Goal: Task Accomplishment & Management: Manage account settings

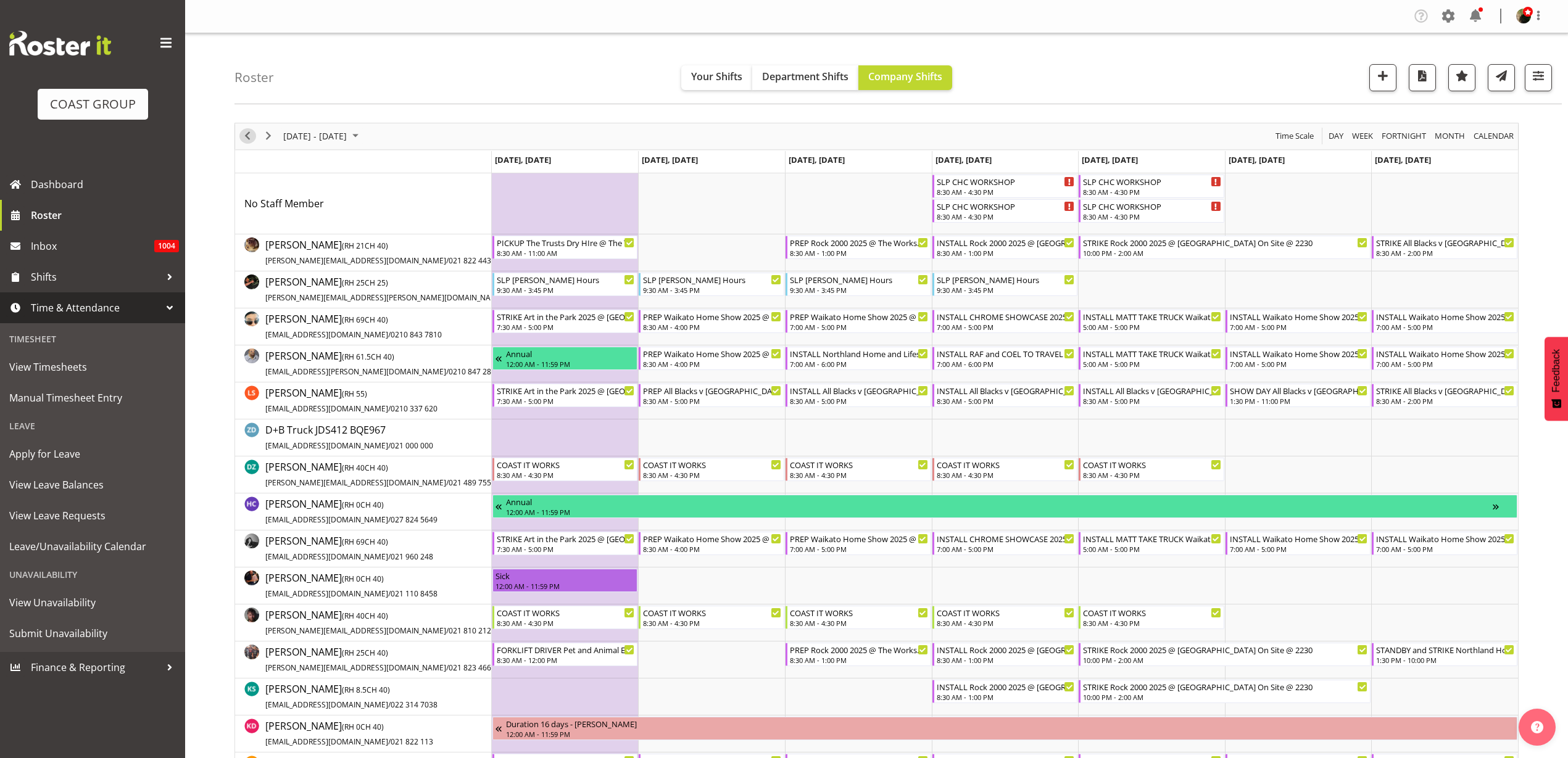
click at [245, 132] on span "Previous" at bounding box center [247, 136] width 15 height 15
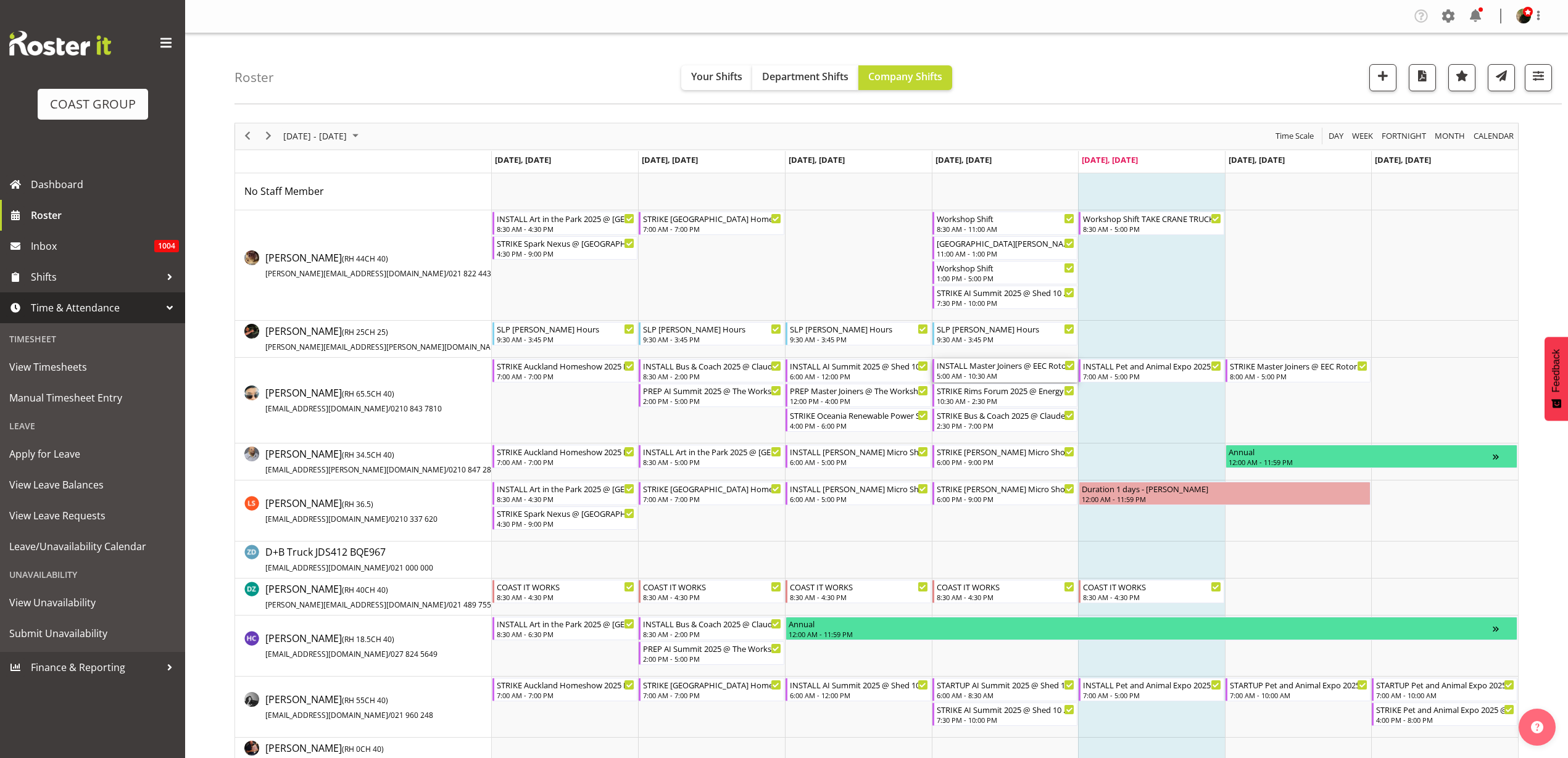
click at [990, 372] on div "5:00 AM - 10:30 AM" at bounding box center [1005, 376] width 139 height 10
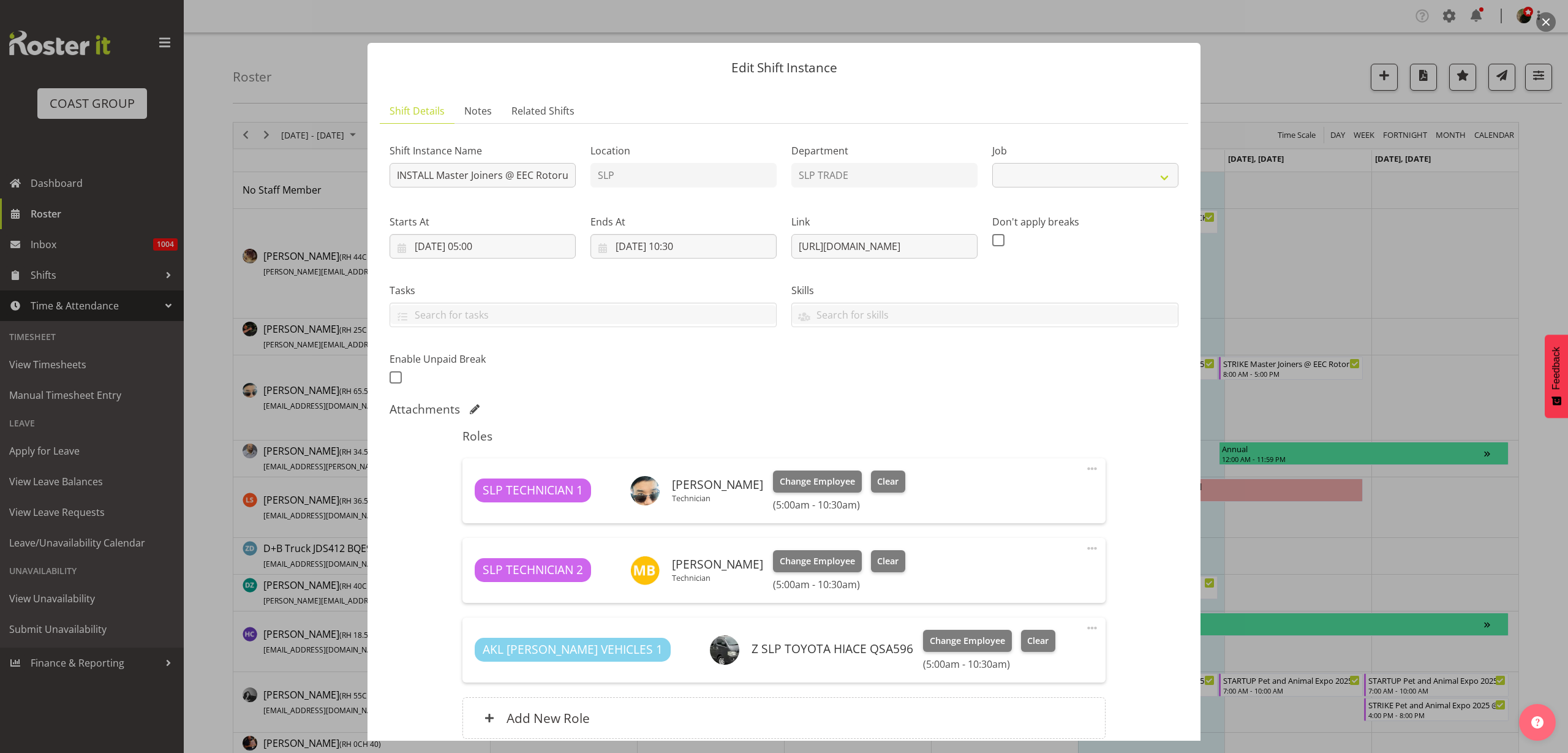
select select "9802"
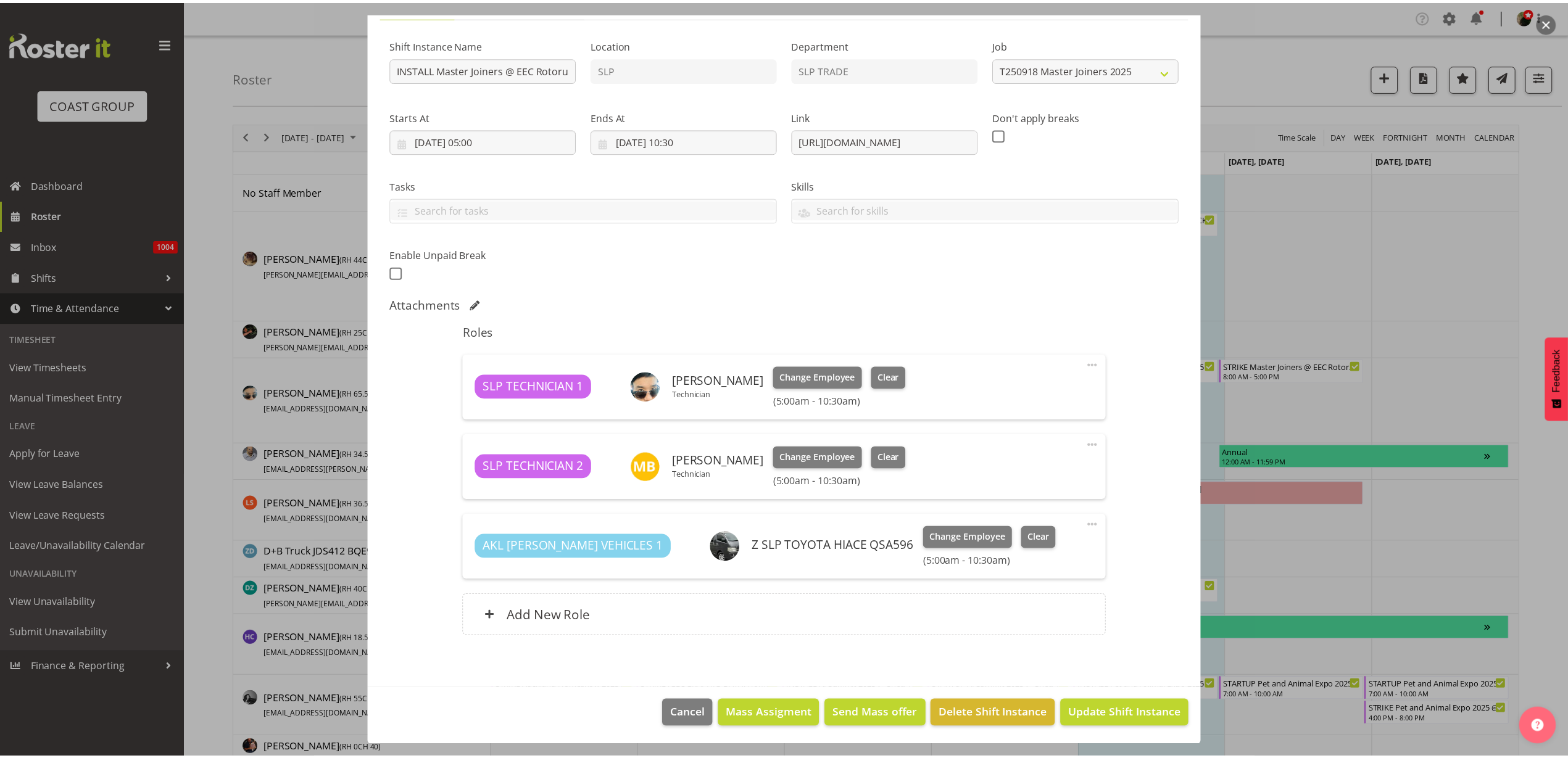
scroll to position [108, 0]
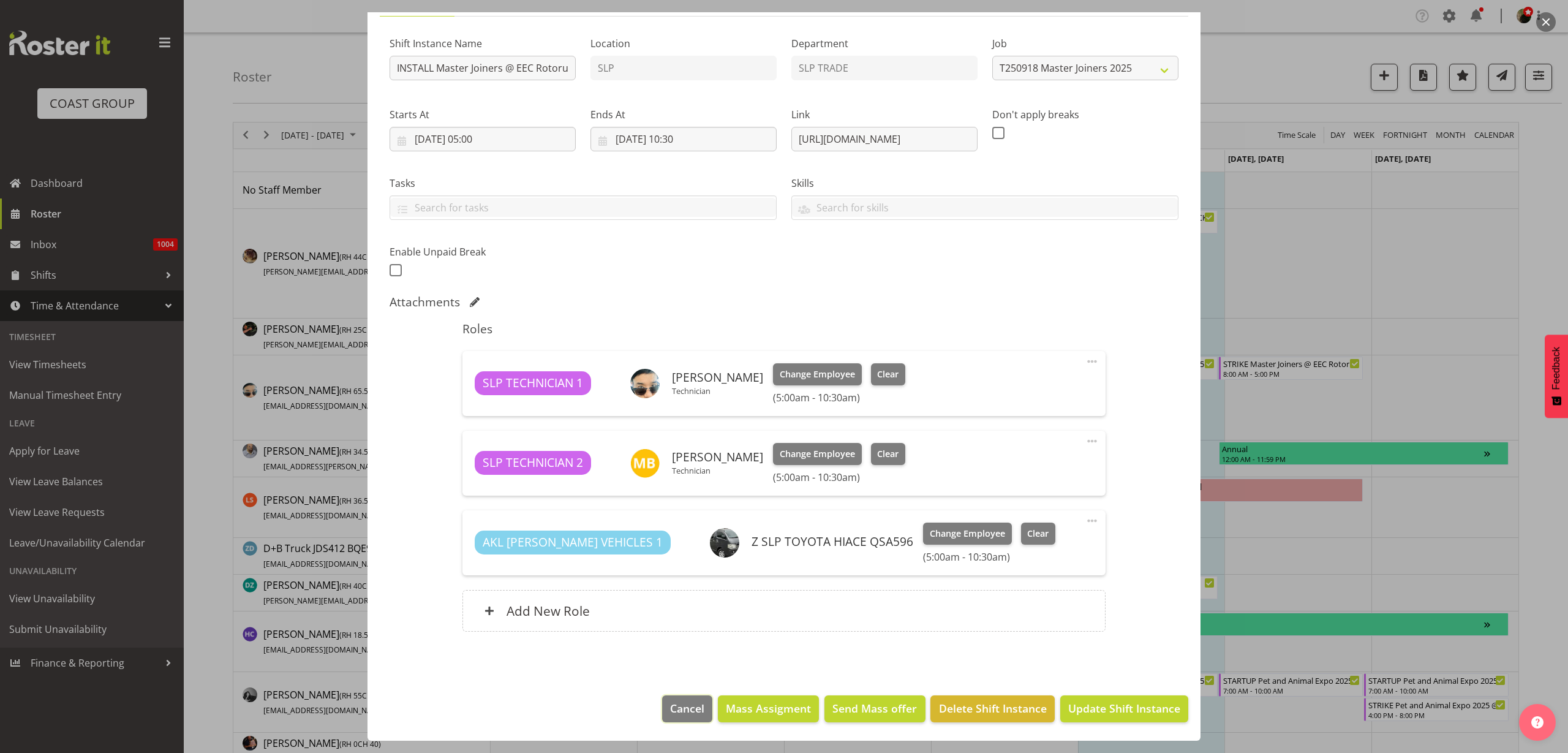
click at [674, 710] on span "Cancel" at bounding box center [687, 708] width 35 height 16
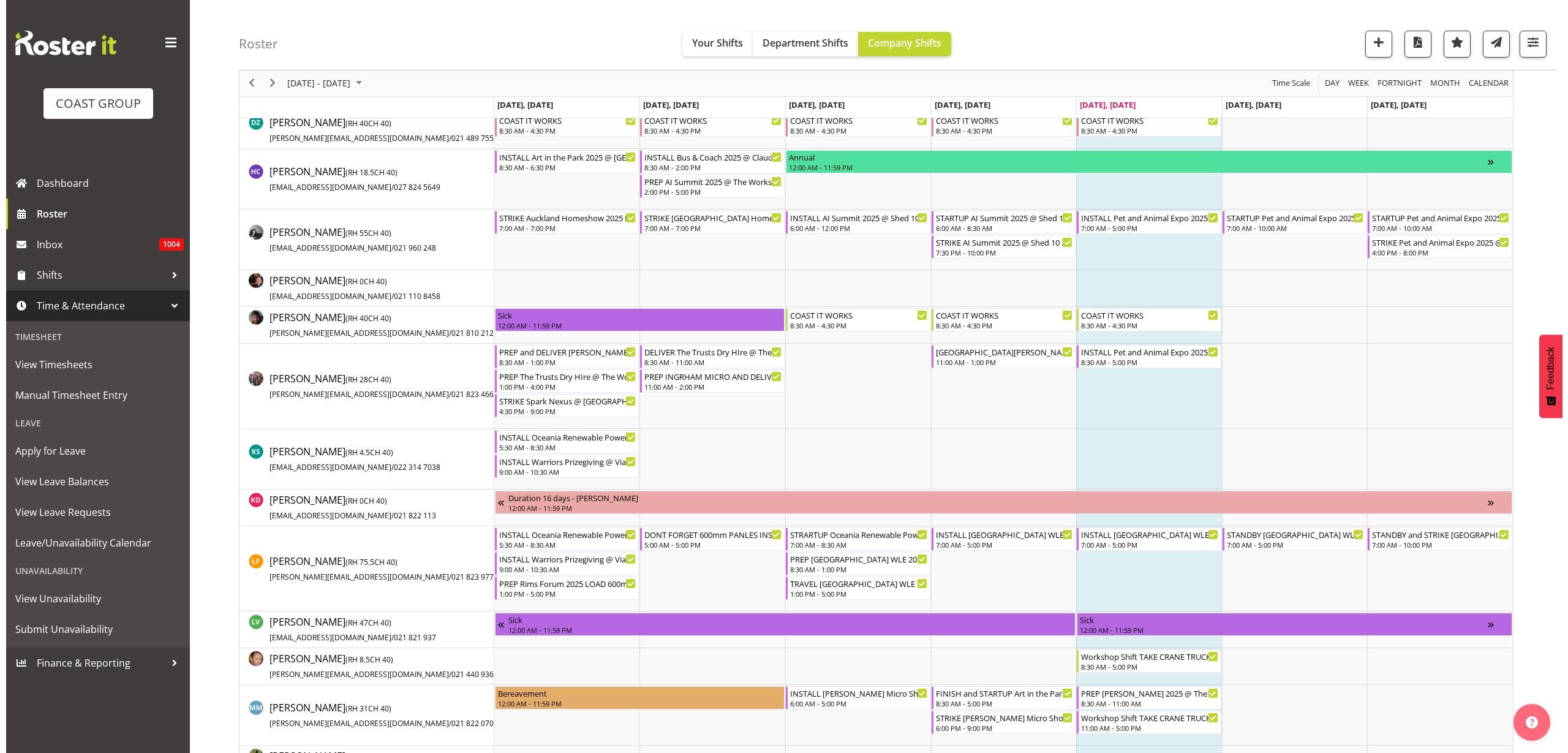
scroll to position [307, 0]
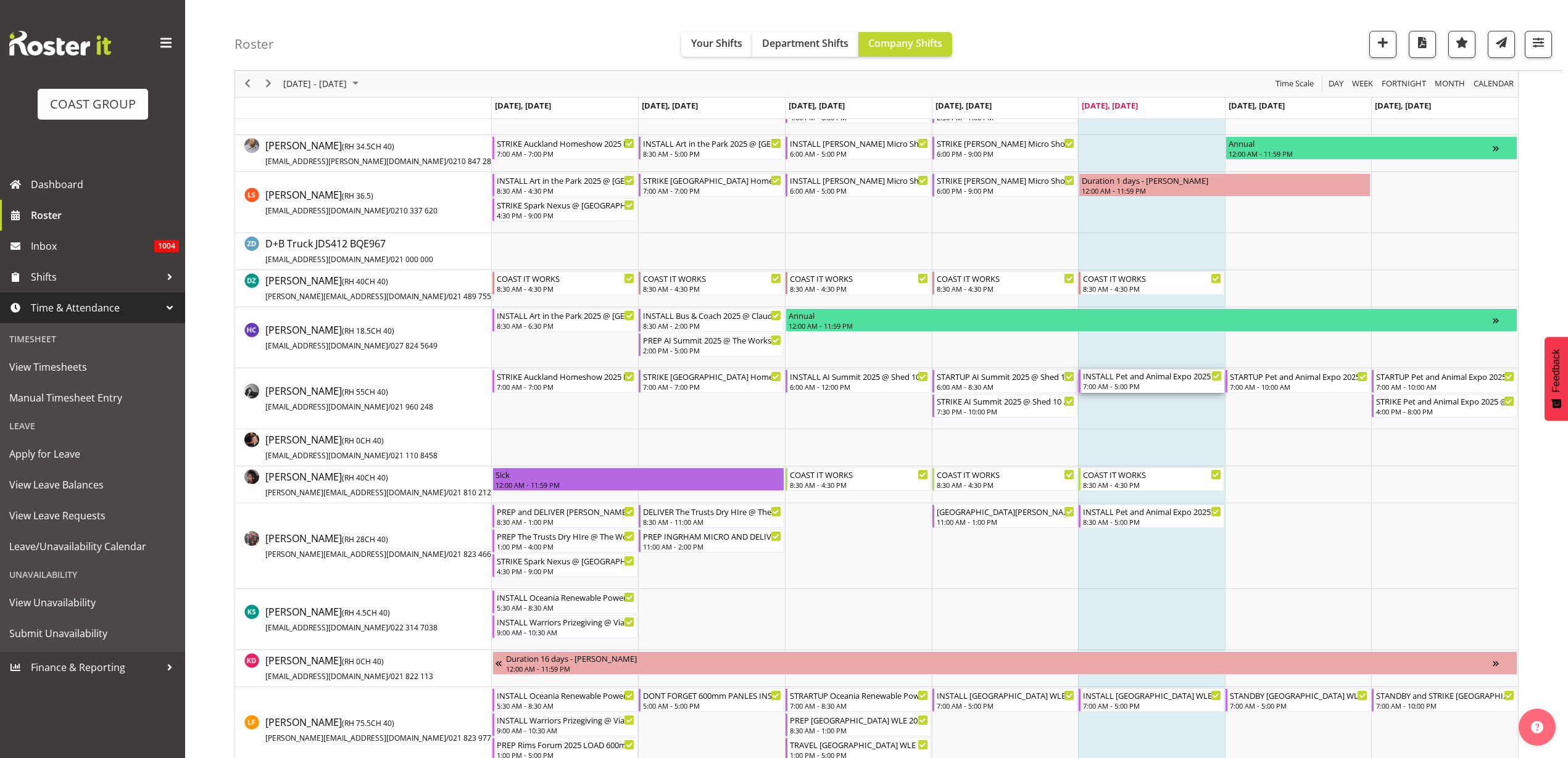
click at [1136, 381] on div "INSTALL Pet and Animal Expo 2025 @ Auckland SHowgrounds" at bounding box center [1152, 376] width 139 height 13
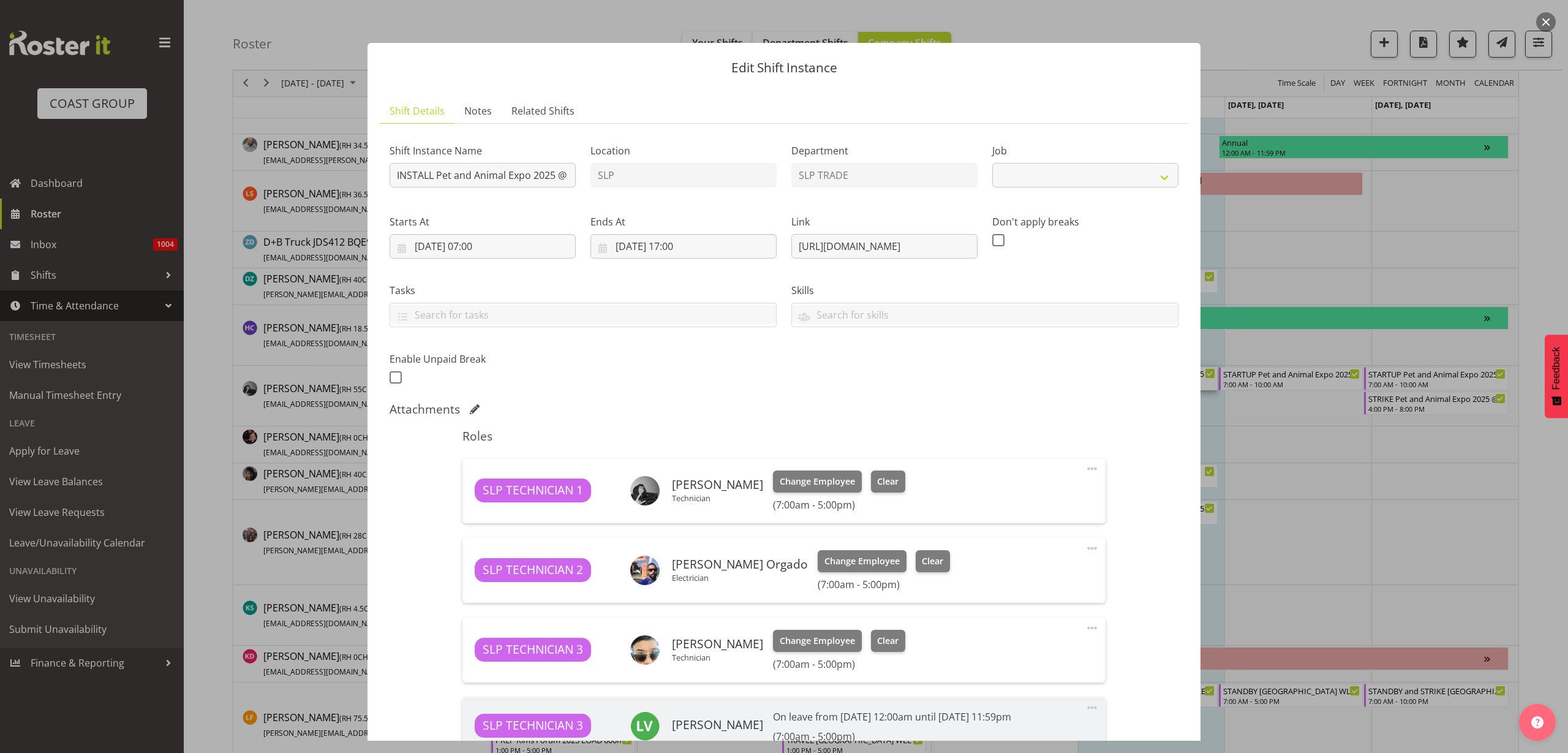
select select "10165"
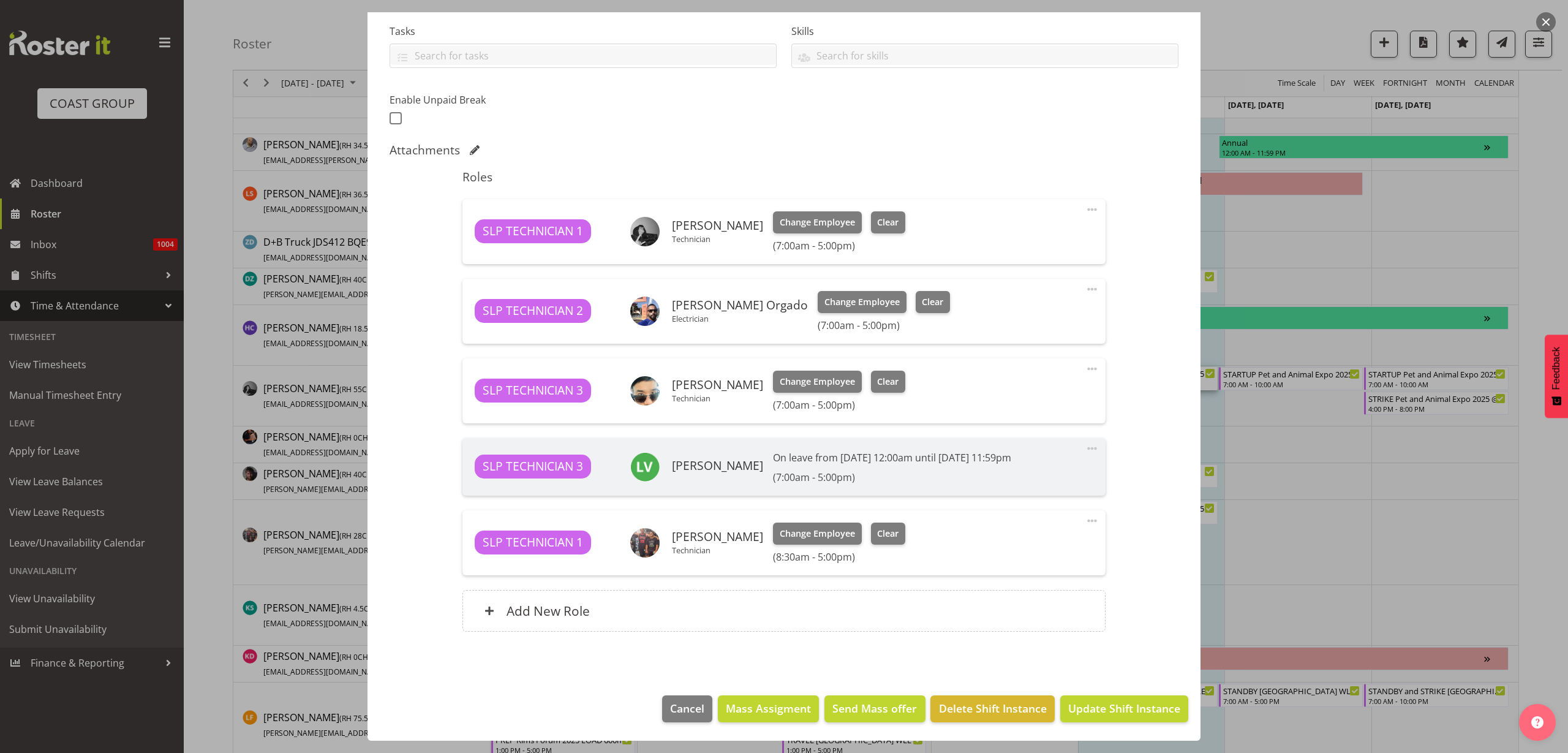
click at [1085, 520] on span at bounding box center [1092, 520] width 14 height 14
click at [1037, 588] on link "Delete" at bounding box center [1040, 591] width 117 height 22
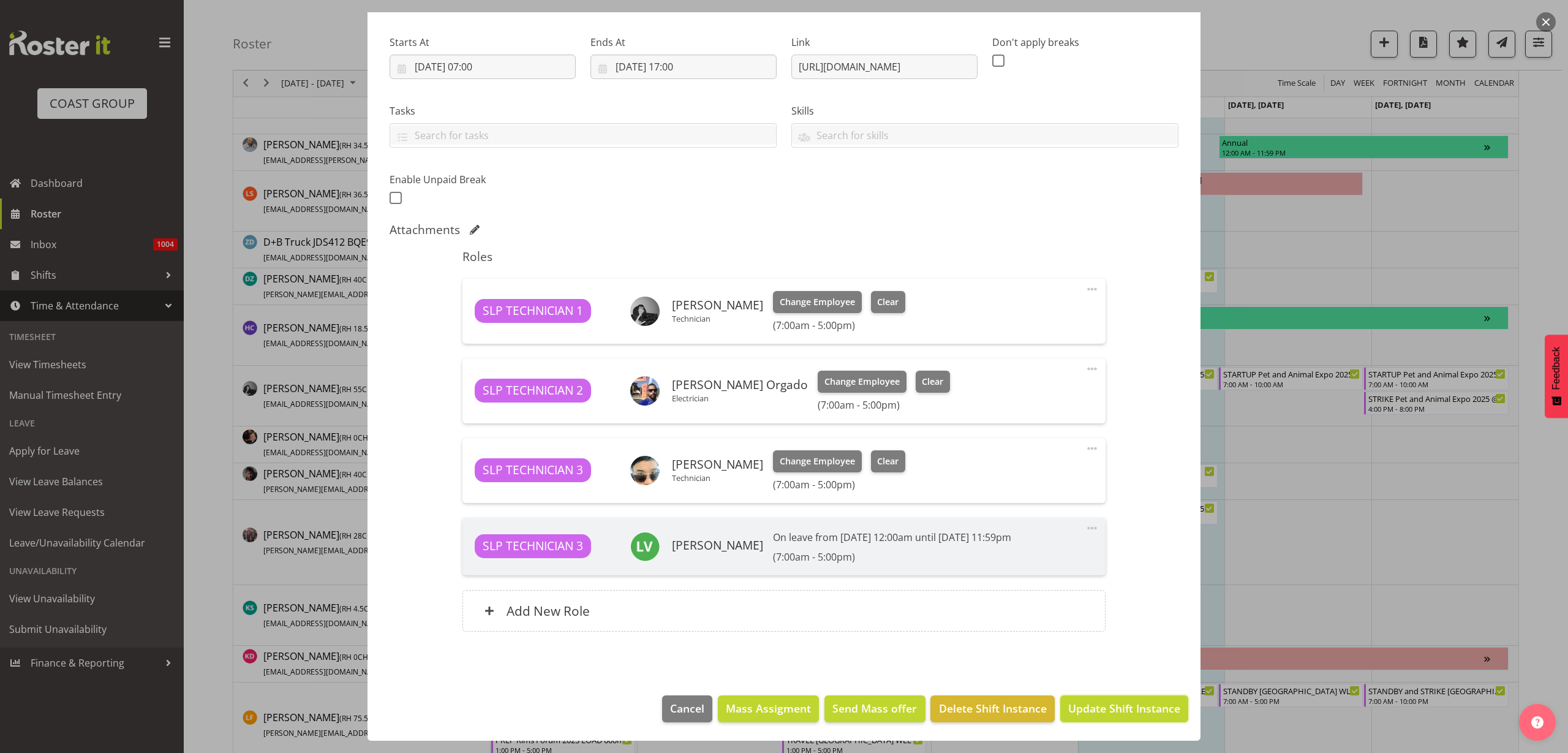
click at [1113, 709] on span "Update Shift Instance" at bounding box center [1124, 708] width 112 height 16
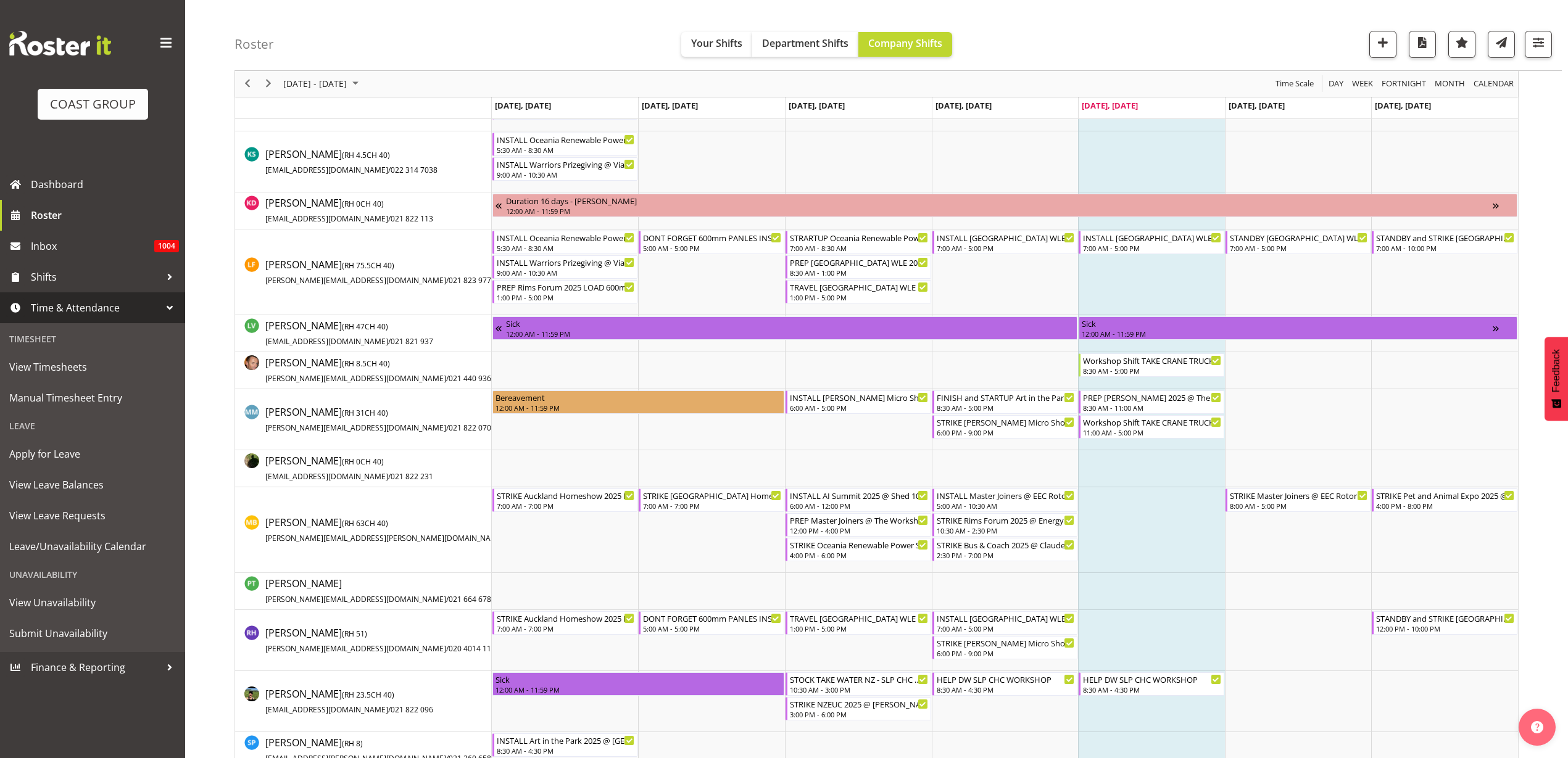
scroll to position [771, 0]
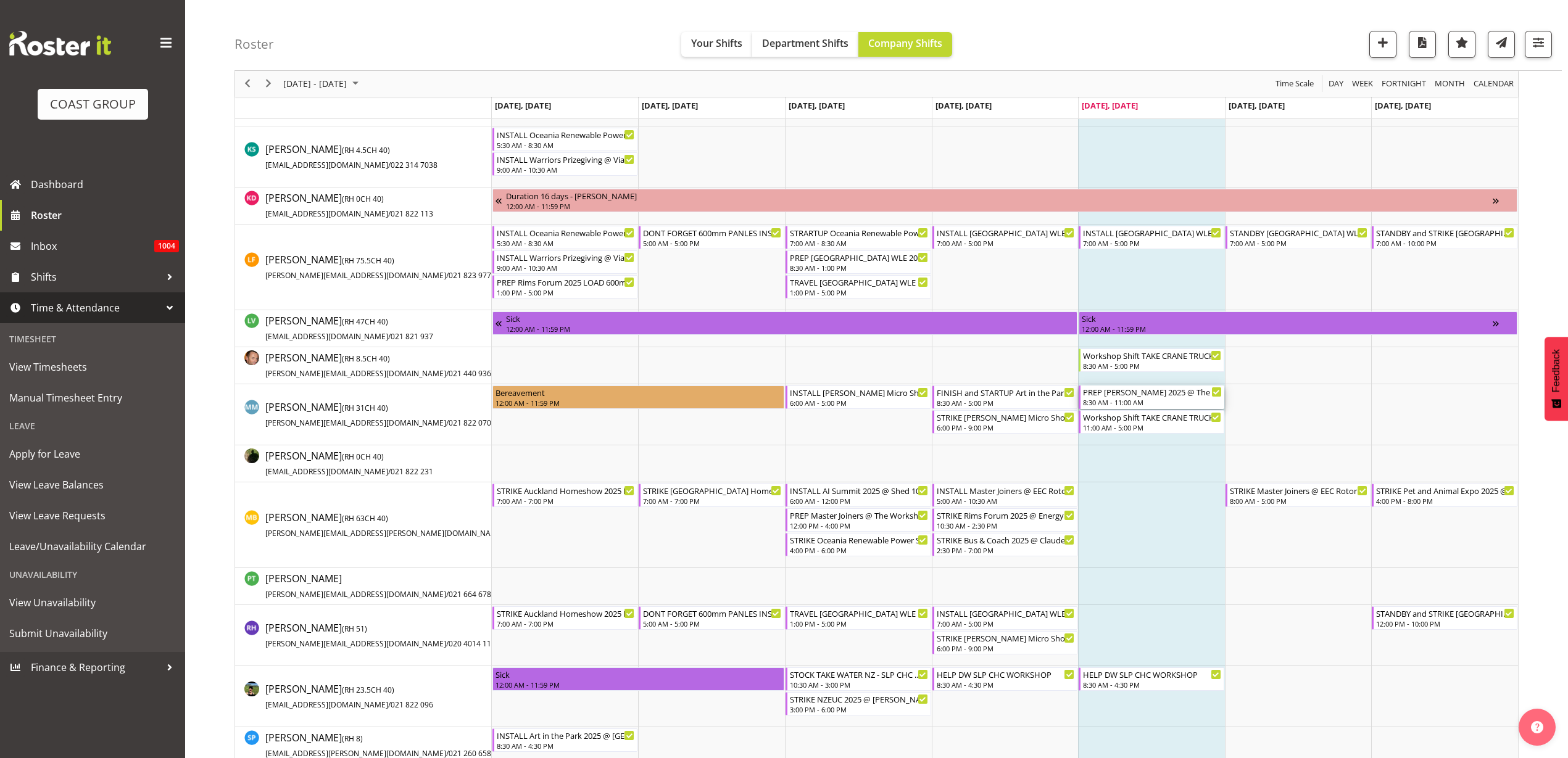
click at [1136, 394] on div "PREP [PERSON_NAME] 2025 @ The Workshop" at bounding box center [1152, 392] width 139 height 13
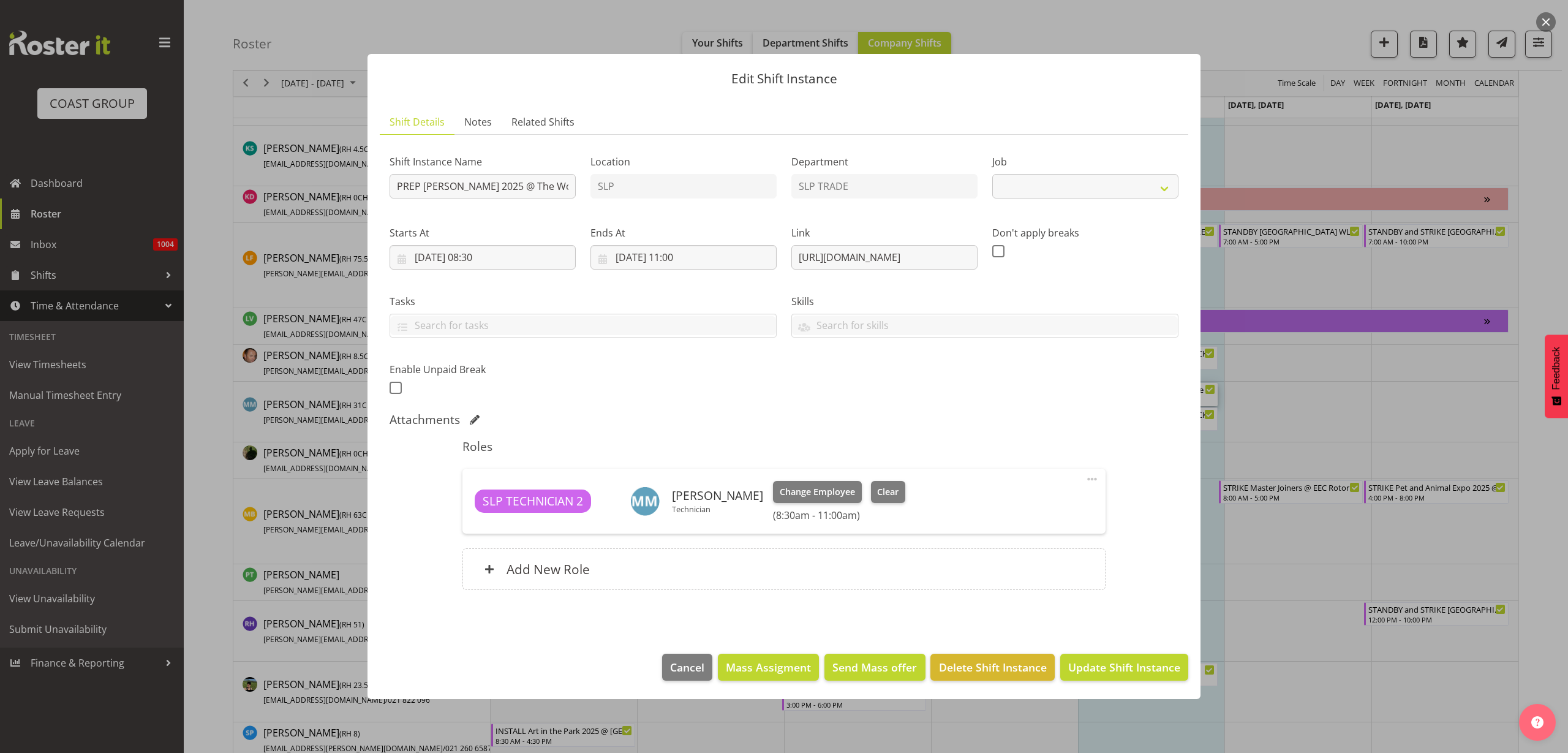
select select "10164"
click at [594, 569] on div "Add New Role" at bounding box center [783, 569] width 643 height 41
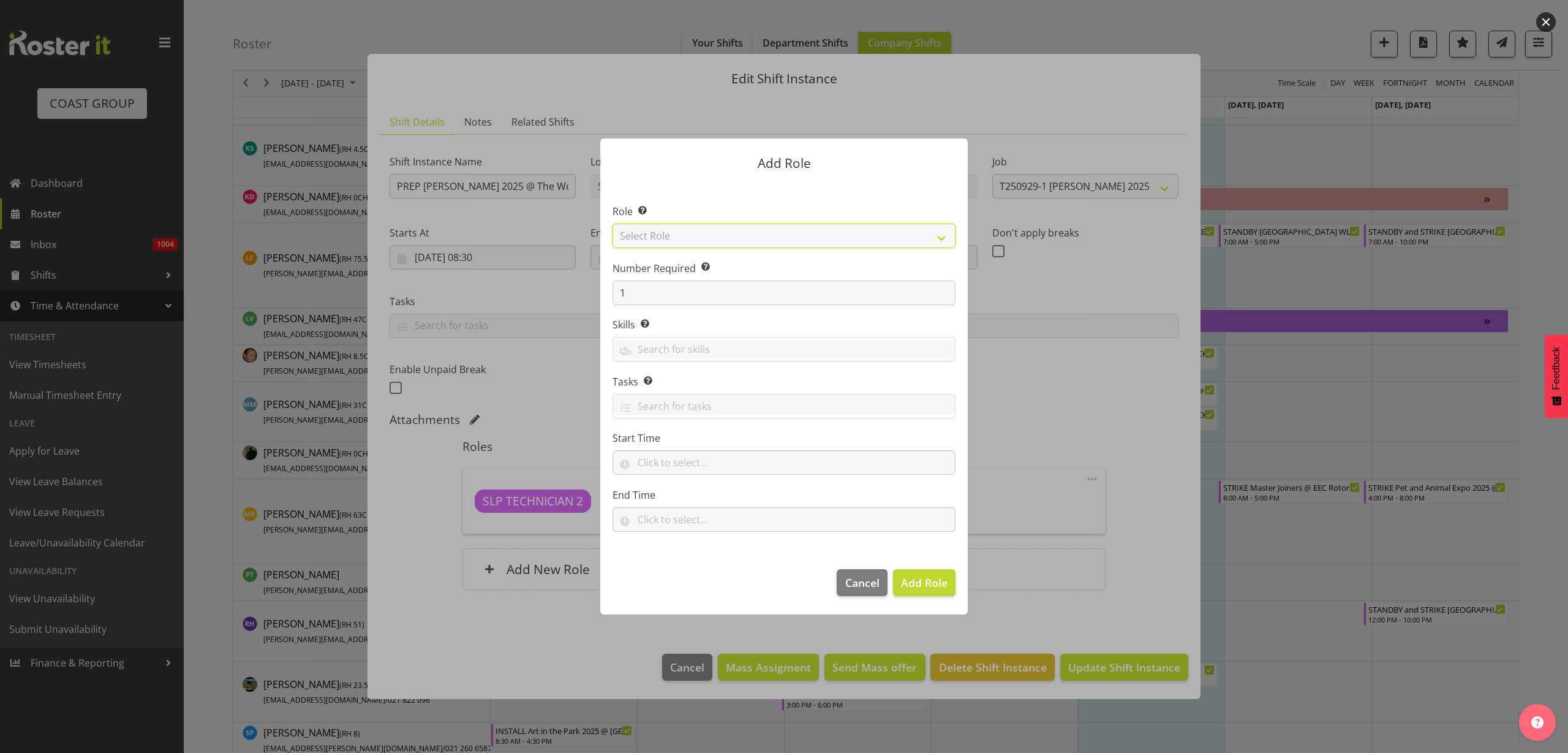
click at [729, 237] on select "Select Role ACCOUNT MANAGER ACCOUNT MANAGER DW ACCOUNTS AKL DIANNA VEHICLES AKL…" at bounding box center [784, 236] width 343 height 25
select select "123"
click at [612, 224] on select "Select Role ACCOUNT MANAGER ACCOUNT MANAGER DW ACCOUNTS AKL DIANNA VEHICLES AKL…" at bounding box center [784, 236] width 343 height 25
click at [938, 583] on span "Add Role" at bounding box center [924, 583] width 46 height 14
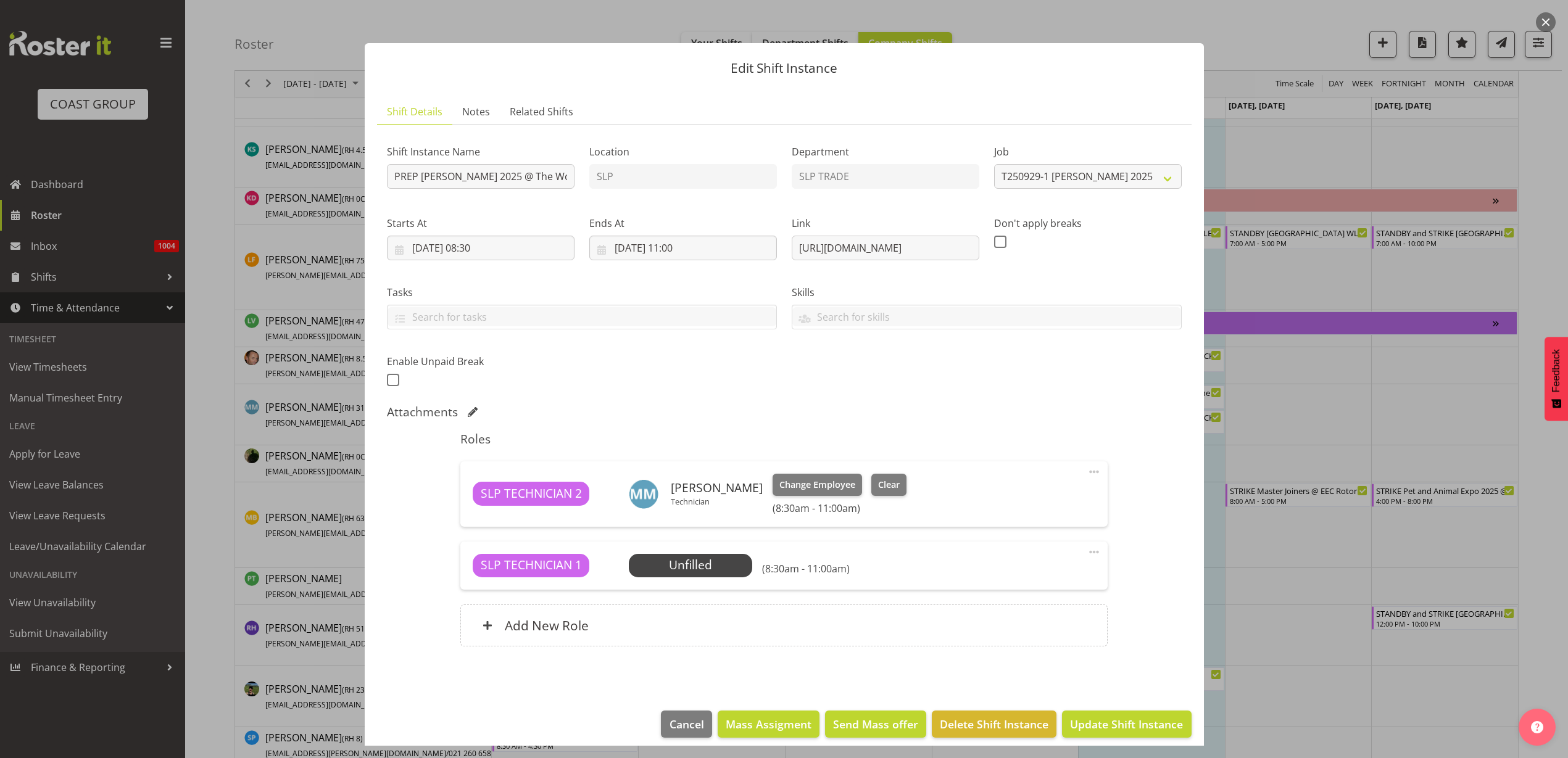
click at [0, 0] on span "Select Employee" at bounding box center [0, 0] width 0 height 0
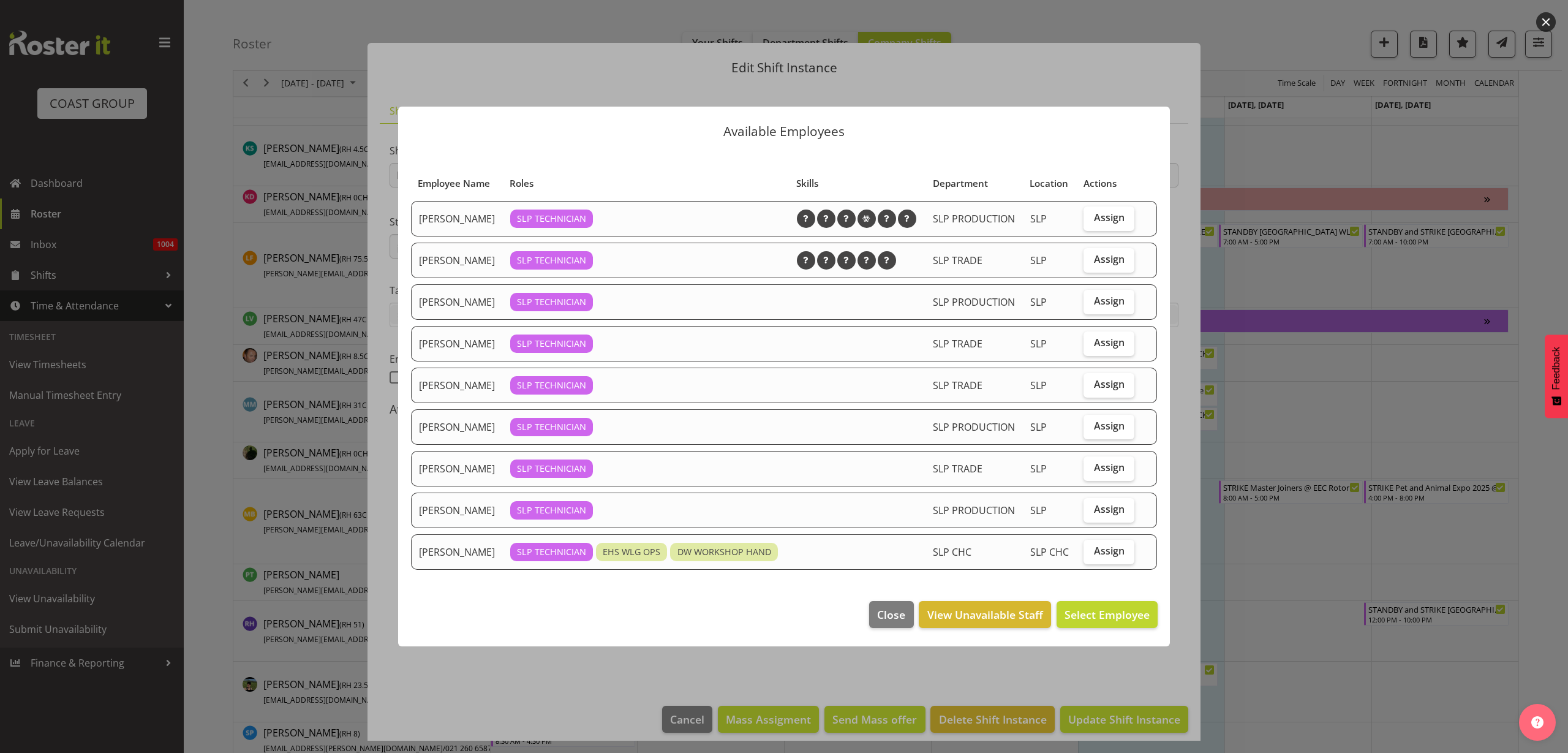
click at [1101, 253] on span "Assign" at bounding box center [1109, 260] width 31 height 13
click at [1092, 256] on input "Assign" at bounding box center [1087, 260] width 8 height 8
checkbox input "true"
click at [1073, 622] on span "Assign Jesse Hawira" at bounding box center [1087, 614] width 124 height 14
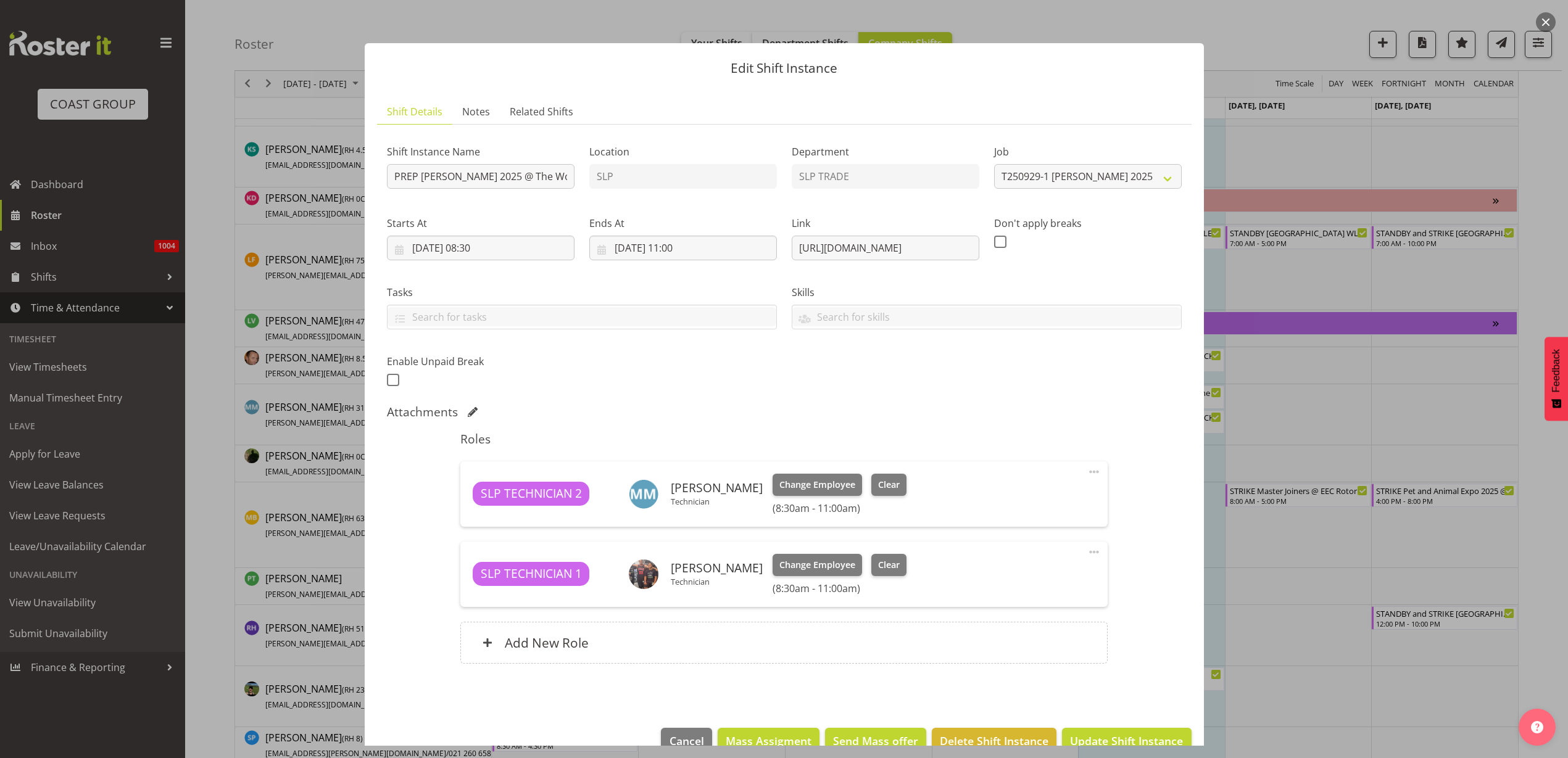
scroll to position [28, 0]
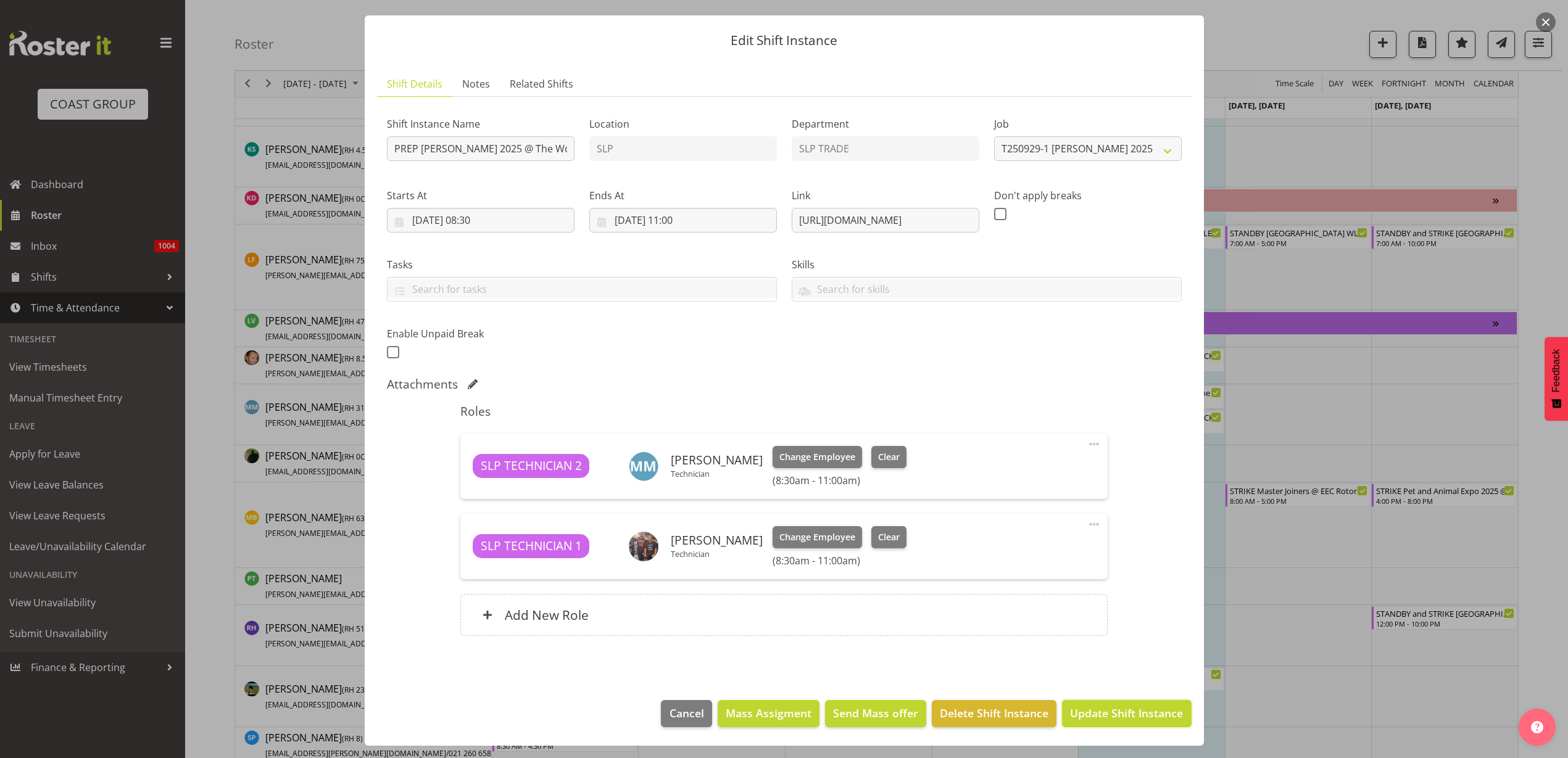
click at [1126, 717] on span "Update Shift Instance" at bounding box center [1126, 713] width 113 height 16
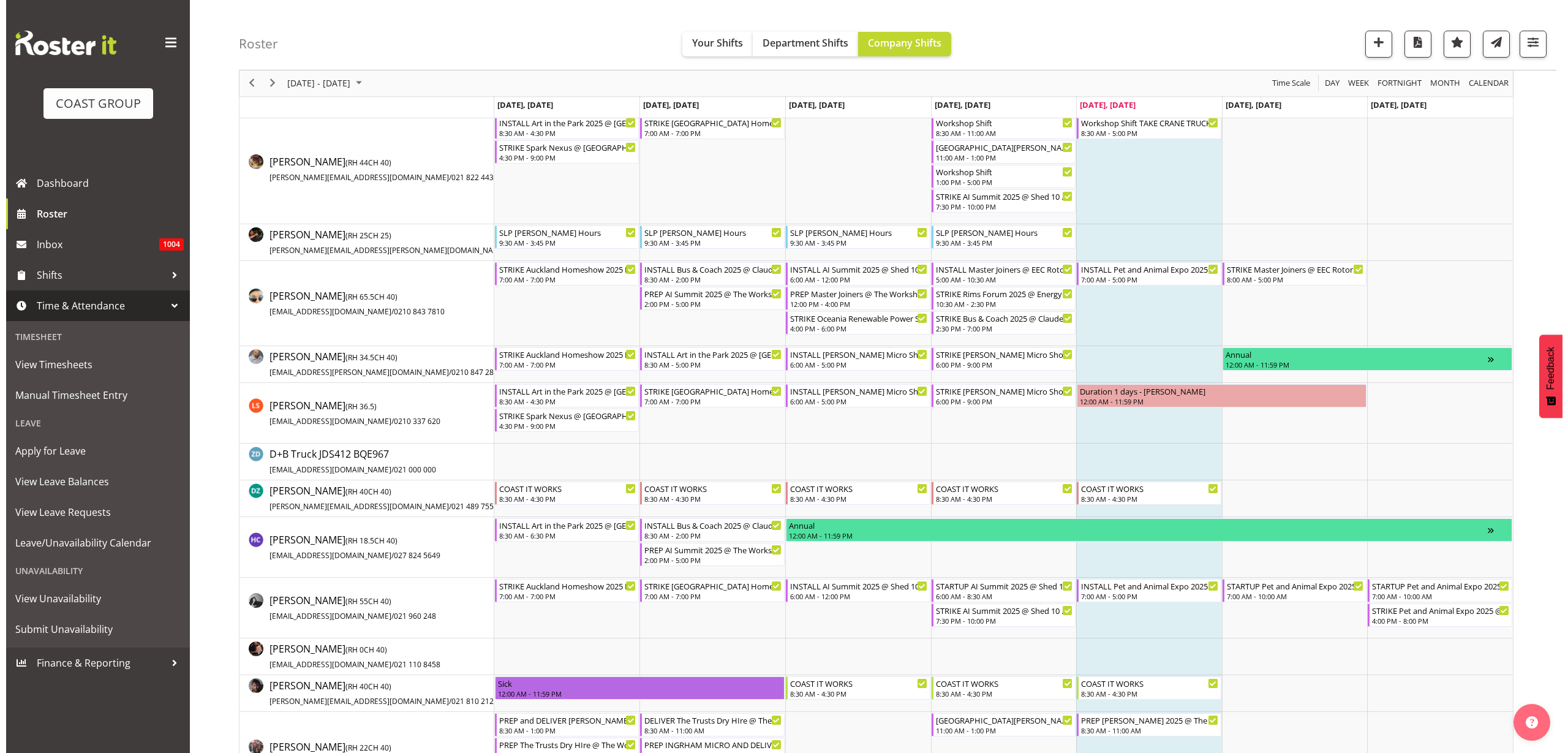
scroll to position [0, 0]
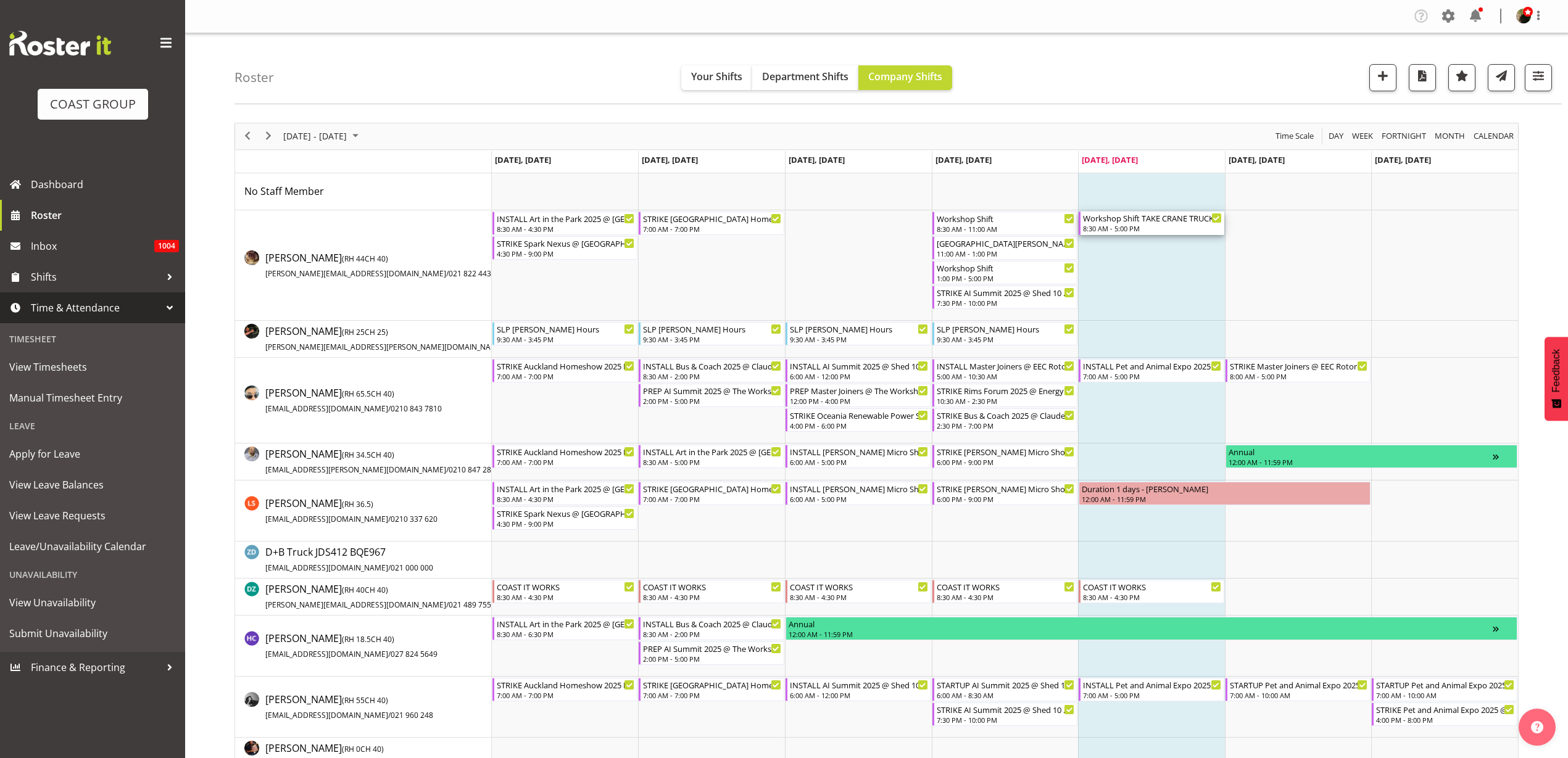
click at [1137, 225] on div "8:30 AM - 5:00 PM" at bounding box center [1152, 228] width 139 height 10
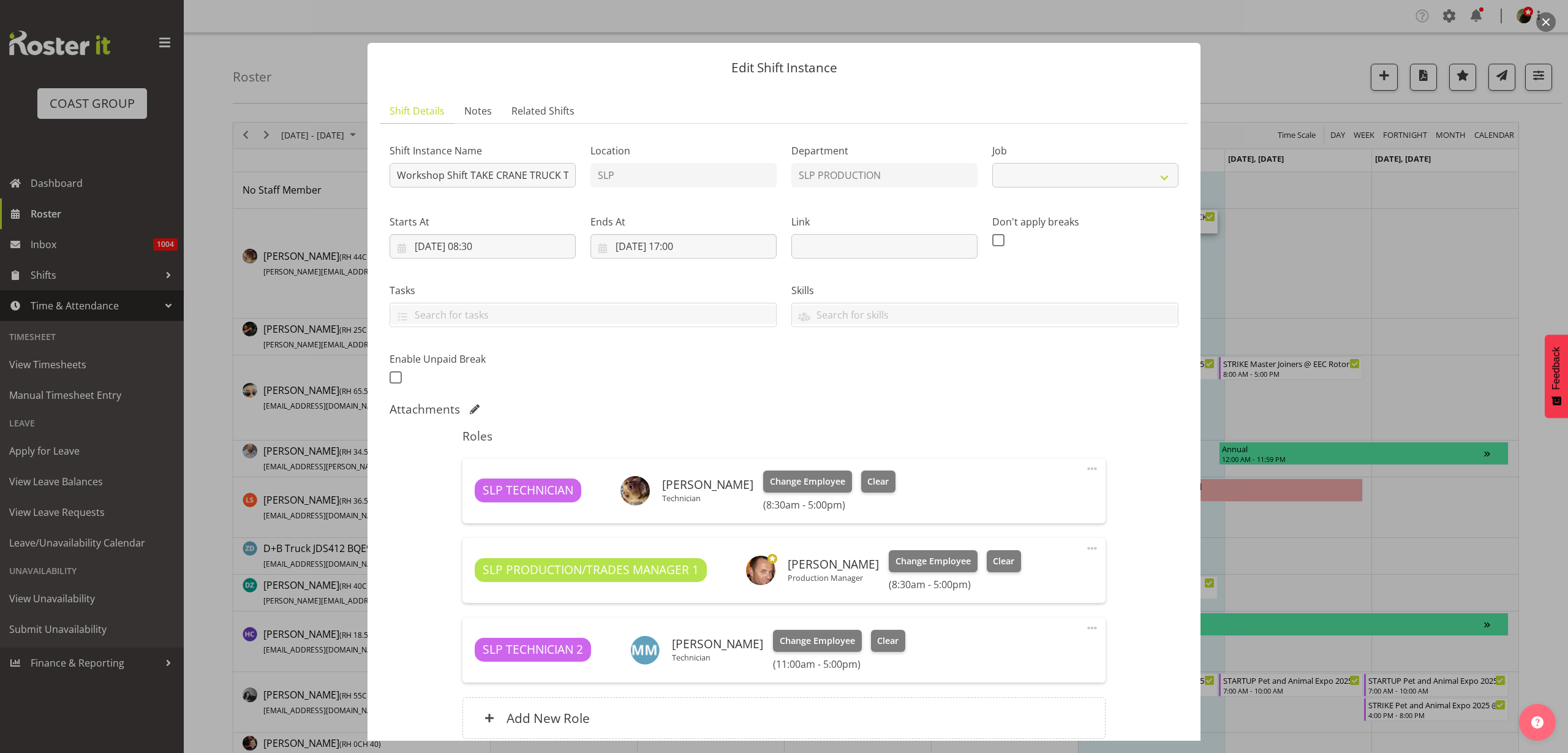
select select "55"
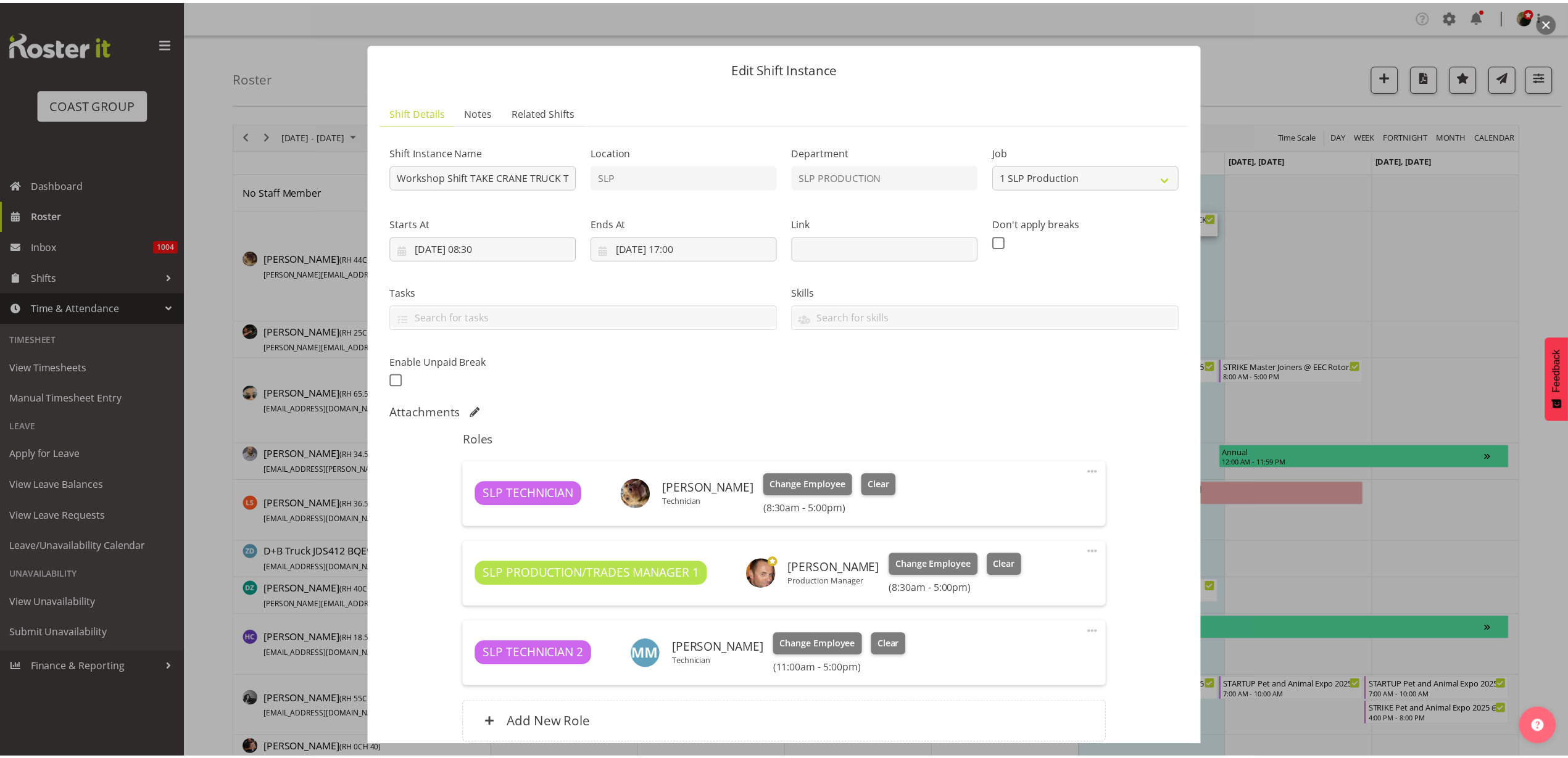
scroll to position [108, 0]
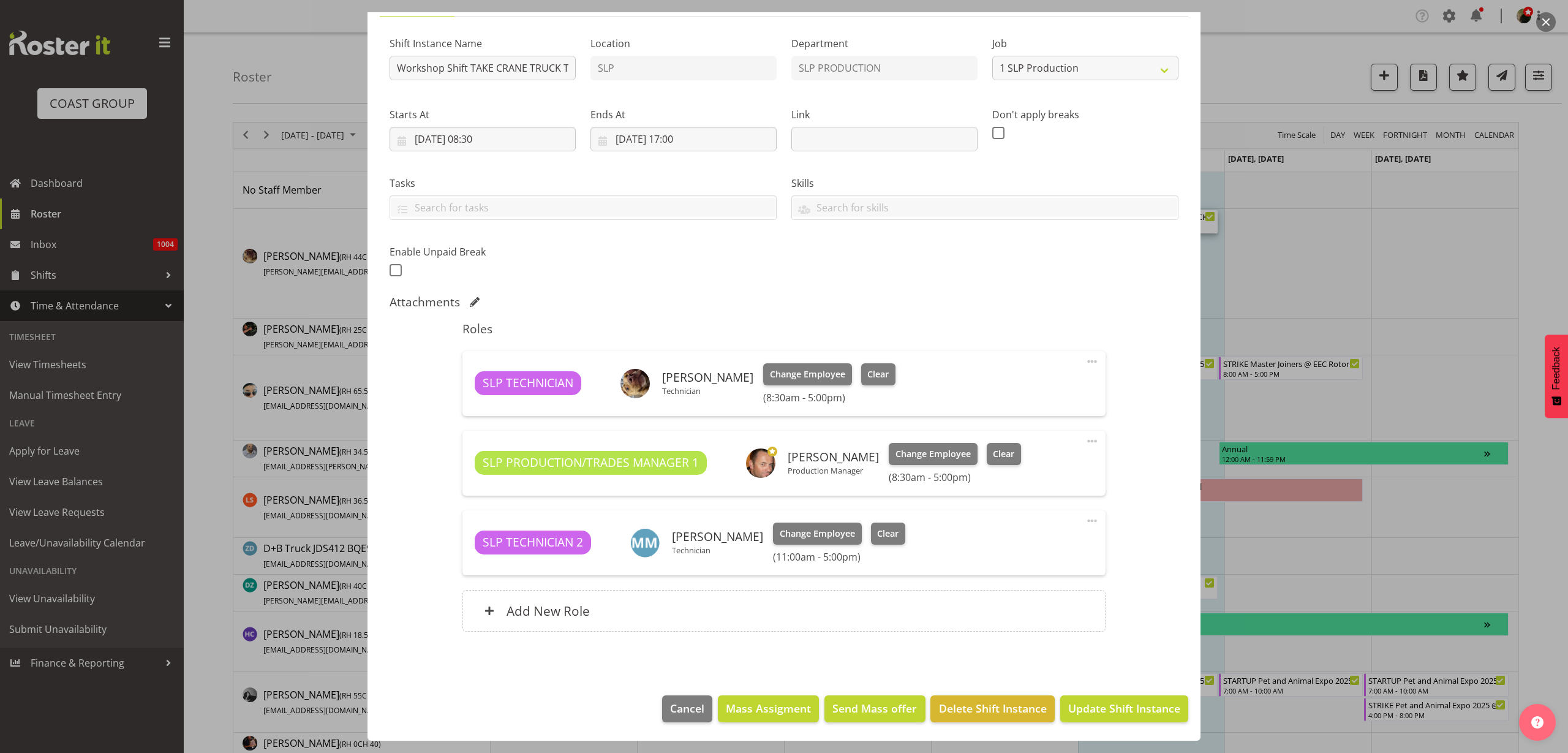
click at [690, 619] on div "Add New Role" at bounding box center [783, 611] width 643 height 41
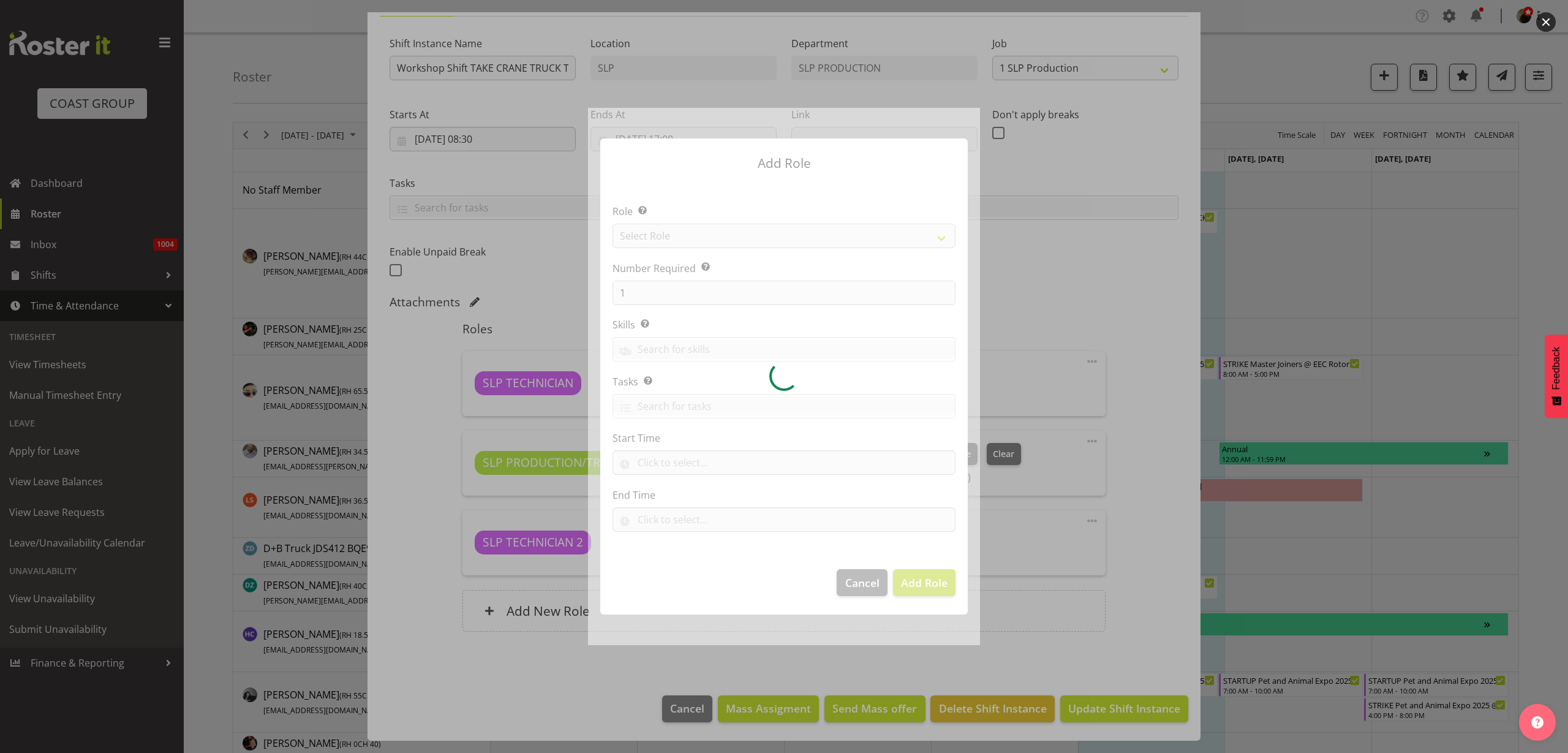
click at [704, 234] on div at bounding box center [784, 376] width 392 height 537
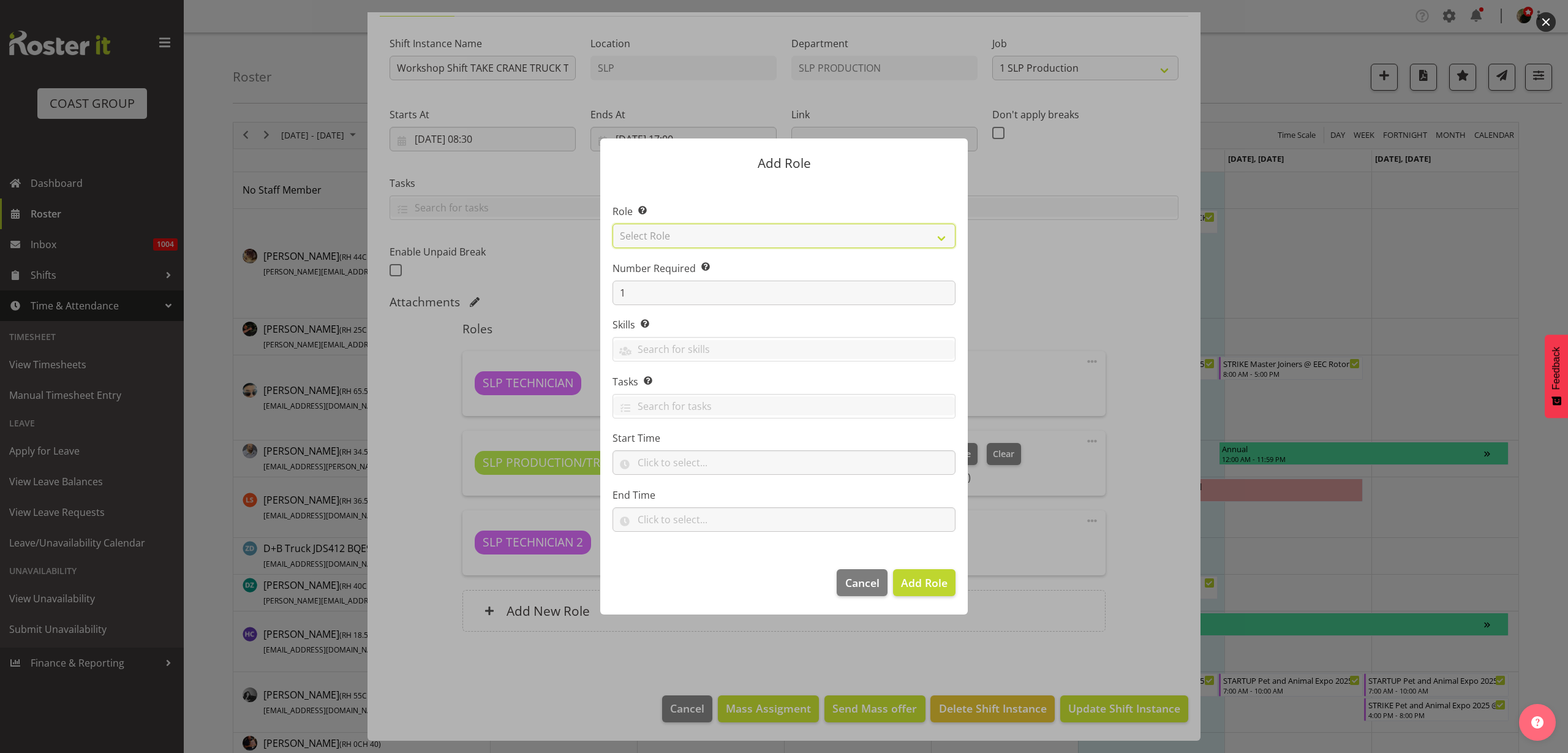
click at [706, 234] on select "Select Role ACCOUNT MANAGER ACCOUNT MANAGER DW ACCOUNTS AKL DIANNA VEHICLES AKL…" at bounding box center [784, 236] width 343 height 25
select select "123"
click at [612, 224] on select "Select Role ACCOUNT MANAGER ACCOUNT MANAGER DW ACCOUNTS AKL DIANNA VEHICLES AKL…" at bounding box center [784, 236] width 343 height 25
click at [669, 458] on input "text" at bounding box center [784, 463] width 343 height 25
click at [692, 497] on select "00 00 01 02 03 04 05 06 07 08 09 10 11 12 13 14 15 16 17 18 19 20 21 22 23" at bounding box center [696, 494] width 28 height 25
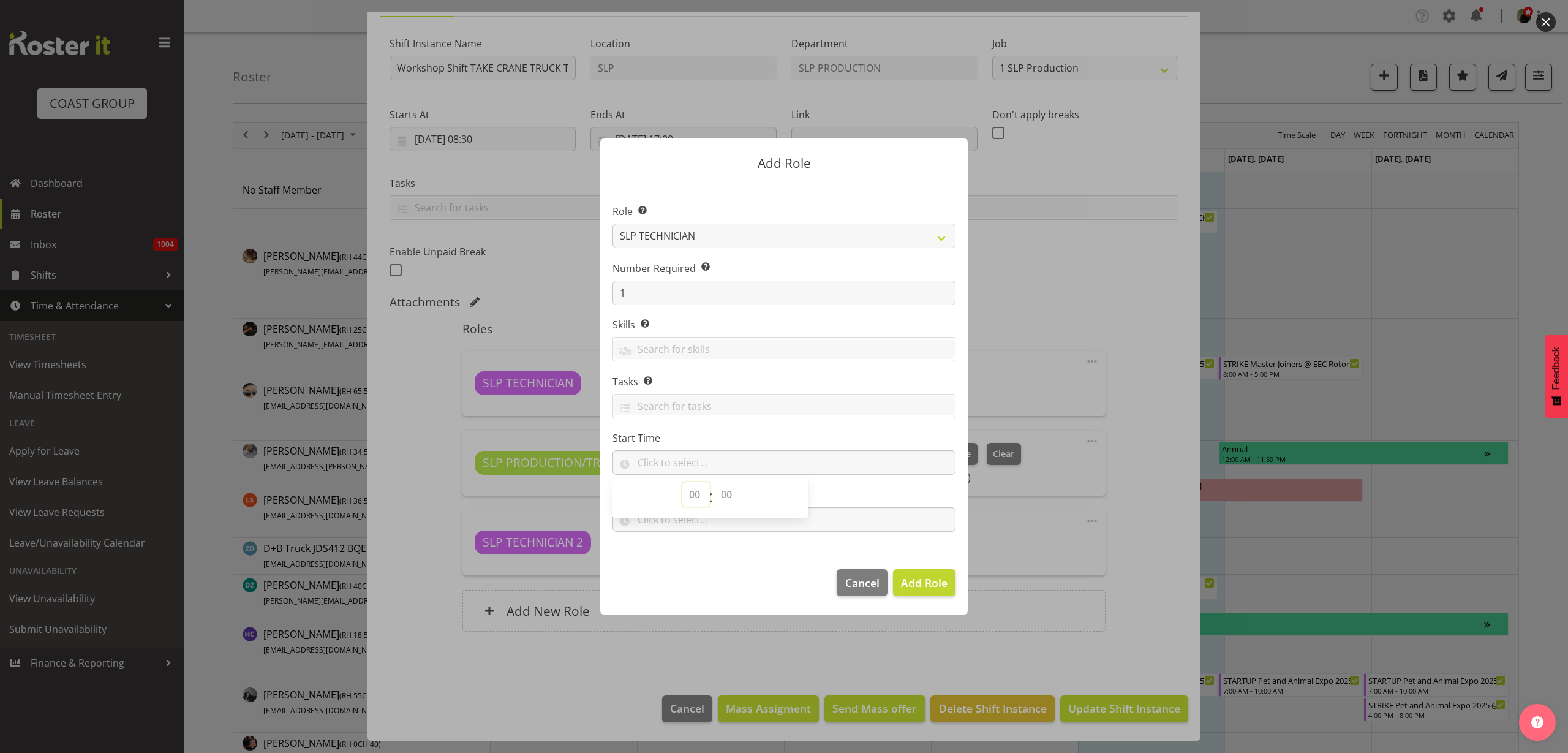
select select "11"
click at [682, 482] on select "00 00 01 02 03 04 05 06 07 08 09 10 11 12 13 14 15 16 17 18 19 20 21 22 23" at bounding box center [696, 494] width 28 height 25
select select "0"
type input "11:00"
click at [871, 519] on input "text" at bounding box center [784, 519] width 343 height 25
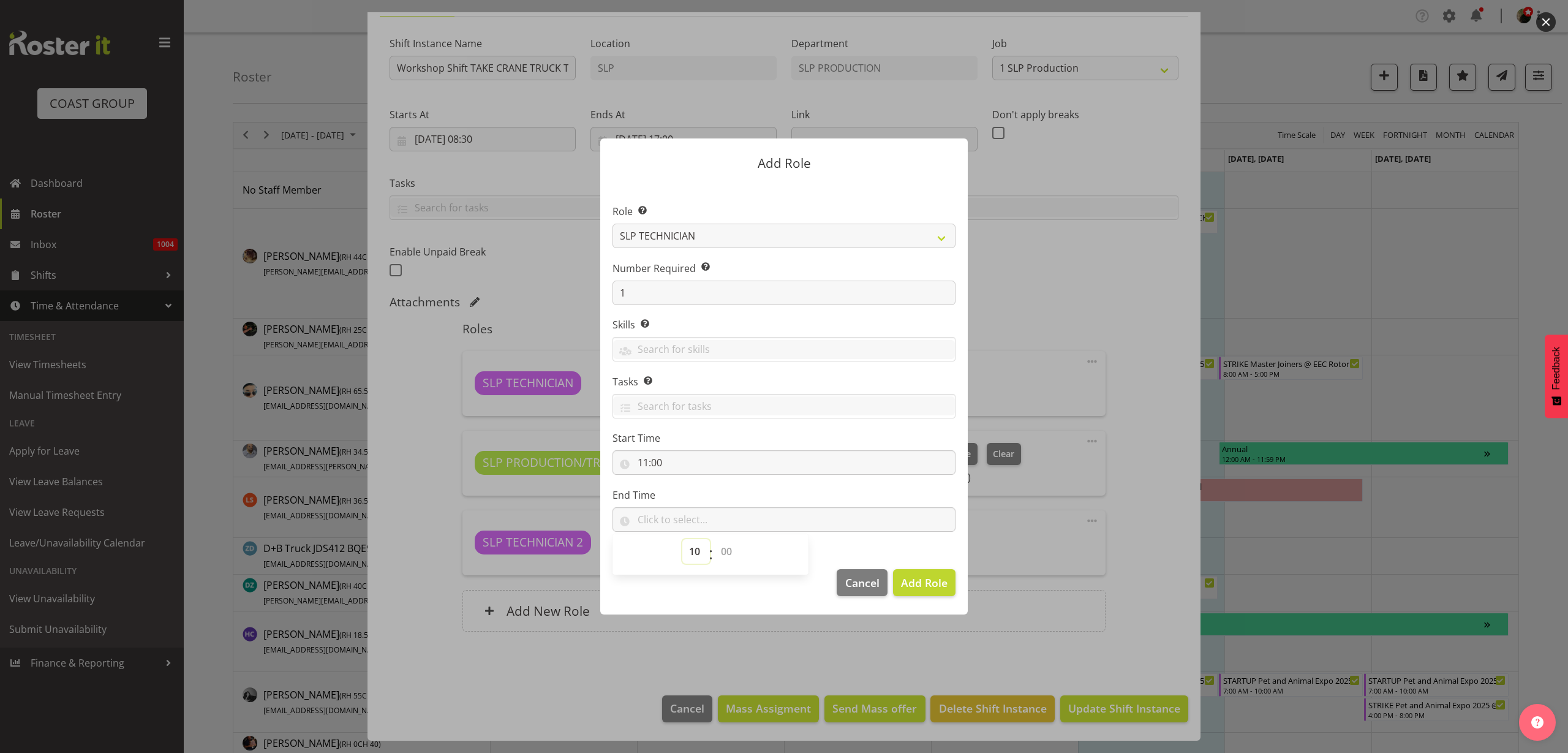
select select "17"
select select "0"
type input "17:00"
click at [924, 582] on span "Add Role" at bounding box center [924, 583] width 46 height 14
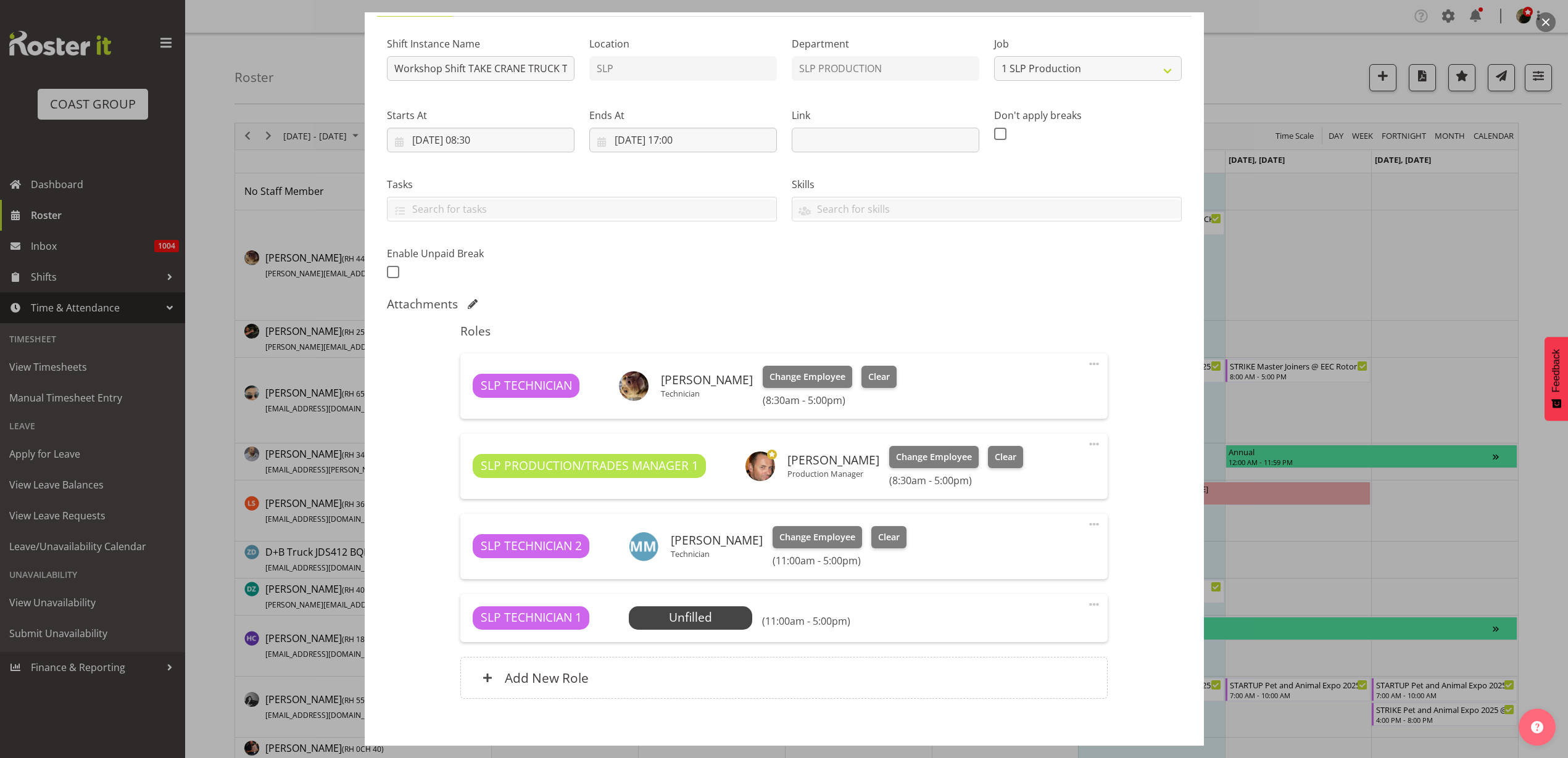
click at [0, 0] on span "Select Employee" at bounding box center [0, 0] width 0 height 0
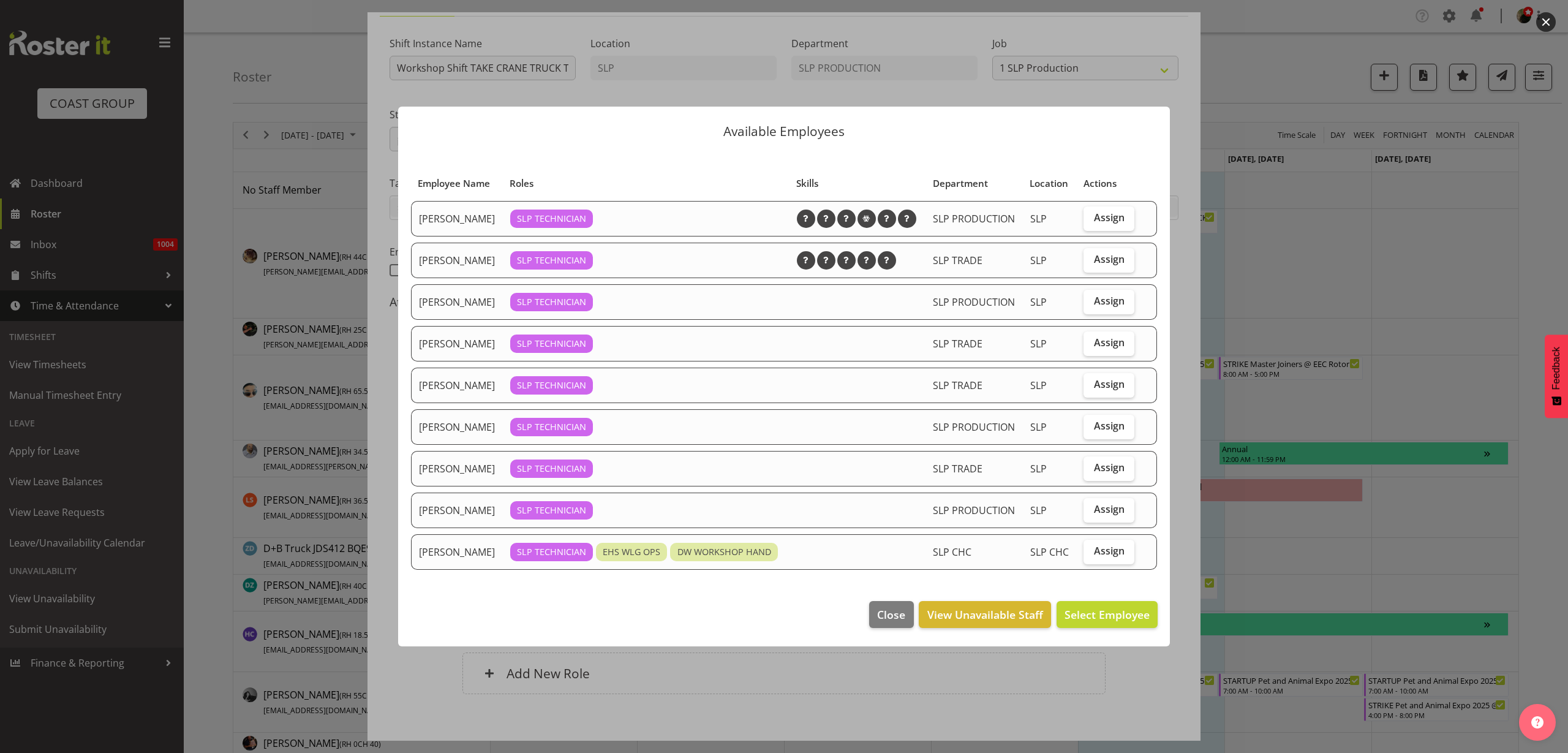
click at [1114, 253] on span "Assign" at bounding box center [1109, 260] width 31 height 13
click at [1092, 256] on input "Assign" at bounding box center [1087, 260] width 8 height 8
checkbox input "true"
click at [1096, 622] on span "Assign Jesse Hawira" at bounding box center [1087, 614] width 124 height 14
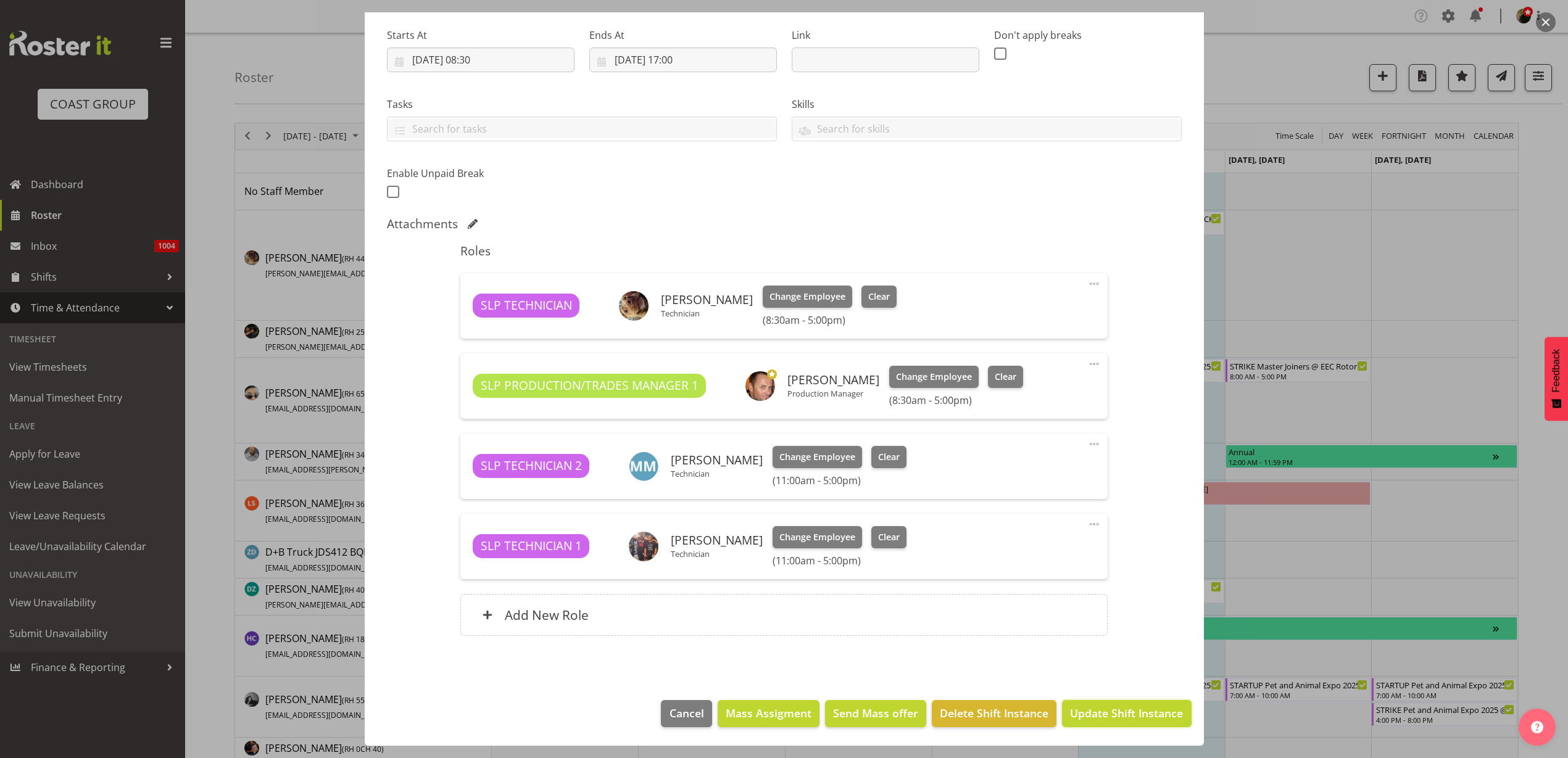
click at [1136, 719] on span "Update Shift Instance" at bounding box center [1126, 713] width 113 height 16
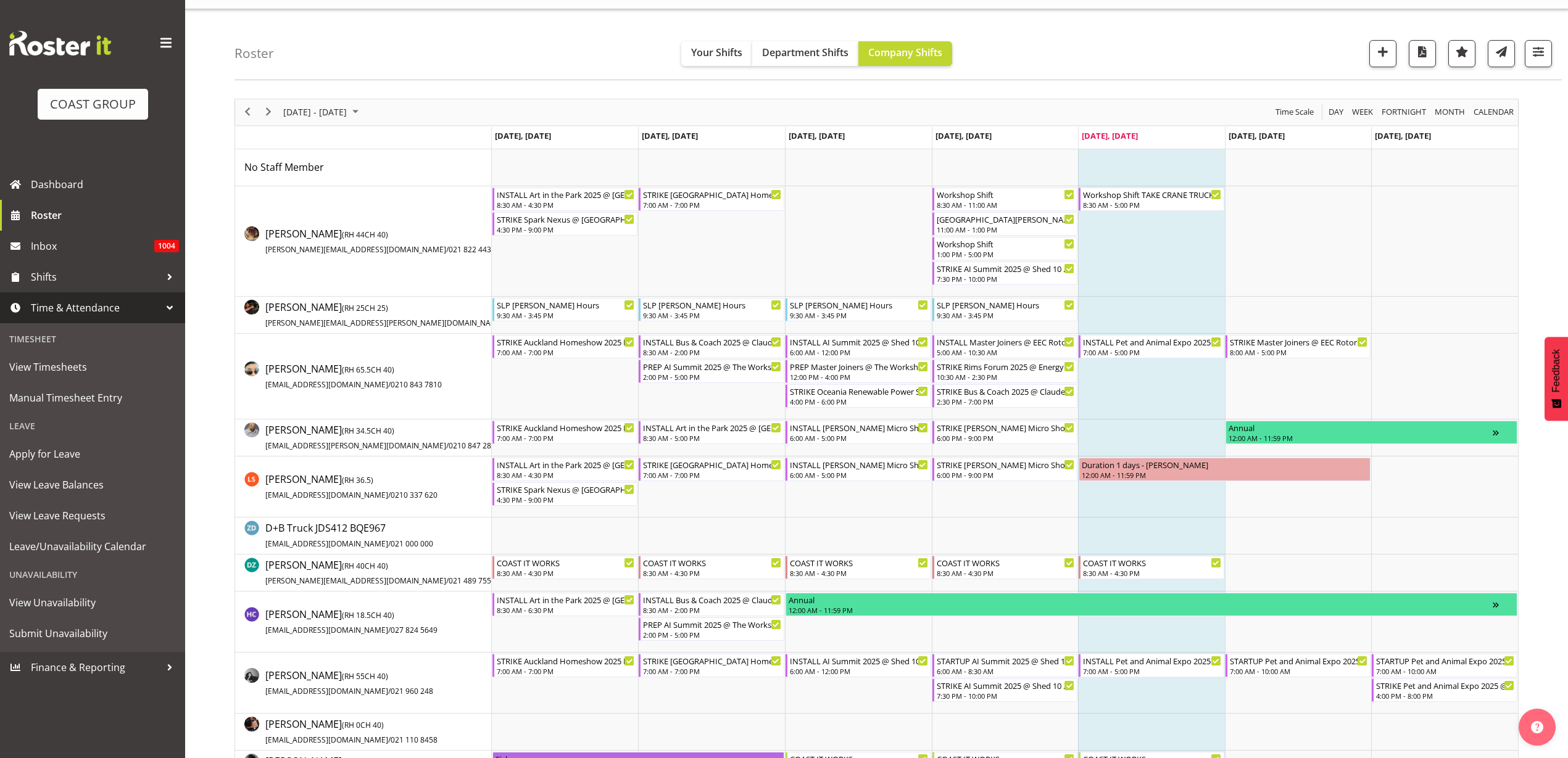
scroll to position [0, 0]
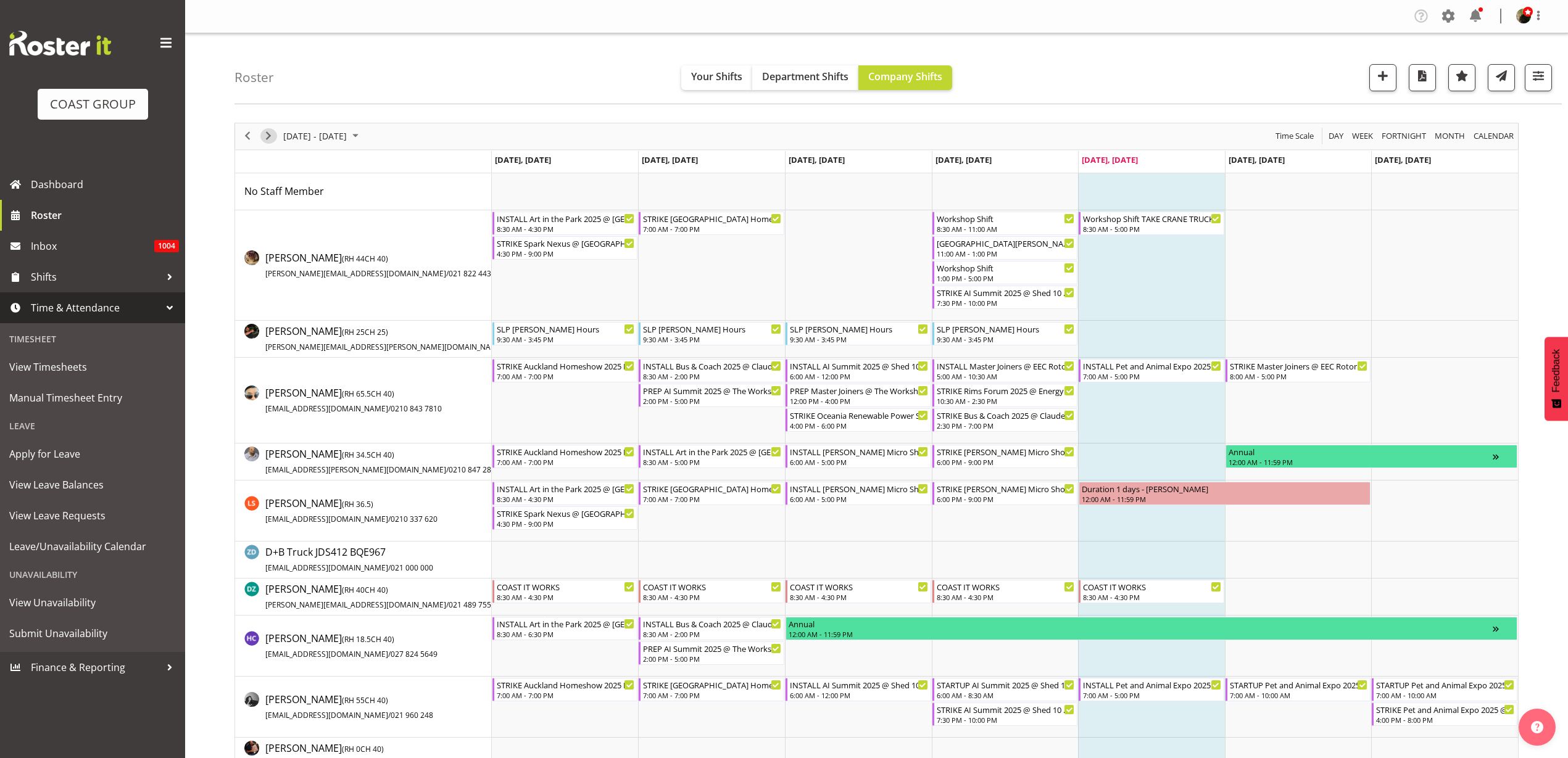
drag, startPoint x: 275, startPoint y: 134, endPoint x: 557, endPoint y: 127, distance: 282.1
click at [275, 134] on span "Next" at bounding box center [268, 136] width 15 height 15
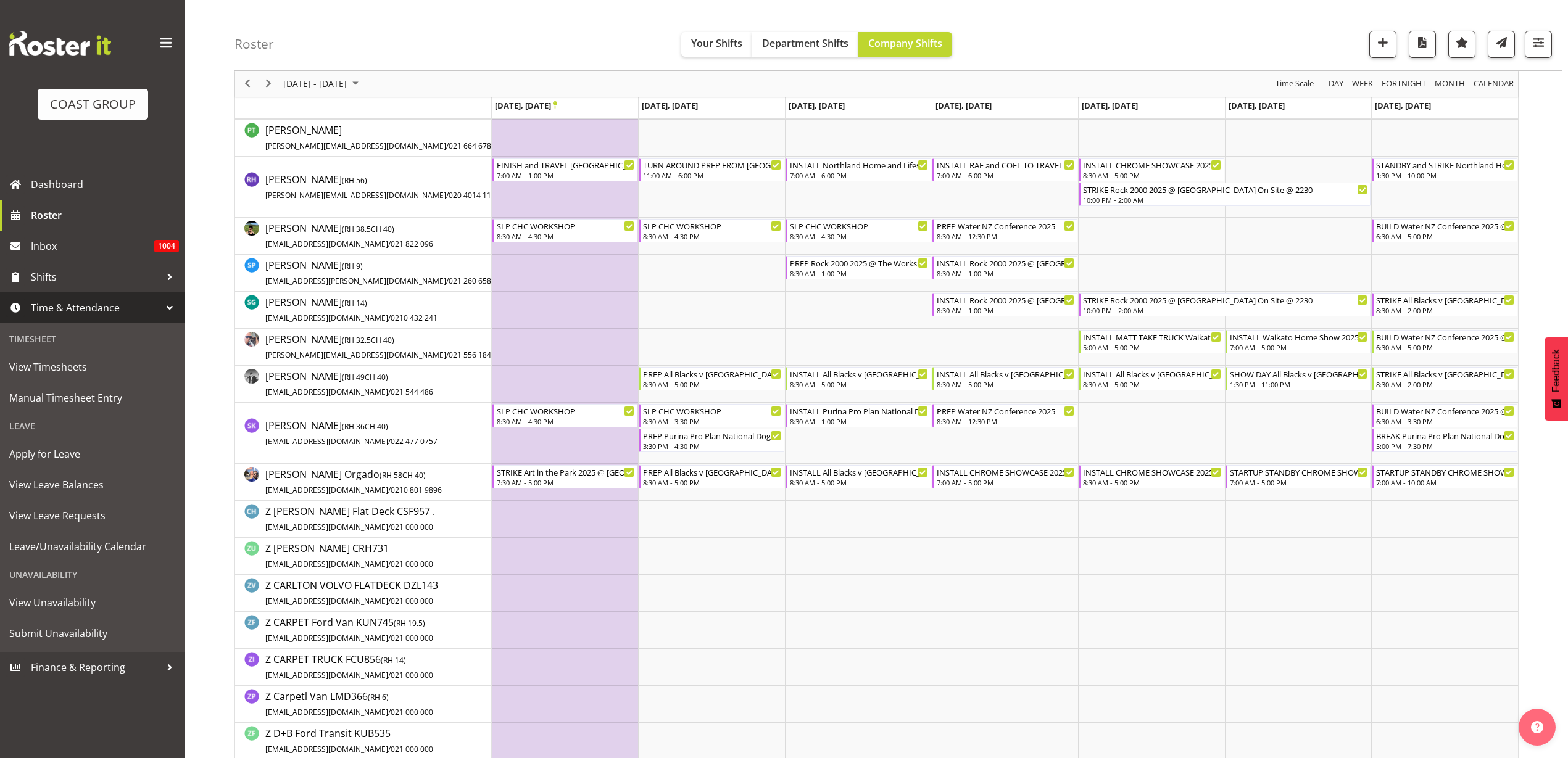
scroll to position [926, 0]
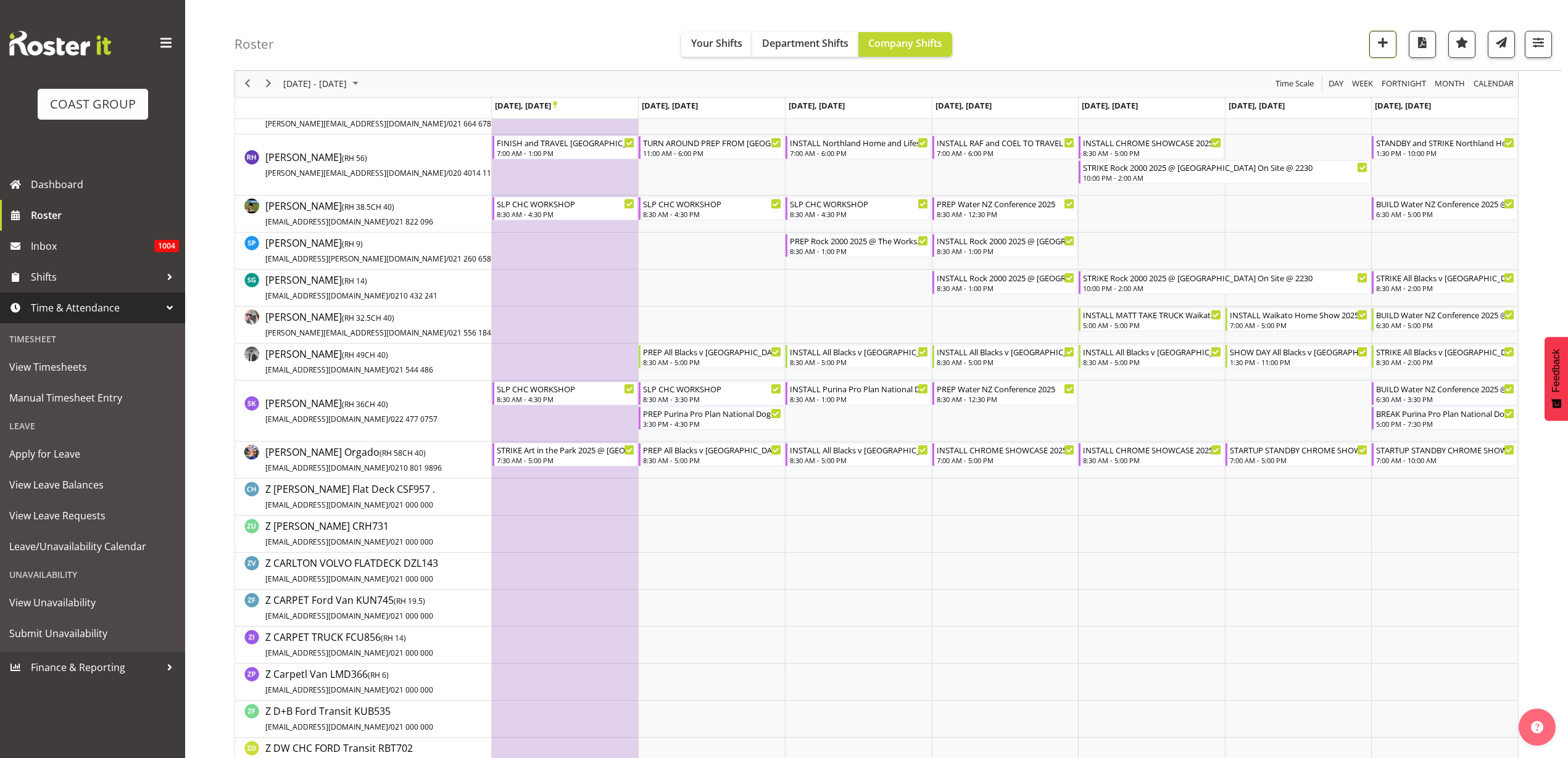
click at [1390, 42] on span "button" at bounding box center [1383, 42] width 16 height 16
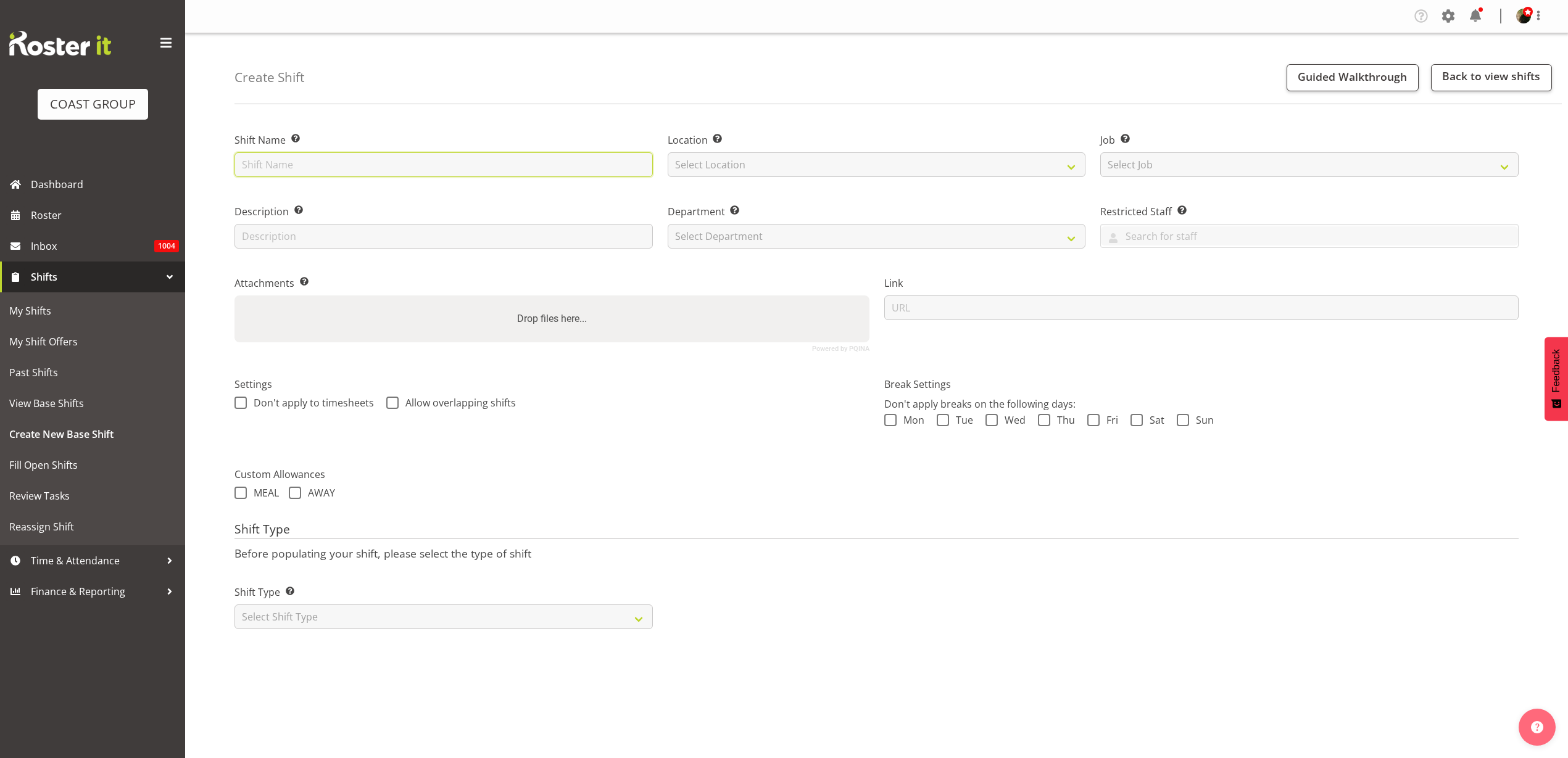
click at [416, 161] on input "text" at bounding box center [444, 165] width 418 height 25
type input "Kiwis Tonga Test 2025 @ Eden Park On SIte @ TBC"
select select "31"
click at [1228, 161] on select "Select Job Create new job 1 Carlton Events 1 Carlton Hamilton 1 Carlton Welling…" at bounding box center [1309, 165] width 418 height 25
select select "0"
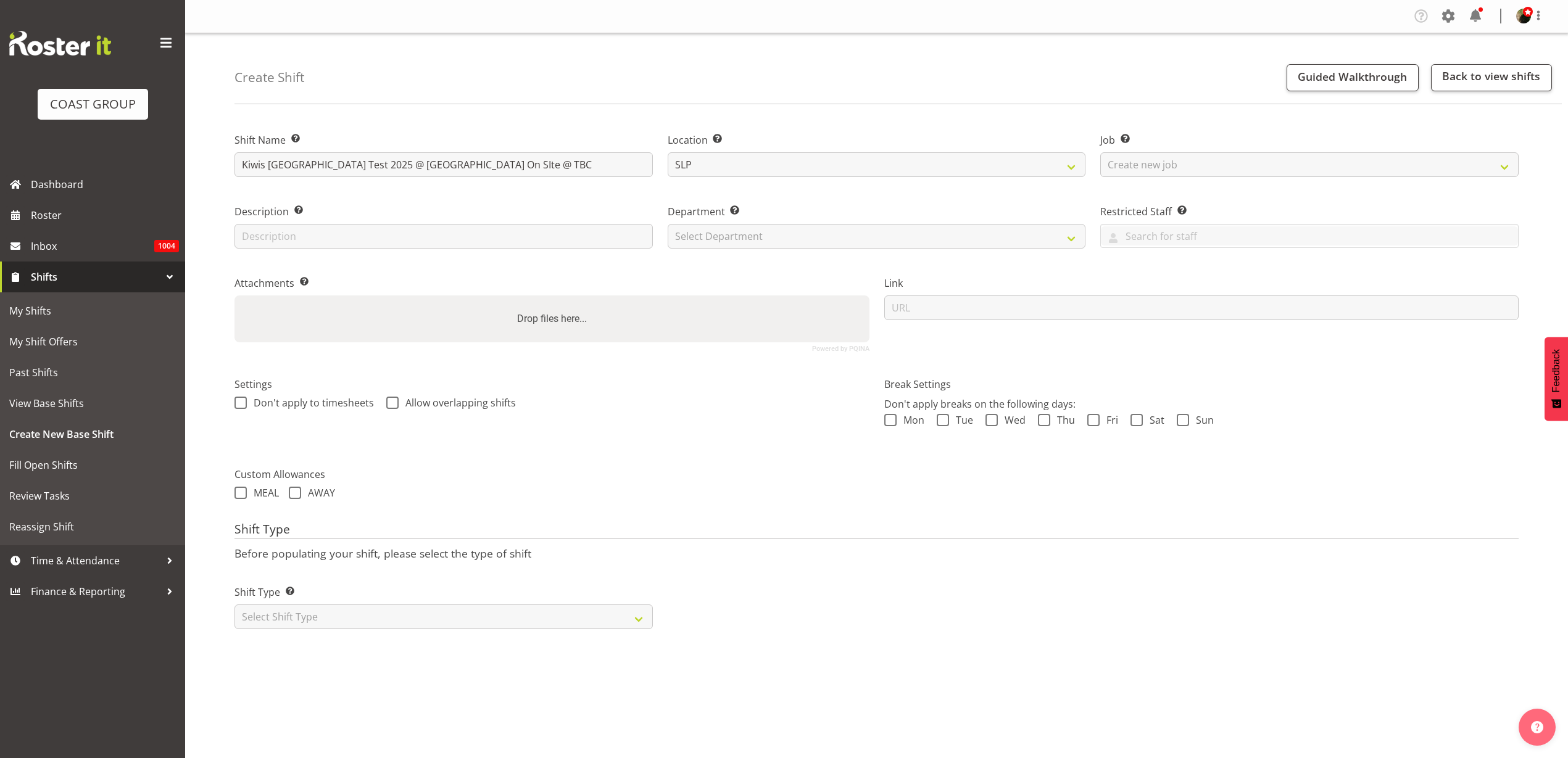
click at [1100, 152] on select "Select Job Create new job 1 Carlton Events 1 Carlton Hamilton 1 Carlton Welling…" at bounding box center [1309, 165] width 418 height 25
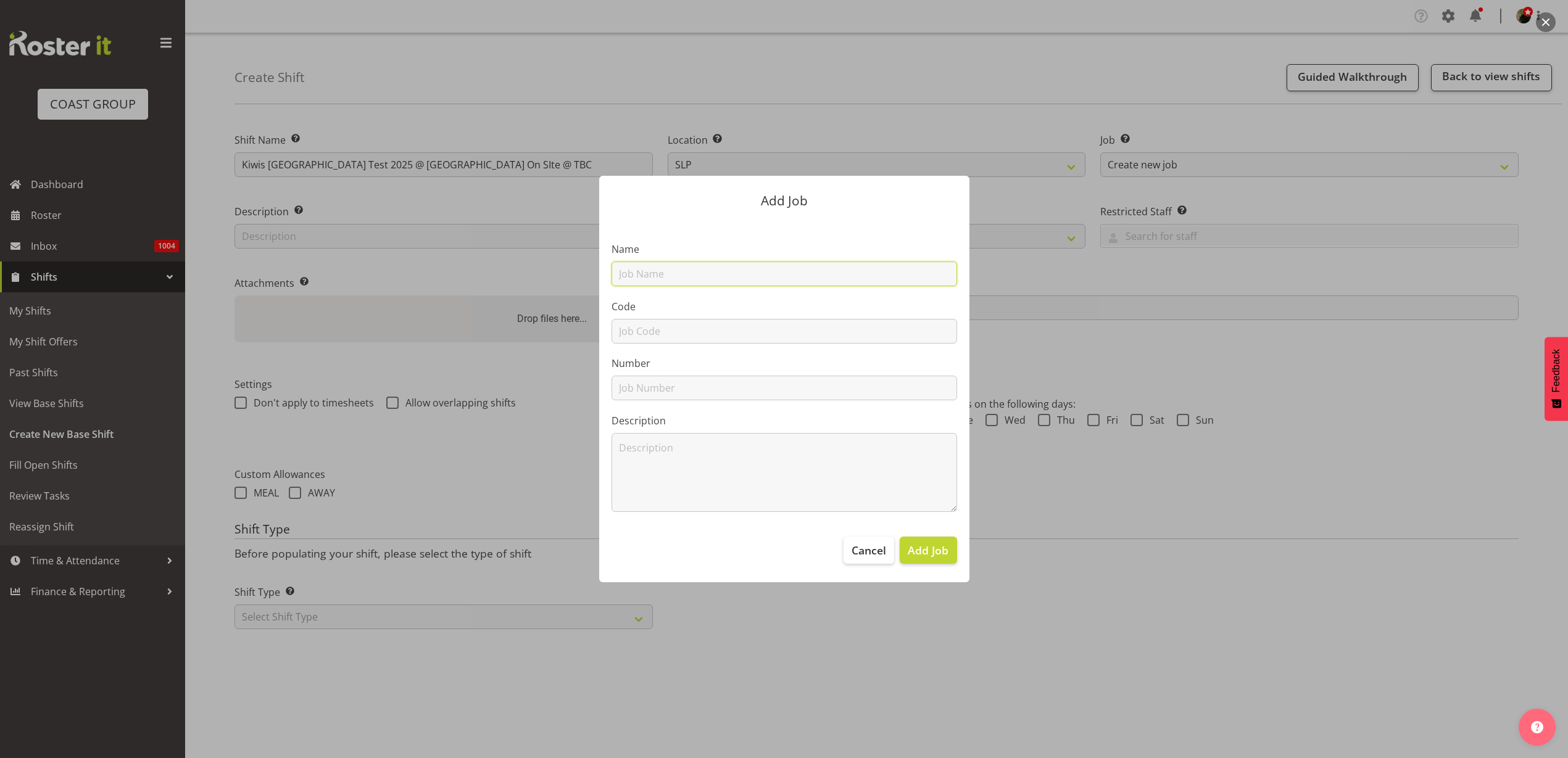
click at [660, 275] on input "text" at bounding box center [784, 273] width 345 height 25
type input "M251102 Kiwis Tonga Test 2025"
type input "M251102"
click at [935, 549] on span "Add Job" at bounding box center [928, 550] width 40 height 16
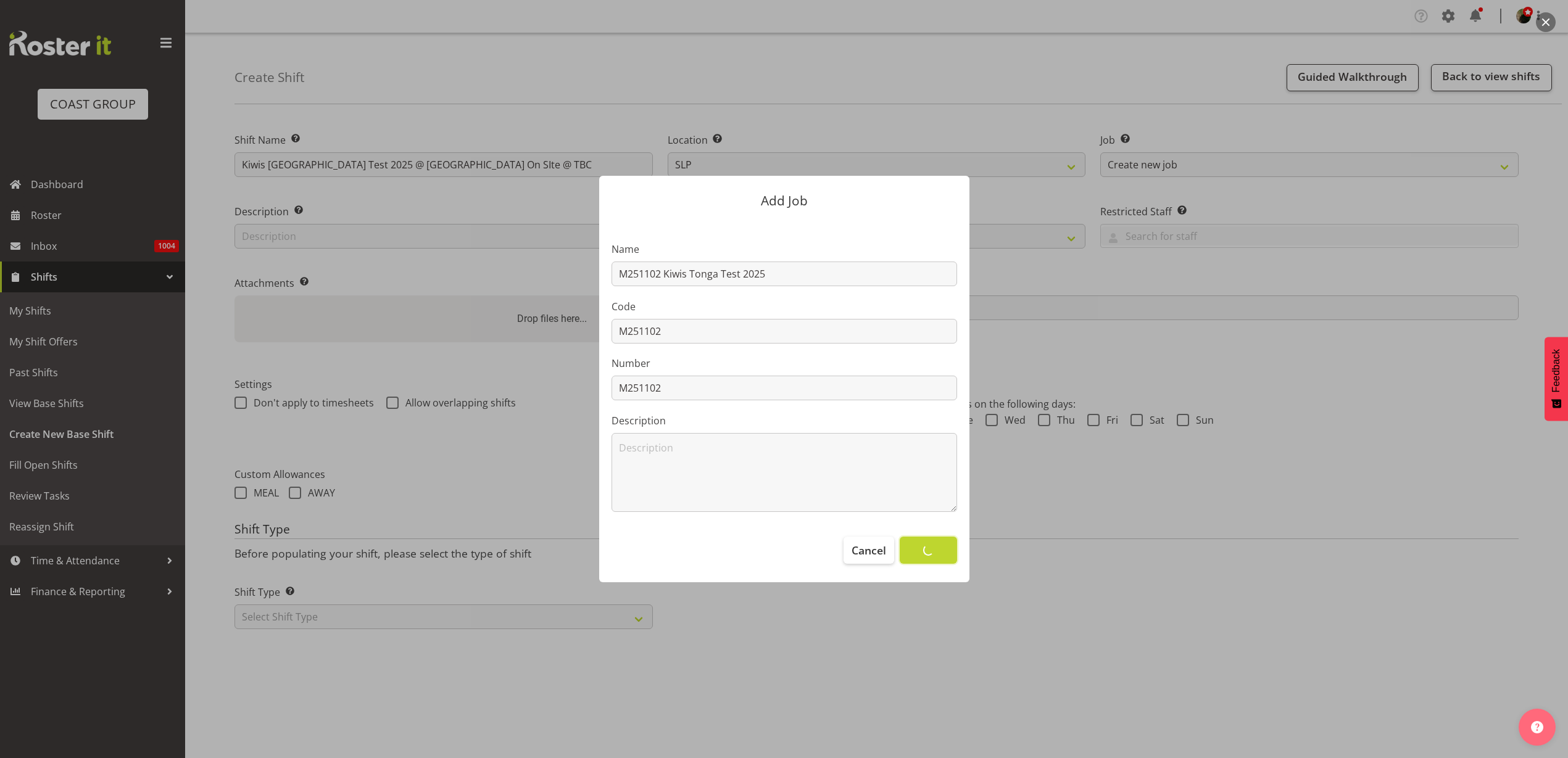
select select
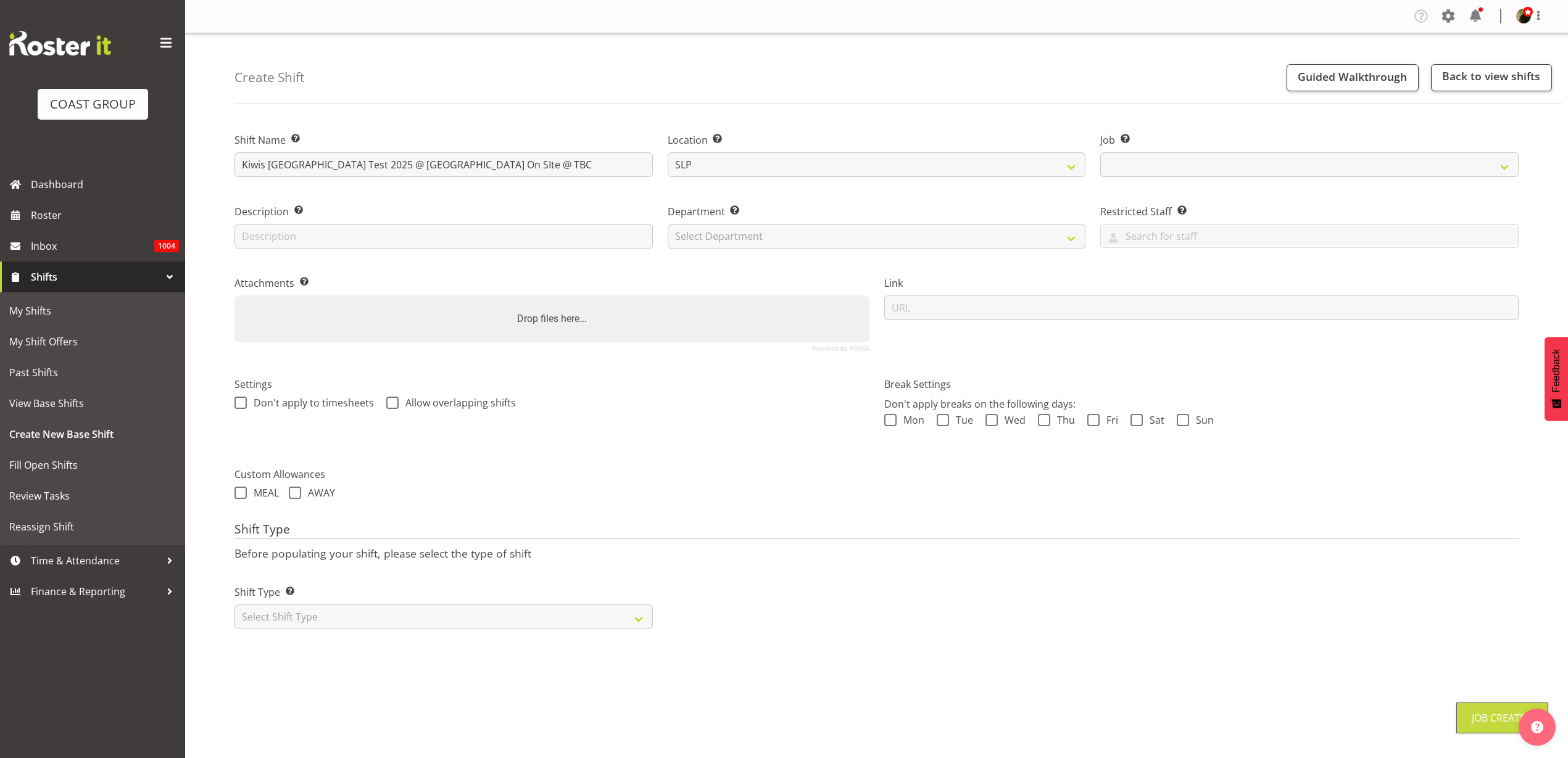
select select "10689"
click at [785, 233] on select "Select Department CARLTON EVENTS Carlton Hamilton Carlton Wellington DW AKL DW …" at bounding box center [876, 236] width 418 height 25
select select "24"
click at [668, 224] on select "Select Department CARLTON EVENTS Carlton Hamilton Carlton Wellington DW AKL DW …" at bounding box center [876, 236] width 418 height 25
click at [932, 310] on input "url" at bounding box center [1201, 308] width 635 height 25
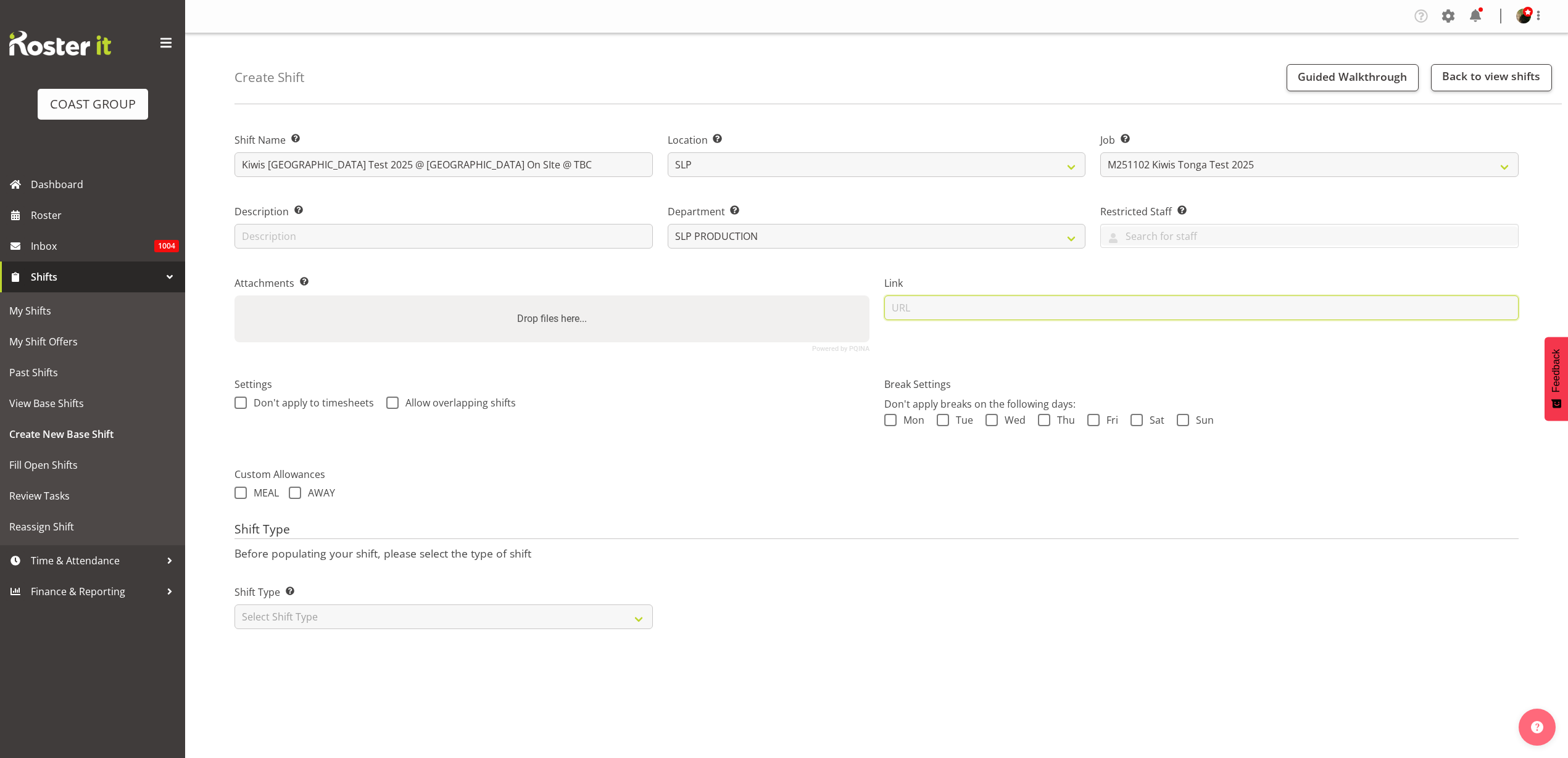
paste input "https://drive.google.com/drive/folders/1H8wNLU08w3E-o1CEVwOMrxla_cGqxsp1"
type input "https://drive.google.com/drive/folders/1H8wNLU08w3E-o1CEVwOMrxla_cGqxsp1"
click at [368, 619] on select "Select Shift Type One Off Shift Recurring Shift Rotating Shift" at bounding box center [444, 617] width 418 height 25
select select "recurring"
click at [235, 605] on select "Select Shift Type One Off Shift Recurring Shift Rotating Shift" at bounding box center [444, 617] width 418 height 25
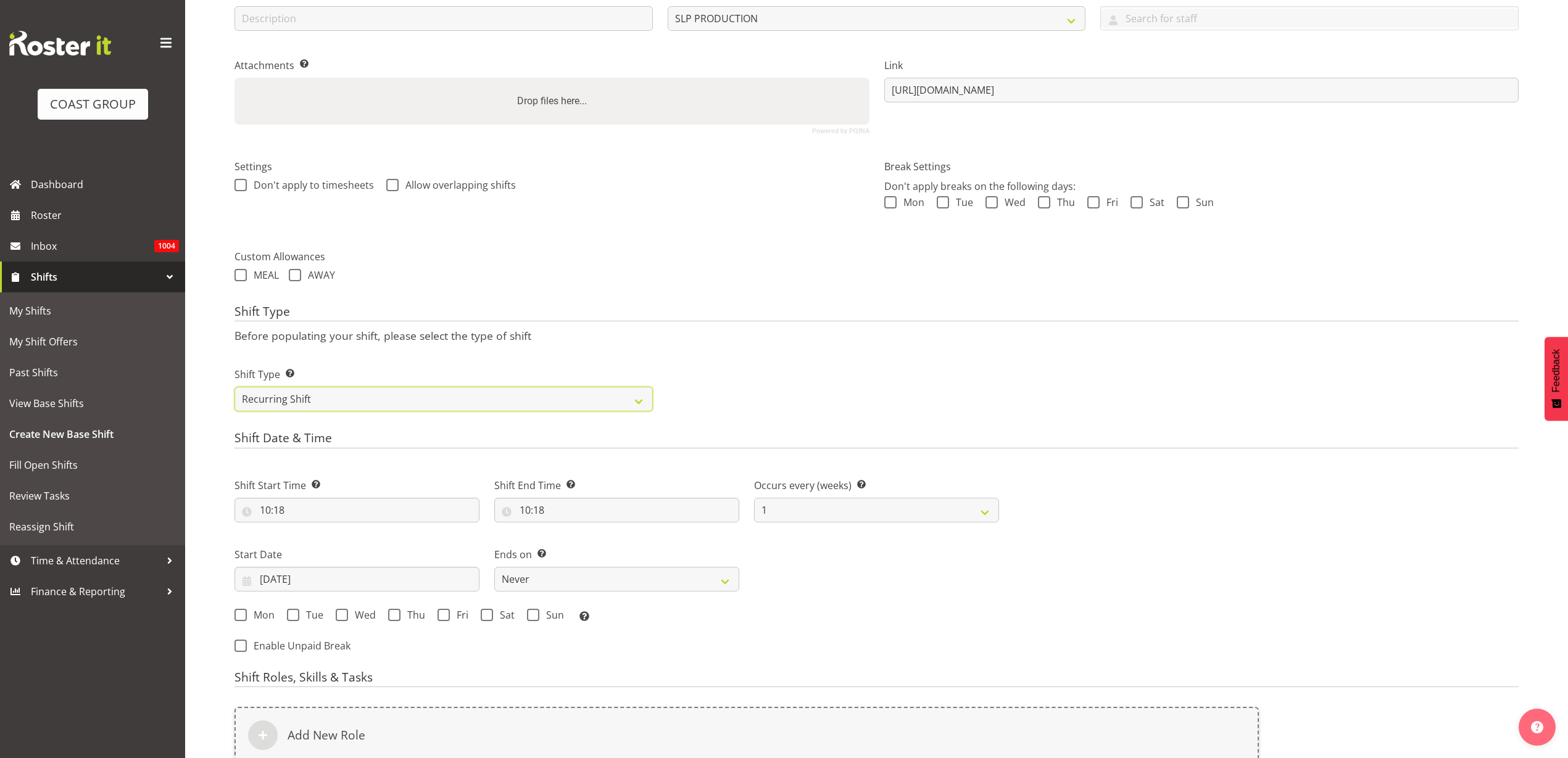
scroll to position [385, 0]
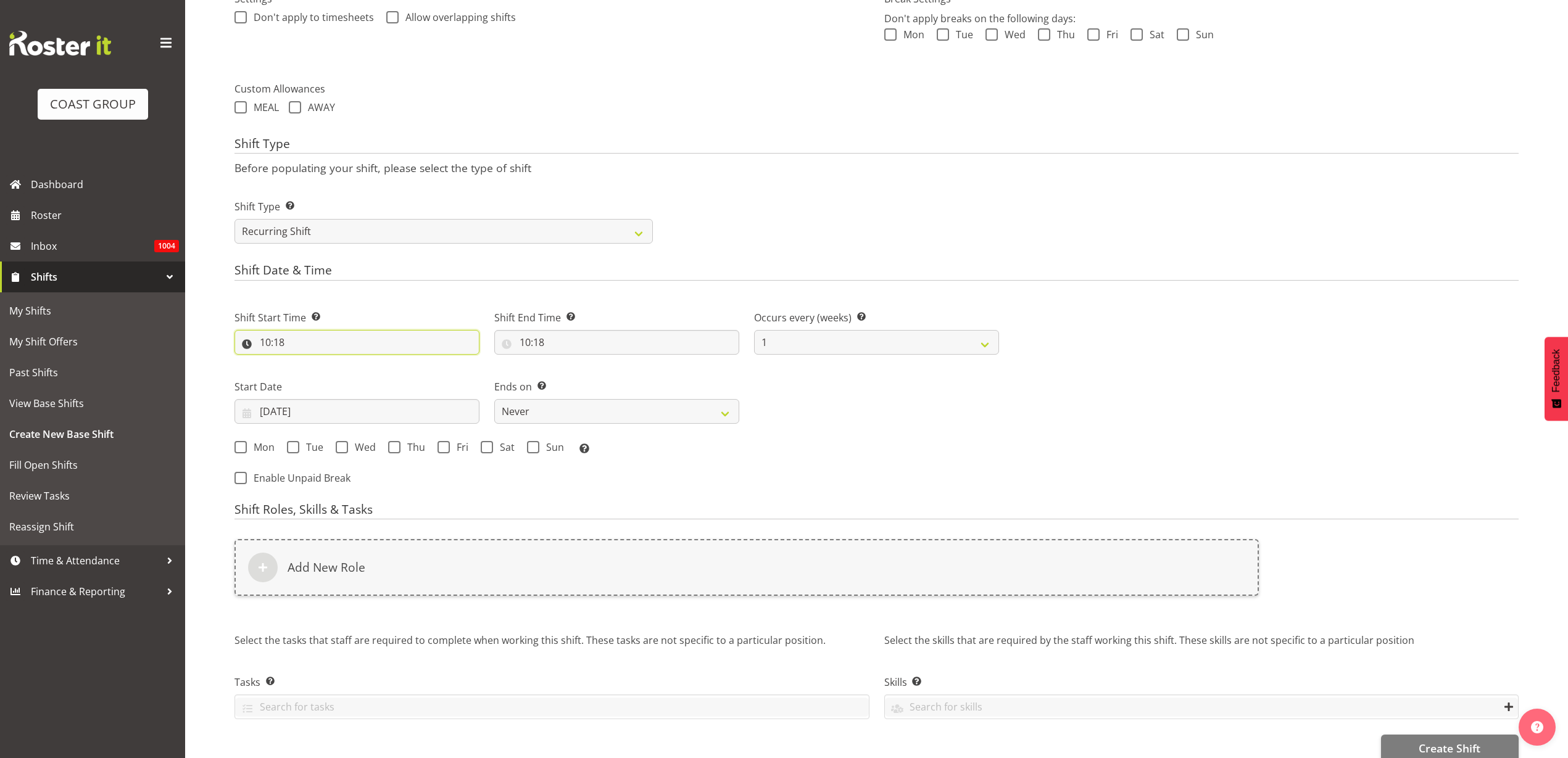
click at [314, 338] on input "10:18" at bounding box center [357, 342] width 245 height 25
select select "0"
type input "00:18"
select select "8"
type input "08:18"
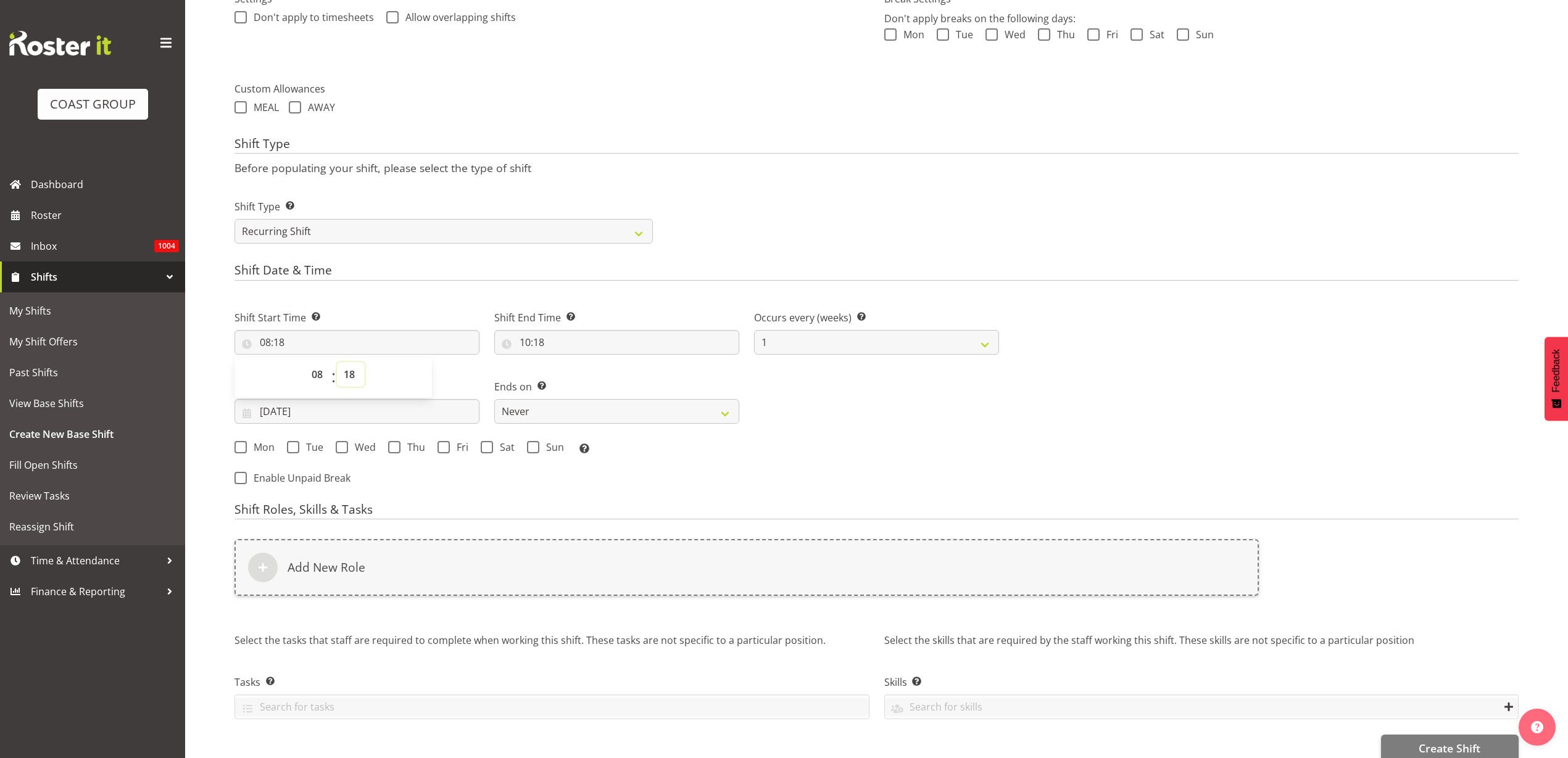
select select "30"
type input "08:30"
click at [568, 336] on input "10:18" at bounding box center [616, 342] width 245 height 25
select select "11"
type input "11:18"
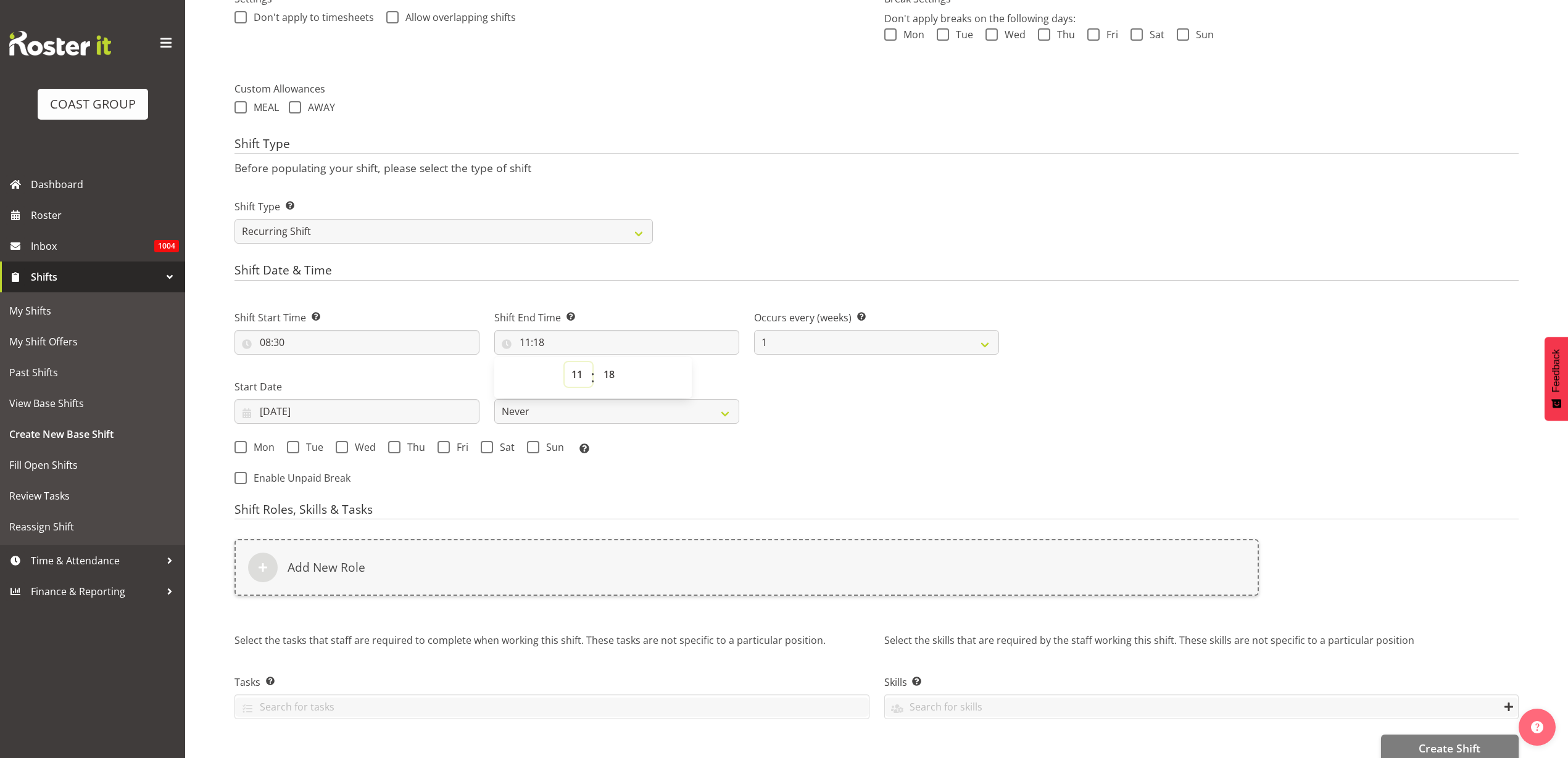
select select "12"
type input "12:18"
select select "0"
type input "12:00"
click at [267, 416] on input "19/09/2025" at bounding box center [357, 411] width 245 height 25
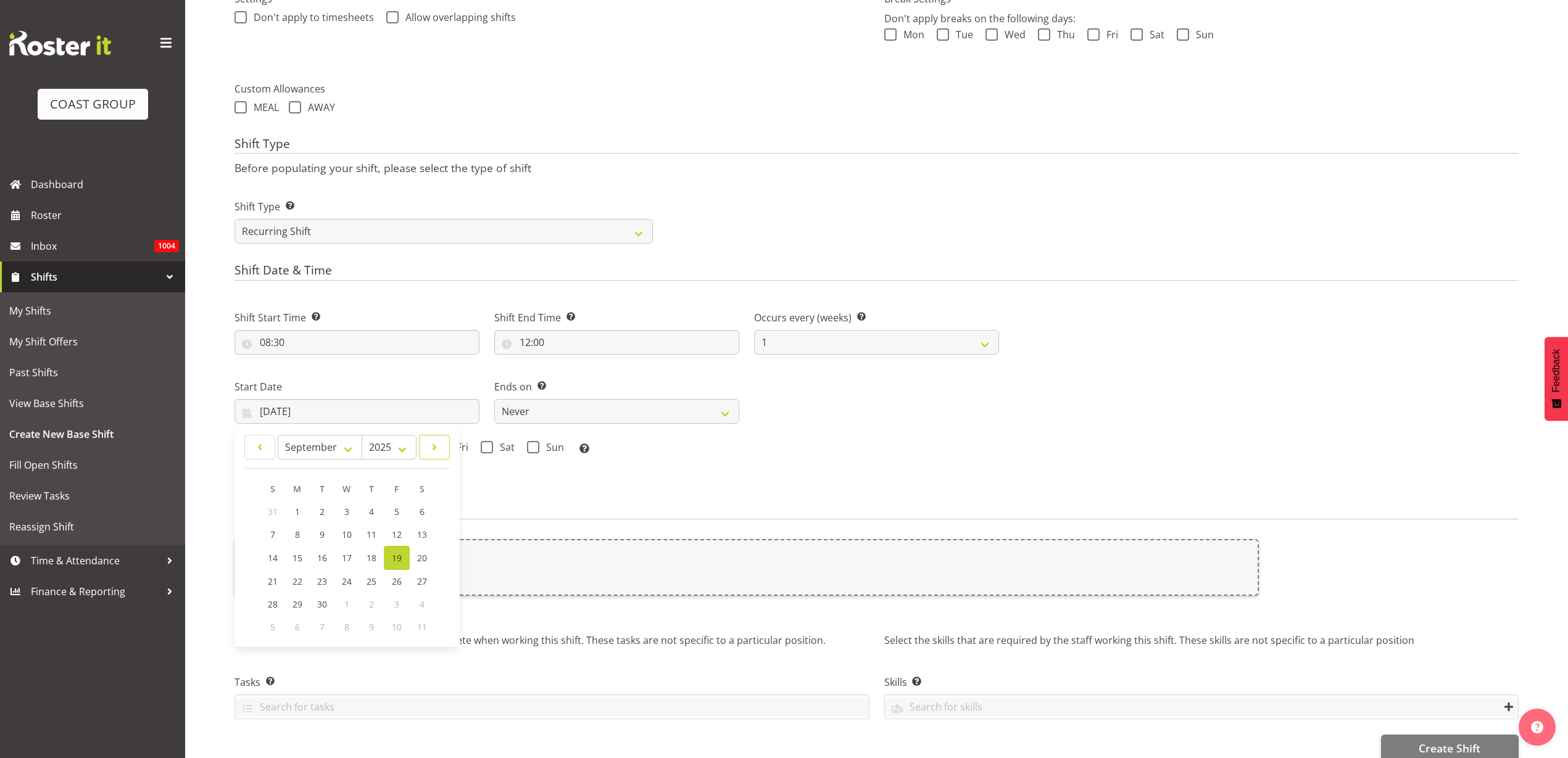
click at [441, 449] on span at bounding box center [434, 447] width 15 height 15
select select "9"
click at [351, 602] on span "29" at bounding box center [347, 603] width 10 height 12
type input "29/10/2025"
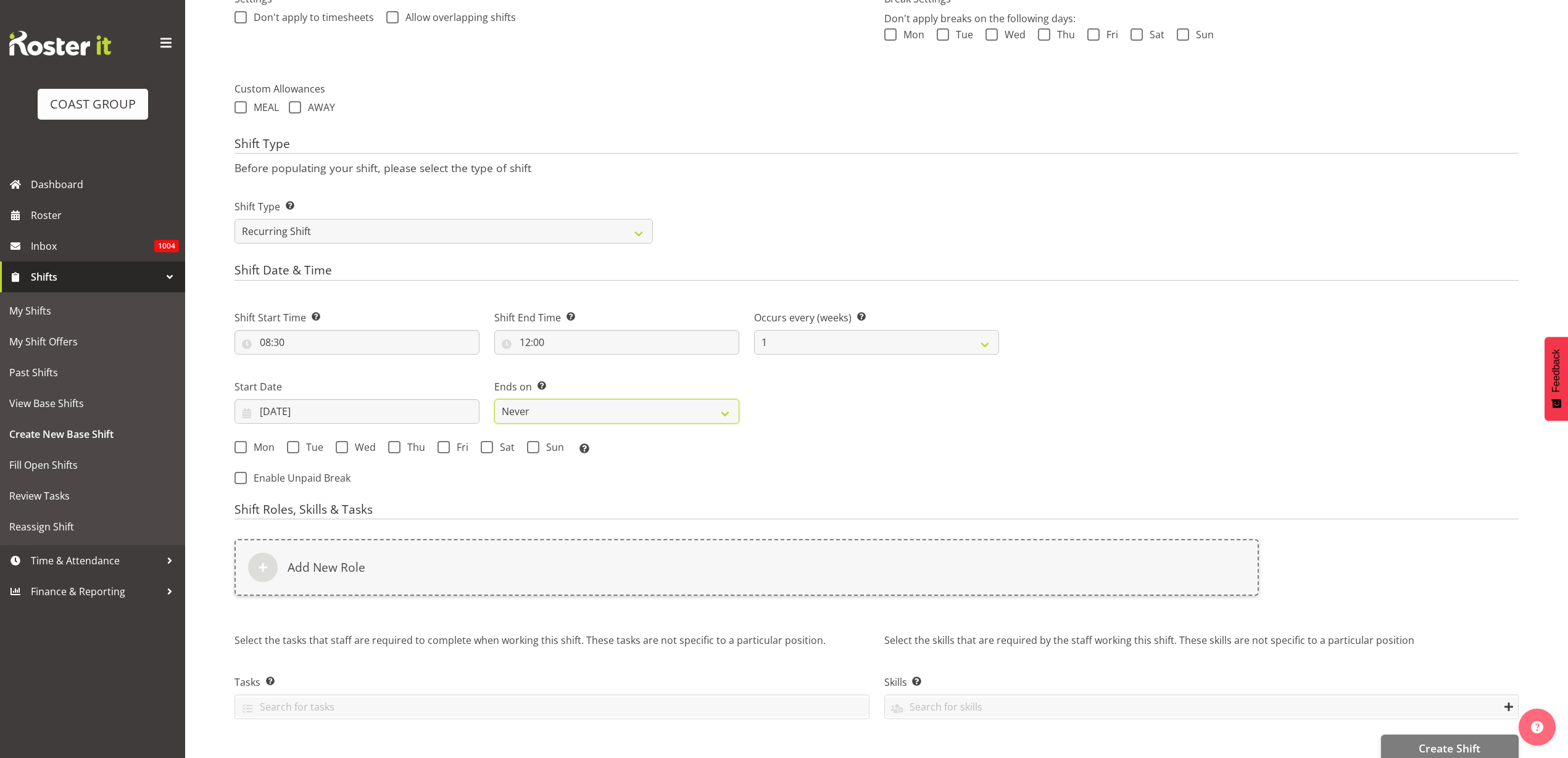
click at [568, 410] on select "Never On Date" at bounding box center [616, 411] width 245 height 25
select select "date"
click at [494, 399] on select "Never On Date" at bounding box center [616, 411] width 245 height 25
select select "8"
select select "2025"
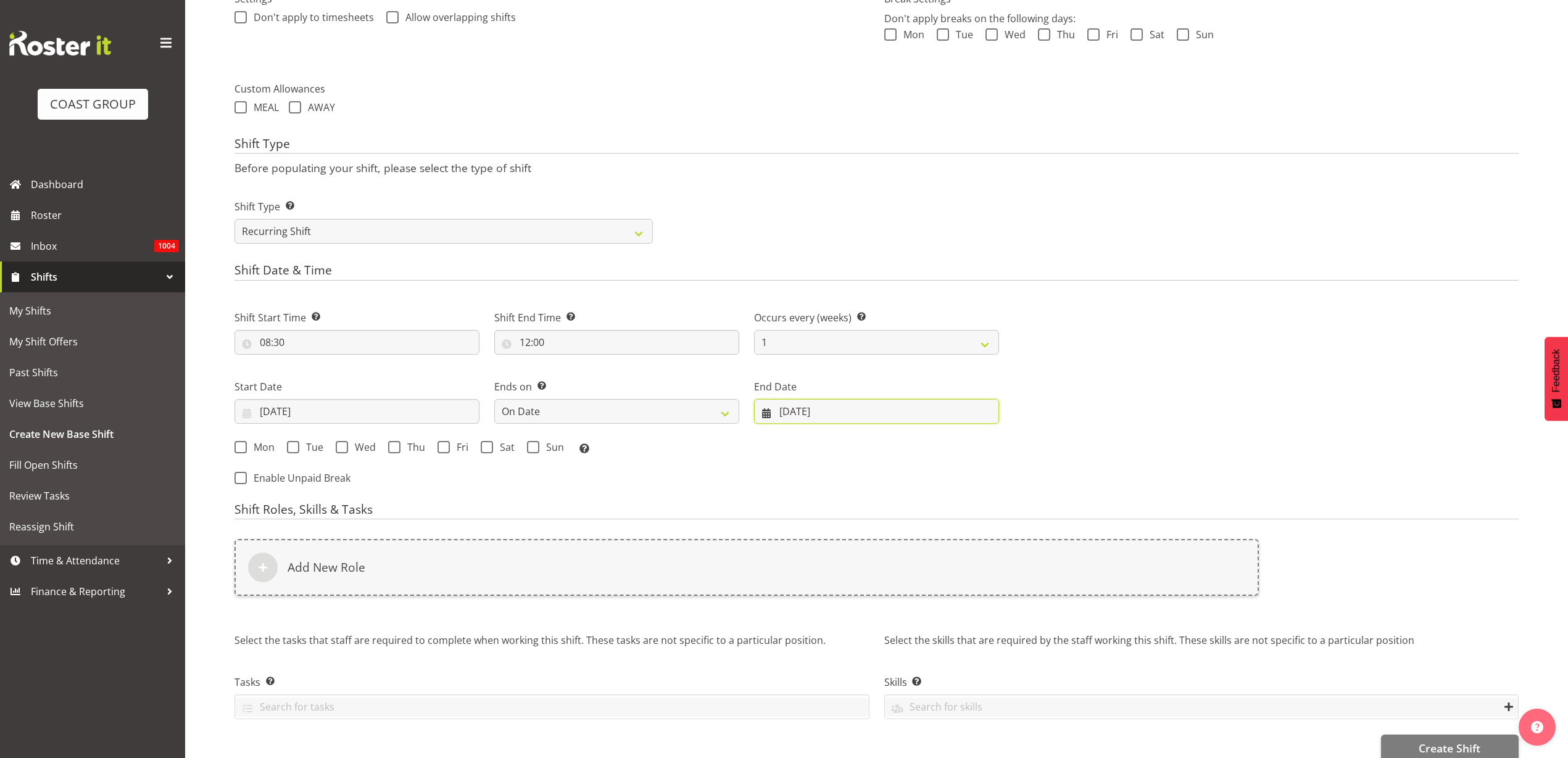
click at [849, 403] on input "19/09/2025" at bounding box center [876, 411] width 245 height 25
click at [971, 444] on span at bounding box center [973, 447] width 15 height 15
click at [972, 445] on span at bounding box center [973, 447] width 15 height 15
select select "10"
click at [813, 533] on span "2" at bounding box center [812, 535] width 5 height 12
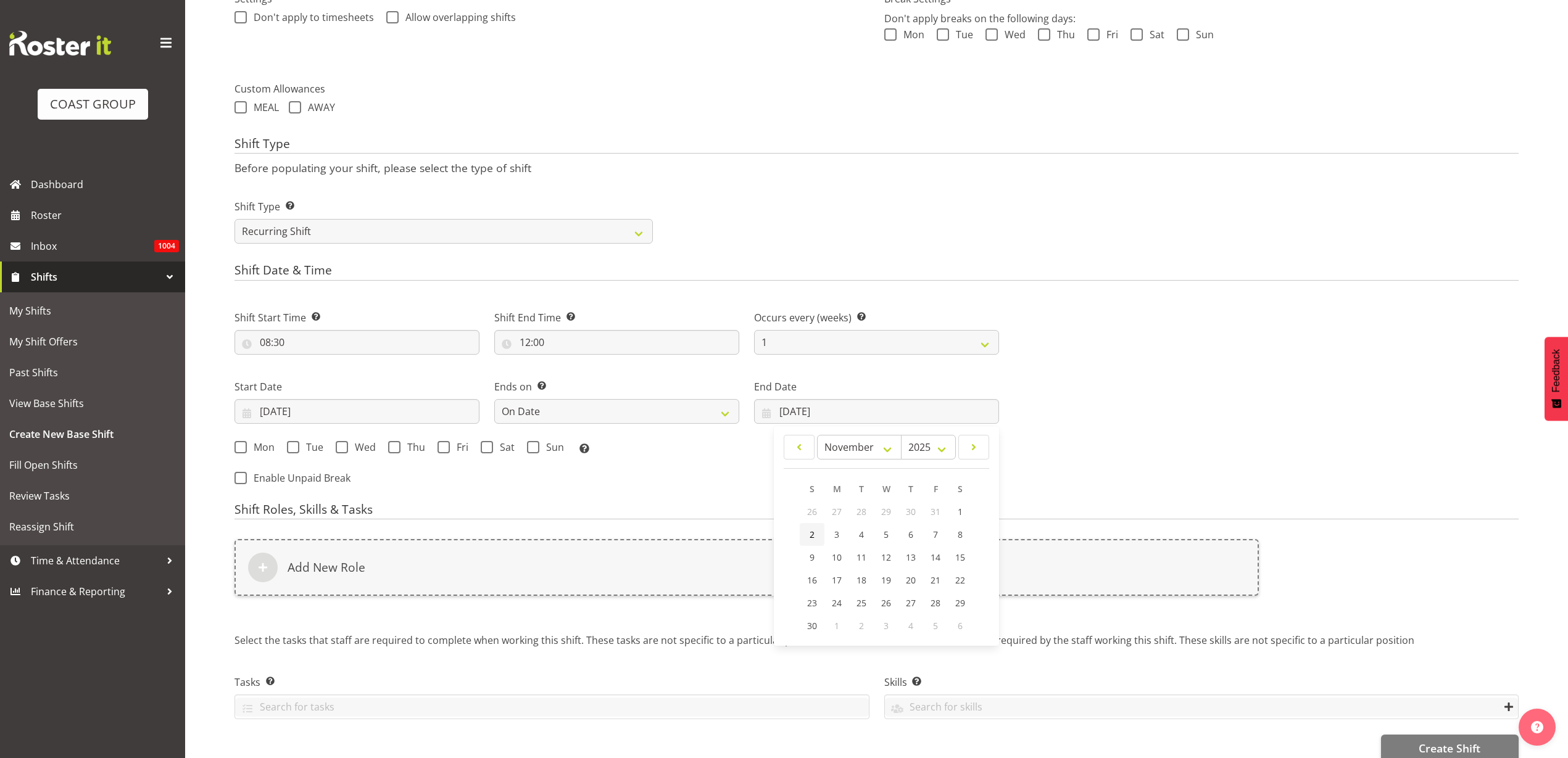
type input "02/11/2025"
click at [265, 445] on span "Mon" at bounding box center [261, 447] width 28 height 13
click at [242, 445] on input "Mon" at bounding box center [239, 447] width 8 height 8
checkbox input "true"
click at [296, 441] on span at bounding box center [293, 447] width 13 height 13
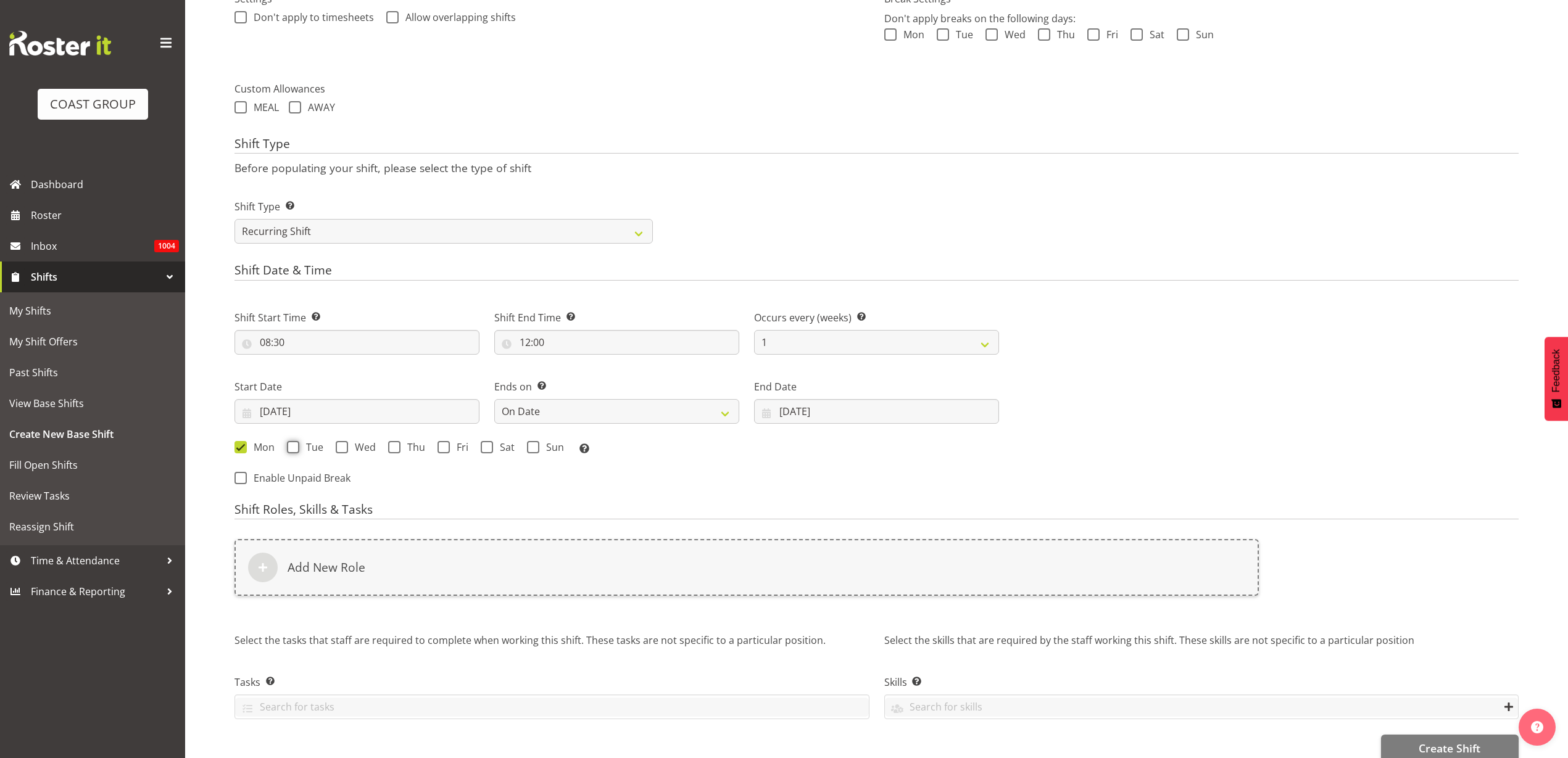
click at [295, 443] on input "Tue" at bounding box center [290, 447] width 8 height 8
checkbox input "true"
click at [357, 444] on span "Wed" at bounding box center [362, 447] width 28 height 13
click at [344, 444] on input "Wed" at bounding box center [339, 447] width 8 height 8
checkbox input "true"
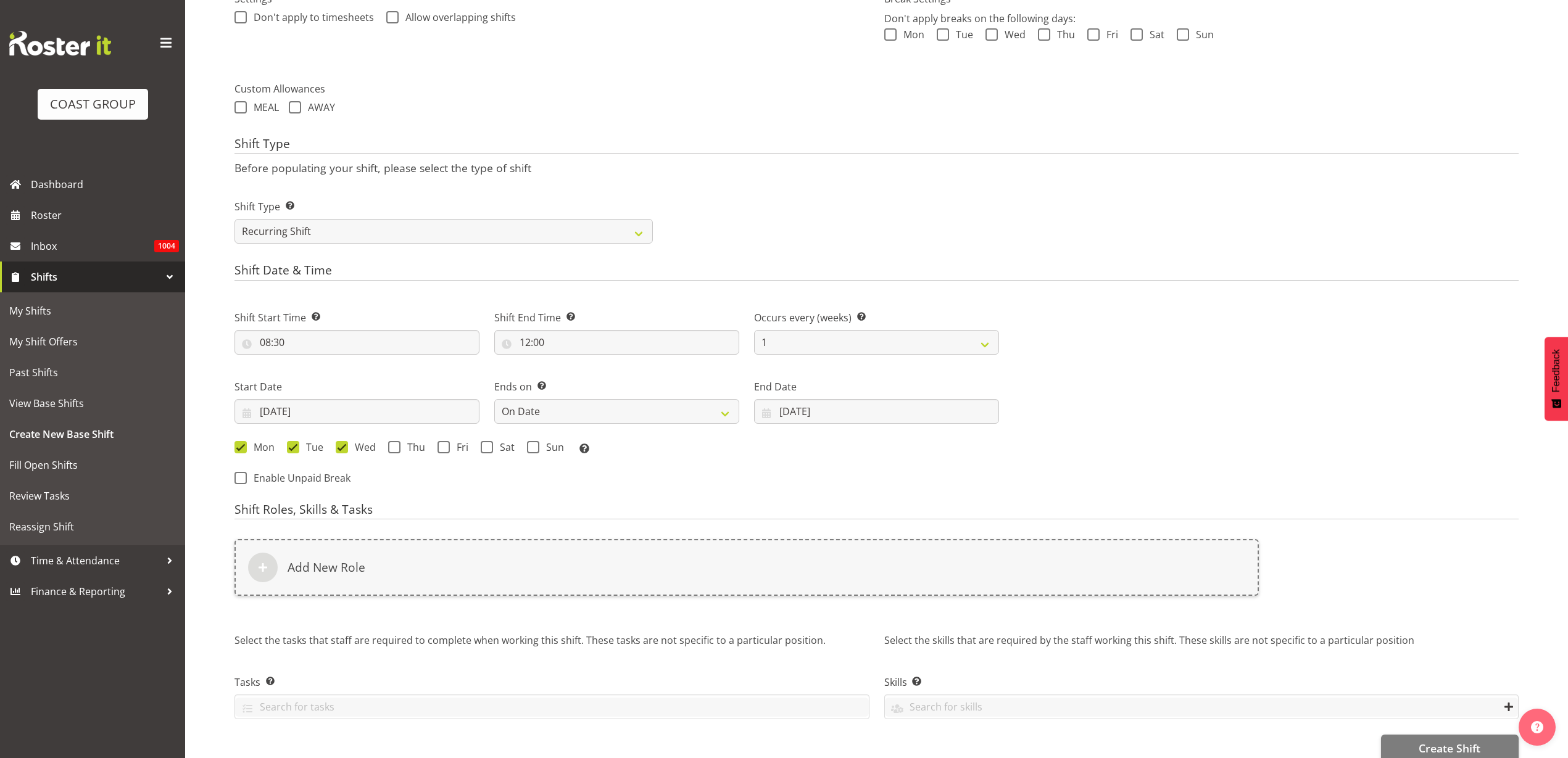
click at [392, 444] on span at bounding box center [394, 447] width 13 height 13
click at [392, 444] on input "Thu" at bounding box center [392, 447] width 8 height 8
checkbox input "true"
click at [447, 445] on span at bounding box center [444, 447] width 13 height 13
click at [445, 445] on input "Fri" at bounding box center [441, 447] width 8 height 8
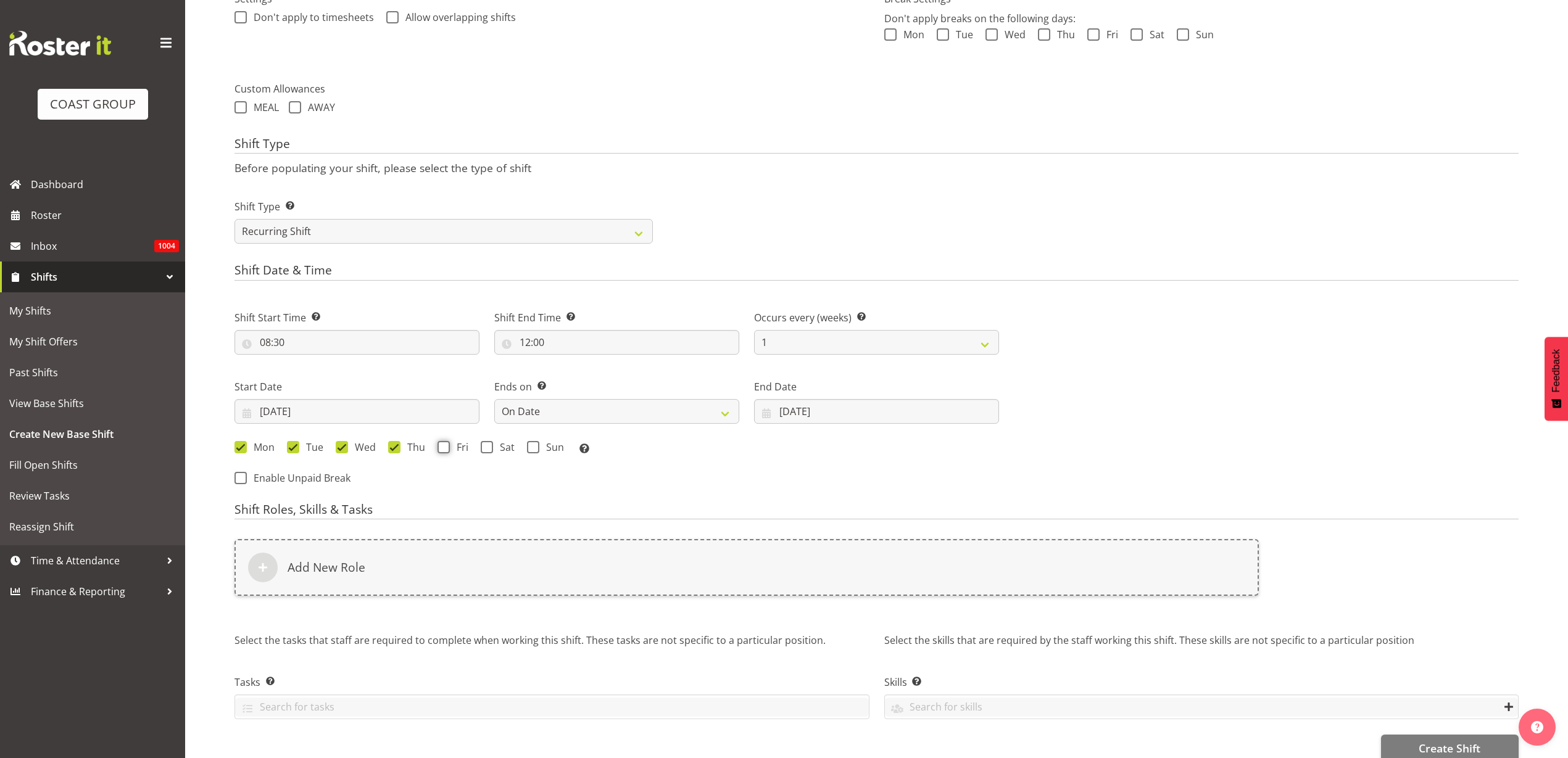
checkbox input "true"
drag, startPoint x: 490, startPoint y: 447, endPoint x: 497, endPoint y: 447, distance: 7.0
click at [492, 447] on span at bounding box center [487, 447] width 13 height 13
click at [488, 447] on input "Sat" at bounding box center [485, 447] width 8 height 8
checkbox input "true"
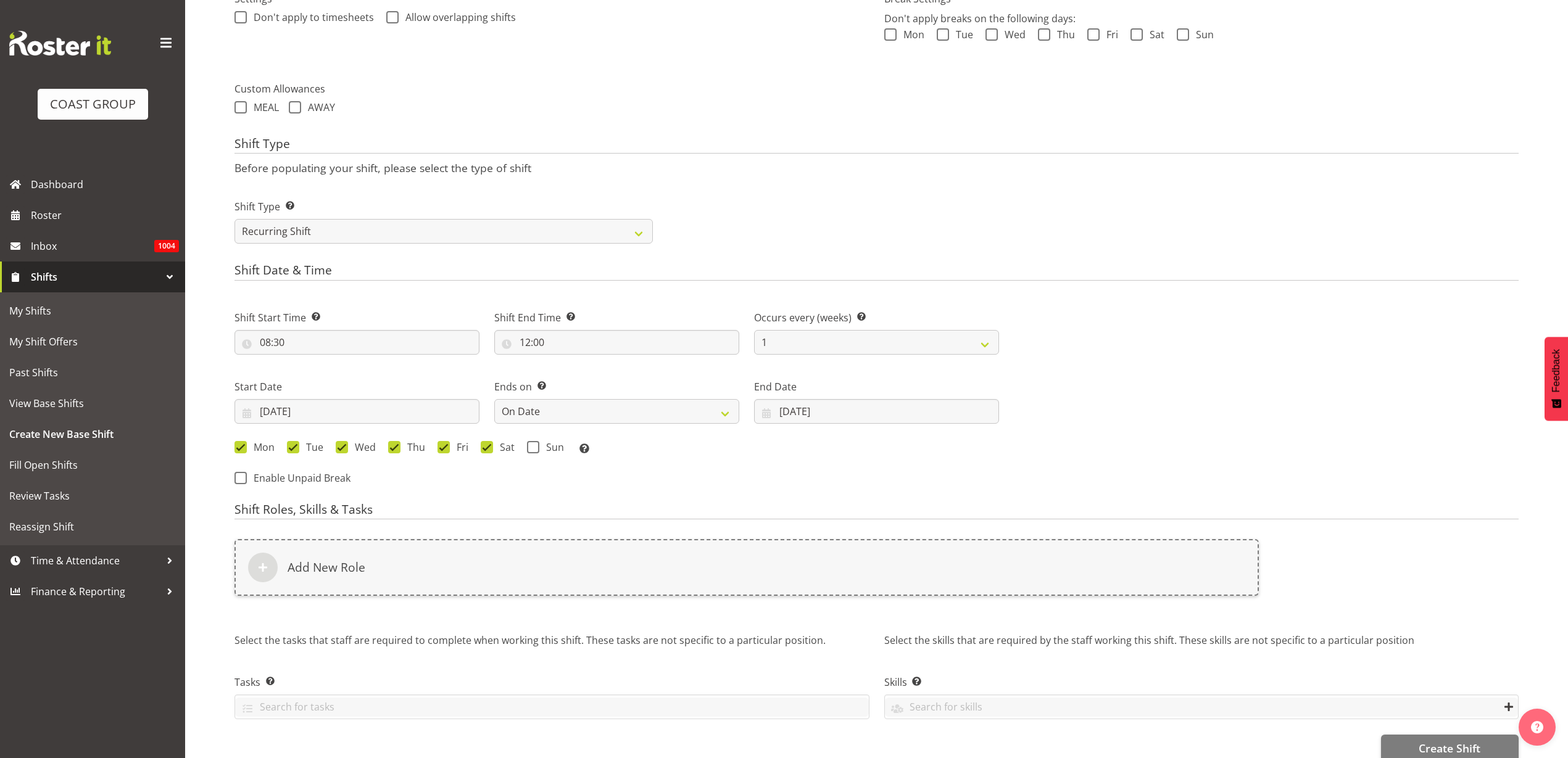
drag, startPoint x: 537, startPoint y: 447, endPoint x: 519, endPoint y: 466, distance: 26.2
click at [538, 447] on label "Sun" at bounding box center [545, 447] width 37 height 13
click at [535, 447] on input "Sun" at bounding box center [531, 447] width 8 height 8
checkbox input "true"
click at [423, 580] on div "Add New Role" at bounding box center [747, 568] width 1024 height 57
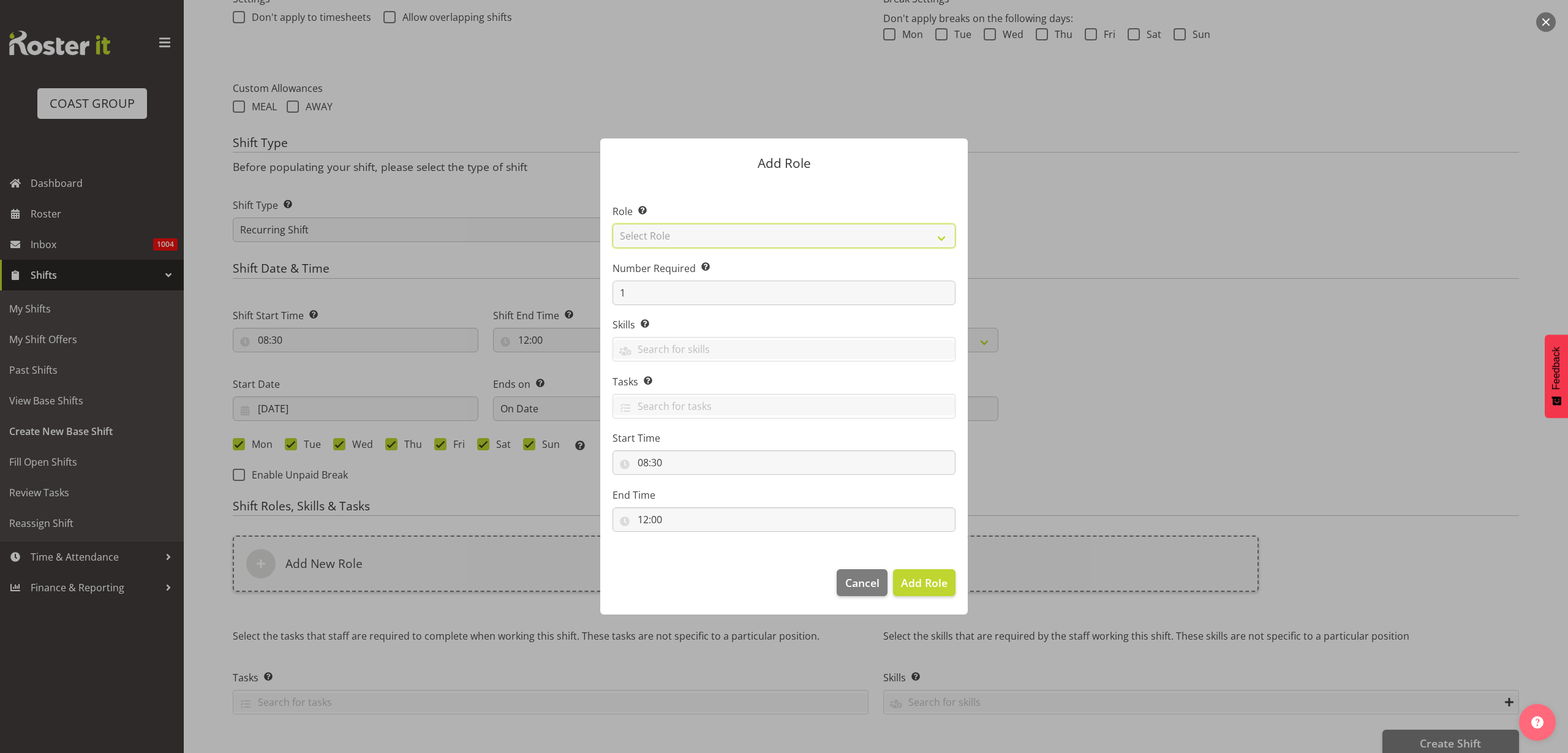
click at [700, 238] on select "Select Role ACCOUNT MANAGER ACCOUNT MANAGER DW ACCOUNTS AKL DIANNA VEHICLES AKL…" at bounding box center [784, 236] width 343 height 25
select select "81"
click at [612, 224] on select "Select Role ACCOUNT MANAGER ACCOUNT MANAGER DW ACCOUNTS AKL DIANNA VEHICLES AKL…" at bounding box center [784, 236] width 343 height 25
click at [921, 579] on span "Add Role" at bounding box center [924, 583] width 46 height 14
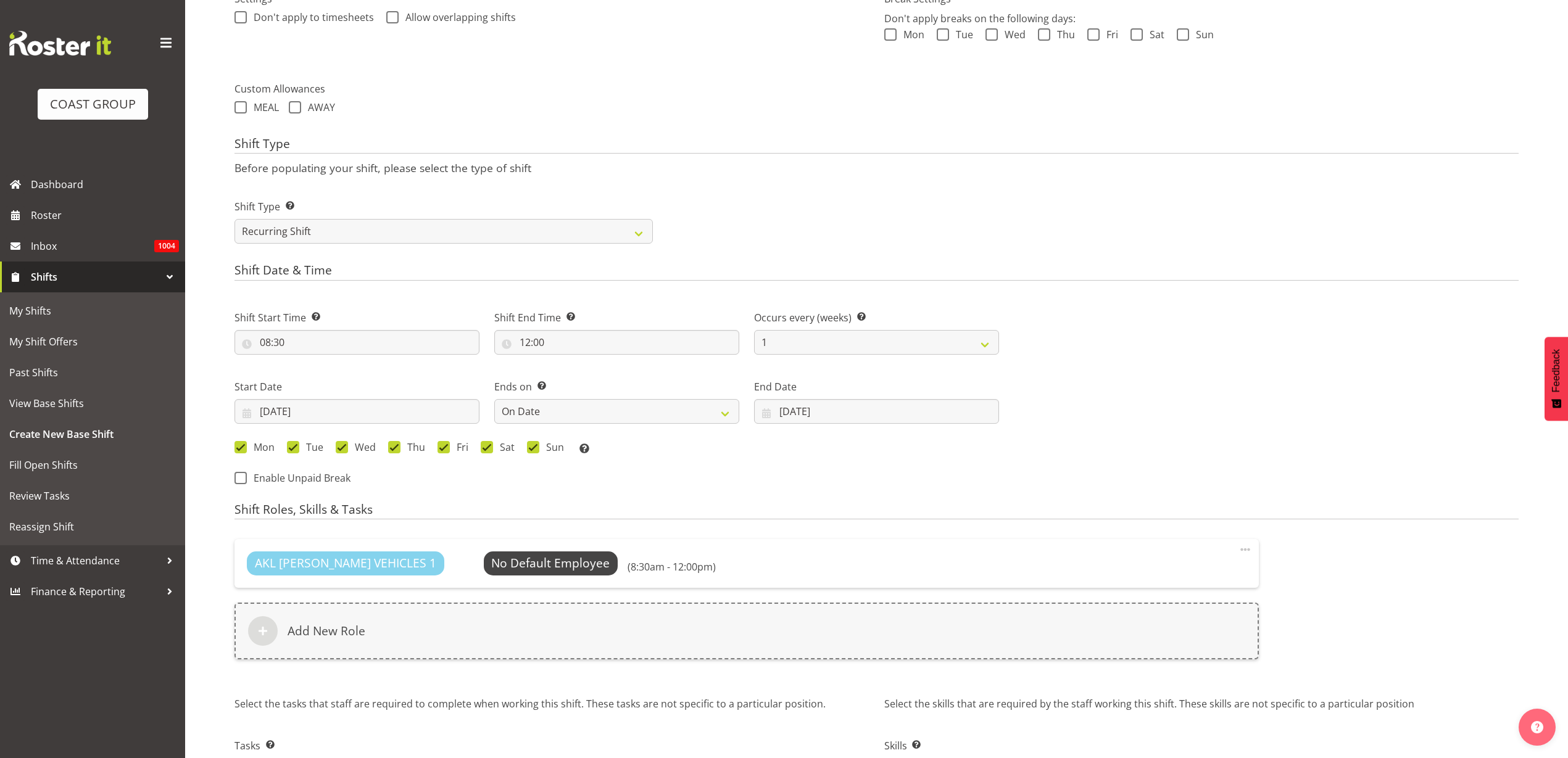
click at [459, 634] on div "Add New Role" at bounding box center [747, 631] width 1024 height 57
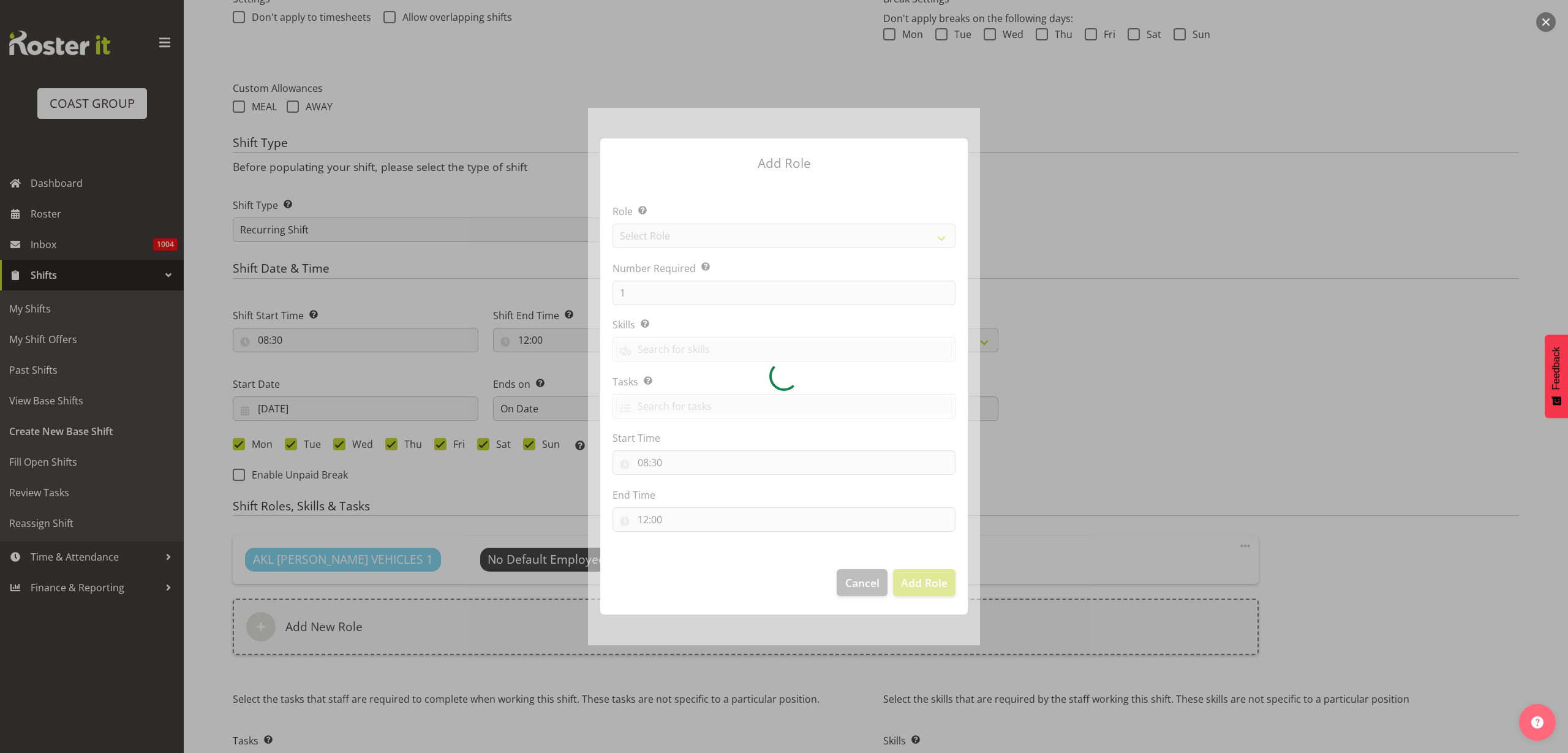
click at [689, 236] on div at bounding box center [784, 376] width 392 height 537
click at [696, 231] on div at bounding box center [784, 376] width 392 height 537
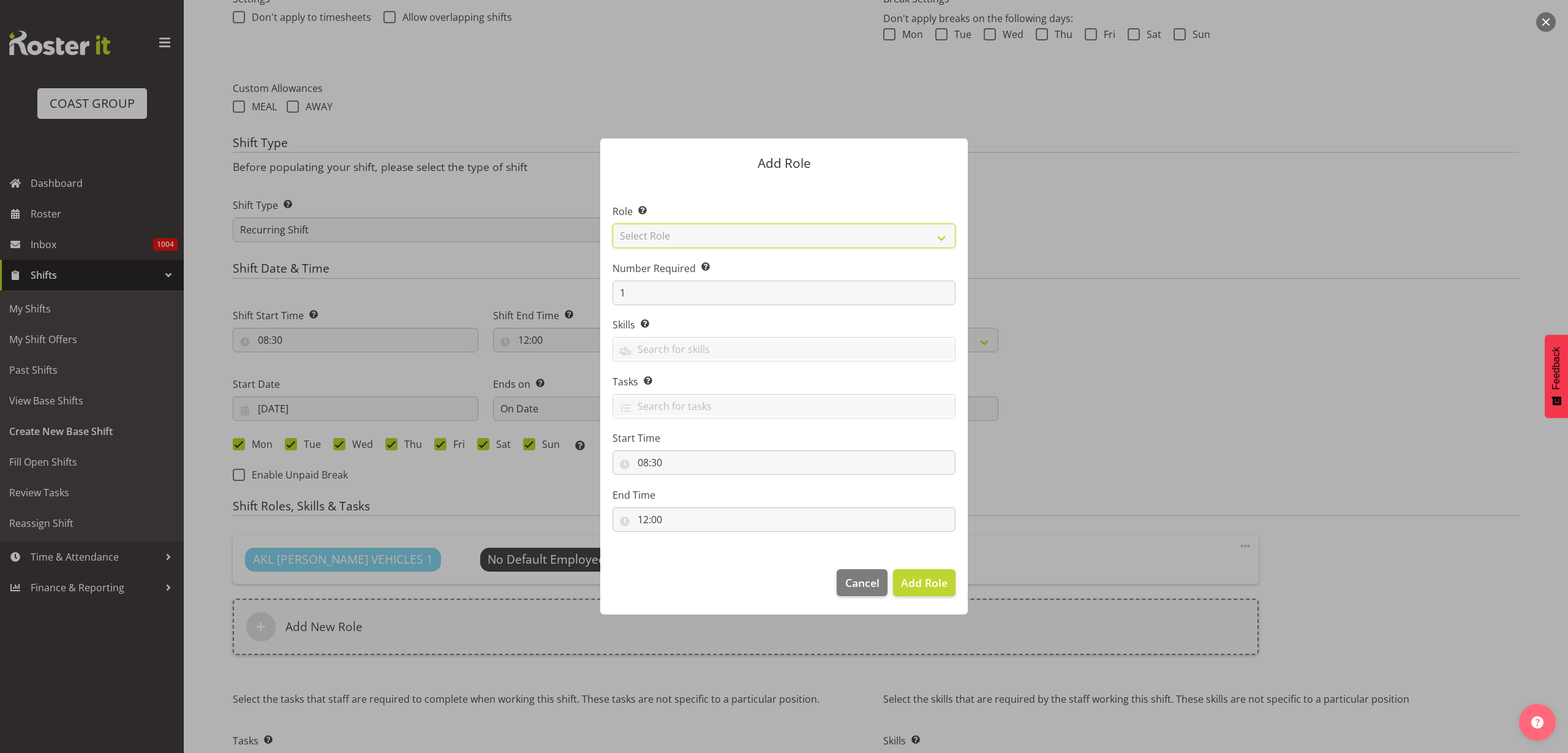
click at [698, 231] on select "Select Role ACCOUNT MANAGER ACCOUNT MANAGER DW ACCOUNTS AKL DIANNA VEHICLES AKL…" at bounding box center [784, 236] width 343 height 25
select select "123"
click at [612, 224] on select "Select Role ACCOUNT MANAGER ACCOUNT MANAGER DW ACCOUNTS AKL DIANNA VEHICLES AKL…" at bounding box center [784, 236] width 343 height 25
drag, startPoint x: 656, startPoint y: 294, endPoint x: 503, endPoint y: 283, distance: 153.4
click at [503, 283] on form "Add Role Role Select the role you wish to add to the shift. ACCOUNT MANAGER ACC…" at bounding box center [784, 376] width 588 height 537
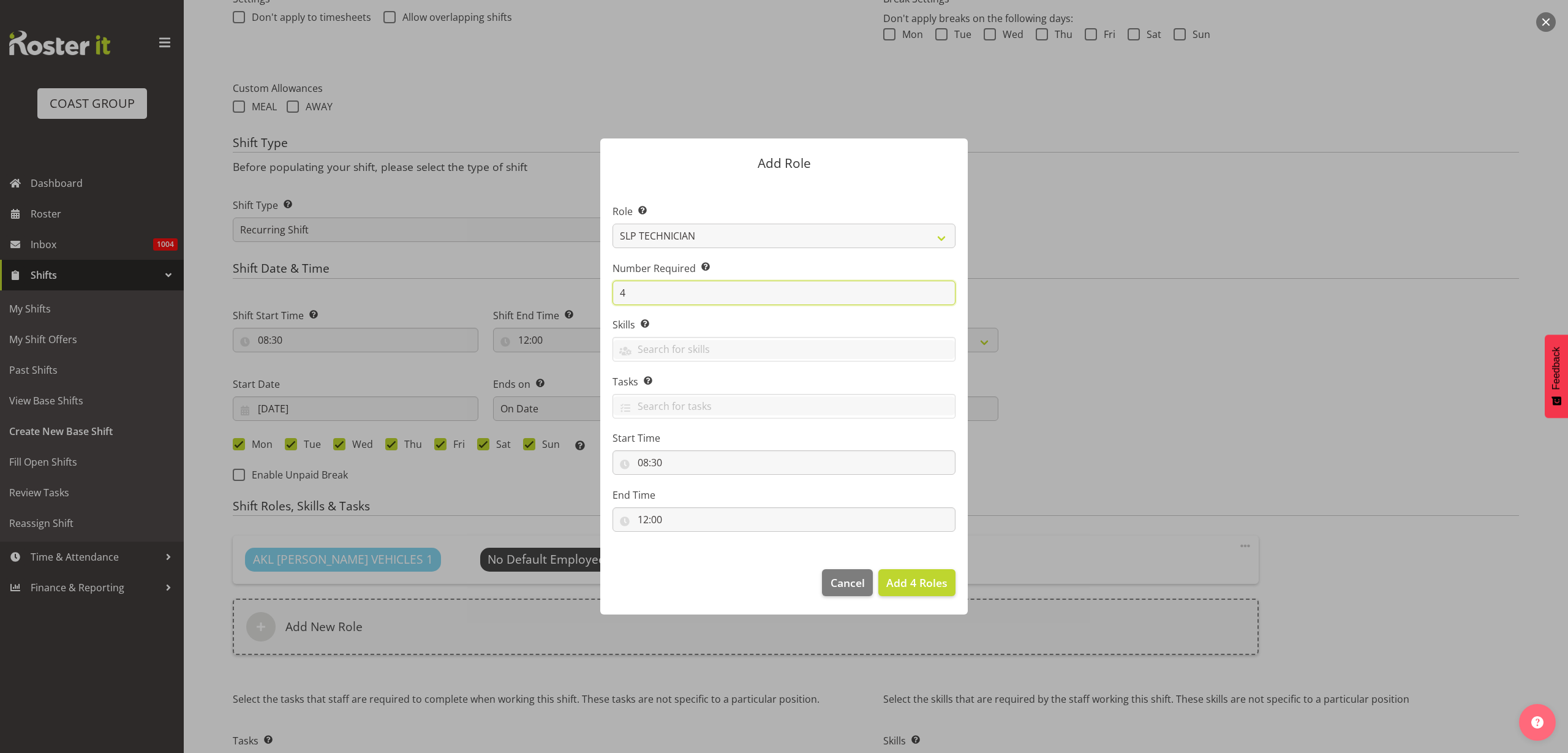
type input "4"
click at [932, 582] on span "Add 4 Roles" at bounding box center [917, 583] width 62 height 14
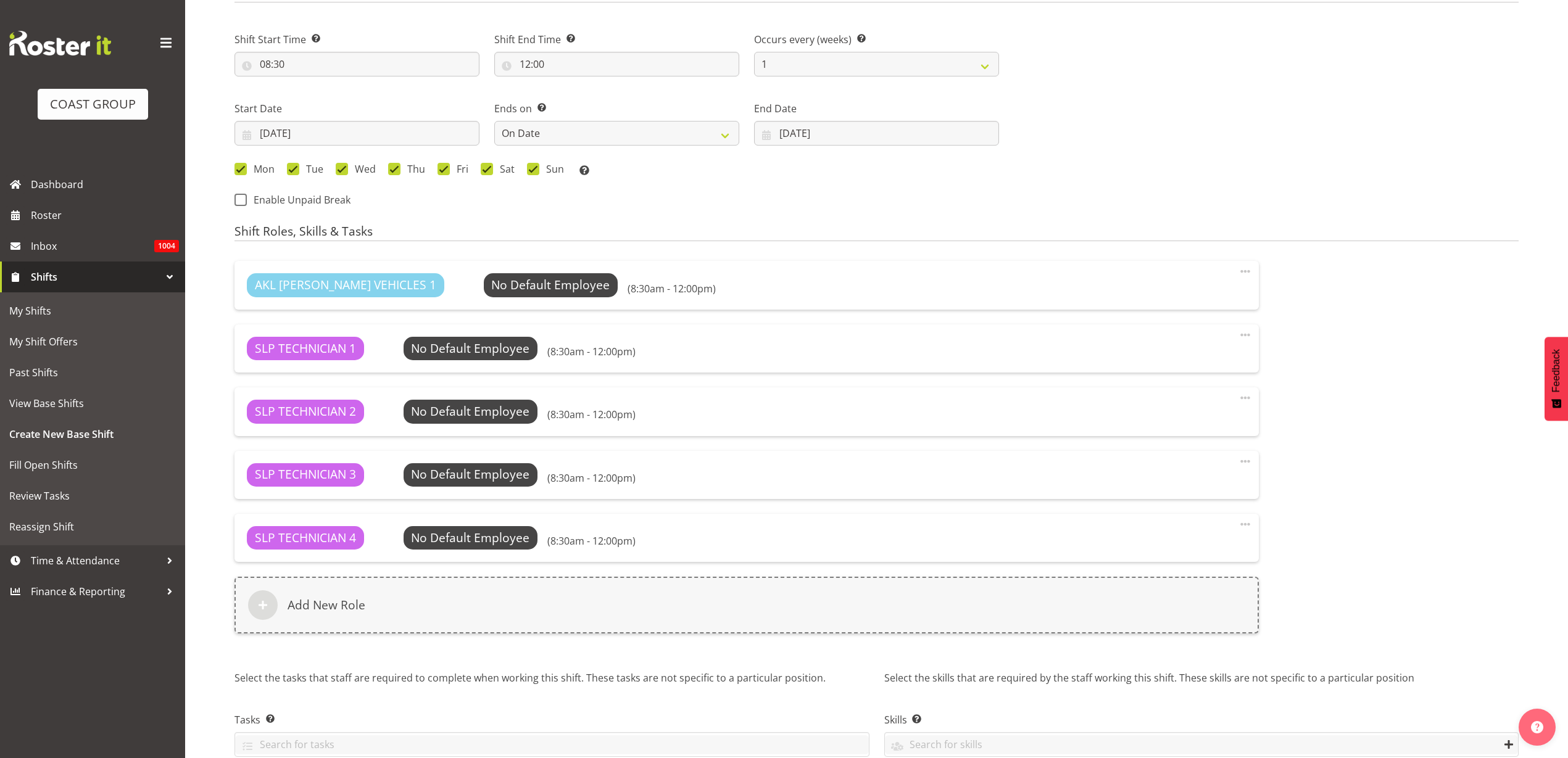
scroll to position [726, 0]
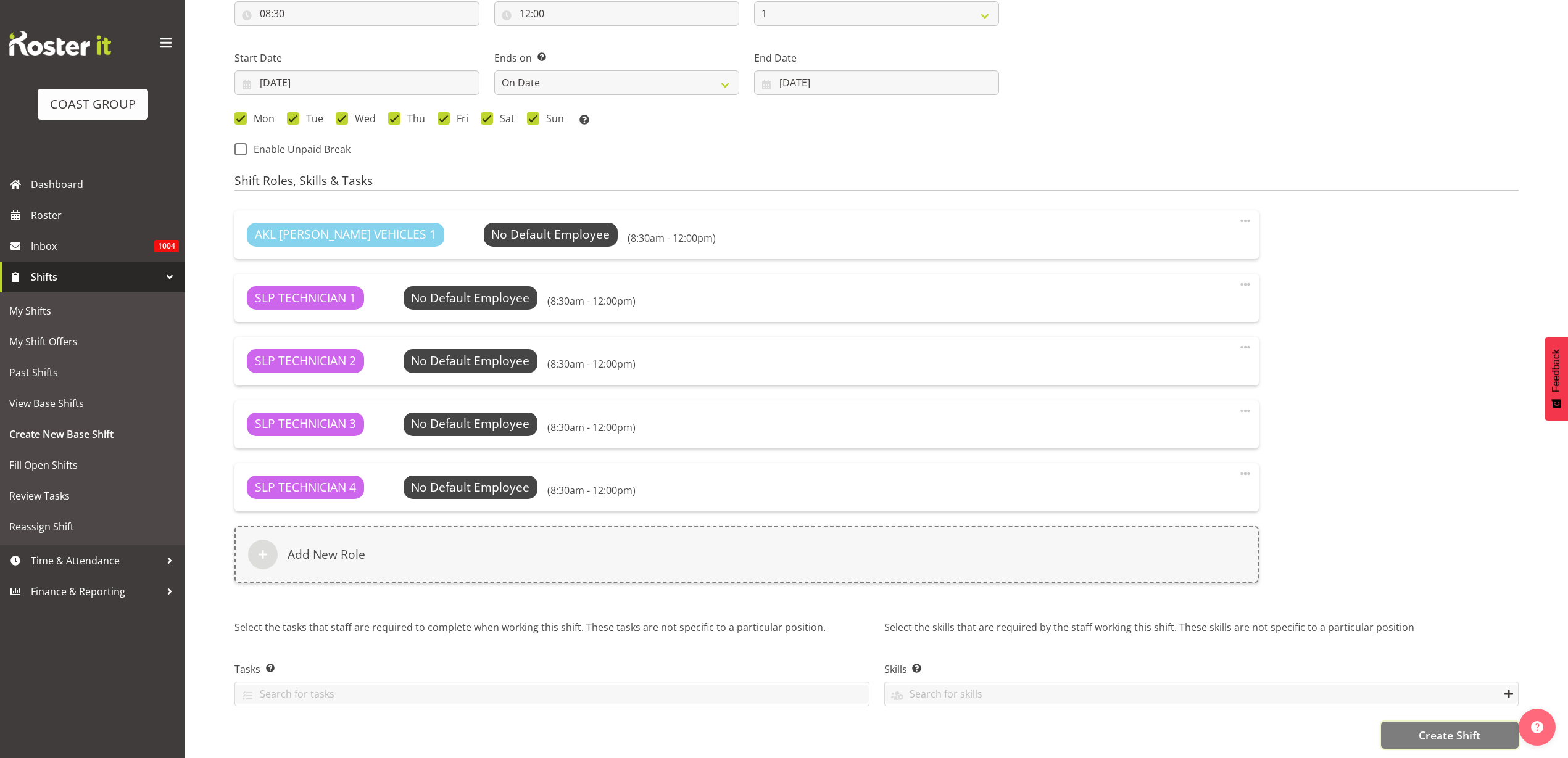
click at [1419, 728] on span "Create Shift" at bounding box center [1450, 735] width 62 height 16
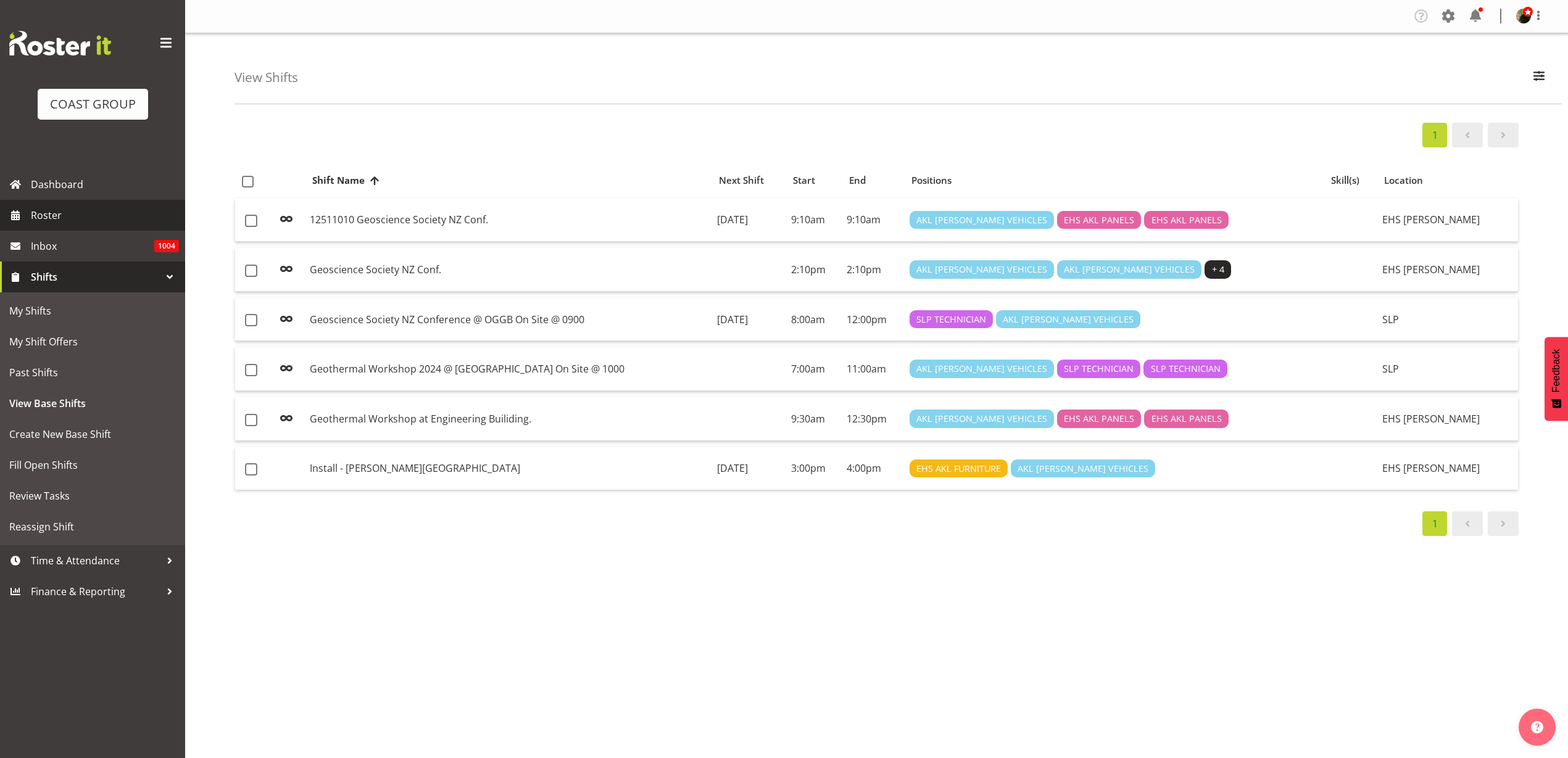
click at [54, 214] on span "Roster" at bounding box center [105, 215] width 148 height 18
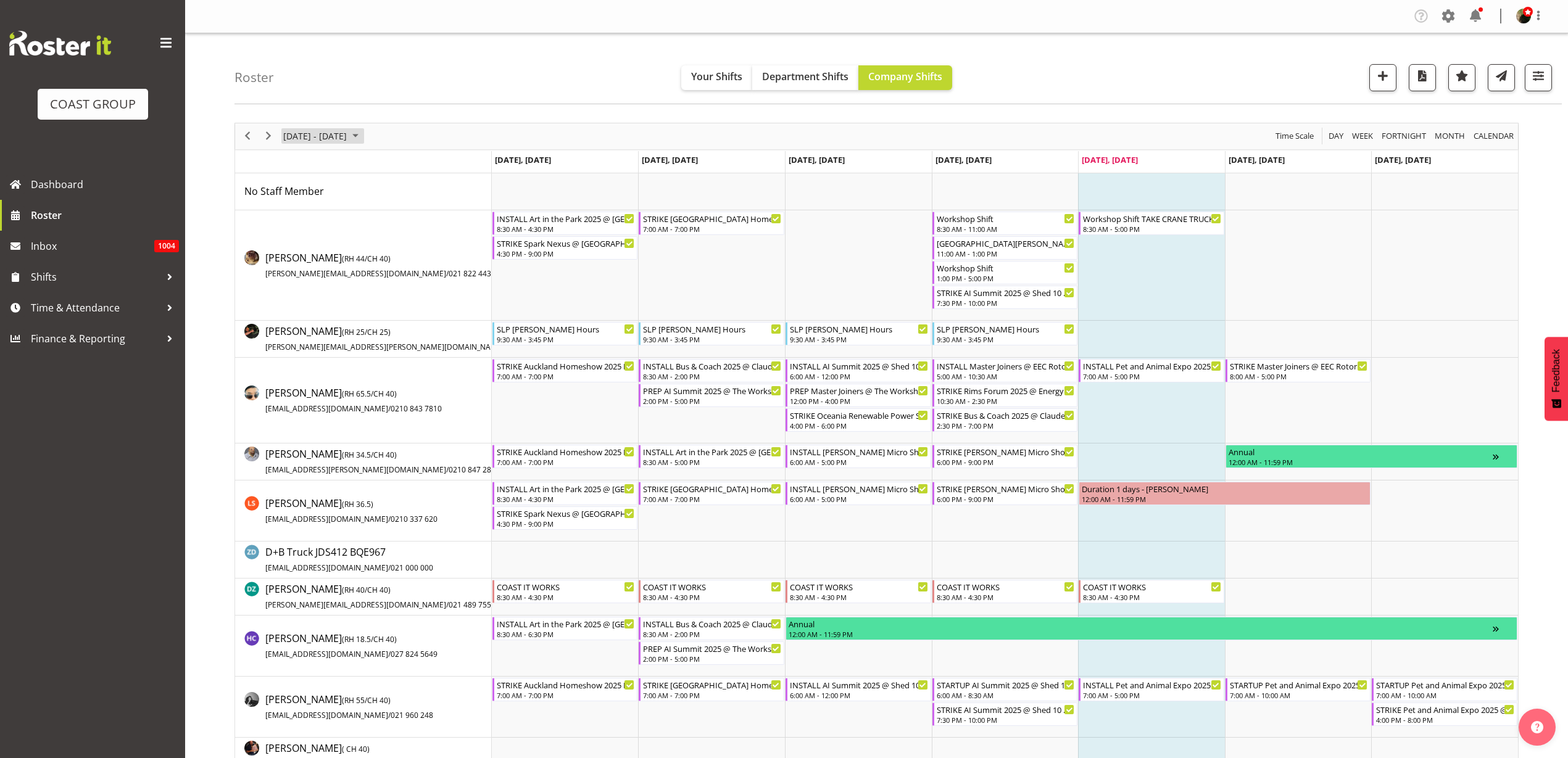
click at [337, 135] on span "[DATE] - [DATE]" at bounding box center [315, 136] width 66 height 15
click at [569, 82] on div "Roster Your Shifts Department Shifts Company Shifts 2 Locations Clear CARLTON E…" at bounding box center [899, 69] width 1328 height 71
click at [271, 134] on span "Next" at bounding box center [268, 136] width 15 height 15
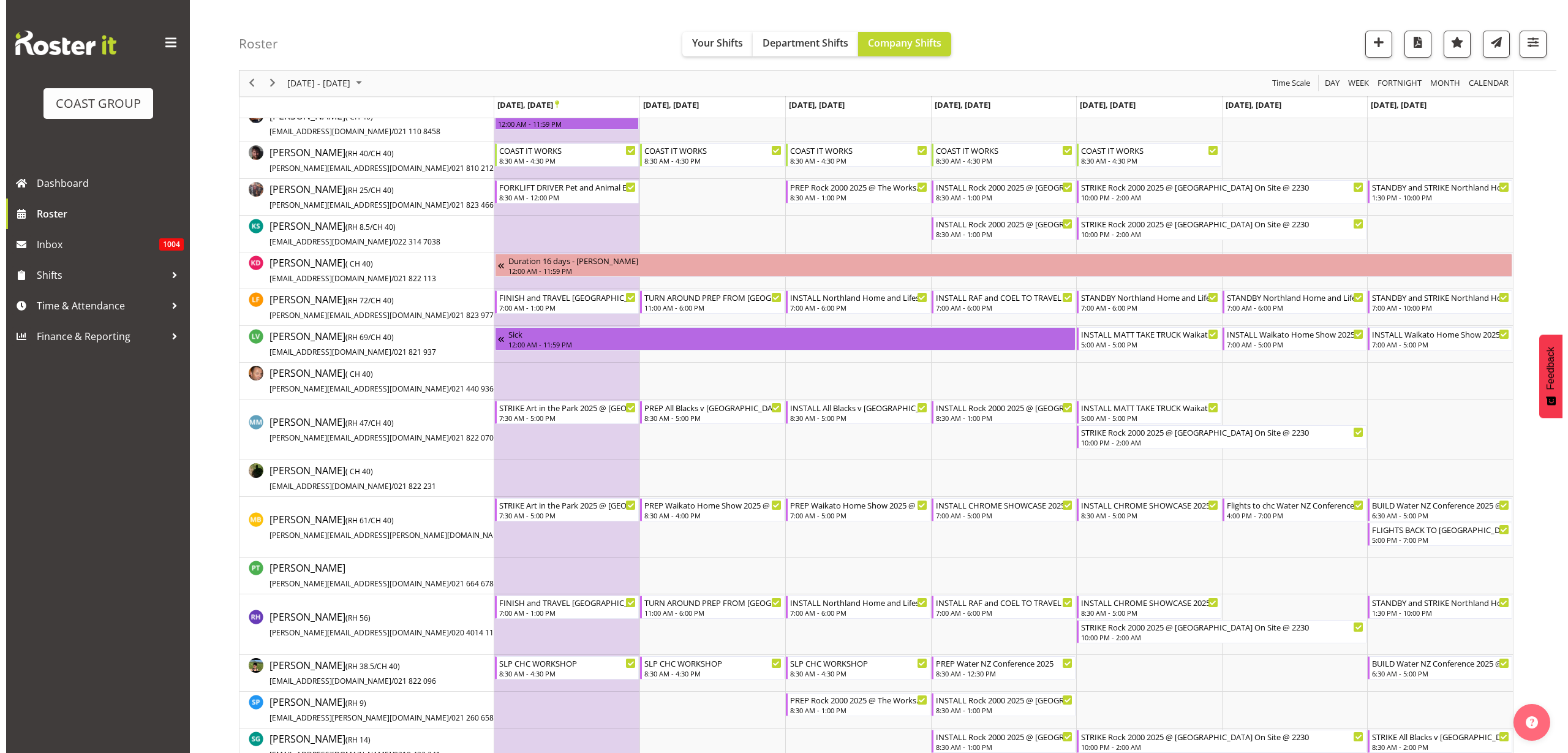
scroll to position [459, 0]
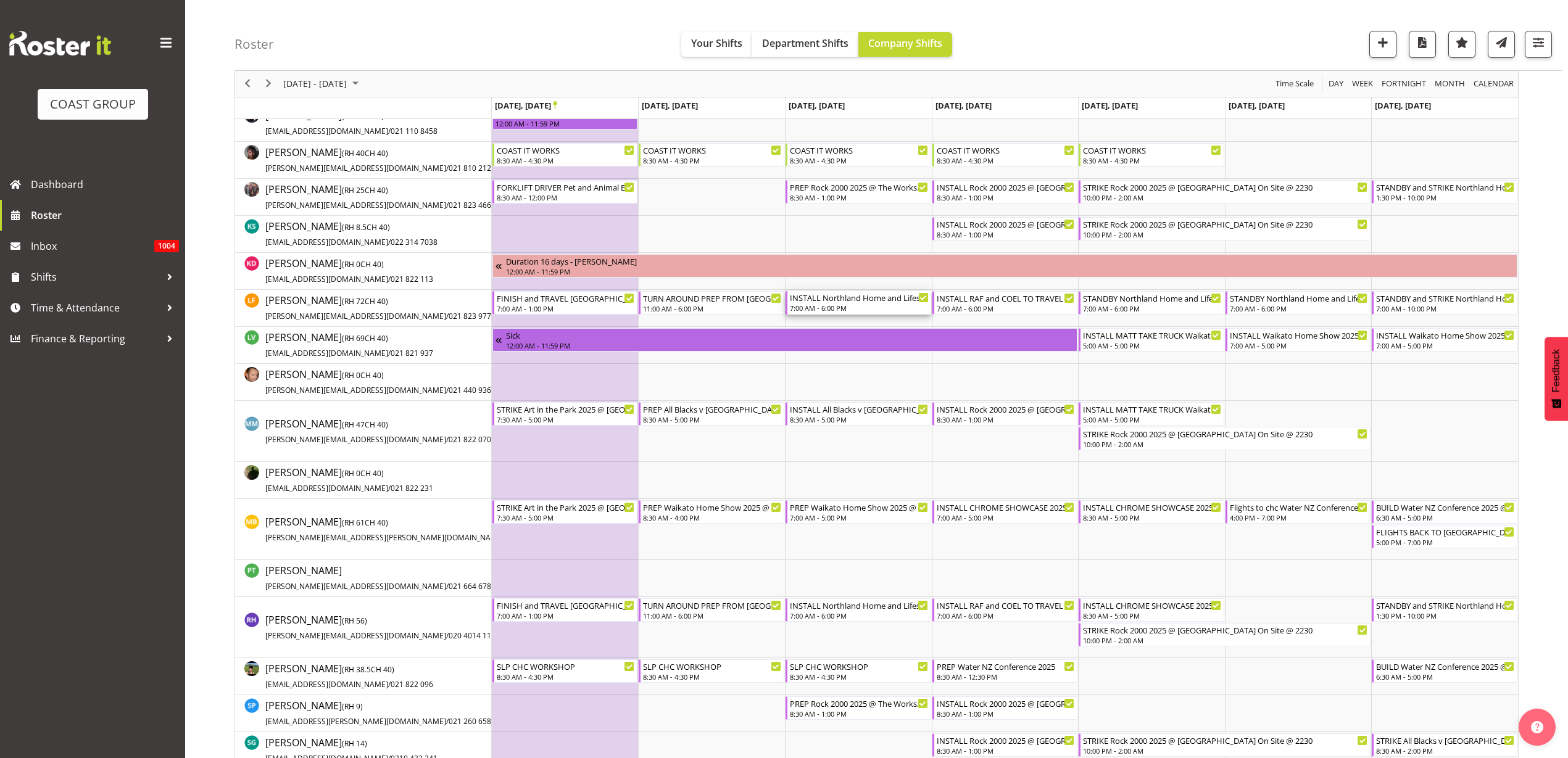
click at [871, 306] on div "7:00 AM - 6:00 PM" at bounding box center [859, 308] width 139 height 10
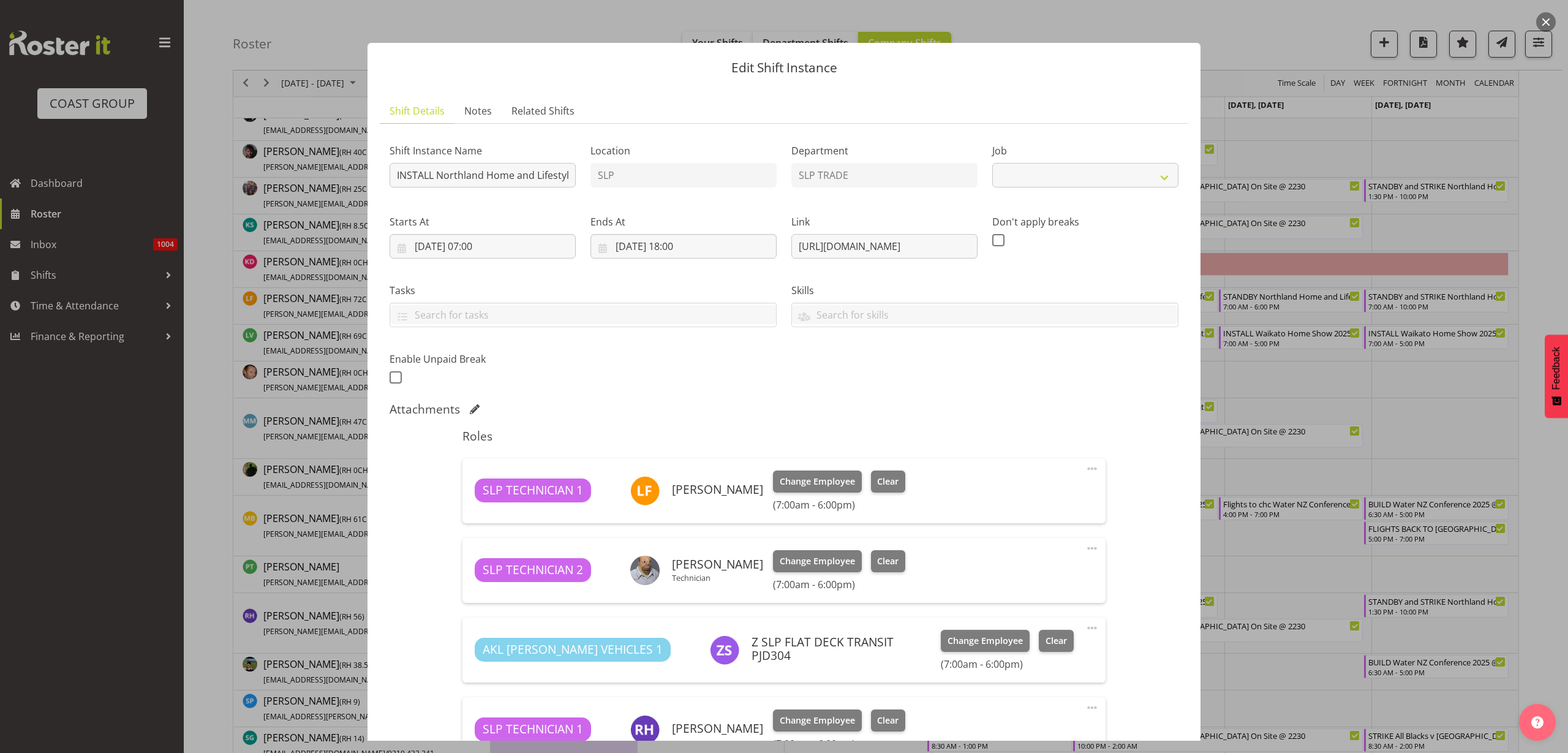
select select "9079"
drag, startPoint x: 788, startPoint y: 243, endPoint x: 1189, endPoint y: 241, distance: 401.0
click at [1189, 241] on div "Edit Shift Instance Shift Details Notes Related Shifts Shift Instance Name INST…" at bounding box center [784, 376] width 858 height 728
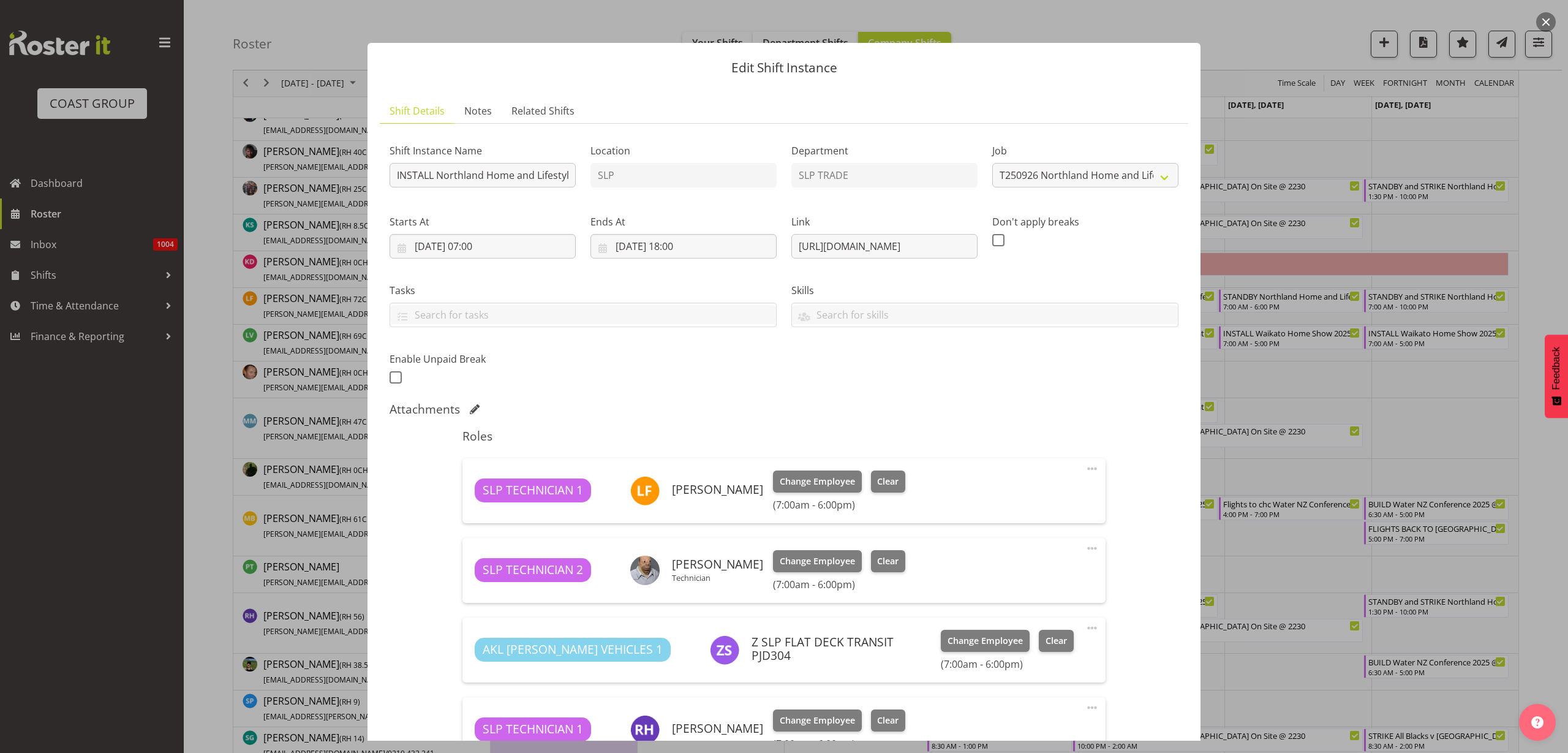
click at [1547, 19] on button "button" at bounding box center [1546, 22] width 19 height 19
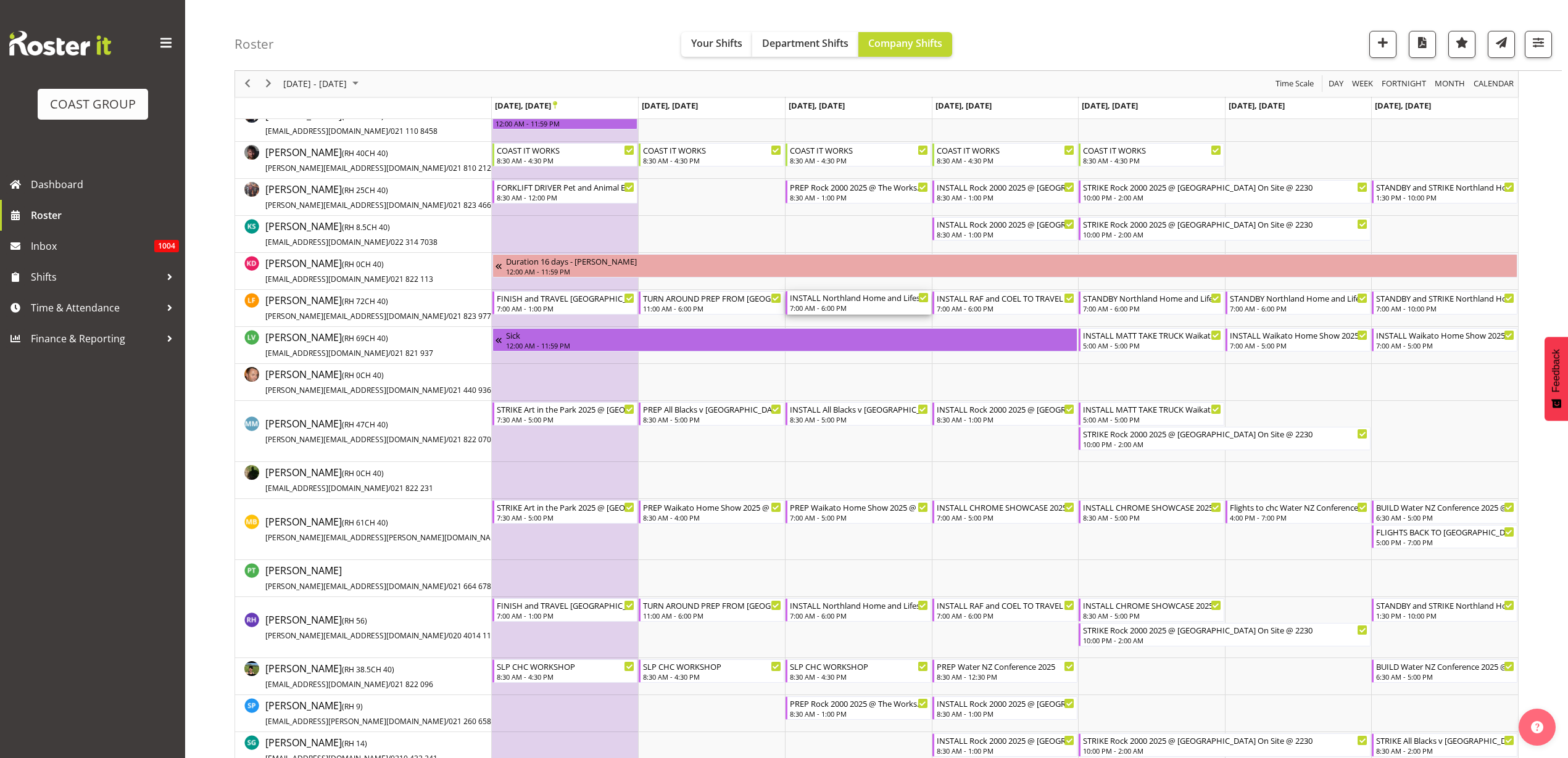
click at [833, 296] on div "INSTALL Northland Home and Lifestyle Show 2025 @ [PERSON_NAME][GEOGRAPHIC_DATA]…" at bounding box center [859, 297] width 139 height 13
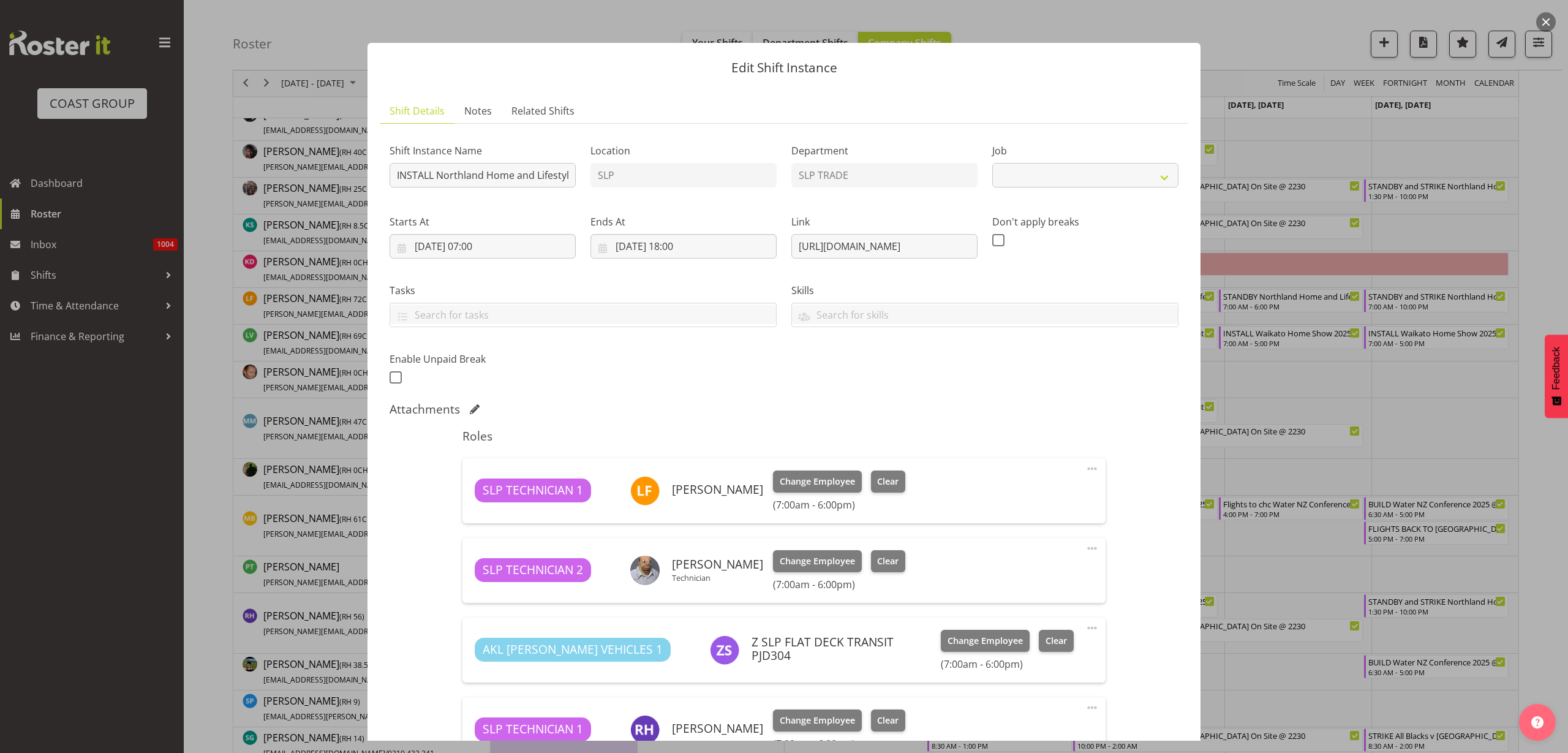
select select "9079"
click at [1548, 25] on button "button" at bounding box center [1546, 22] width 19 height 19
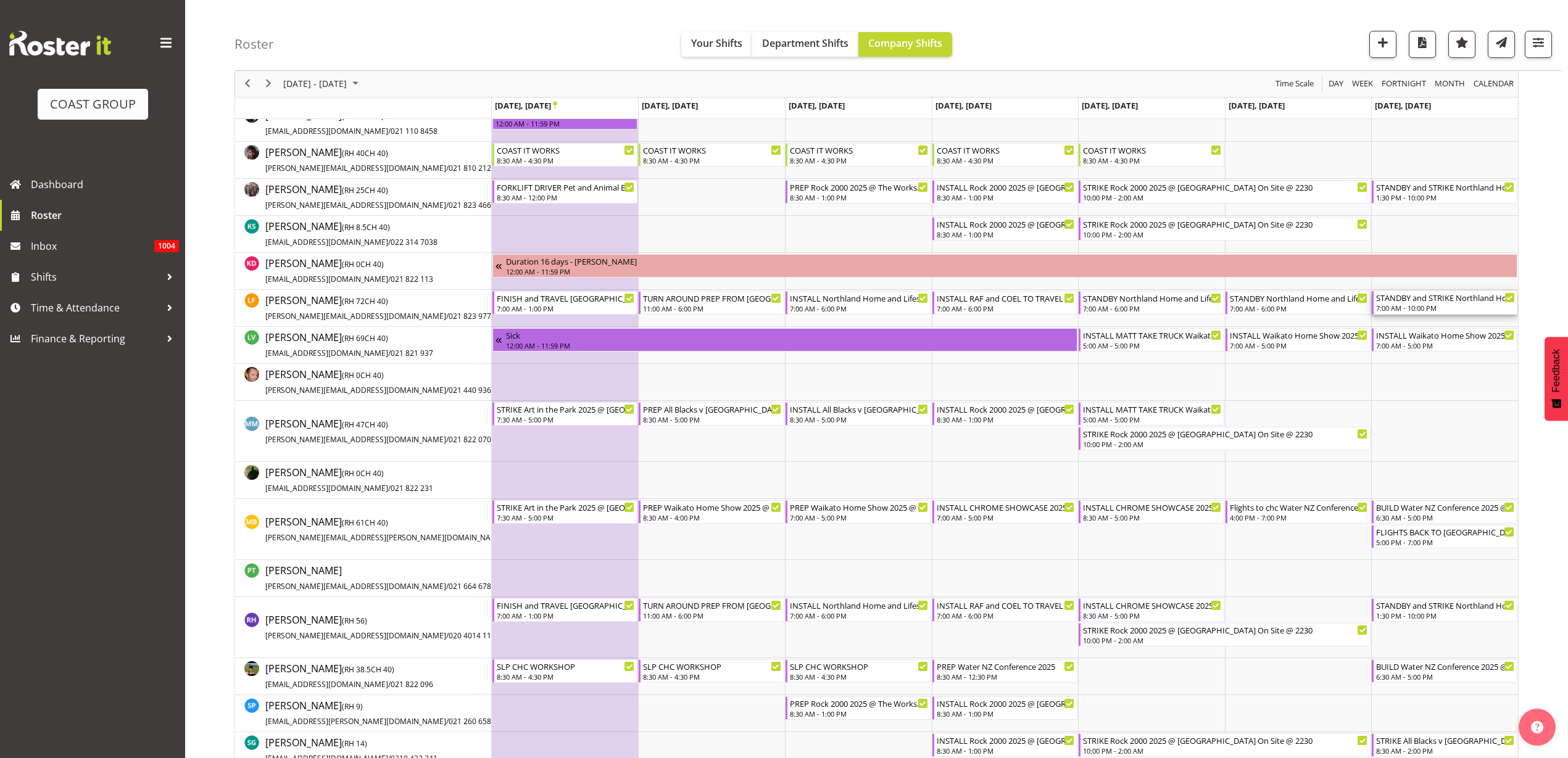
click at [1434, 303] on div "STANDBY and STRIKE Northland Home and Lifestyle Show 2025 @ McKay Stadium On Si…" at bounding box center [1445, 302] width 139 height 23
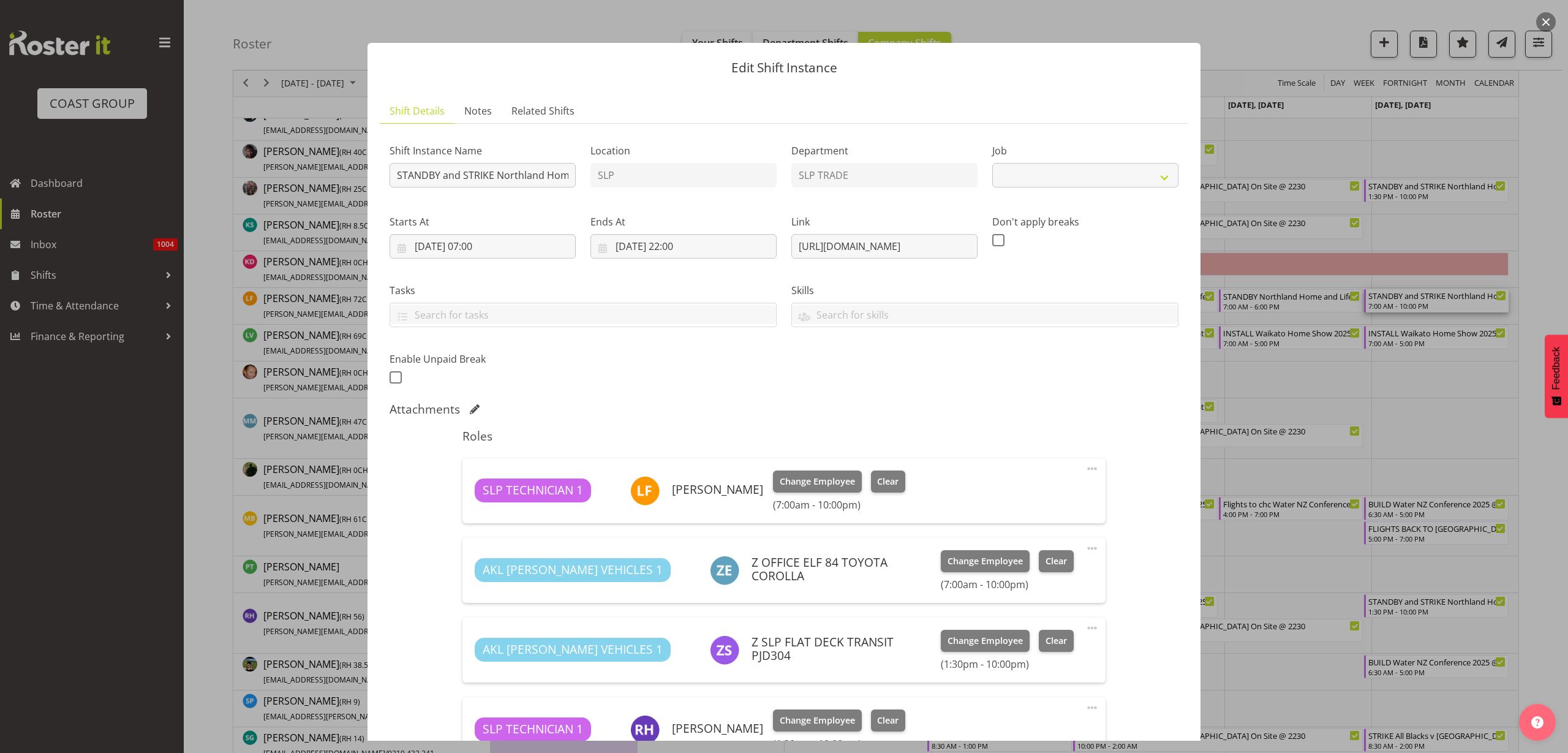
select select "9079"
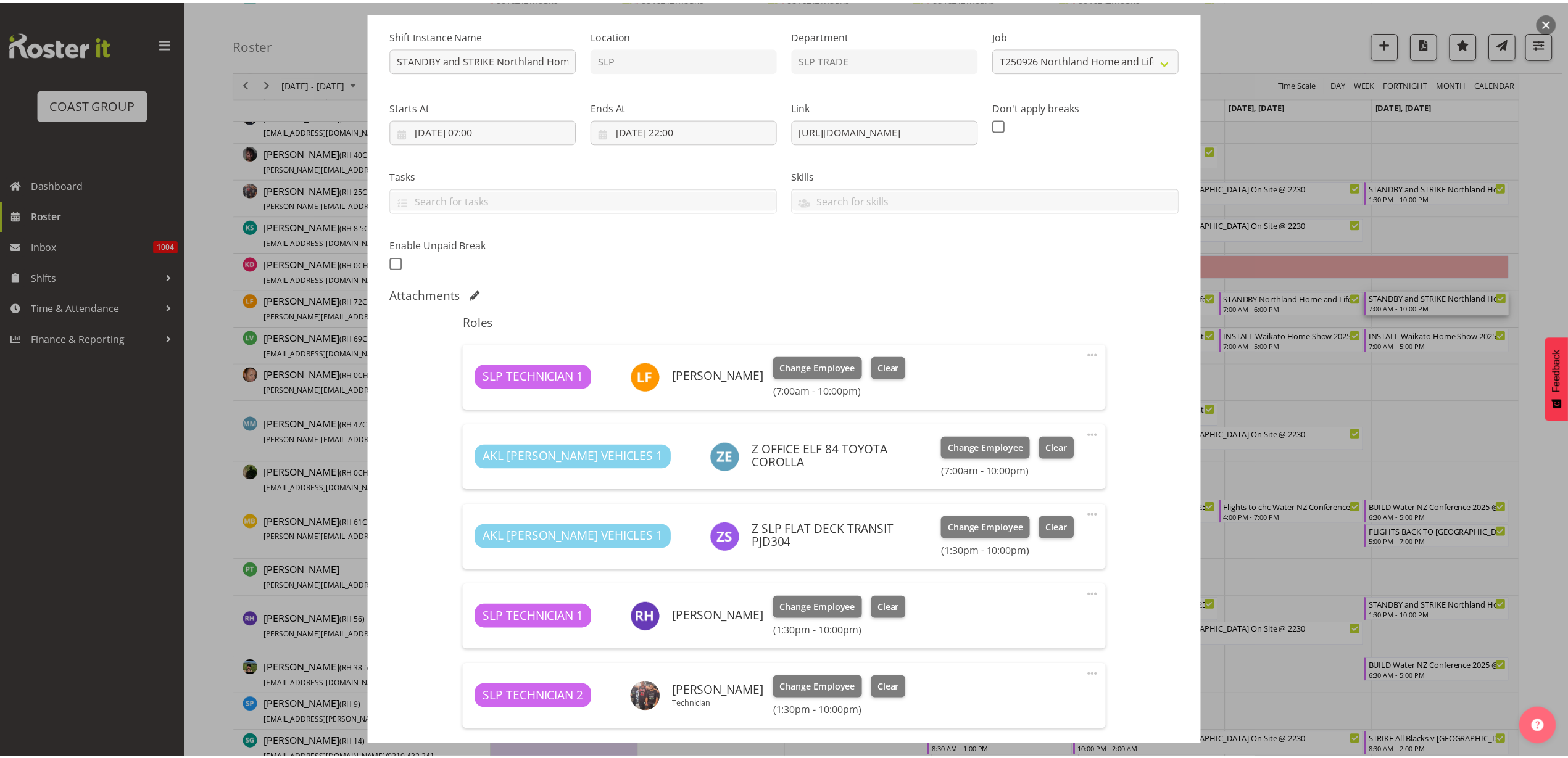
scroll to position [154, 0]
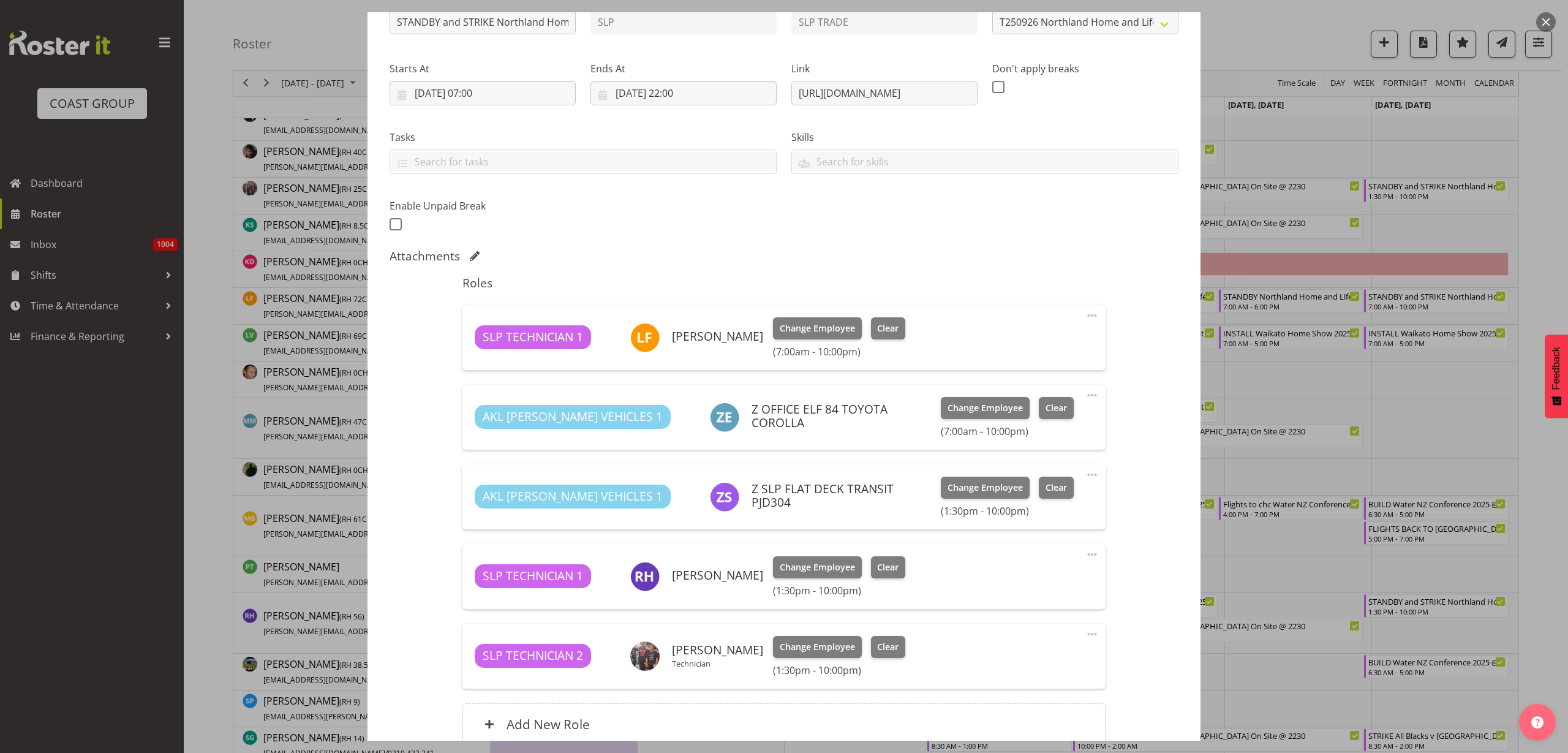
click at [1549, 21] on button "button" at bounding box center [1546, 22] width 19 height 19
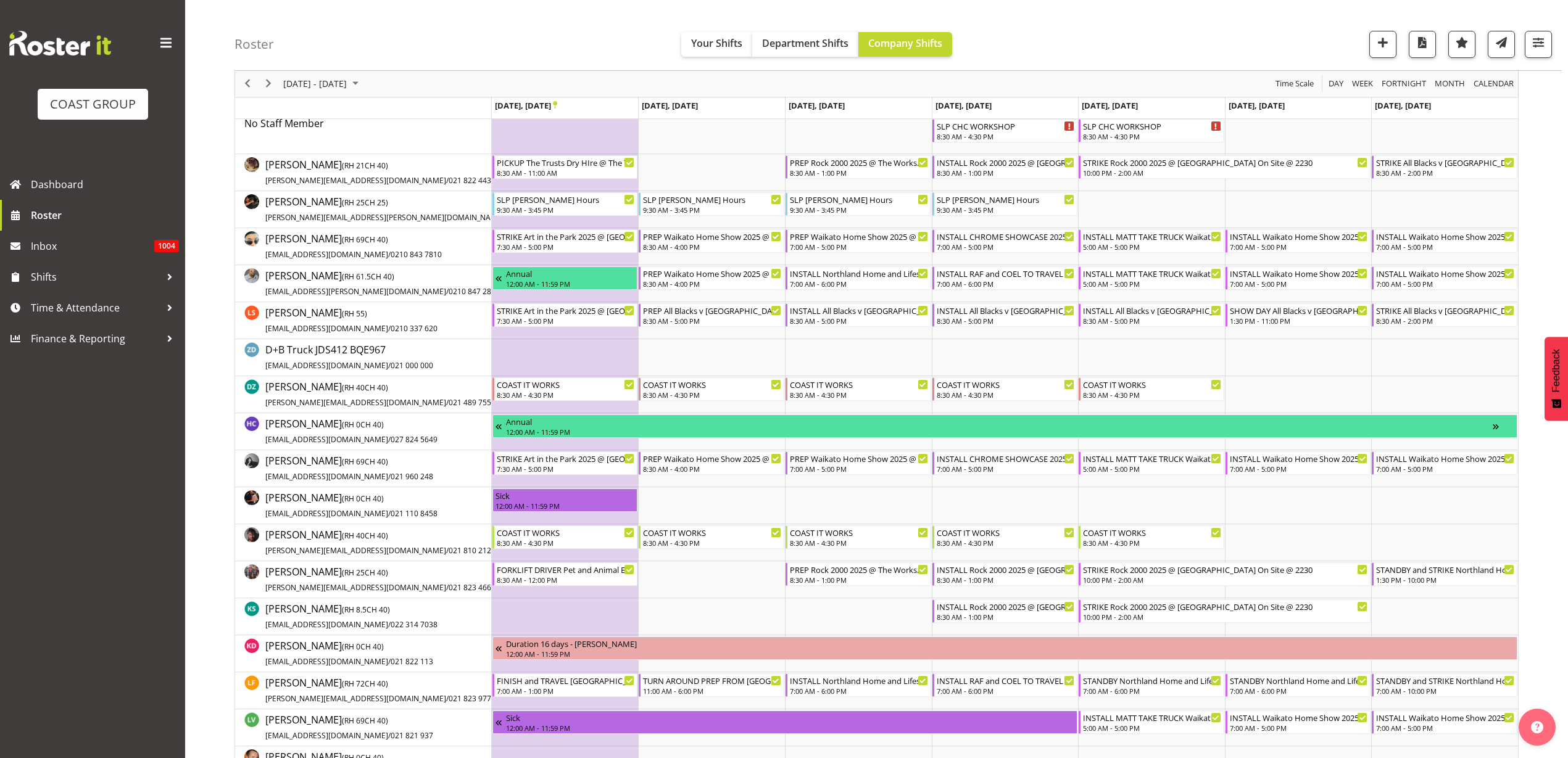
scroll to position [0, 0]
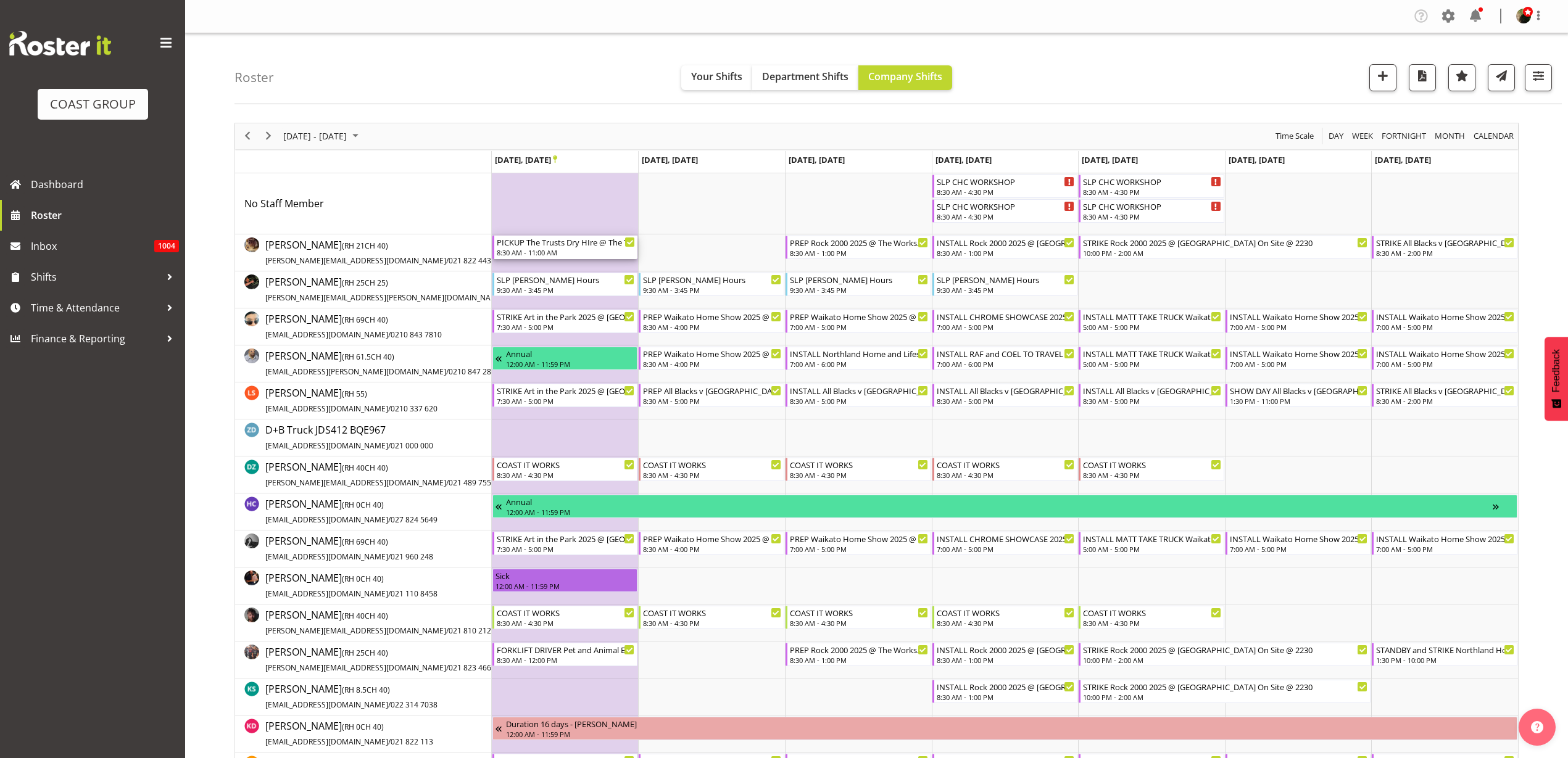
click at [548, 251] on div "8:30 AM - 11:00 AM" at bounding box center [566, 252] width 139 height 10
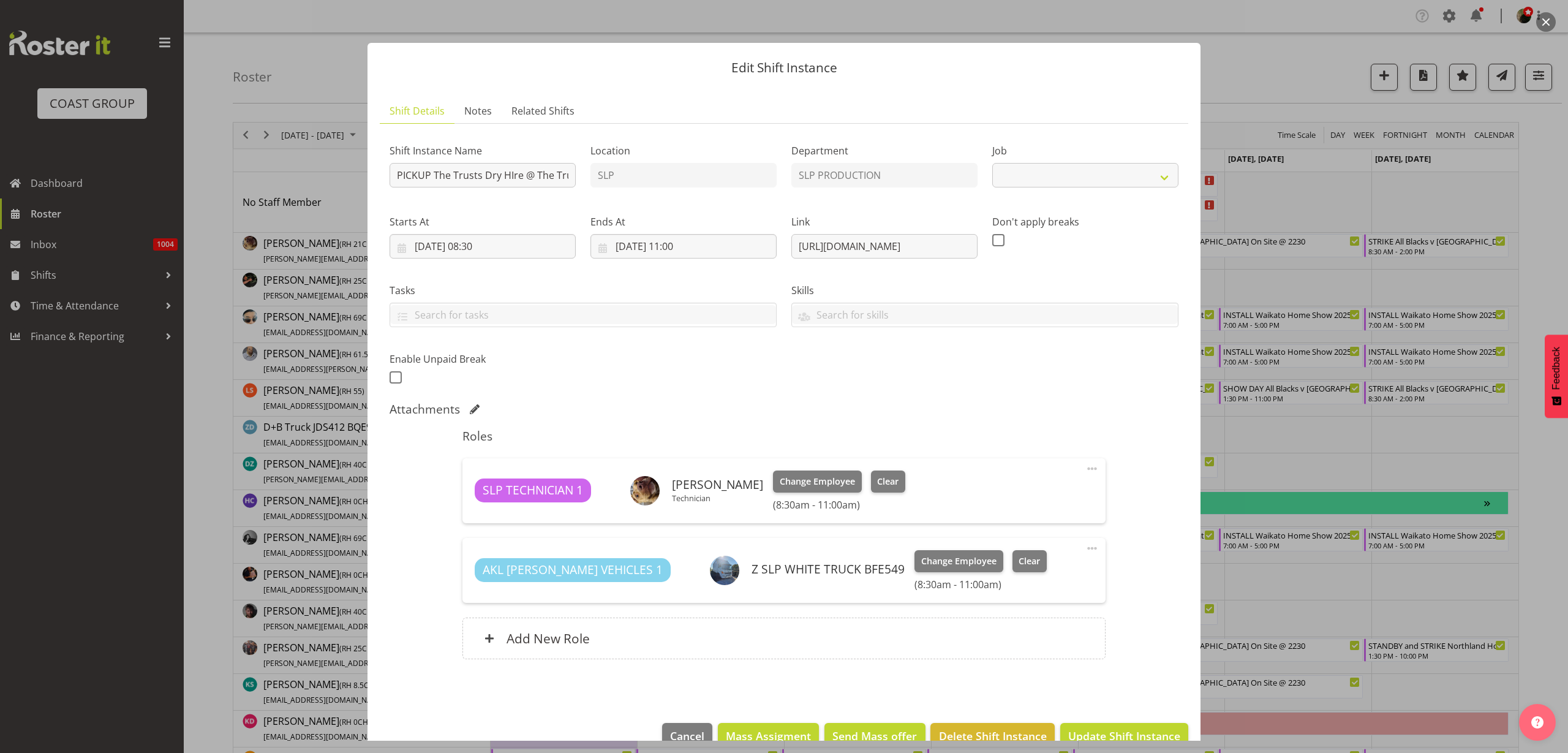
select select "10626"
click at [678, 246] on input "22/09/2025, 11:00" at bounding box center [683, 246] width 186 height 25
click at [678, 508] on select "00 01 02 03 04 05 06 07 08 09 10 11 12 13 14 15 16 17 18 19 20 21 22 23" at bounding box center [684, 507] width 28 height 25
select select "12"
click at [670, 495] on select "00 01 02 03 04 05 06 07 08 09 10 11 12 13 14 15 16 17 18 19 20 21 22 23" at bounding box center [684, 507] width 28 height 25
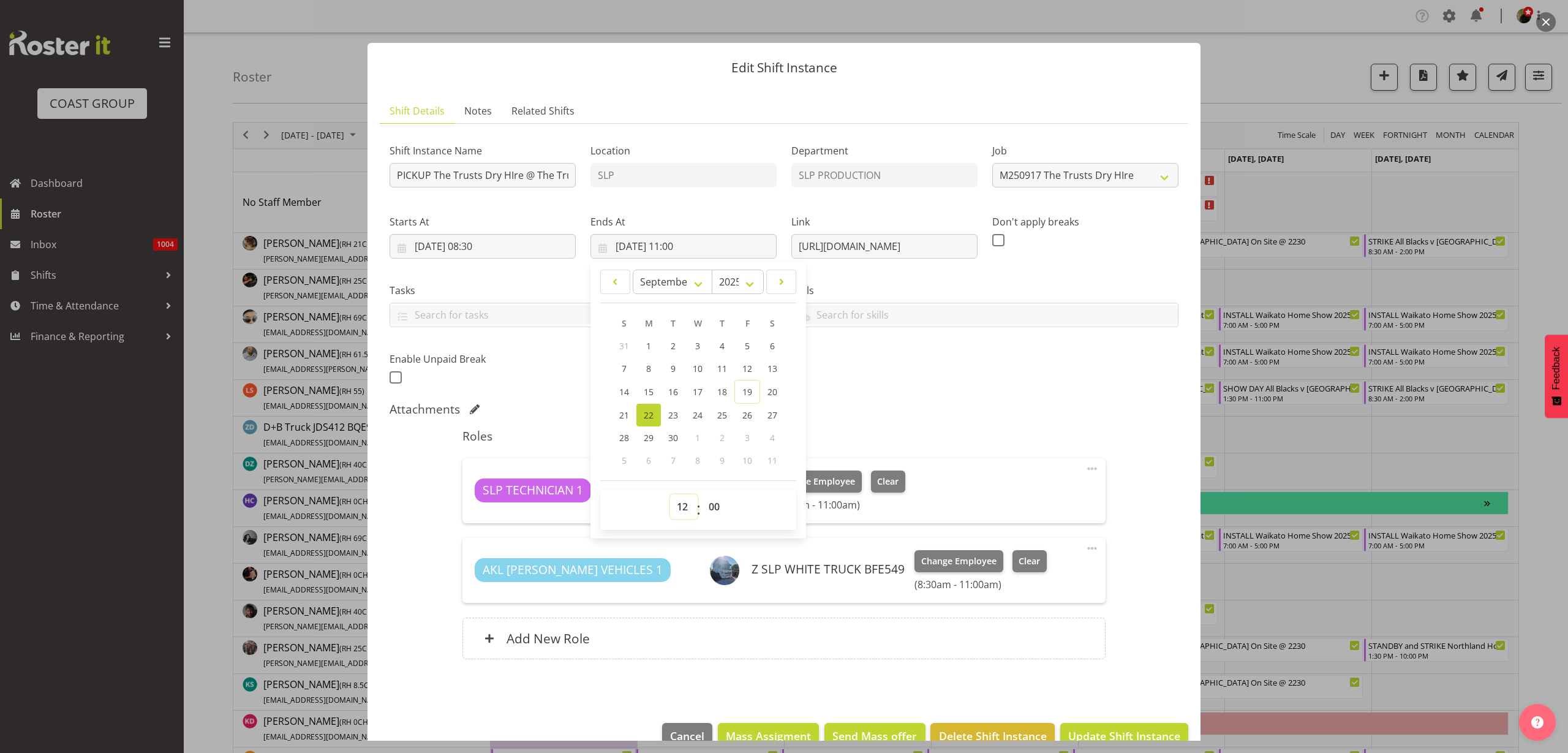
type input "22/09/2025, 12:00"
click at [1122, 734] on span "Update Shift Instance" at bounding box center [1124, 735] width 112 height 16
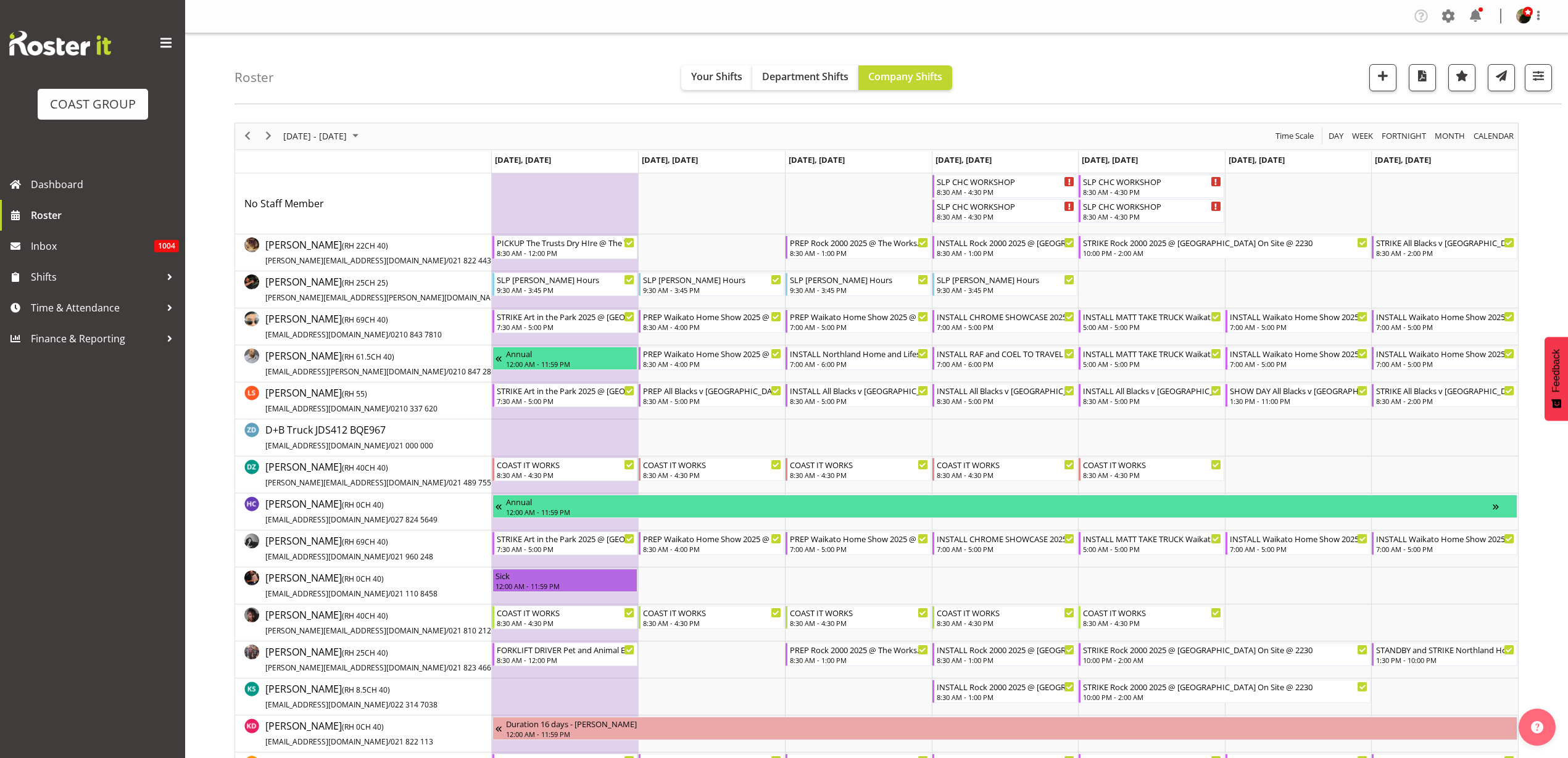
click at [540, 261] on td "Timeline Week of September 26, 2025" at bounding box center [565, 253] width 147 height 37
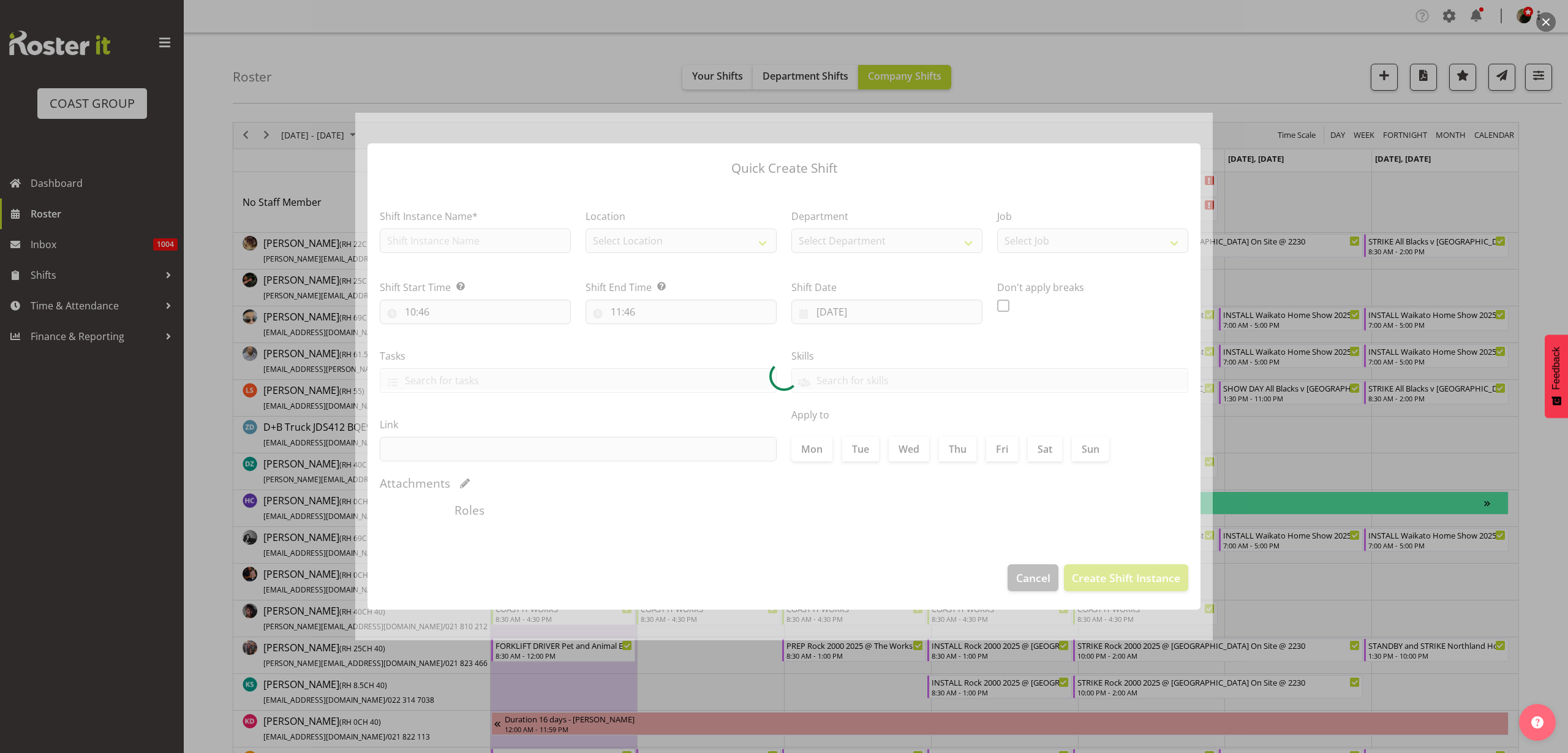
type input "22/09/2025"
checkbox input "true"
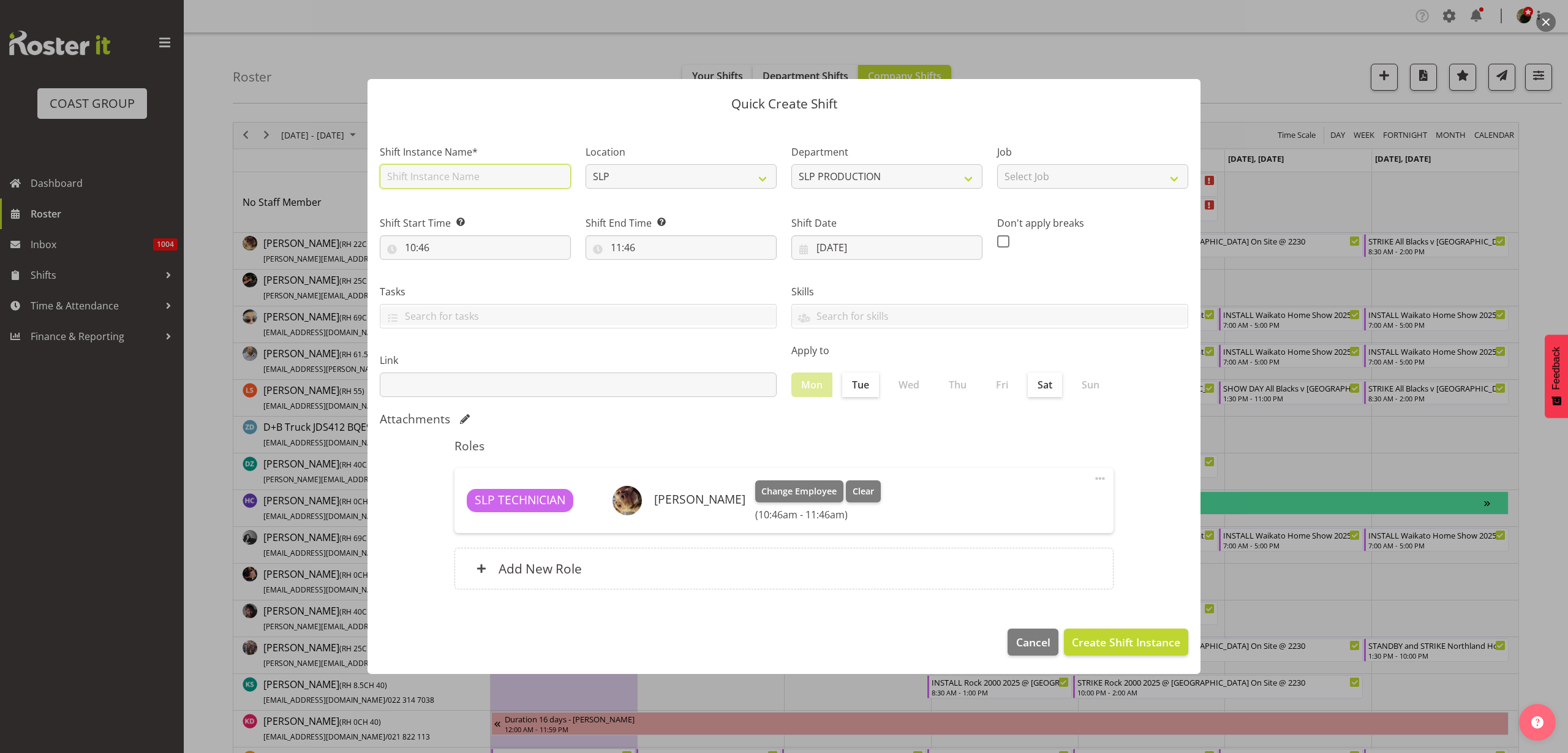
click at [462, 174] on input "text" at bounding box center [476, 176] width 191 height 25
type input "PREP CHC FOR DELIVERY"
click at [436, 245] on input "10:46" at bounding box center [476, 247] width 191 height 25
select select "11"
type input "11:46"
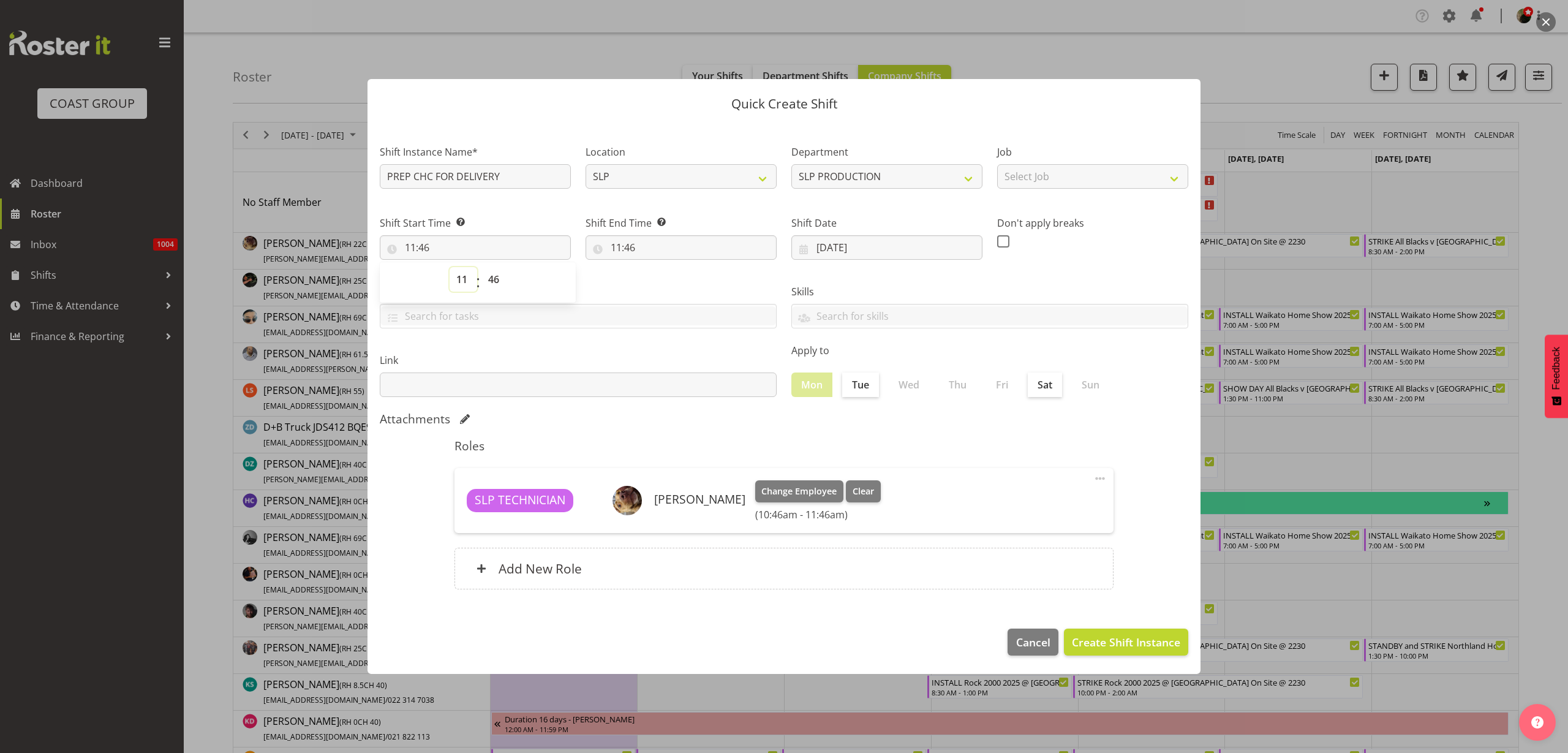
select select "12"
type input "12:46"
select select "0"
type input "12:00"
click at [656, 248] on input "11:46" at bounding box center [681, 247] width 191 height 25
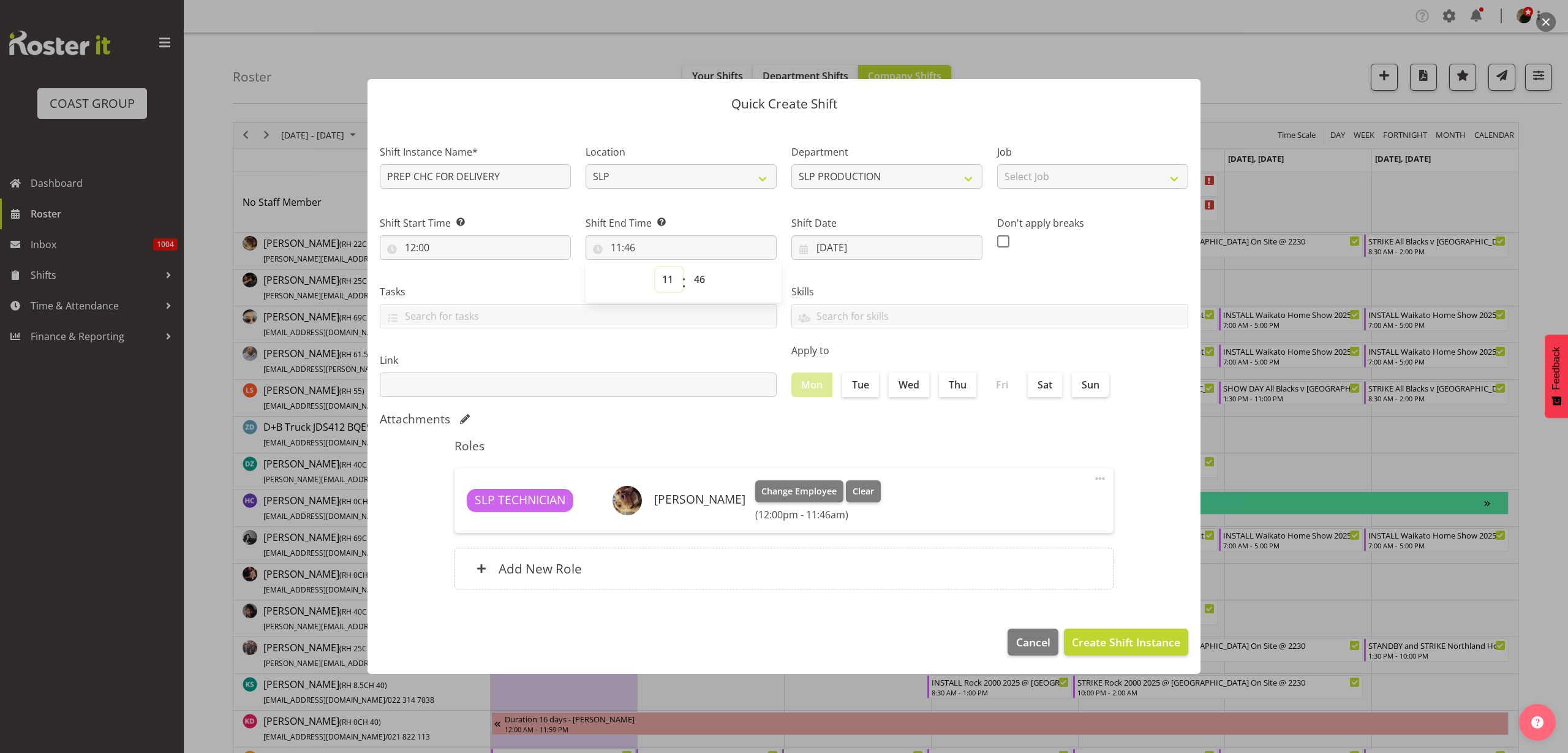
select select "12"
type input "12:46"
select select "17"
type input "17:46"
select select "0"
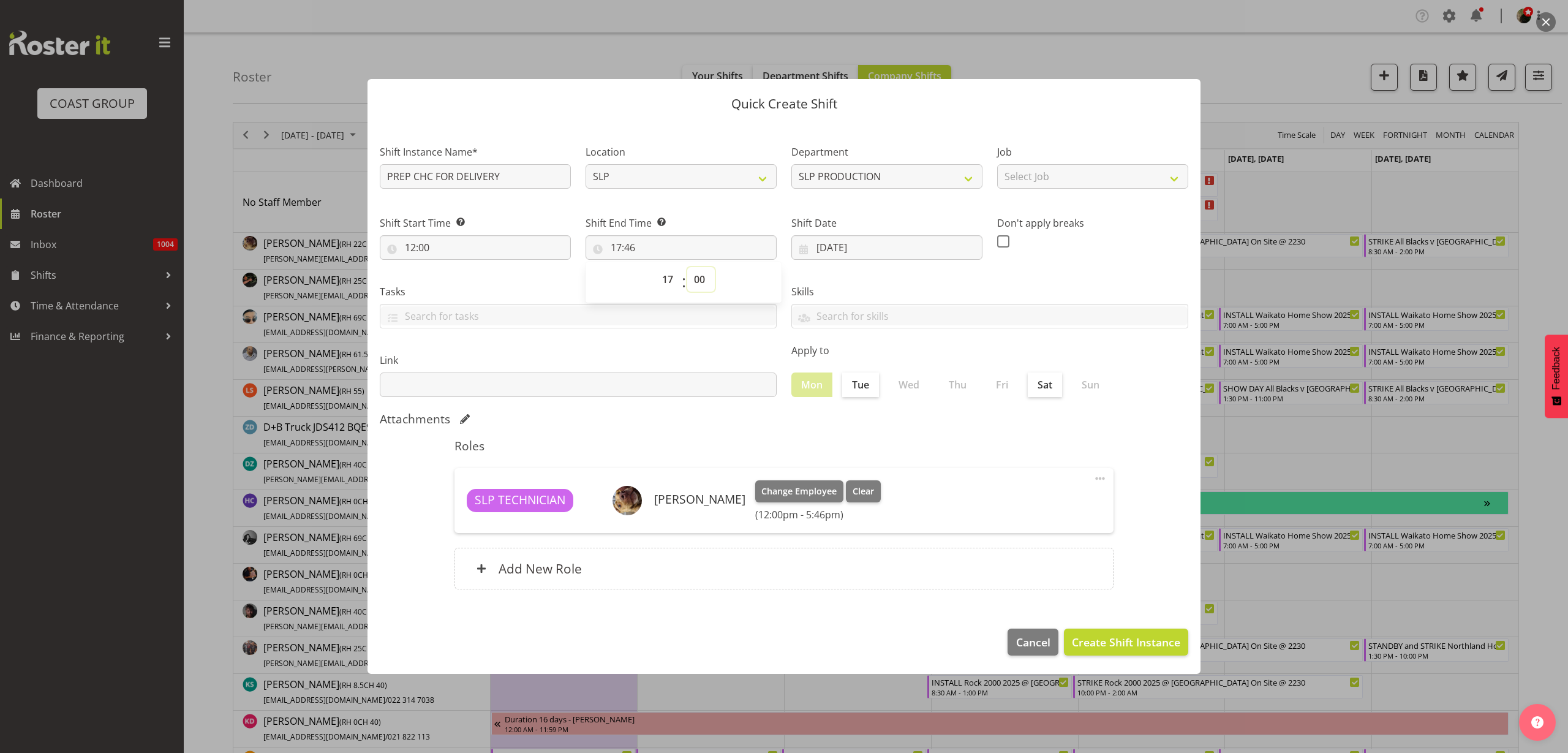
type input "17:00"
click at [525, 176] on input "PREP CHC FOR DELIVERY" at bounding box center [476, 176] width 191 height 25
click at [1078, 161] on div "Job Select Job 1 Carlton Events 1 Carlton Hamilton 1 Carlton Wellington 1 EHS W…" at bounding box center [1093, 167] width 191 height 44
click at [1084, 168] on select "Select Job 1 Carlton Events 1 Carlton Hamilton 1 Carlton Wellington 1 EHS WAREH…" at bounding box center [1093, 176] width 191 height 25
select select "15"
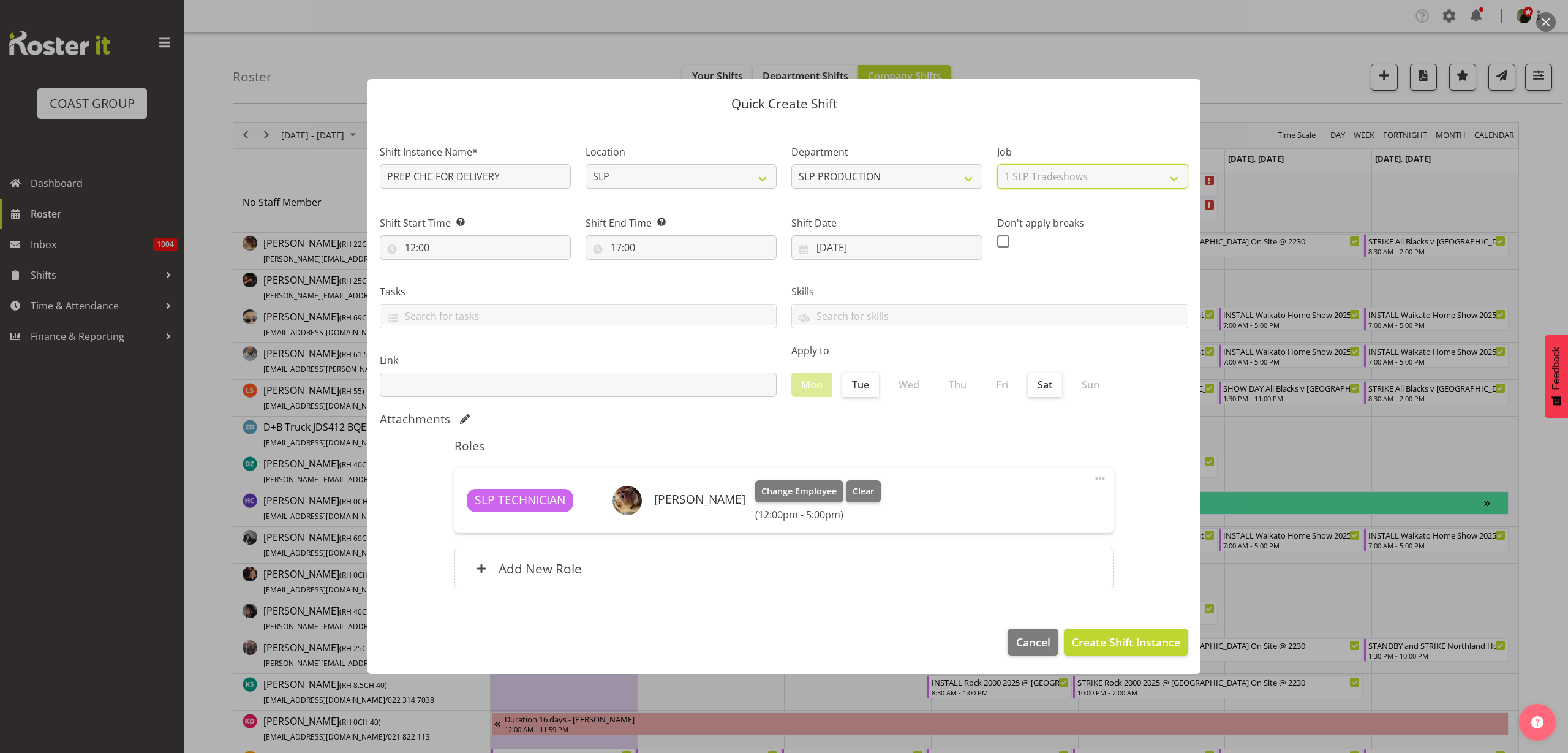
click at [998, 164] on select "Select Job 1 Carlton Events 1 Carlton Hamilton 1 Carlton Wellington 1 EHS WAREH…" at bounding box center [1093, 176] width 191 height 25
click at [728, 566] on div "Add New Role" at bounding box center [784, 569] width 659 height 41
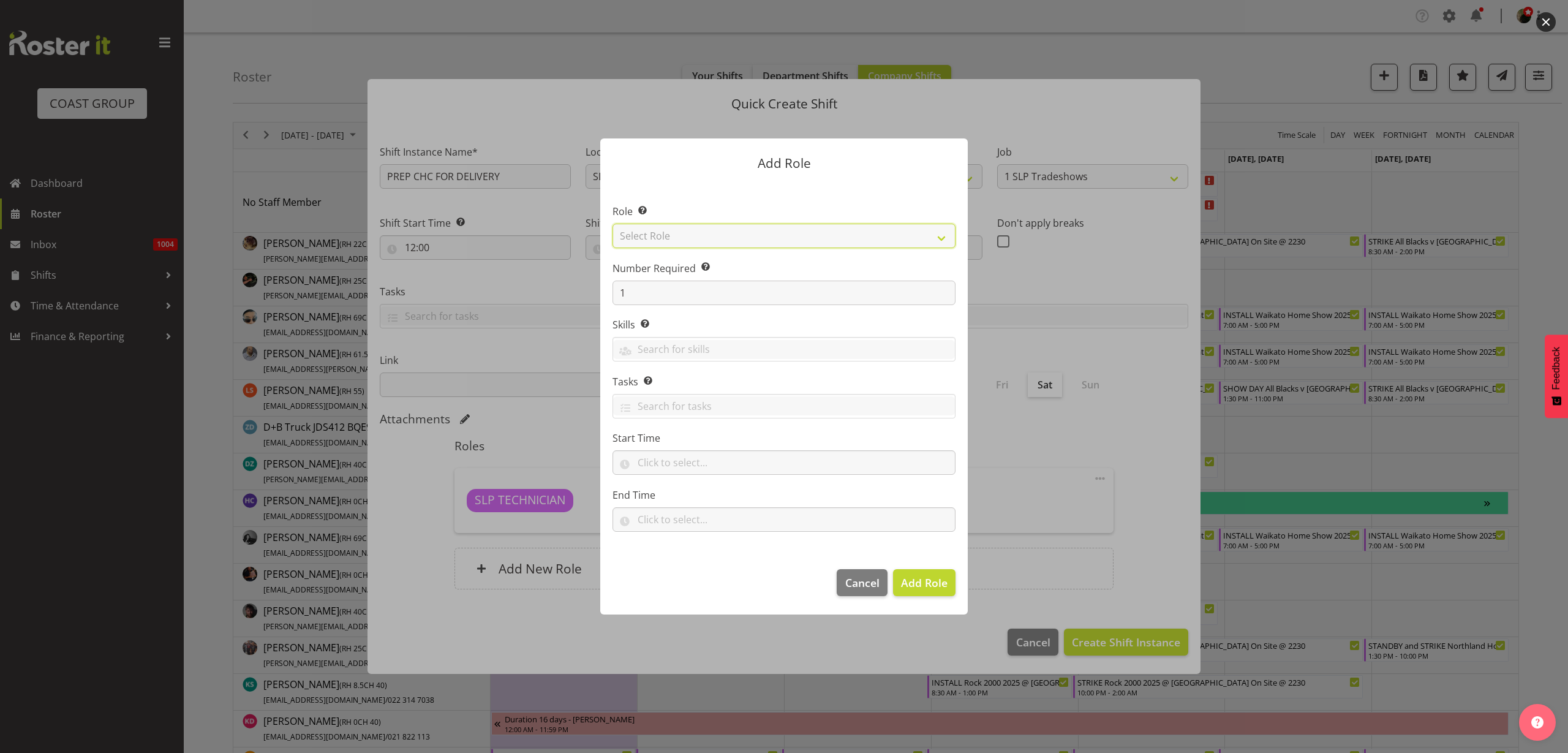
click at [724, 234] on select "Select Role ACCOUNT MANAGER ACCOUNT MANAGER DW ACCOUNTS AKL DIANNA VEHICLES AKL…" at bounding box center [784, 236] width 343 height 25
select select "123"
click at [612, 224] on select "Select Role ACCOUNT MANAGER ACCOUNT MANAGER DW ACCOUNTS AKL DIANNA VEHICLES AKL…" at bounding box center [784, 236] width 343 height 25
click at [920, 582] on span "Add Role" at bounding box center [924, 583] width 46 height 14
type input "12:00"
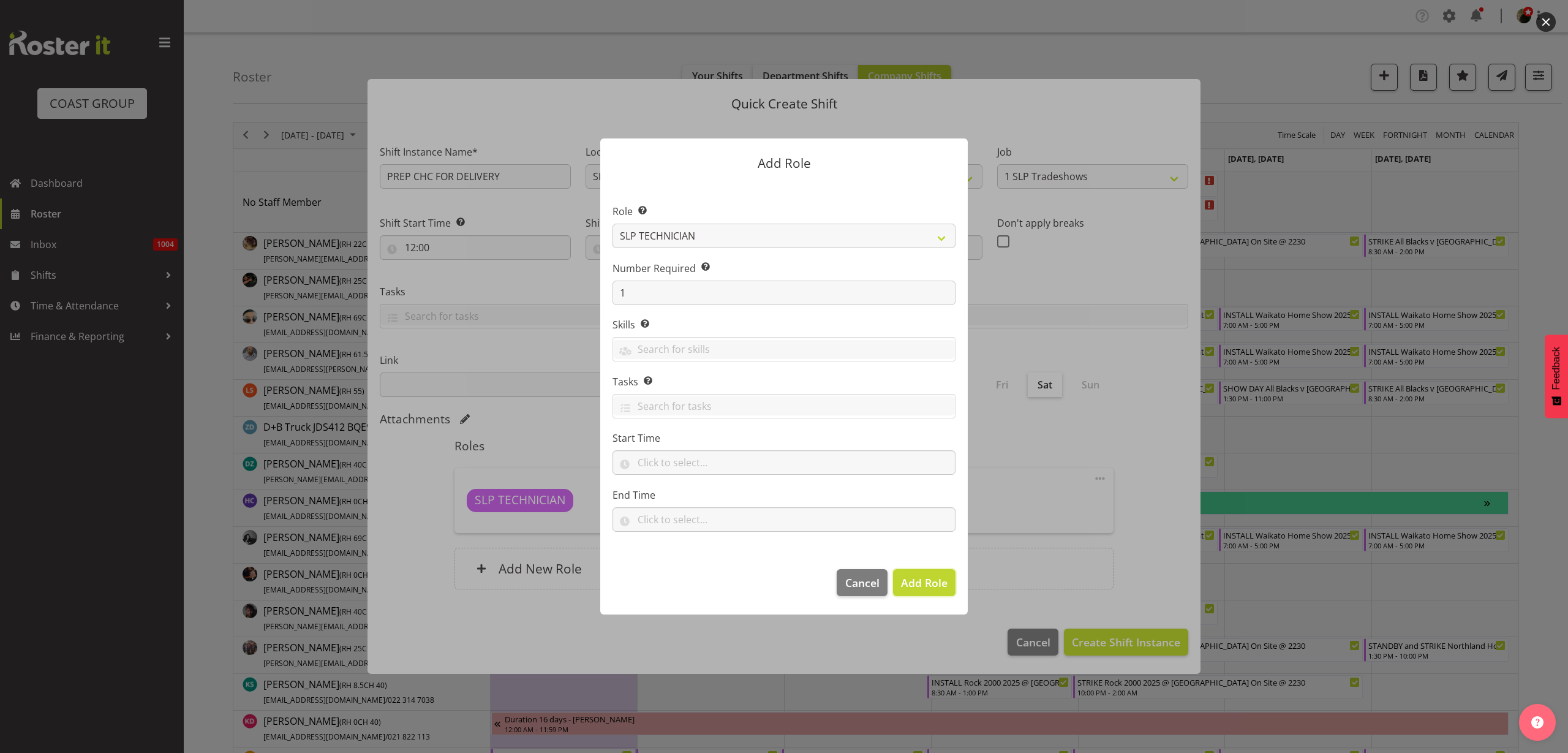
type input "17:00"
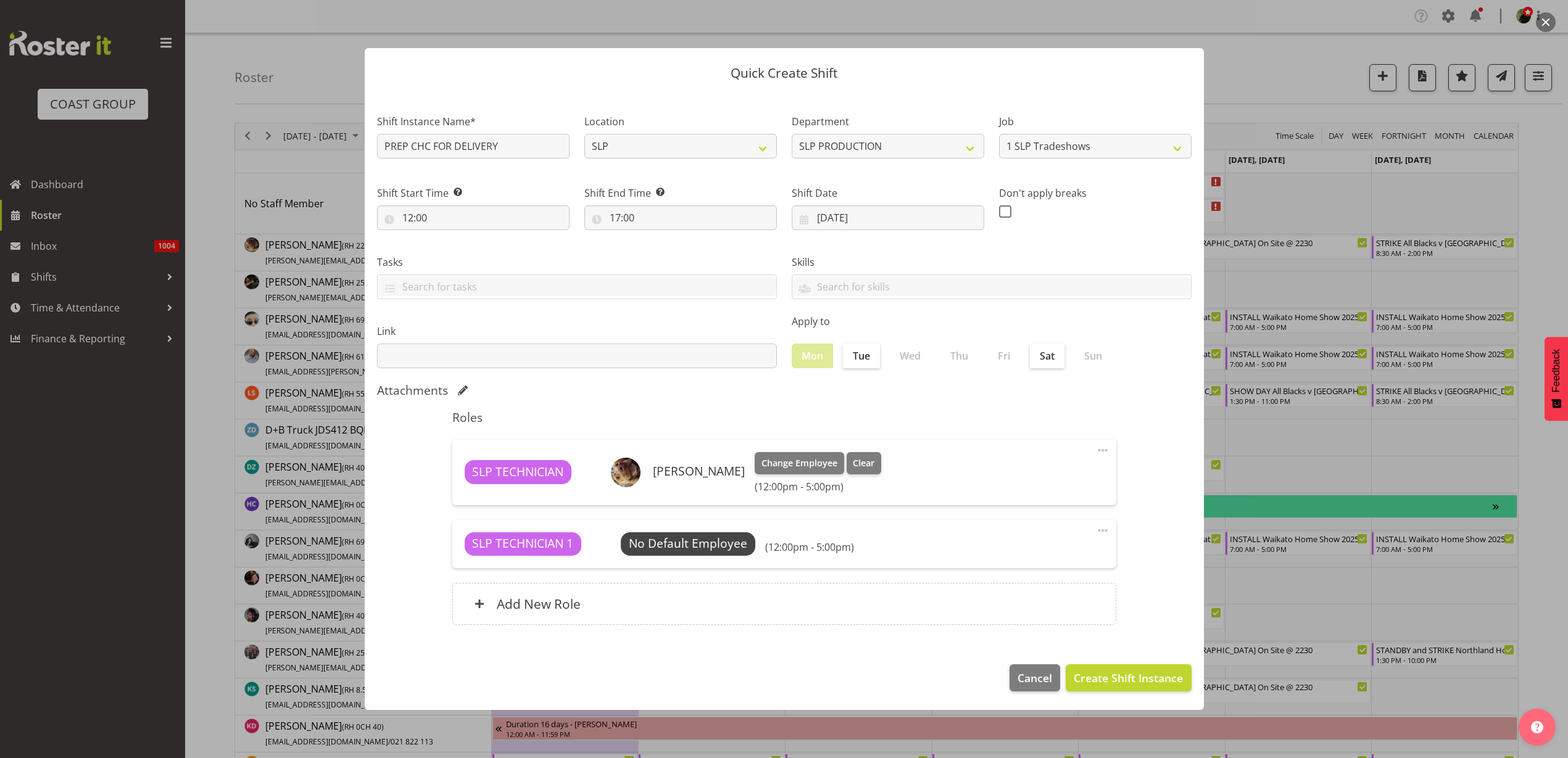
click at [0, 0] on span "Select Employee" at bounding box center [0, 0] width 0 height 0
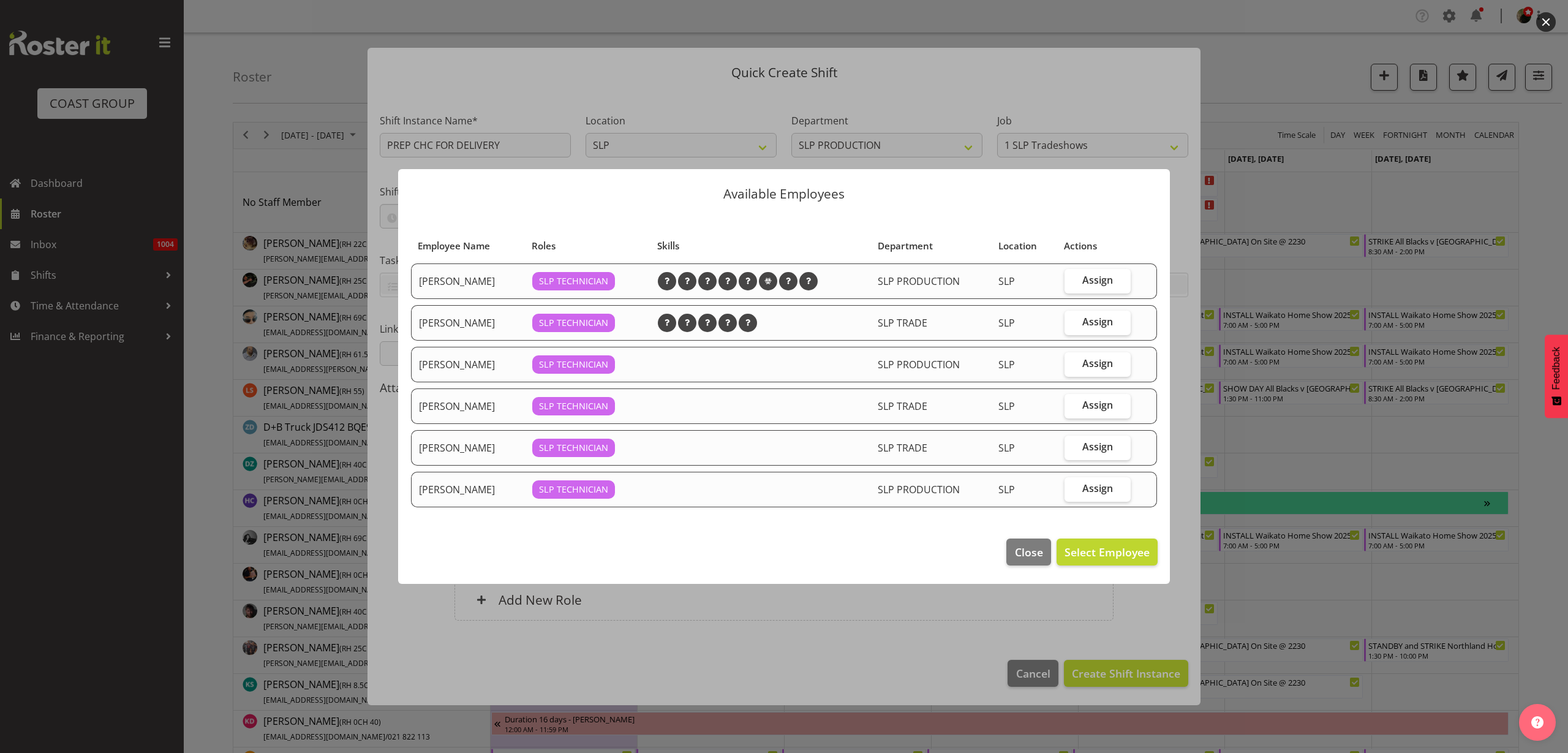
click at [1110, 318] on span "Assign" at bounding box center [1097, 322] width 31 height 13
click at [1072, 318] on input "Assign" at bounding box center [1069, 322] width 8 height 8
checkbox input "true"
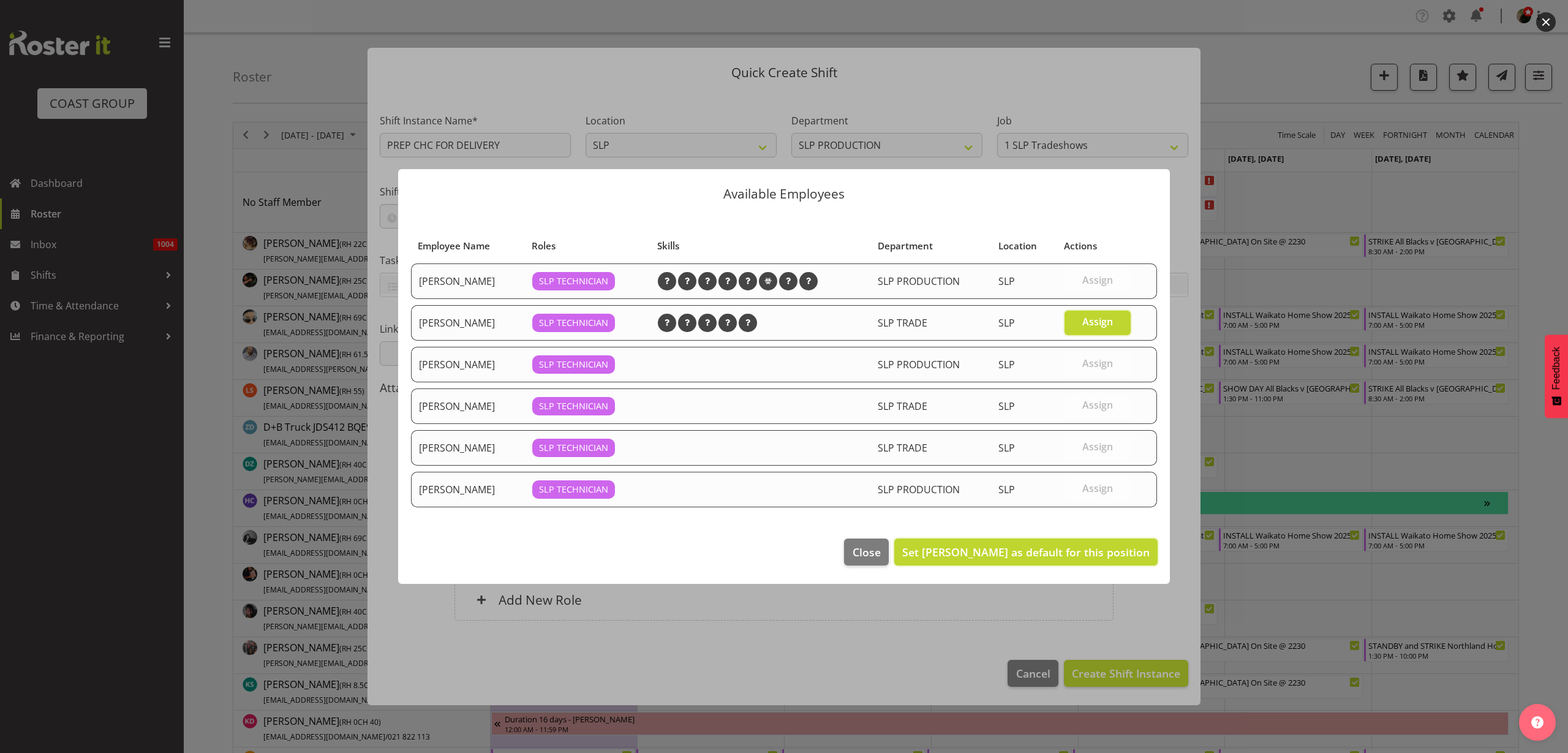
click at [1098, 556] on span "Set Jesse Hawira as default for this position" at bounding box center [1026, 552] width 248 height 14
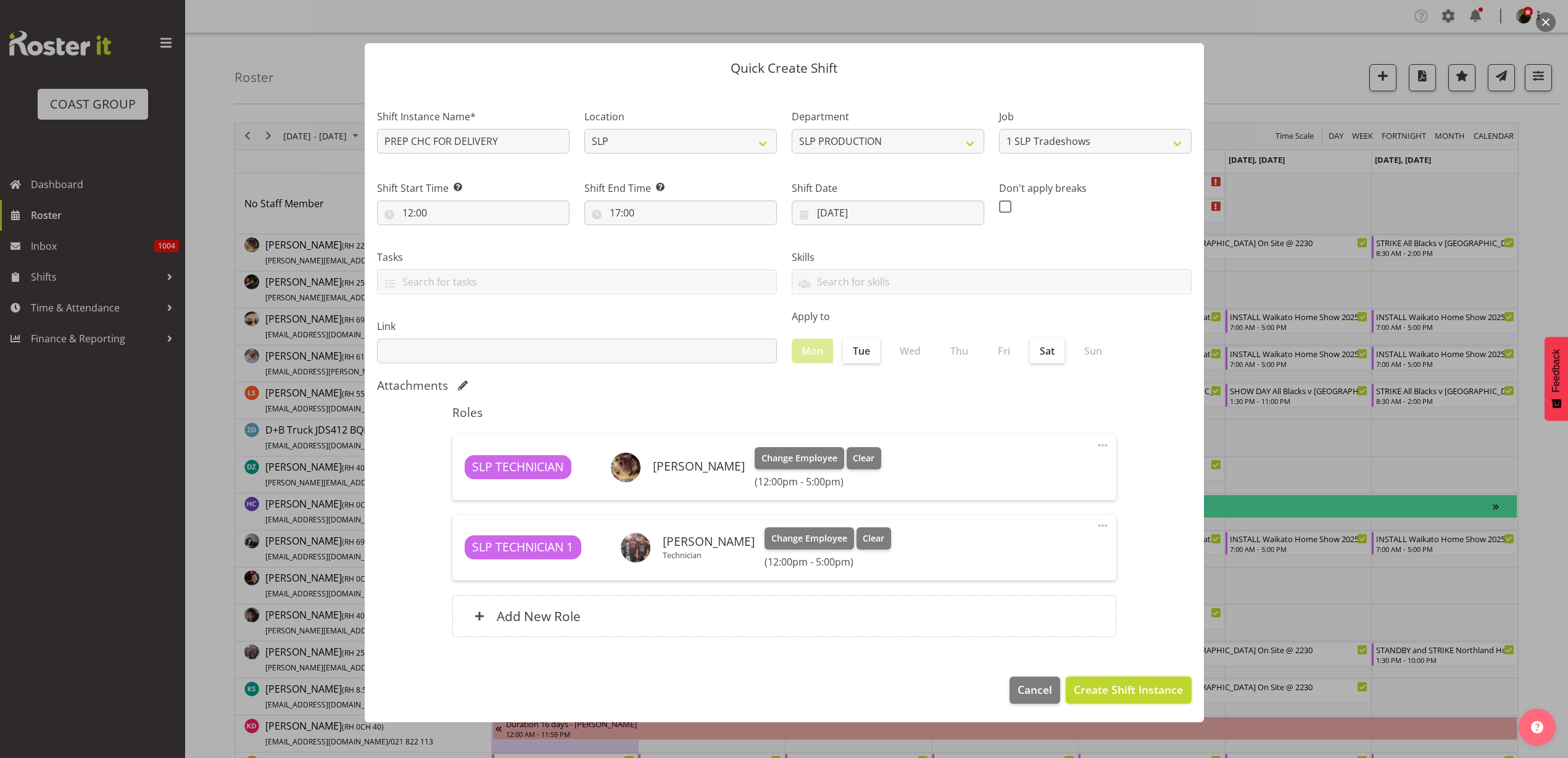
click at [1118, 693] on span "Create Shift Instance" at bounding box center [1128, 690] width 109 height 16
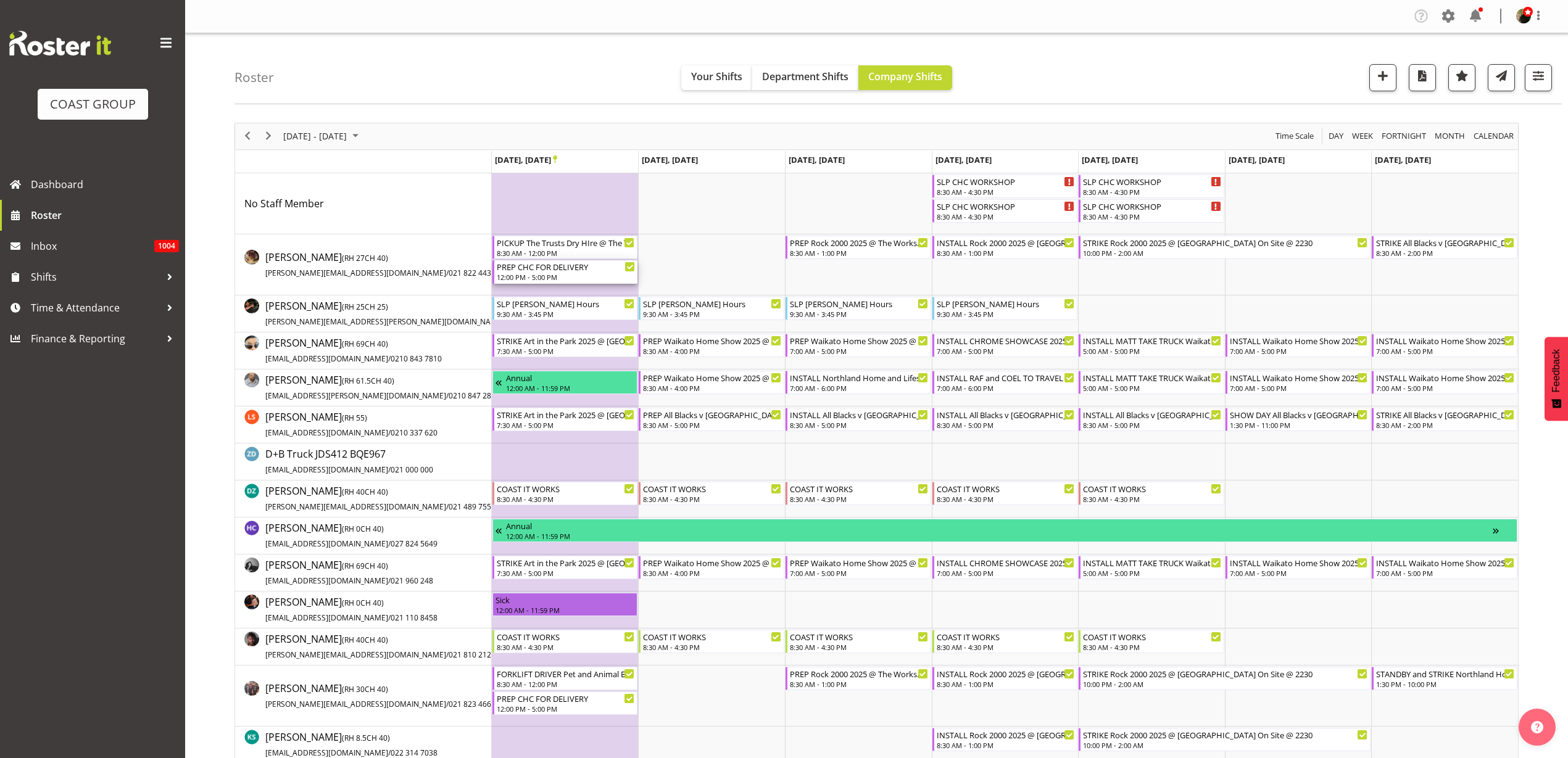
click at [557, 278] on div "12:00 PM - 5:00 PM" at bounding box center [566, 277] width 139 height 10
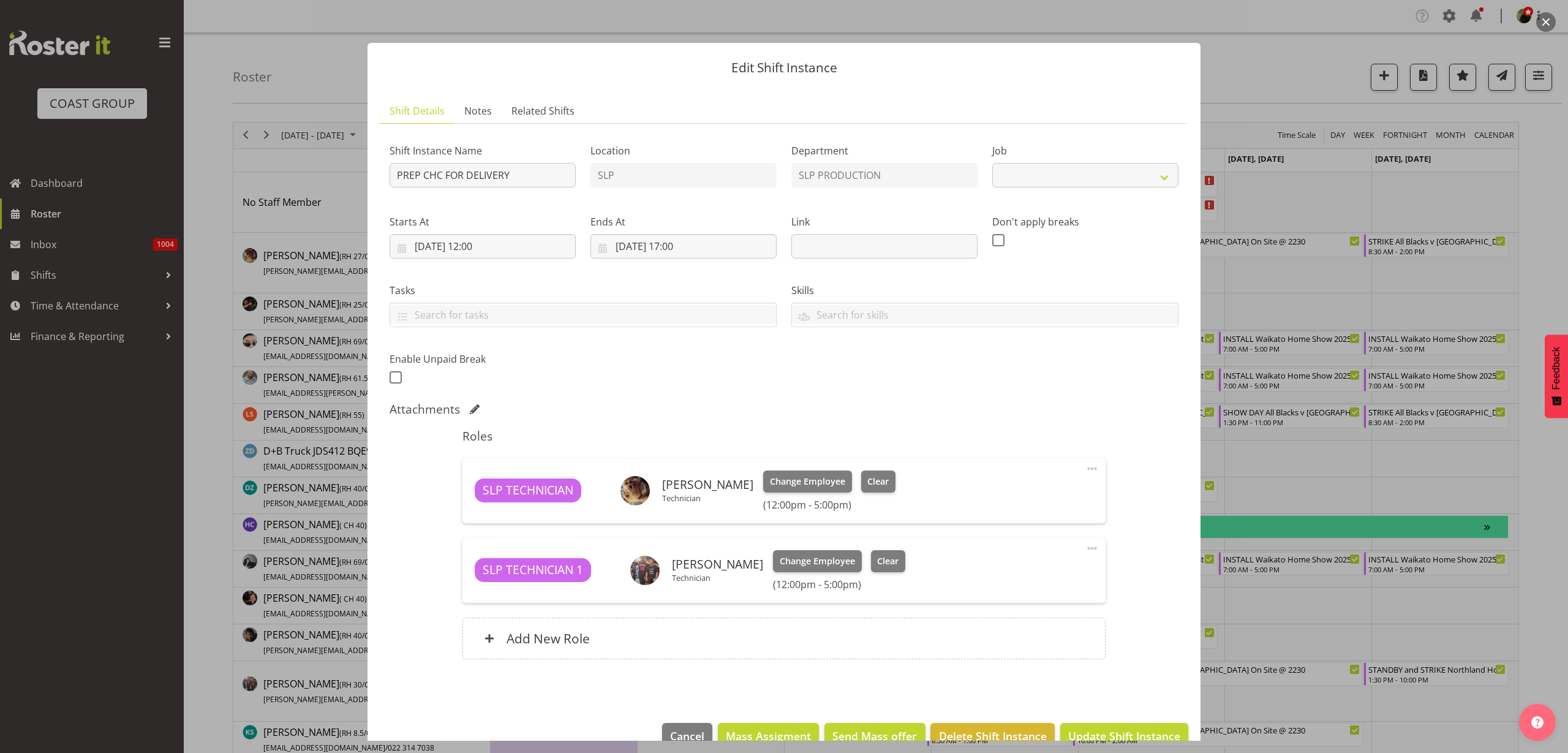
select select "15"
click at [527, 167] on input "PREP CHC FOR DELIVERY" at bounding box center [482, 175] width 186 height 25
type input "PREP CHC FOR DELIVERY SEE NOTES"
click at [476, 113] on span "Notes" at bounding box center [478, 111] width 28 height 14
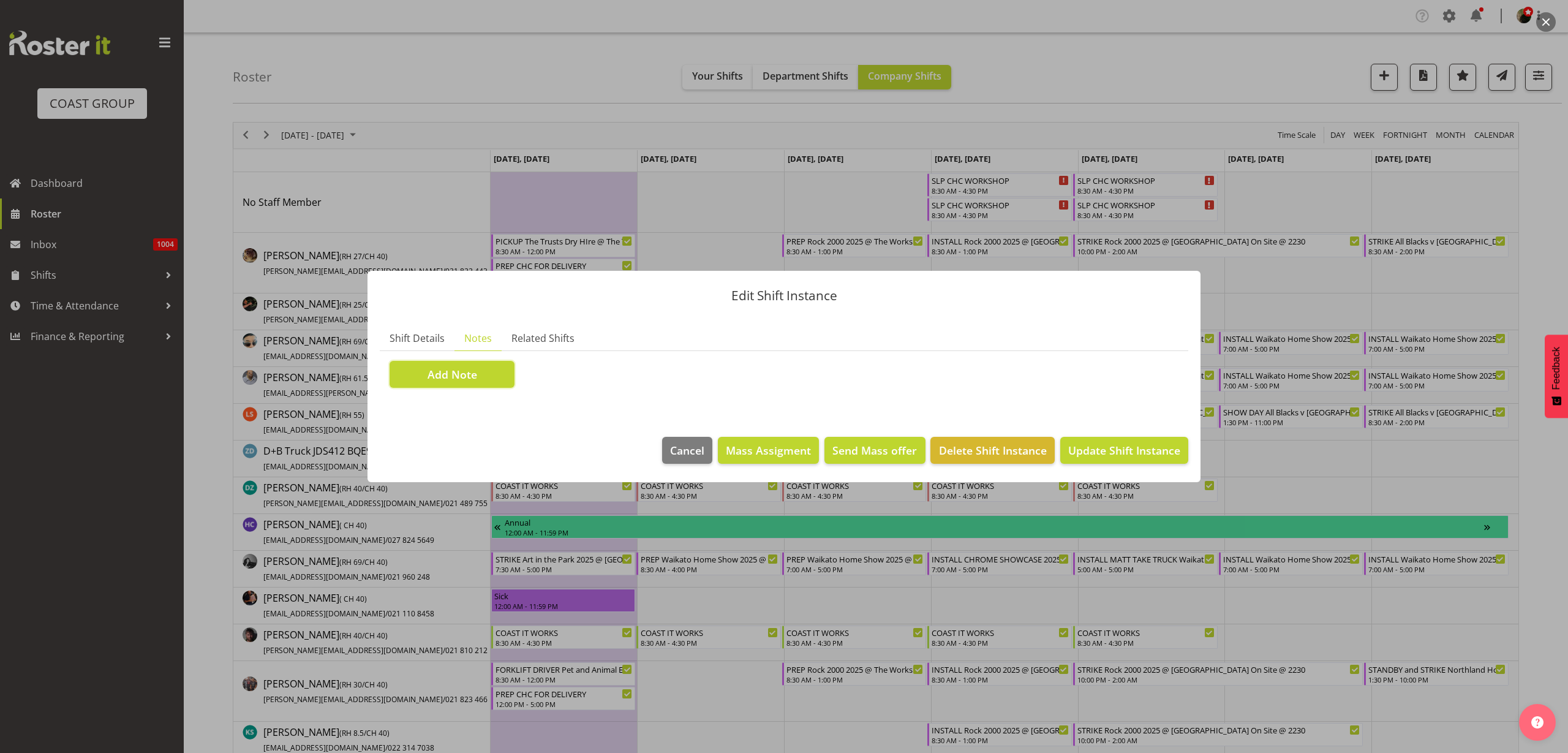
click at [447, 374] on span "Add Note" at bounding box center [452, 374] width 50 height 16
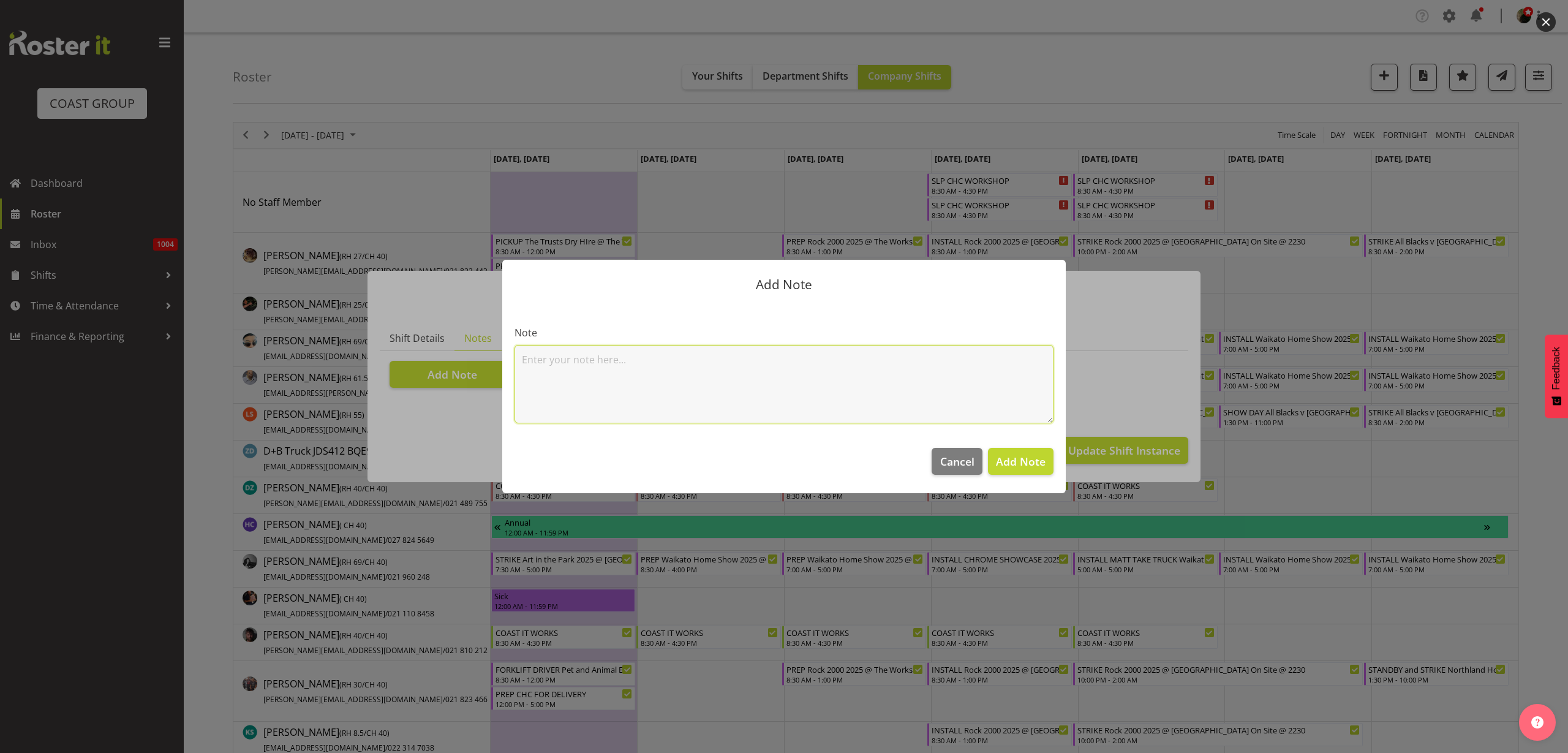
click at [618, 360] on textarea at bounding box center [784, 384] width 539 height 79
click at [726, 360] on textarea "2 x Bins 80w Flood on Brackets, 1 x Bin" at bounding box center [784, 384] width 539 height 79
drag, startPoint x: 700, startPoint y: 373, endPoint x: 712, endPoint y: 373, distance: 12.0
click at [700, 373] on textarea "2 x Bins 80w Flood on Brackets, 1 x Bin with 100 x Spots, 50 x Tracks, 50 x Mul…" at bounding box center [784, 384] width 539 height 79
click at [772, 376] on textarea "2 x Bins 80w Flood on Brackets, 1 x Bin with 100 x Spots, 50 x Tracks, 50 x Mul…" at bounding box center [784, 384] width 539 height 79
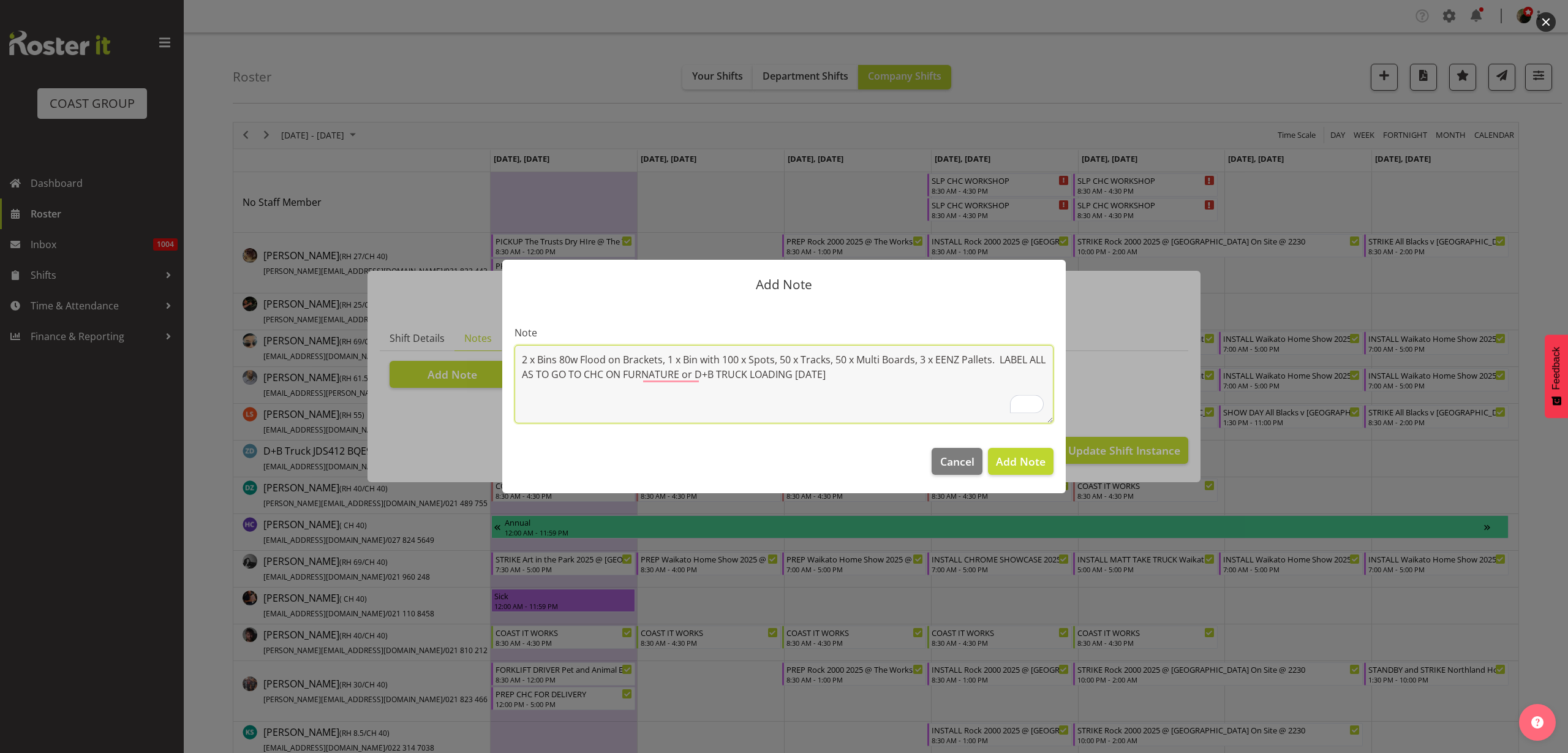
click at [902, 376] on textarea "2 x Bins 80w Flood on Brackets, 1 x Bin with 100 x Spots, 50 x Tracks, 50 x Mul…" at bounding box center [784, 384] width 539 height 79
type textarea "2 x Bins 80w Flood on Brackets, 1 x Bin with 100 x Spots, 50 x Tracks, 50 x Mul…"
click at [1010, 463] on span "Add Note" at bounding box center [1021, 461] width 50 height 14
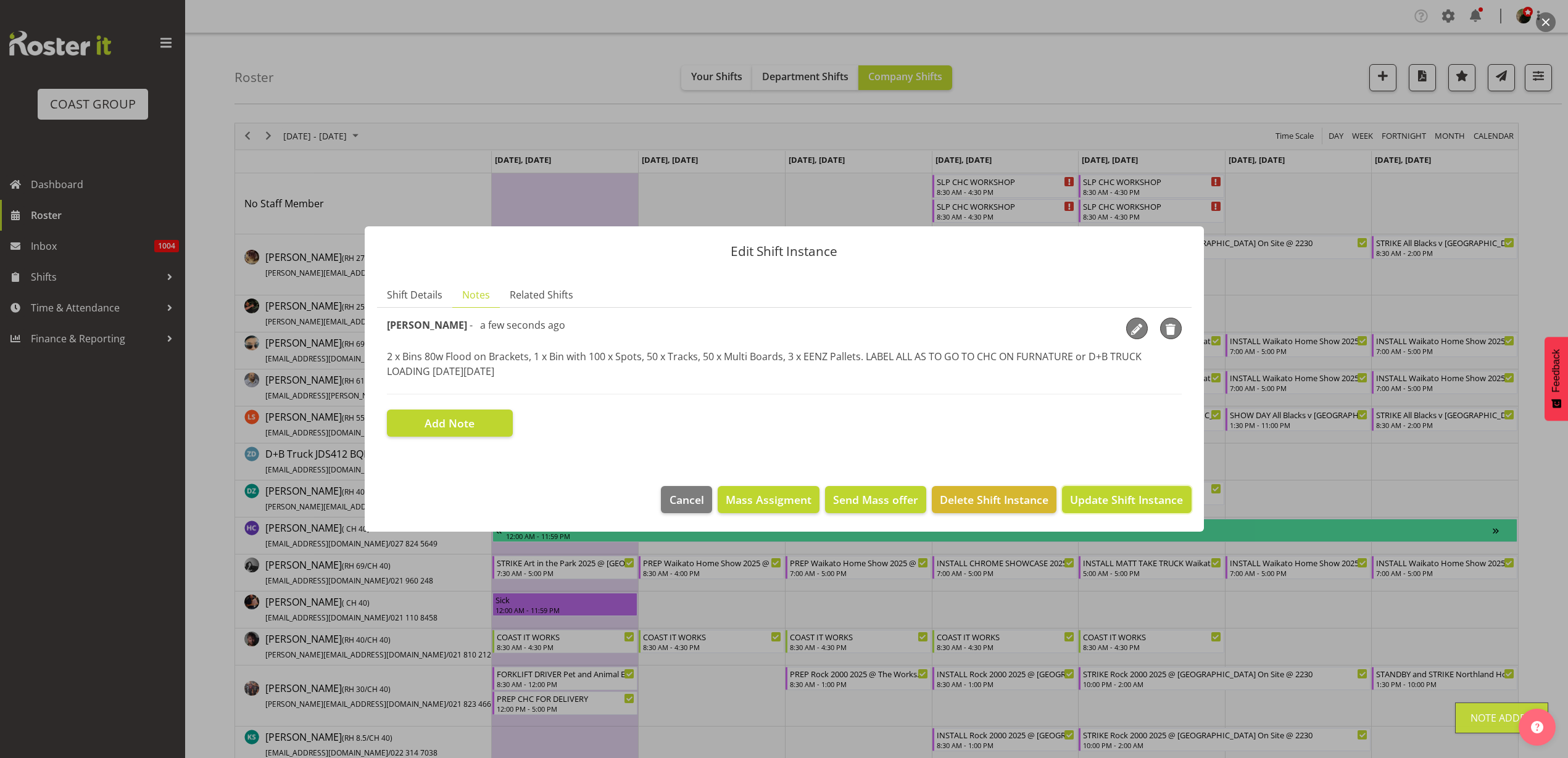
click at [1138, 495] on span "Update Shift Instance" at bounding box center [1126, 499] width 113 height 16
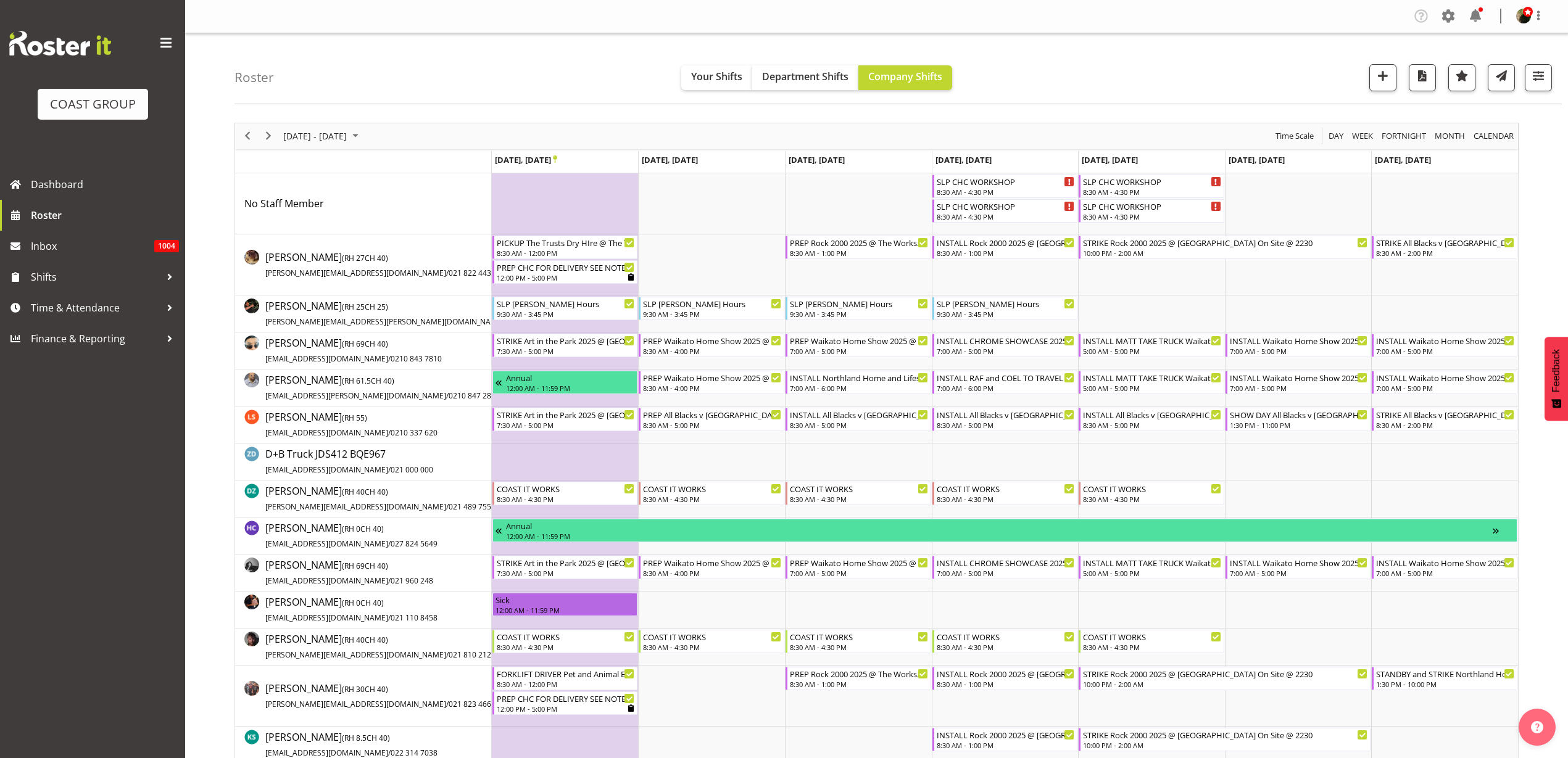
click at [654, 245] on td "Timeline Week of September 26, 2025" at bounding box center [711, 265] width 147 height 61
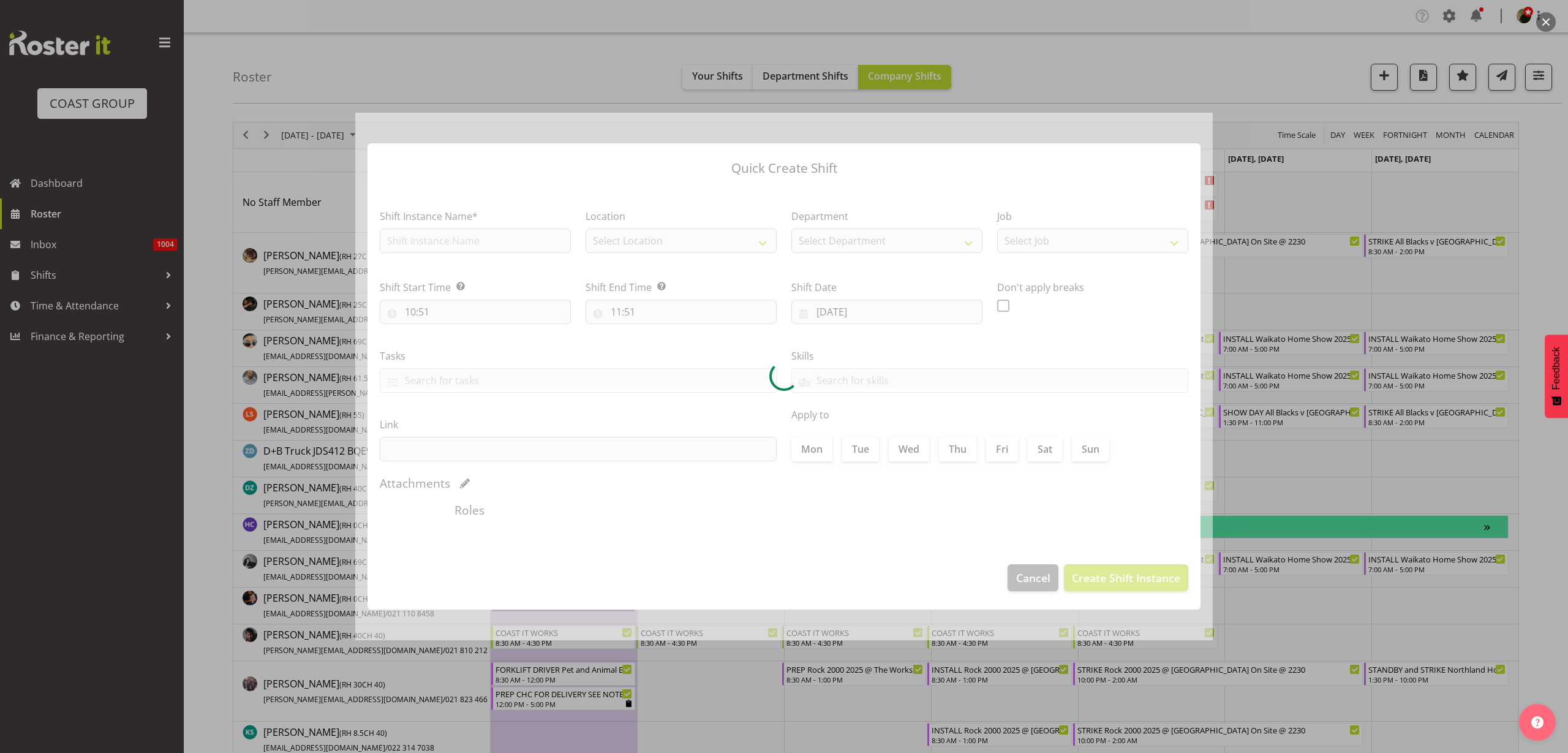
type input "23/09/2025"
checkbox input "true"
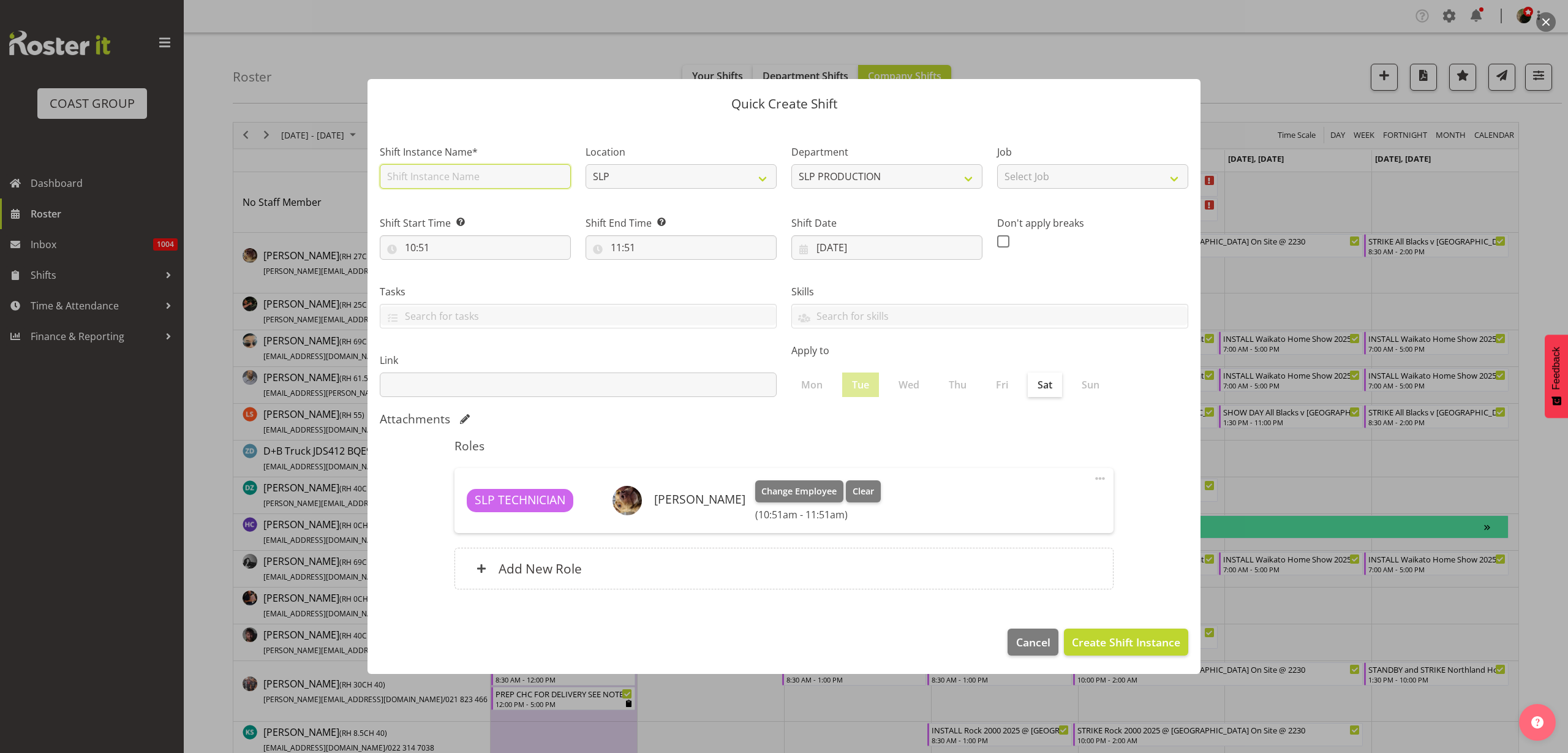
click at [476, 173] on input "text" at bounding box center [476, 176] width 191 height 25
click at [436, 177] on input "text" at bounding box center [476, 176] width 191 height 25
type input "Workshop Shift"
select select "31"
click at [1076, 182] on select "Select Job 1 Carlton Events 1 Carlton Hamilton 1 Carlton Wellington 1 EHS WAREH…" at bounding box center [1093, 176] width 191 height 25
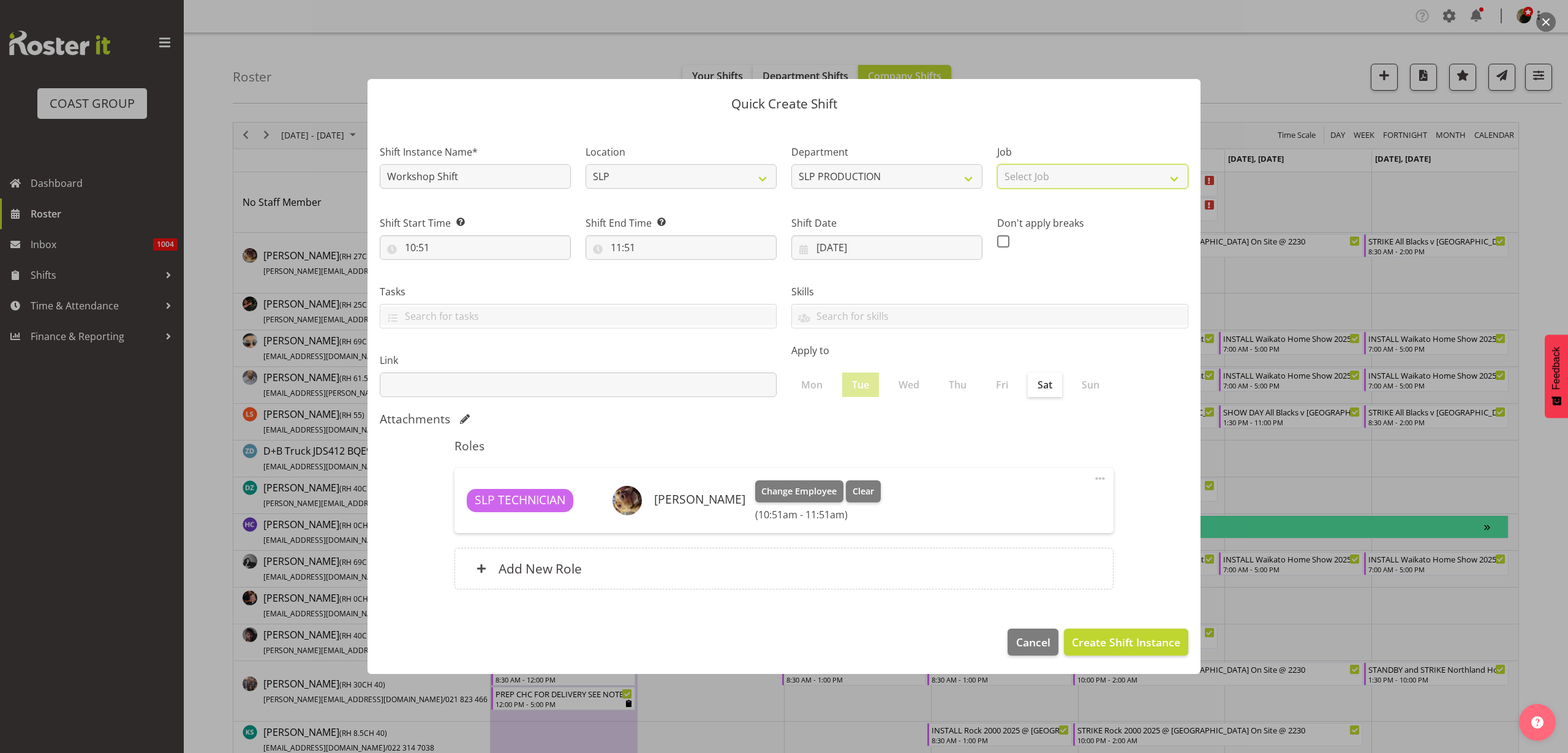
select select "55"
click at [998, 164] on select "Select Job 1 Carlton Events 1 Carlton Hamilton 1 Carlton Wellington 1 EHS WAREH…" at bounding box center [1093, 176] width 191 height 25
click at [472, 246] on input "10:51" at bounding box center [476, 247] width 191 height 25
select select "0"
type input "00:51"
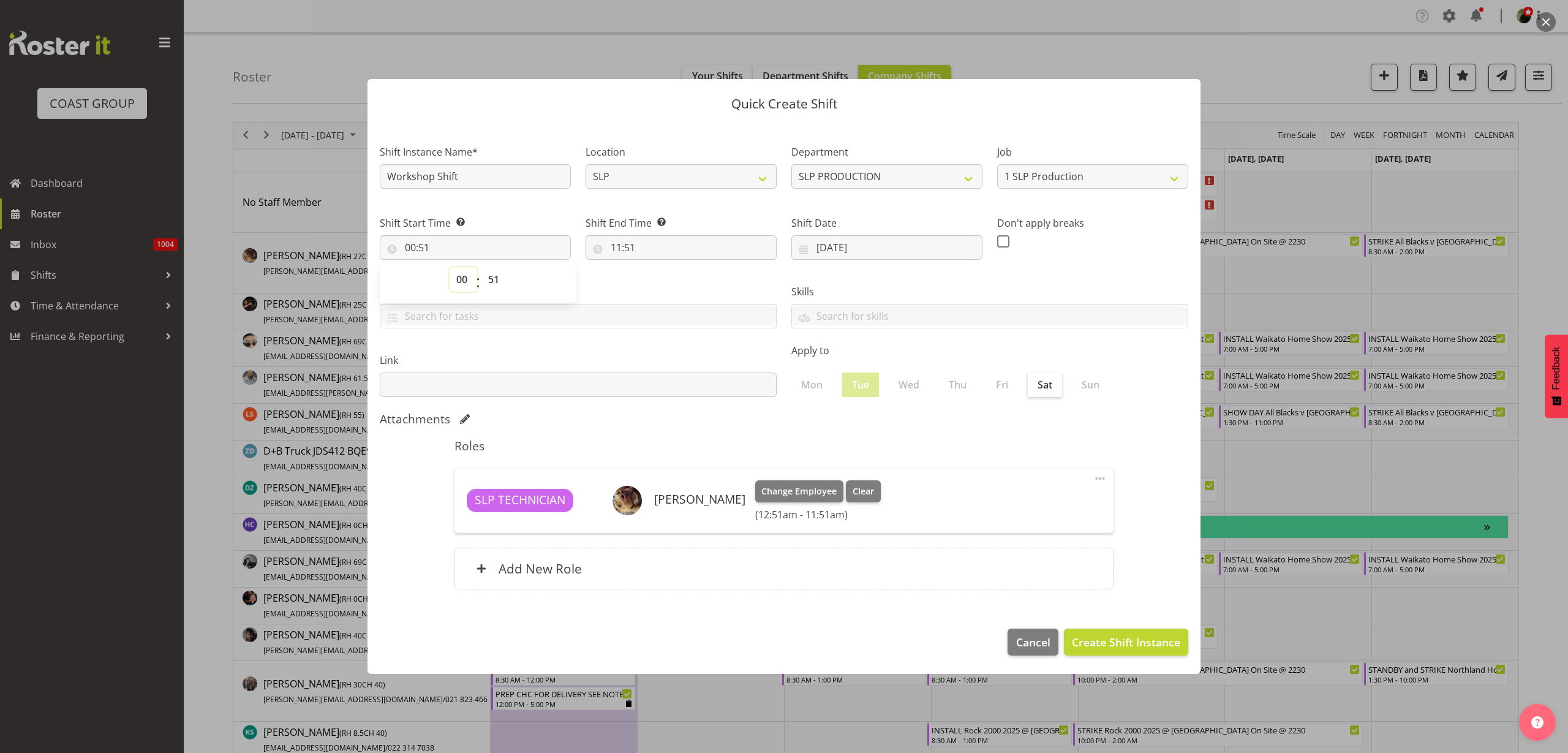
select select "8"
type input "08:51"
select select "30"
type input "08:30"
click at [670, 250] on input "11:51" at bounding box center [681, 247] width 191 height 25
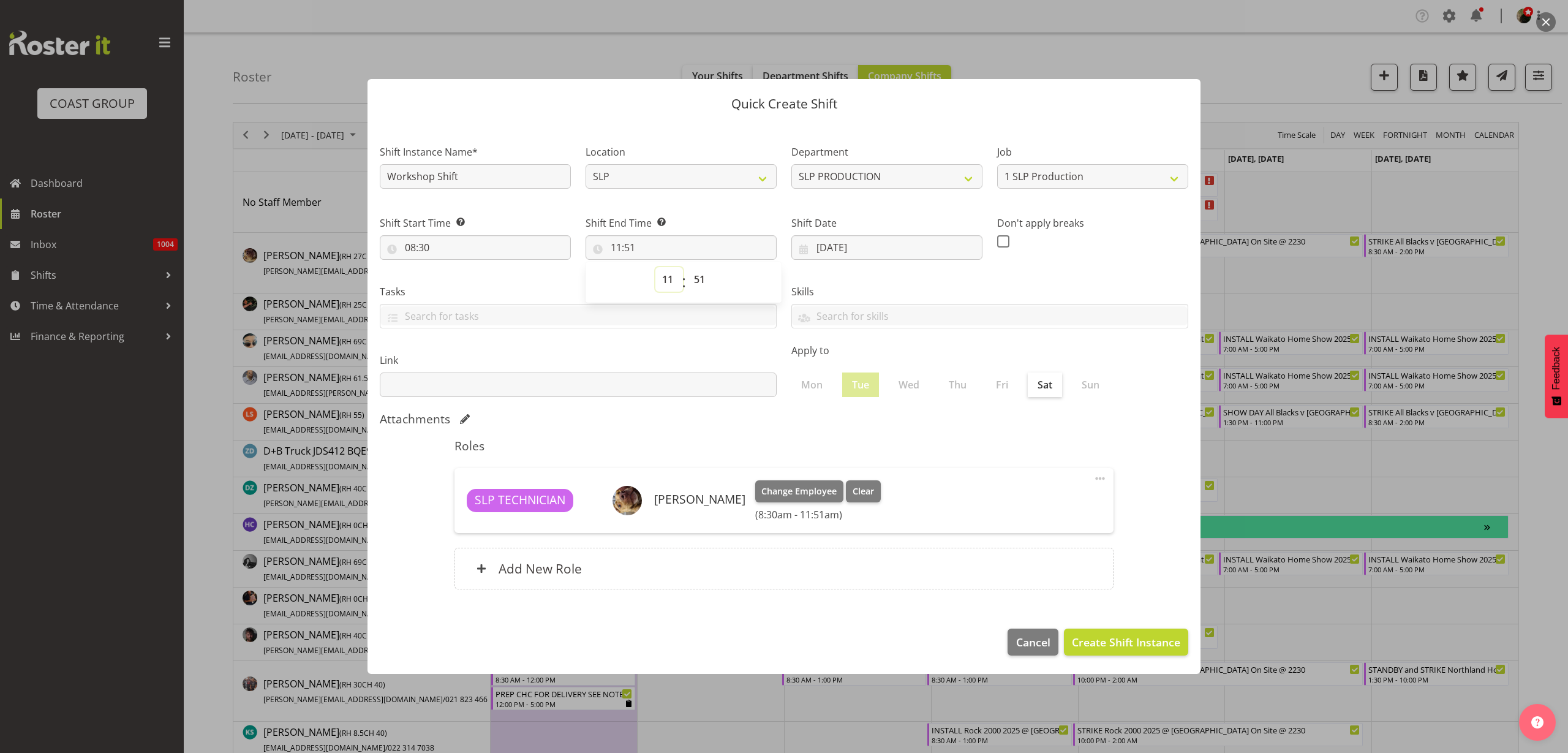
select select "14"
type input "14:51"
select select "23"
type input "23:51"
select select "0"
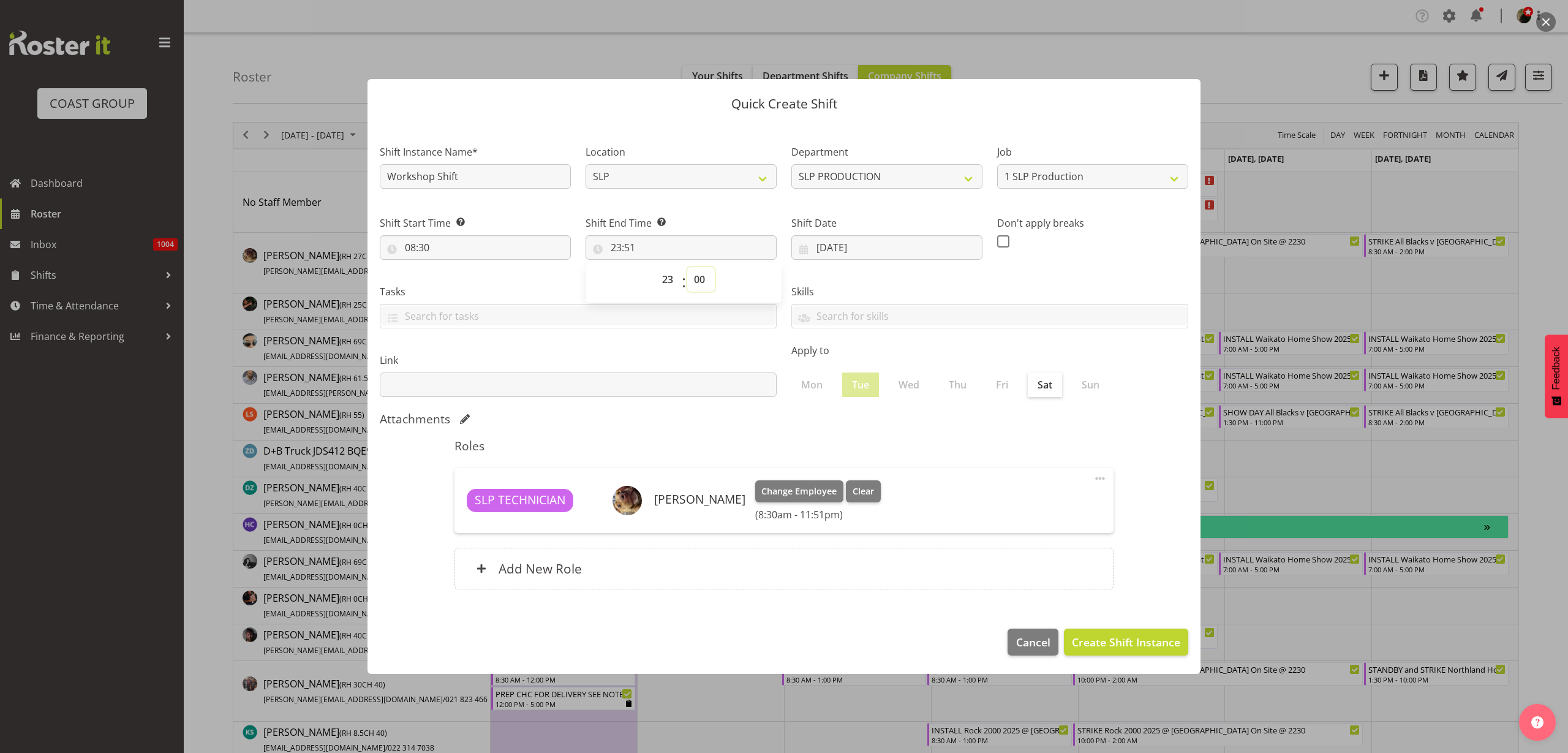
type input "23:00"
select select "16"
type input "16:00"
click at [572, 563] on h6 "Add New Role" at bounding box center [540, 568] width 84 height 16
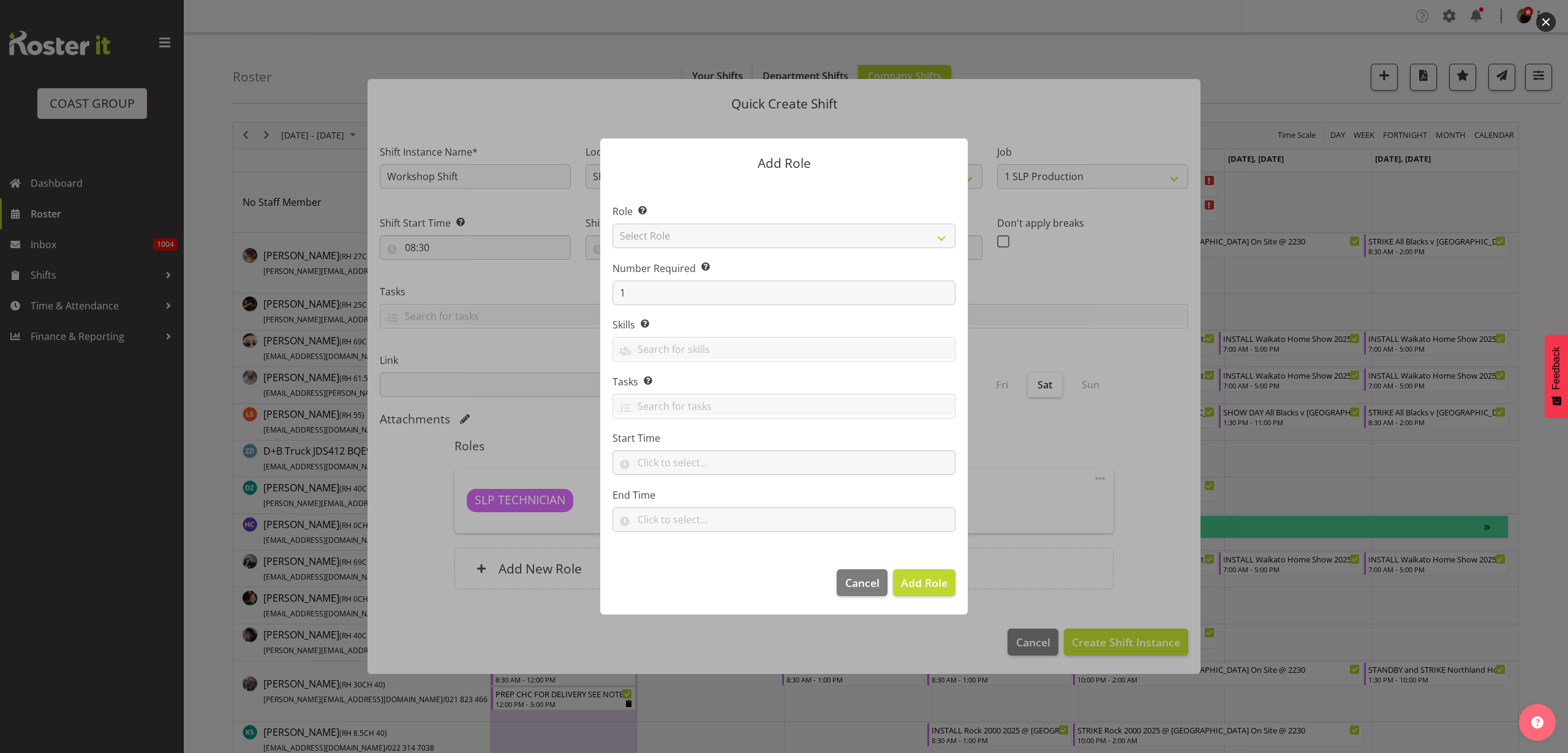
click at [517, 280] on form "Add Role Role Select the role you wish to add to the shift. Select Role ACCOUNT…" at bounding box center [784, 376] width 588 height 537
click at [863, 583] on span "Cancel" at bounding box center [863, 583] width 35 height 16
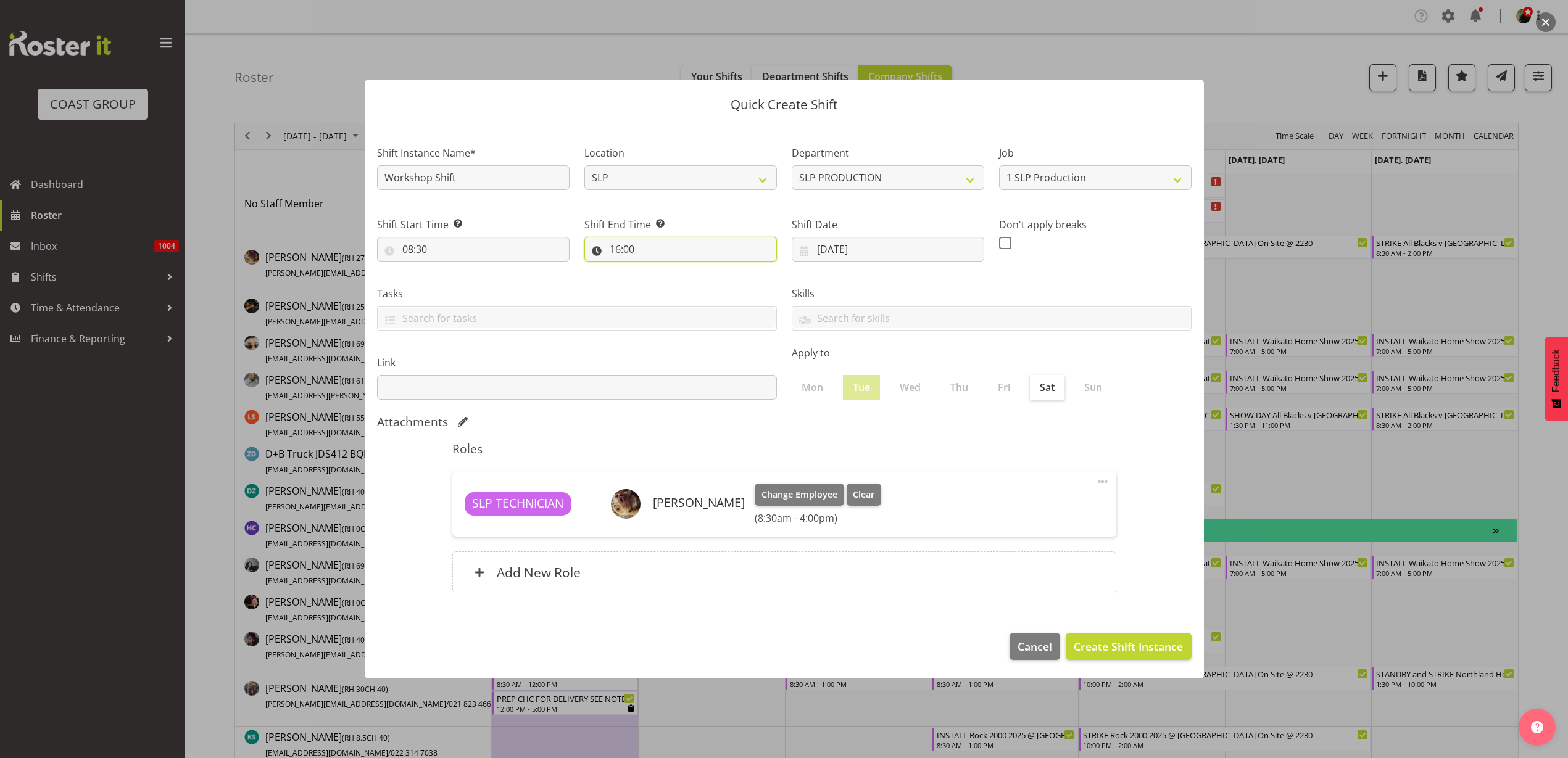
click at [670, 245] on input "16:00" at bounding box center [680, 249] width 192 height 25
click at [695, 280] on select "00 01 02 03 04 05 06 07 08 09 10 11 12 13 14 15 16 17 18 19 20 21 22 23 24 25 2…" at bounding box center [700, 281] width 28 height 25
select select "30"
click at [687, 269] on select "00 01 02 03 04 05 06 07 08 09 10 11 12 13 14 15 16 17 18 19 20 21 22 23 24 25 2…" at bounding box center [700, 281] width 28 height 25
type input "16:30"
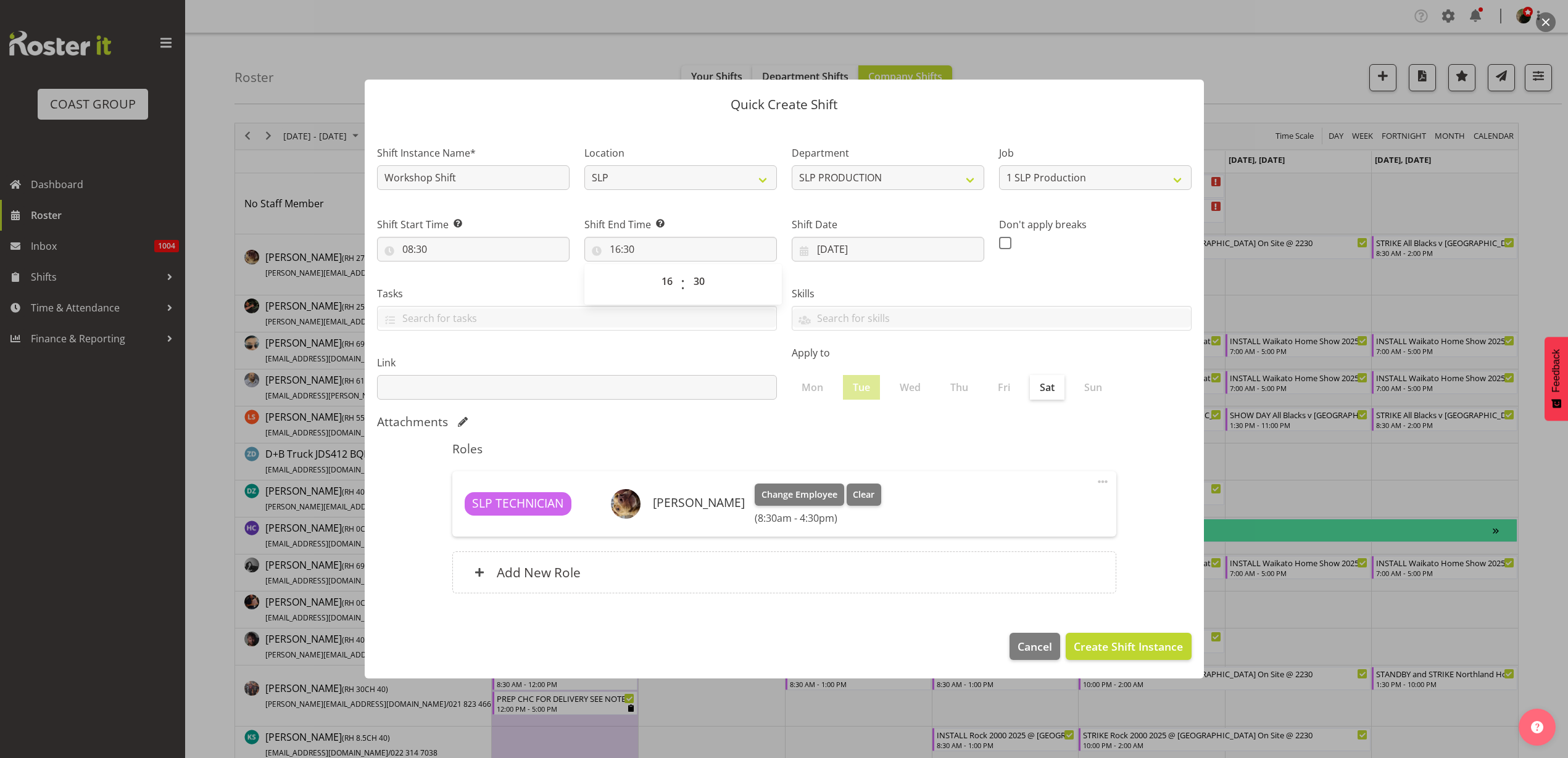
click at [611, 573] on div "Add New Role" at bounding box center [784, 573] width 664 height 42
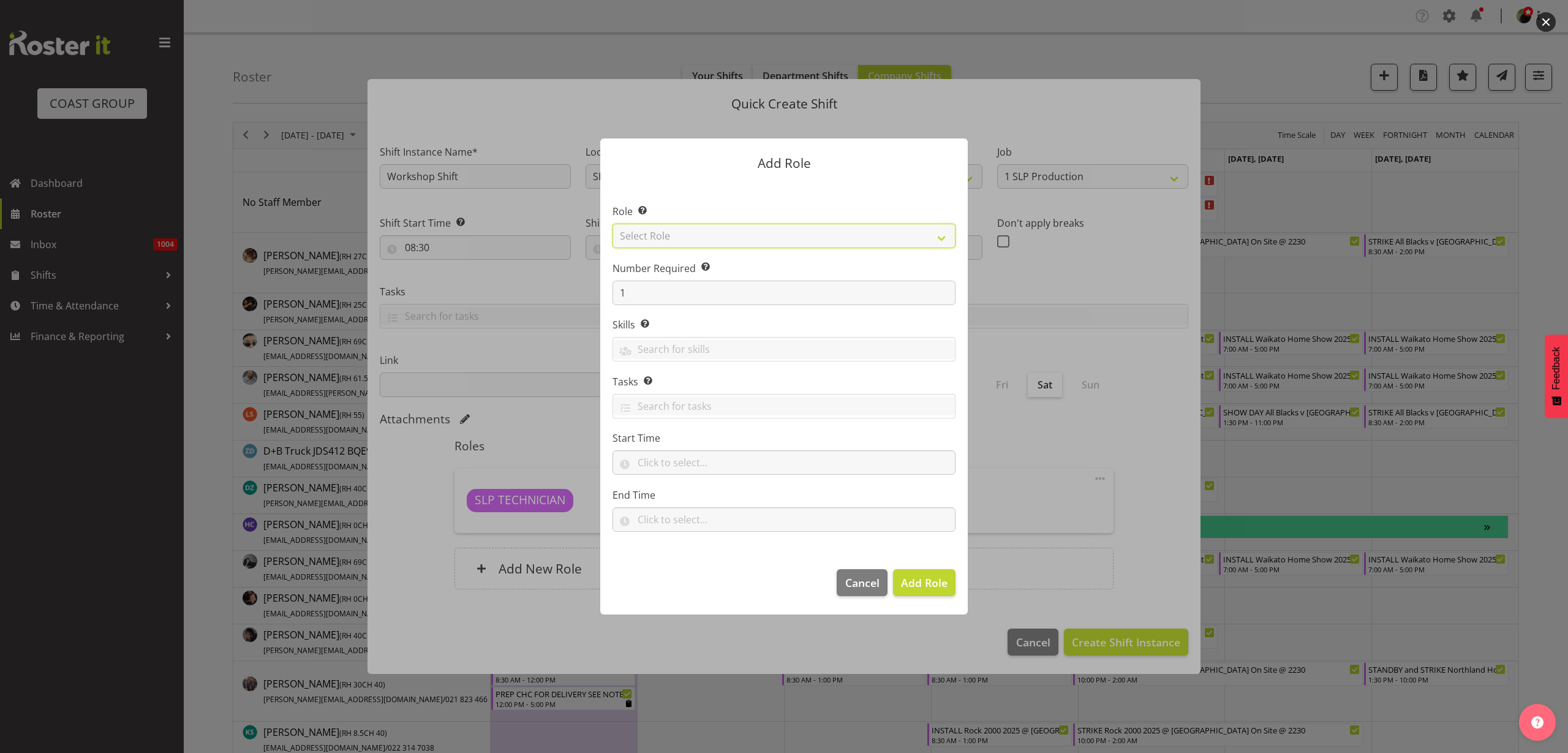
click at [709, 237] on select "Select Role ACCOUNT MANAGER ACCOUNT MANAGER DW ACCOUNTS AKL DIANNA VEHICLES AKL…" at bounding box center [784, 236] width 343 height 25
select select "123"
click at [612, 224] on select "Select Role ACCOUNT MANAGER ACCOUNT MANAGER DW ACCOUNTS AKL DIANNA VEHICLES AKL…" at bounding box center [784, 236] width 343 height 25
click at [930, 583] on span "Add Role" at bounding box center [924, 583] width 46 height 14
type input "08:30"
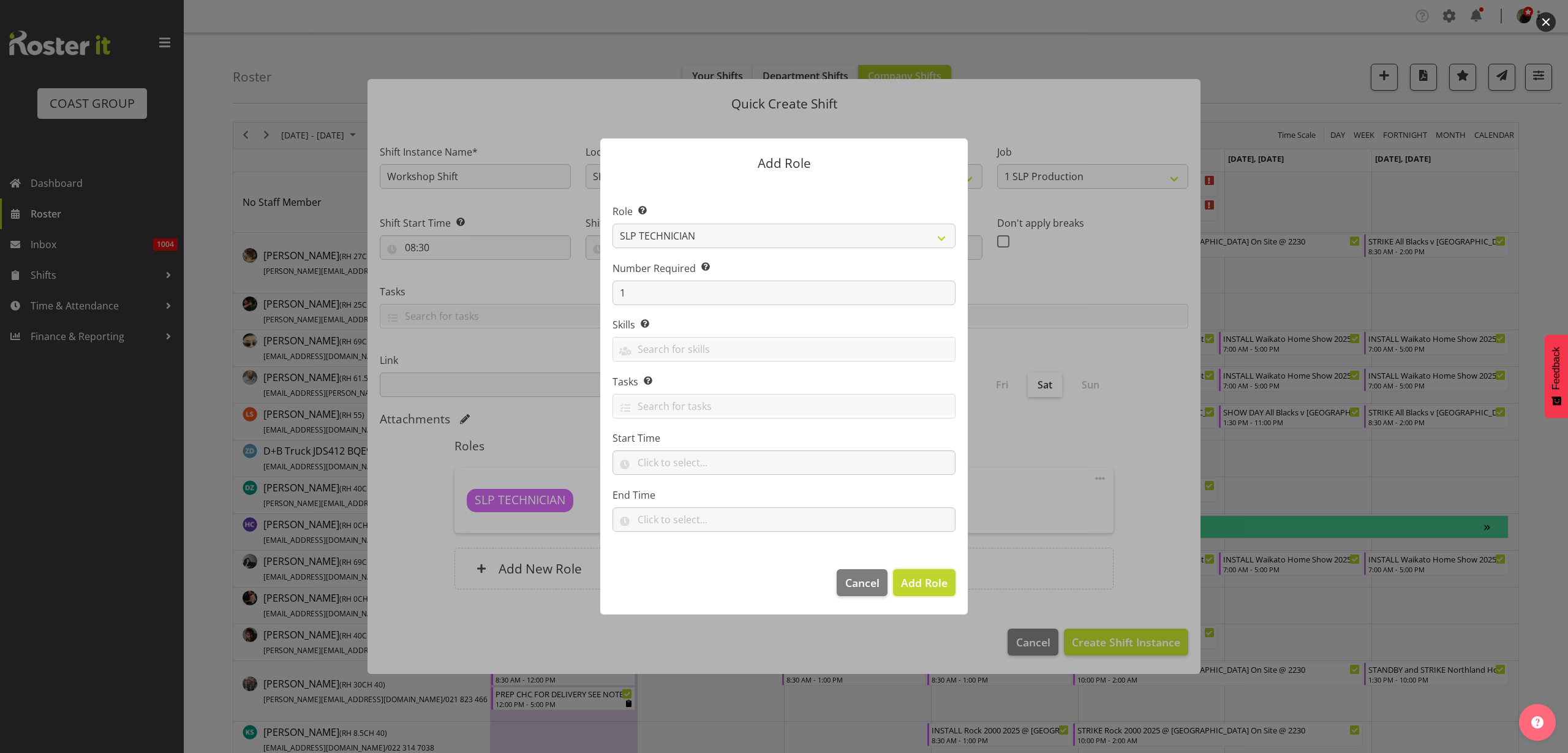
type input "16:30"
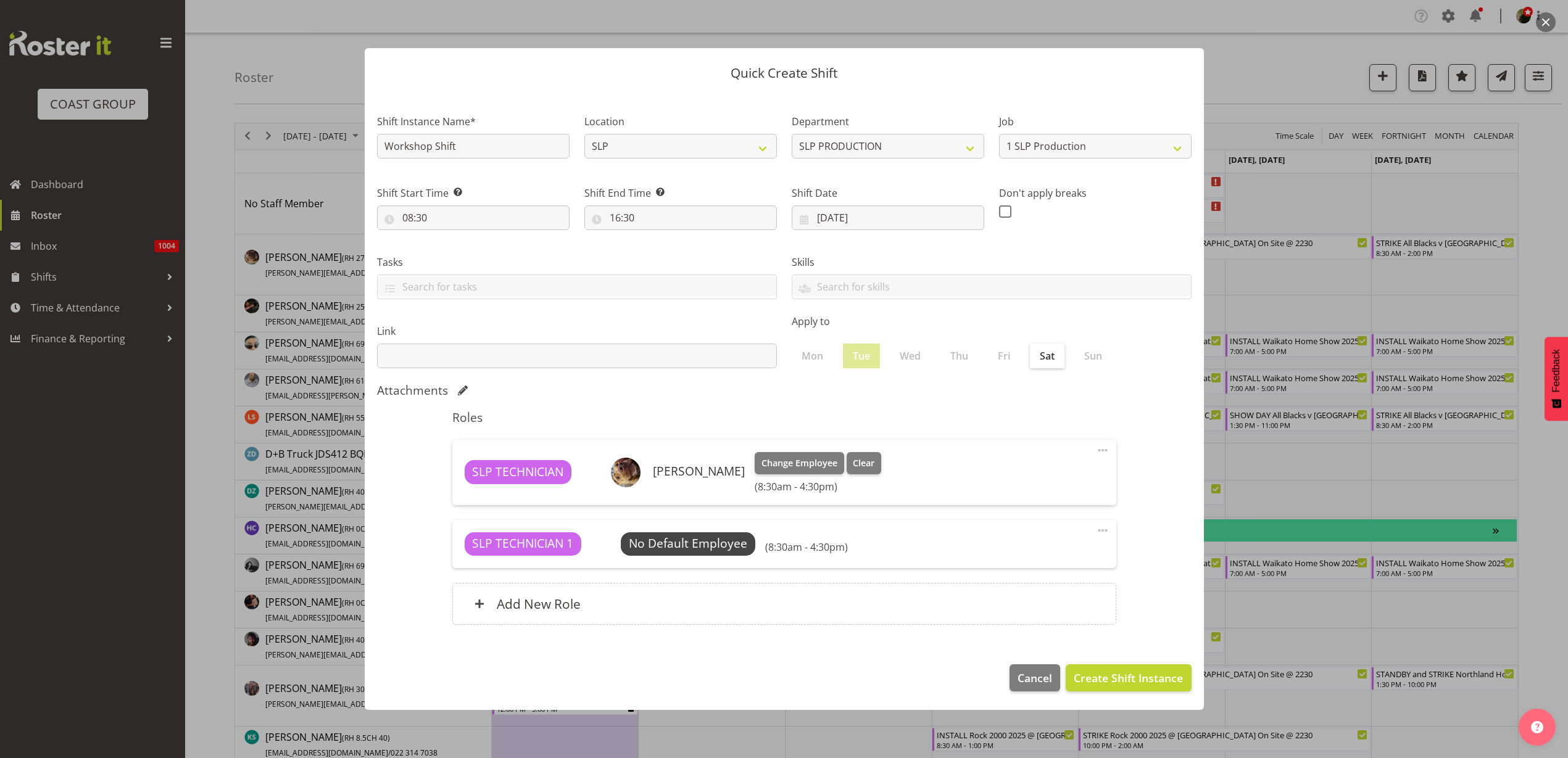
click at [0, 0] on span "Select Employee" at bounding box center [0, 0] width 0 height 0
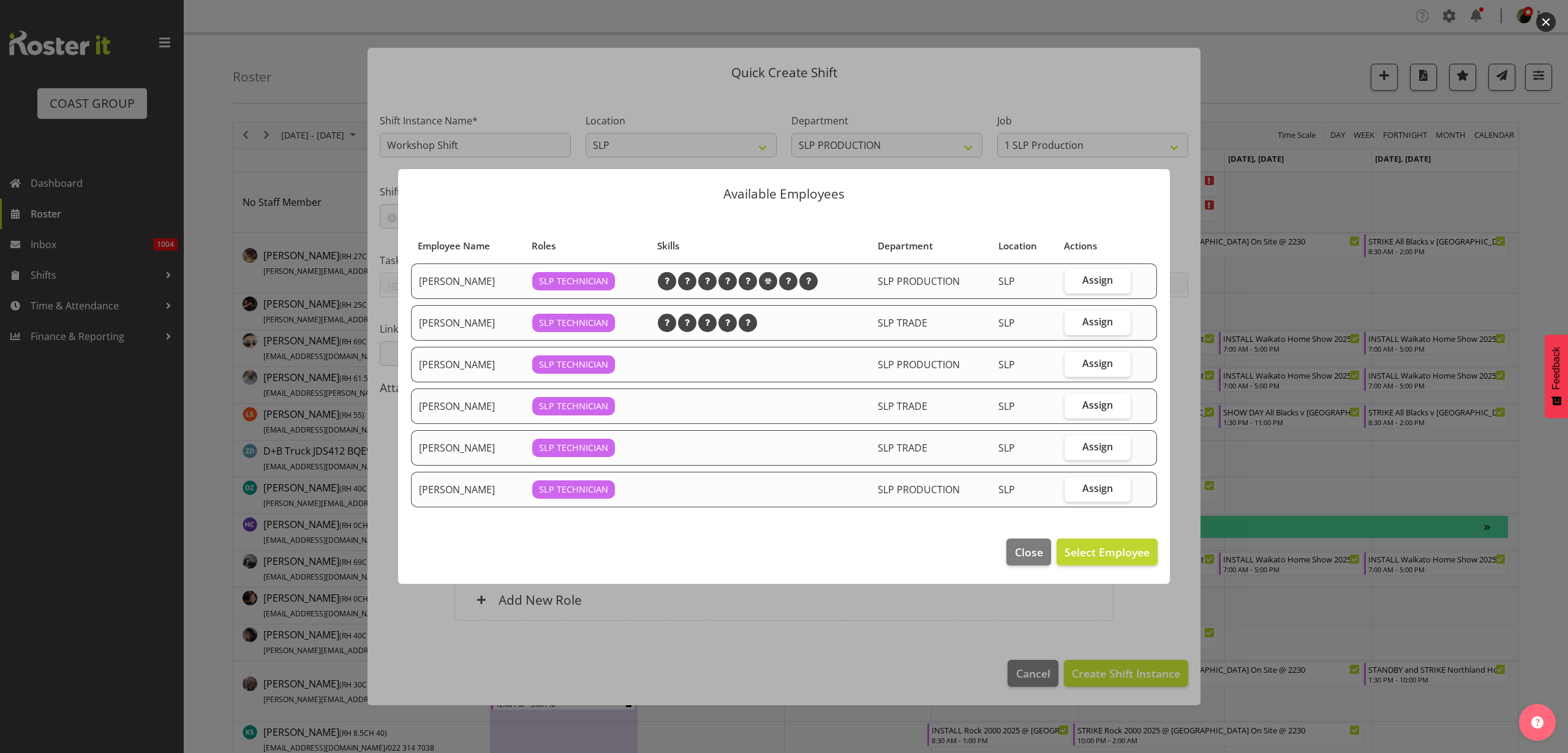
click at [1092, 322] on span "Assign" at bounding box center [1097, 322] width 31 height 13
click at [1072, 322] on input "Assign" at bounding box center [1069, 322] width 8 height 8
checkbox input "true"
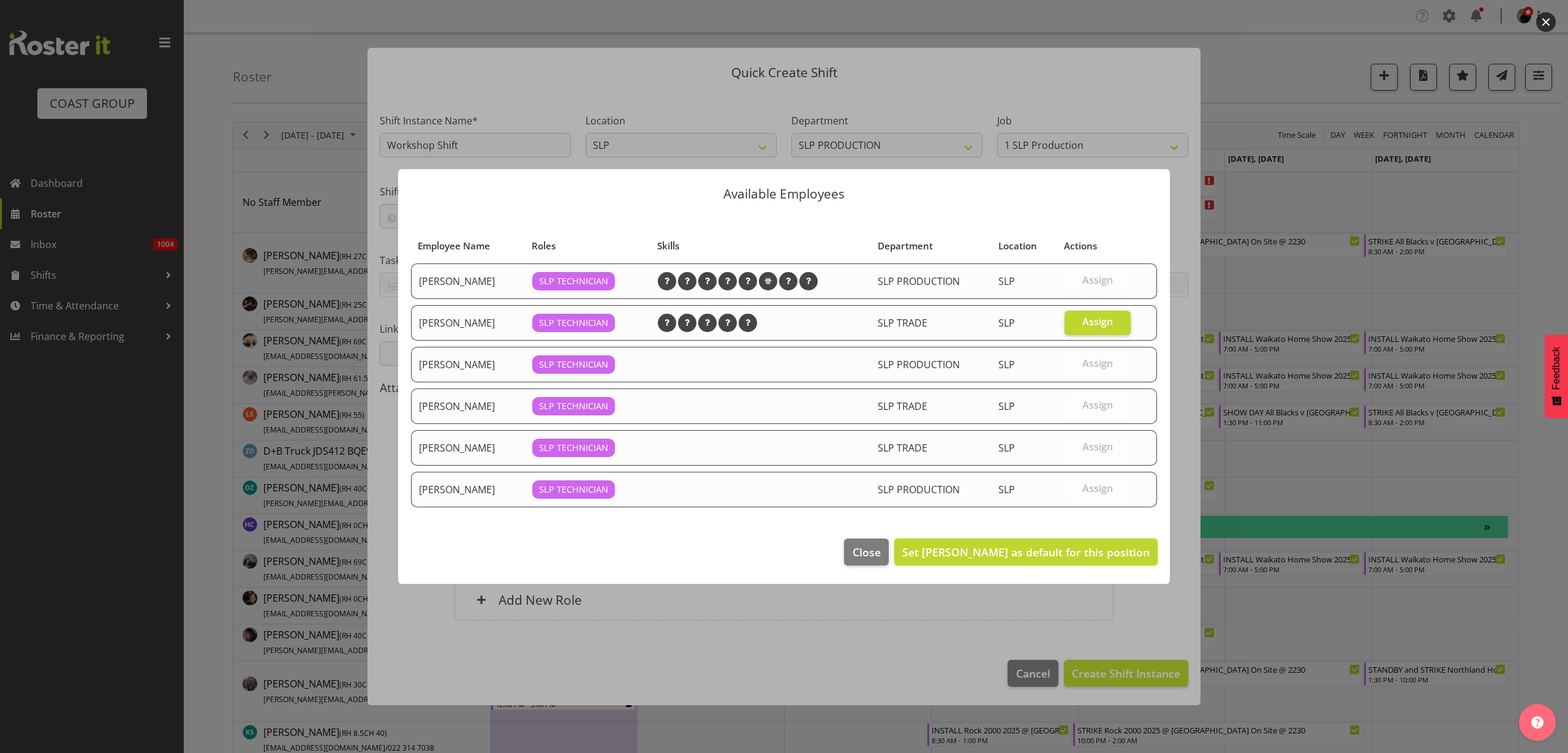
click at [1077, 550] on span "Set Jesse Hawira as default for this position" at bounding box center [1026, 552] width 248 height 14
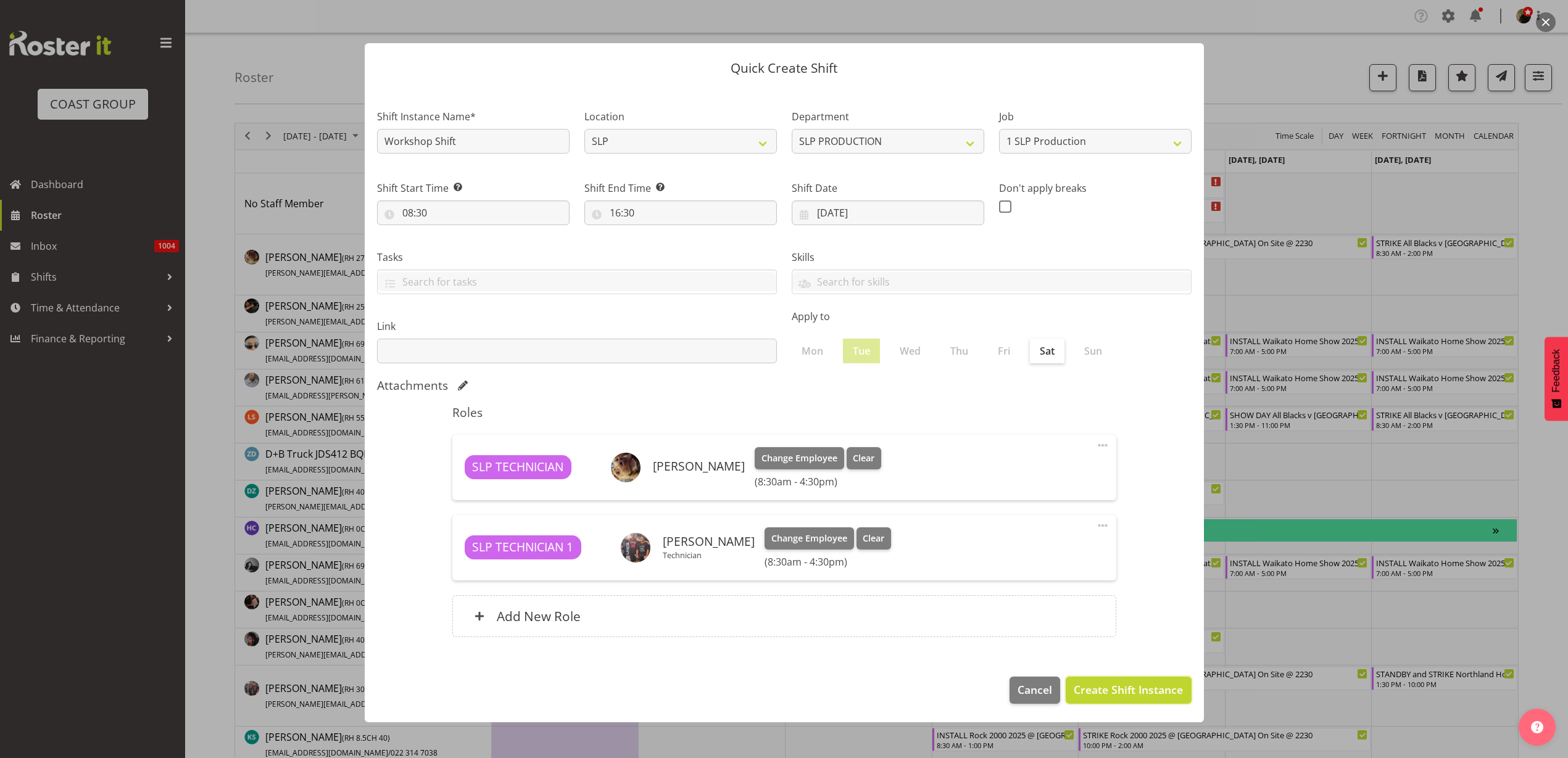
click at [1149, 685] on span "Create Shift Instance" at bounding box center [1128, 690] width 109 height 16
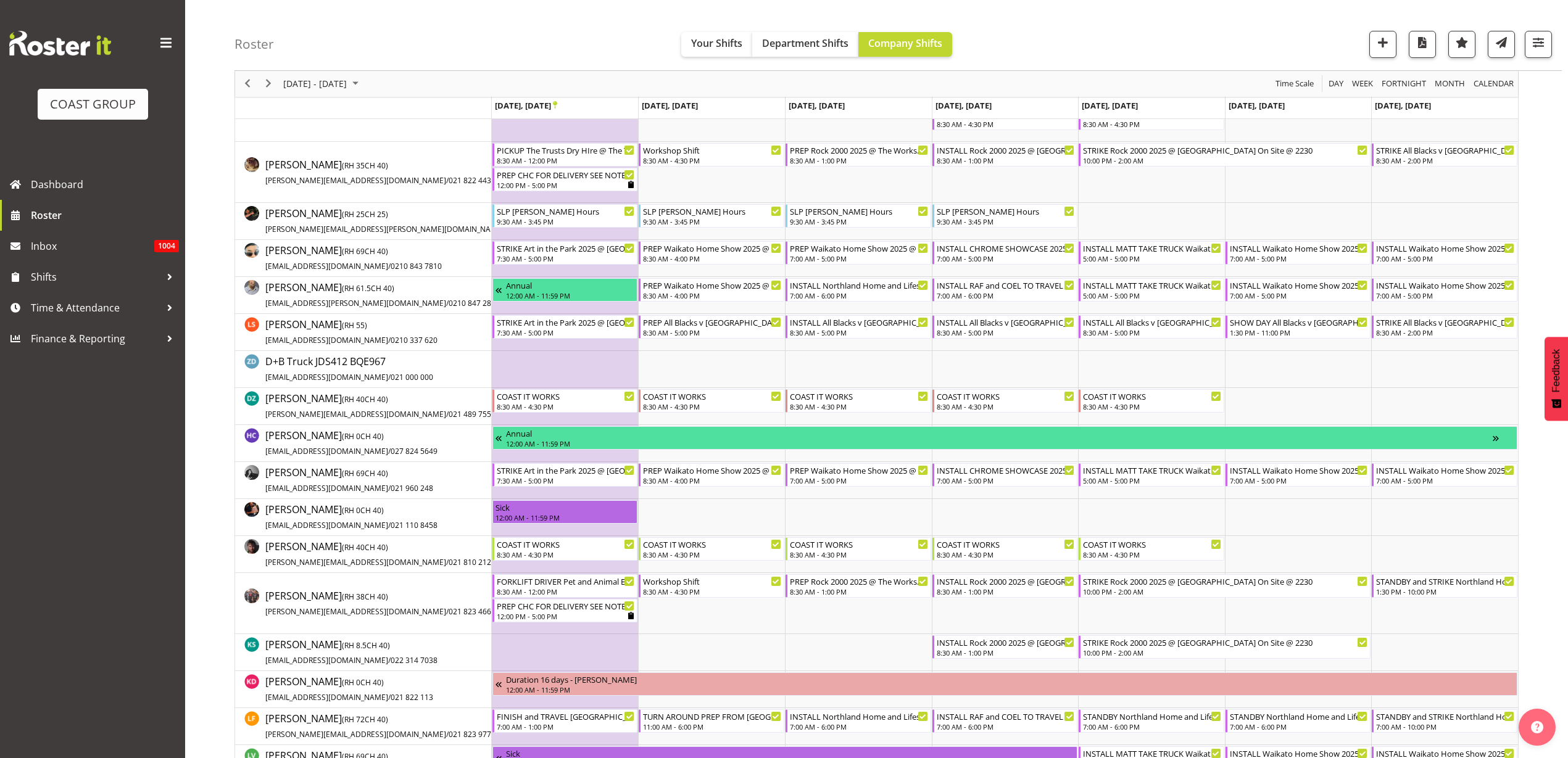
scroll to position [309, 0]
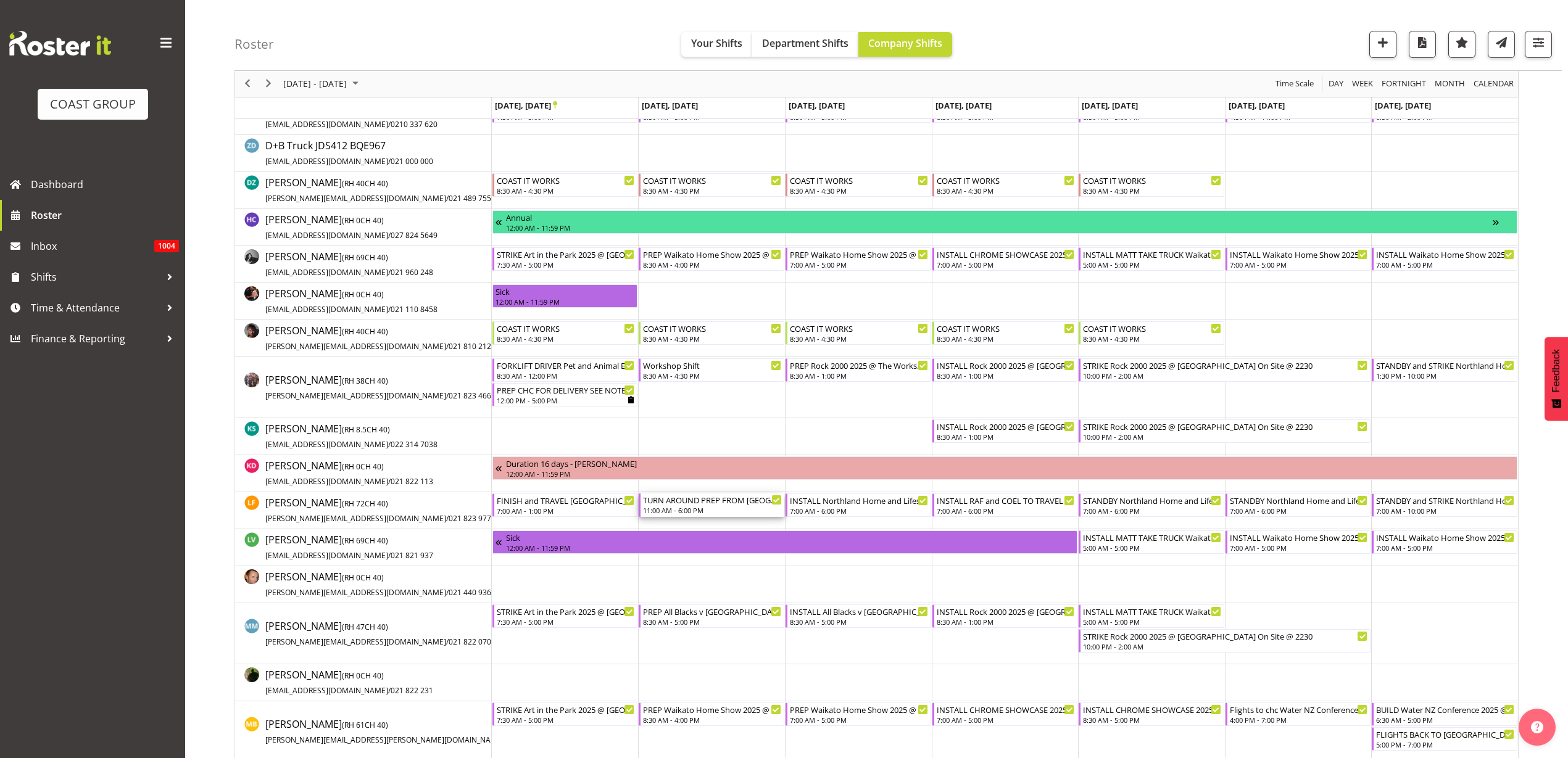
click at [698, 509] on div "11:00 AM - 6:00 PM" at bounding box center [712, 511] width 139 height 10
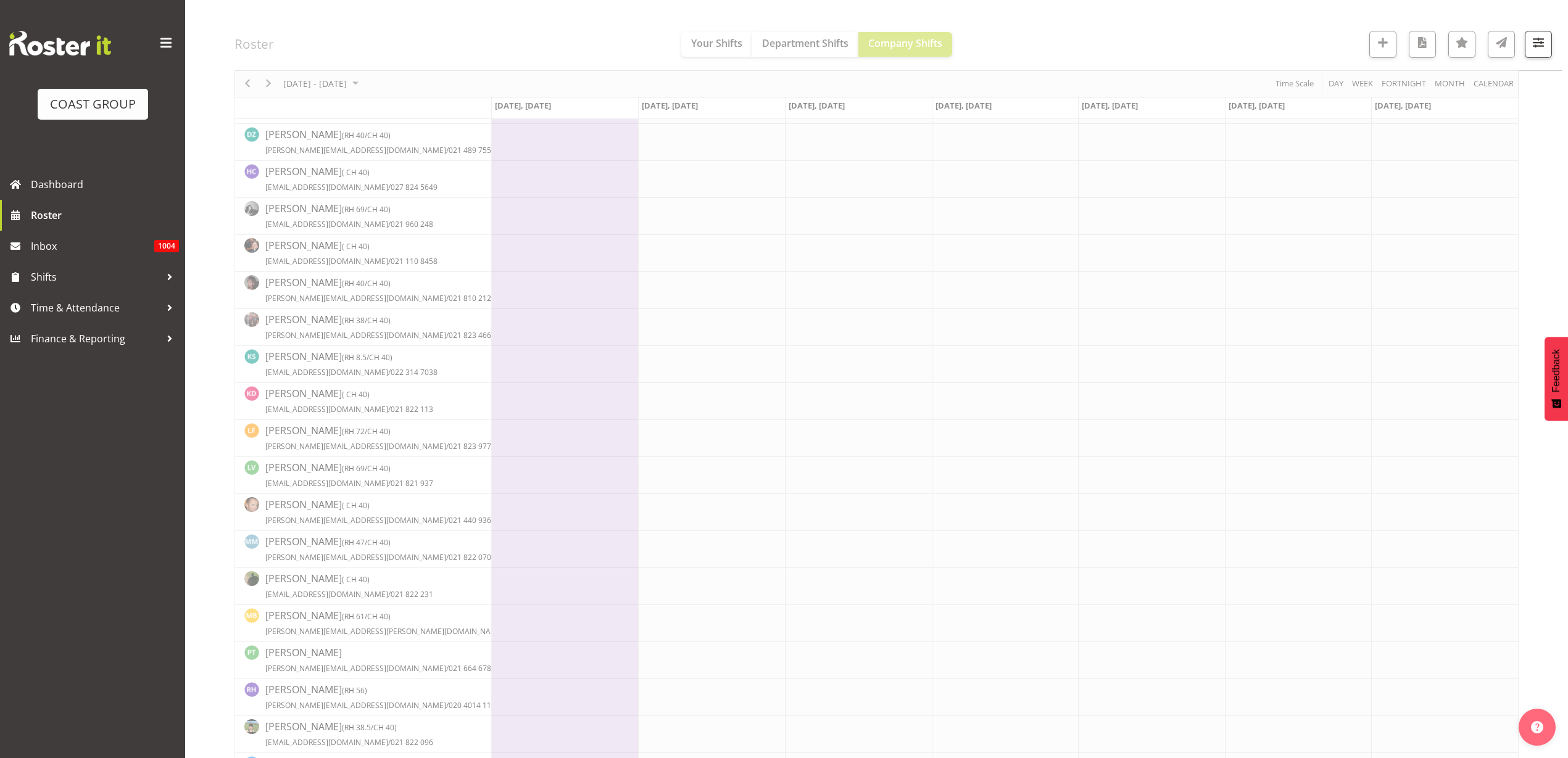
select select
select select "8"
select select "2025"
select select "18"
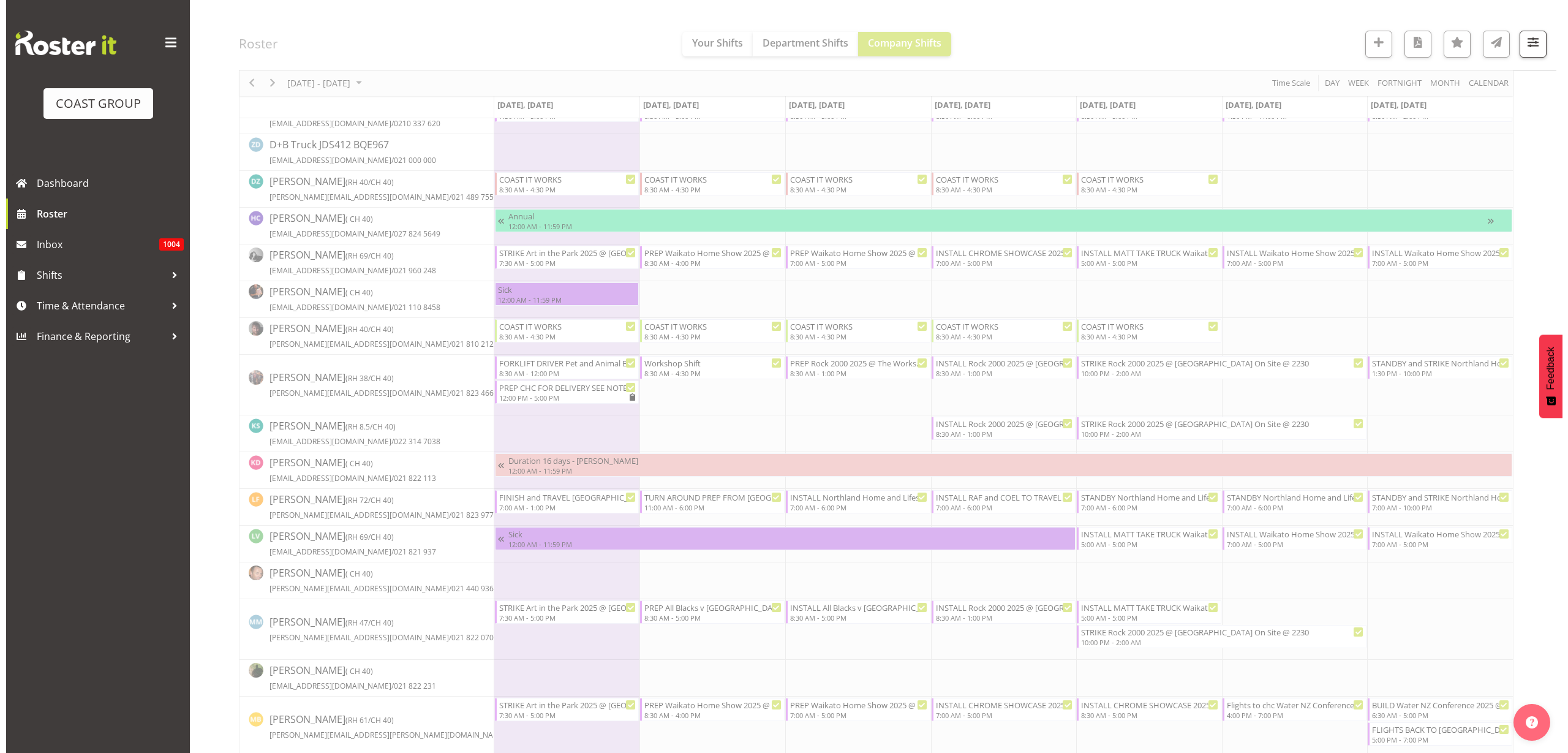
scroll to position [0, 0]
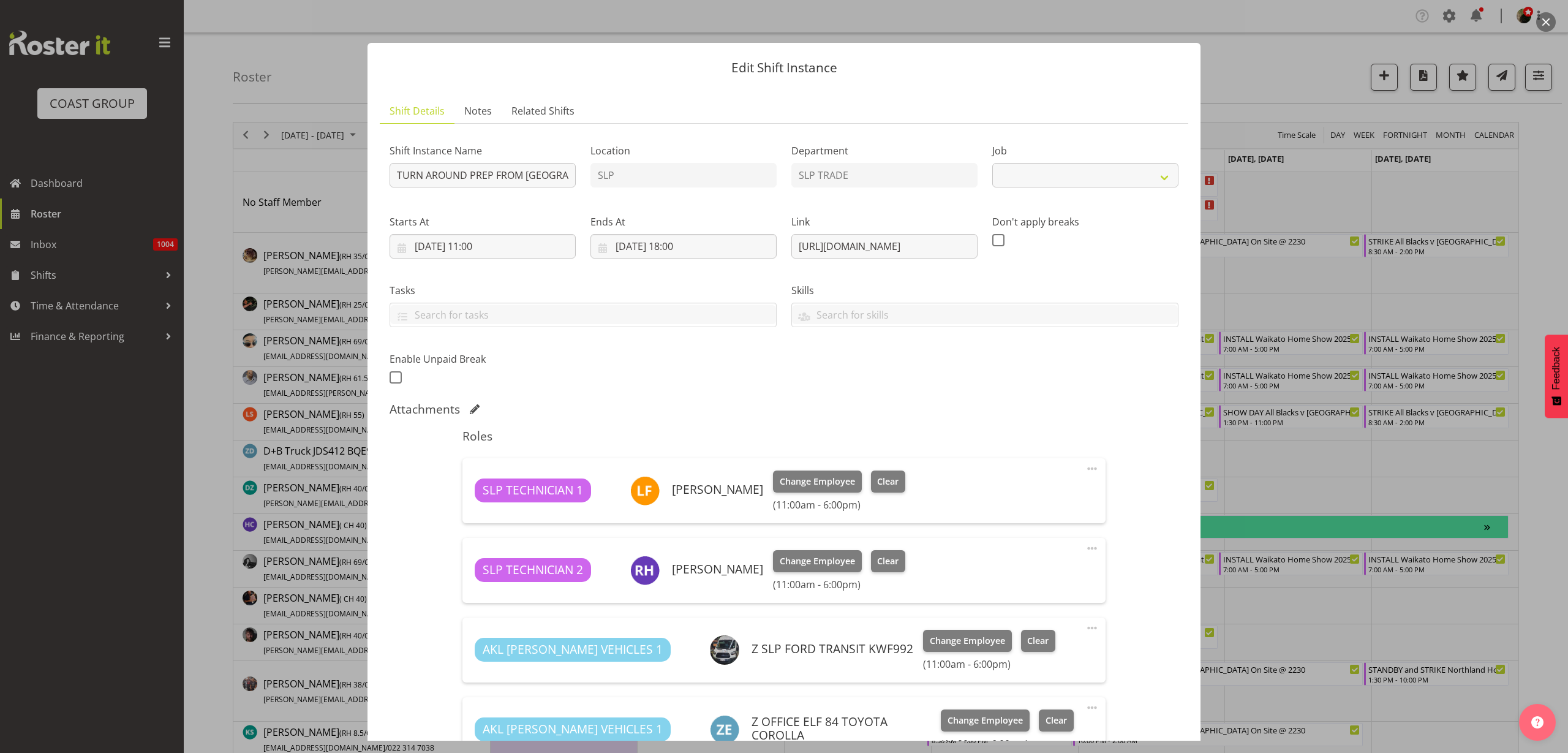
select select "9079"
click at [494, 249] on input "23/09/2025, 11:00" at bounding box center [482, 246] width 186 height 25
click at [482, 508] on select "00 01 02 03 04 05 06 07 08 09 10 11 12 13 14 15 16 17 18 19 20 21 22 23" at bounding box center [483, 507] width 28 height 25
select select "12"
click at [469, 495] on select "00 01 02 03 04 05 06 07 08 09 10 11 12 13 14 15 16 17 18 19 20 21 22 23" at bounding box center [483, 507] width 28 height 25
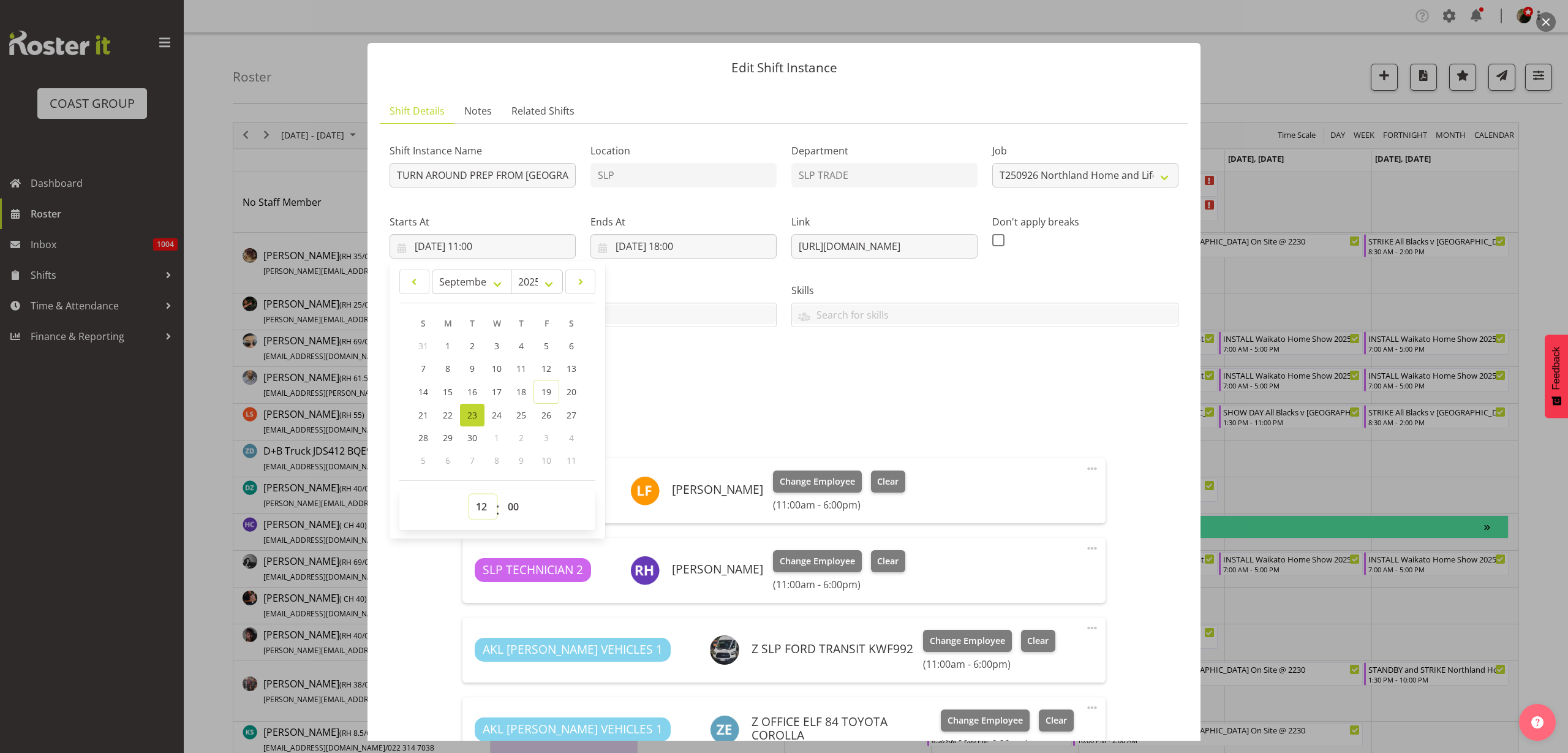
type input "23/09/2025, 12:00"
click at [686, 245] on input "23/09/2025, 18:00" at bounding box center [683, 246] width 186 height 25
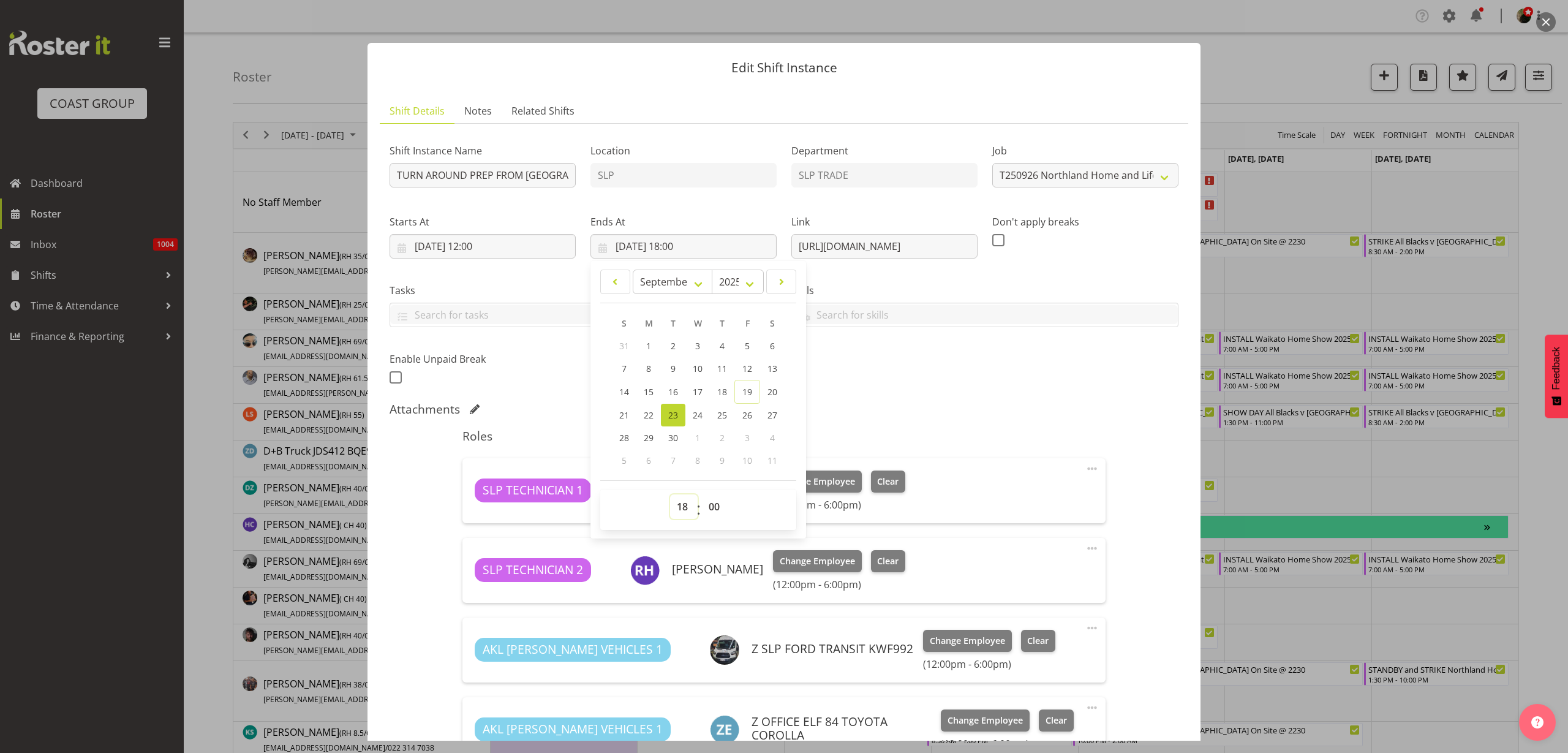
click at [678, 505] on select "00 01 02 03 04 05 06 07 08 09 10 11 12 13 14 15 16 17 18 19 20 21 22 23" at bounding box center [684, 507] width 28 height 25
select select "16"
click at [670, 495] on select "00 01 02 03 04 05 06 07 08 09 10 11 12 13 14 15 16 17 18 19 20 21 22 23" at bounding box center [684, 507] width 28 height 25
type input "23/09/2025, 16:00"
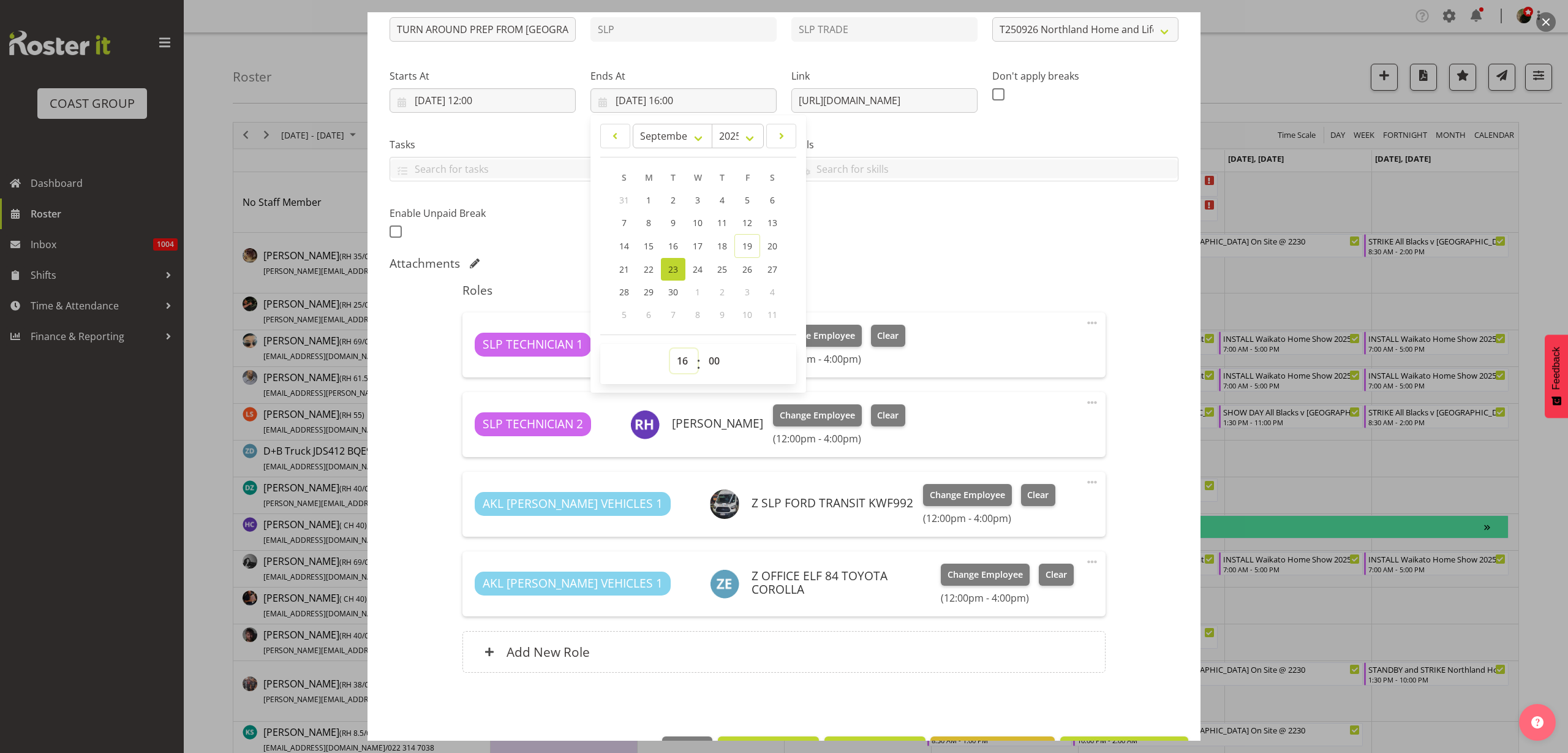
scroll to position [187, 0]
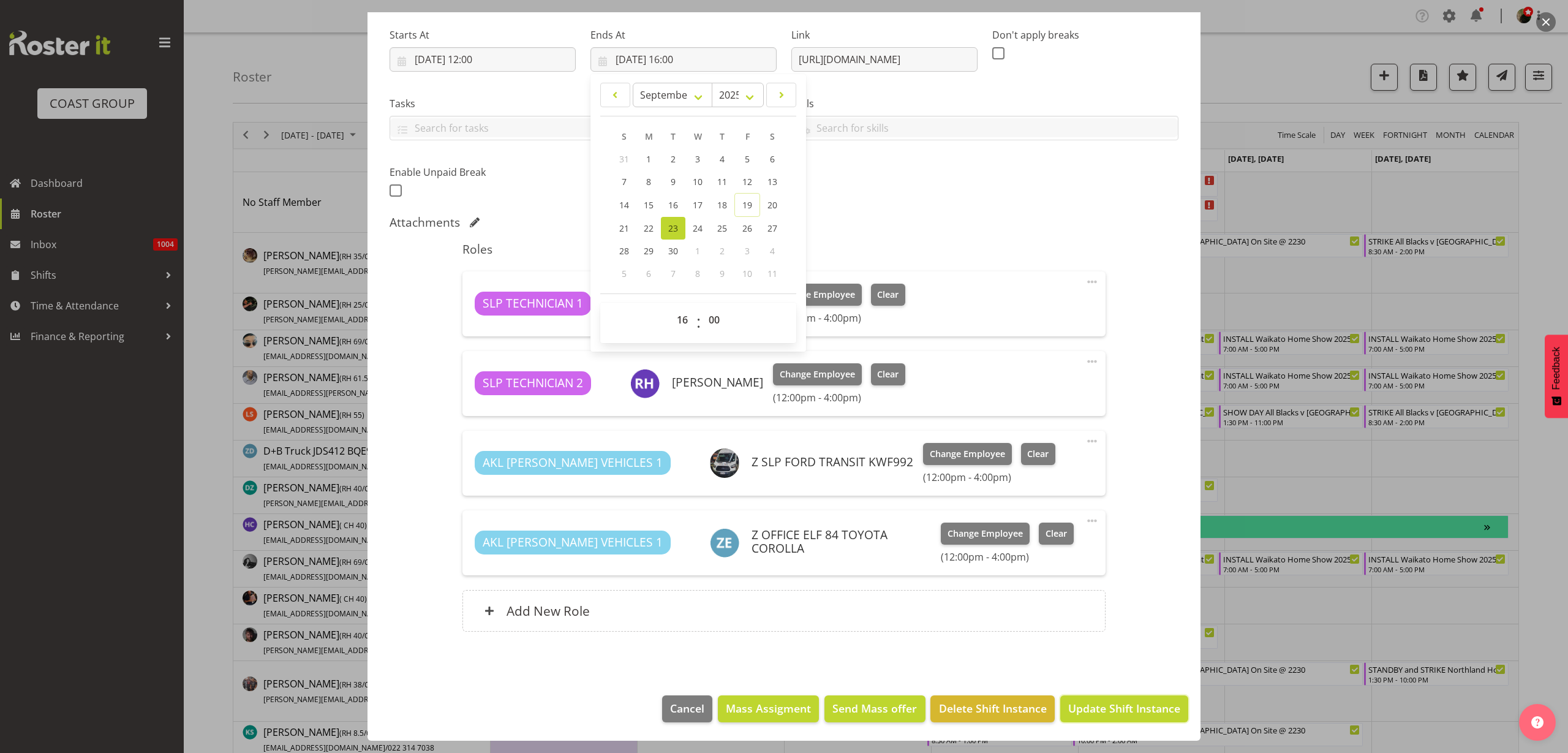
click at [1119, 705] on span "Update Shift Instance" at bounding box center [1124, 708] width 112 height 16
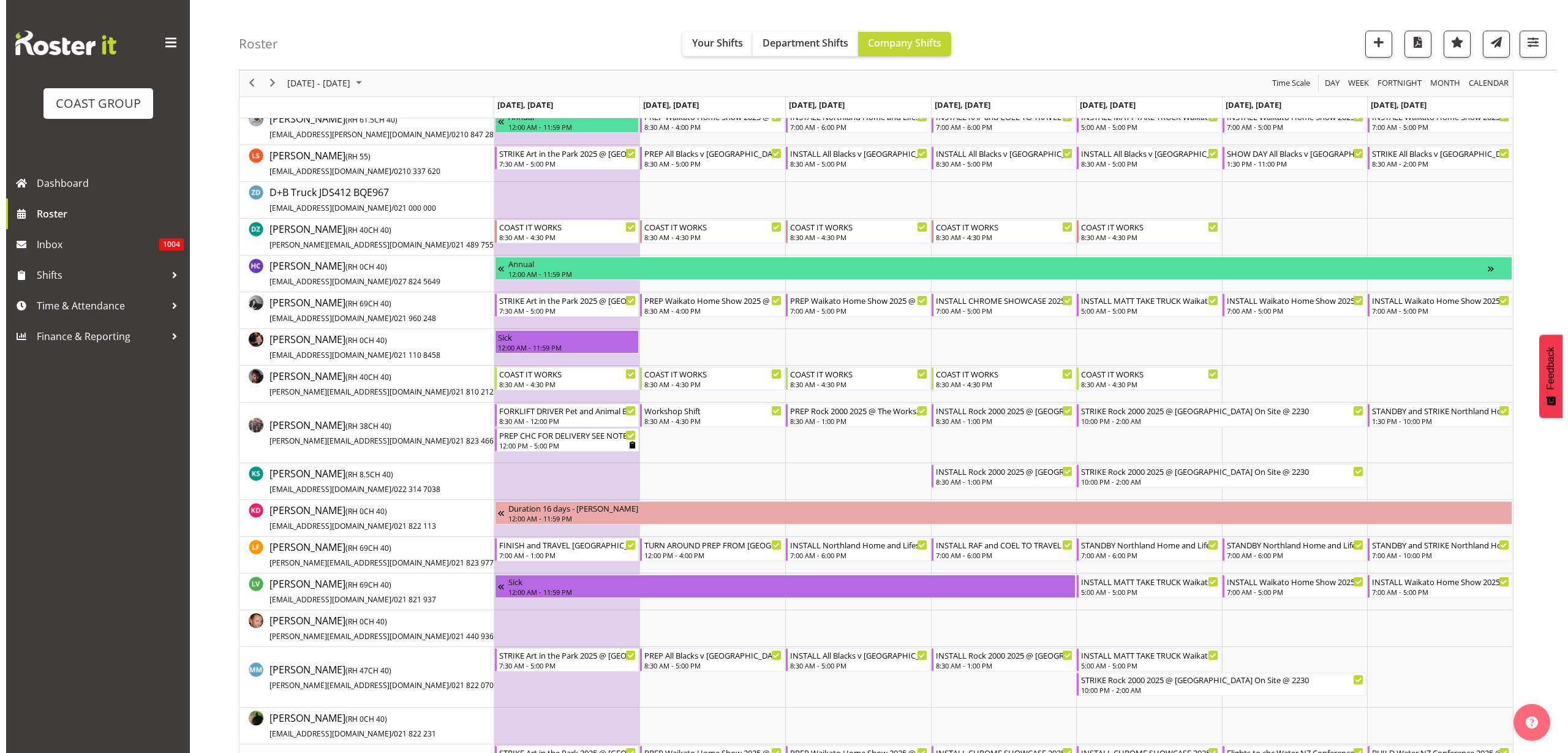
scroll to position [307, 0]
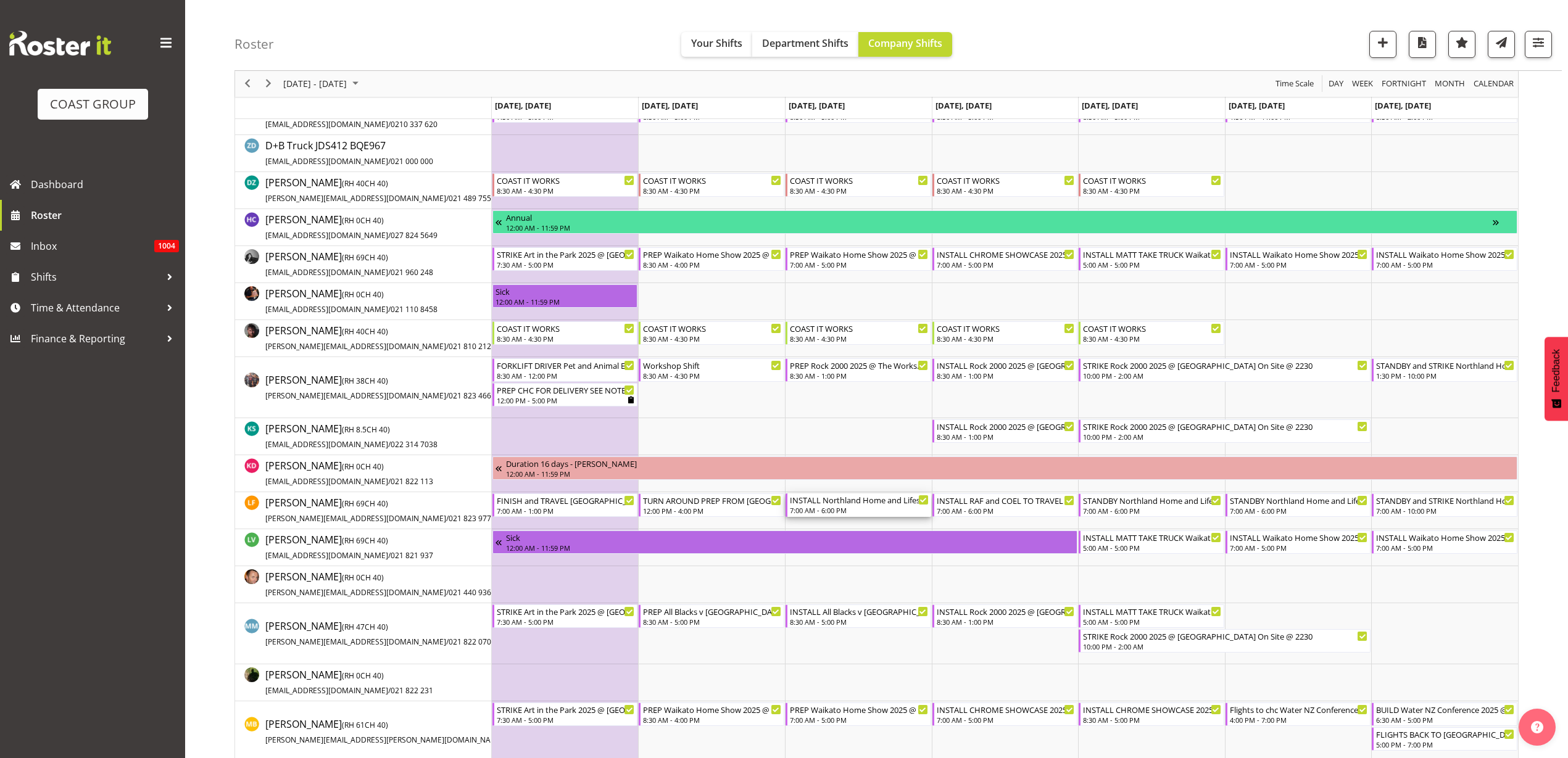
click at [843, 504] on div "INSTALL Northland Home and Lifestyle Show 2025 @ McKay Stadium On Site @ 0730" at bounding box center [859, 500] width 139 height 13
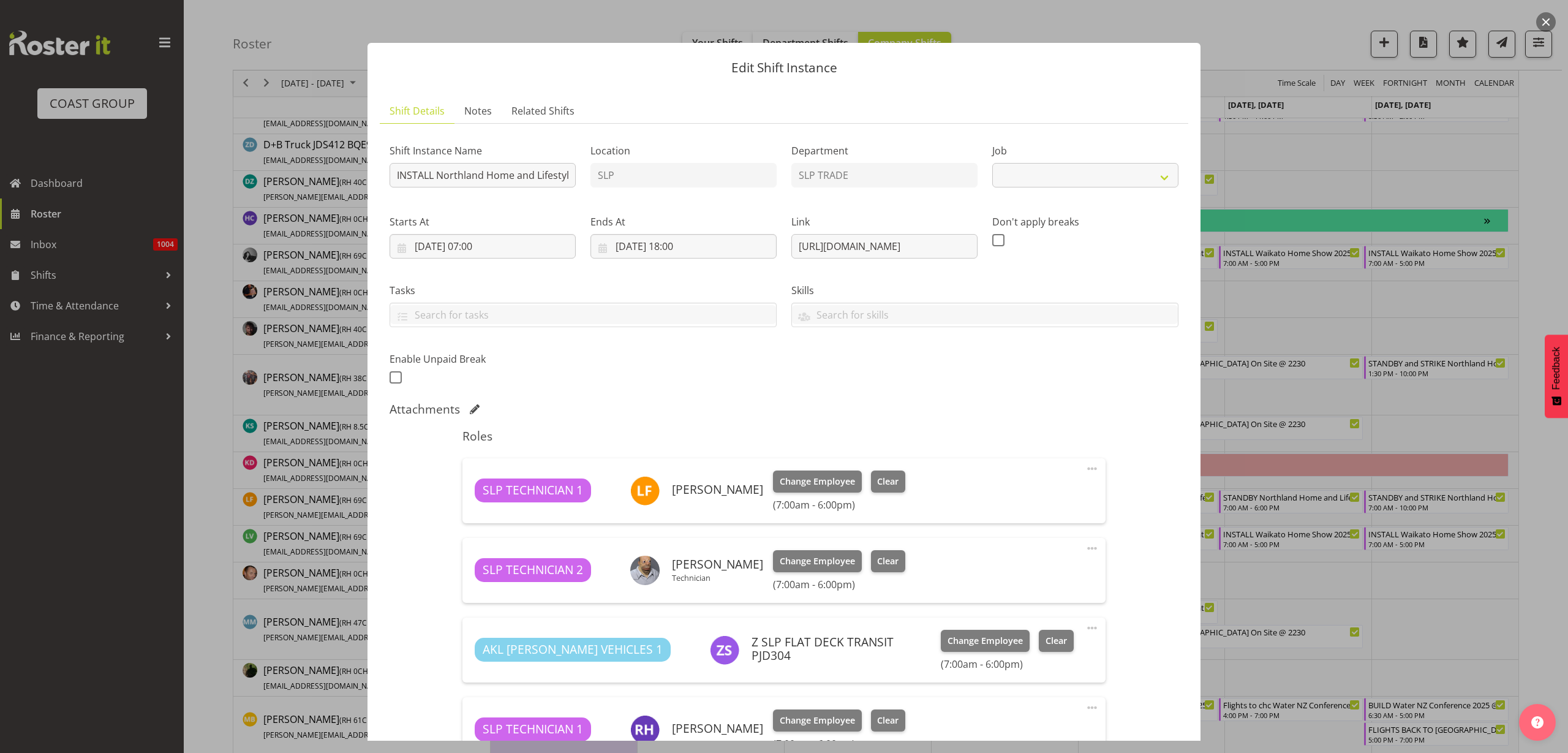
select select "9079"
drag, startPoint x: 790, startPoint y: 247, endPoint x: 1089, endPoint y: 233, distance: 299.3
click at [1089, 233] on div "Shift Instance Name INSTALL Northland Home and Lifestyle Show 2025 @ McKay Stad…" at bounding box center [783, 260] width 803 height 268
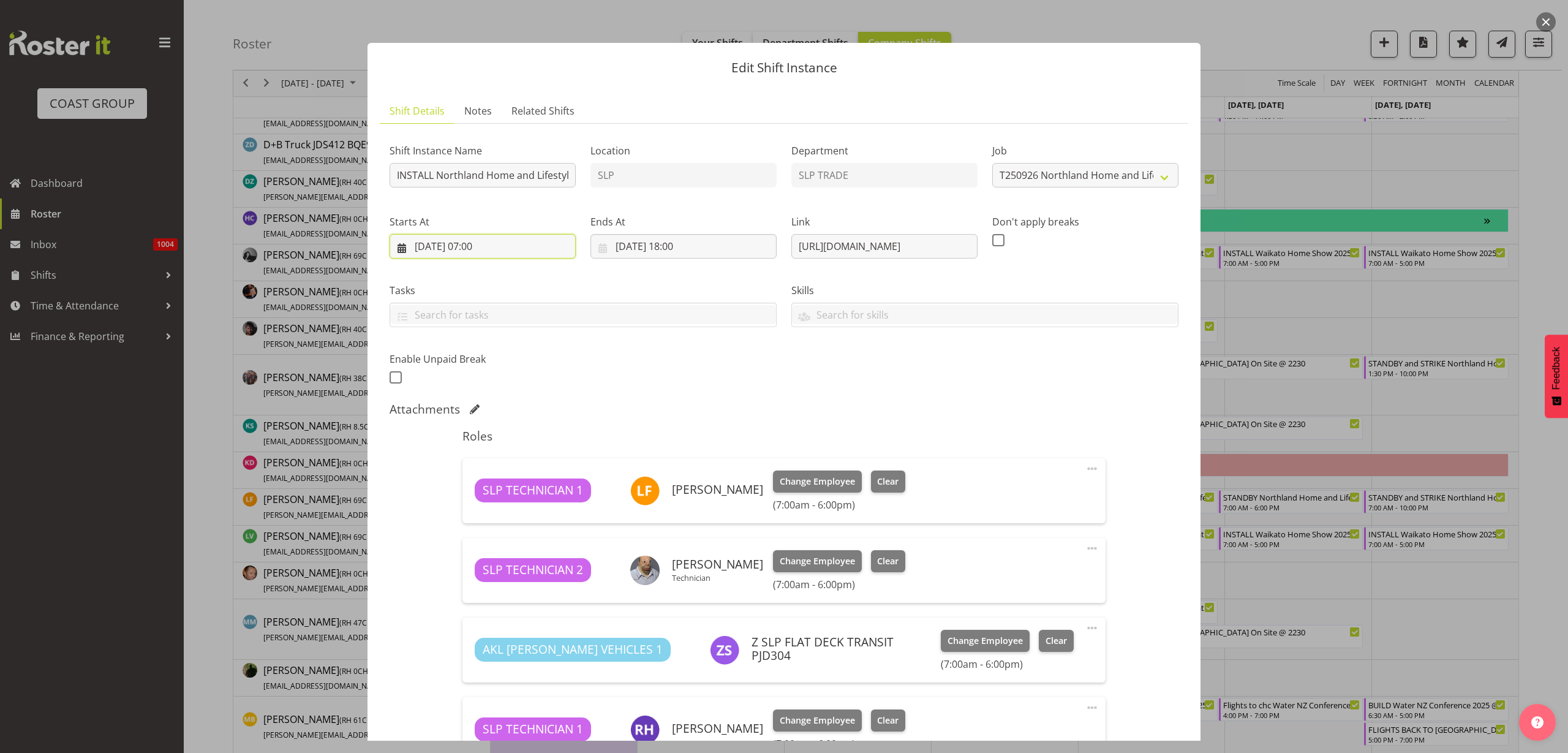
click at [496, 244] on input "24/09/2025, 07:00" at bounding box center [482, 246] width 186 height 25
click at [481, 504] on select "00 01 02 03 04 05 06 07 08 09 10 11 12 13 14 15 16 17 18 19 20 21 22 23" at bounding box center [483, 507] width 28 height 25
select select "6"
click at [469, 495] on select "00 01 02 03 04 05 06 07 08 09 10 11 12 13 14 15 16 17 18 19 20 21 22 23" at bounding box center [483, 507] width 28 height 25
type input "24/09/2025, 06:00"
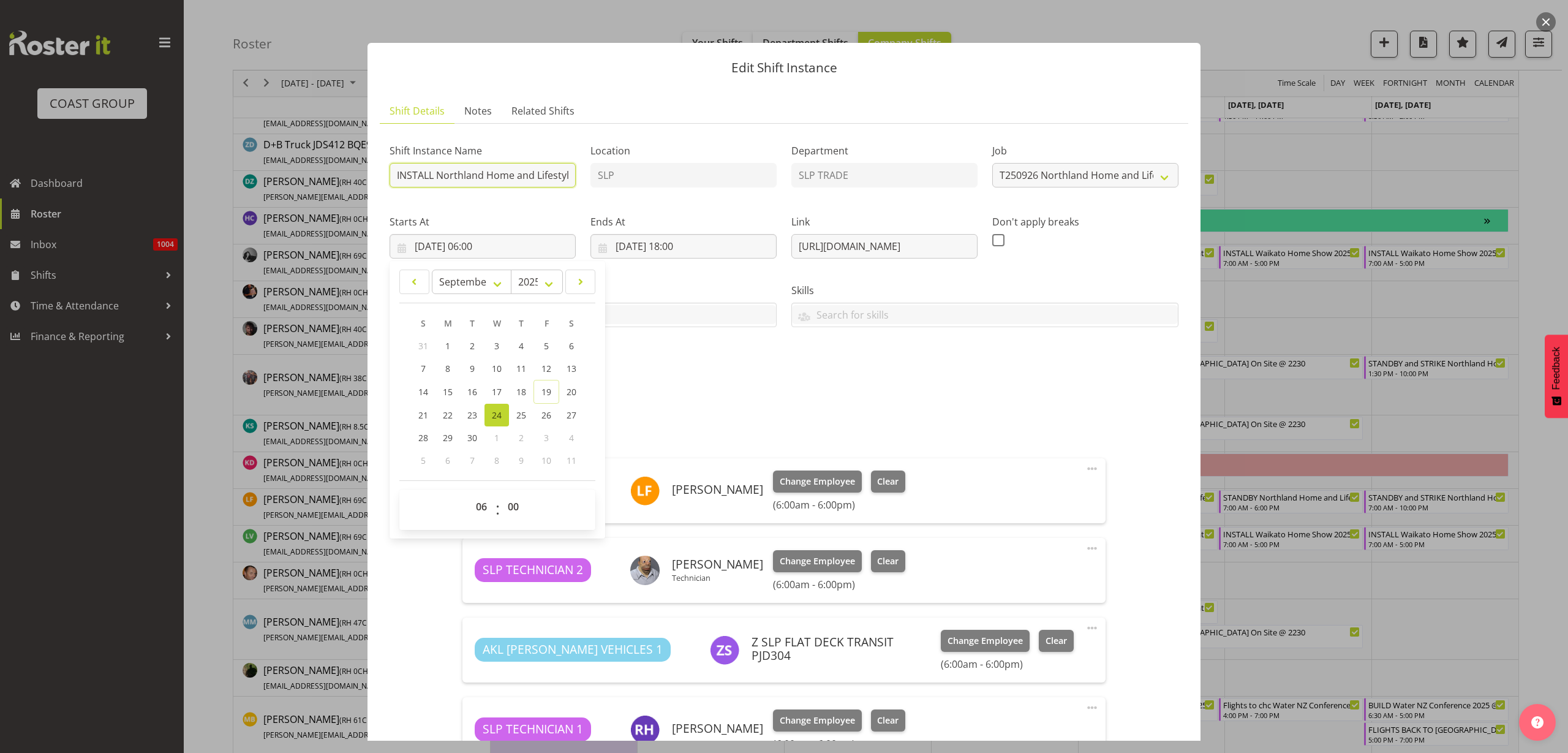
click at [394, 176] on input "INSTALL Northland Home and Lifestyle Show 2025 @ McKay Stadium On Site @ 0730" at bounding box center [482, 175] width 186 height 25
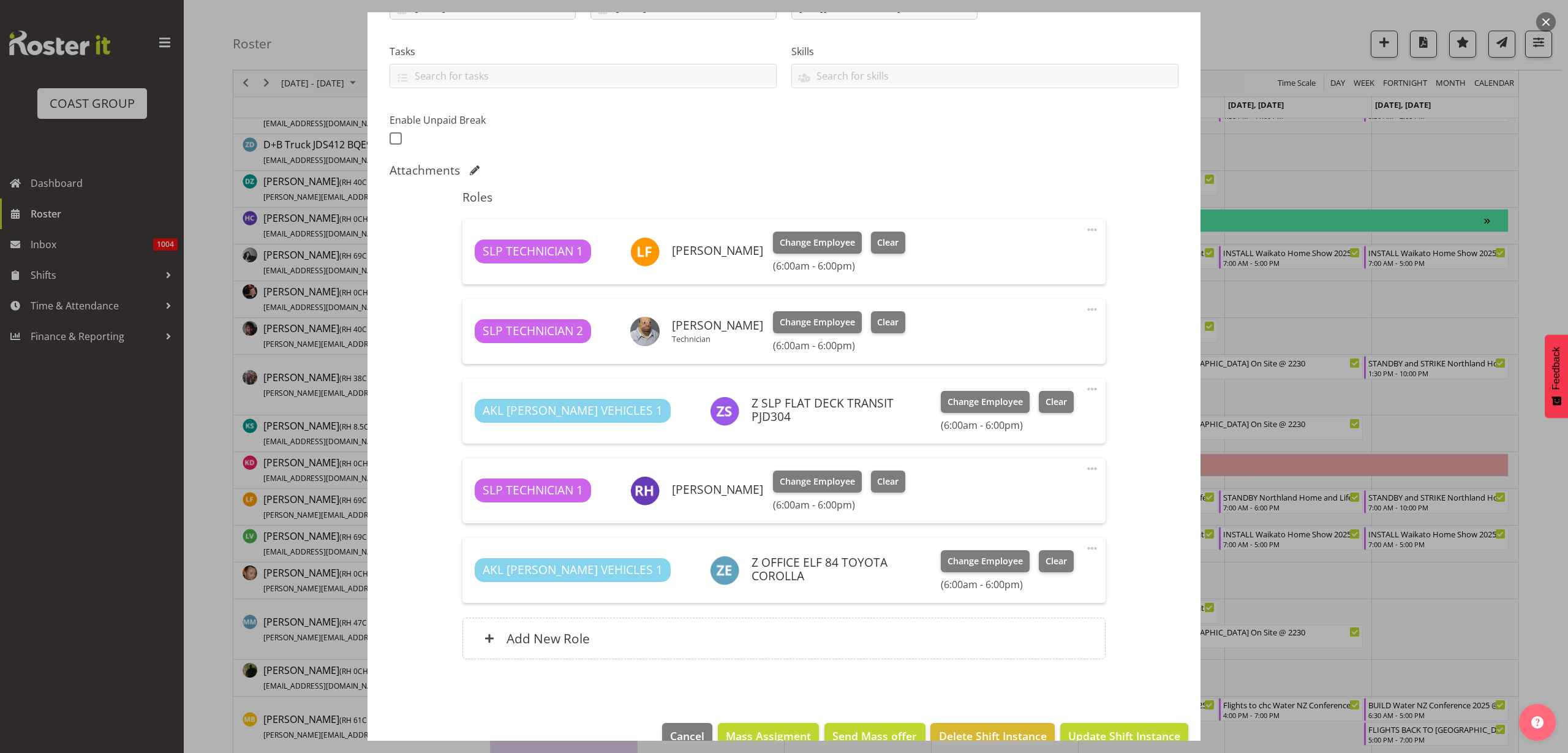
scroll to position [267, 0]
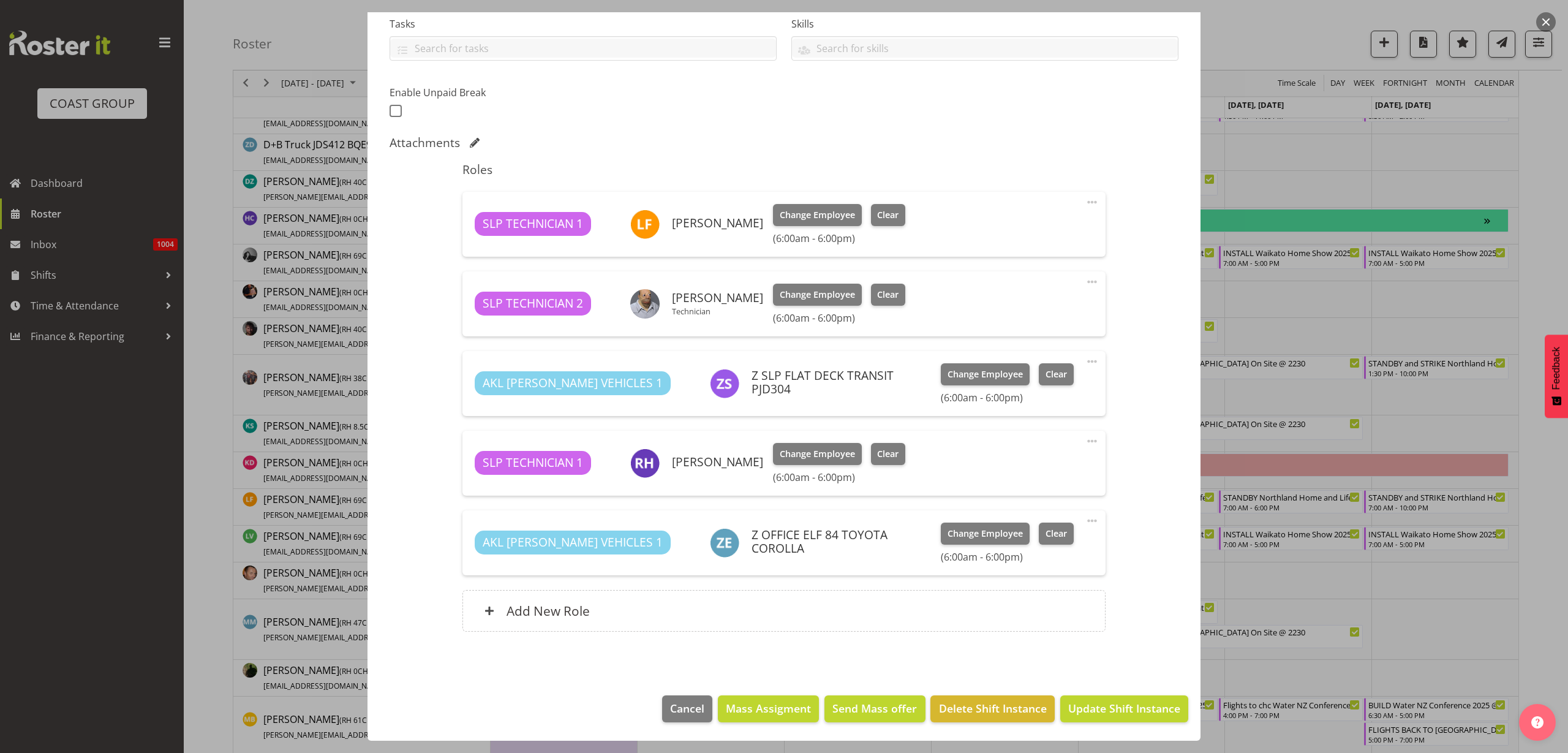
type input "TRAVEL and INSTALL Northland Home and Lifestyle Show 2025 @ McKay Stadium On Si…"
click at [1132, 701] on span "Update Shift Instance" at bounding box center [1124, 708] width 112 height 16
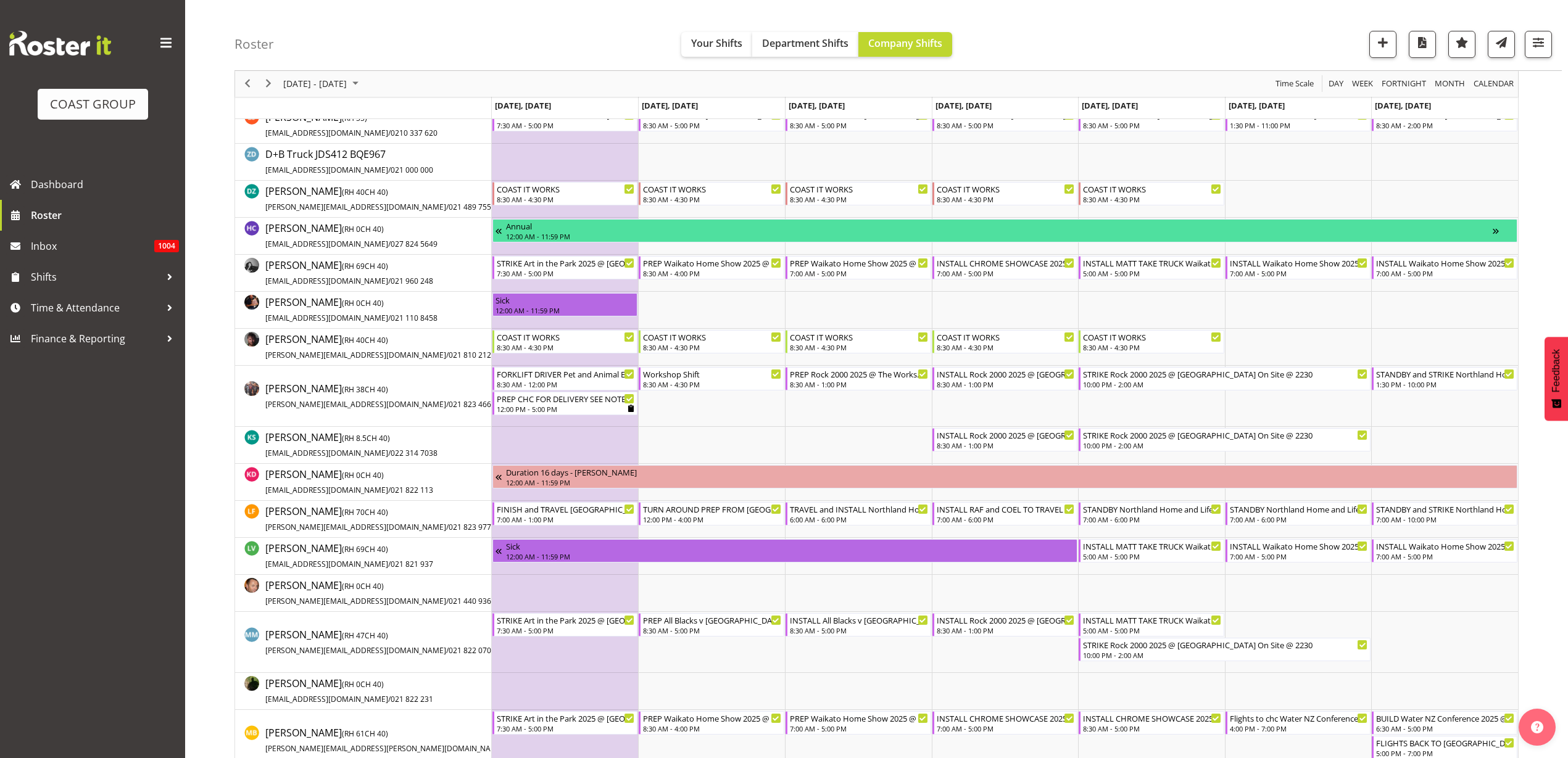
scroll to position [309, 0]
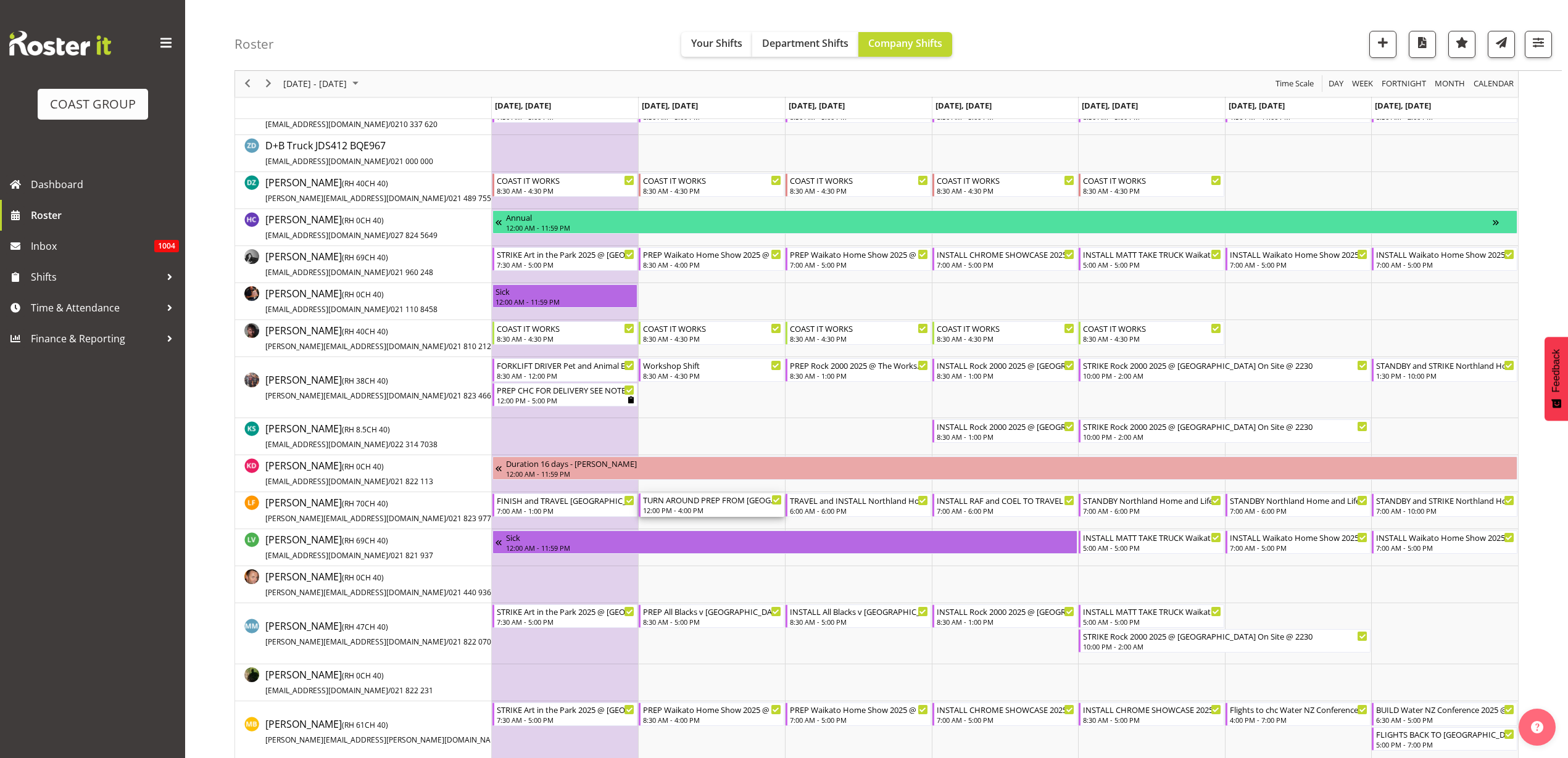
click at [688, 504] on div "TURN AROUND PREP FROM TAURANGA AND TRAVEL Northland Home and Lifestyle Show 202…" at bounding box center [712, 500] width 139 height 13
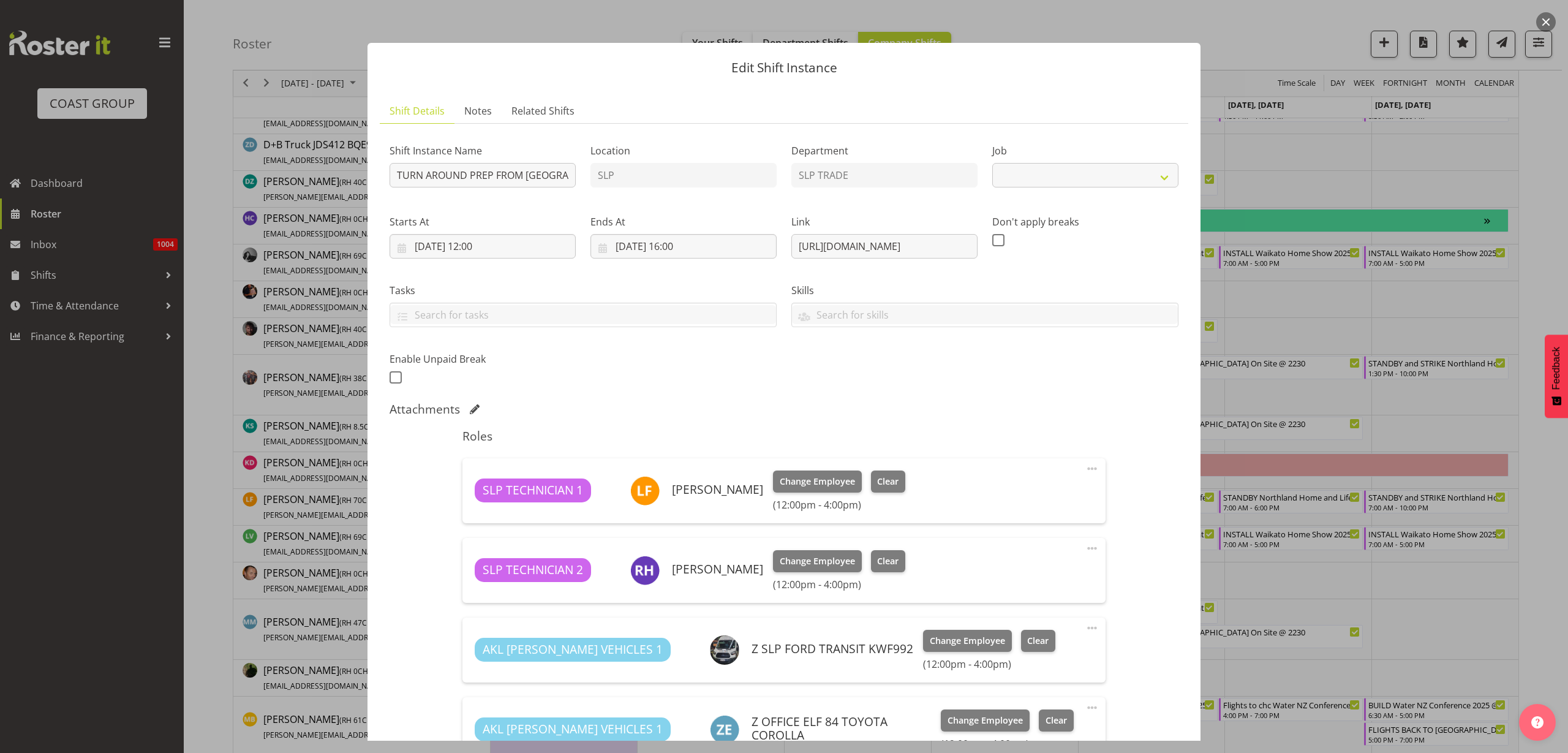
select select "9079"
click at [1550, 17] on button "button" at bounding box center [1546, 22] width 19 height 19
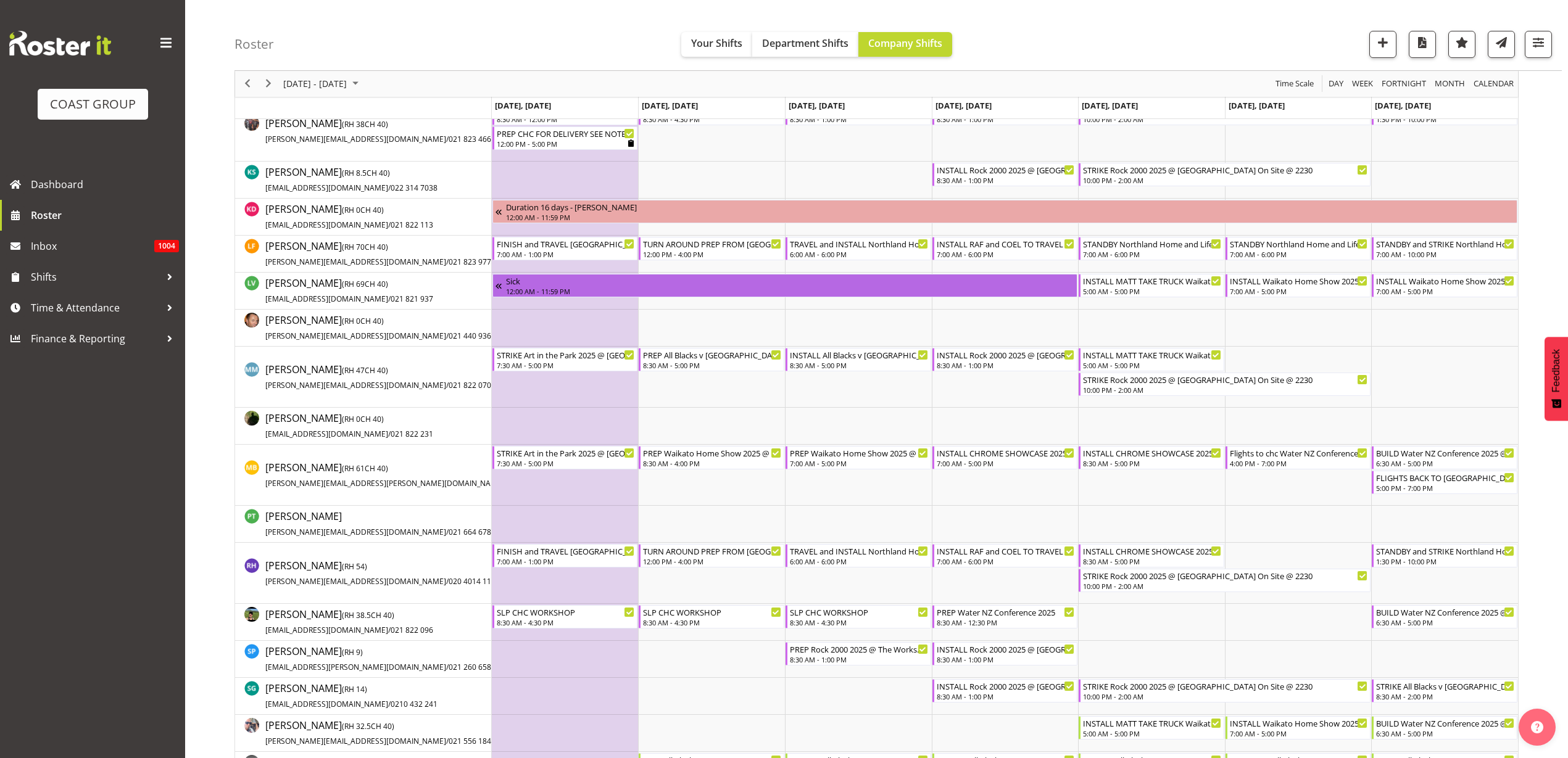
scroll to position [540, 0]
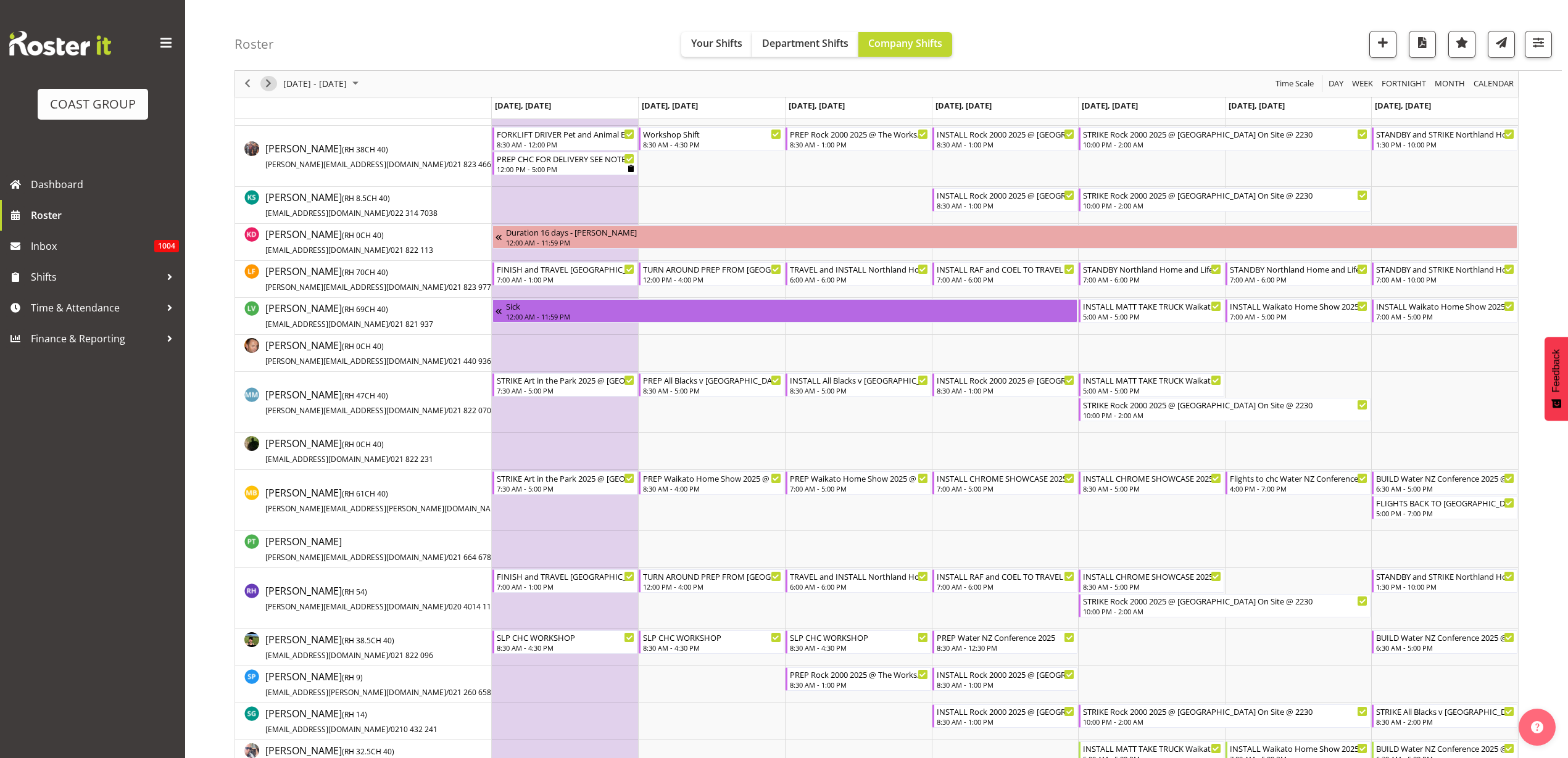
drag, startPoint x: 266, startPoint y: 80, endPoint x: 1101, endPoint y: 336, distance: 873.4
click at [265, 80] on span "Next" at bounding box center [268, 84] width 15 height 15
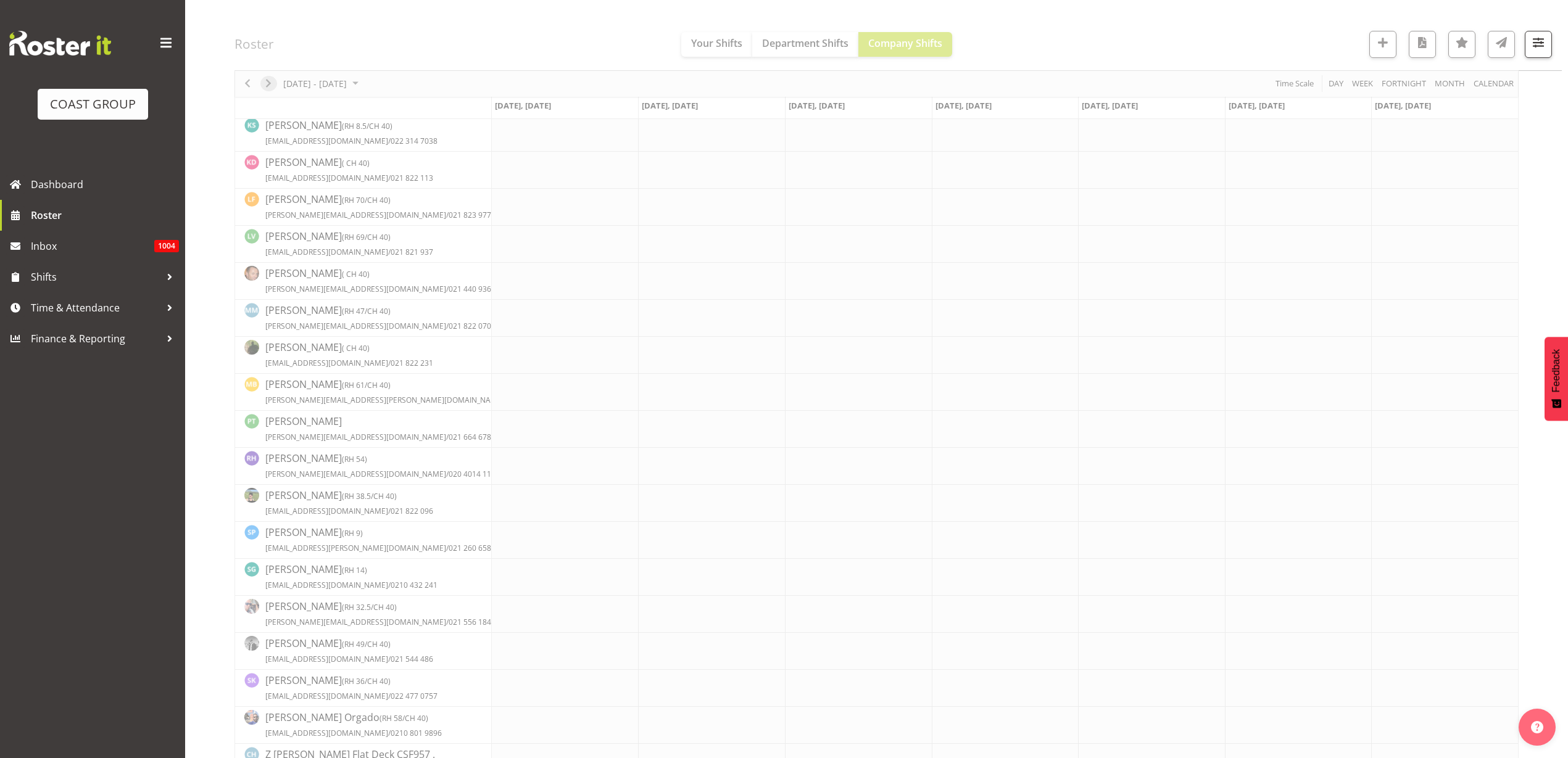
scroll to position [0, 0]
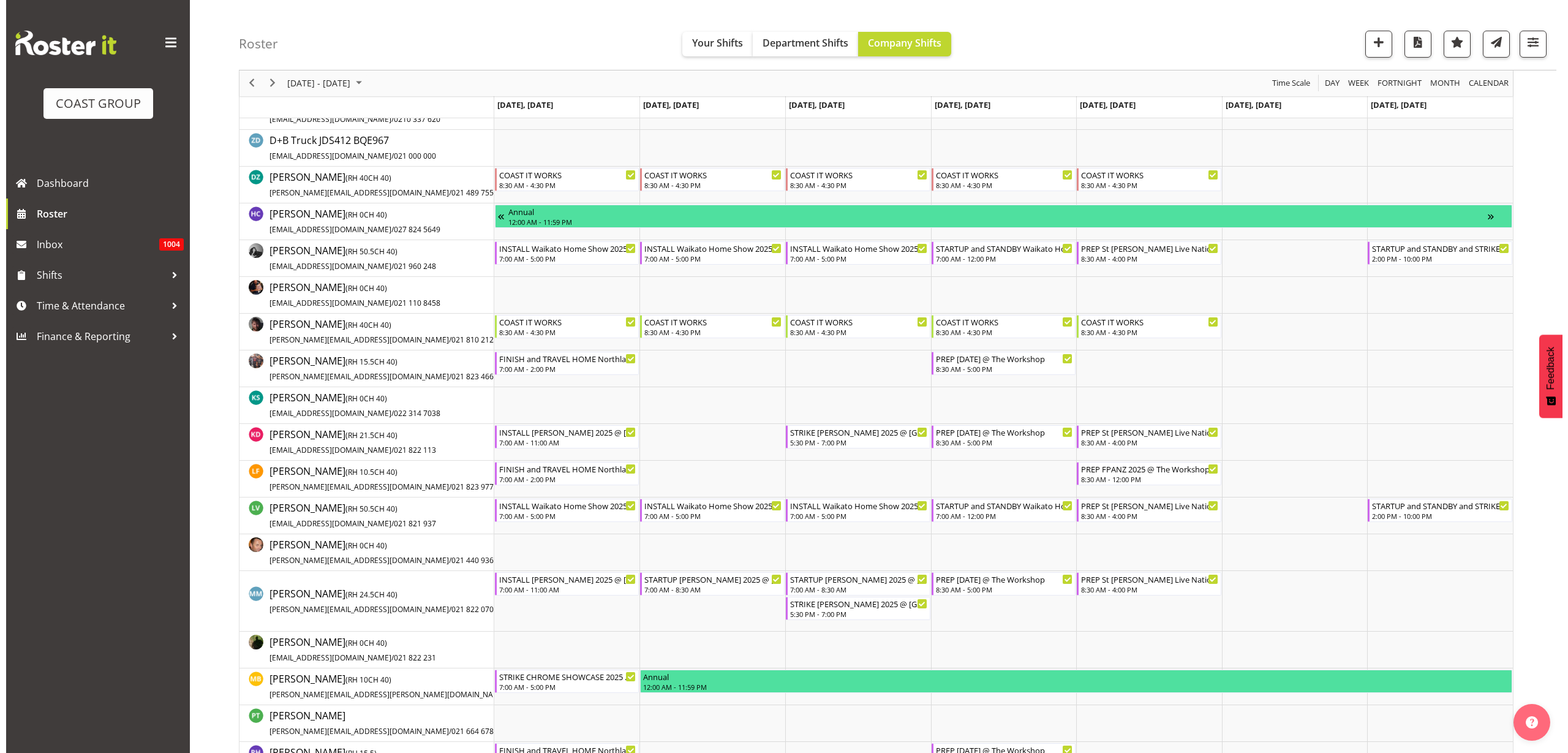
scroll to position [536, 0]
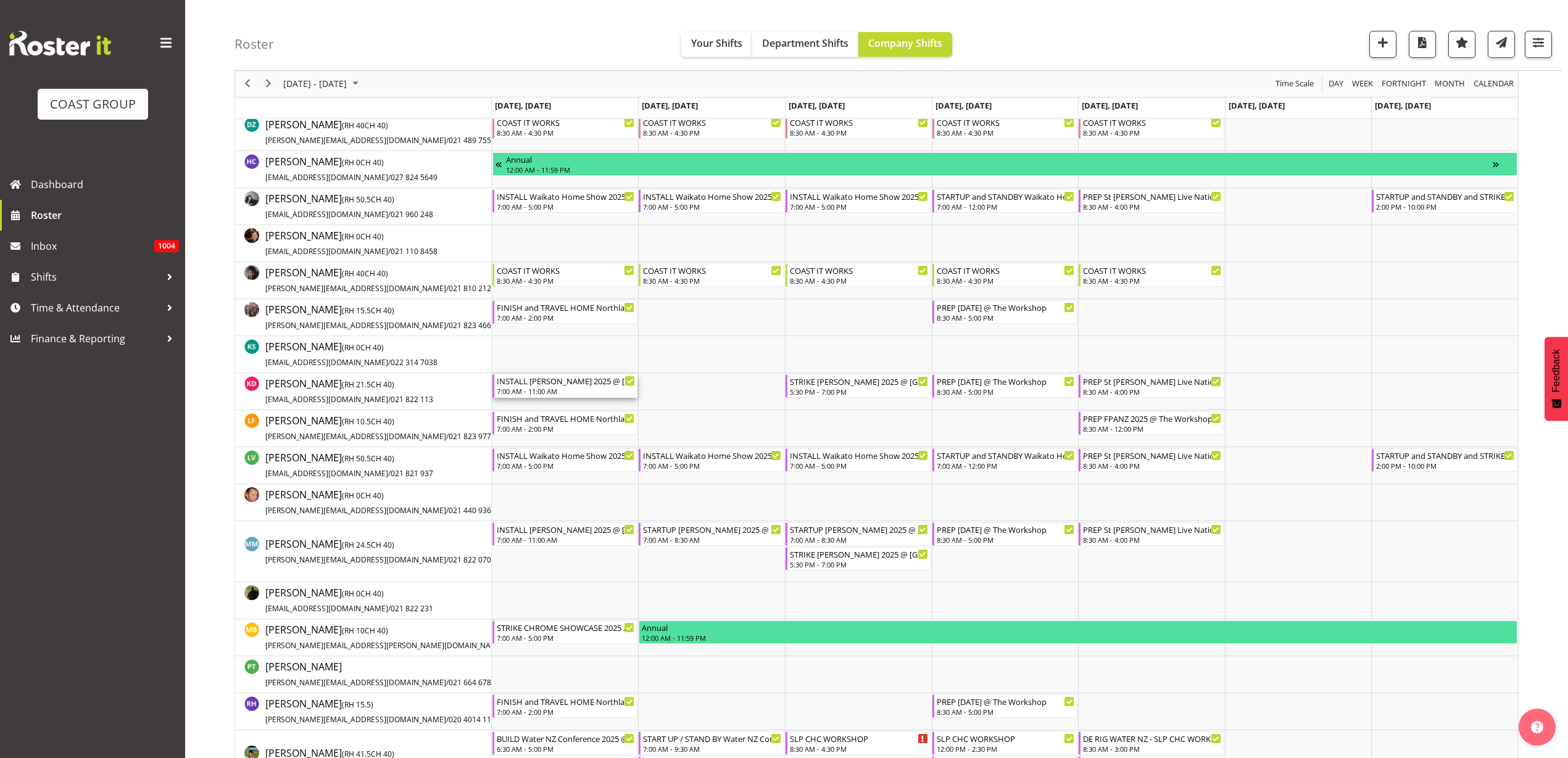
click at [552, 389] on div "7:00 AM - 11:00 AM" at bounding box center [566, 391] width 139 height 10
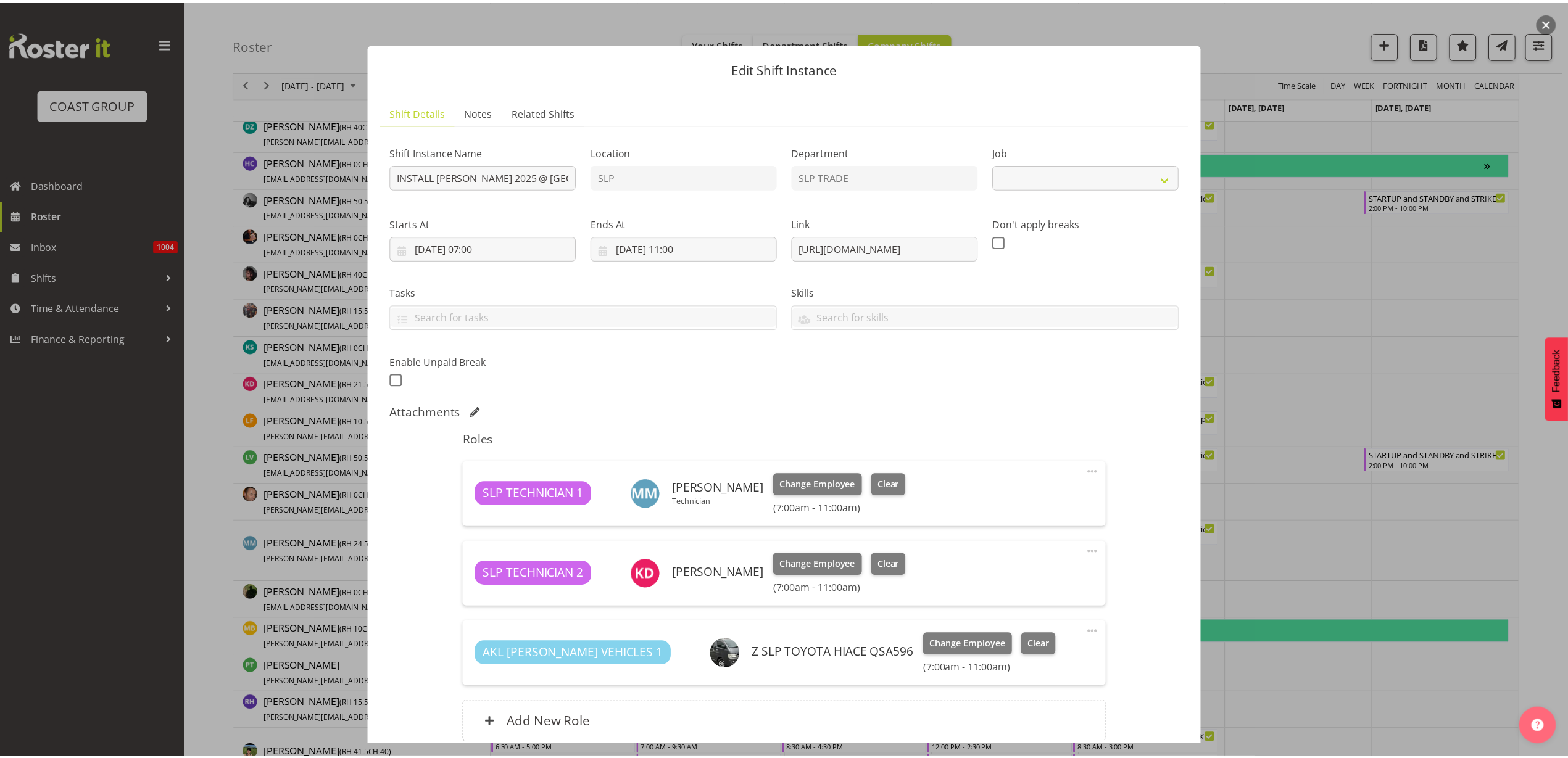
scroll to position [108, 0]
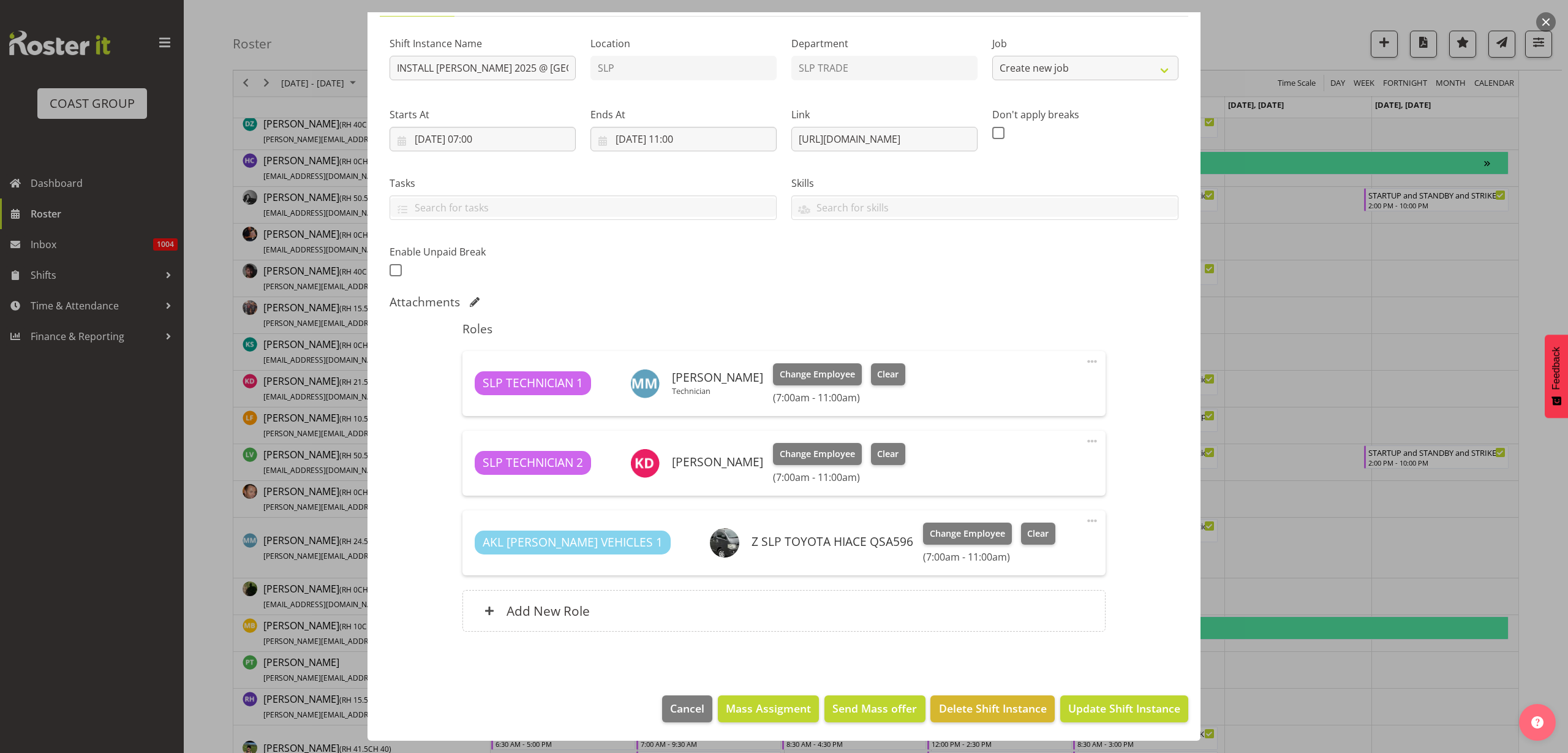
select select "10164"
click at [810, 458] on span "Change Employee" at bounding box center [817, 454] width 75 height 13
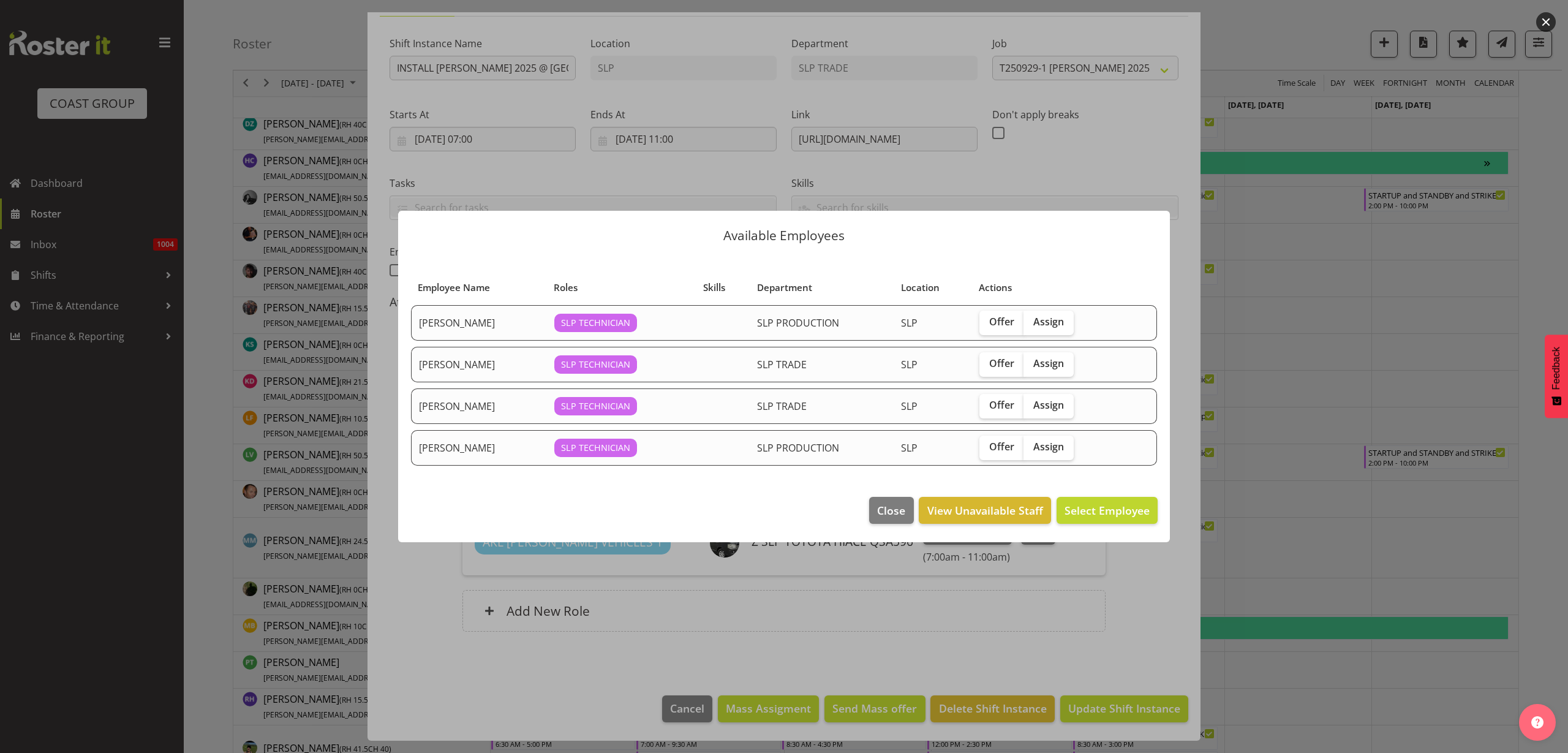
click at [1072, 411] on label "Assign" at bounding box center [1048, 406] width 50 height 25
click at [1032, 409] on input "Assign" at bounding box center [1027, 405] width 8 height 8
checkbox input "true"
click at [1079, 512] on span "Assign Sam Preecharujiroj" at bounding box center [1087, 510] width 124 height 14
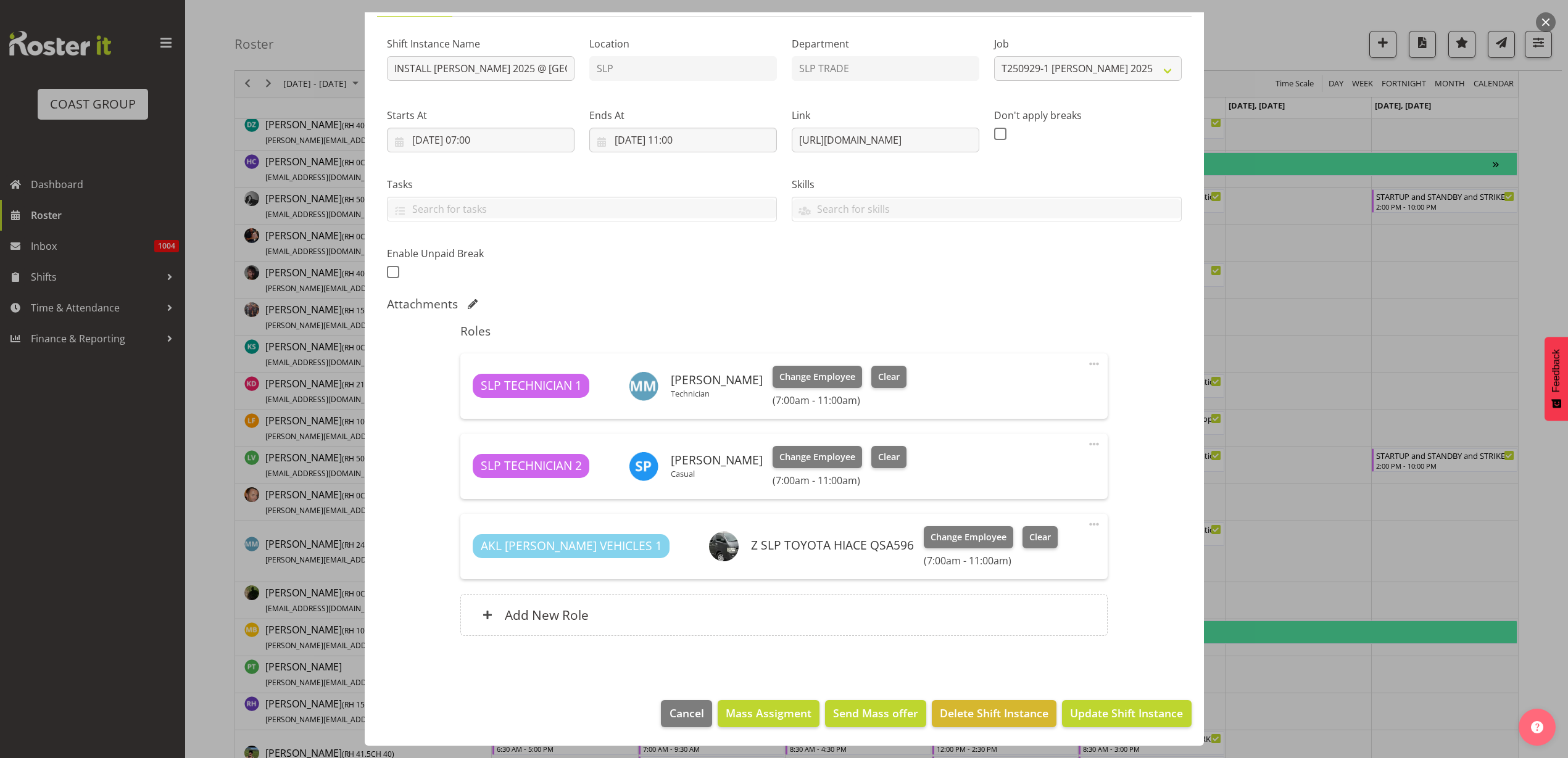
scroll to position [0, 0]
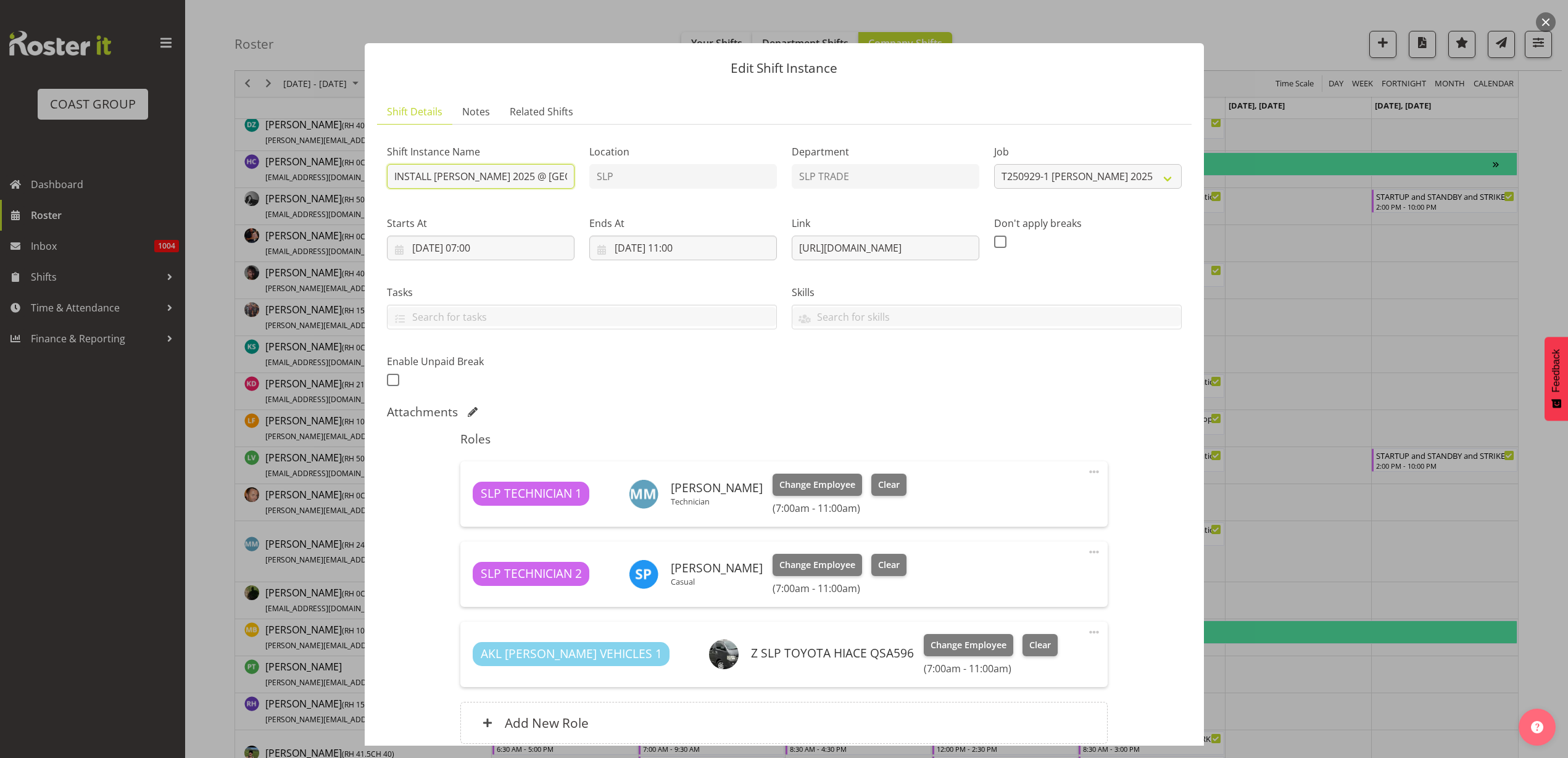
click at [553, 177] on input "INSTALL Harvey Norman 2025 @ Cordis Hotel on site @ 0800" at bounding box center [480, 176] width 187 height 25
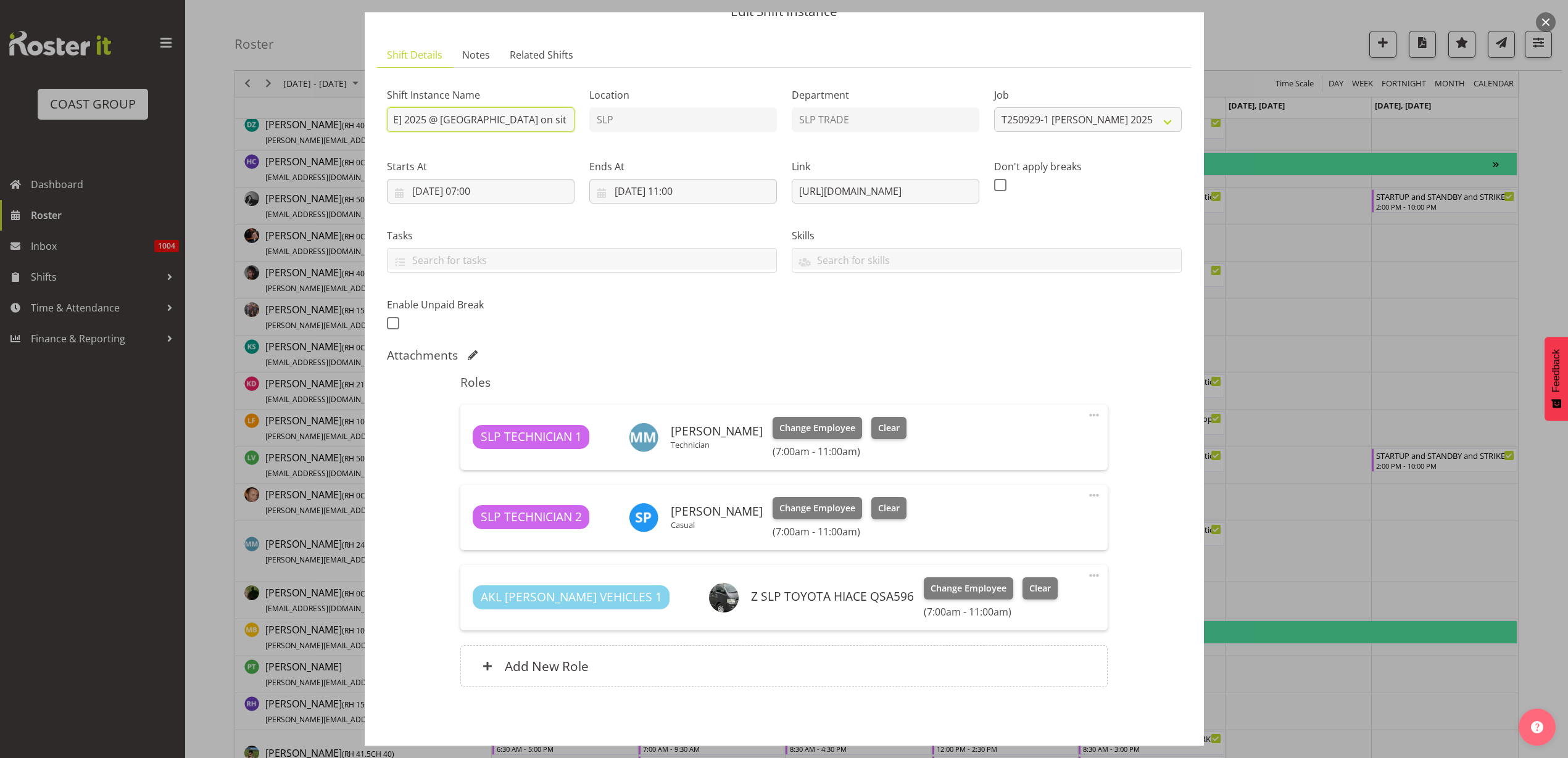
scroll to position [108, 0]
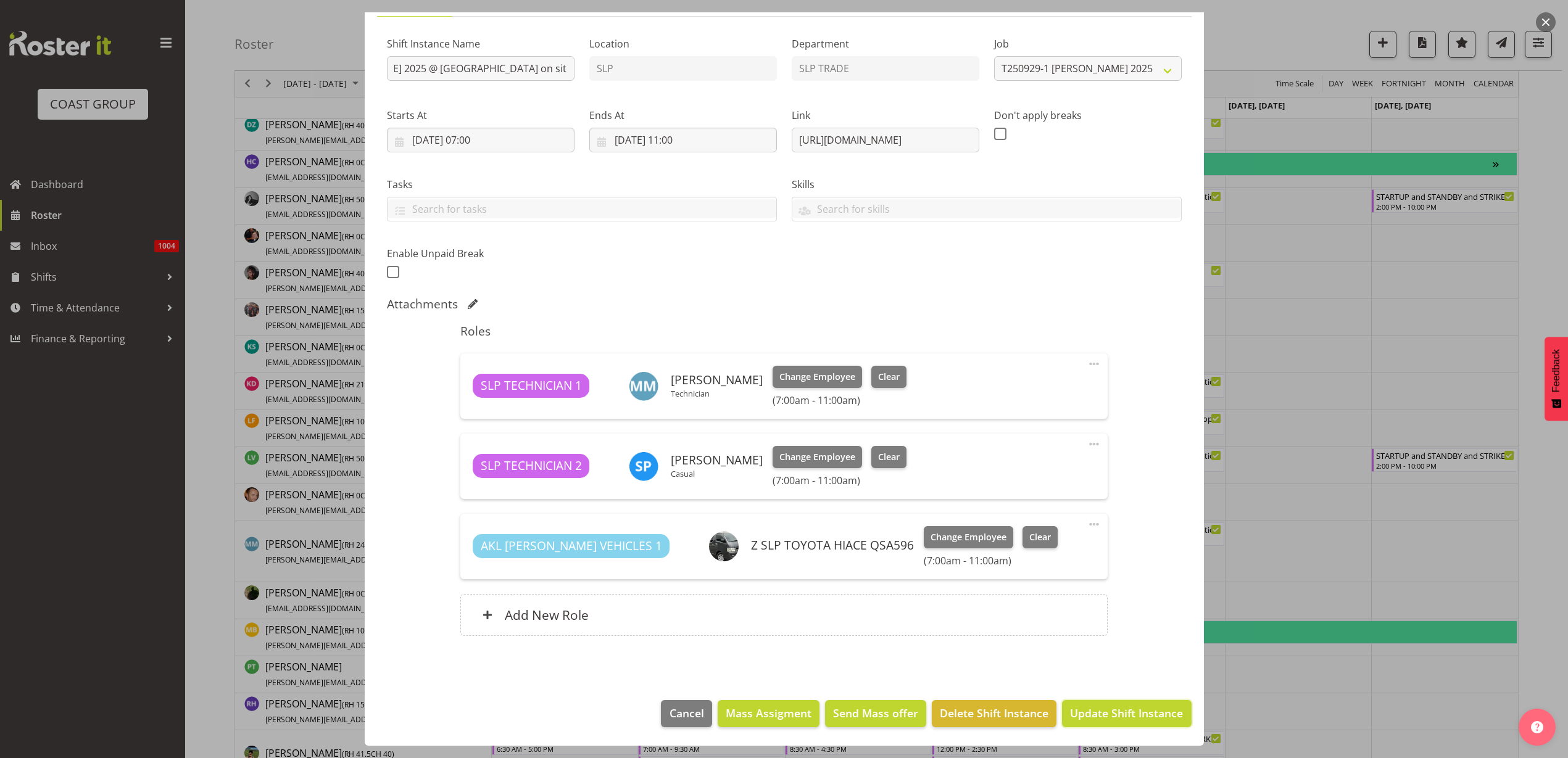
click at [1107, 714] on span "Update Shift Instance" at bounding box center [1126, 713] width 113 height 16
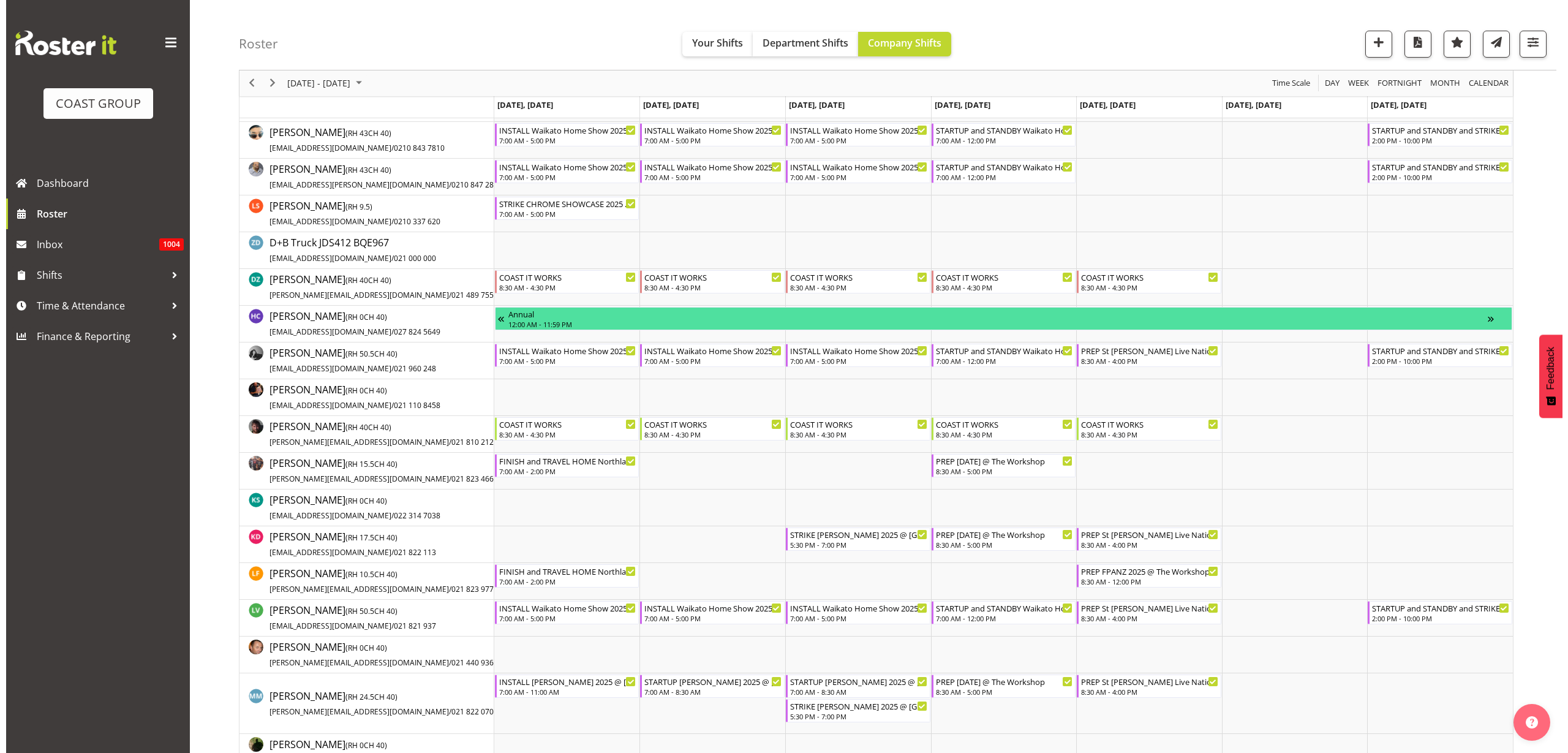
scroll to position [383, 0]
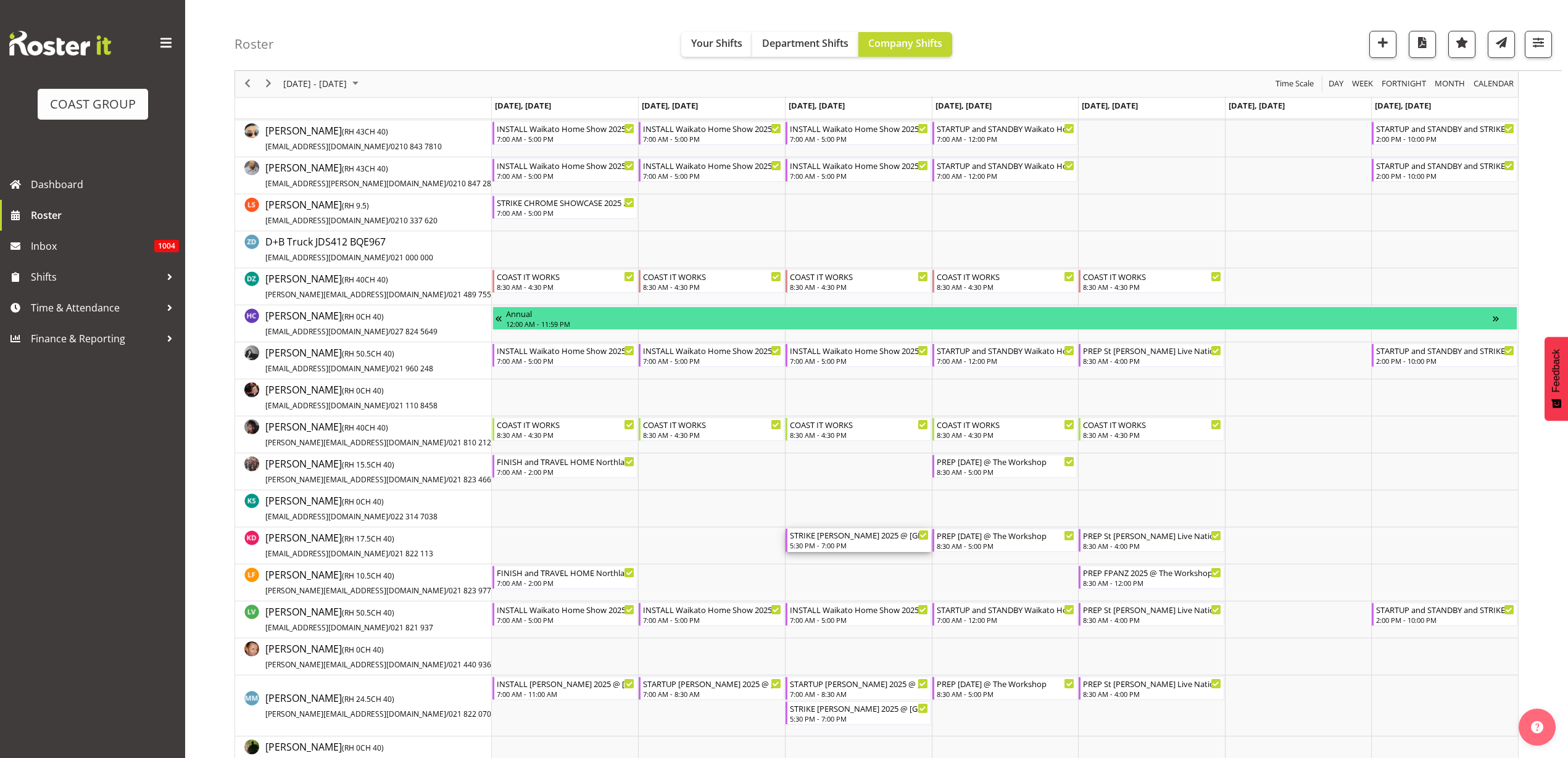
click at [858, 540] on div "STRIKE Harvey Norman 2025 @ Cordis Hotel on site @ 1800" at bounding box center [859, 535] width 139 height 13
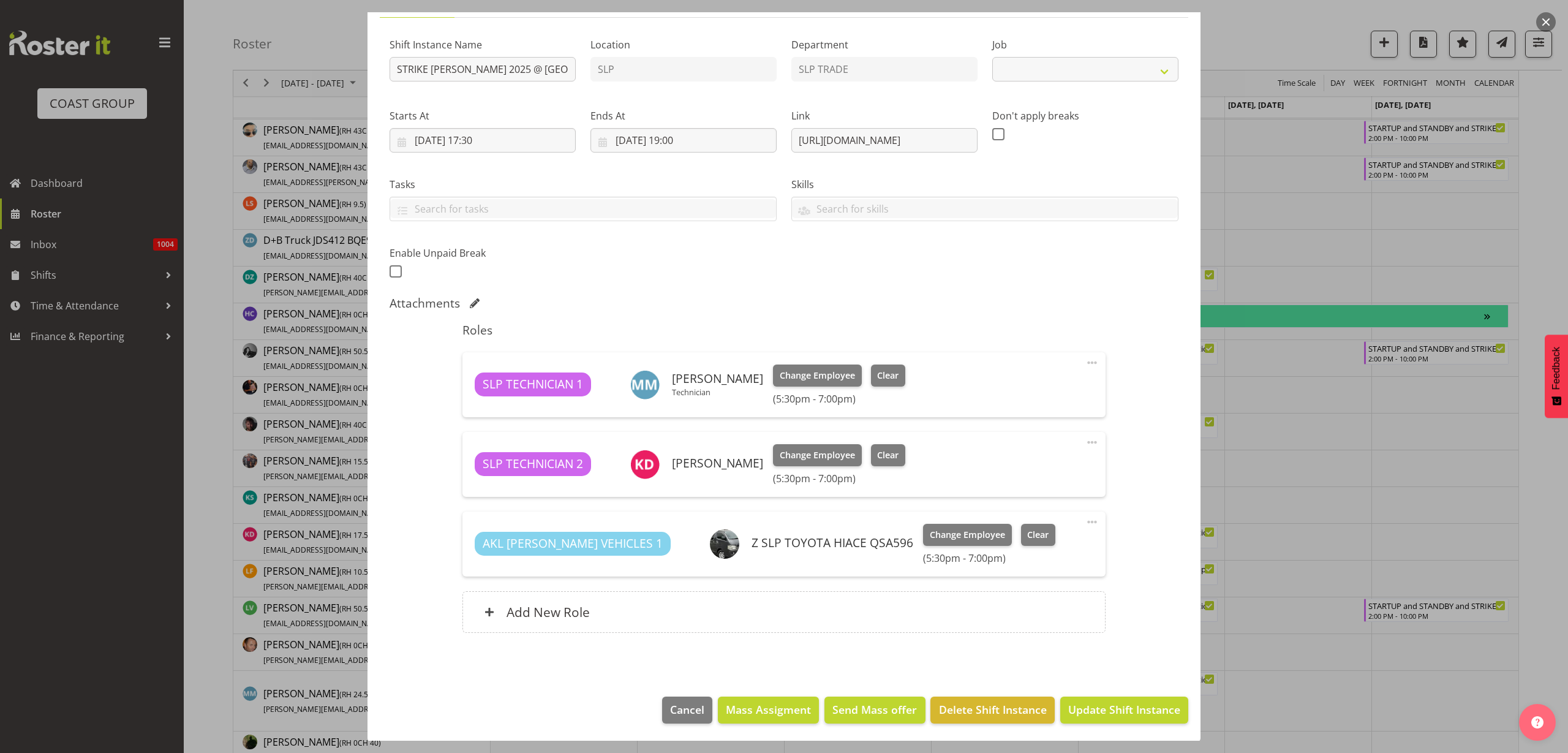
scroll to position [107, 0]
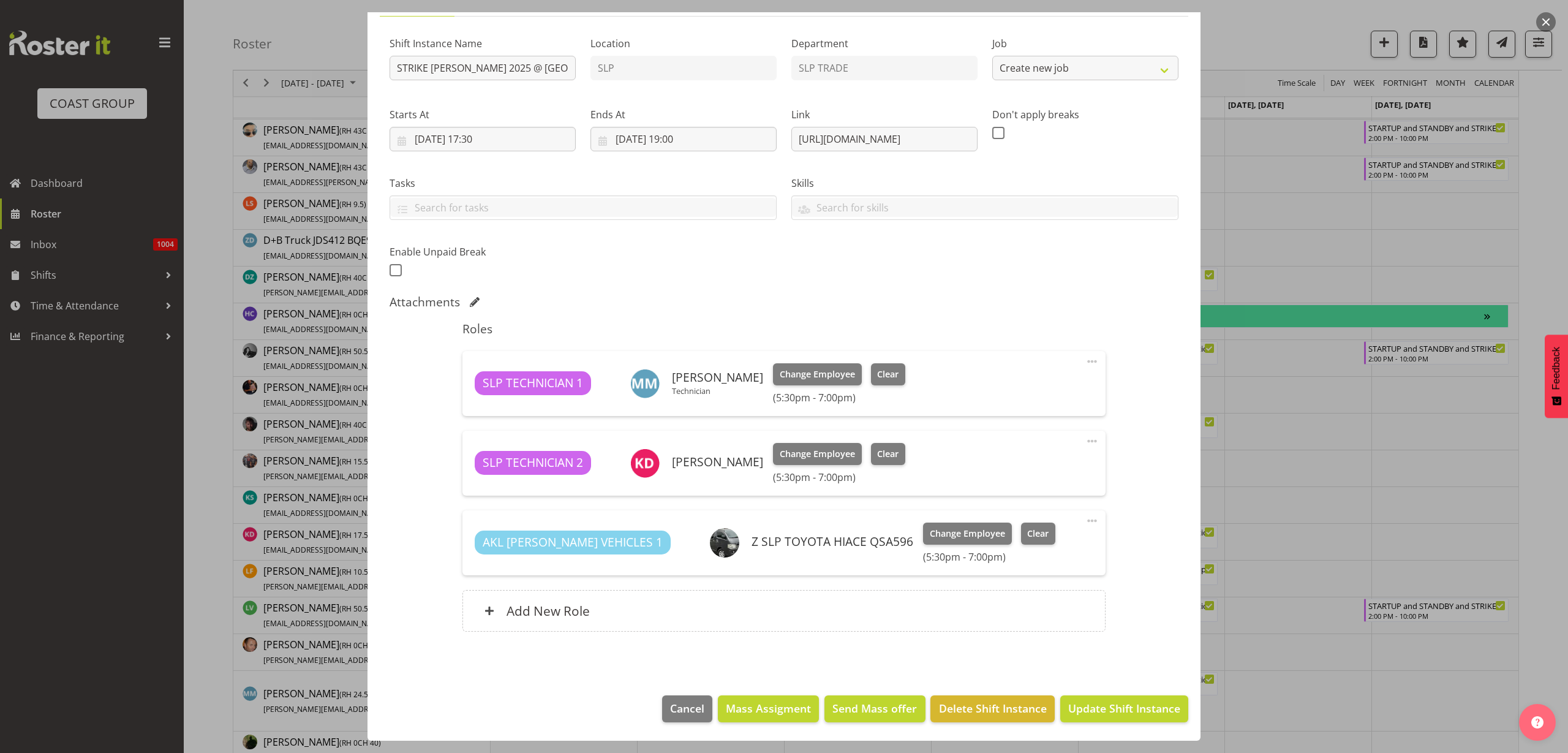
select select "10164"
click at [800, 457] on span "Change Employee" at bounding box center [817, 454] width 75 height 13
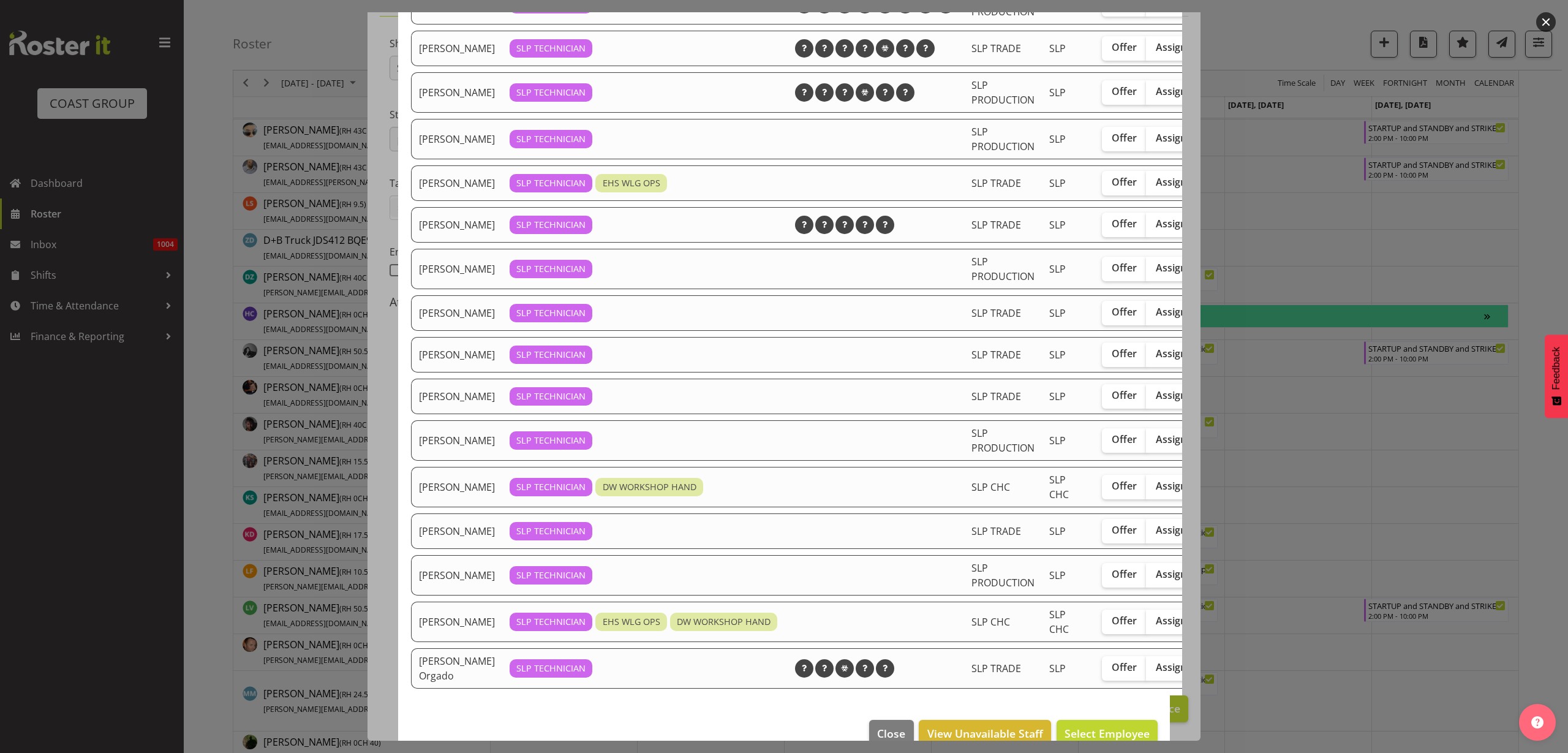
scroll to position [77, 0]
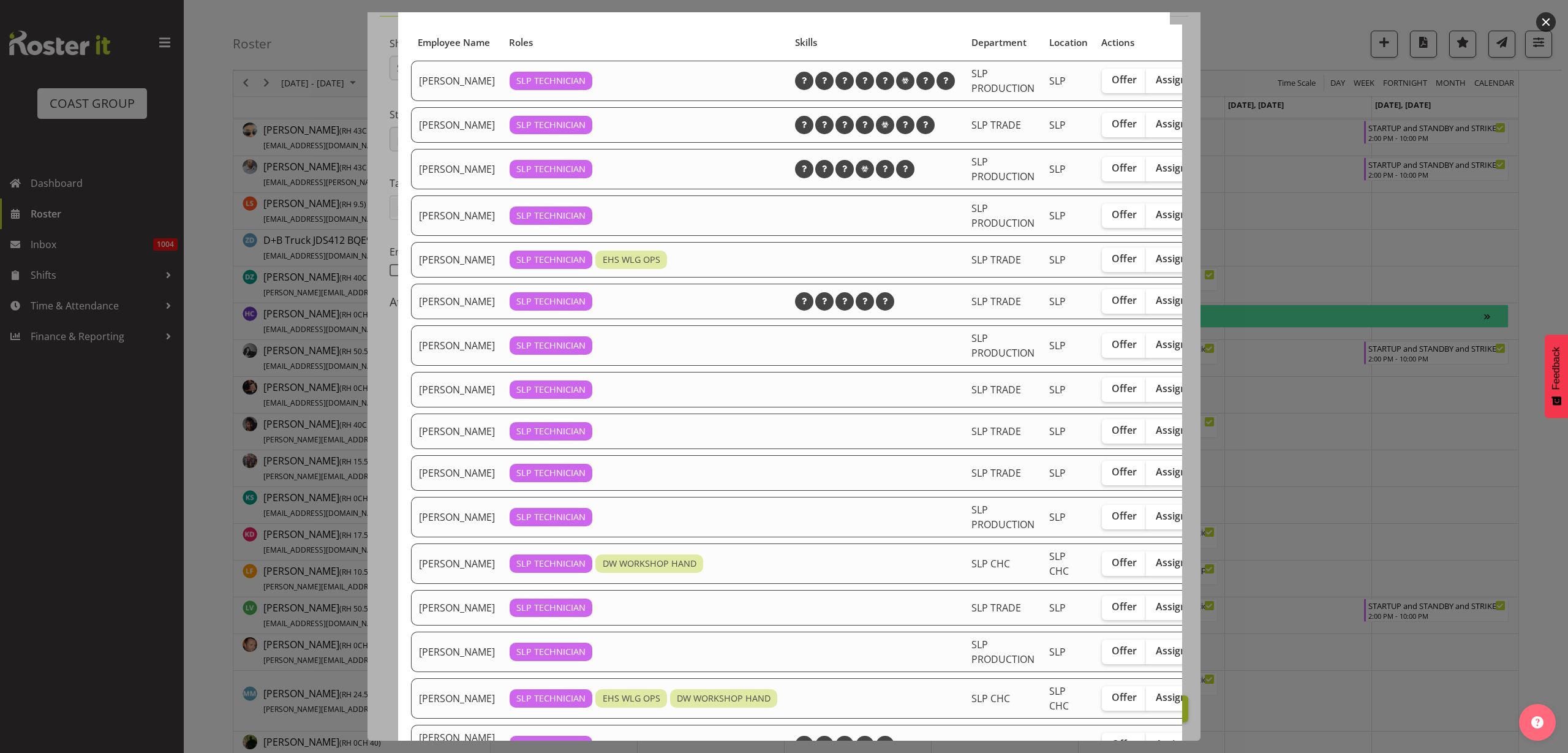
click at [1156, 436] on span "Assign" at bounding box center [1171, 431] width 31 height 13
click at [1152, 434] on input "Assign" at bounding box center [1150, 431] width 8 height 8
checkbox input "true"
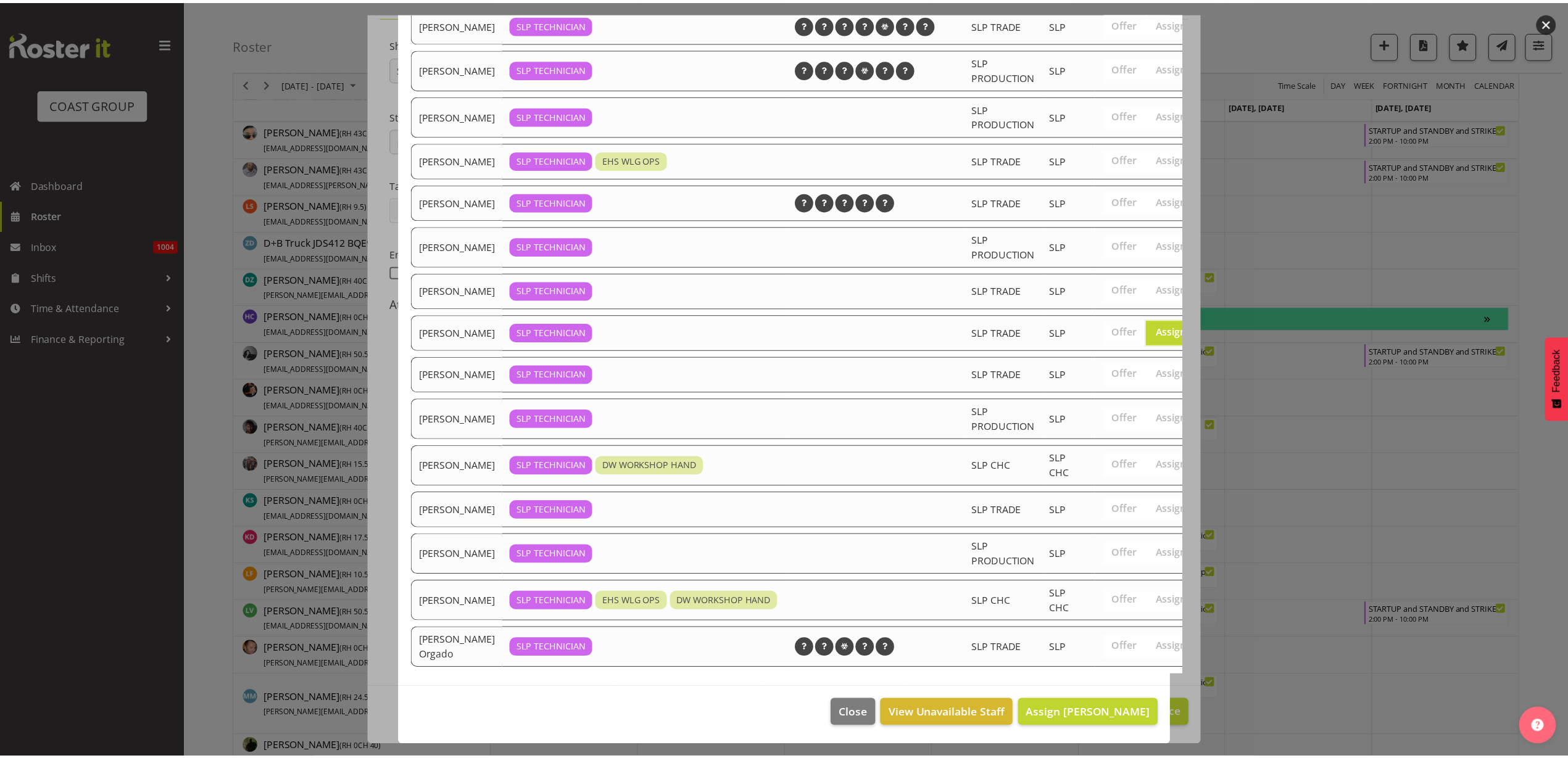
scroll to position [239, 0]
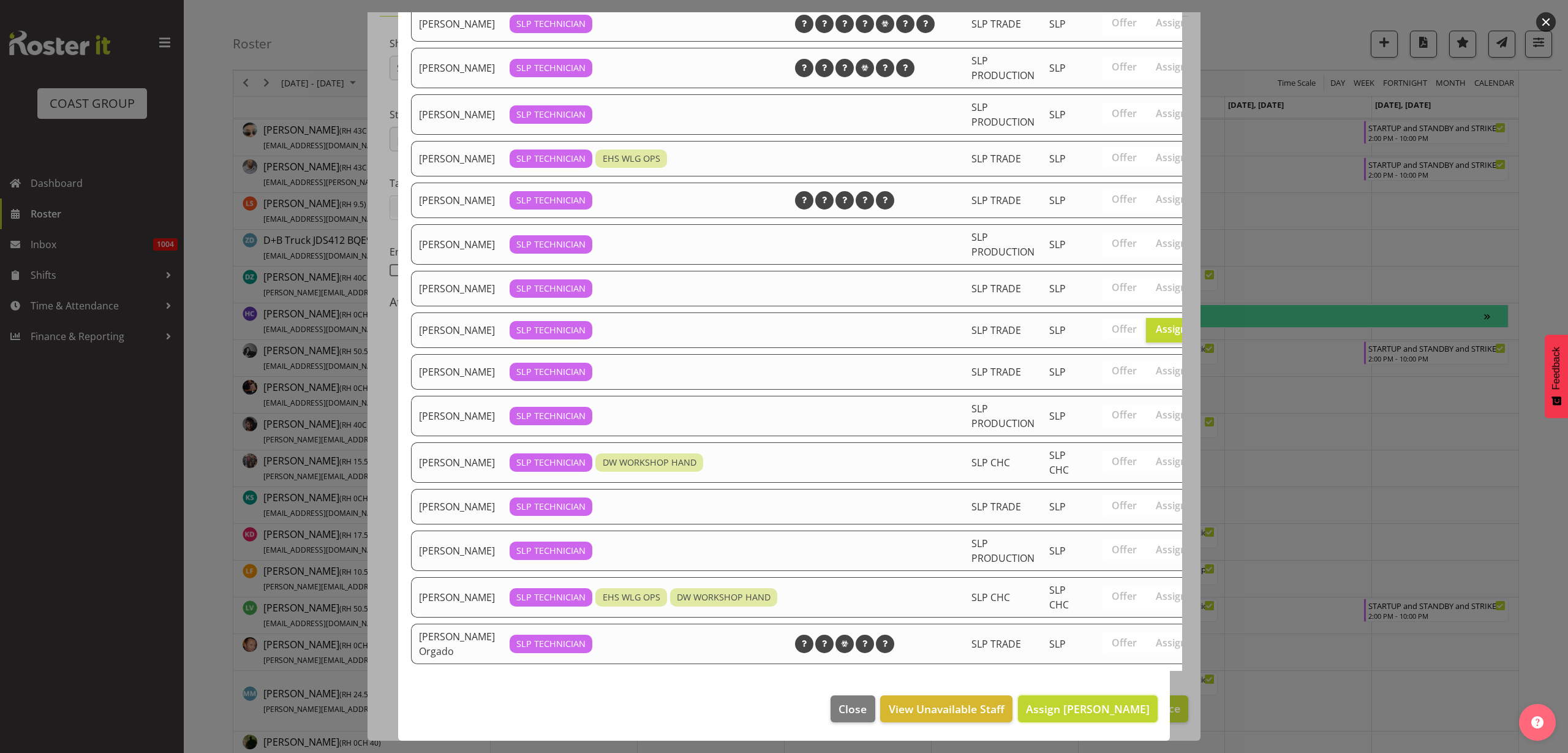
click at [1106, 702] on span "Assign Luke Van Eyssen" at bounding box center [1087, 709] width 124 height 14
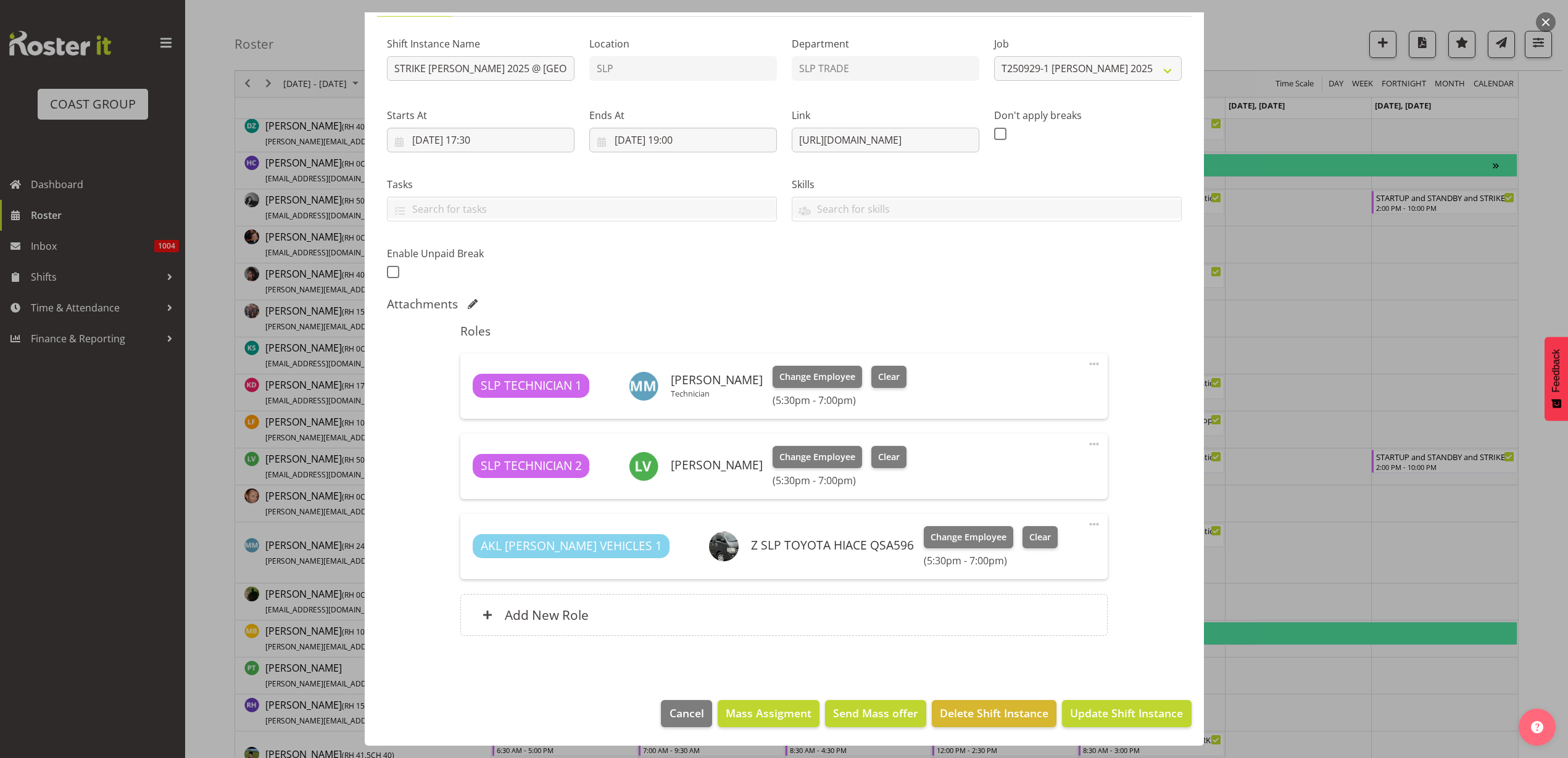
scroll to position [694, 0]
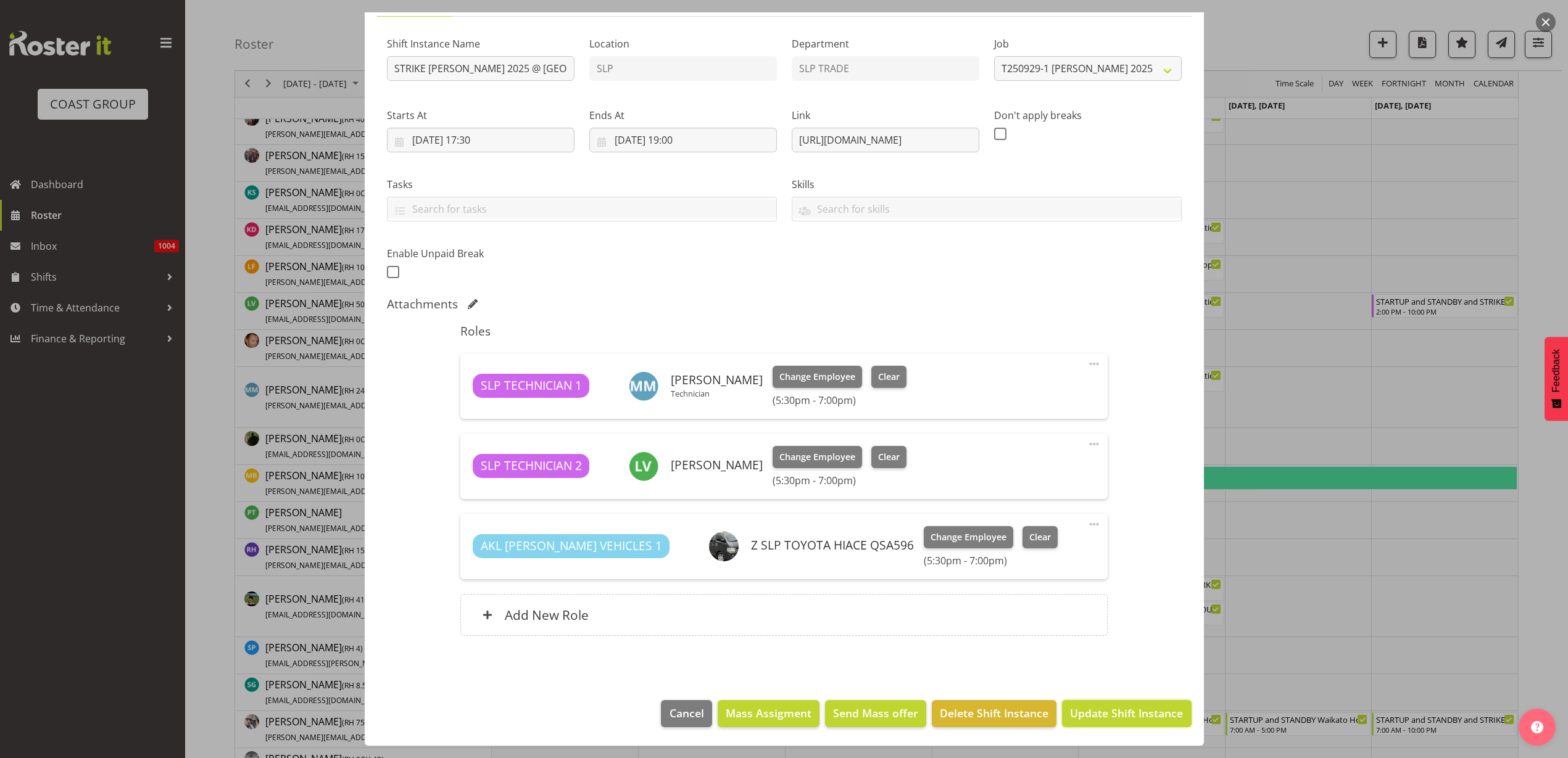
click at [1133, 713] on span "Update Shift Instance" at bounding box center [1126, 713] width 113 height 16
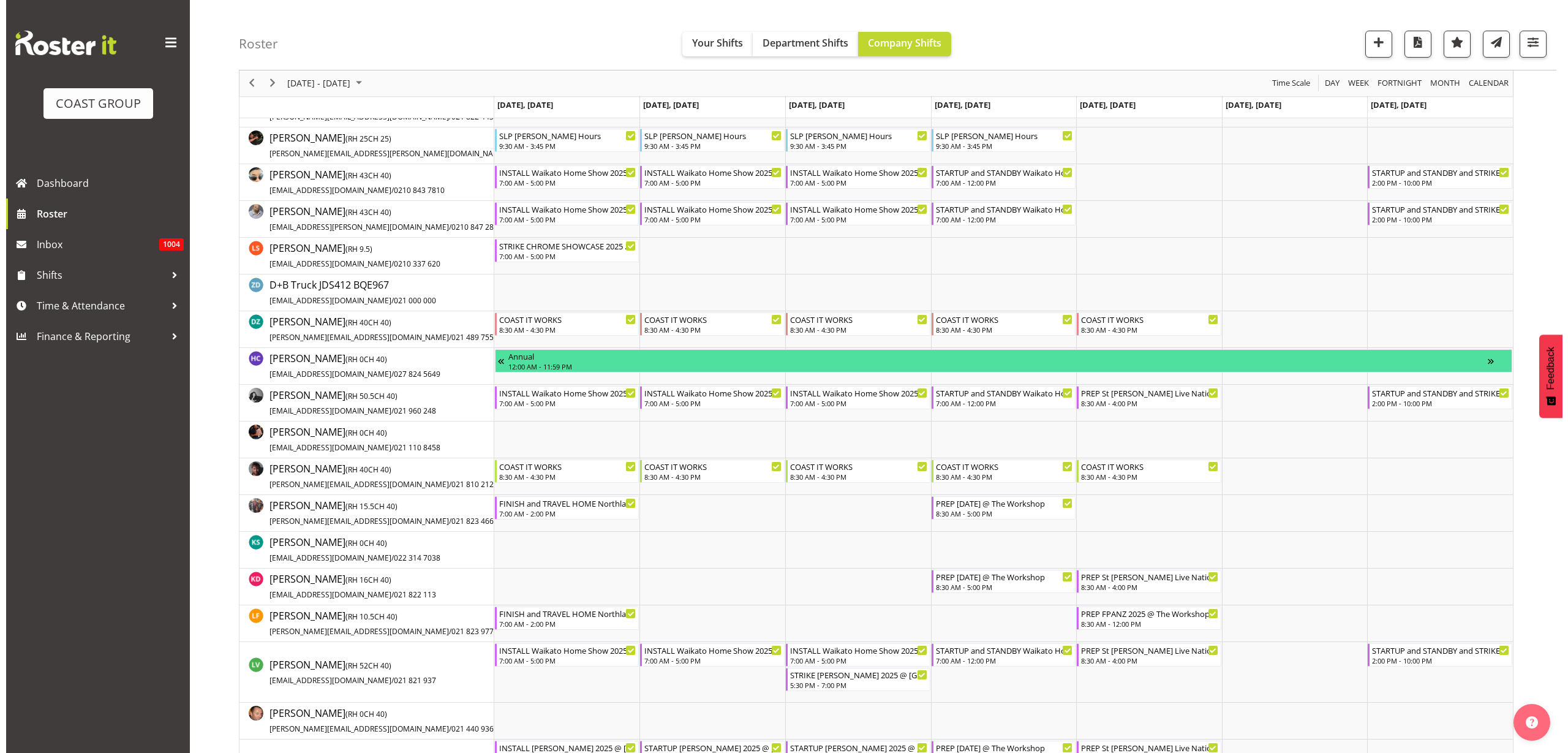
scroll to position [383, 0]
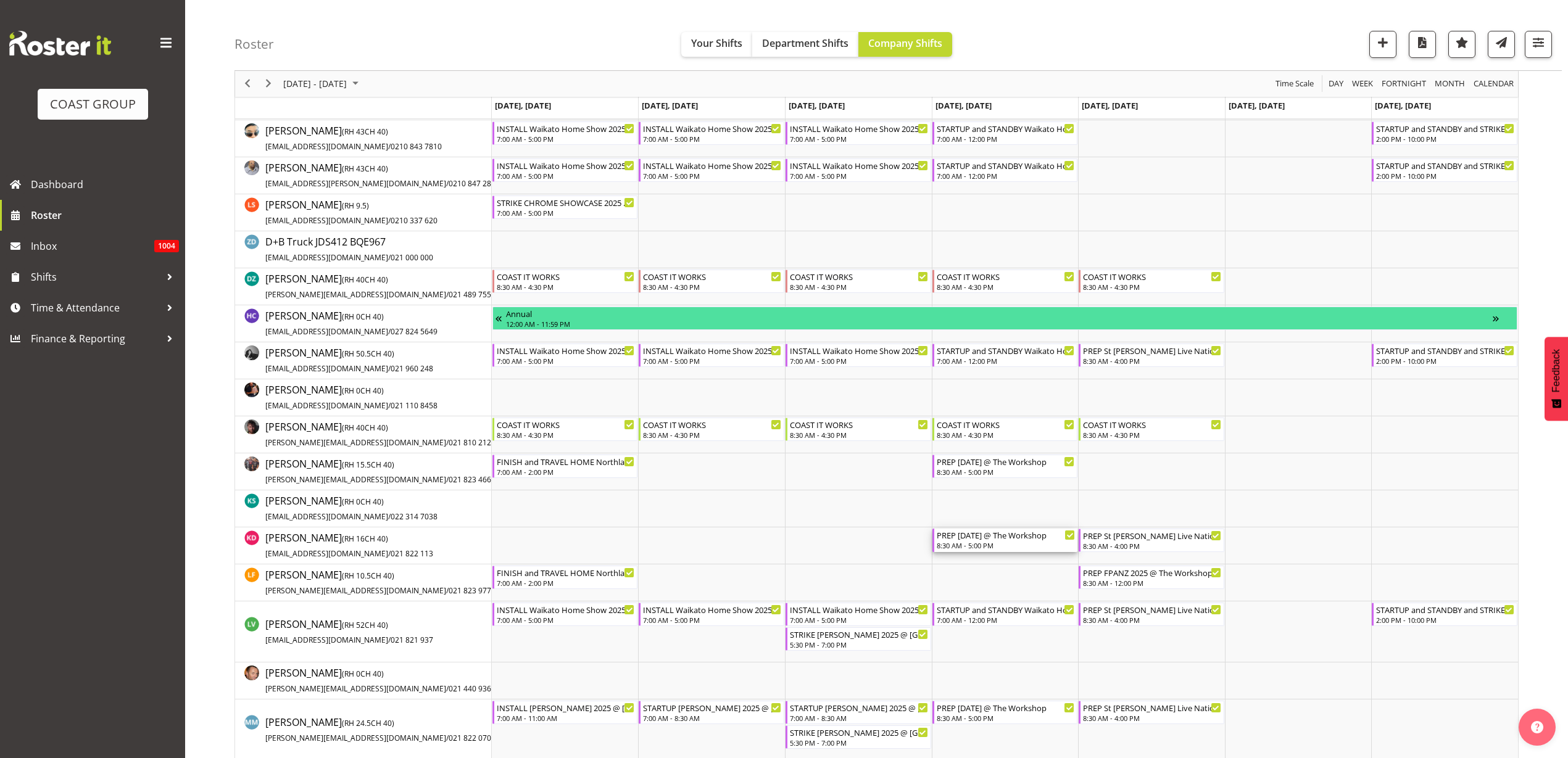
click at [1009, 539] on div "PREP Diwali 2025 @ The Workshop" at bounding box center [1005, 535] width 139 height 13
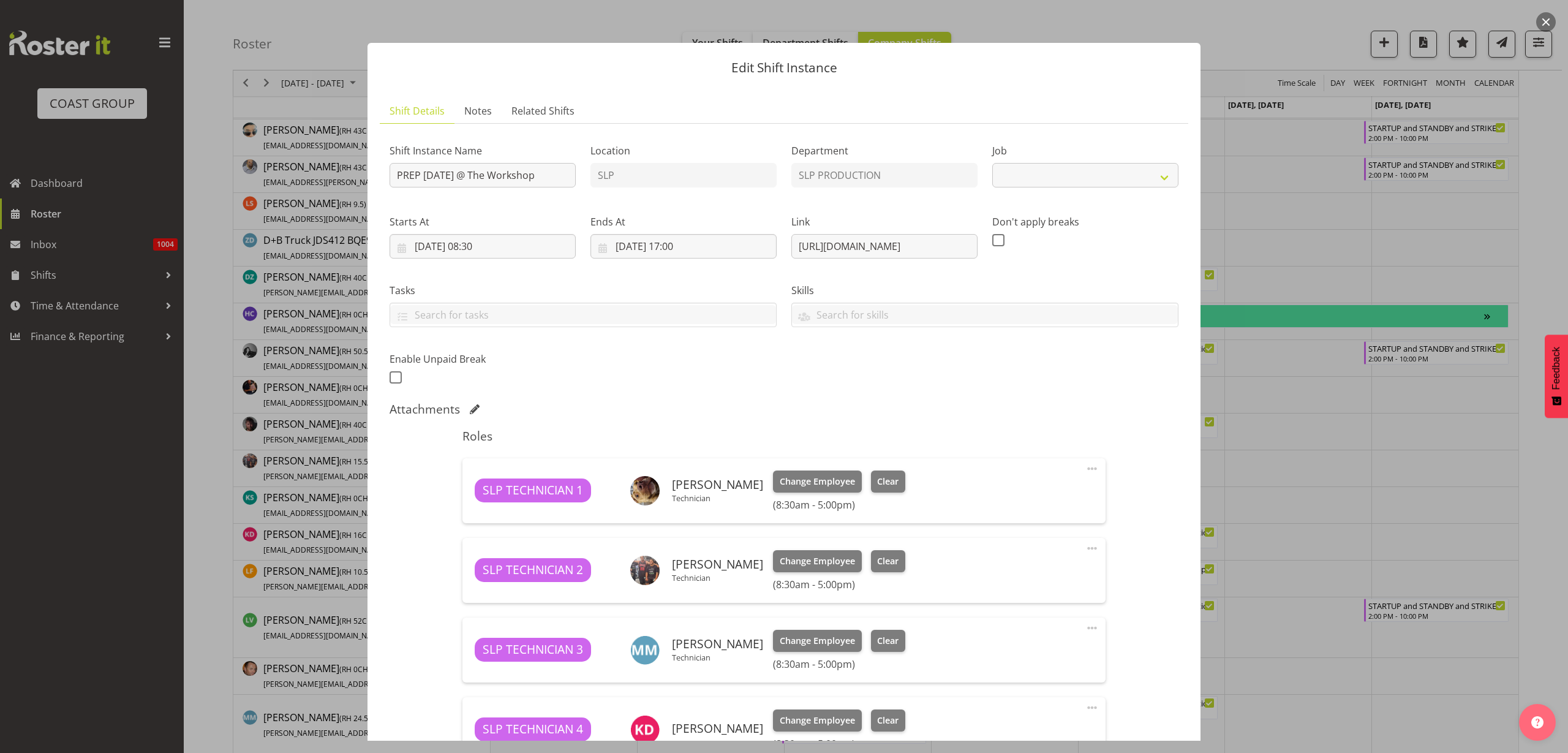
select select "10126"
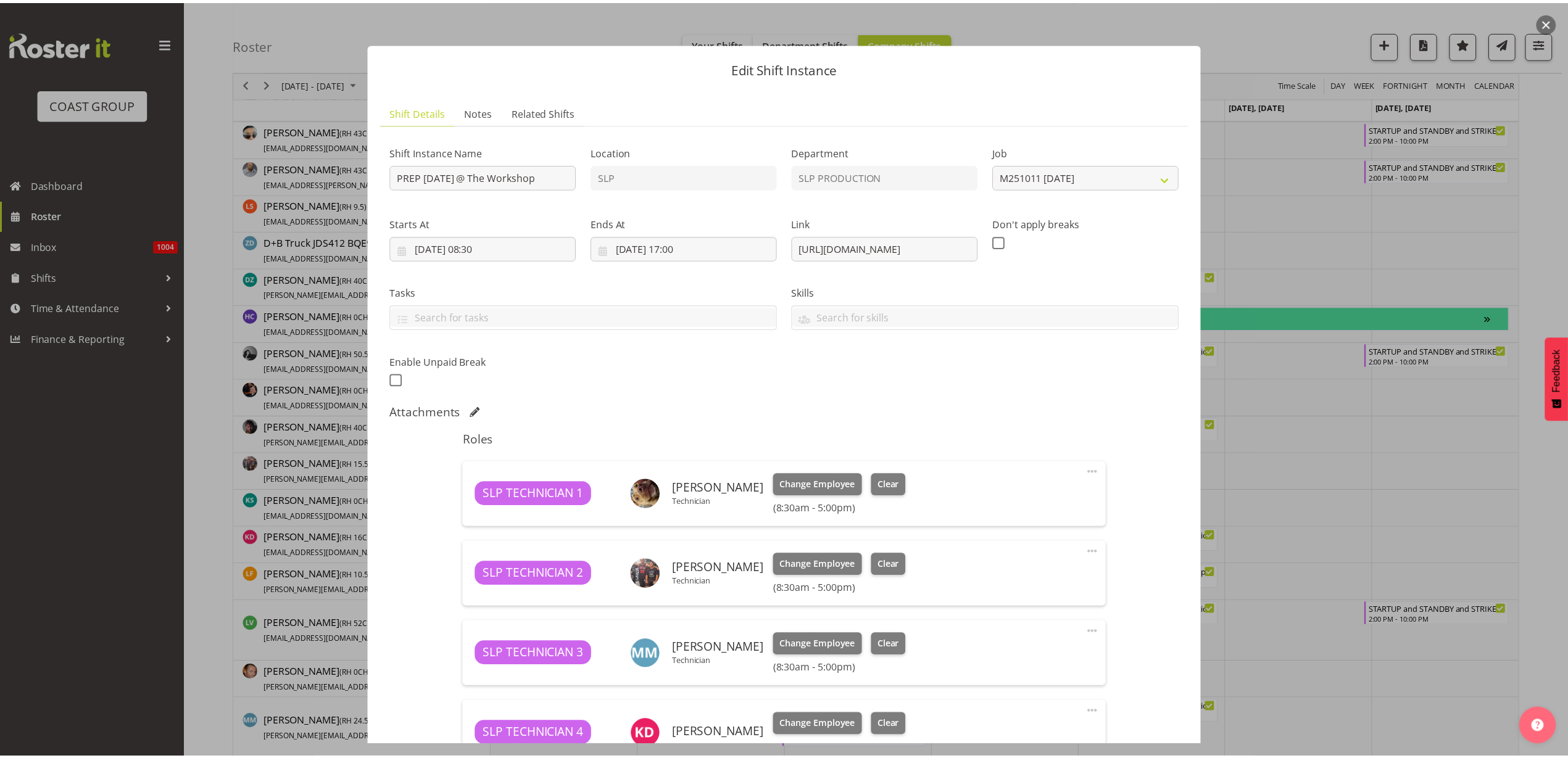
scroll to position [309, 0]
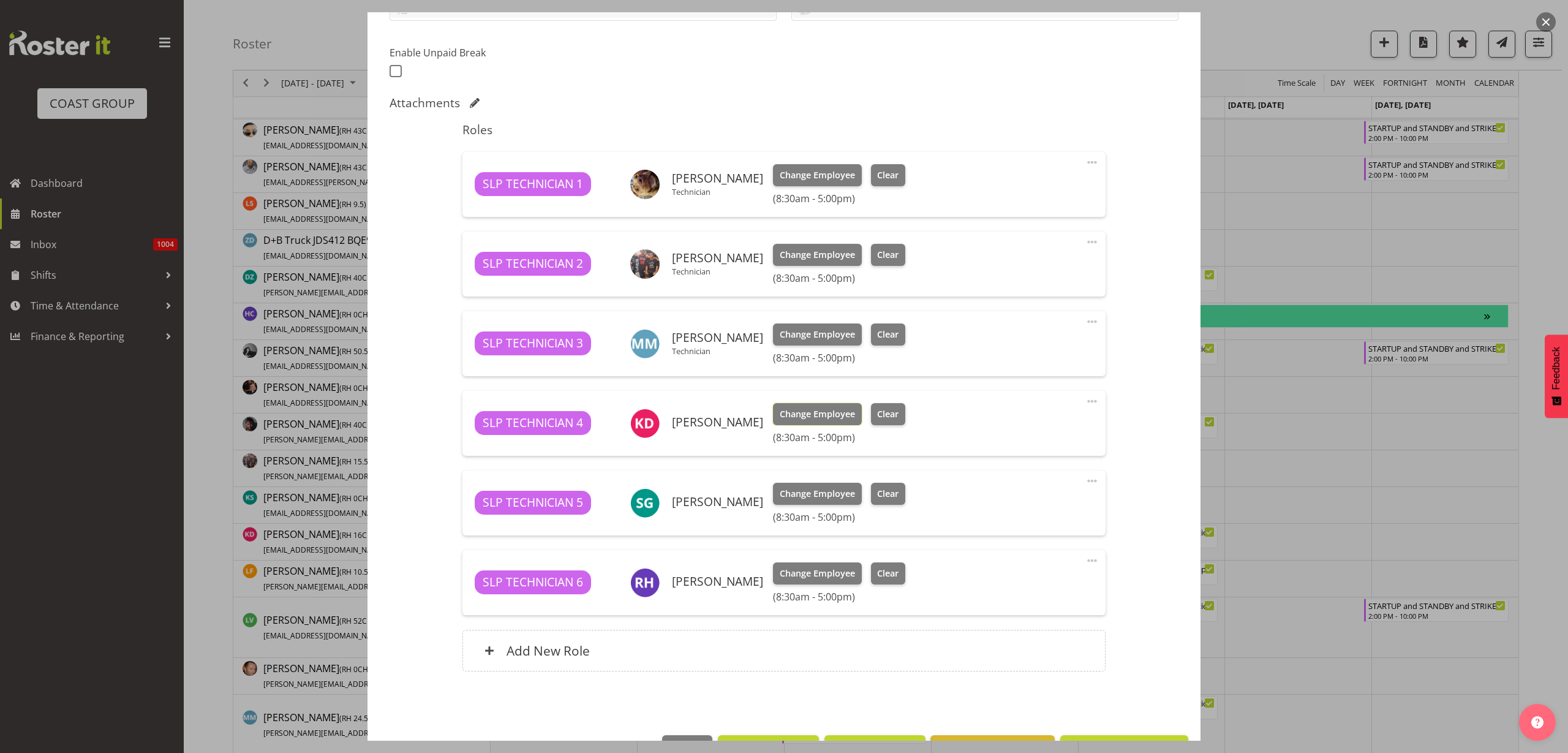
click at [810, 411] on span "Change Employee" at bounding box center [817, 414] width 75 height 13
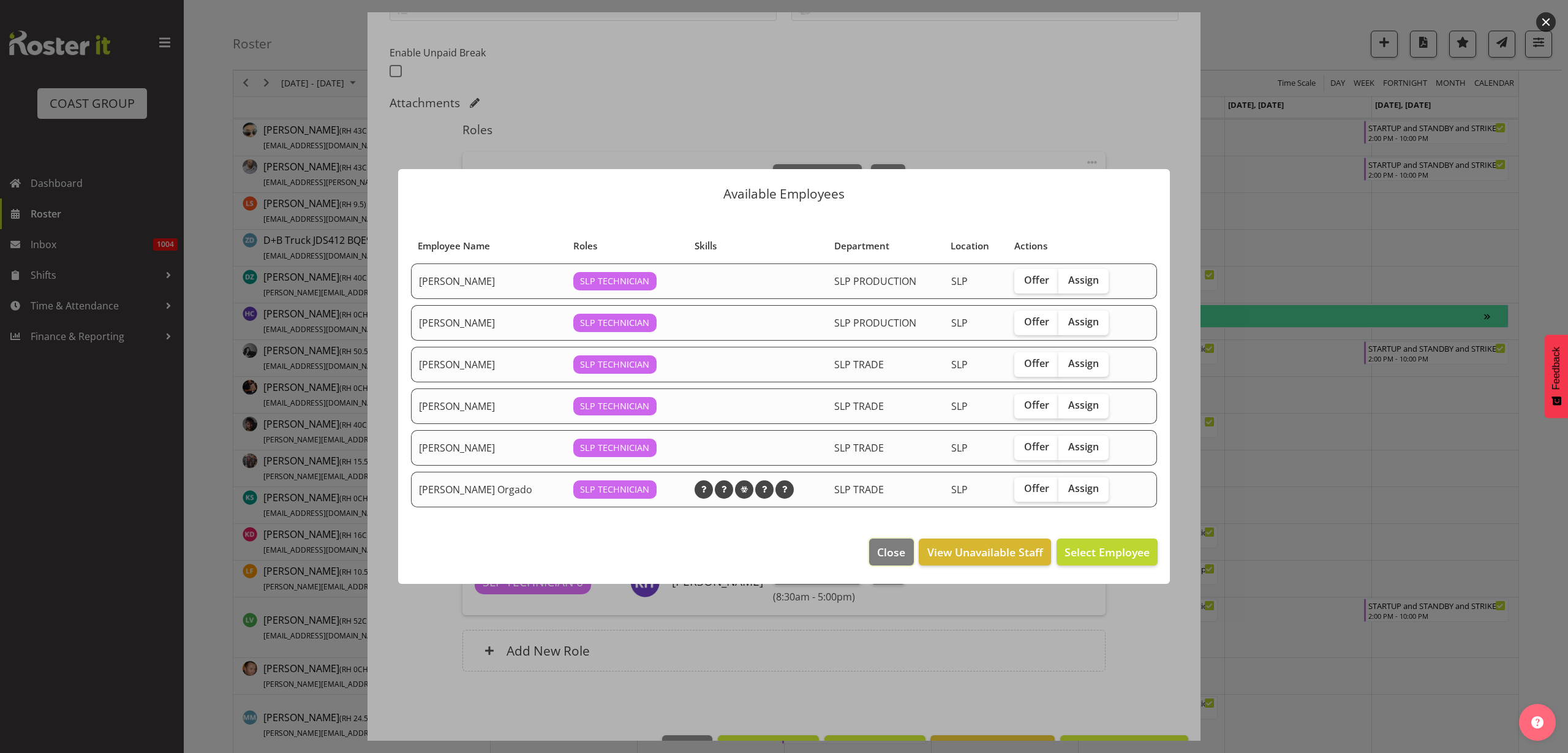
click at [897, 559] on span "Close" at bounding box center [891, 552] width 28 height 16
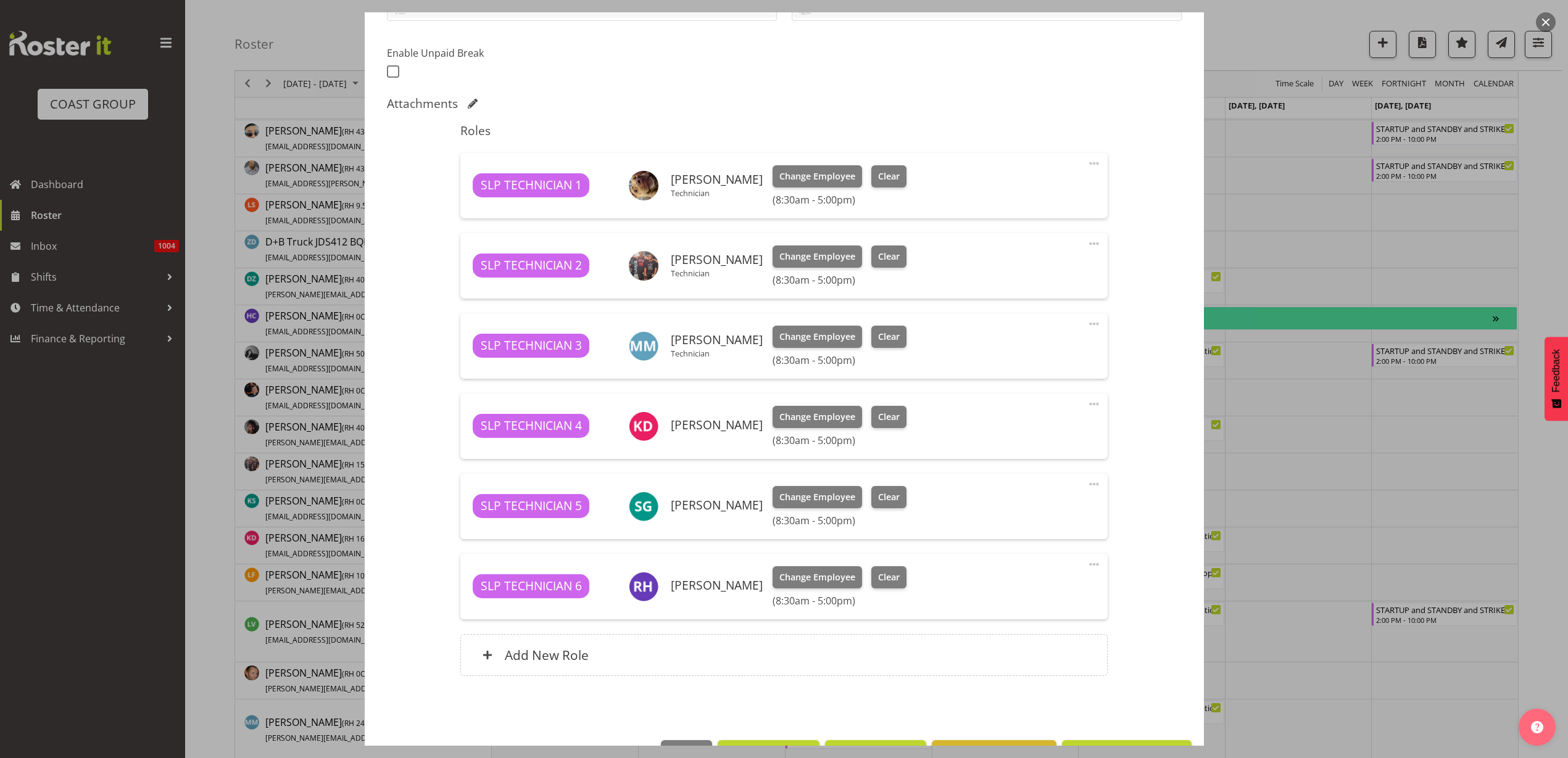
click at [1086, 404] on span at bounding box center [1093, 404] width 15 height 15
click at [1033, 474] on link "Delete" at bounding box center [1042, 475] width 118 height 22
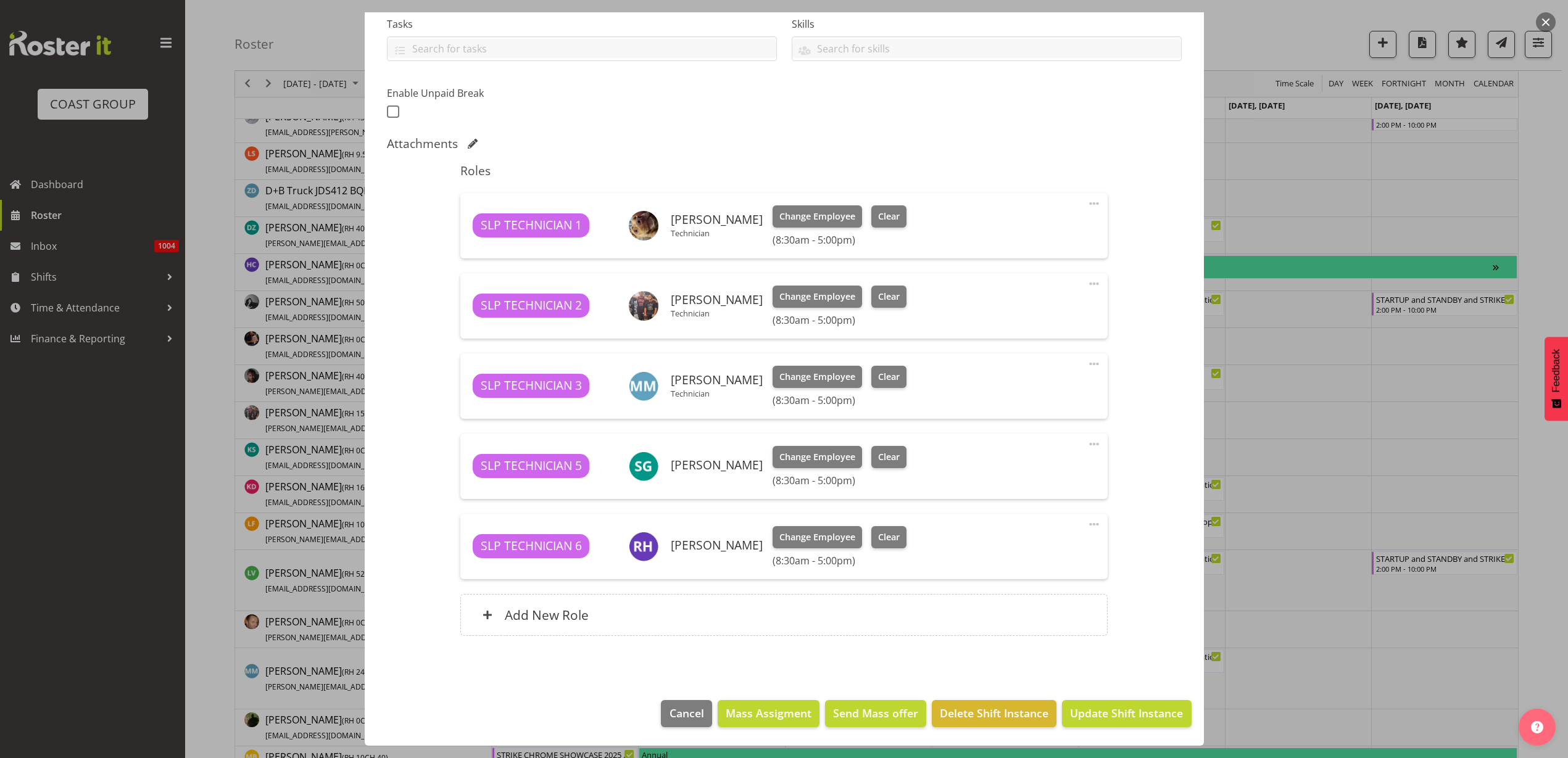
scroll to position [463, 0]
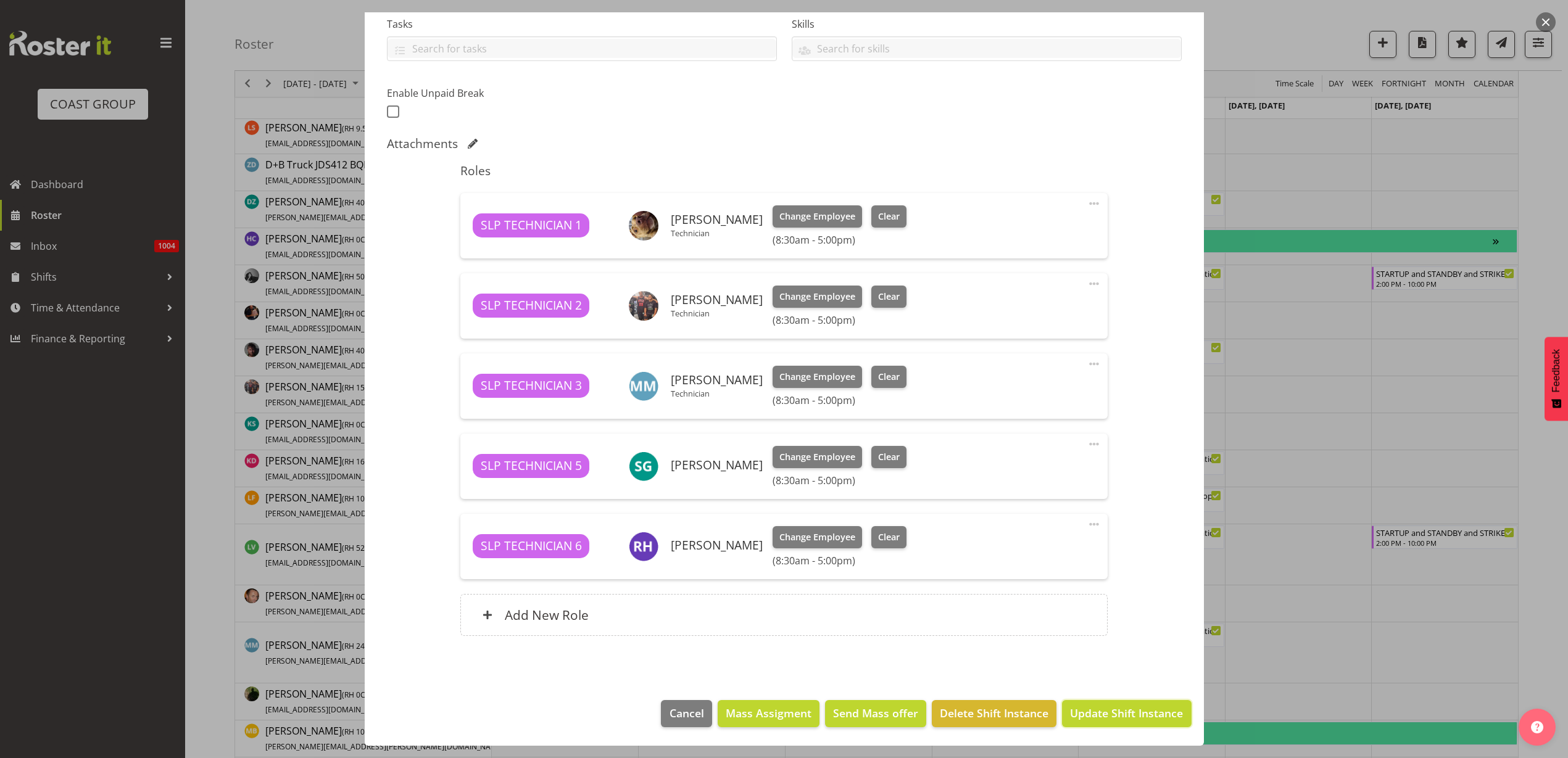
click at [1080, 723] on button "Update Shift Instance" at bounding box center [1126, 714] width 129 height 27
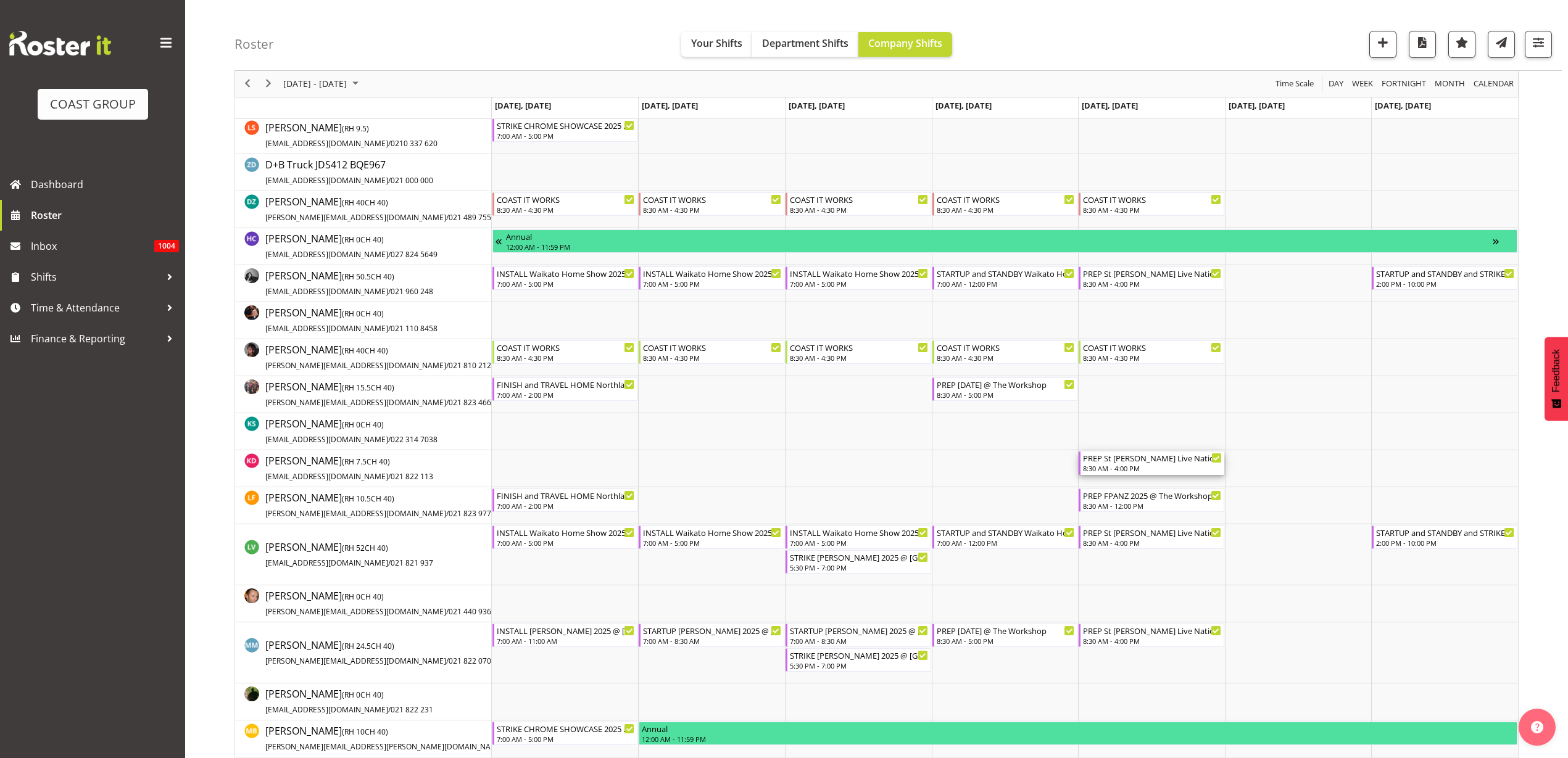
click at [1141, 462] on div "PREP St Matthews Live Nation @ The Workshop" at bounding box center [1152, 458] width 139 height 13
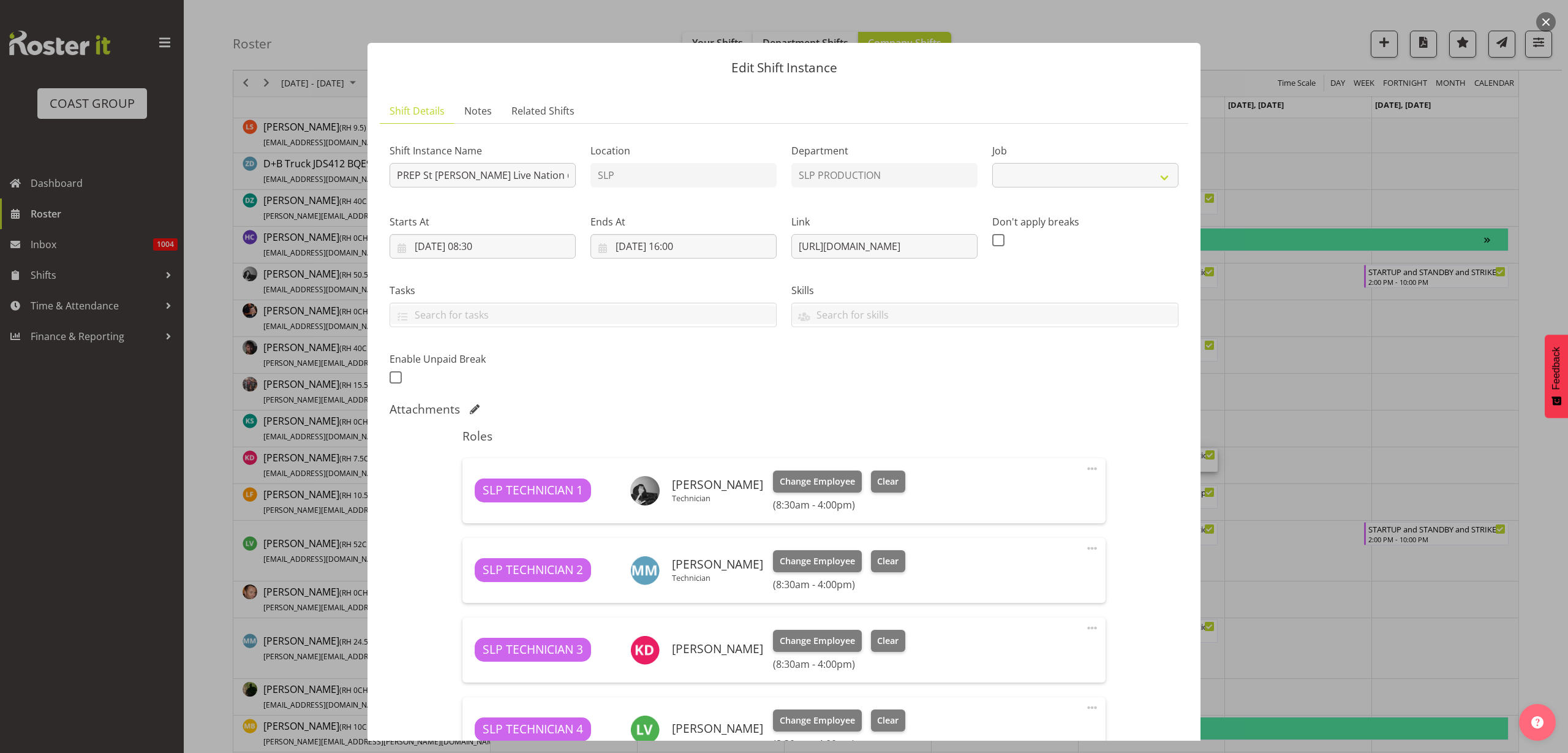
select select "10432"
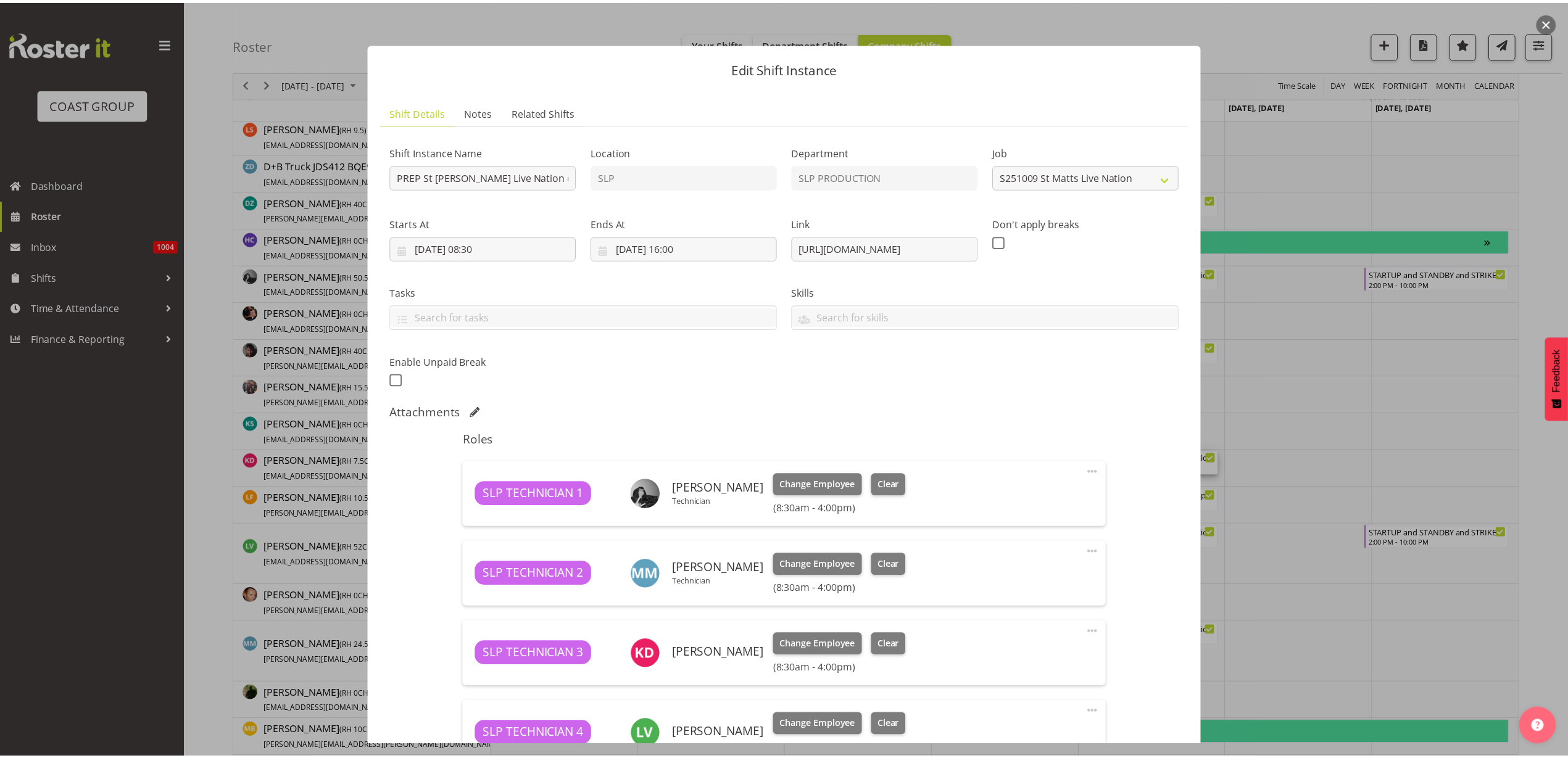
scroll to position [188, 0]
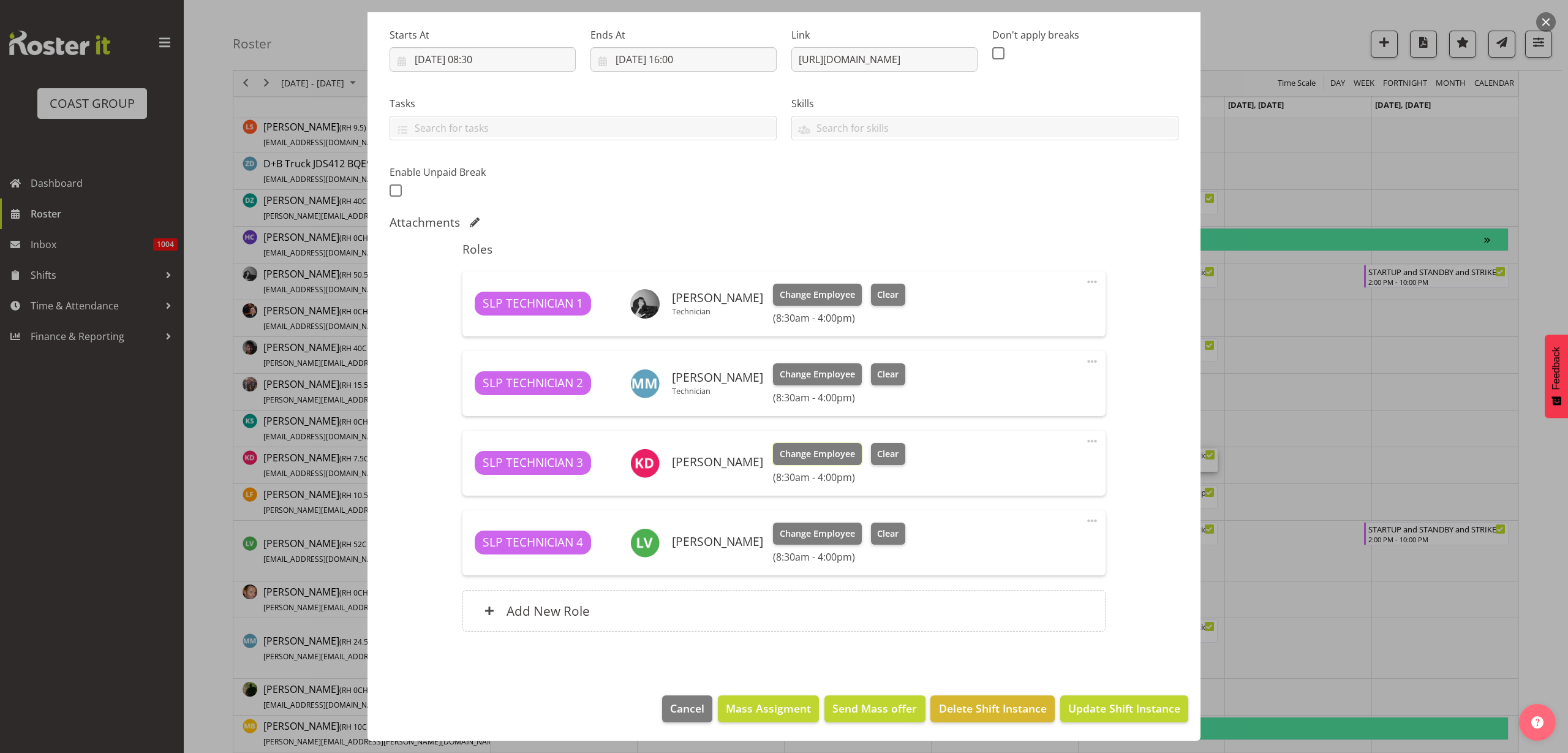
click at [818, 445] on button "Change Employee" at bounding box center [817, 454] width 89 height 22
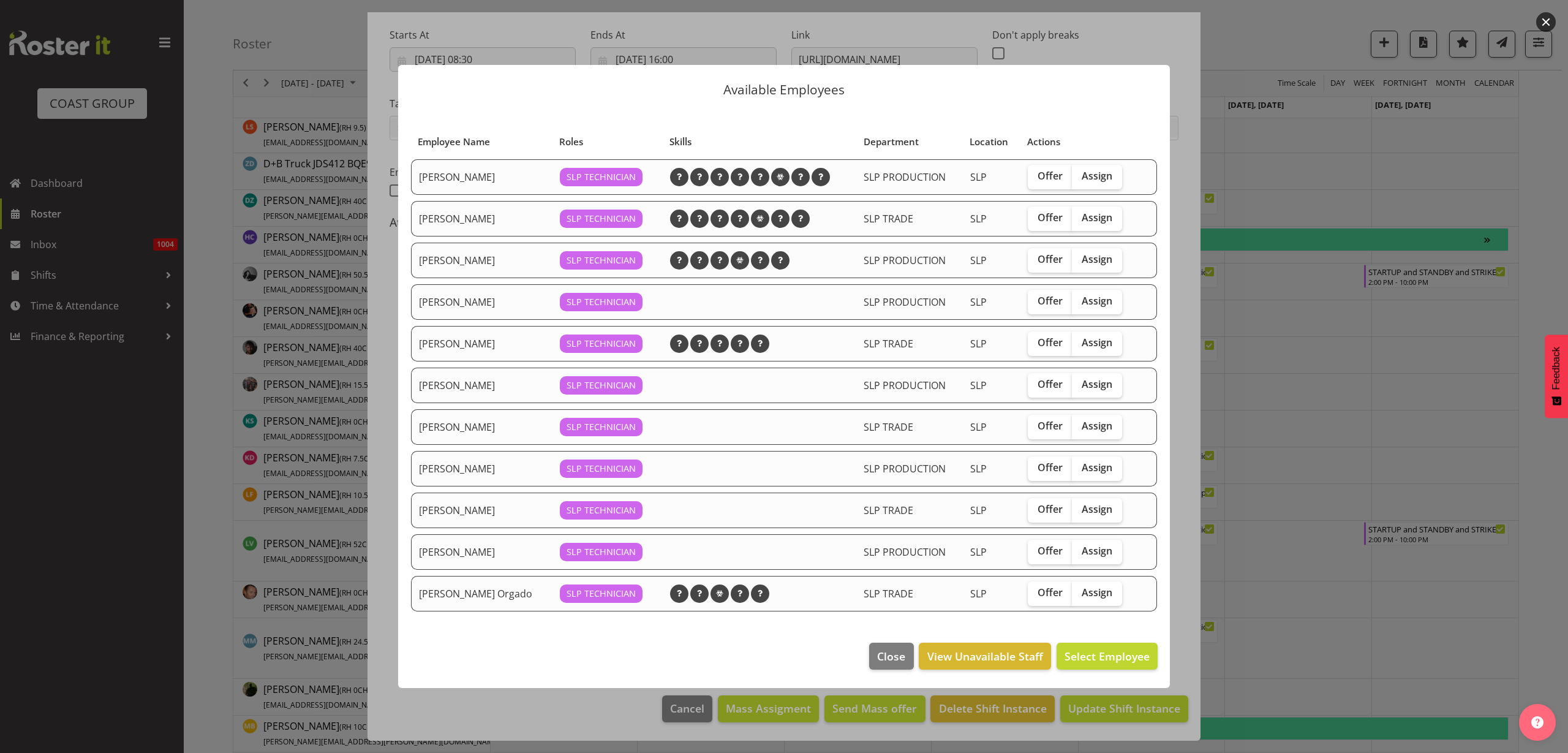
click at [1114, 347] on label "Assign" at bounding box center [1097, 344] width 50 height 25
click at [1080, 347] on input "Assign" at bounding box center [1076, 343] width 8 height 8
checkbox input "true"
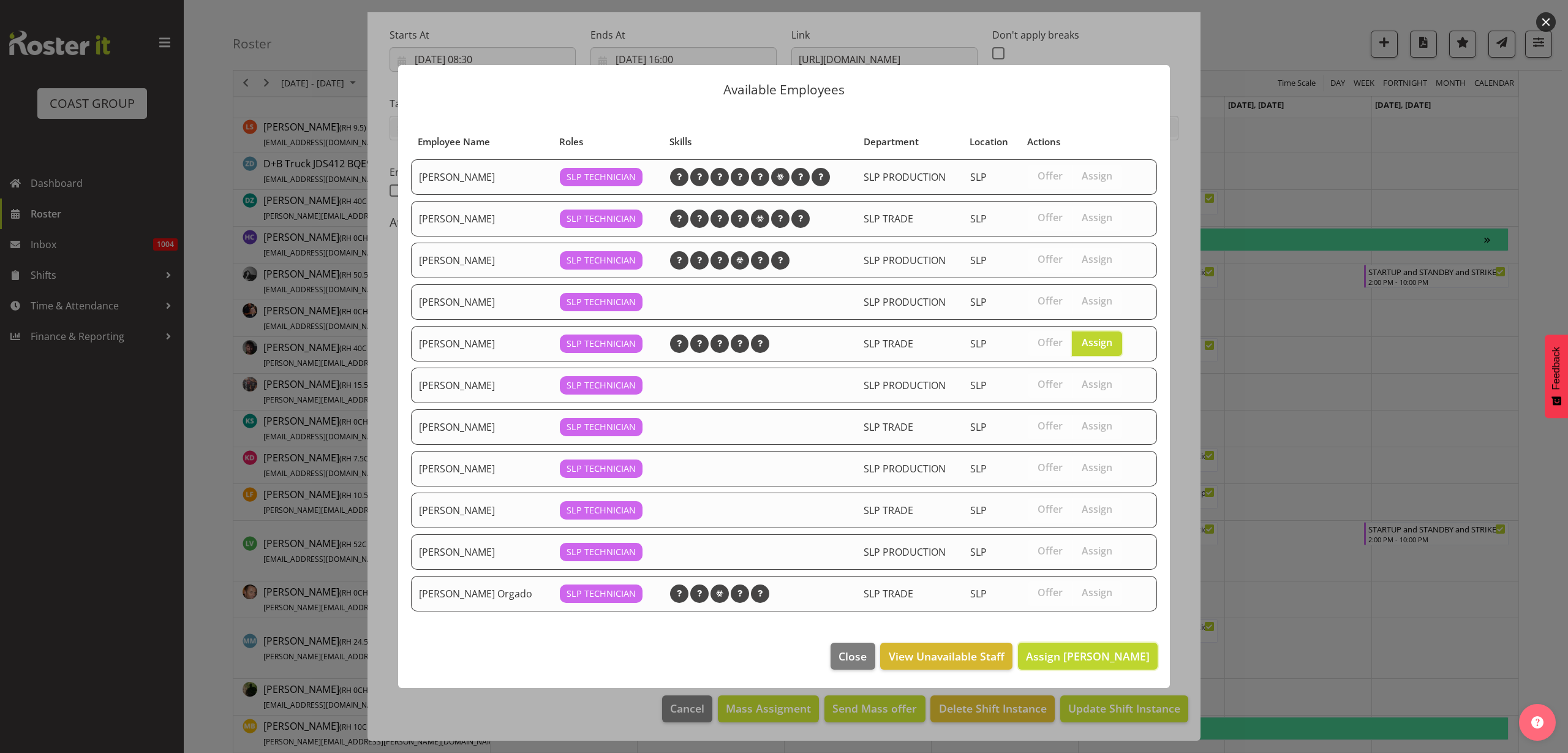
click at [1077, 664] on span "Assign Jesse Hawira" at bounding box center [1087, 656] width 124 height 16
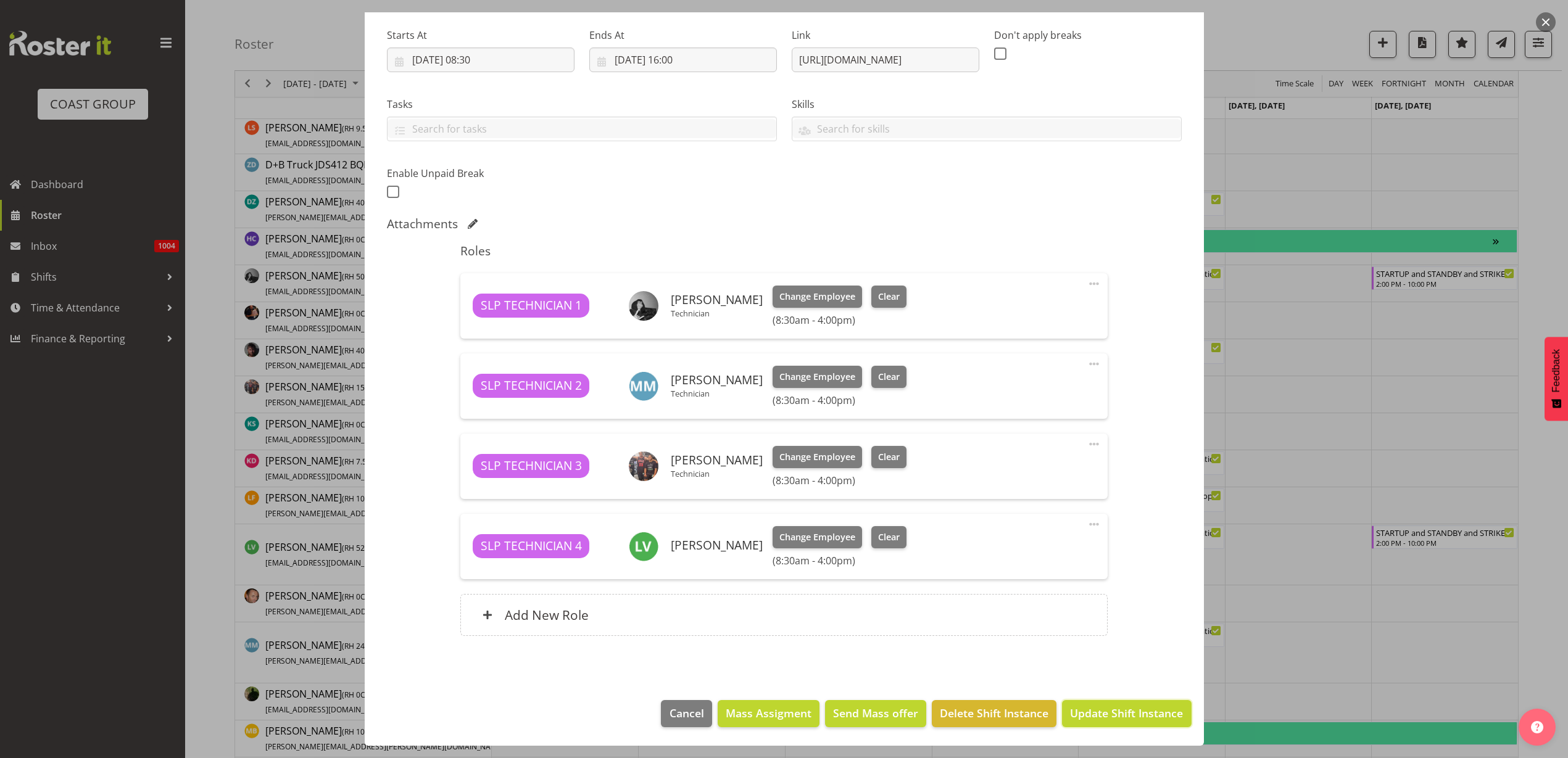
click at [1095, 707] on span "Update Shift Instance" at bounding box center [1126, 713] width 113 height 16
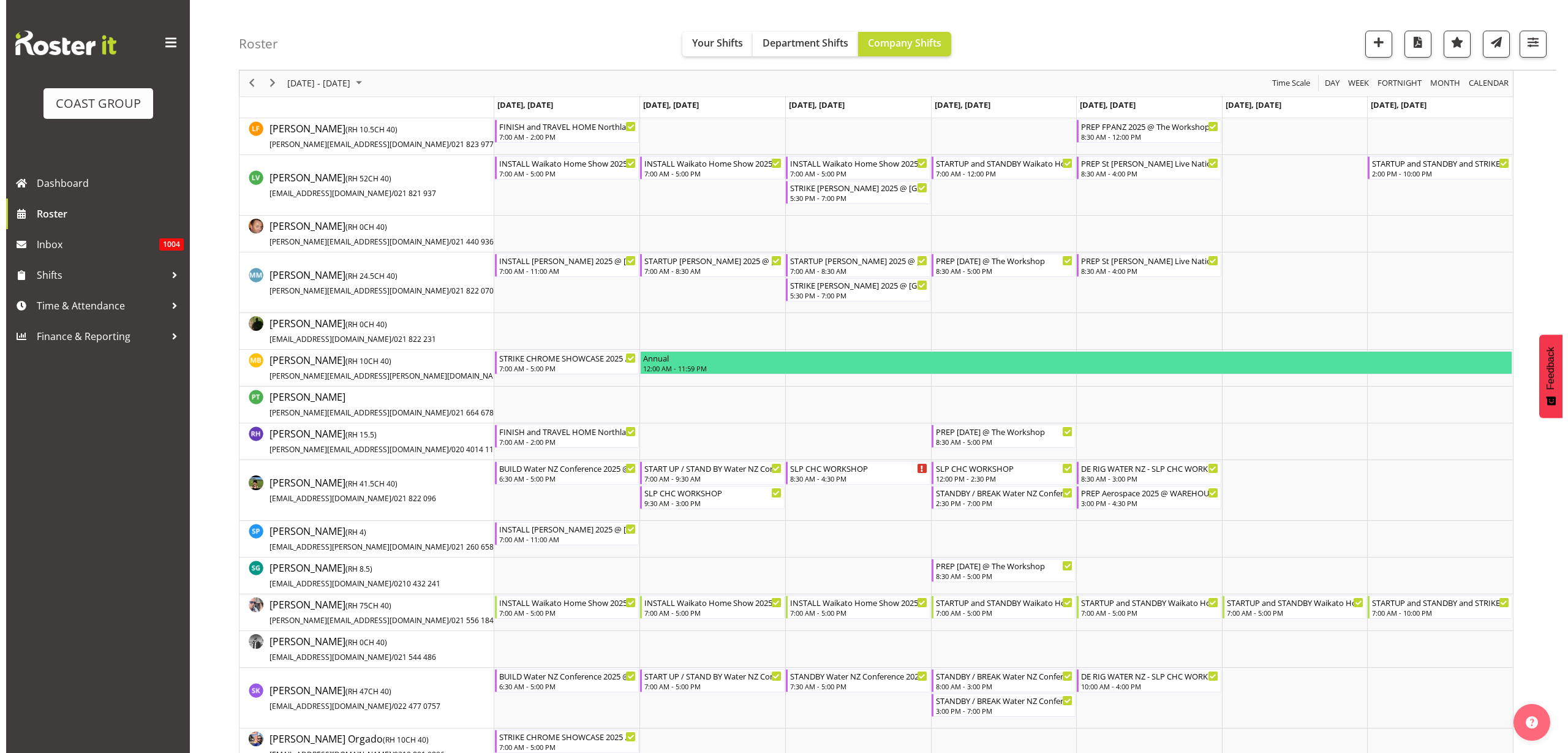
scroll to position [996, 0]
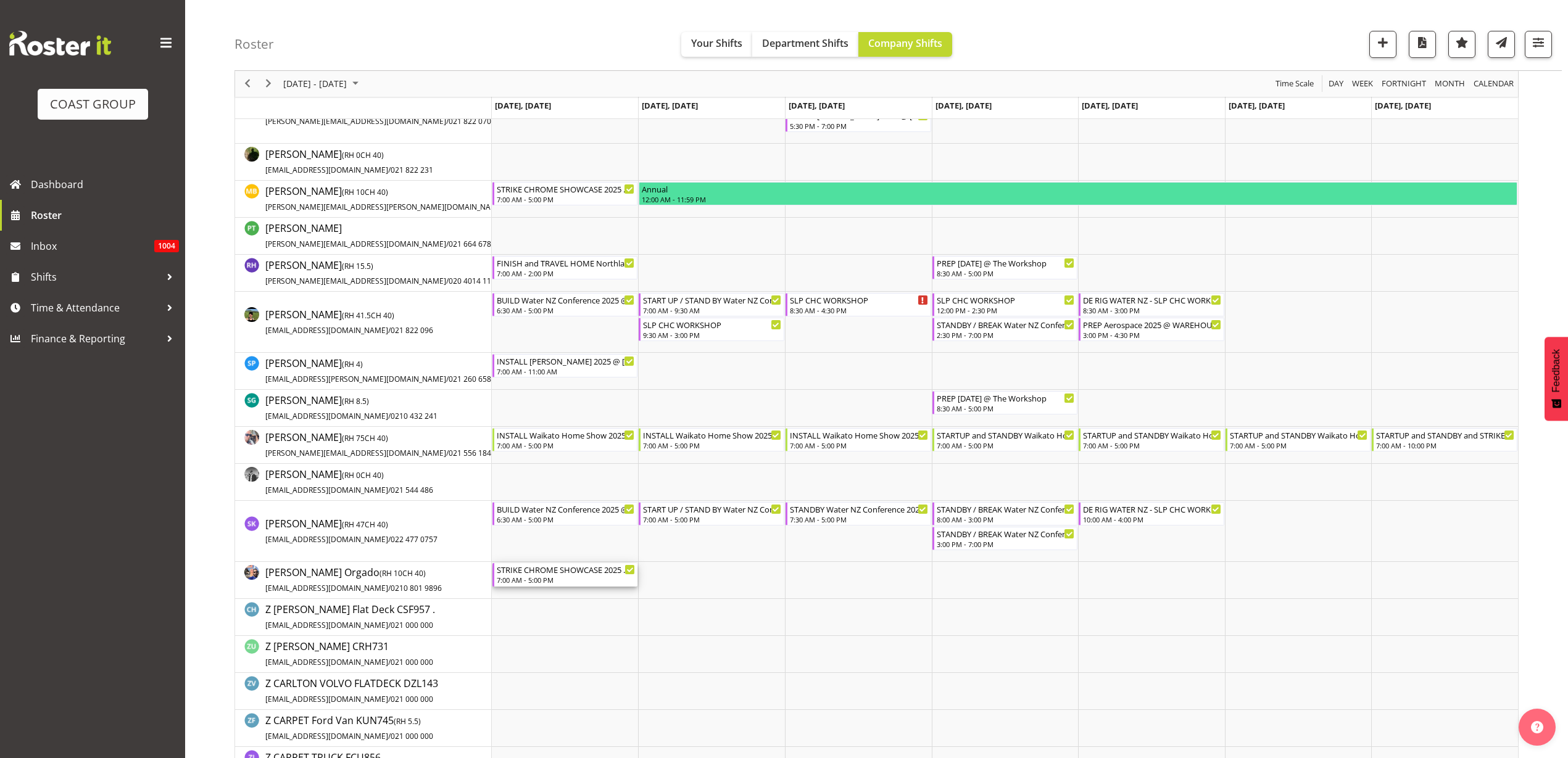
click at [528, 574] on div "STRIKE CHROME SHOWCASE 2025 @ Showgrounds" at bounding box center [566, 569] width 139 height 13
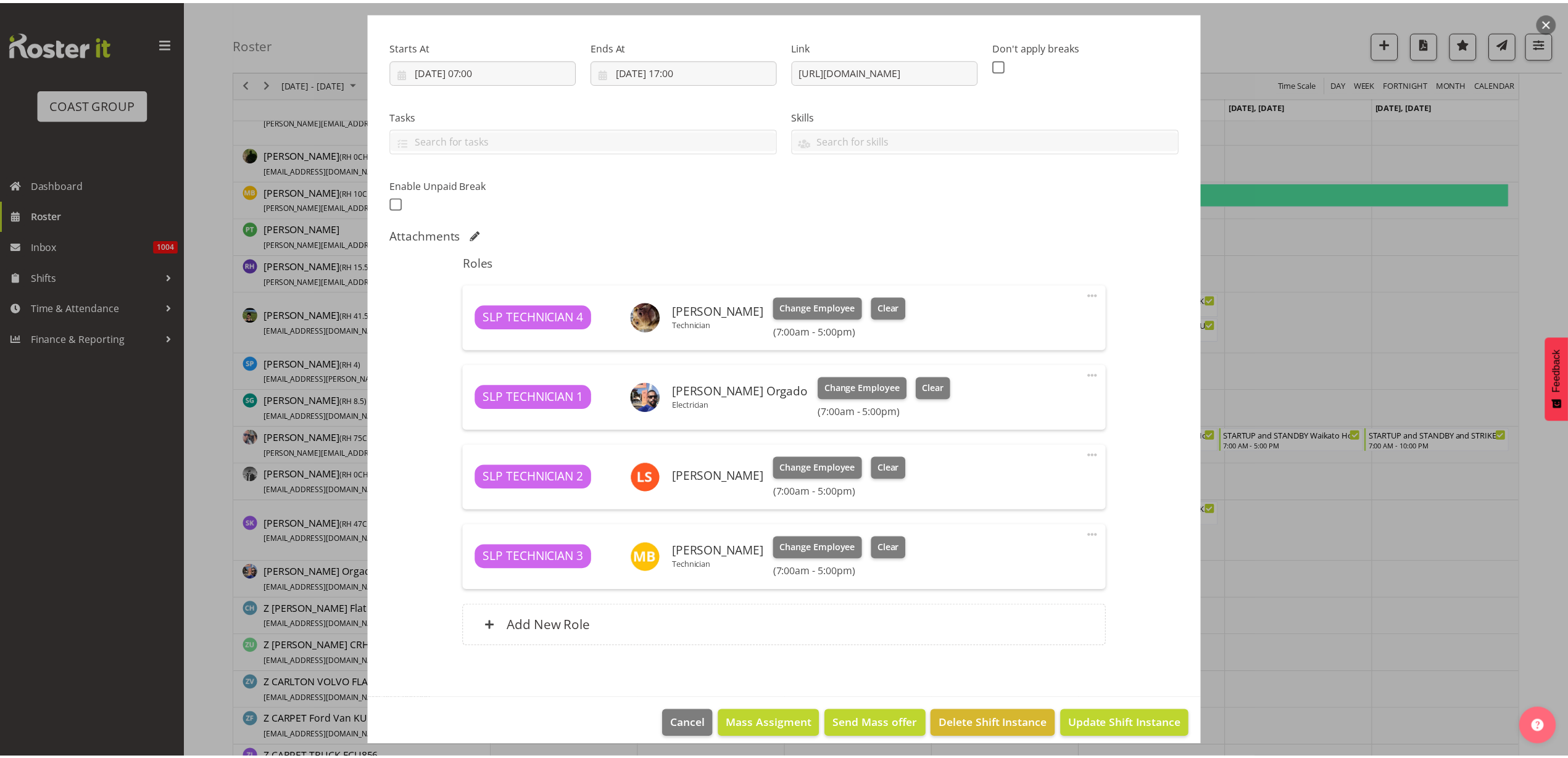
scroll to position [188, 0]
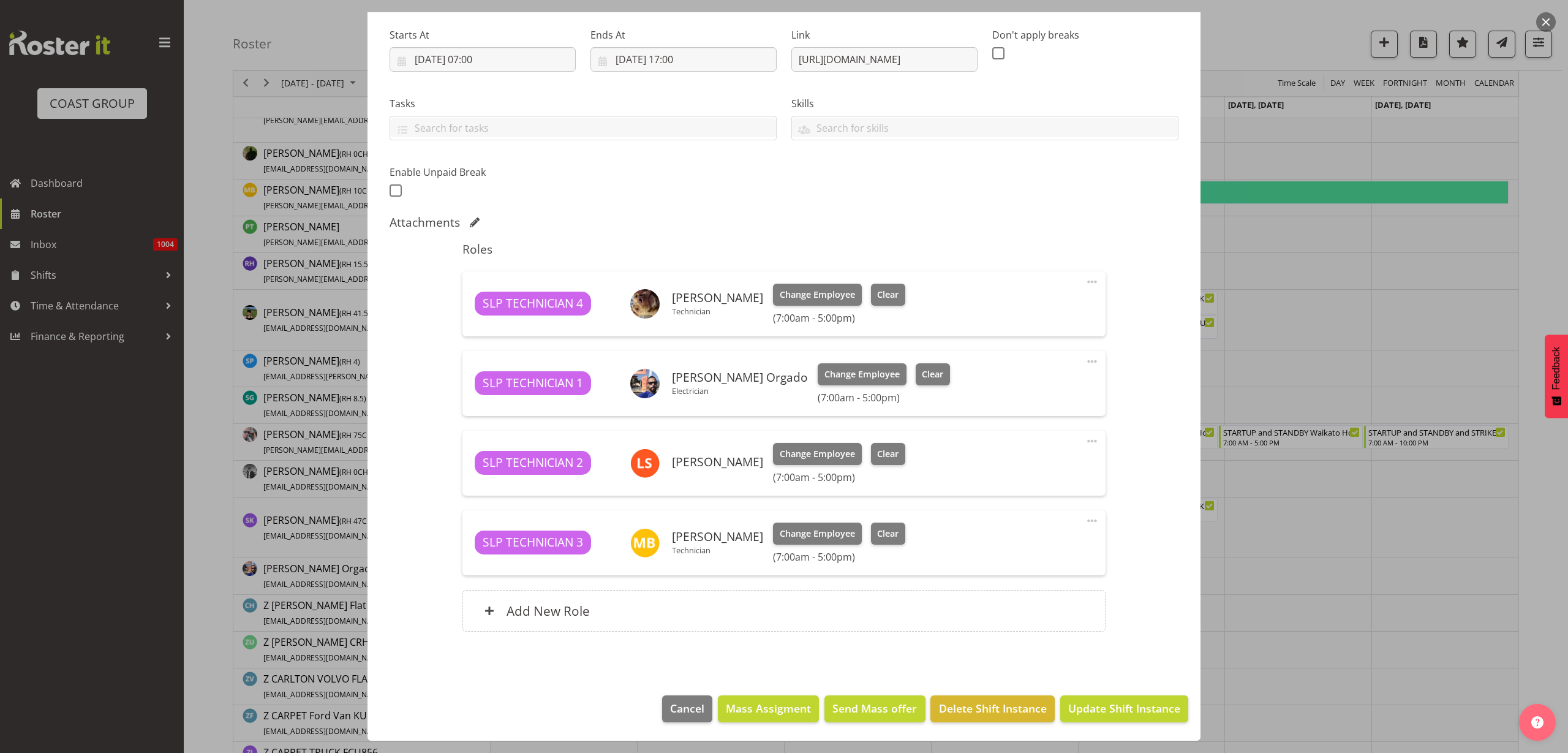
select select "10218"
click at [1085, 520] on span at bounding box center [1092, 520] width 14 height 14
click at [1048, 548] on link "Edit" at bounding box center [1040, 547] width 117 height 22
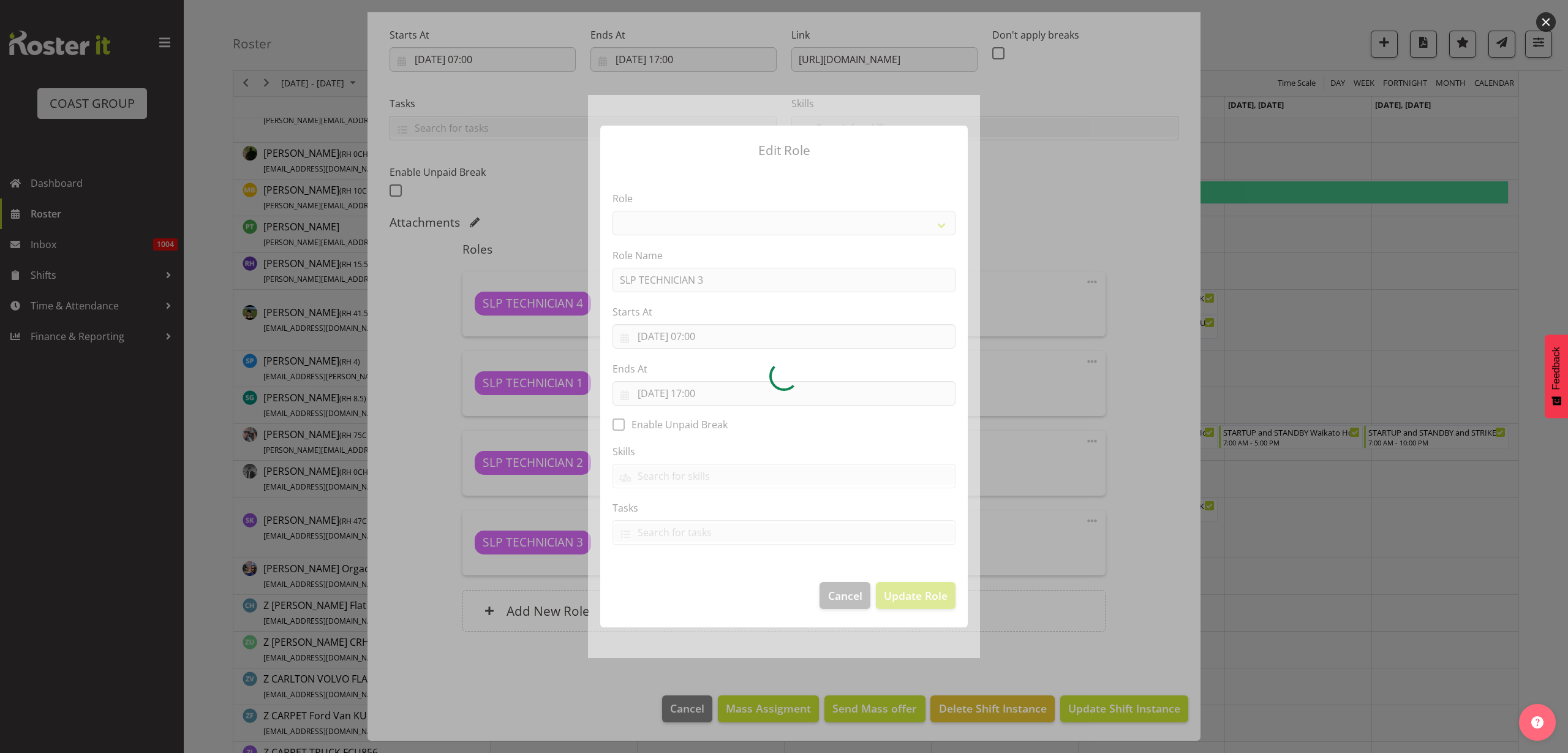
select select "123"
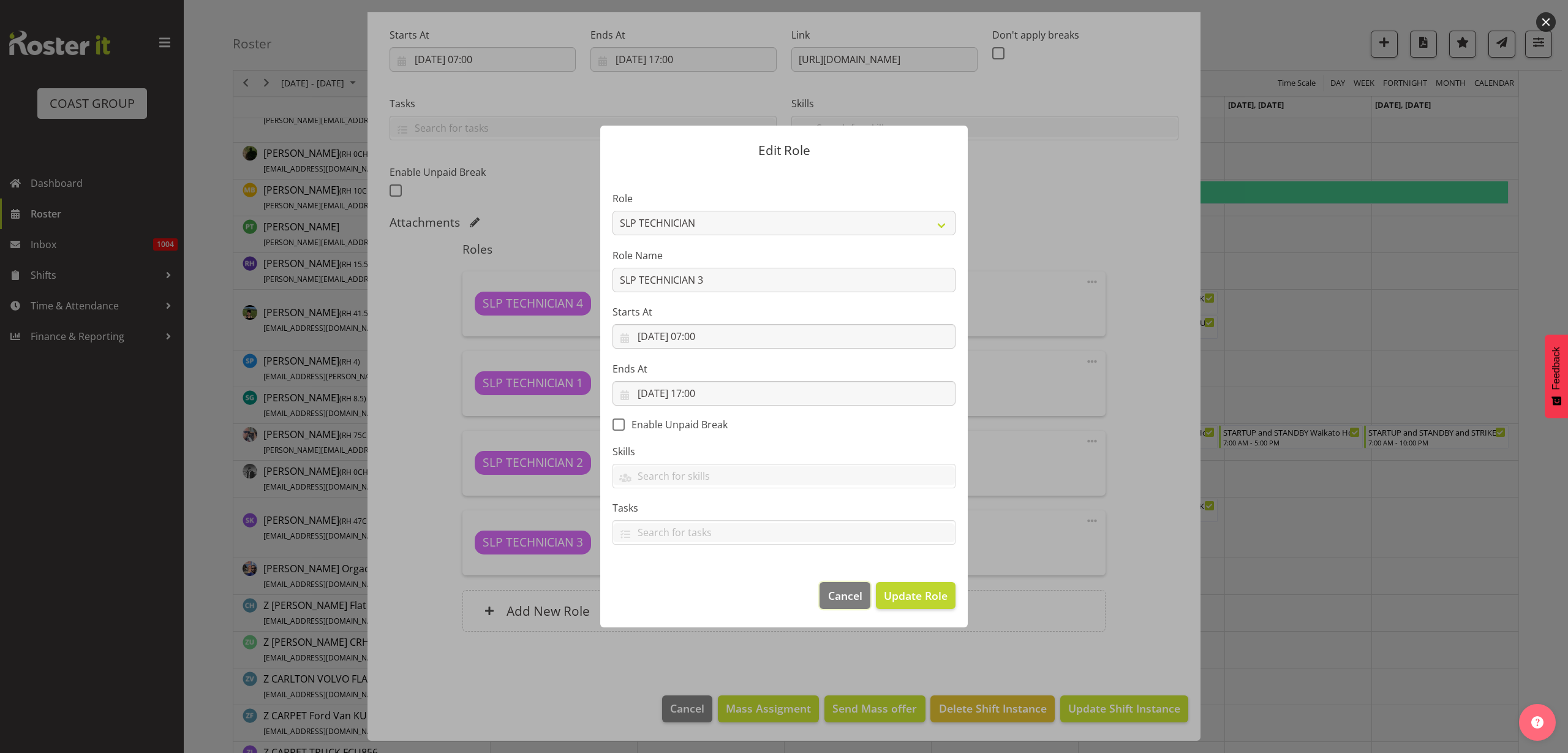
click at [851, 588] on span "Cancel" at bounding box center [845, 595] width 35 height 16
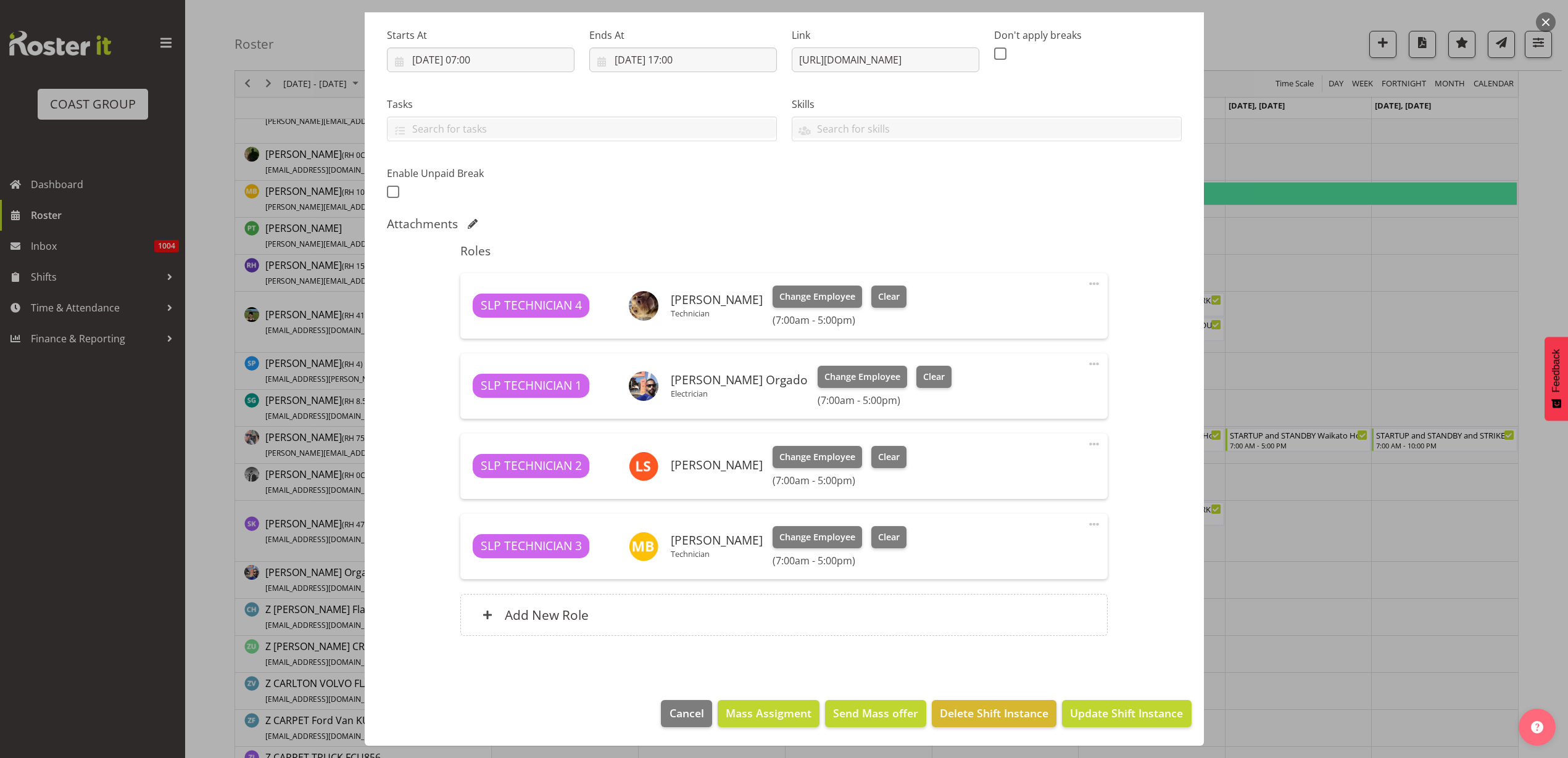
scroll to position [0, 0]
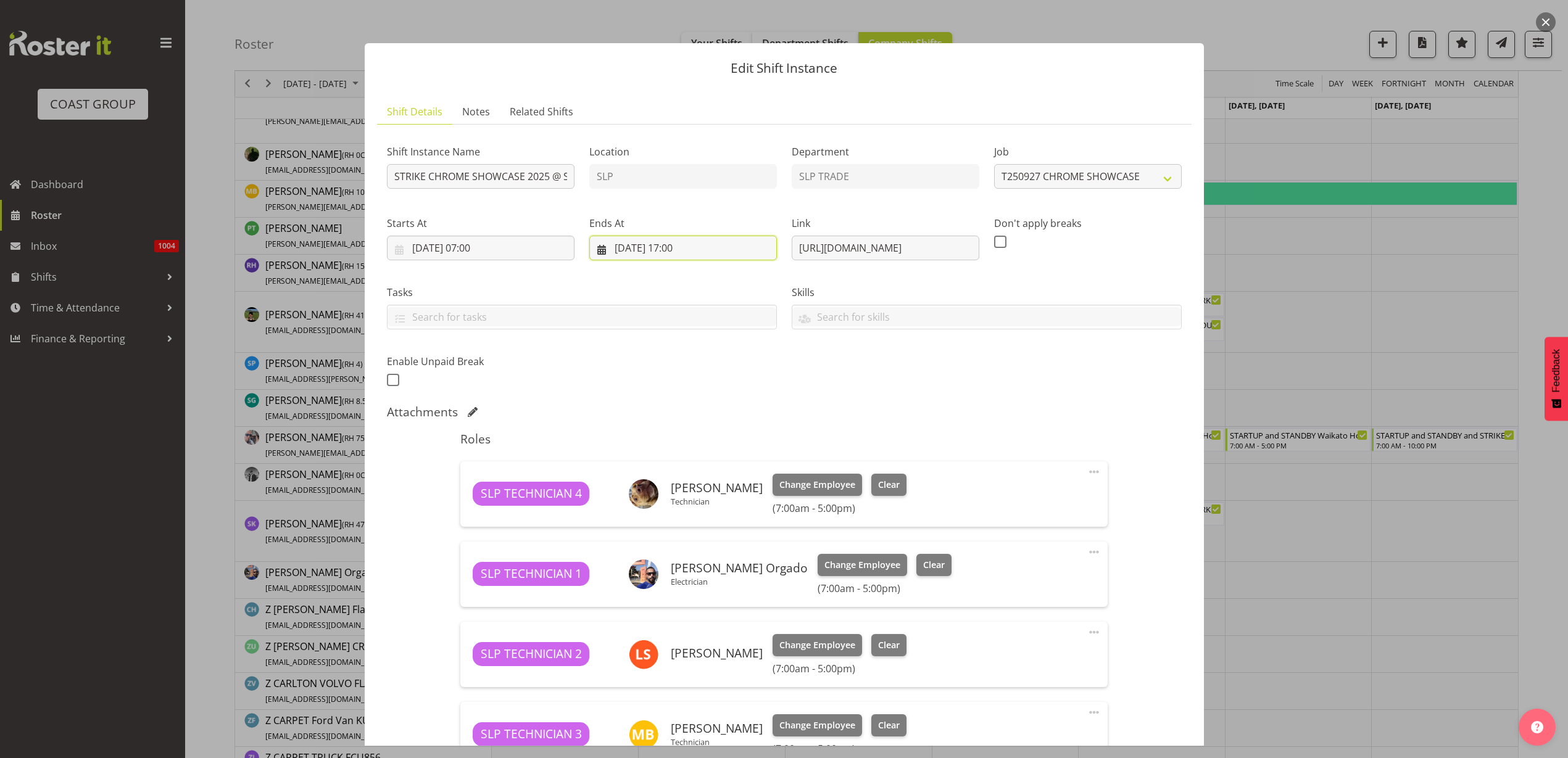
click at [680, 247] on input "29/09/2025, 17:00" at bounding box center [683, 248] width 187 height 25
click at [677, 508] on select "00 01 02 03 04 05 06 07 08 09 10 11 12 13 14 15 16 17 18 19 20 21 22 23" at bounding box center [683, 510] width 28 height 25
select select "14"
click at [669, 498] on select "00 01 02 03 04 05 06 07 08 09 10 11 12 13 14 15 16 17 18 19 20 21 22 23" at bounding box center [683, 510] width 28 height 25
type input "29/09/2025, 14:00"
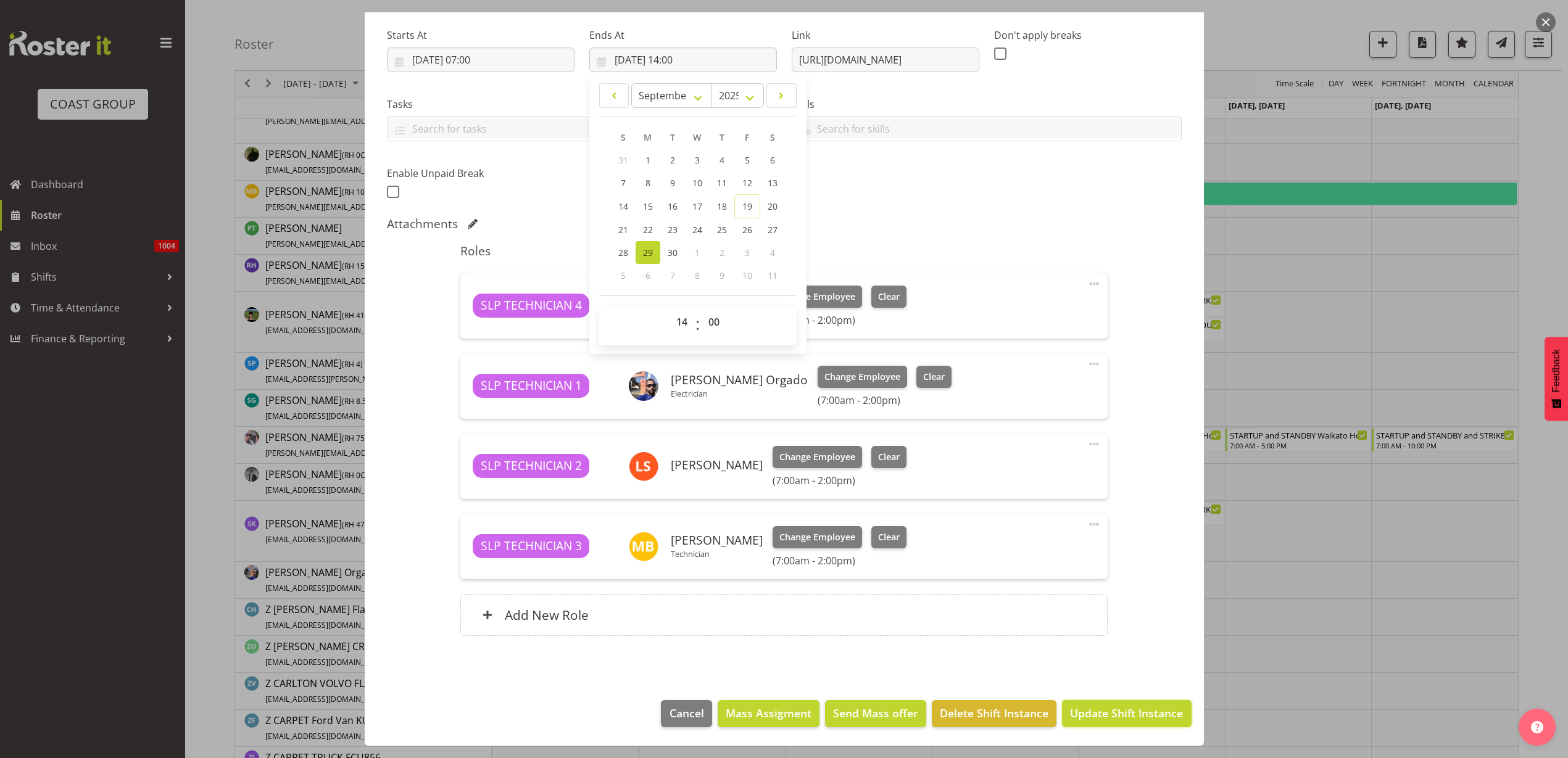
click at [1092, 710] on span "Update Shift Instance" at bounding box center [1126, 713] width 113 height 16
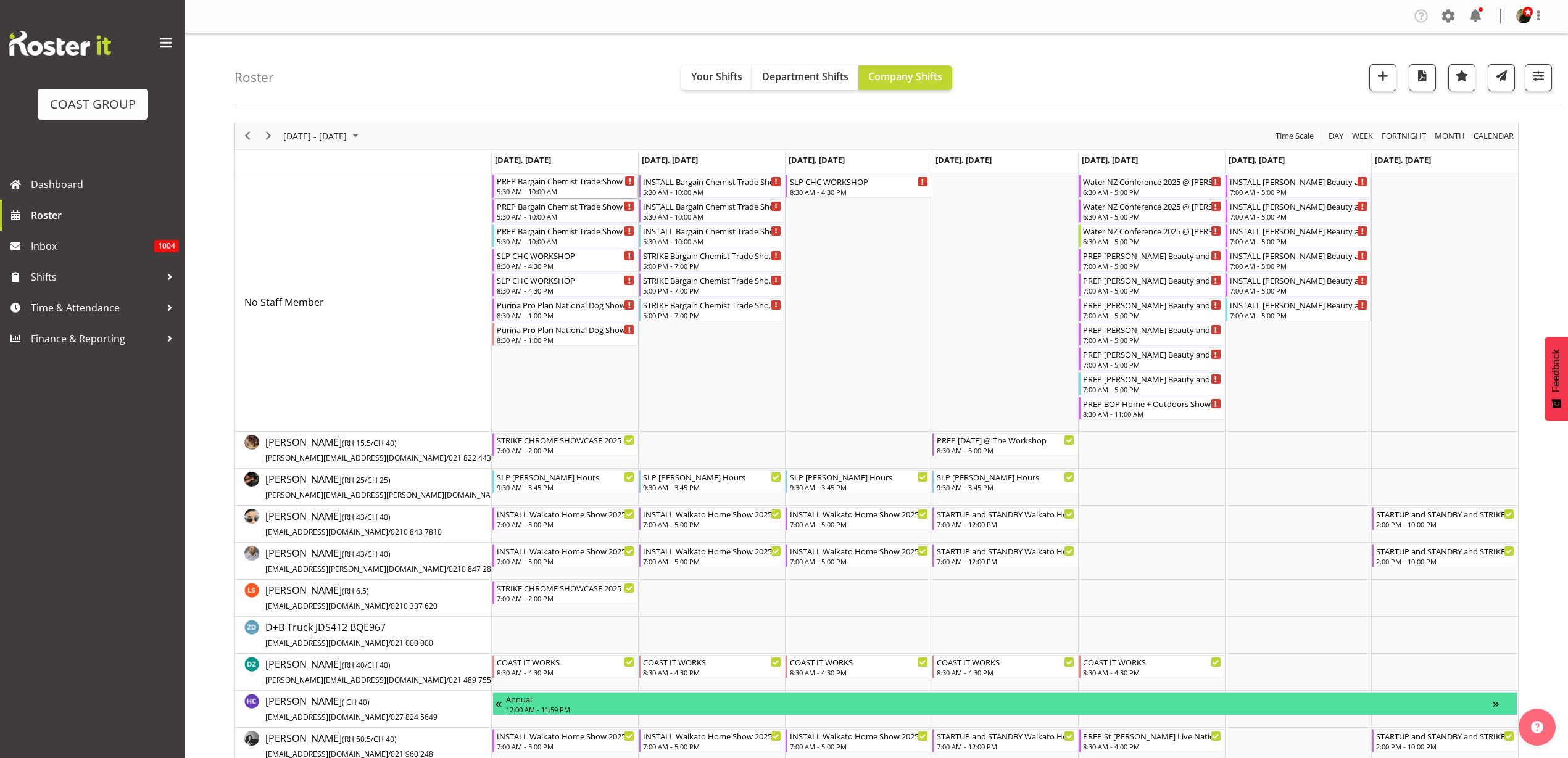
click at [532, 187] on div "5:30 AM - 10:00 AM" at bounding box center [566, 191] width 139 height 10
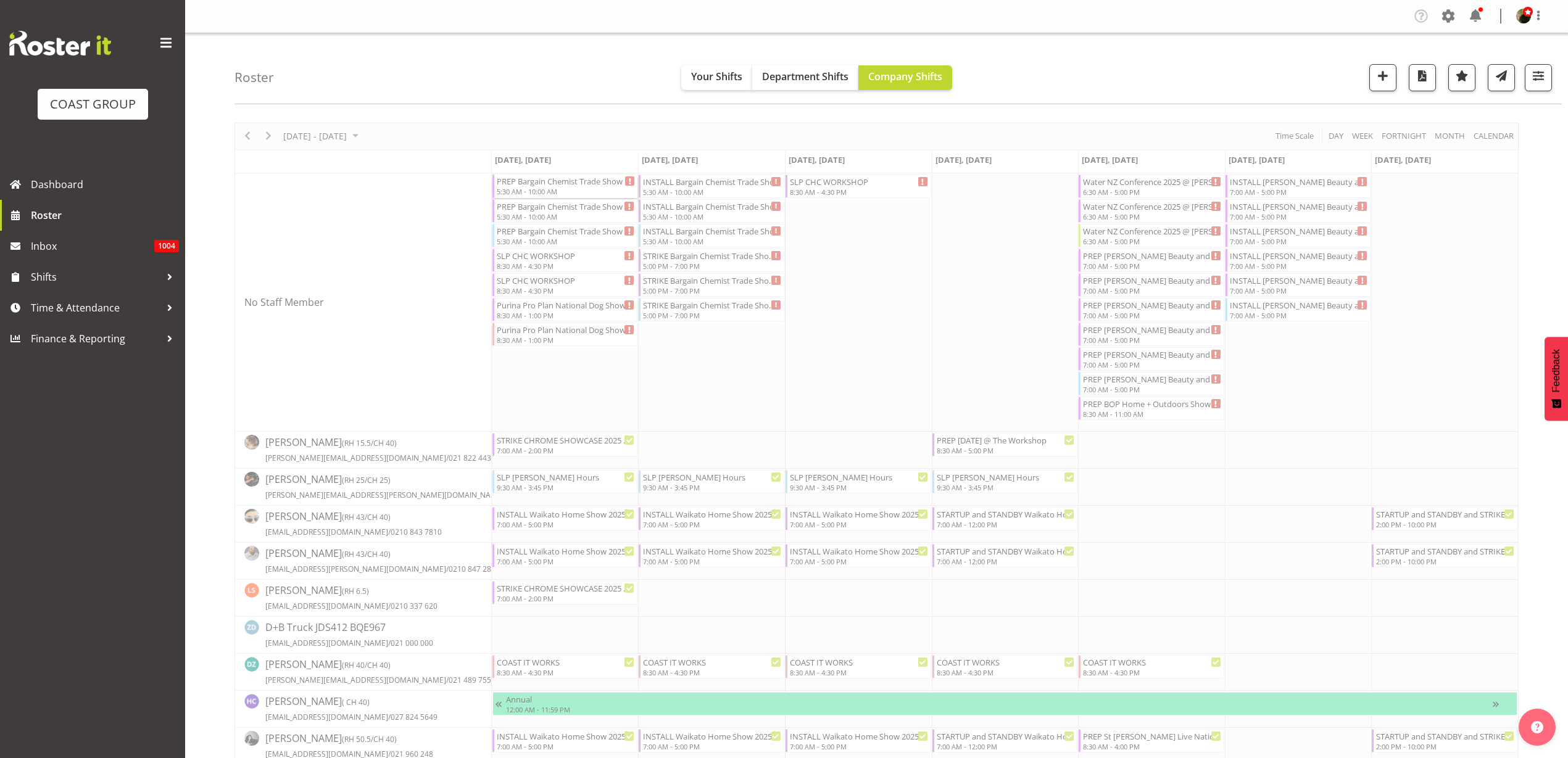
select select
select select "8"
select select "2025"
select select "5"
select select "30"
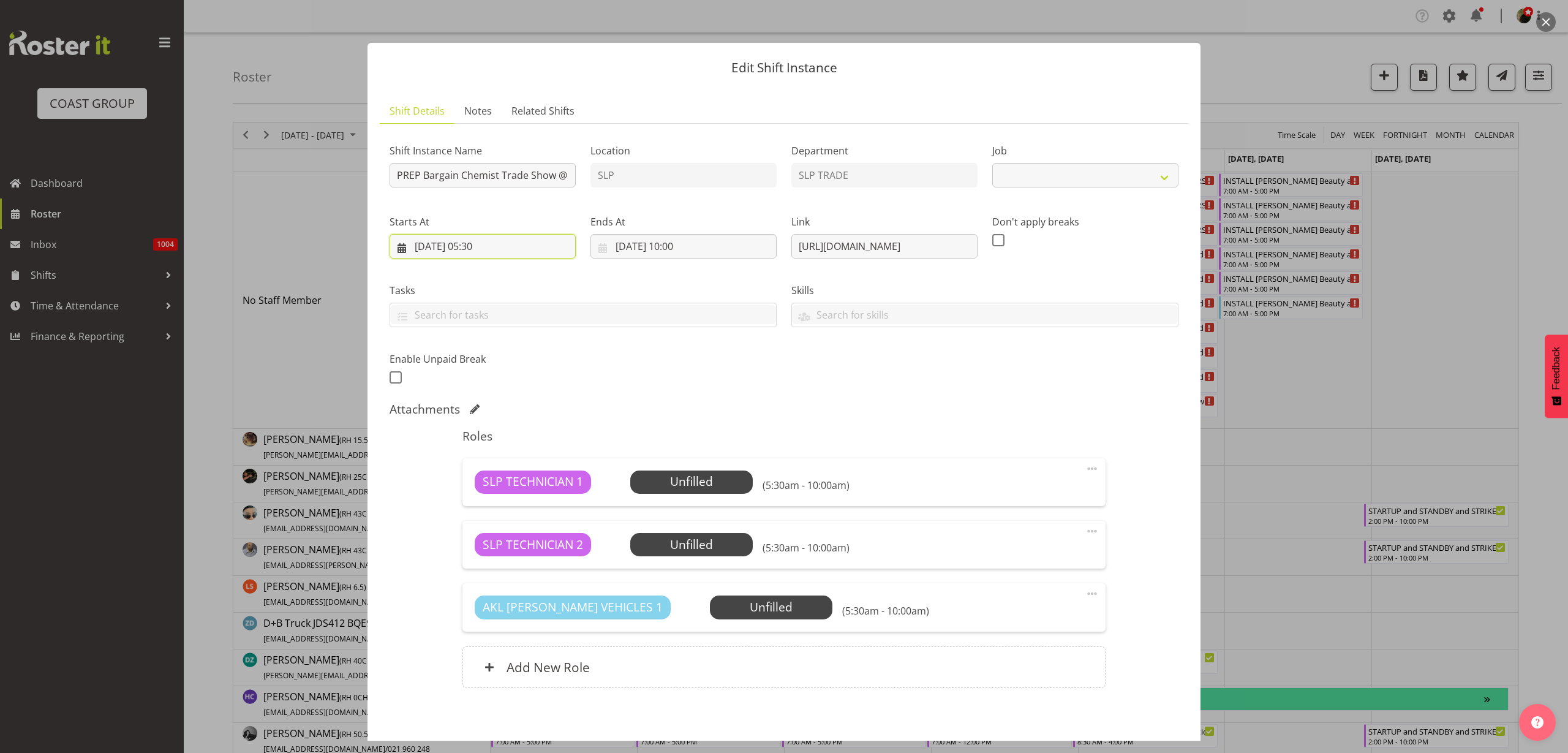
click at [449, 243] on input "29/09/2025, 05:30" at bounding box center [482, 246] width 186 height 25
select select "10647"
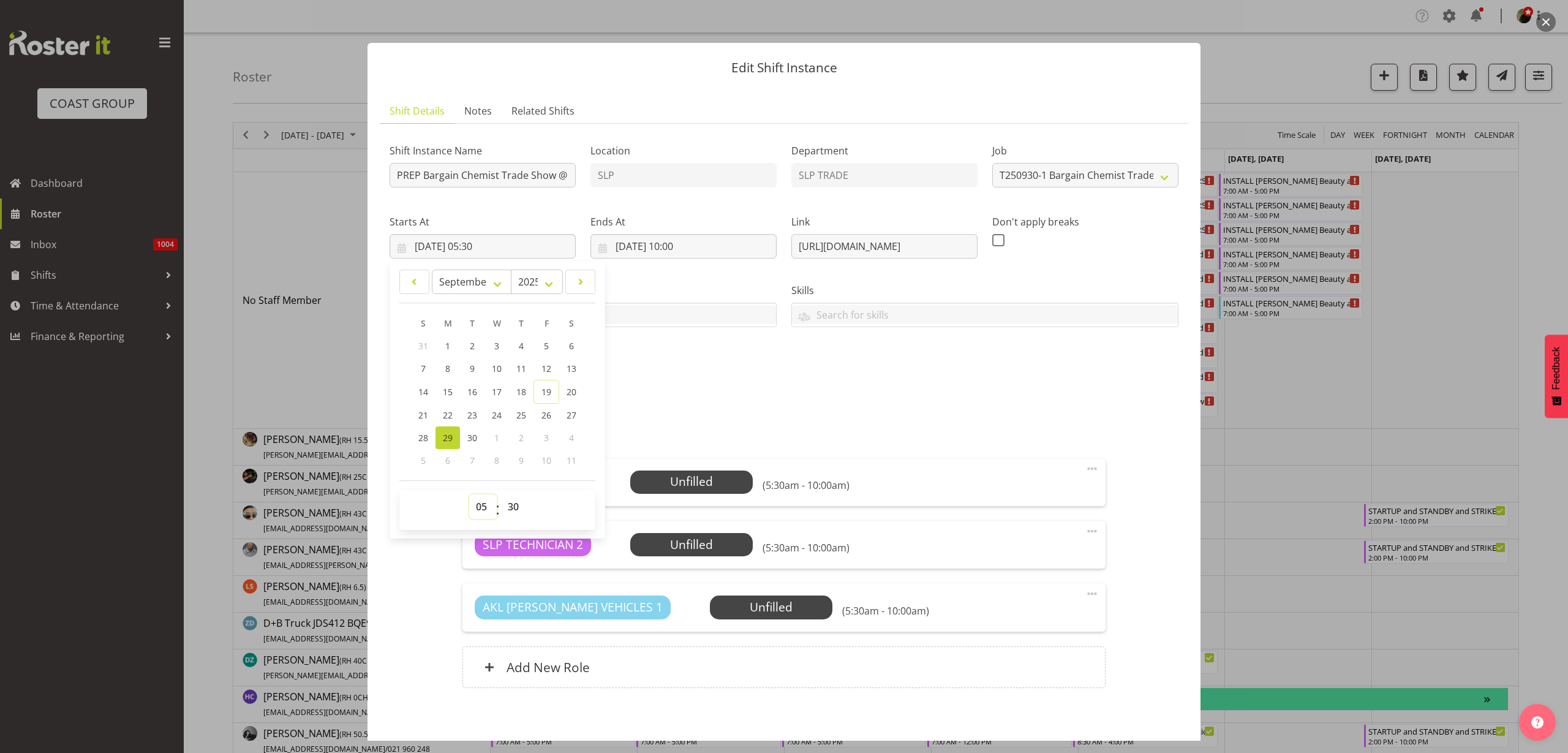
click at [485, 512] on select "00 01 02 03 04 05 06 07 08 09 10 11 12 13 14 15 16 17 18 19 20 21 22 23" at bounding box center [483, 507] width 28 height 25
select select "14"
click at [469, 495] on select "00 01 02 03 04 05 06 07 08 09 10 11 12 13 14 15 16 17 18 19 20 21 22 23" at bounding box center [483, 507] width 28 height 25
type input "29/09/2025, 14:30"
select select "0"
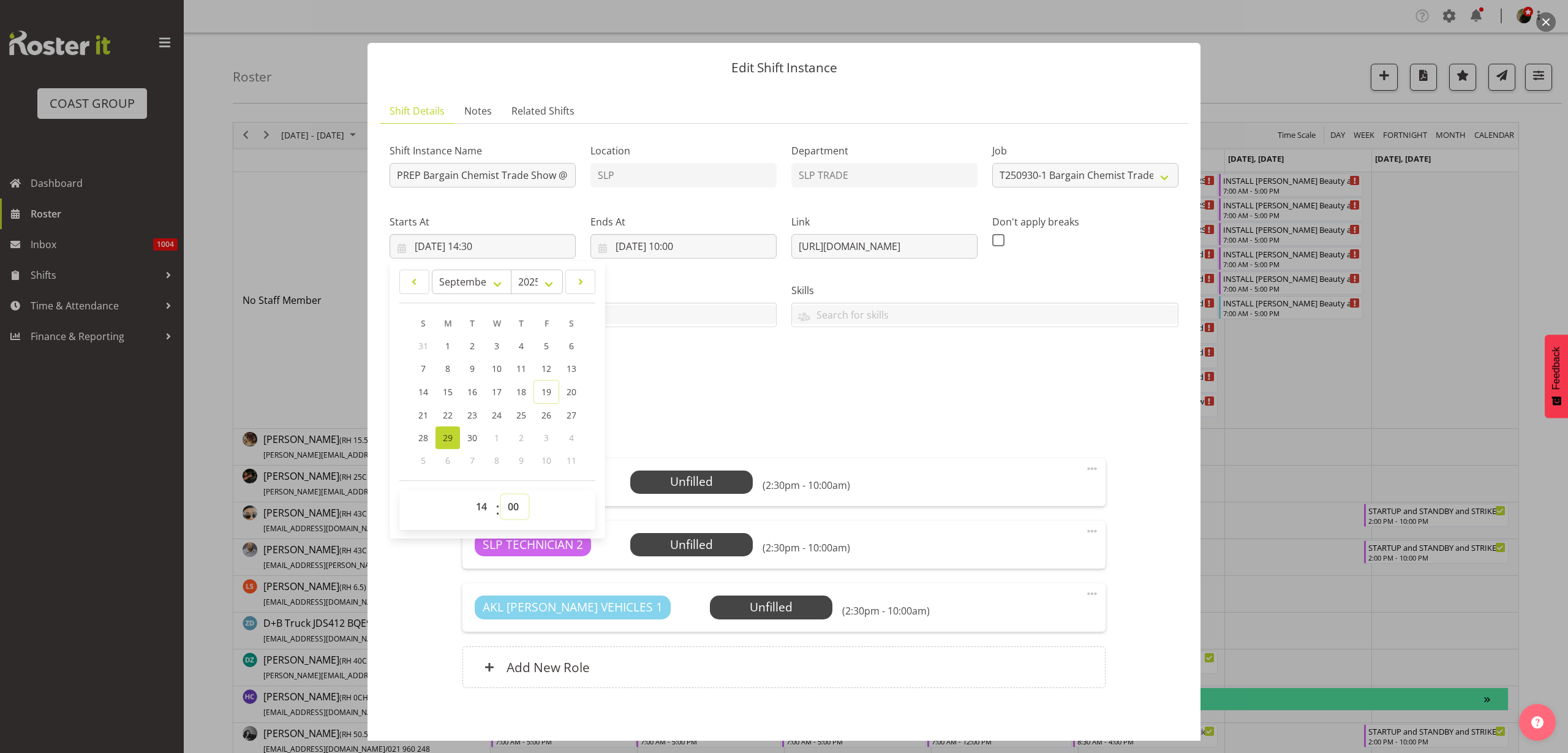
type input "29/09/2025, 14:00"
click at [670, 239] on input "29/09/2025, 10:00" at bounding box center [683, 246] width 186 height 25
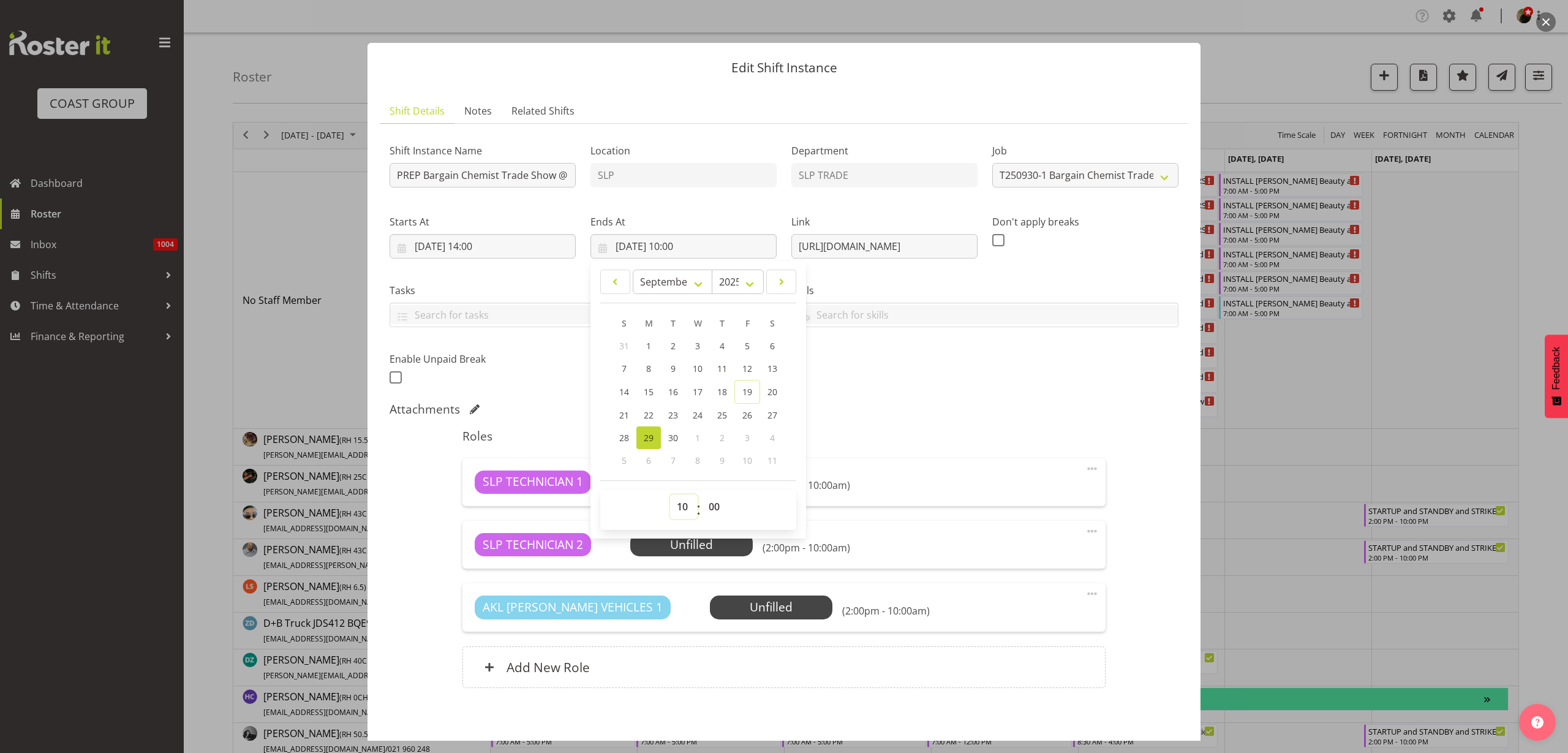
click at [679, 513] on select "00 01 02 03 04 05 06 07 08 09 10 11 12 13 14 15 16 17 18 19 20 21 22 23" at bounding box center [684, 507] width 28 height 25
select select "16"
click at [670, 495] on select "00 01 02 03 04 05 06 07 08 09 10 11 12 13 14 15 16 17 18 19 20 21 22 23" at bounding box center [684, 507] width 28 height 25
type input "29/09/2025, 16:00"
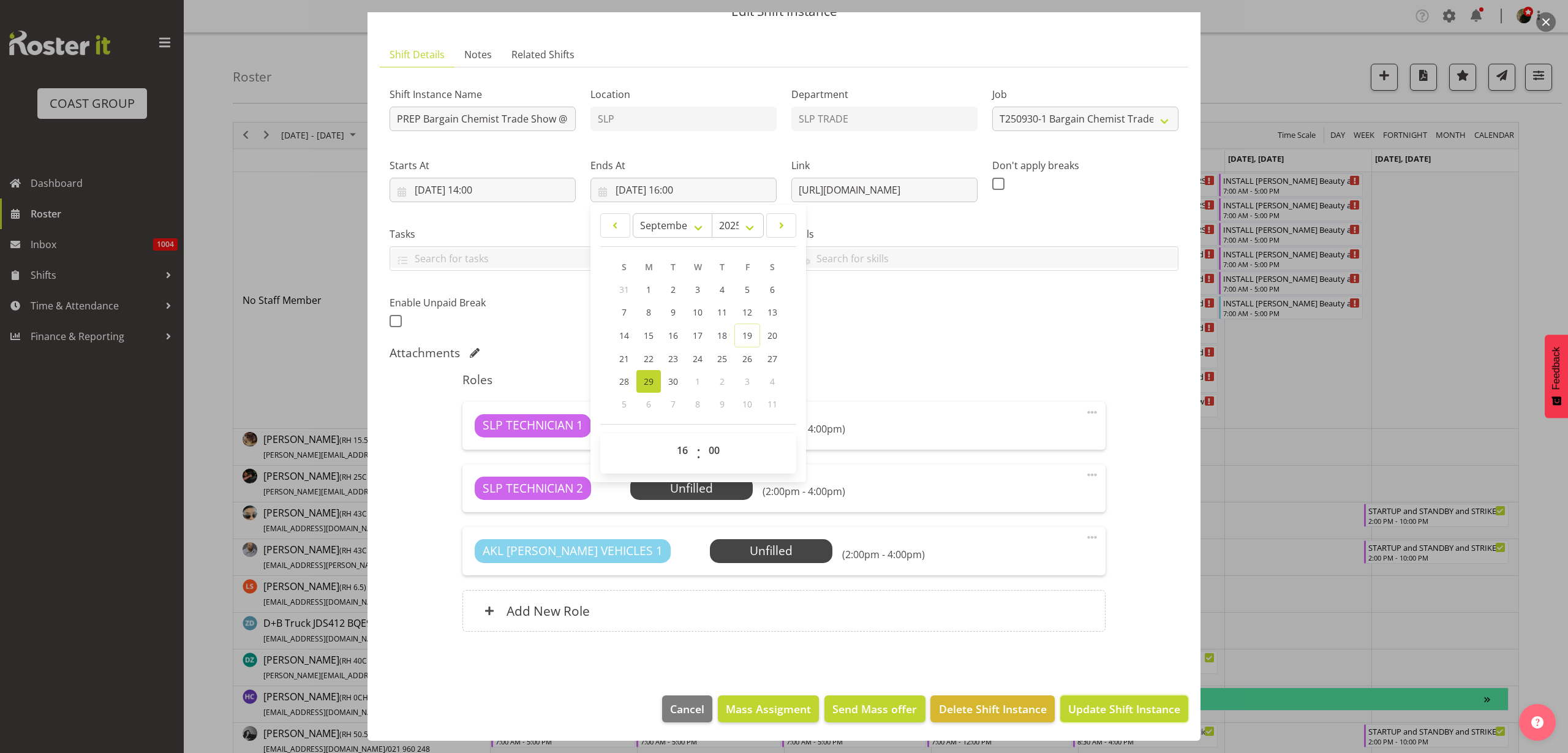
click at [1118, 714] on span "Update Shift Instance" at bounding box center [1124, 709] width 112 height 16
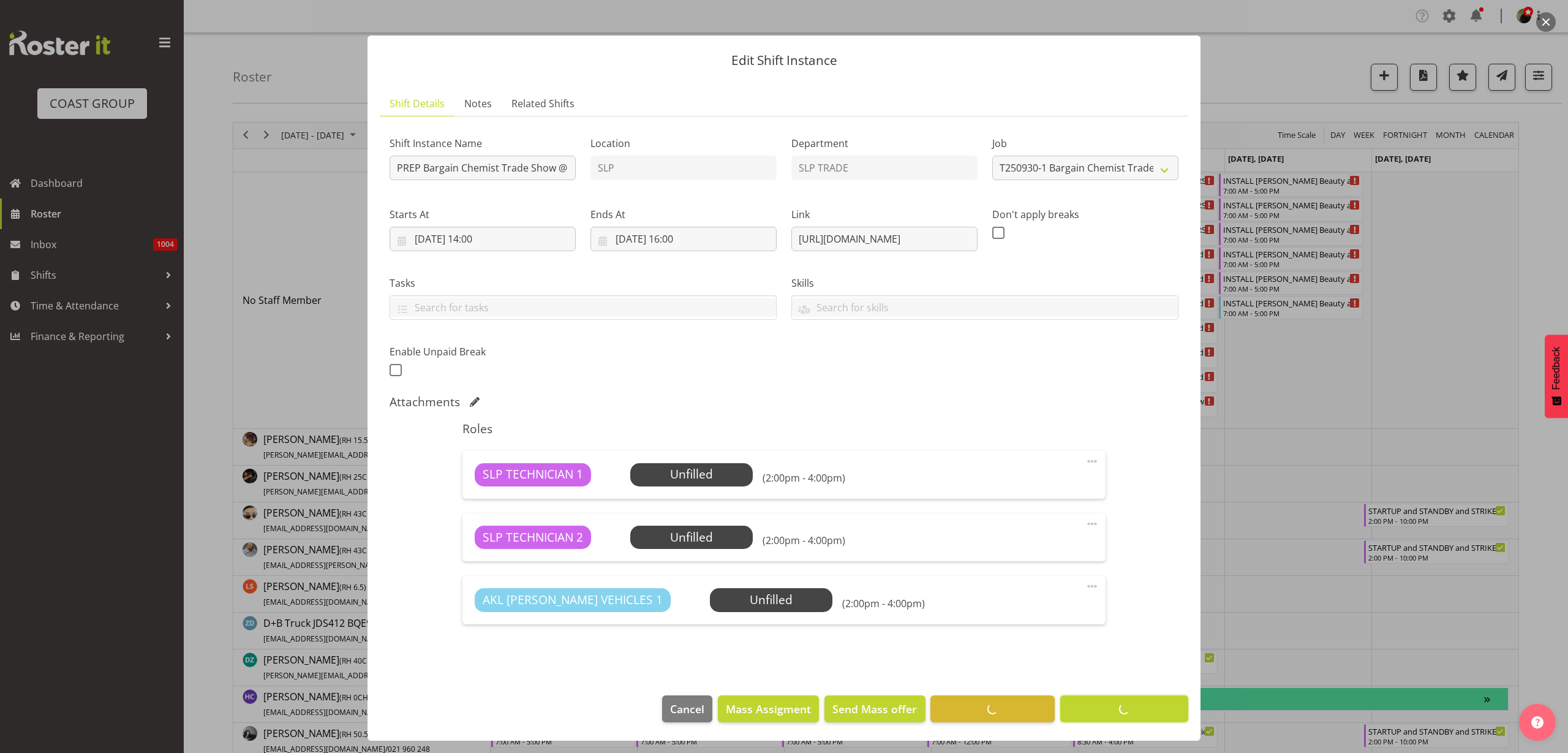
scroll to position [8, 0]
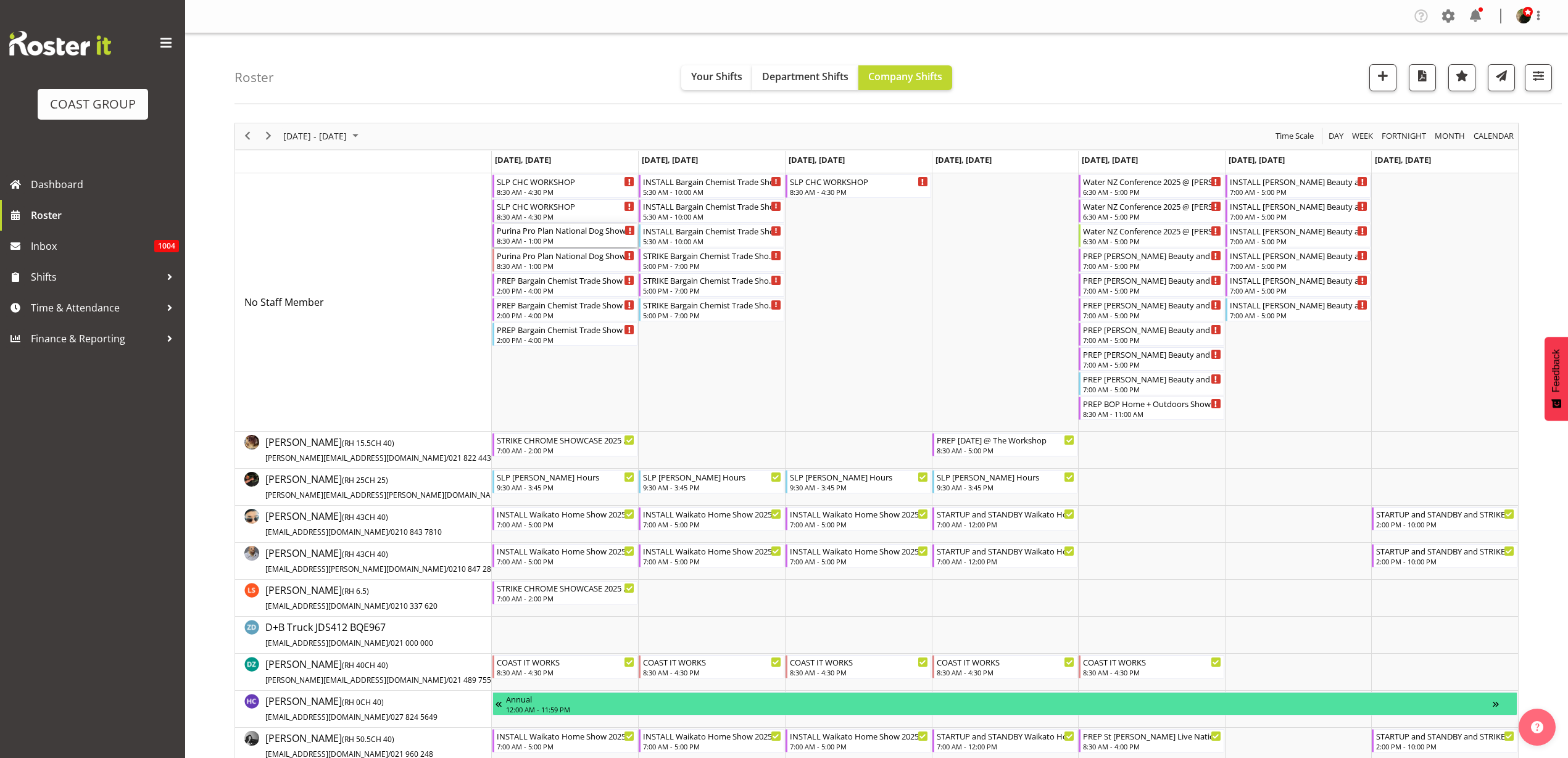
click at [582, 236] on div "8:30 AM - 1:00 PM" at bounding box center [566, 241] width 139 height 10
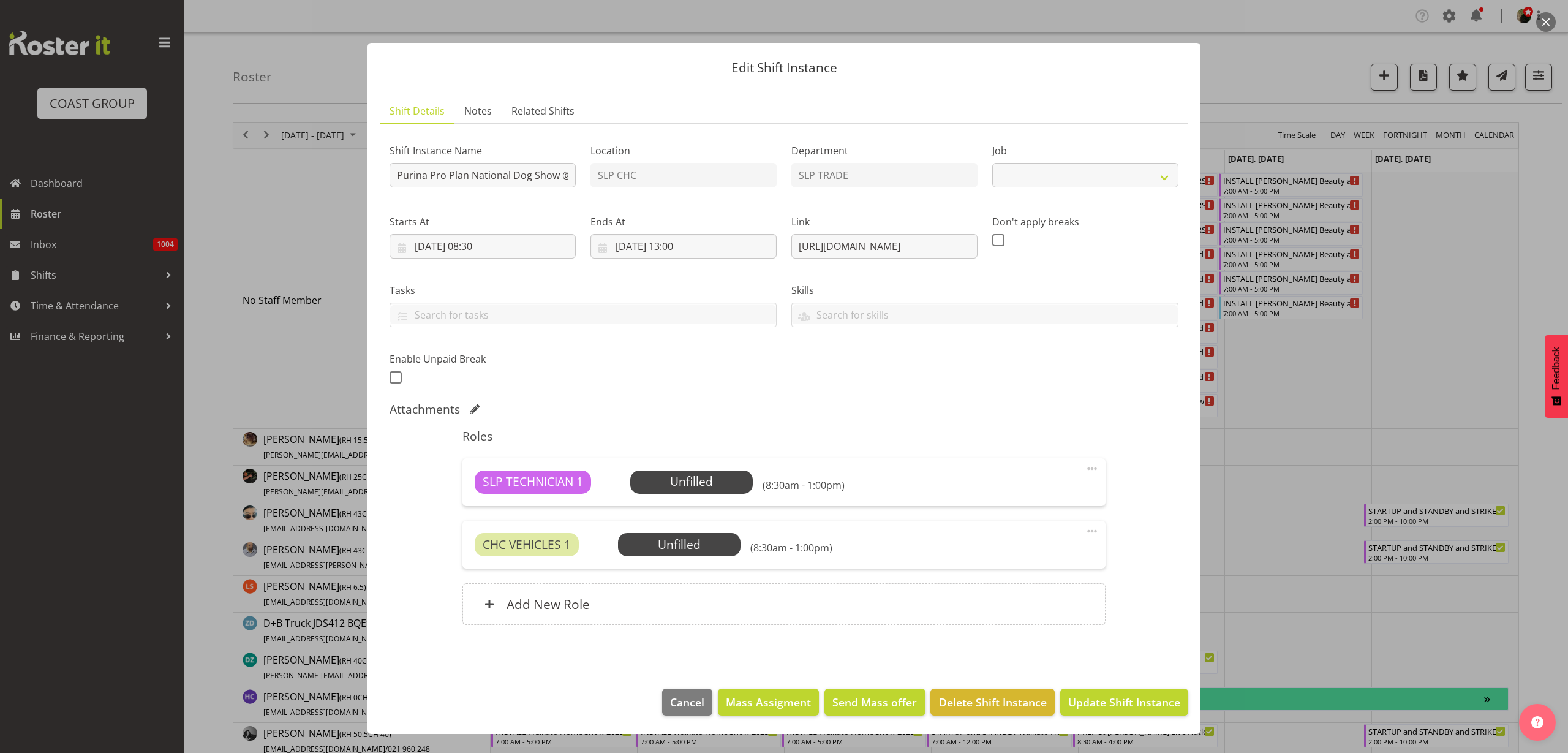
select select "10370"
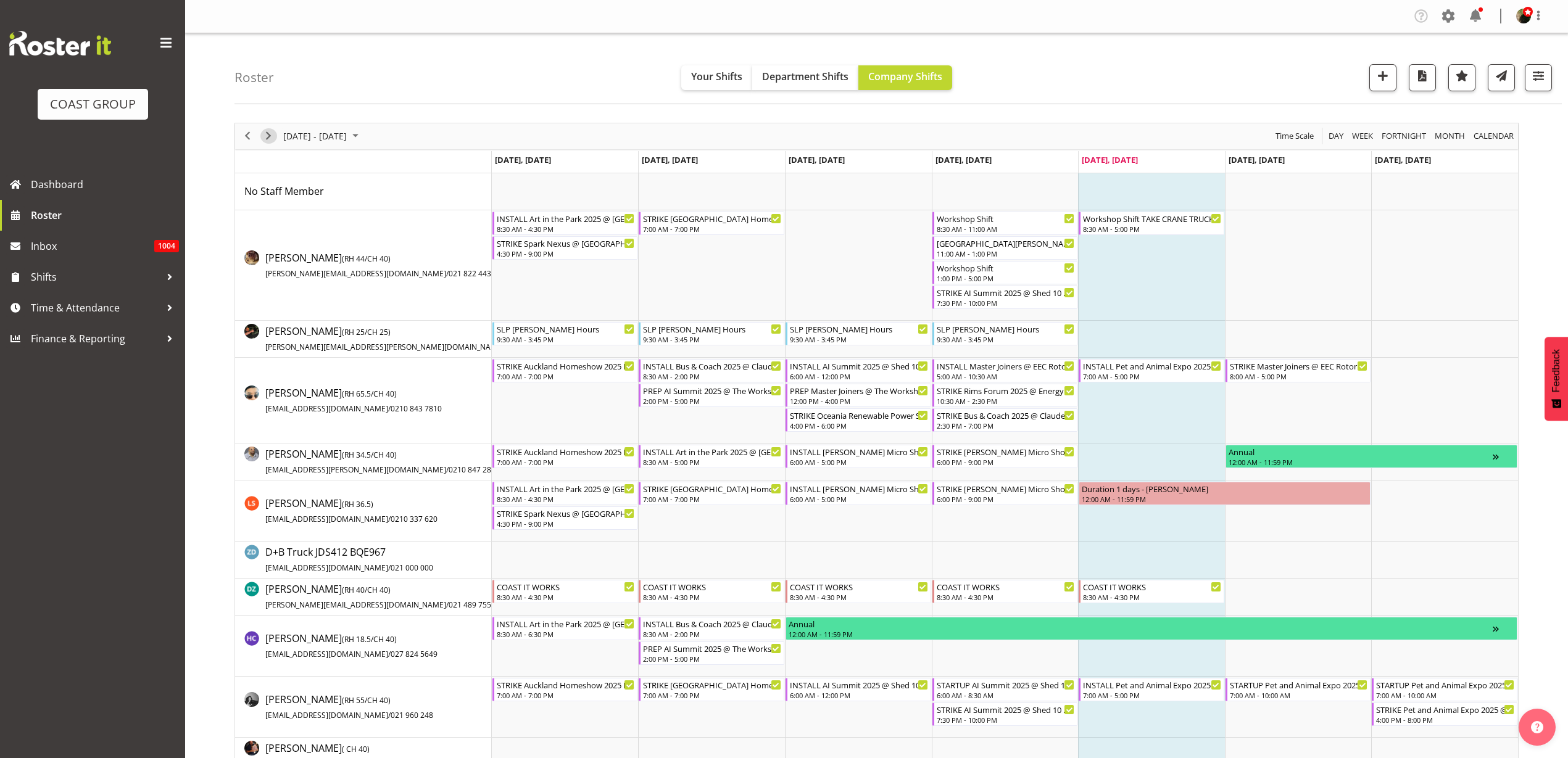
click at [272, 135] on span "Next" at bounding box center [268, 136] width 15 height 15
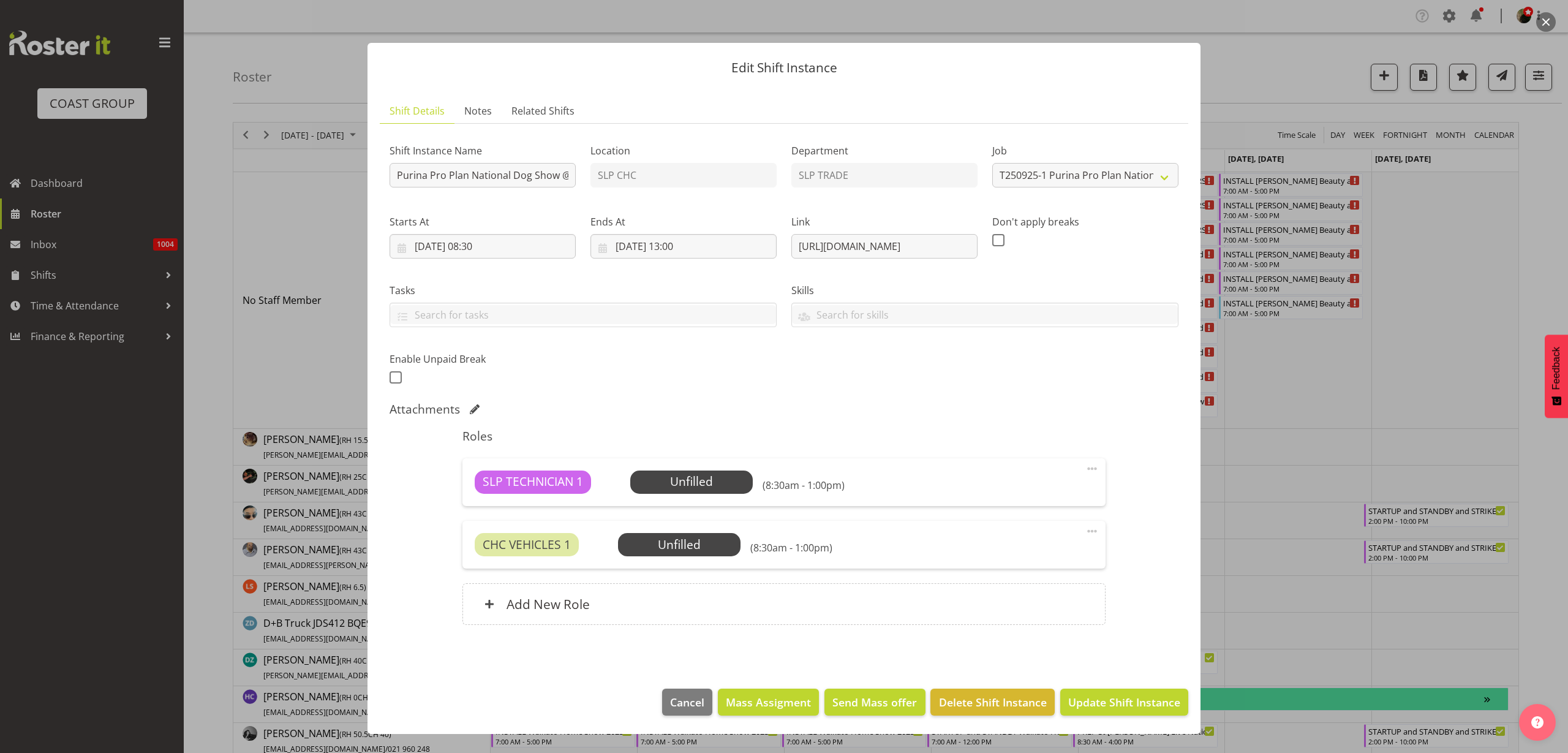
select select "10370"
click at [690, 706] on span "Cancel" at bounding box center [687, 702] width 35 height 16
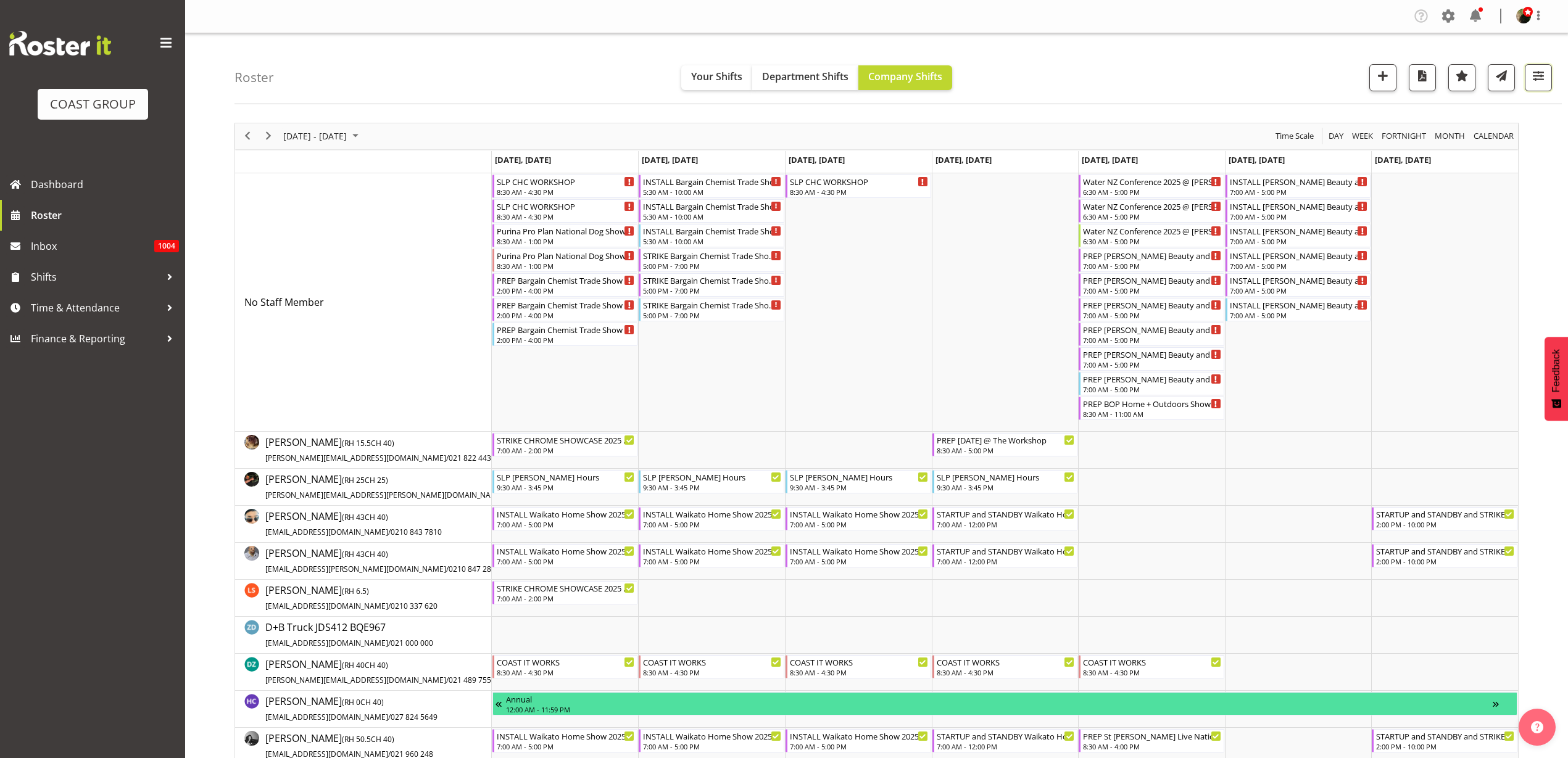
click at [1545, 77] on span "button" at bounding box center [1538, 75] width 16 height 16
click at [1431, 109] on button "2 Locations" at bounding box center [1460, 116] width 163 height 27
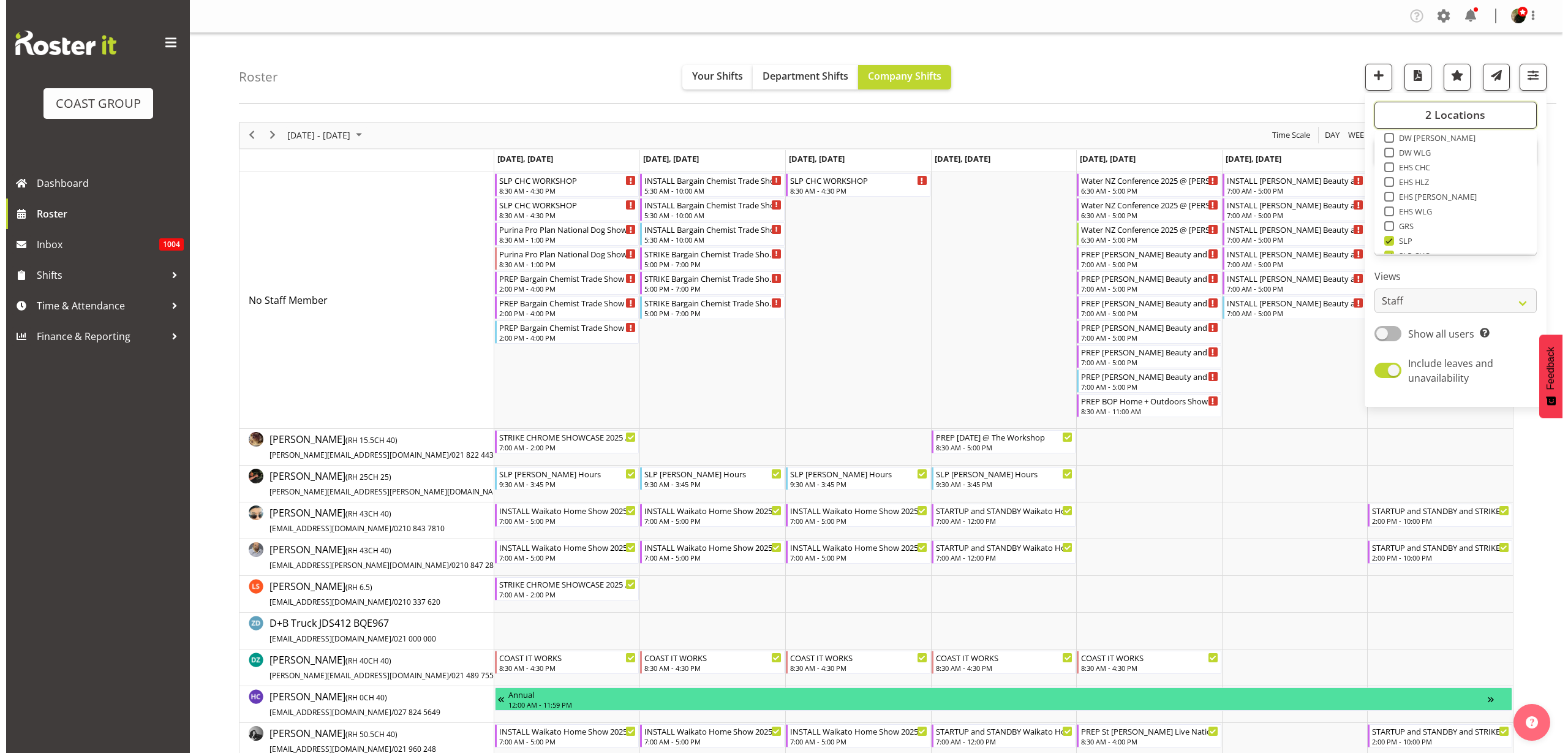
scroll to position [153, 0]
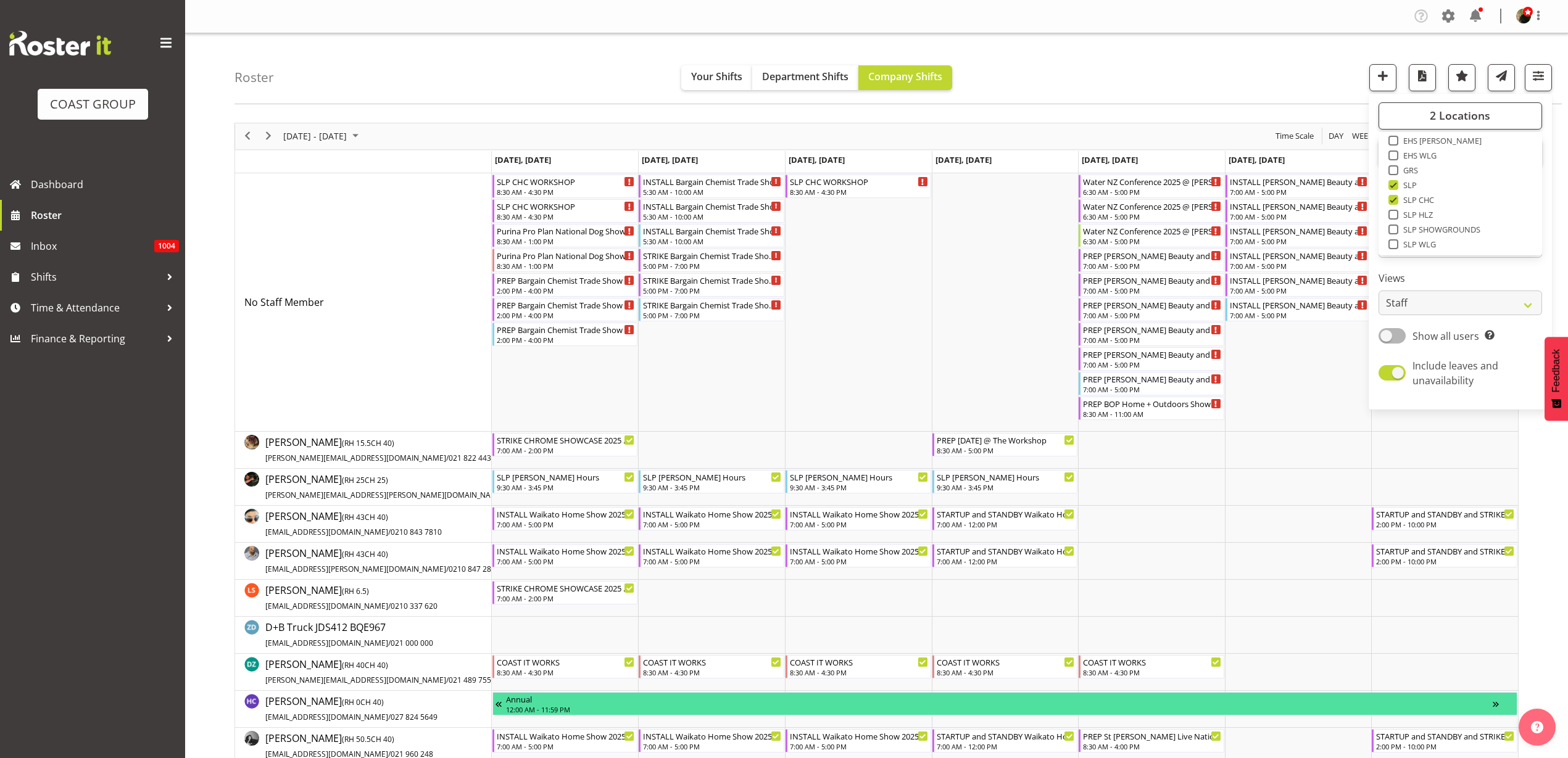
click at [1396, 200] on span at bounding box center [1393, 200] width 10 height 10
click at [1396, 200] on input "SLP CHC" at bounding box center [1392, 199] width 8 height 8
checkbox input "false"
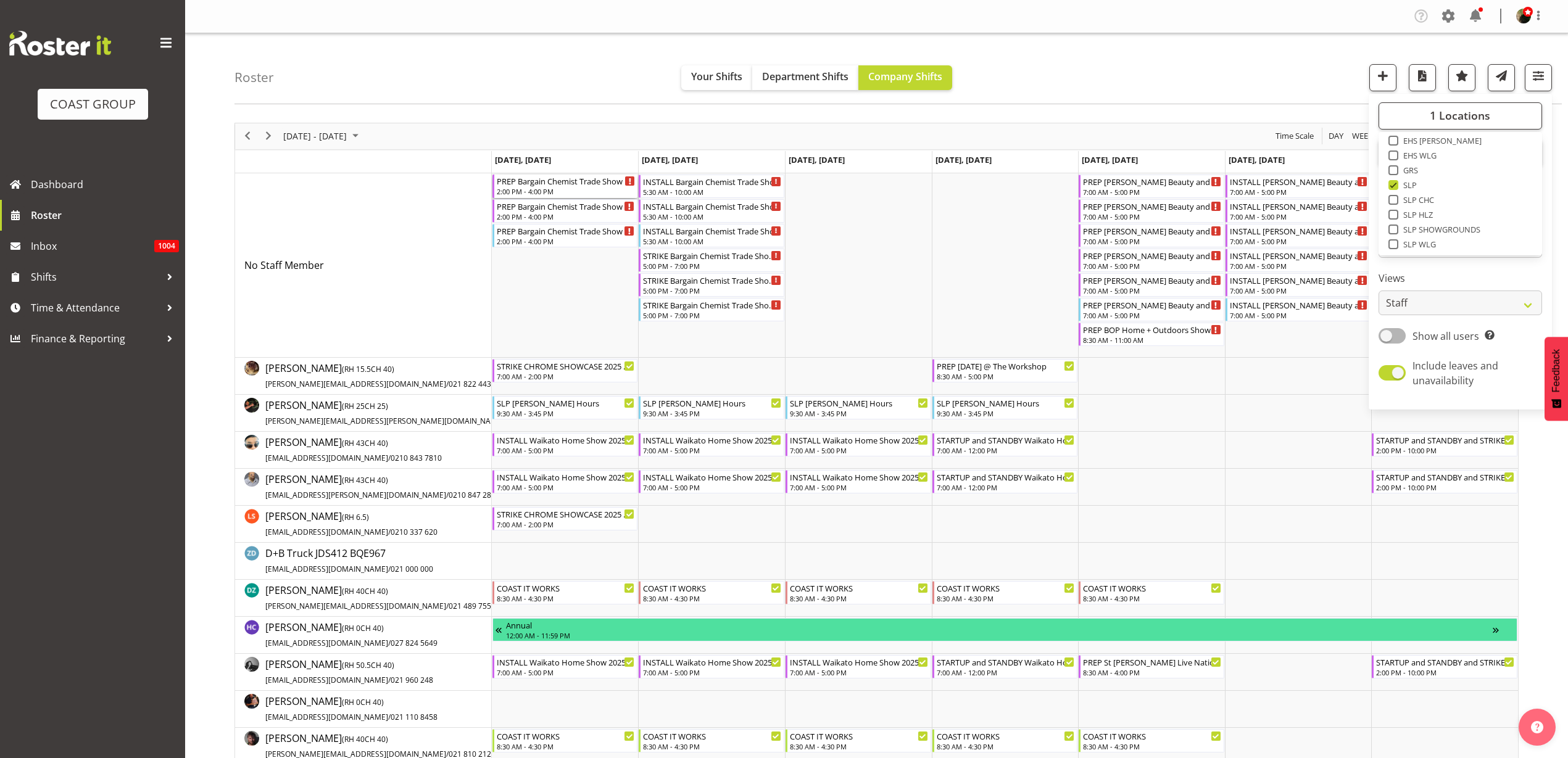
click at [527, 185] on div "PREP Bargain Chemist Trade Show @ The Workshop" at bounding box center [566, 181] width 139 height 13
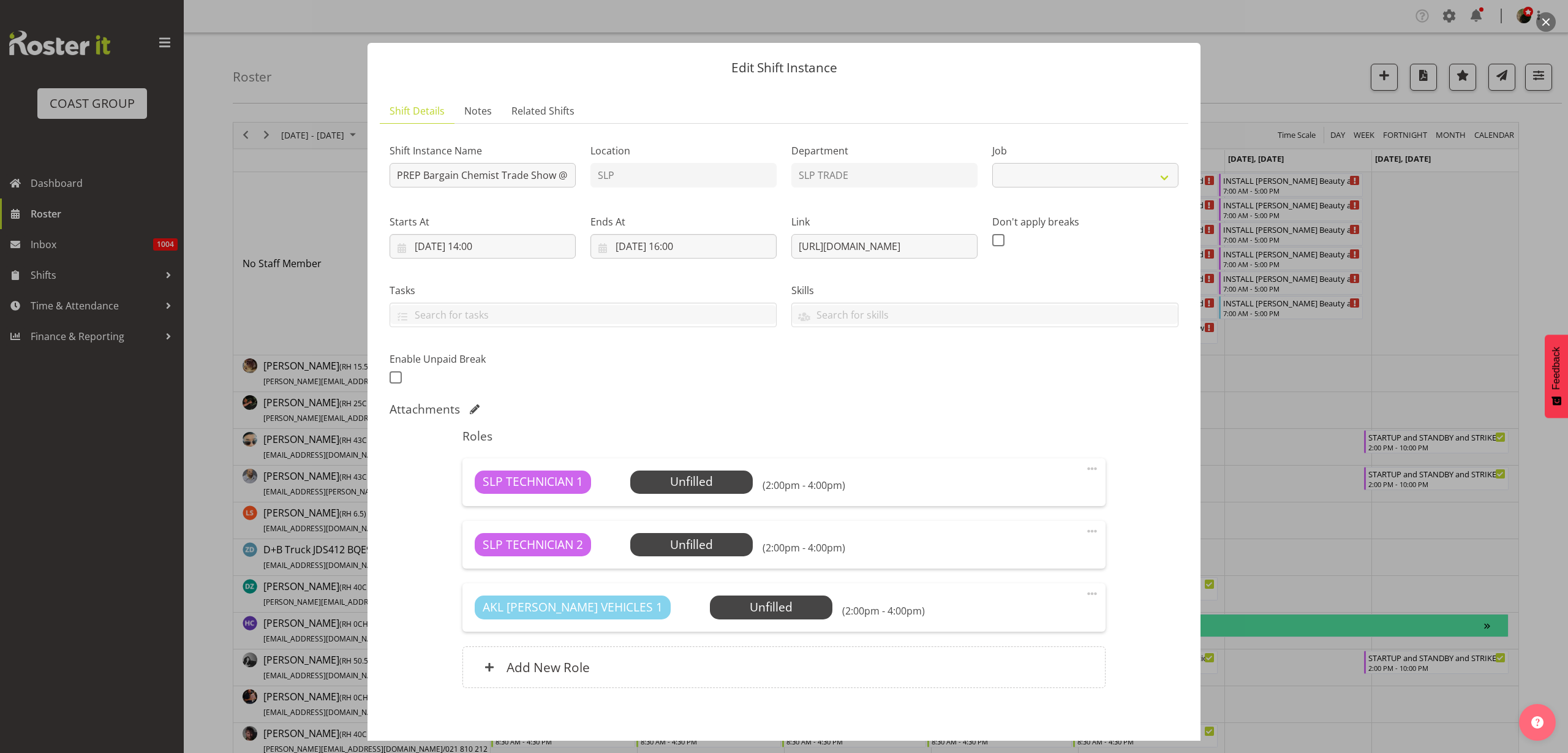
select select "10647"
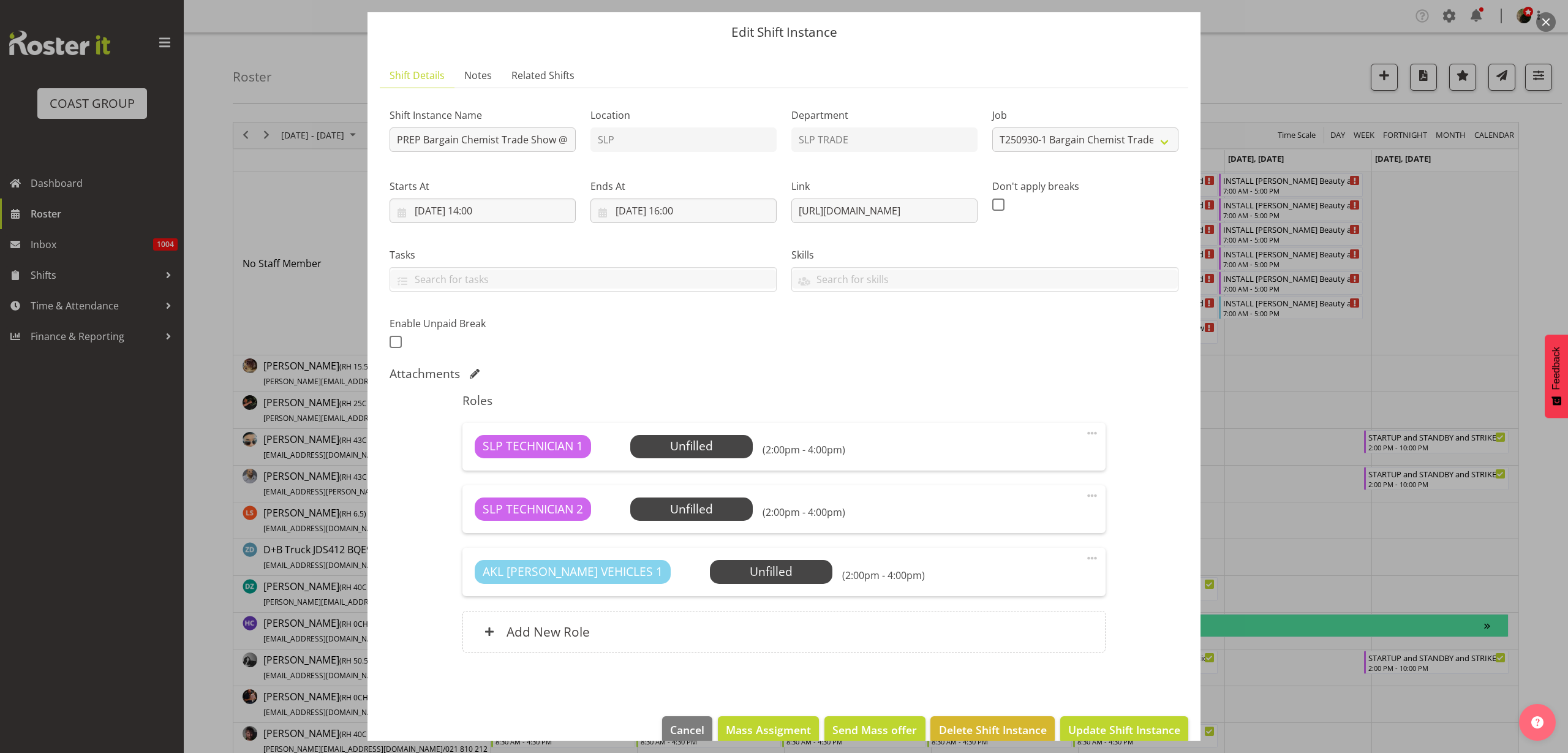
scroll to position [57, 0]
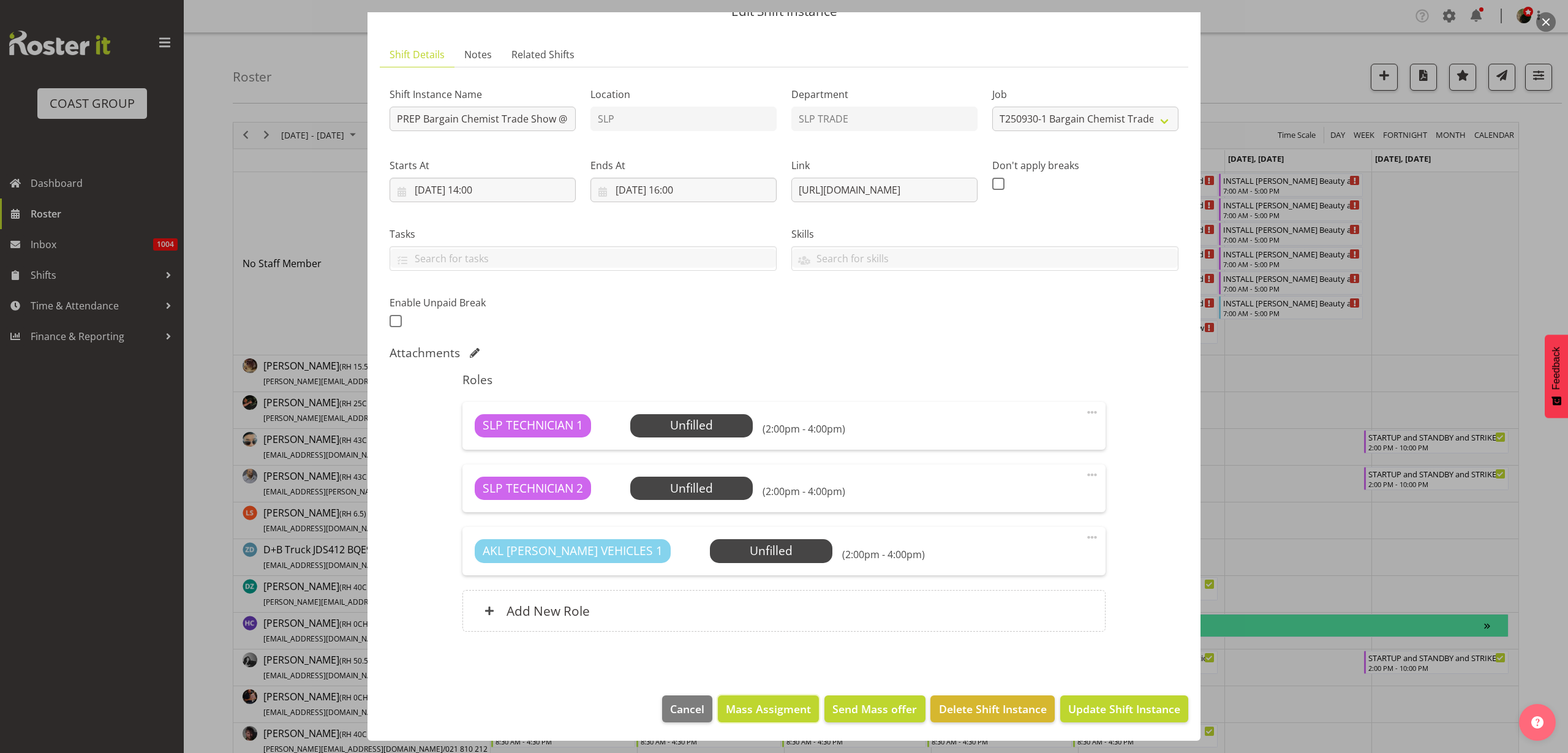
click at [758, 709] on span "Mass Assigment" at bounding box center [769, 709] width 85 height 16
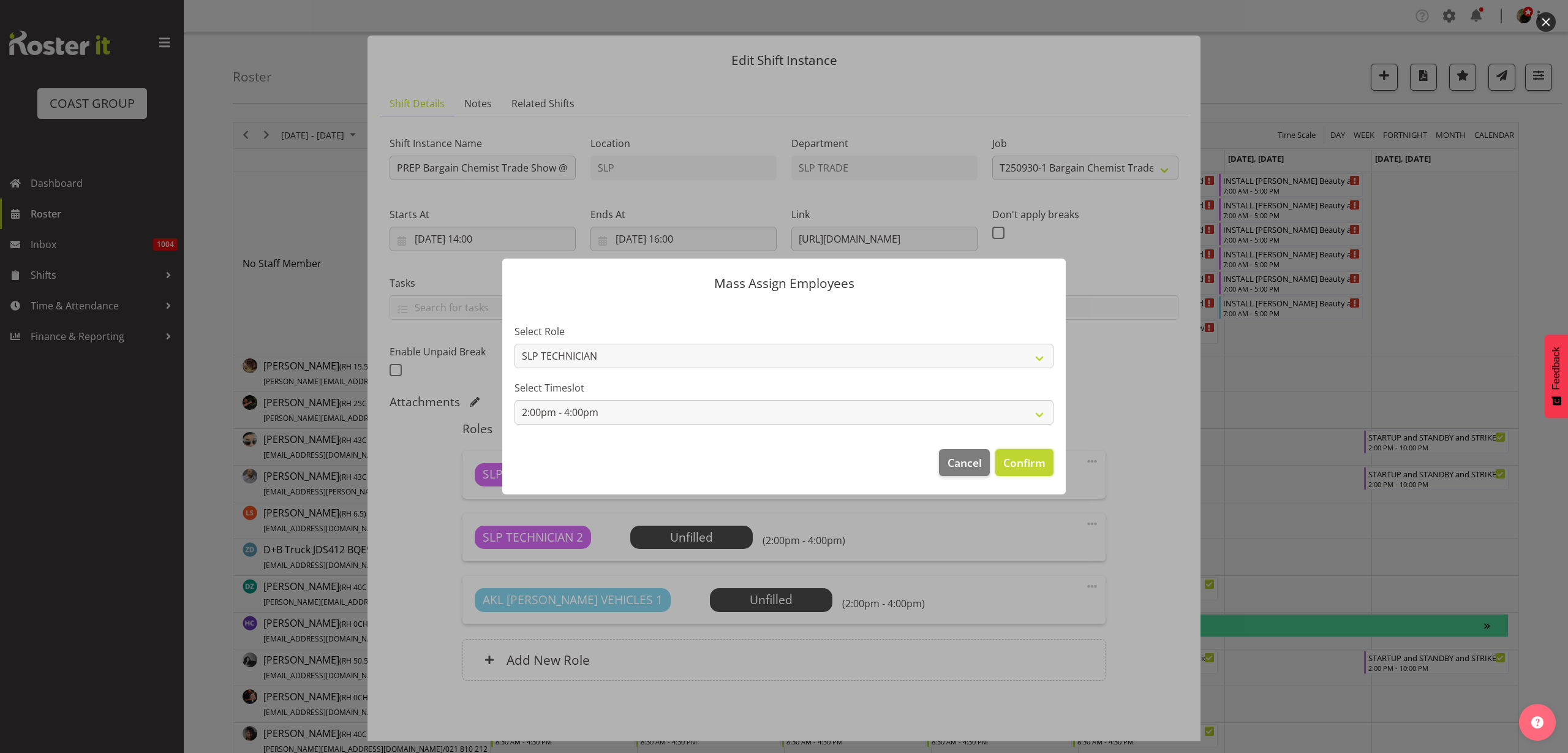
click at [1035, 470] on span "Confirm" at bounding box center [1024, 463] width 42 height 16
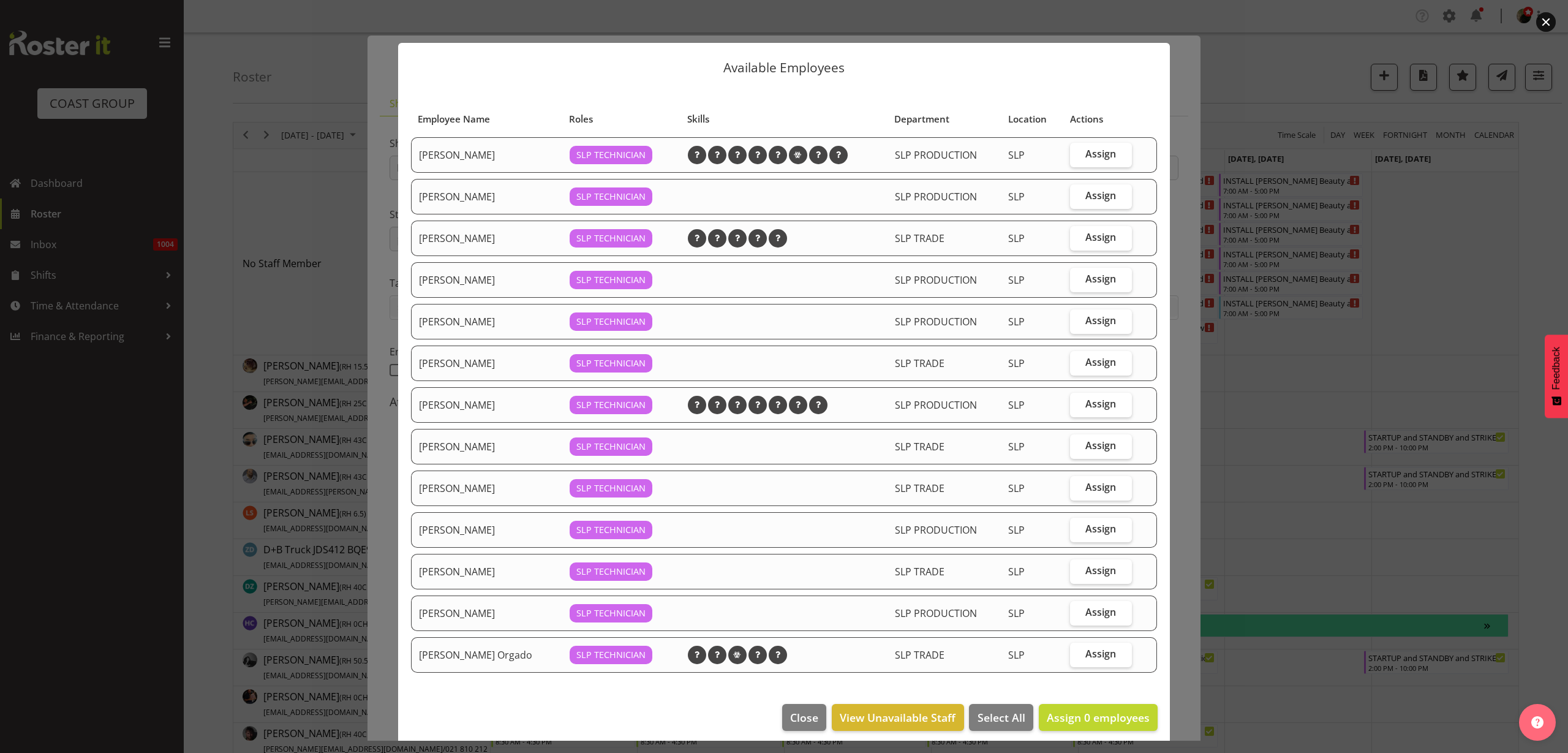
click at [1097, 657] on span "Assign" at bounding box center [1101, 654] width 31 height 13
click at [1078, 657] on input "Assign" at bounding box center [1074, 654] width 8 height 8
checkbox input "true"
click at [1092, 446] on span "Assign" at bounding box center [1101, 446] width 31 height 13
click at [1078, 446] on input "Assign" at bounding box center [1074, 446] width 8 height 8
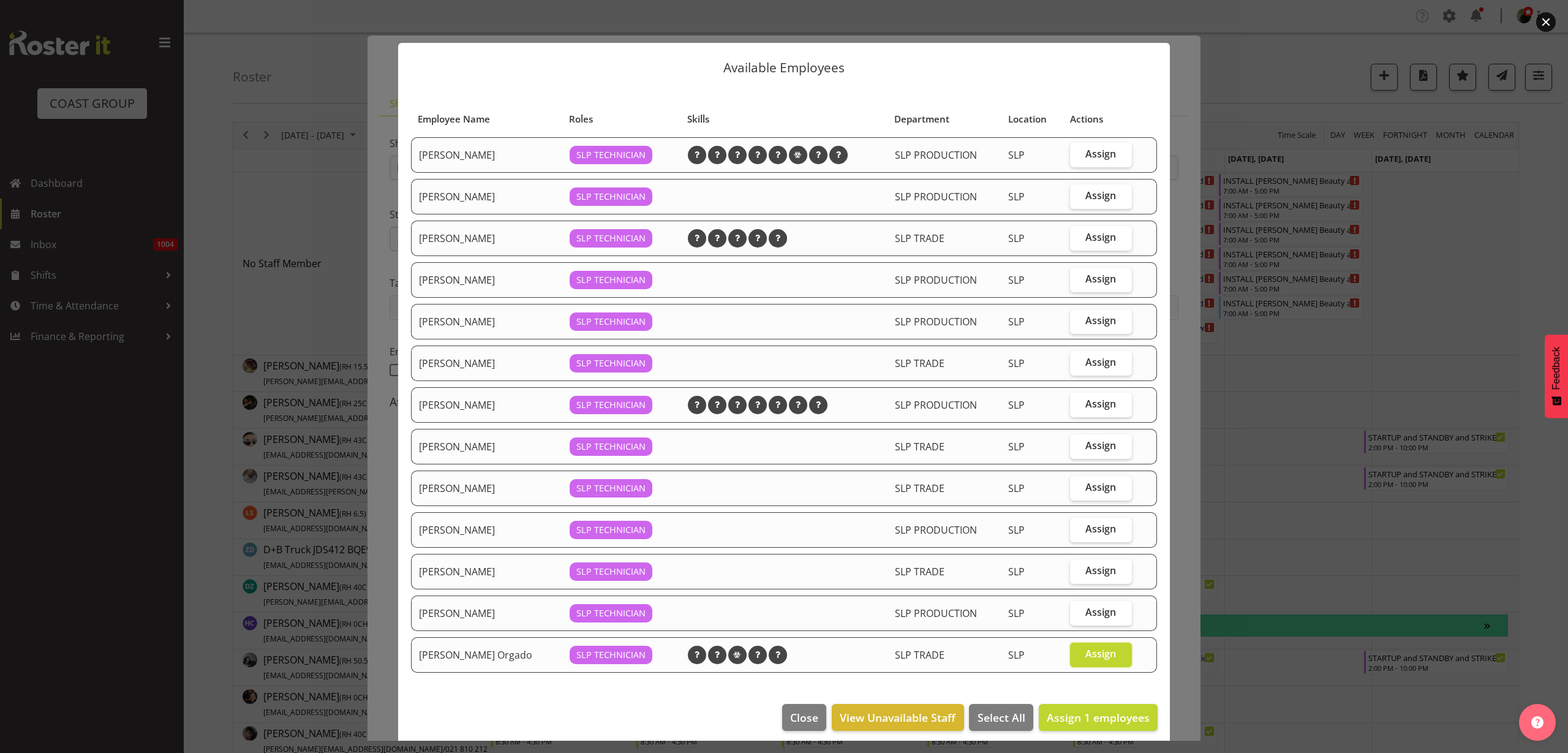
checkbox input "true"
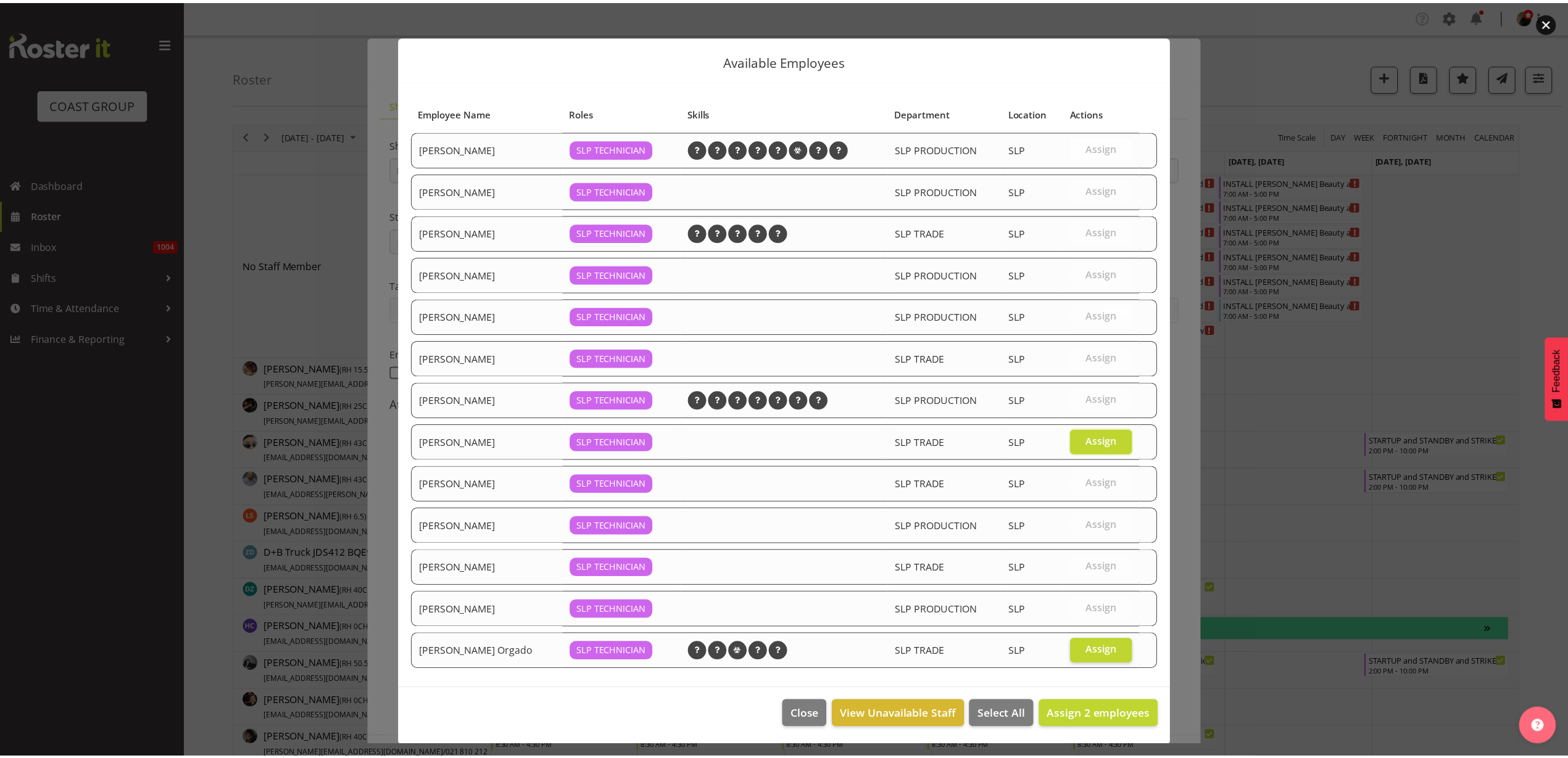
scroll to position [9, 0]
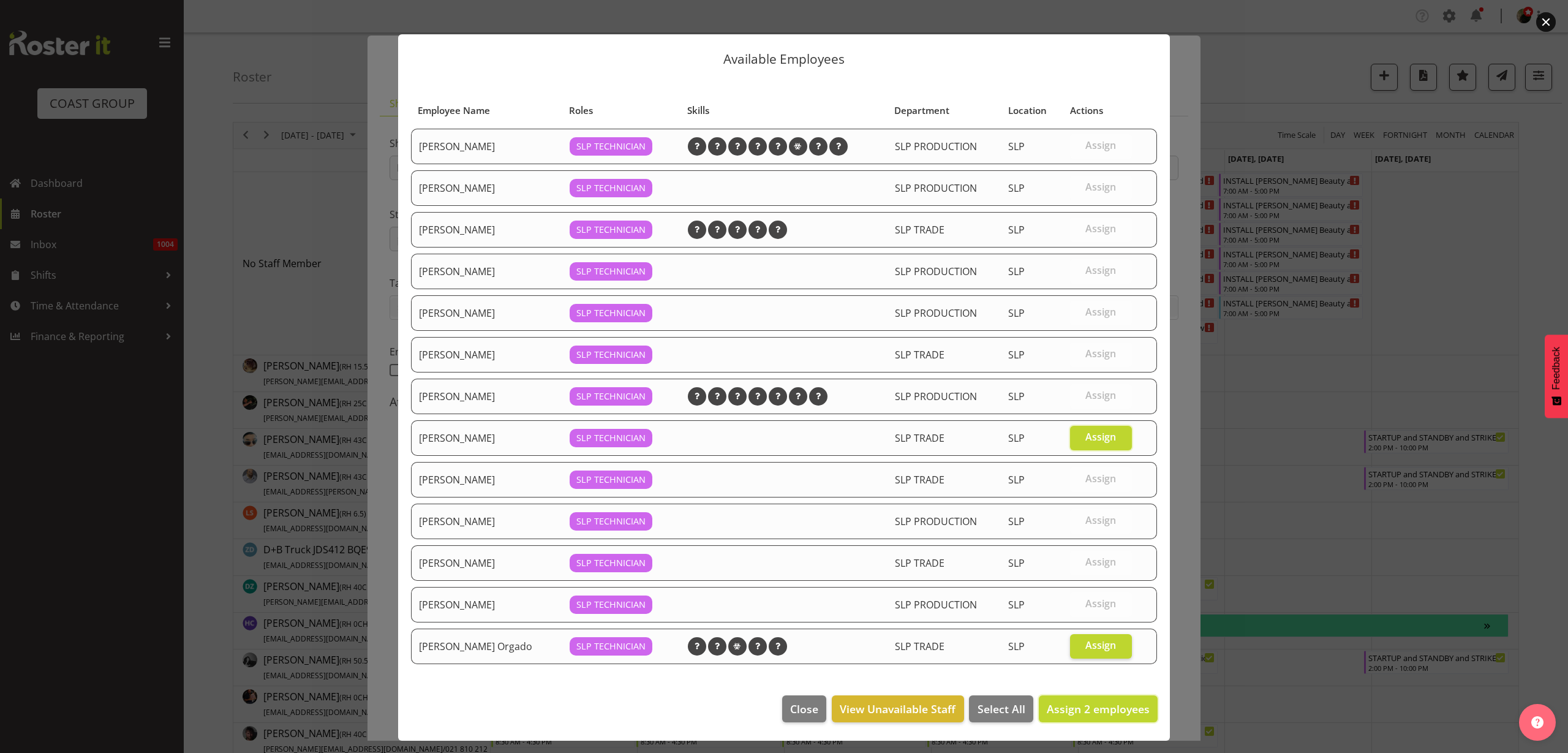
click at [1062, 707] on span "Assign 2 employees" at bounding box center [1099, 709] width 103 height 14
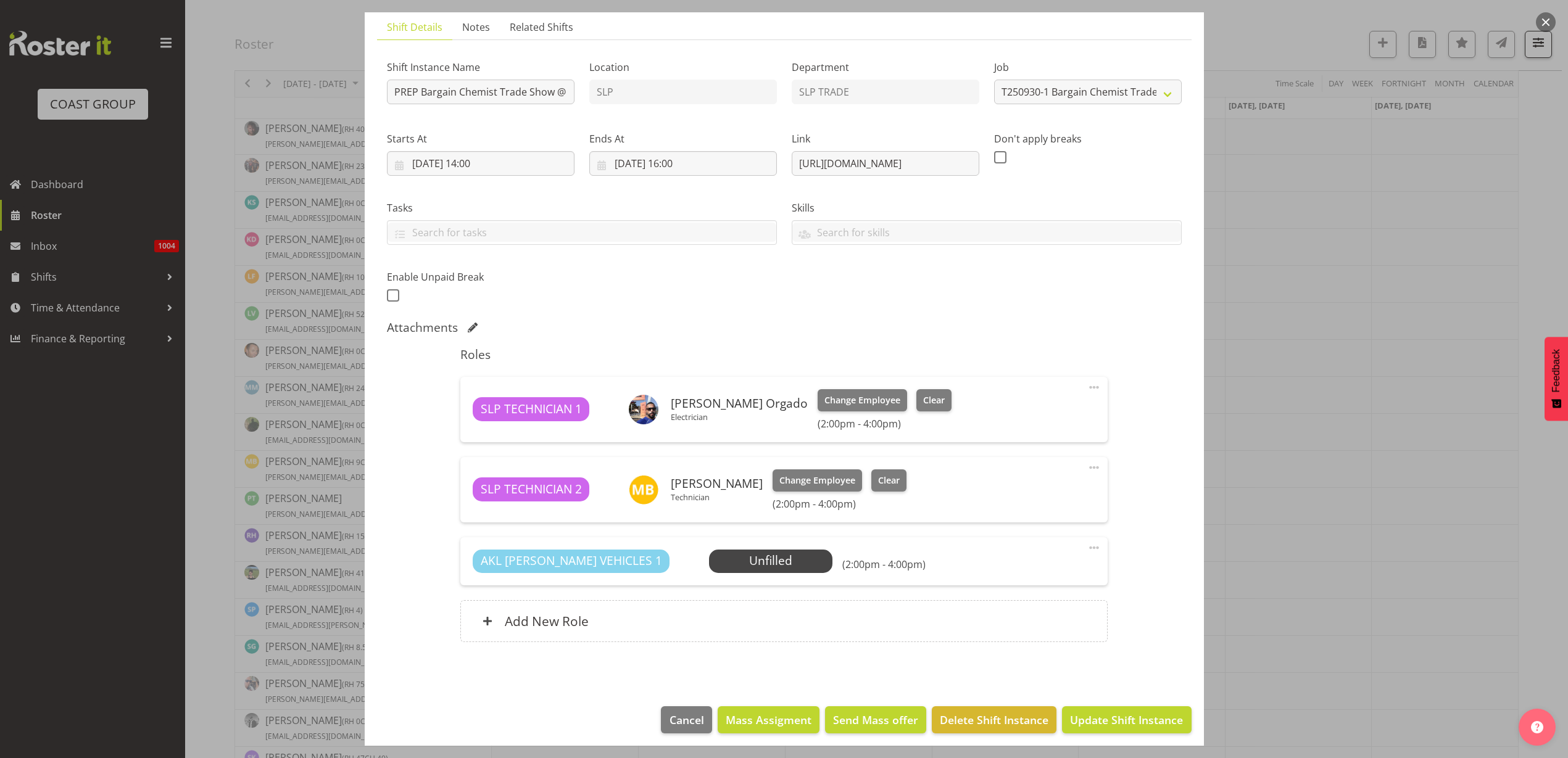
scroll to position [0, 0]
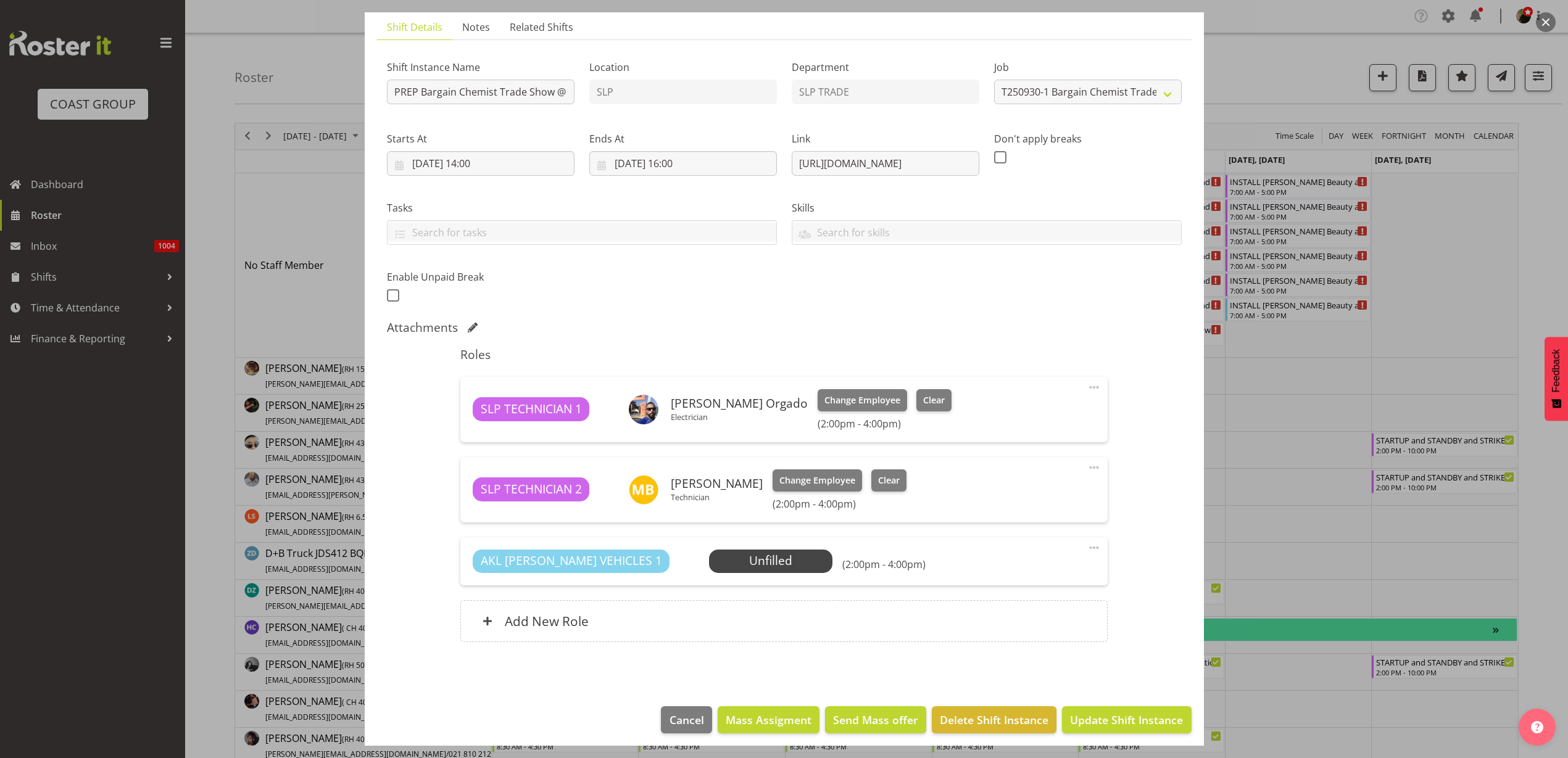
click at [1086, 545] on span at bounding box center [1093, 547] width 15 height 15
click at [1031, 612] on link "Delete" at bounding box center [1042, 619] width 118 height 22
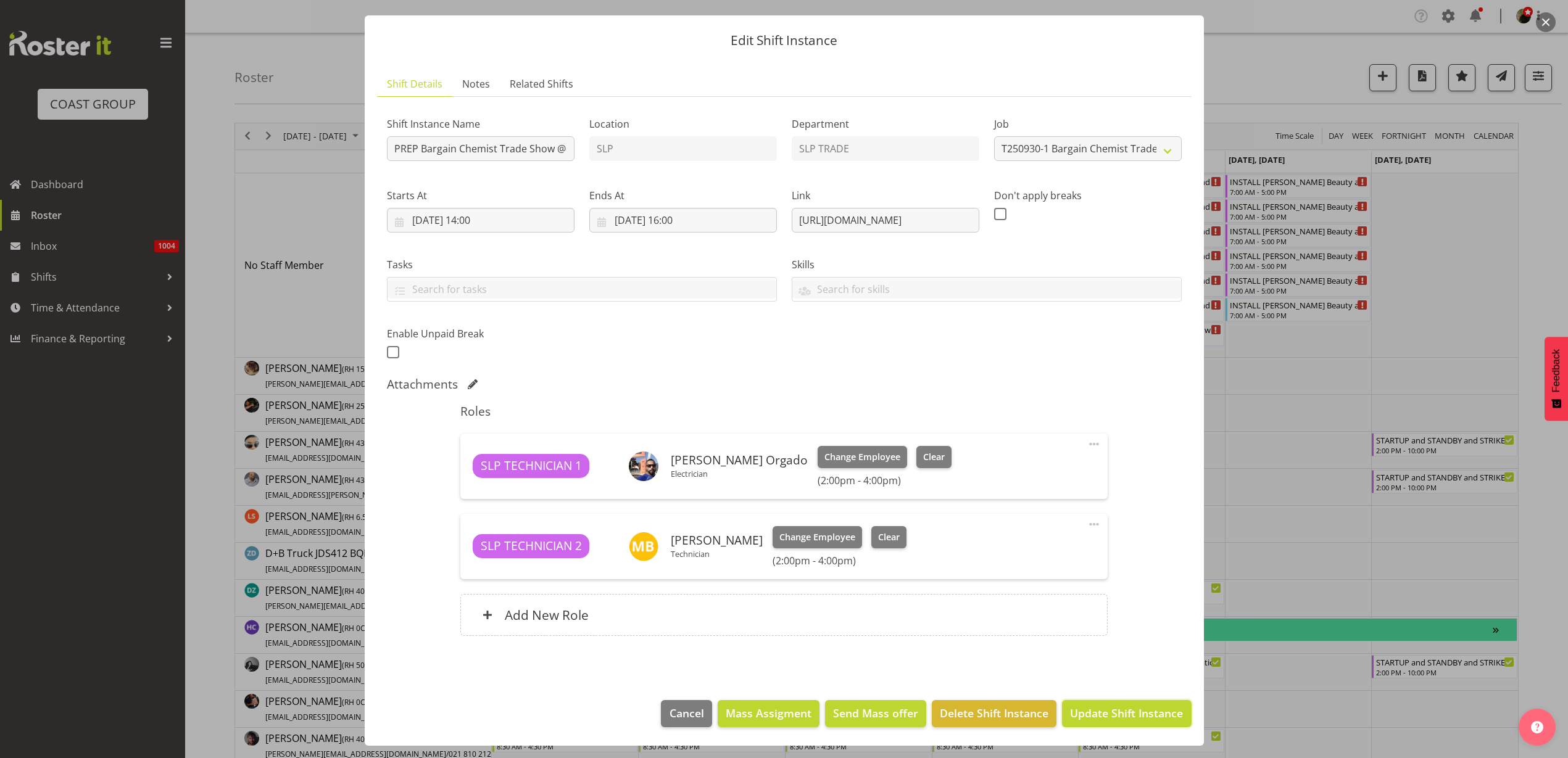
click at [1075, 711] on span "Update Shift Instance" at bounding box center [1126, 713] width 113 height 16
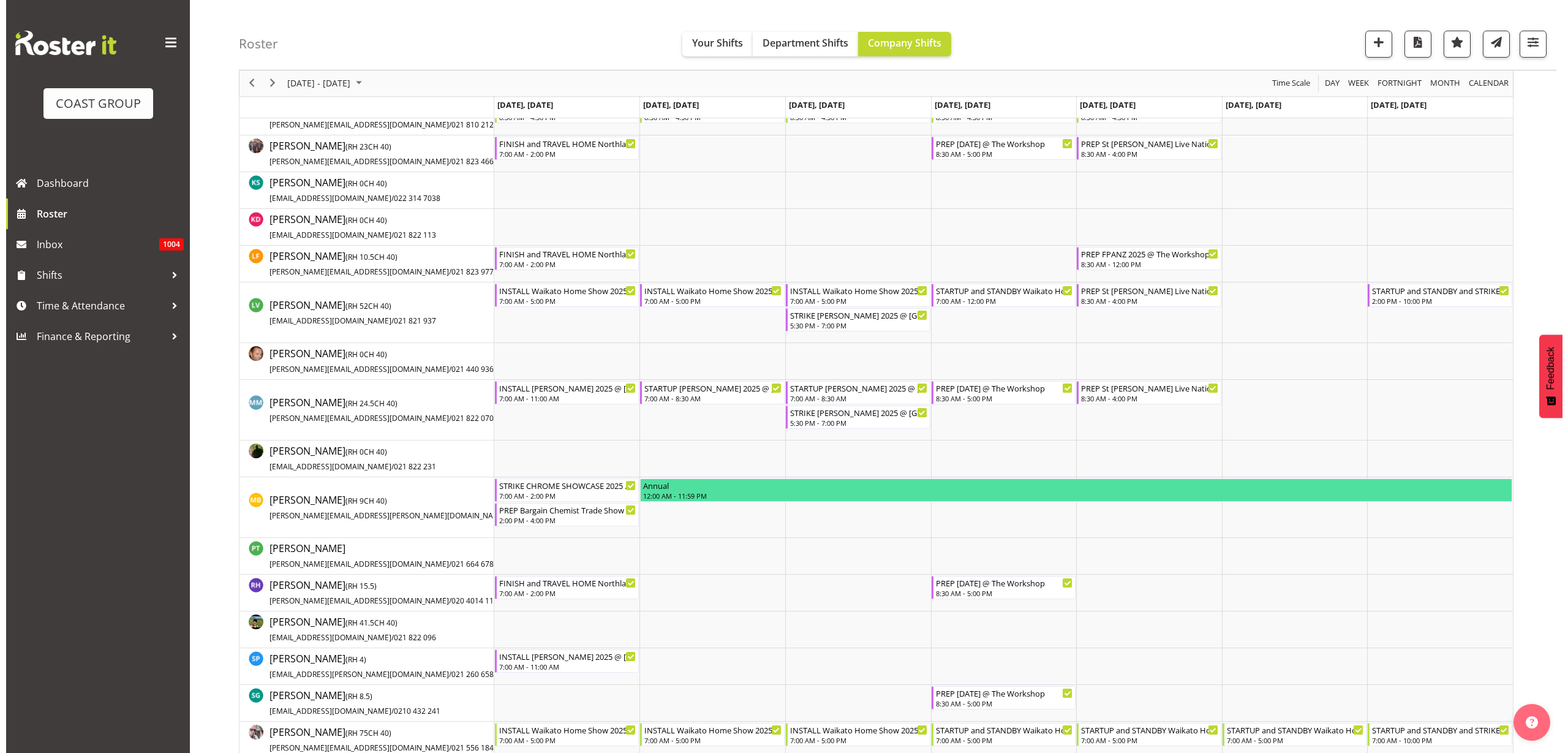
scroll to position [613, 0]
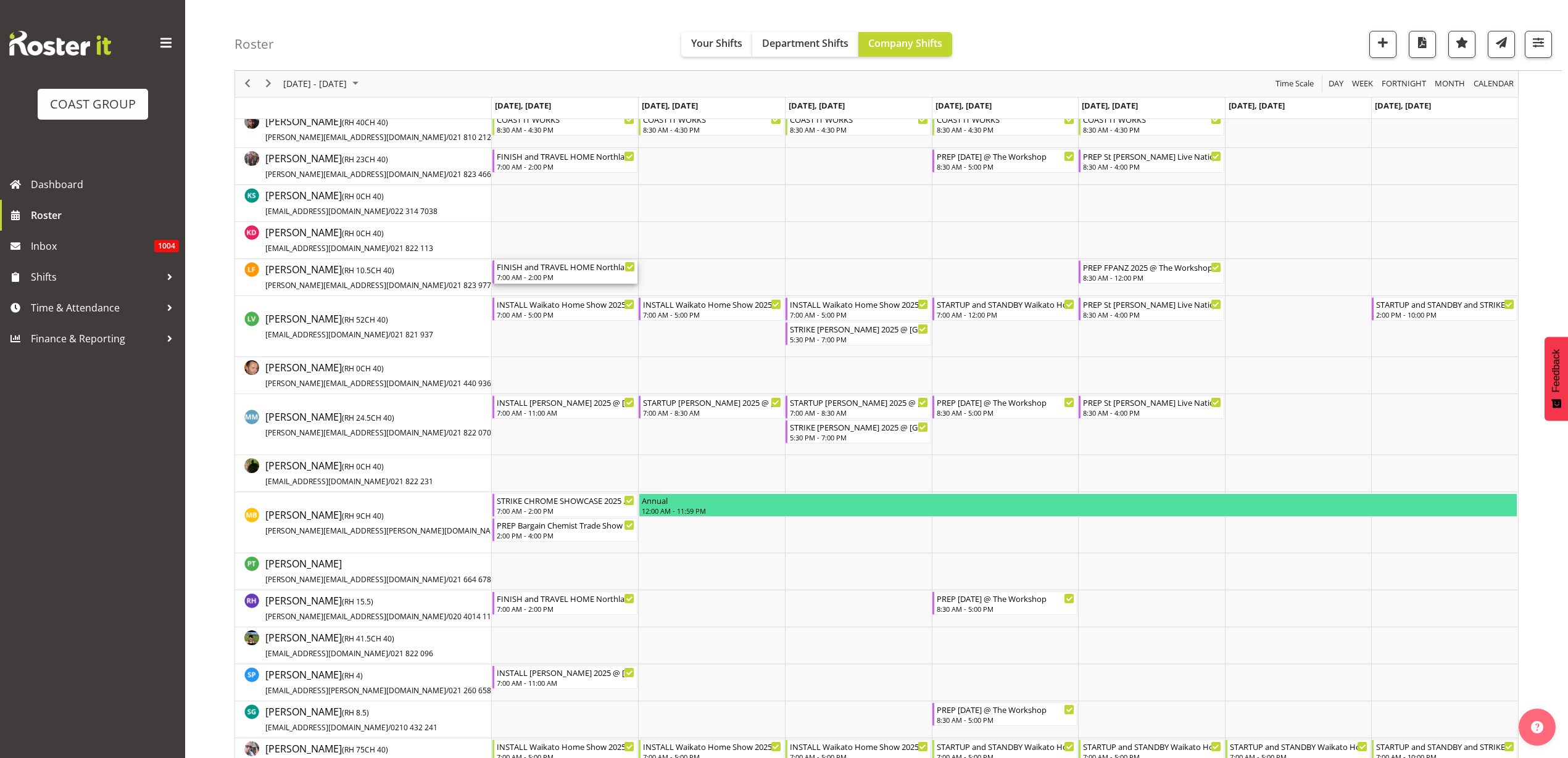
click at [566, 269] on div "FINISH and TRAVEL HOME Northland Home and Lifestyle Show 2025 @ McKay Stadium O…" at bounding box center [566, 267] width 139 height 13
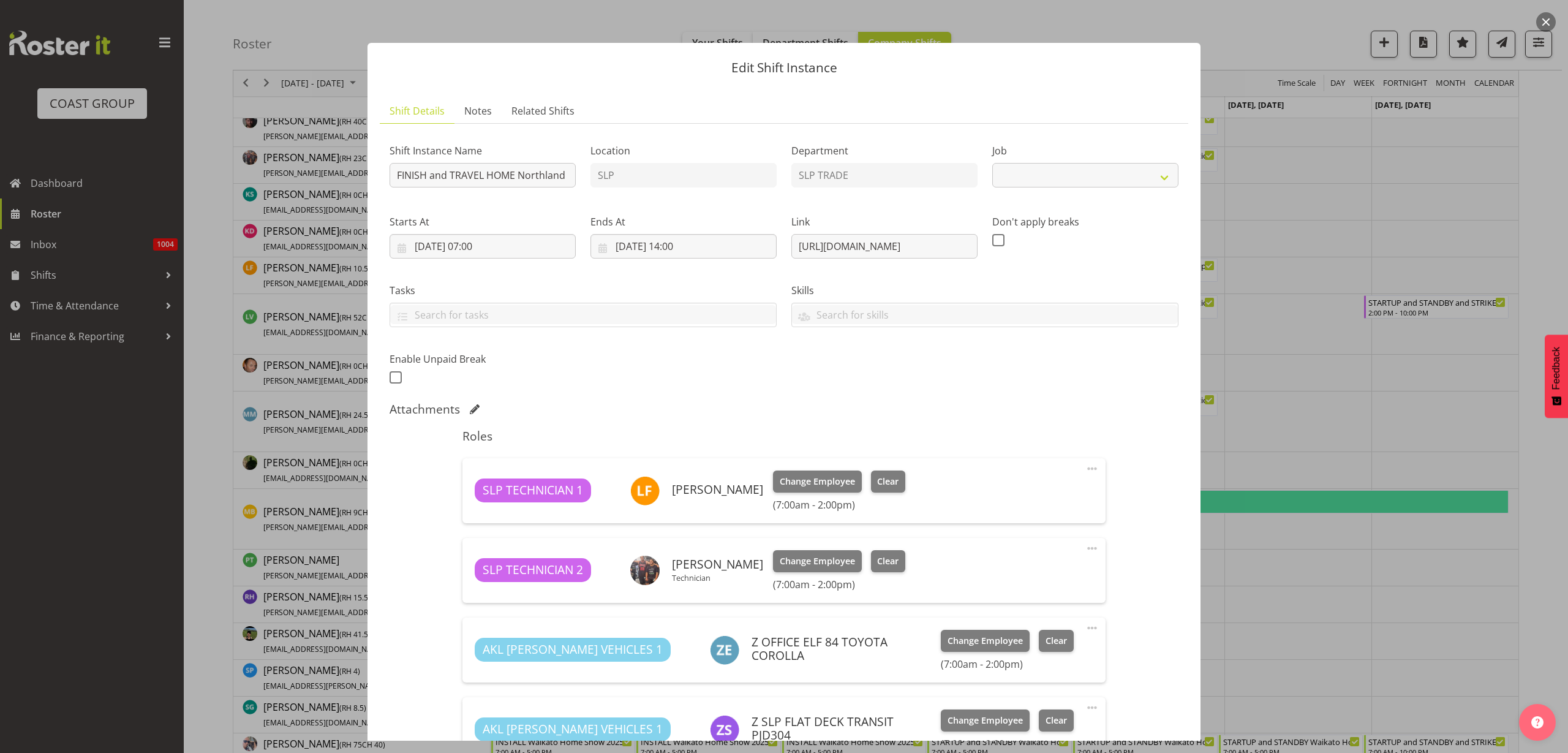
select select "9079"
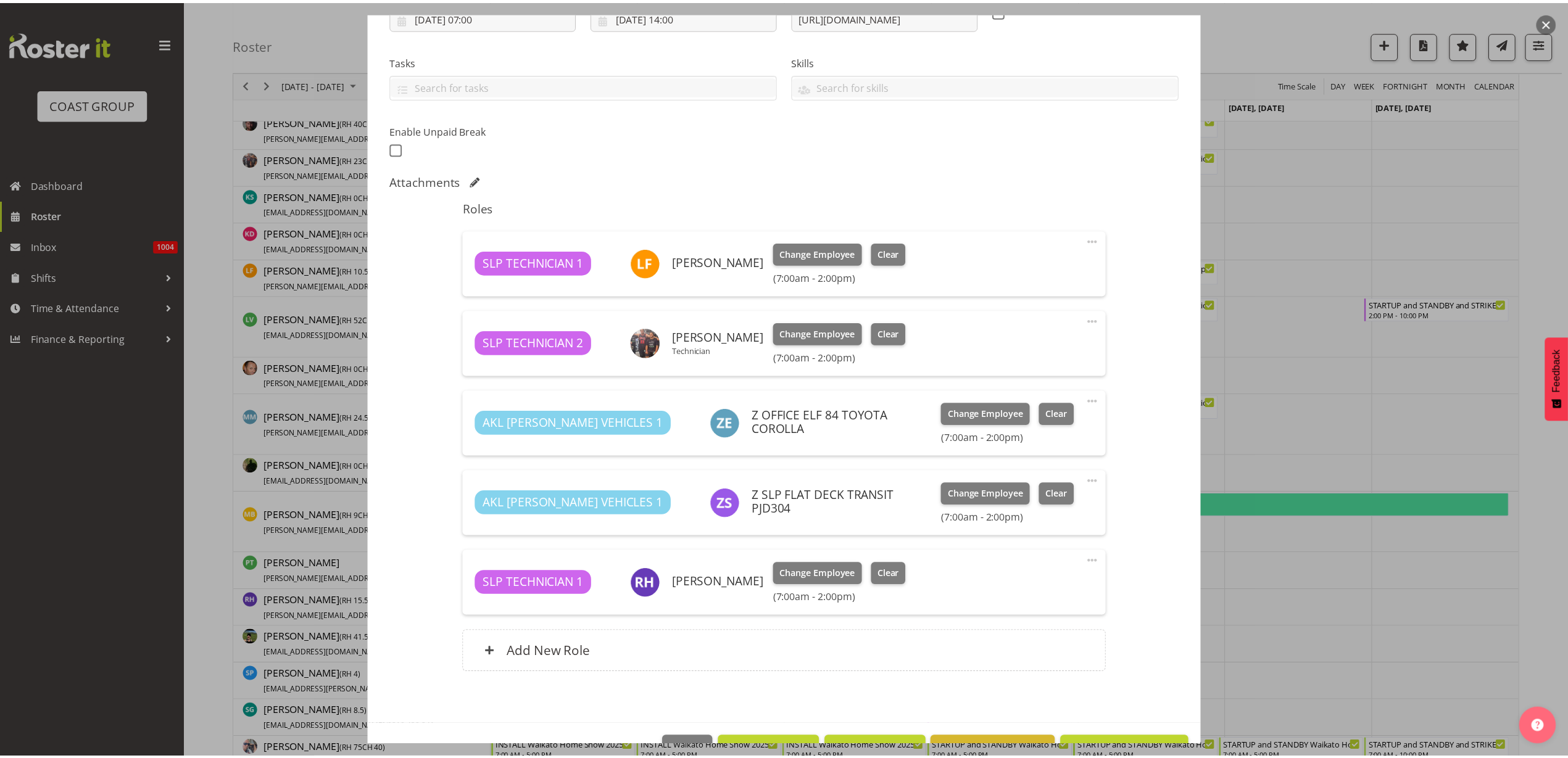
scroll to position [268, 0]
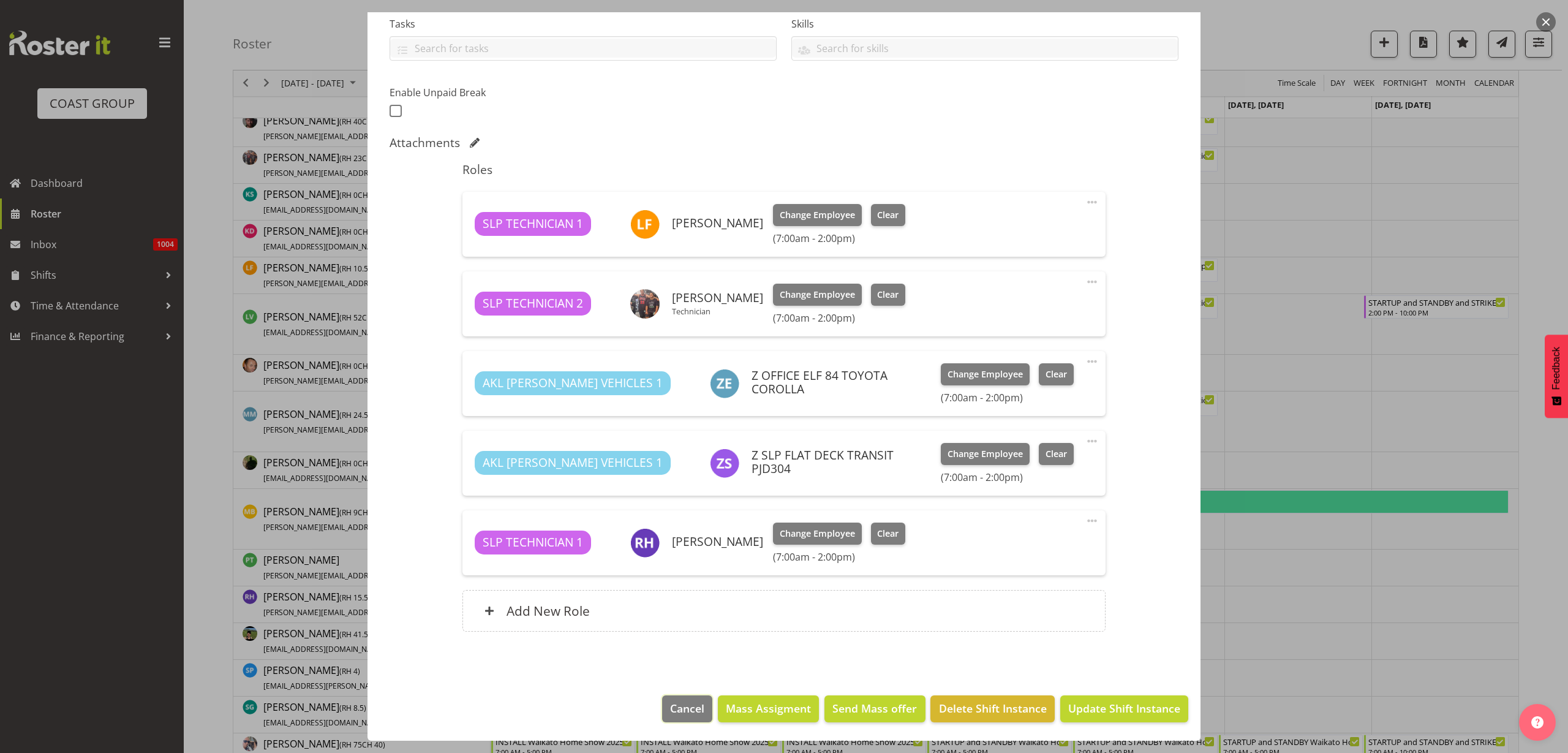
click at [683, 707] on span "Cancel" at bounding box center [687, 708] width 35 height 16
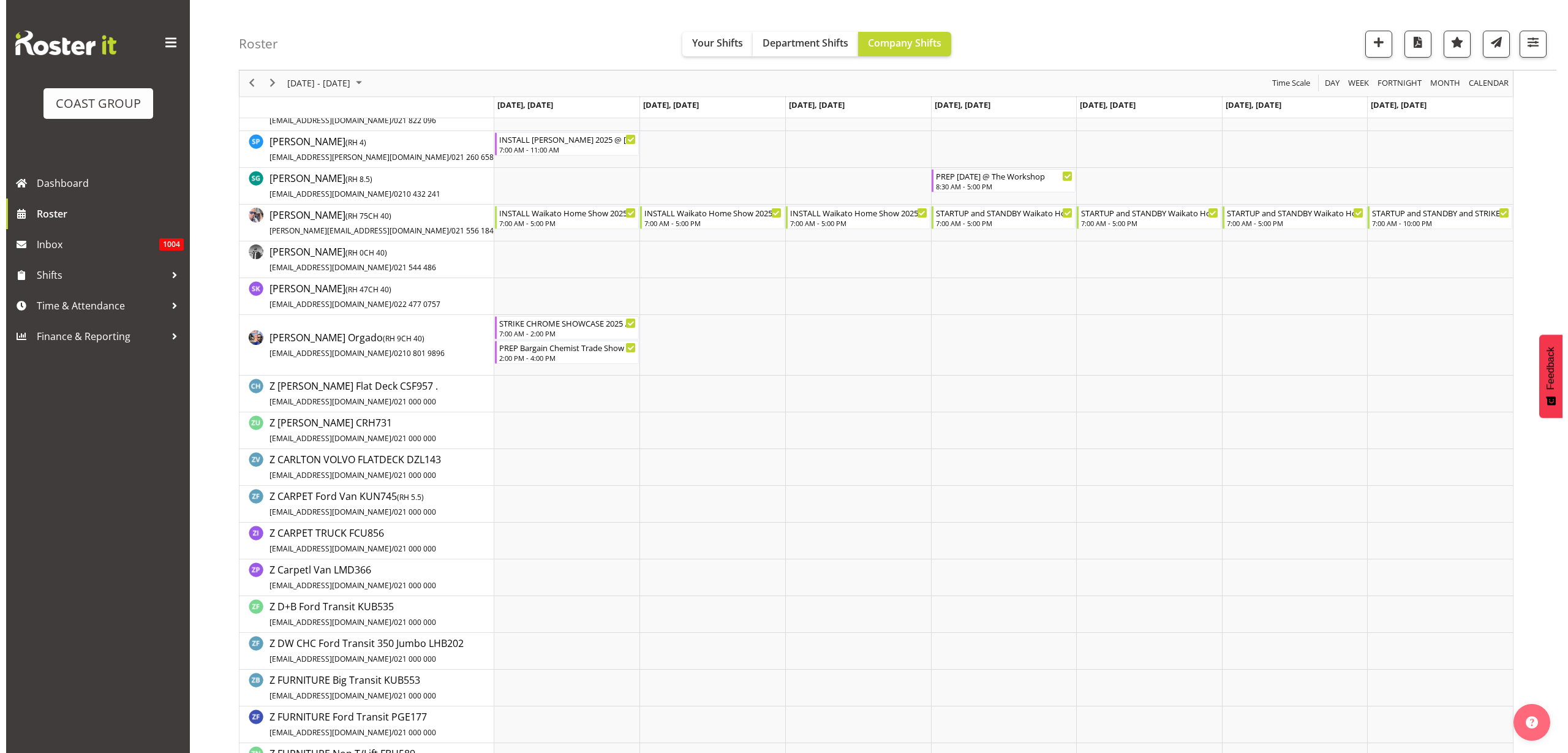
scroll to position [1149, 0]
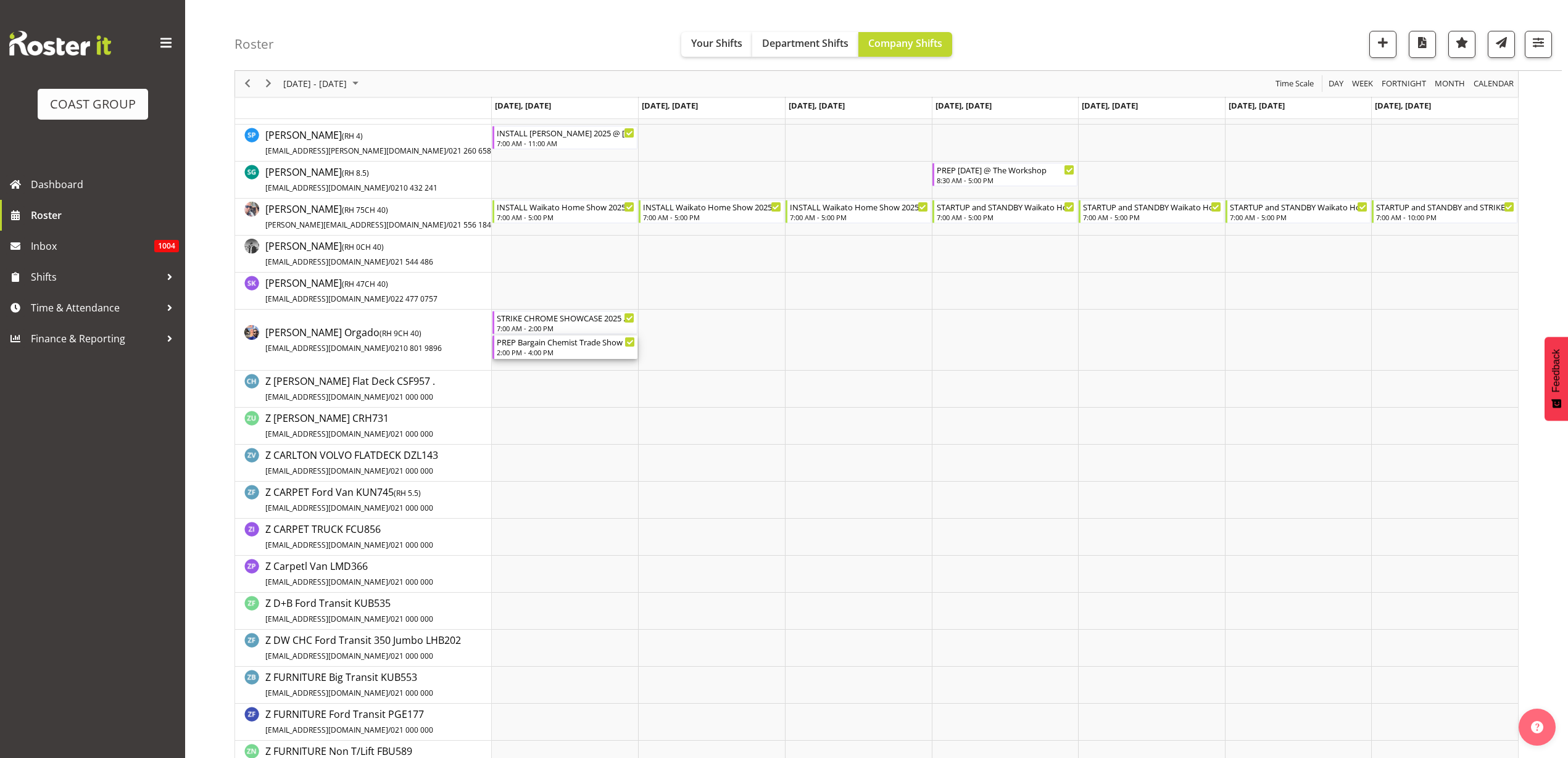
click at [538, 347] on div "PREP Bargain Chemist Trade Show @ The Workshop 2:00 PM - 4:00 PM" at bounding box center [566, 347] width 139 height 23
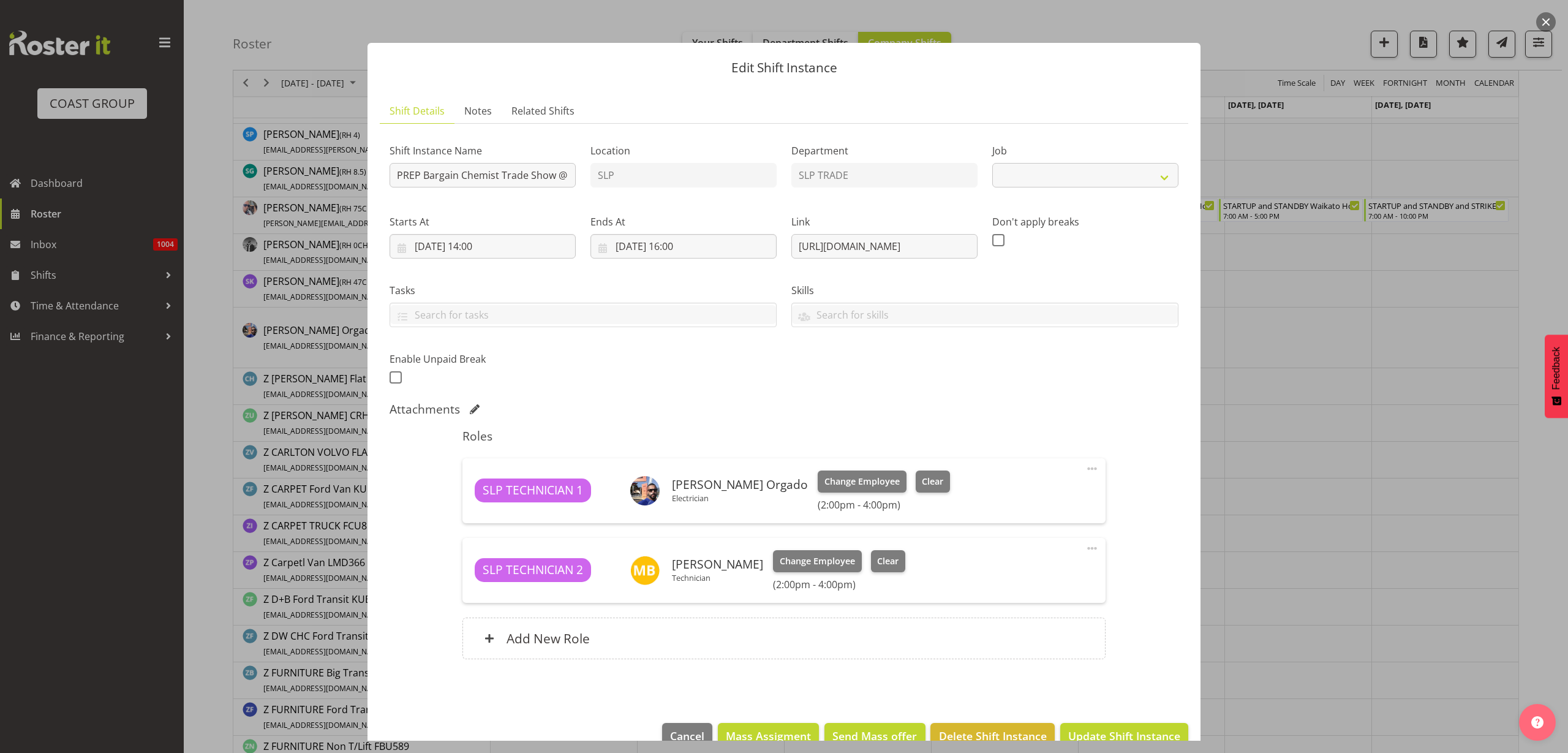
select select "10647"
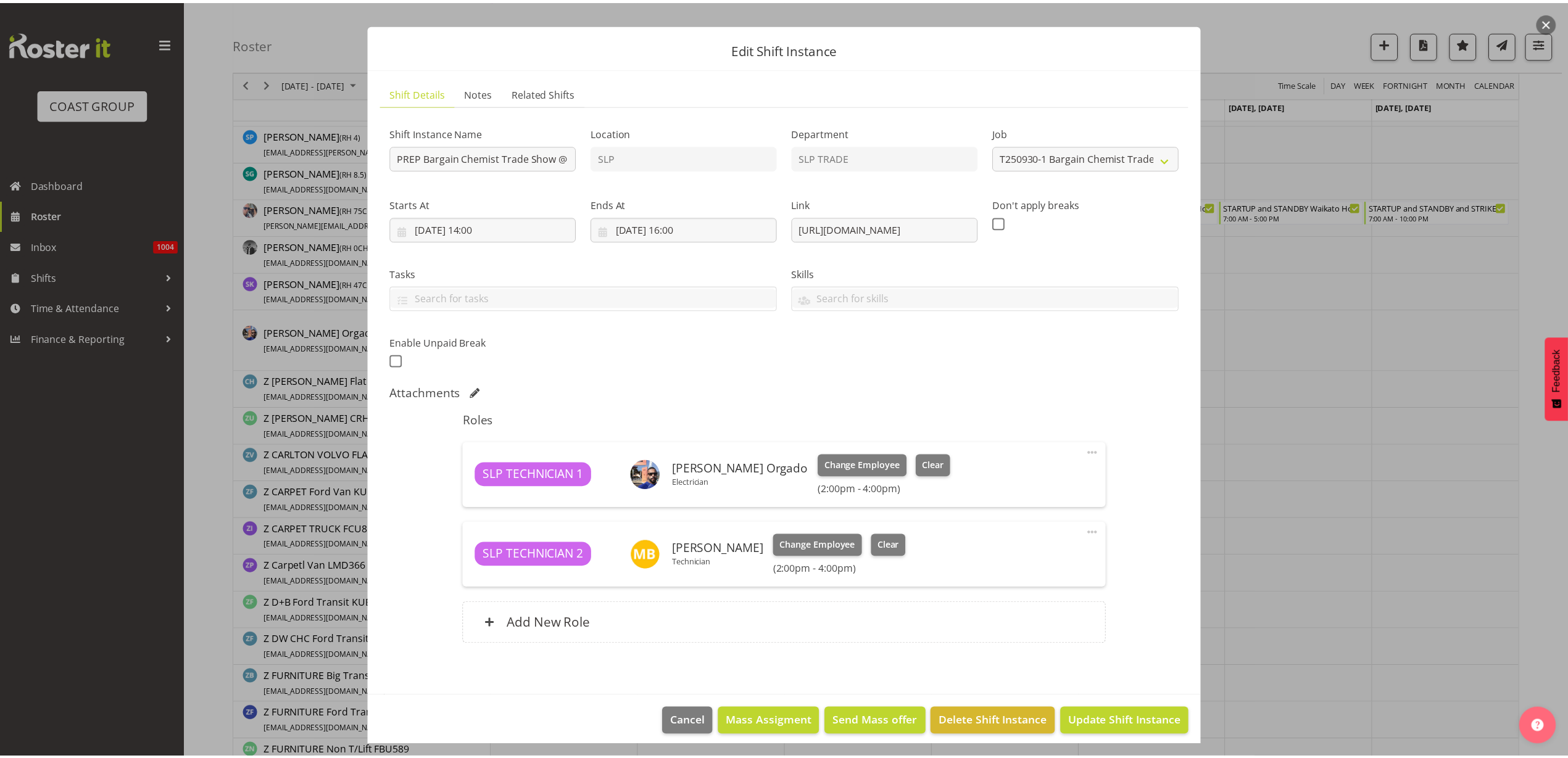
scroll to position [28, 0]
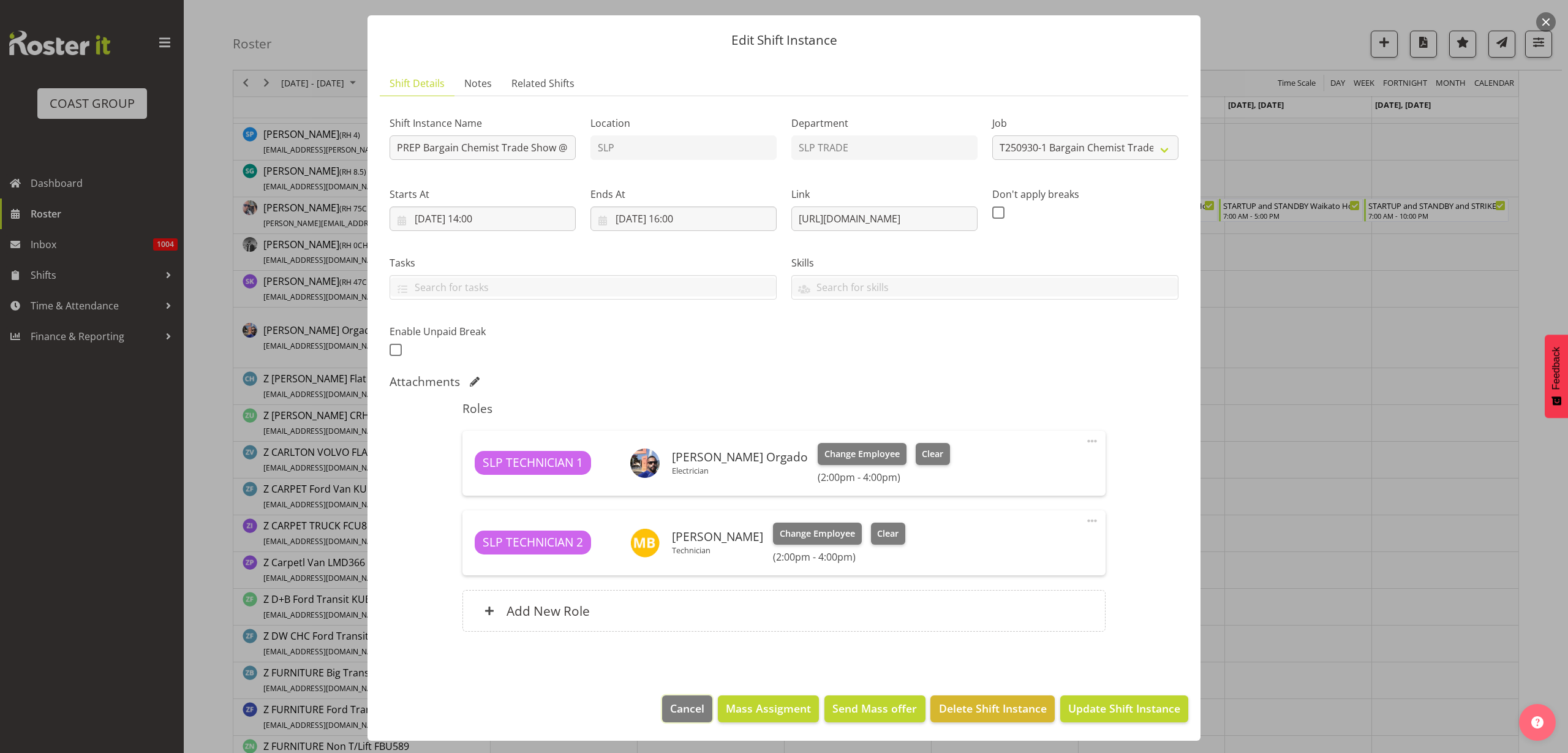
click at [671, 708] on span "Cancel" at bounding box center [687, 708] width 35 height 16
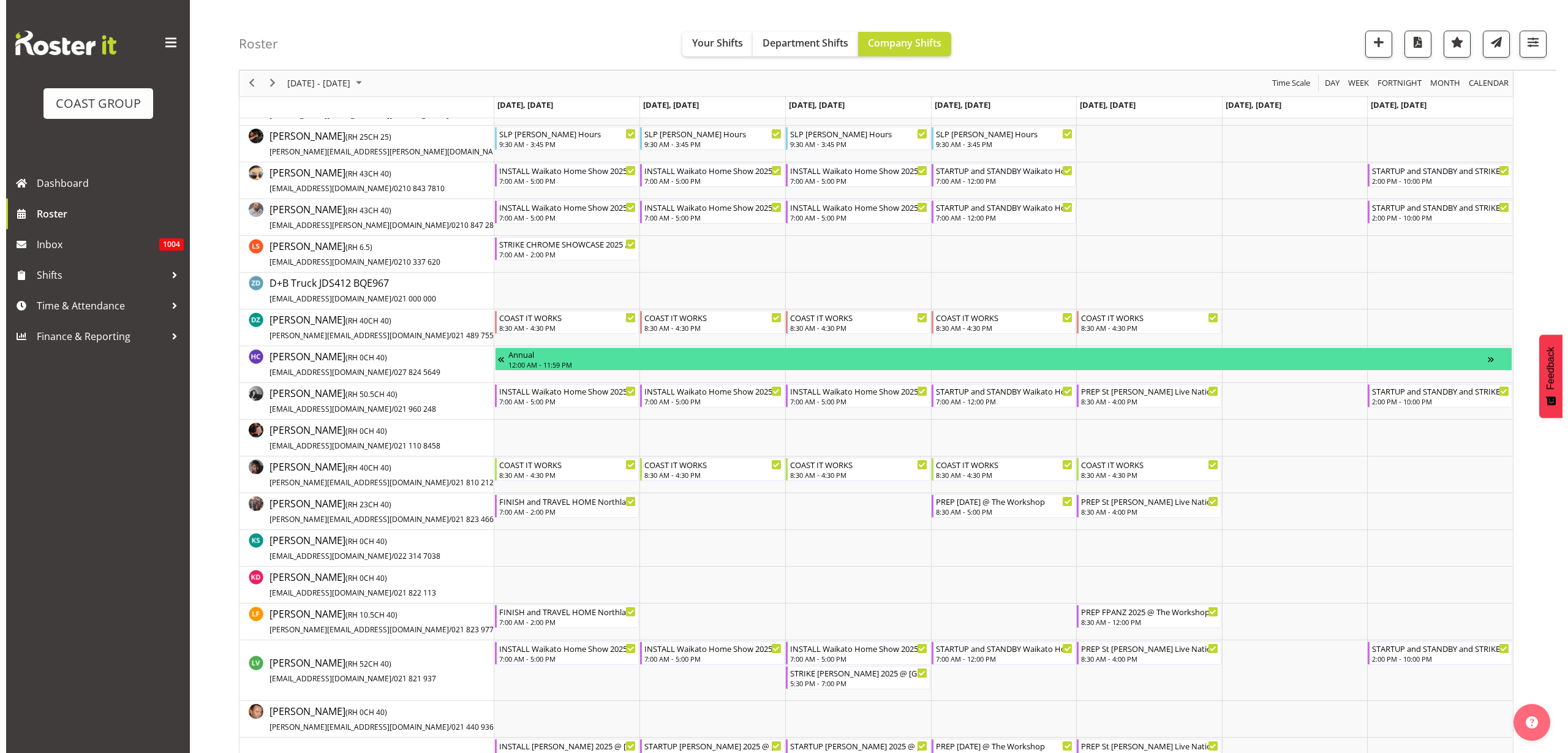
scroll to position [0, 0]
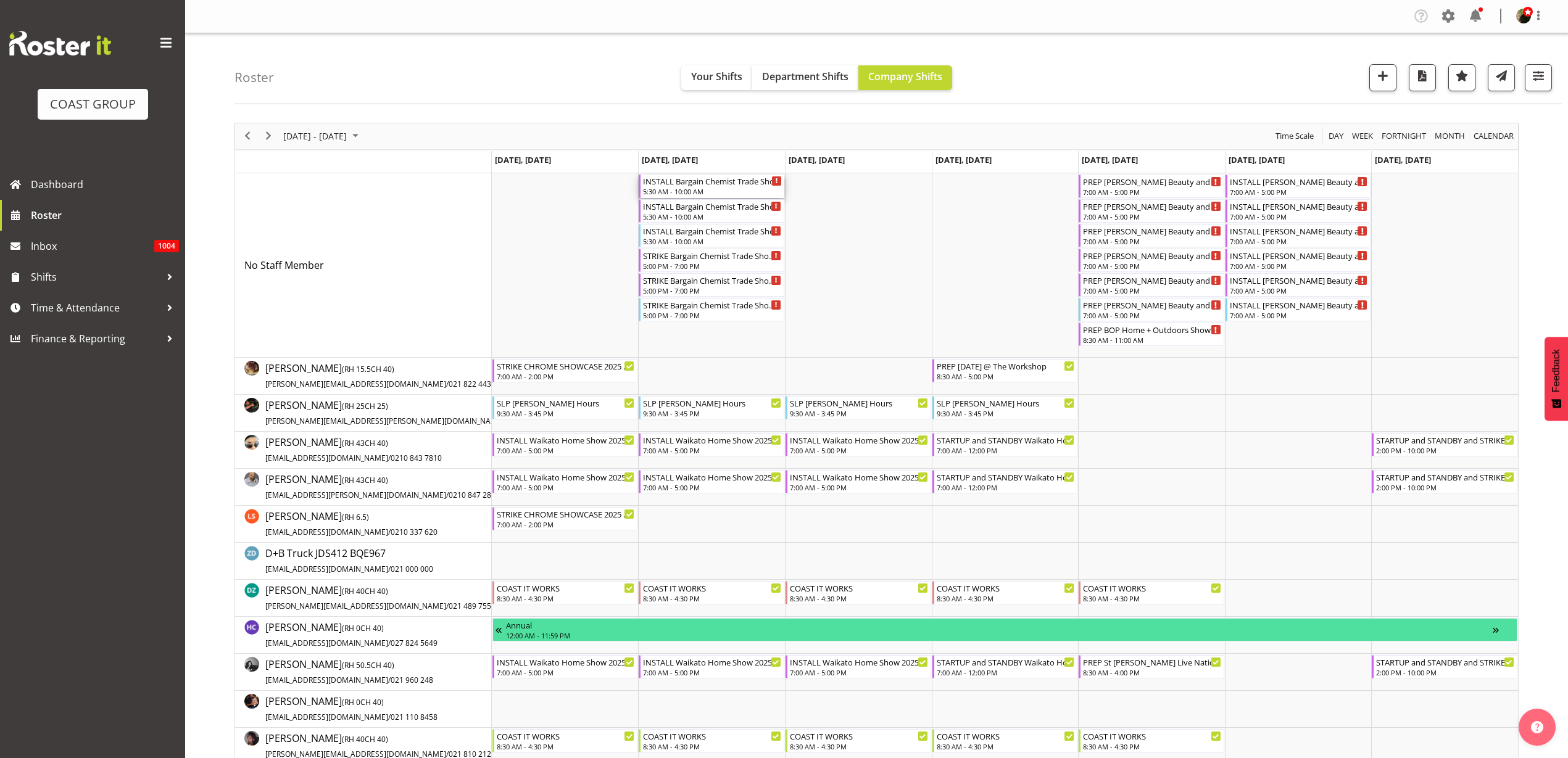
click at [715, 185] on div "INSTALL Bargain Chemist Trade Show @ Due Drop Events Center On SIte @ 0600" at bounding box center [712, 181] width 139 height 13
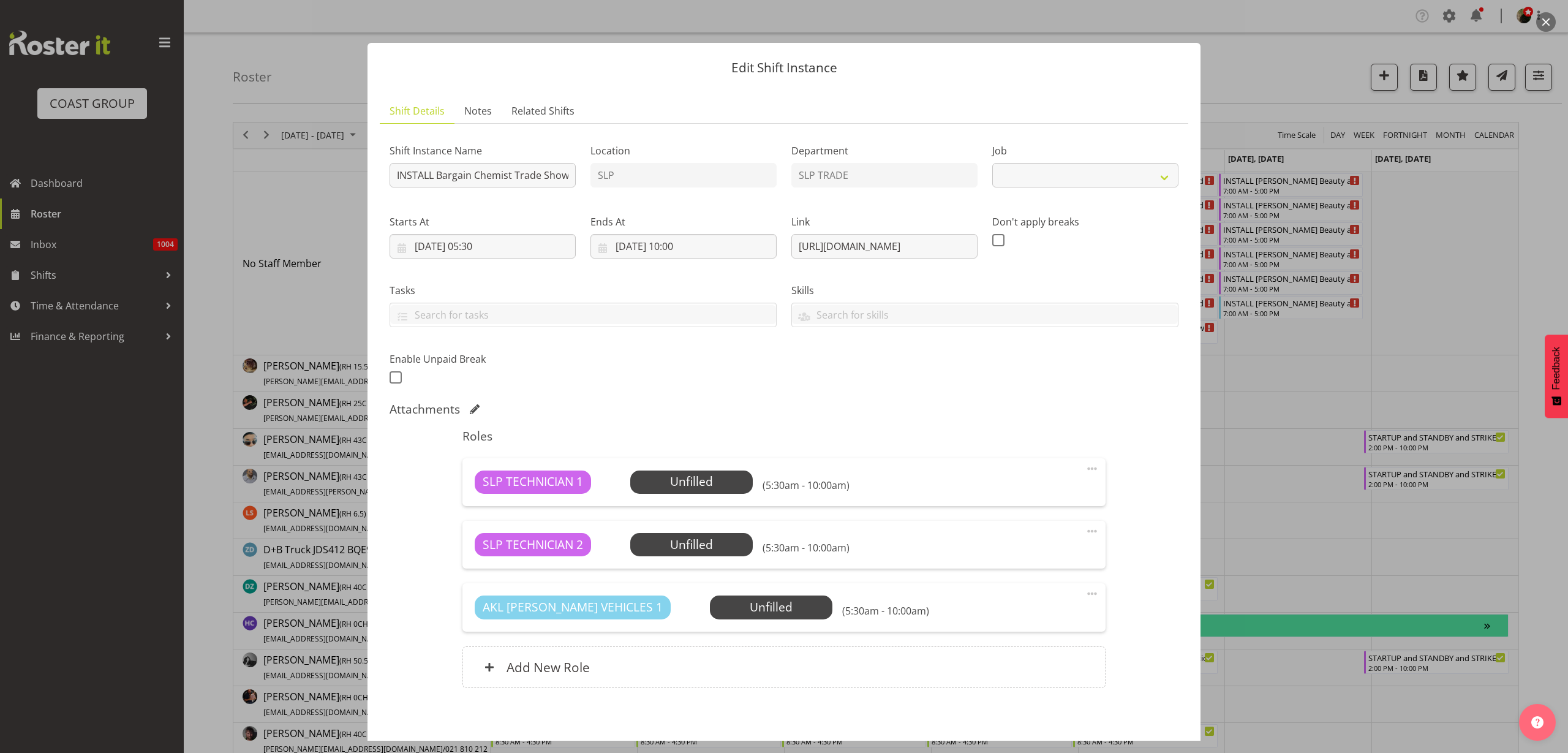
select select "10647"
click at [503, 176] on input "INSTALL Bargain Chemist Trade Show @ Due Drop Events Center On SIte @ 0600" at bounding box center [482, 175] width 186 height 25
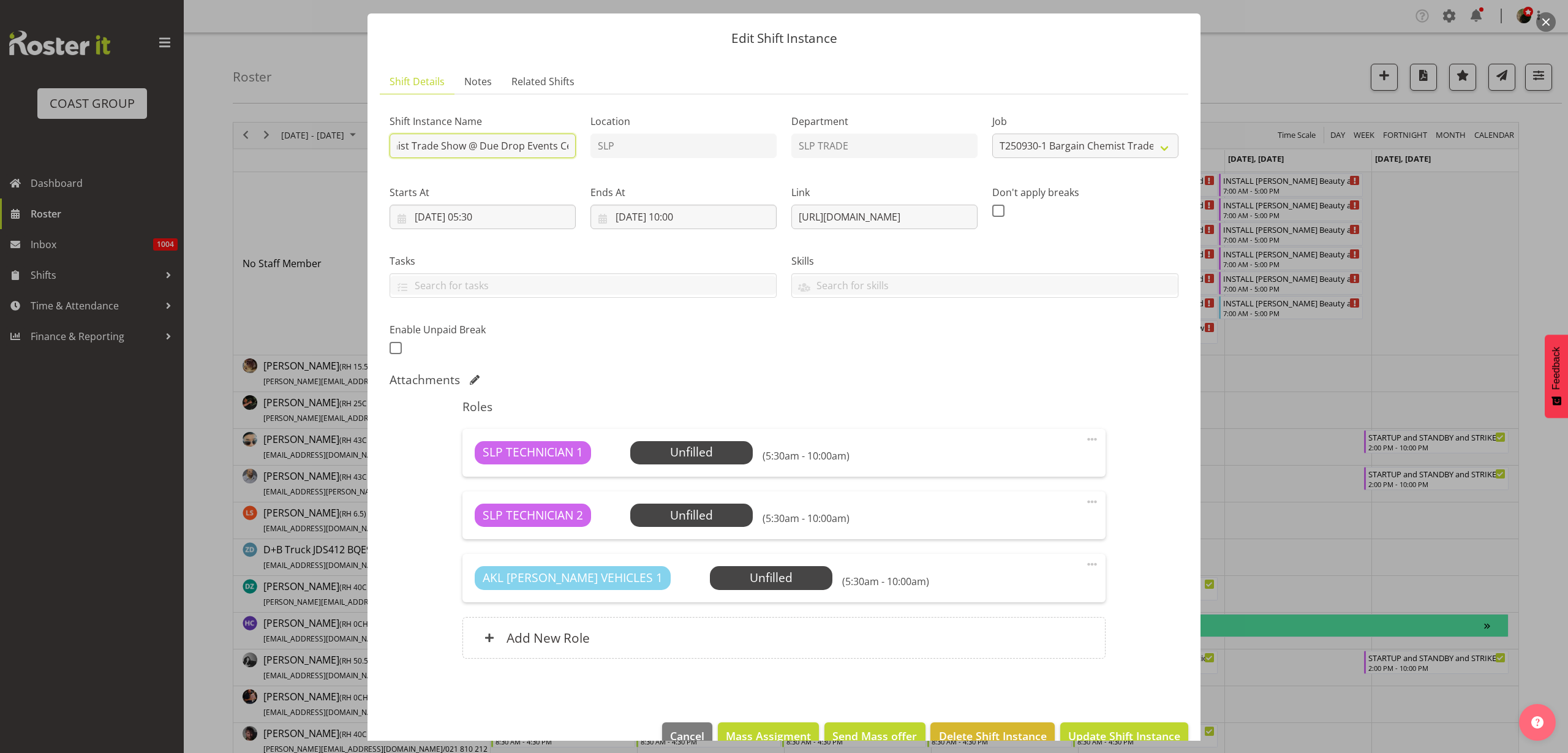
scroll to position [57, 0]
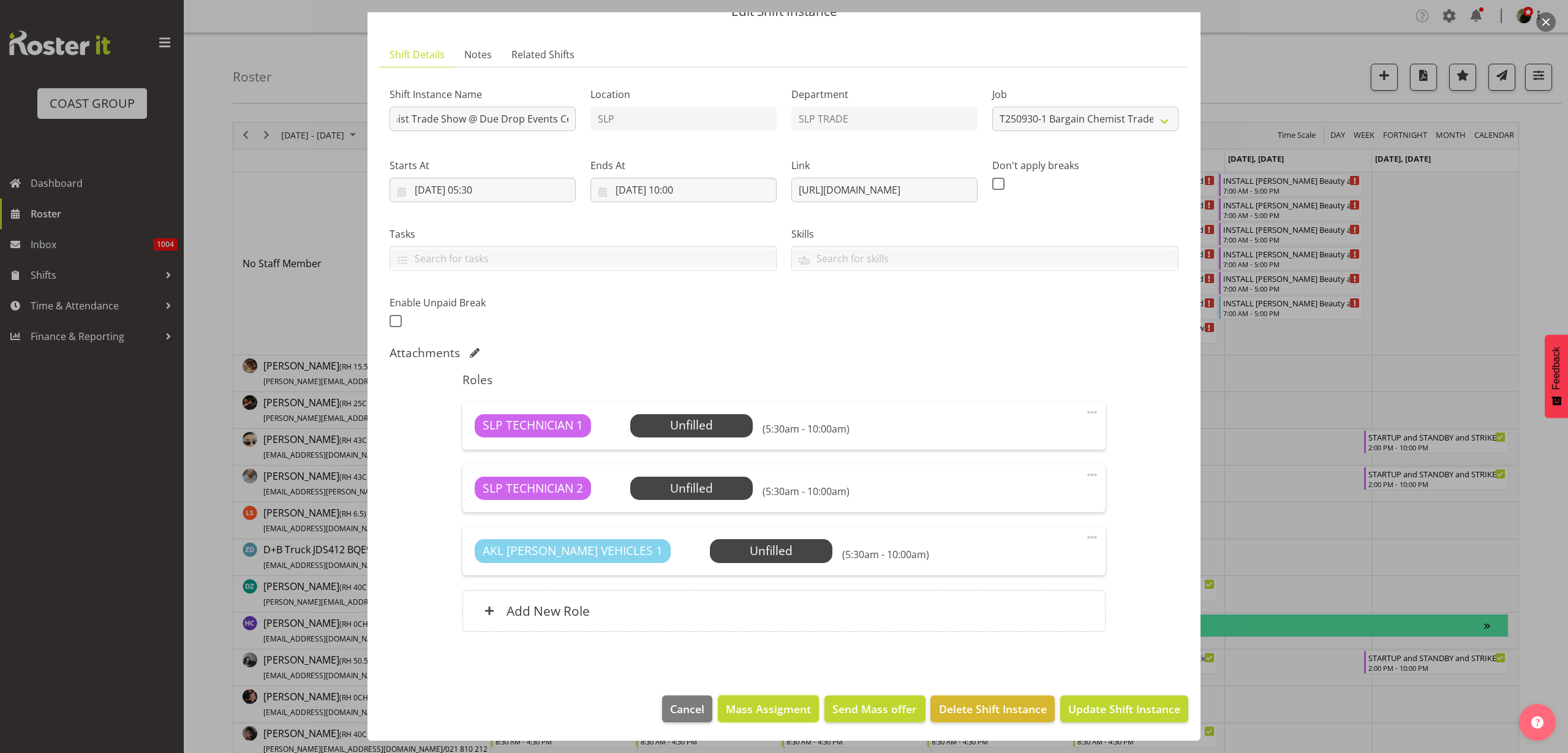
click at [771, 712] on span "Mass Assigment" at bounding box center [769, 709] width 85 height 16
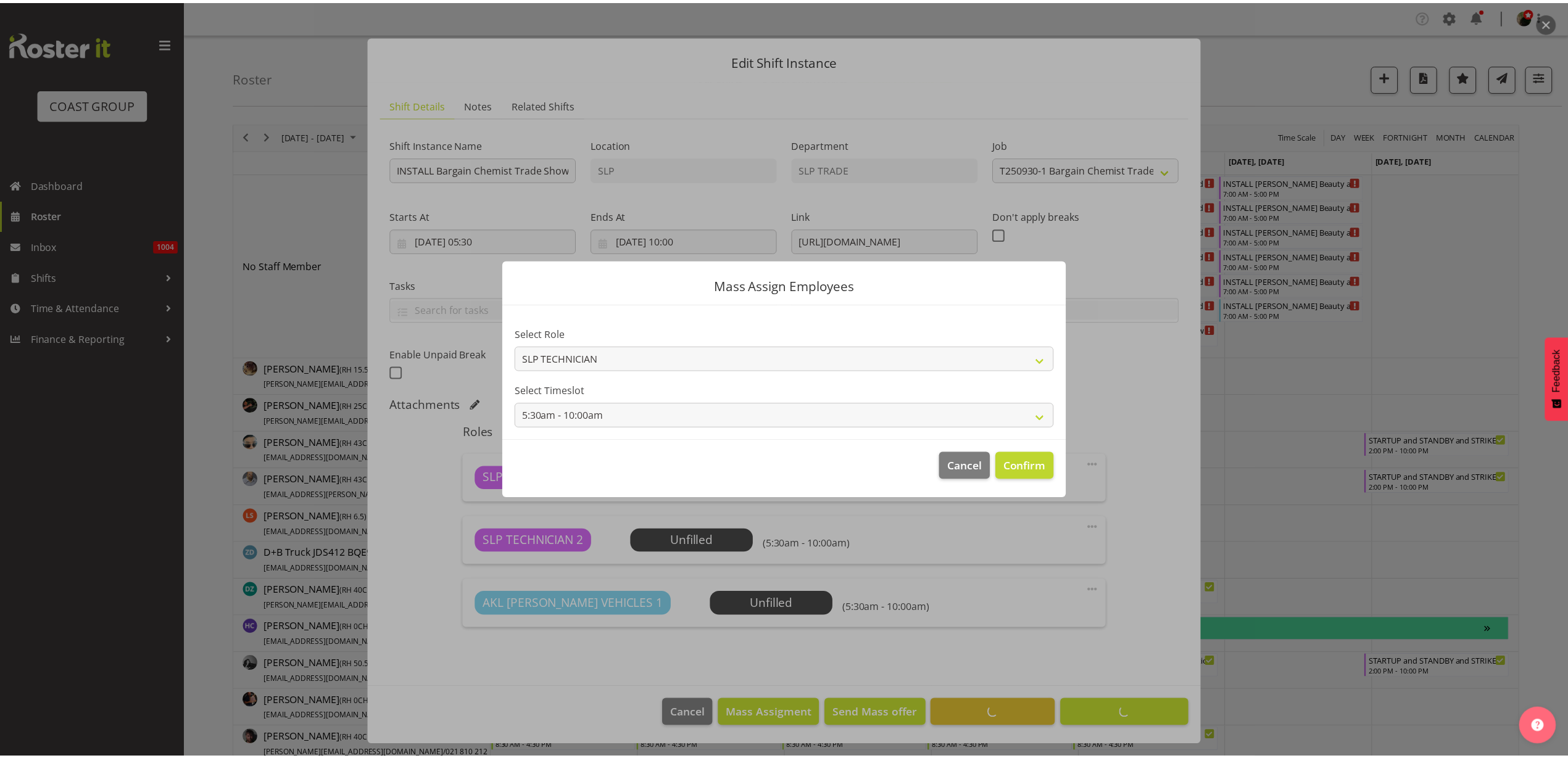
scroll to position [8, 0]
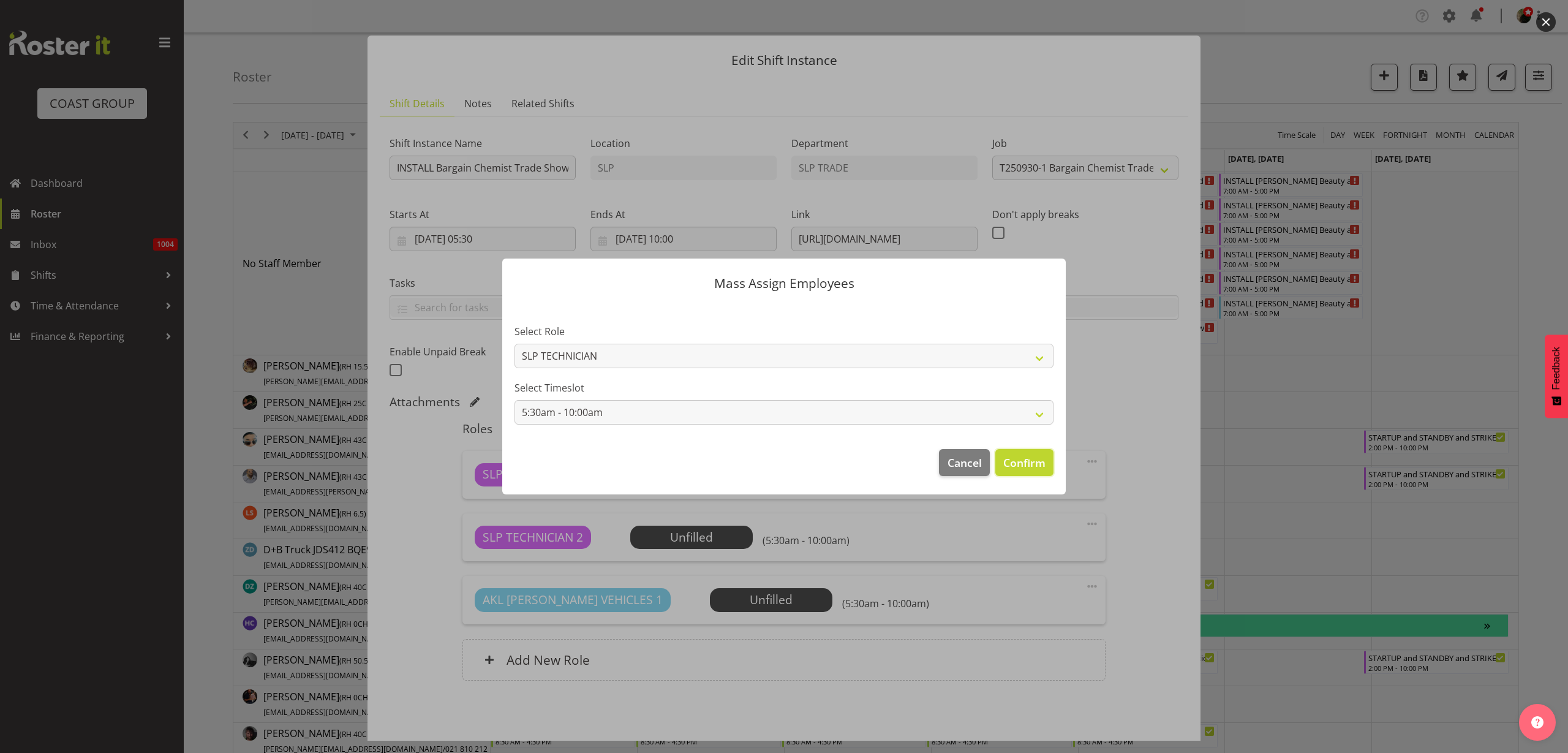
click at [1023, 456] on span "Confirm" at bounding box center [1024, 463] width 42 height 16
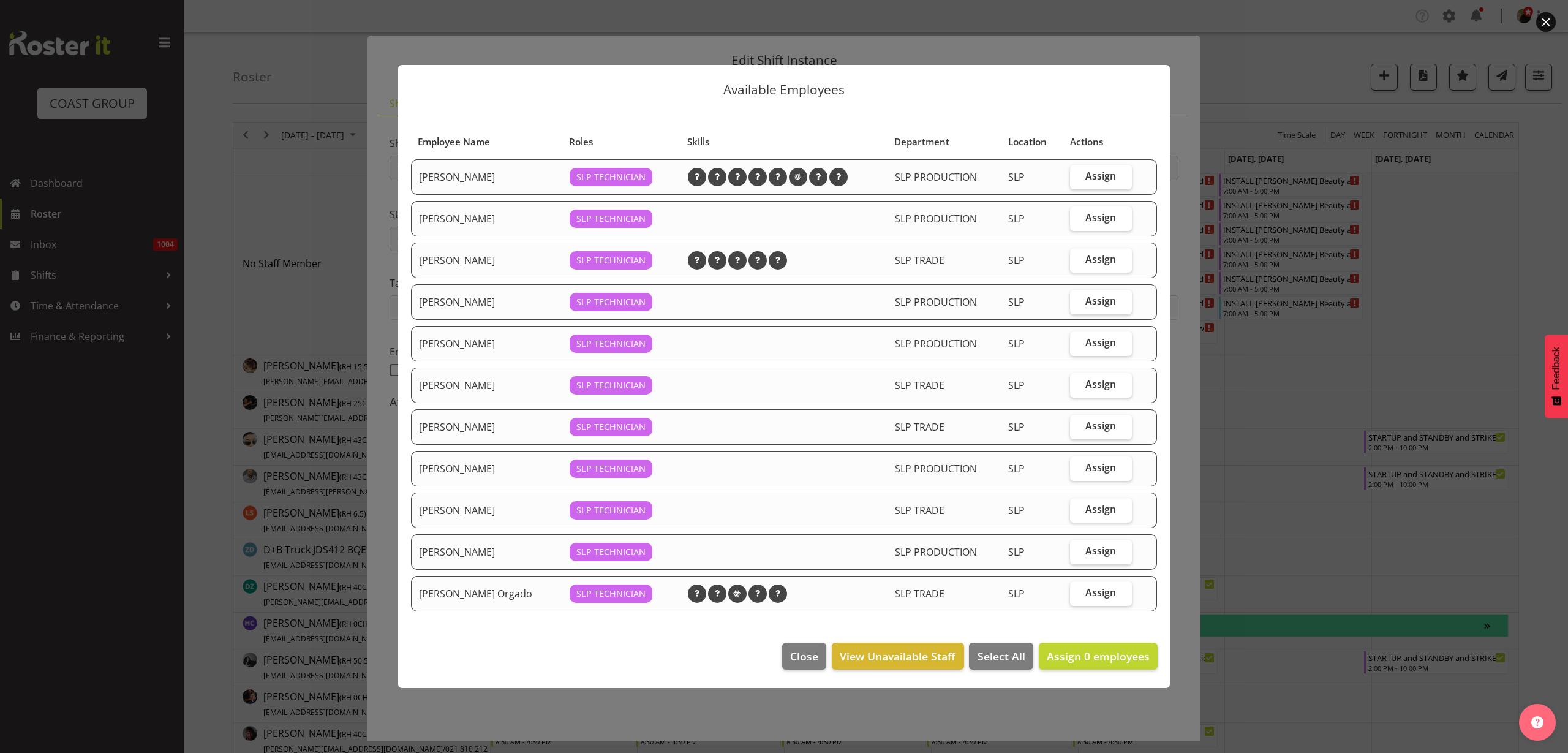
click at [1102, 597] on span "Assign" at bounding box center [1101, 593] width 31 height 13
click at [1078, 597] on input "Assign" at bounding box center [1074, 593] width 8 height 8
checkbox input "true"
click at [792, 654] on button "Close" at bounding box center [804, 656] width 44 height 27
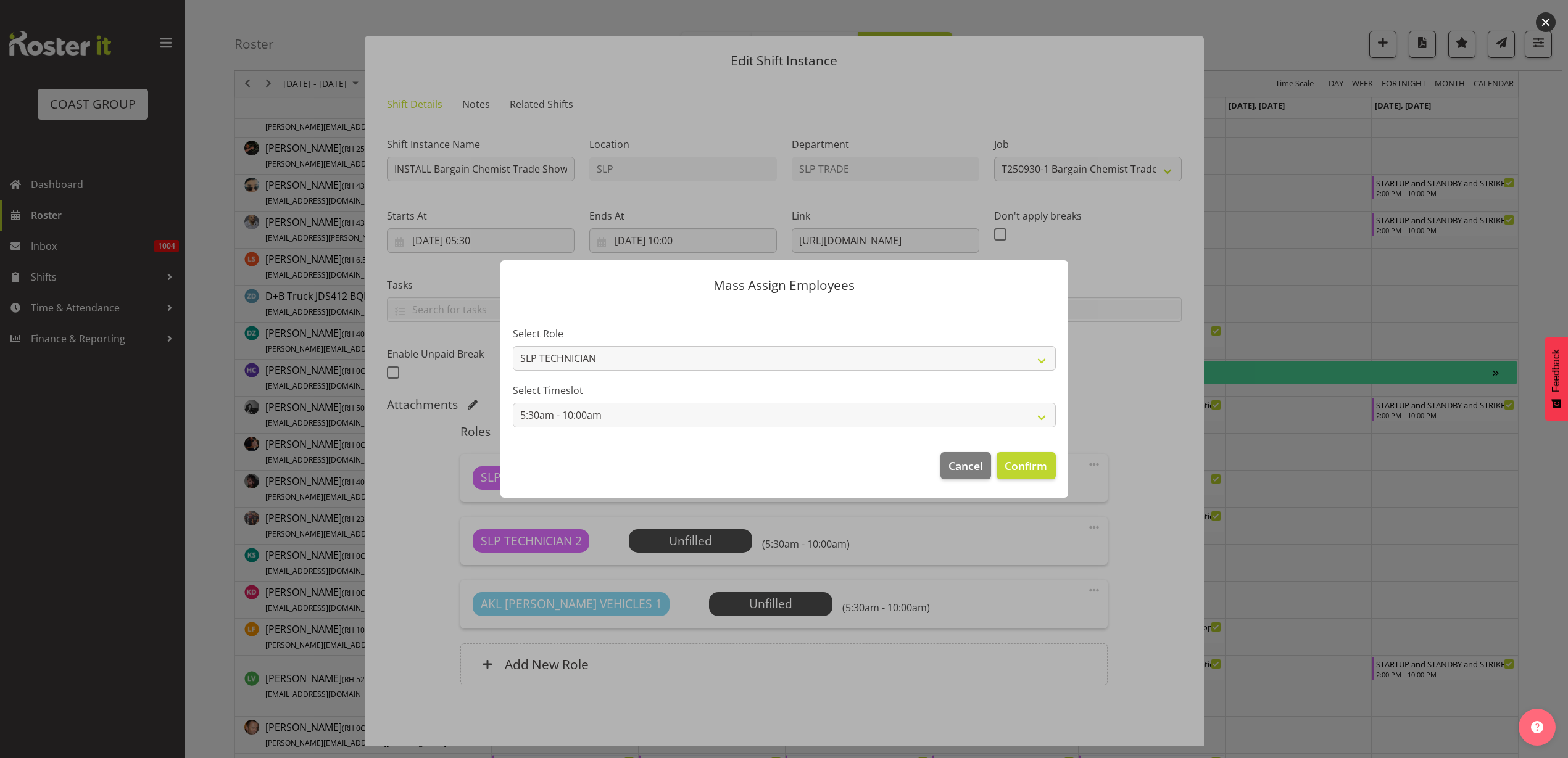
scroll to position [463, 0]
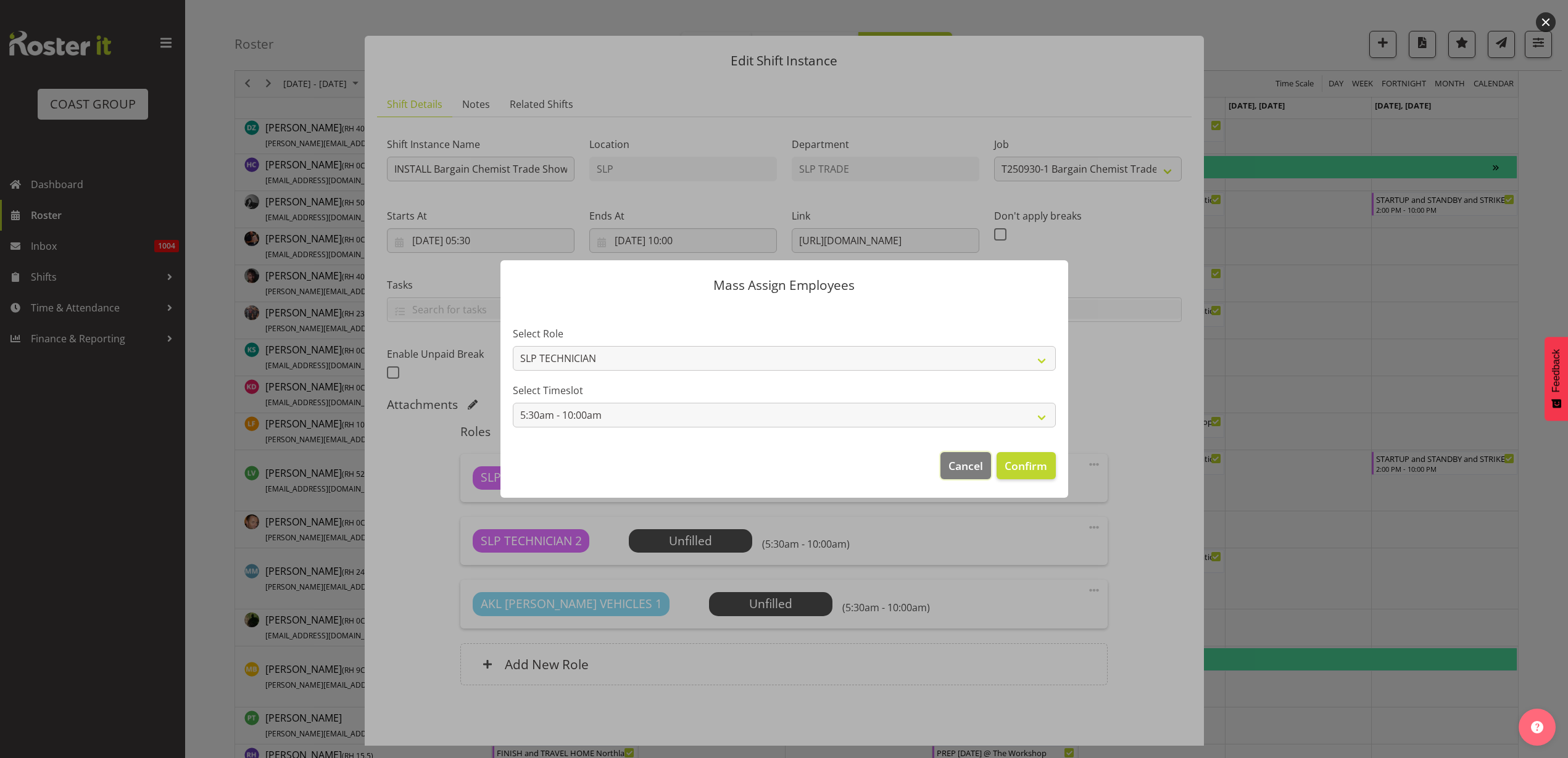
click at [969, 469] on span "Cancel" at bounding box center [966, 466] width 35 height 16
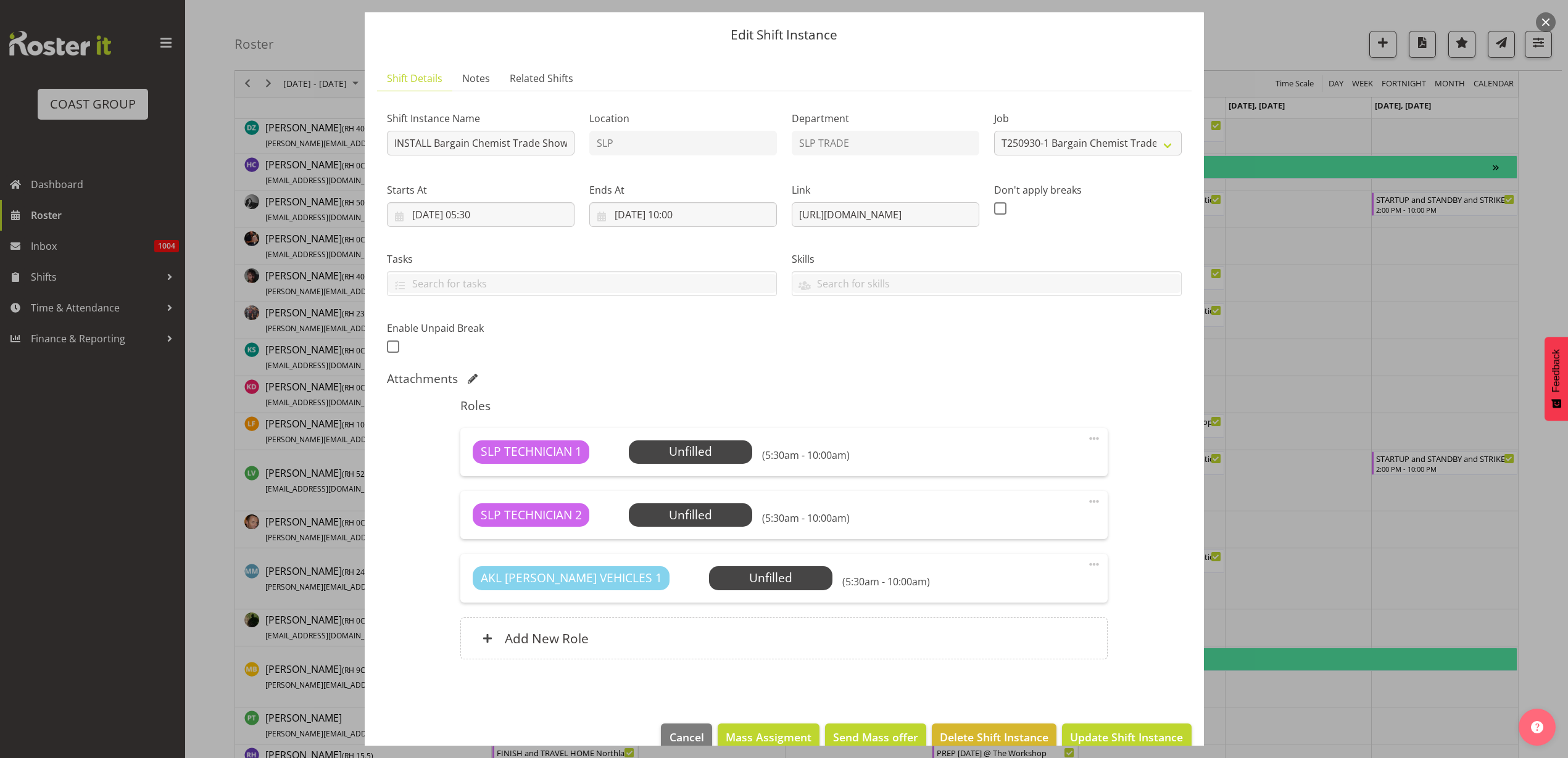
scroll to position [57, 0]
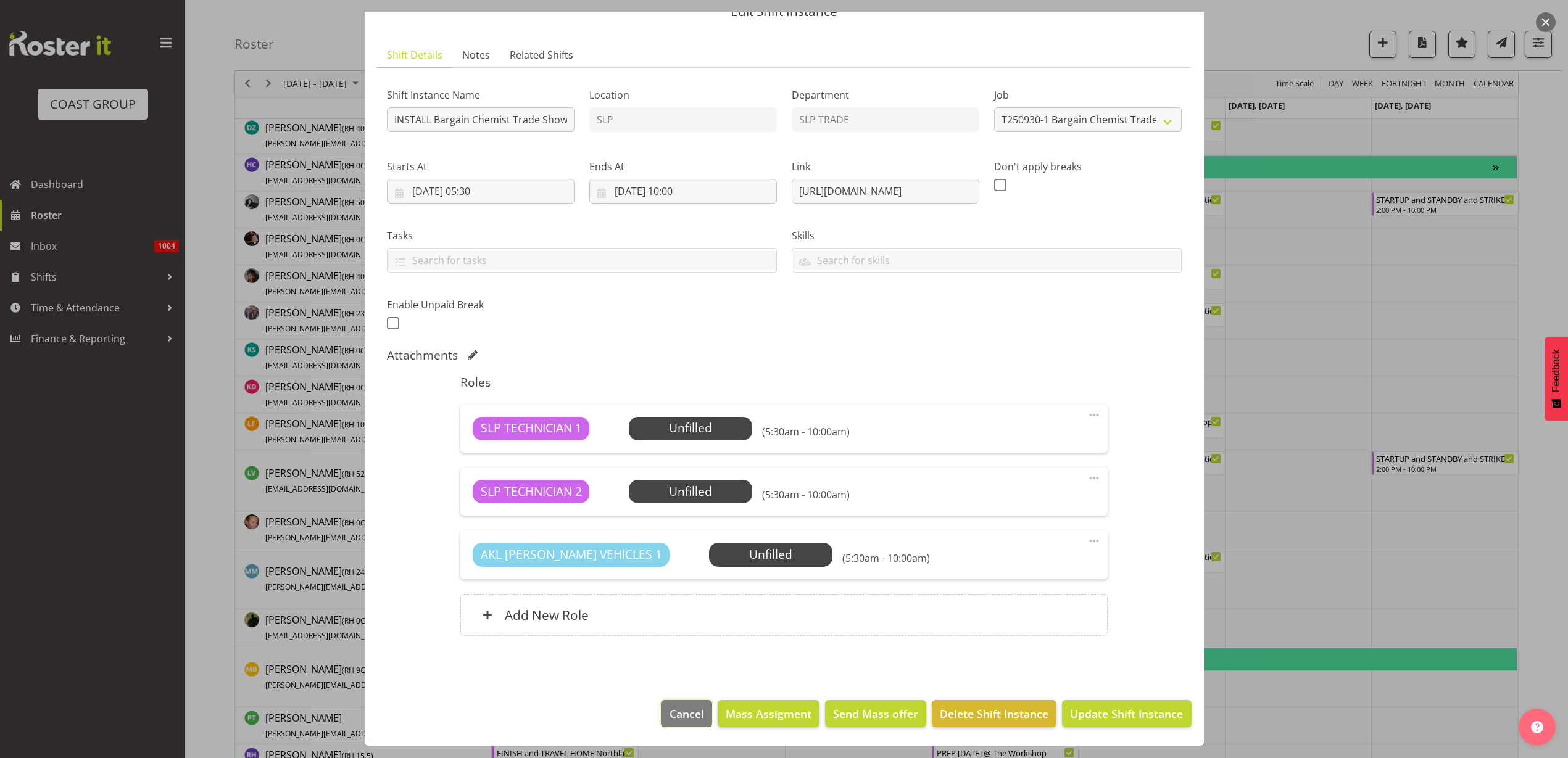
click at [670, 710] on span "Cancel" at bounding box center [687, 714] width 35 height 16
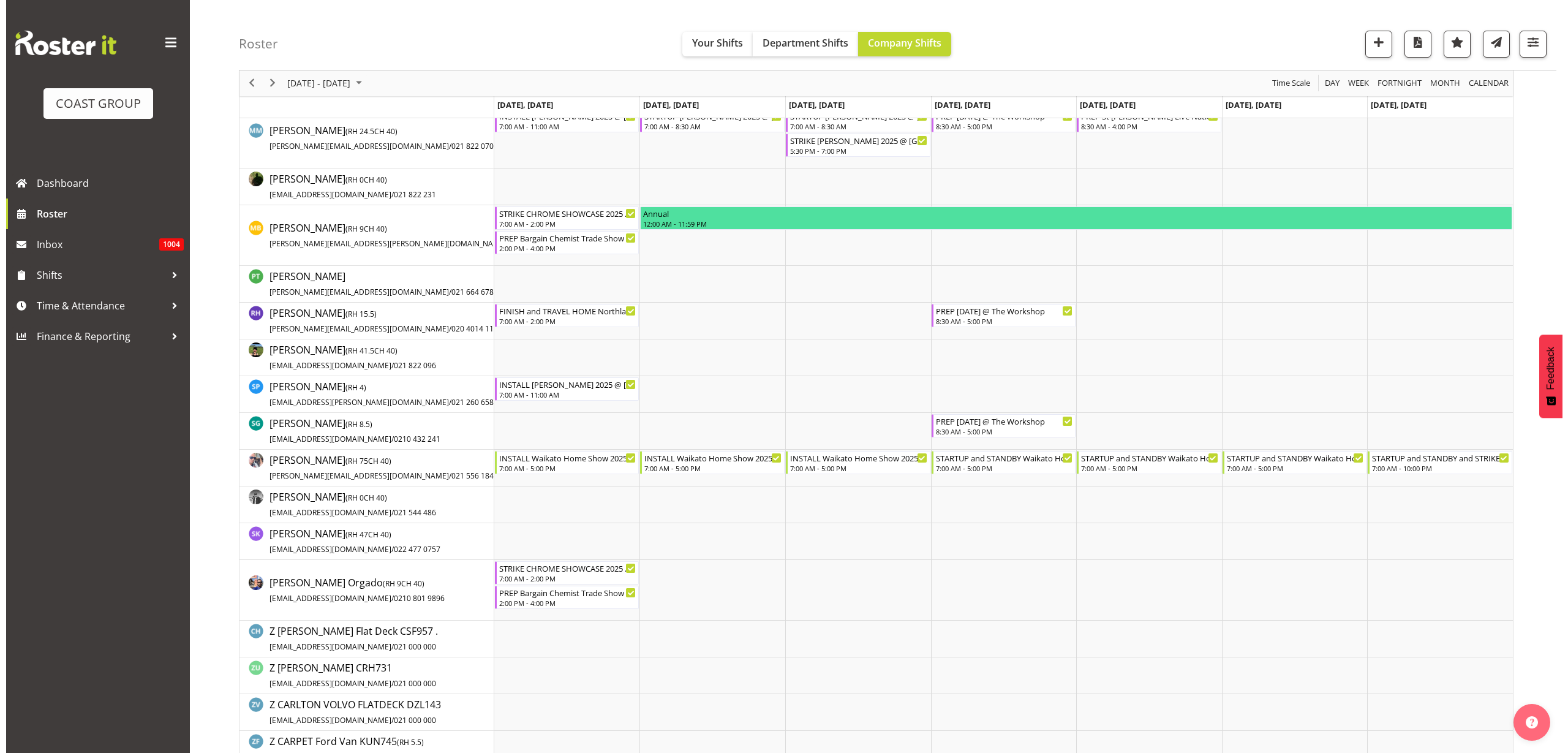
scroll to position [920, 0]
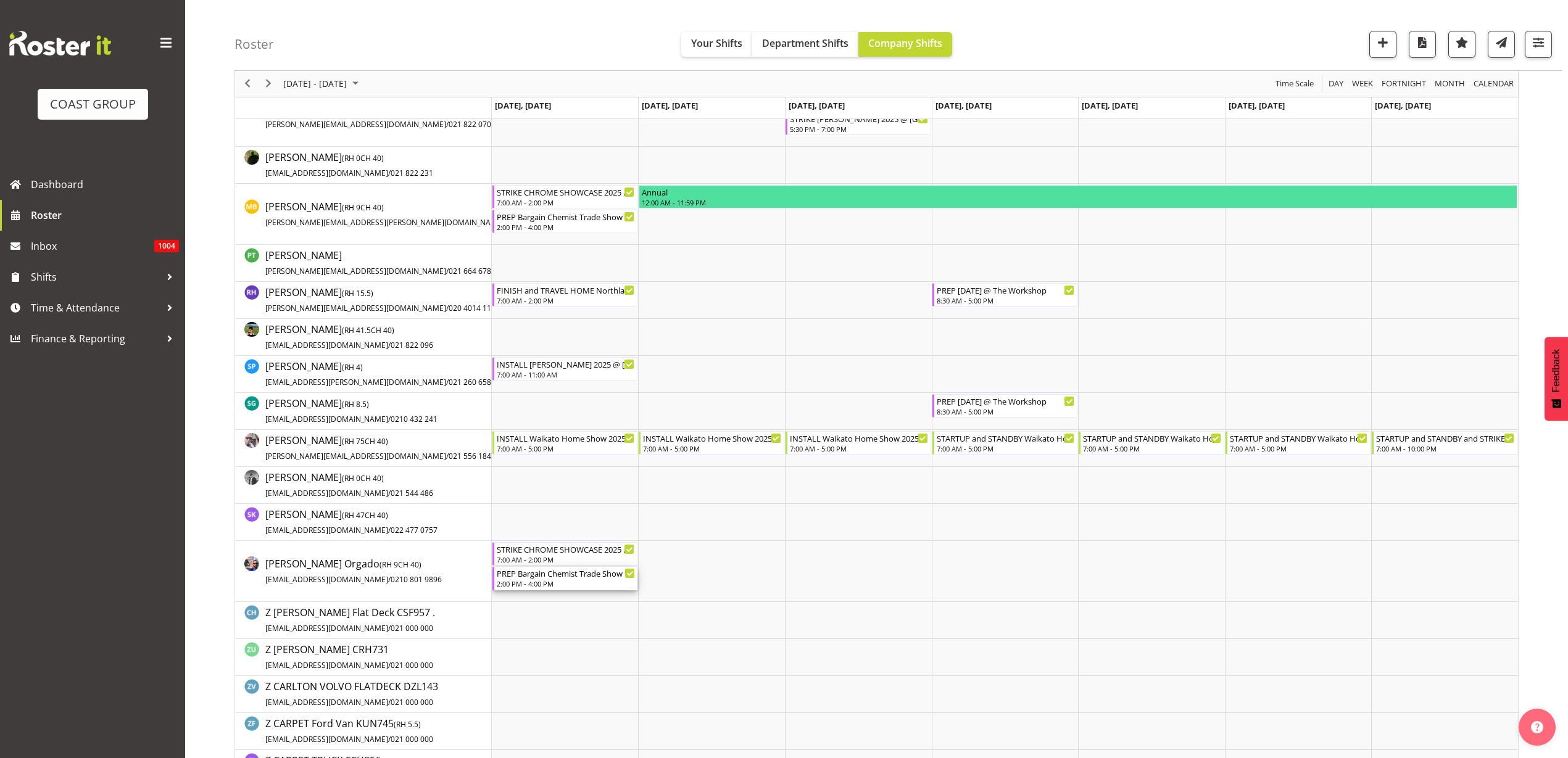
click at [542, 583] on div "2:00 PM - 4:00 PM" at bounding box center [566, 584] width 139 height 10
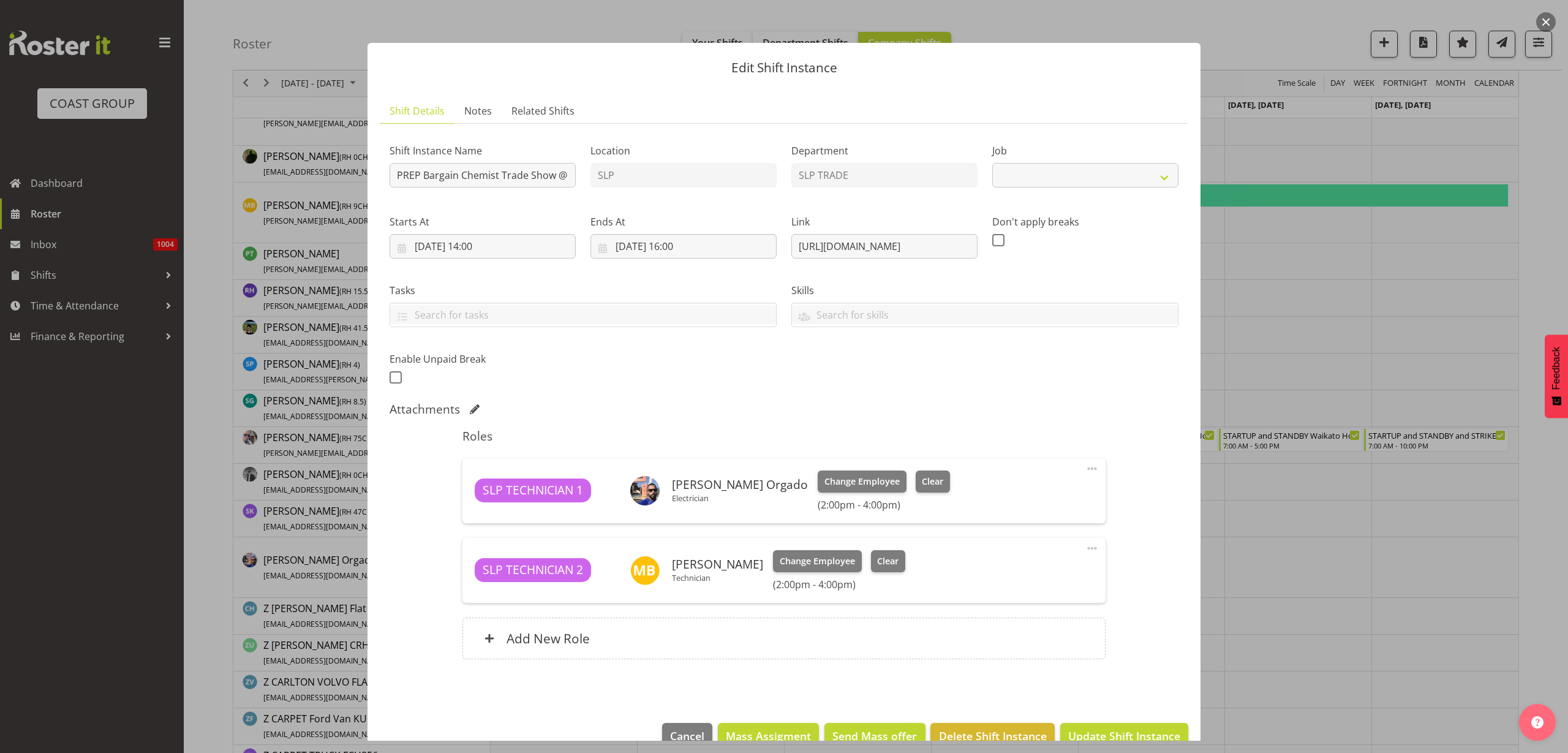
select select "10647"
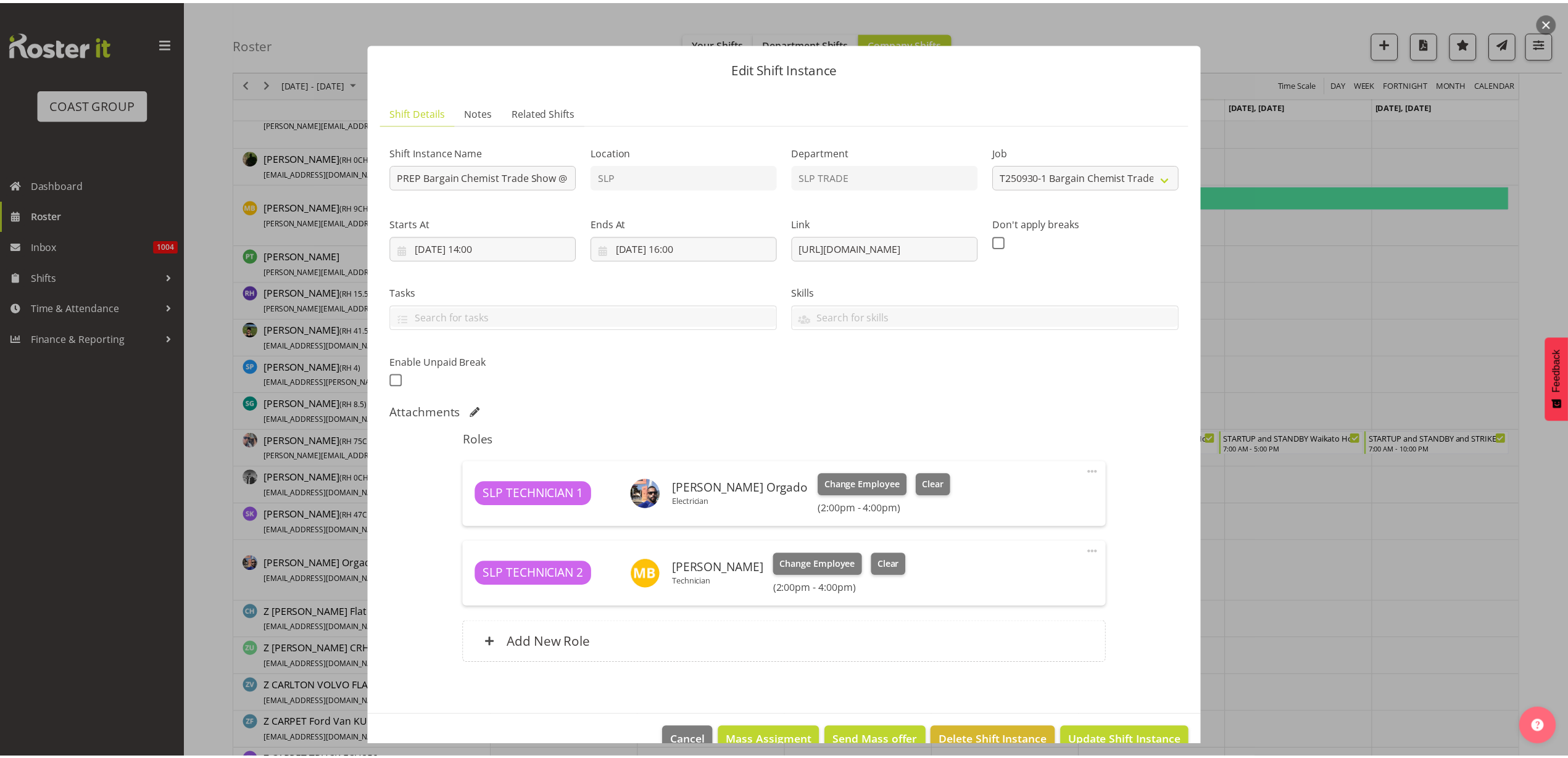
scroll to position [28, 0]
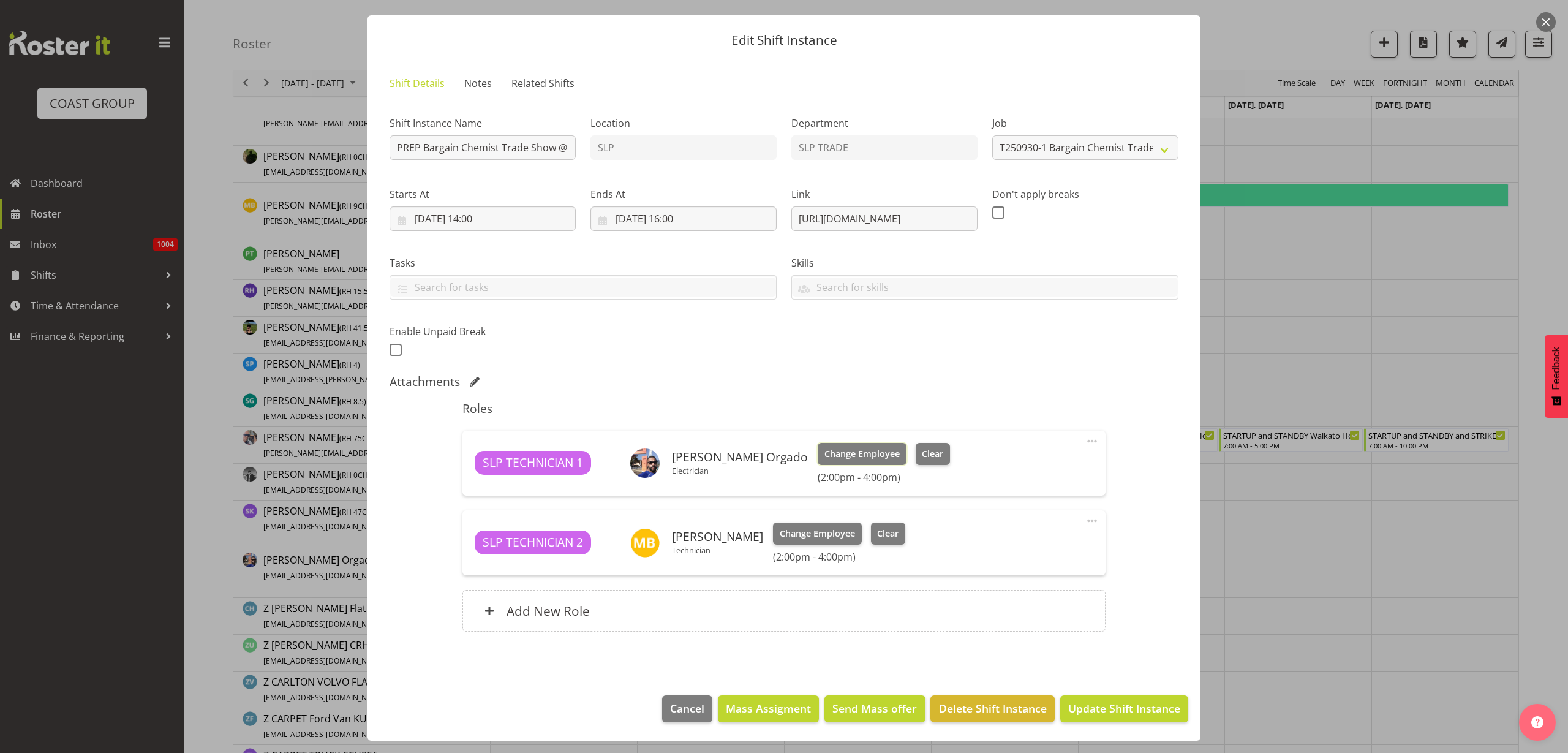
click at [841, 458] on span "Change Employee" at bounding box center [863, 454] width 75 height 13
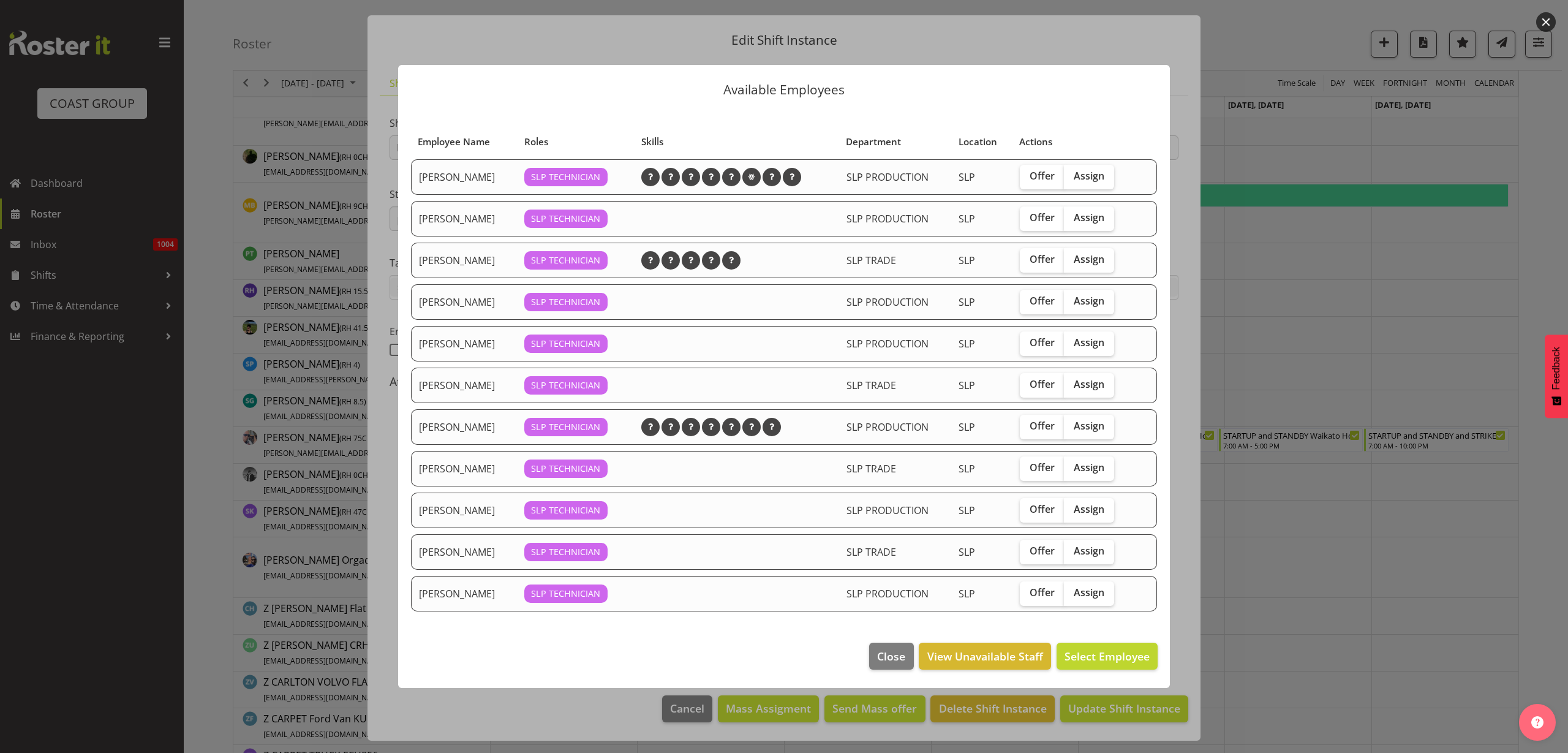
click at [1099, 383] on span "Assign" at bounding box center [1089, 385] width 31 height 13
click at [1072, 383] on input "Assign" at bounding box center [1068, 385] width 8 height 8
checkbox input "true"
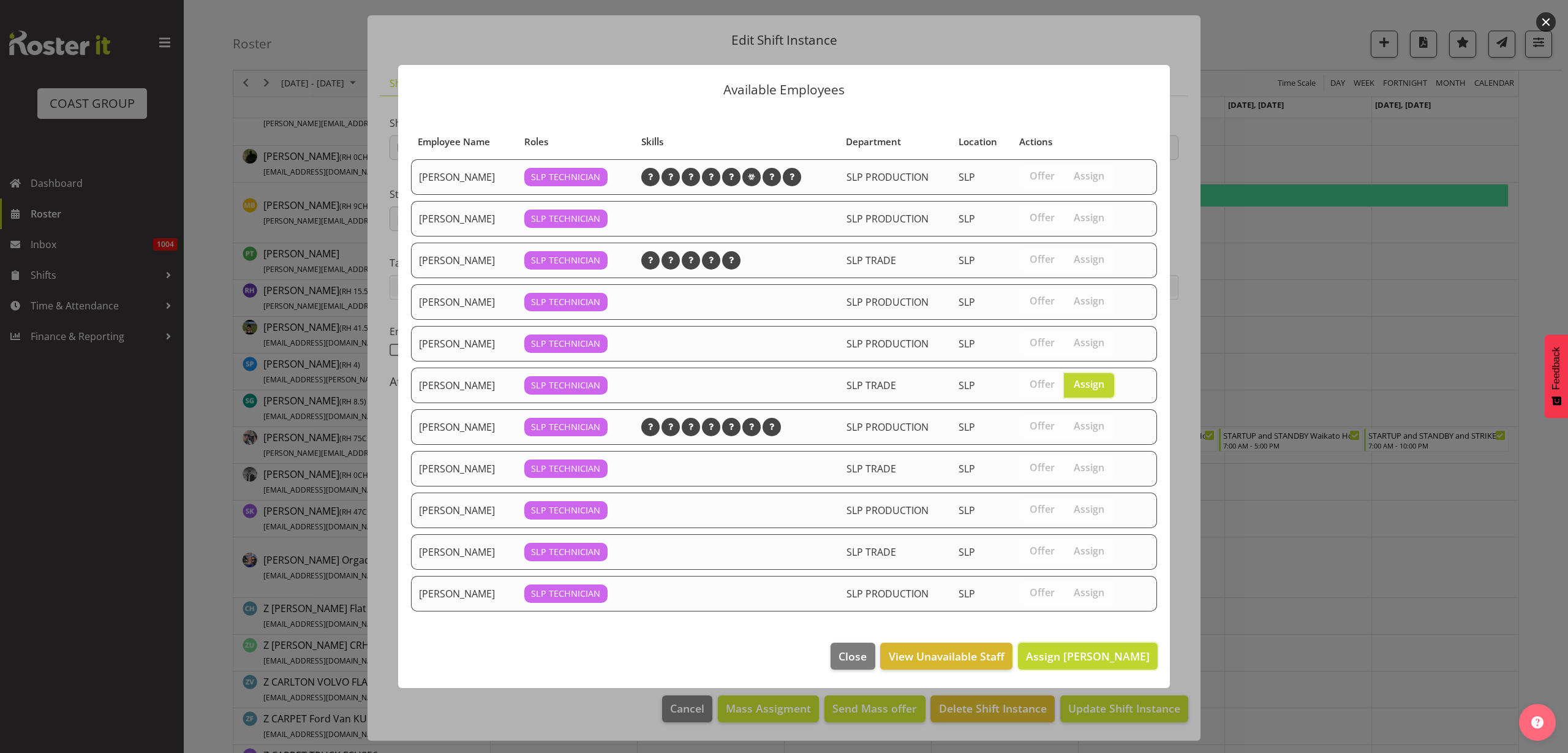
click at [1119, 652] on span "Assign Lance Ferguson" at bounding box center [1087, 656] width 124 height 14
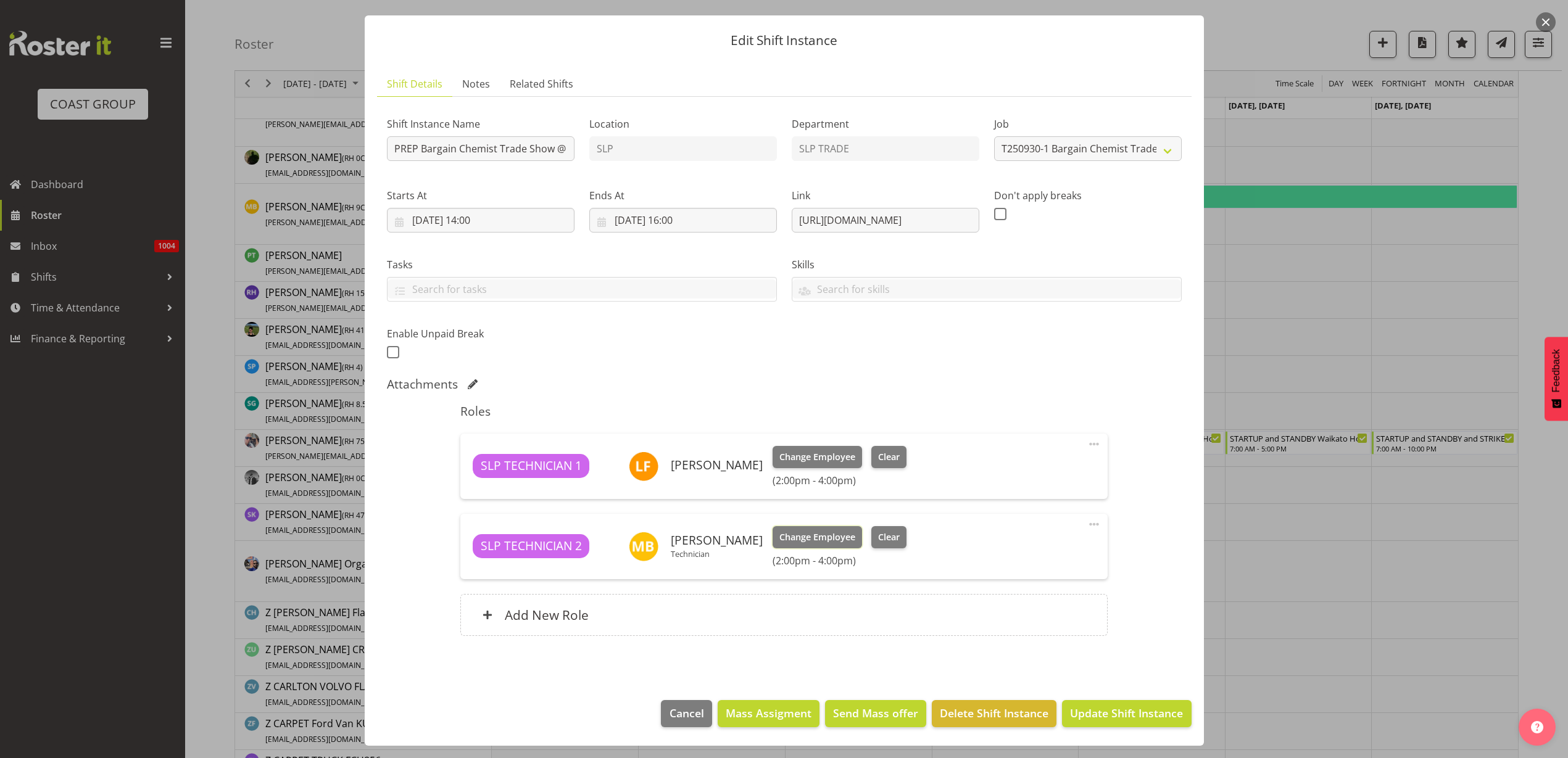
click at [783, 540] on span "Change Employee" at bounding box center [818, 537] width 76 height 13
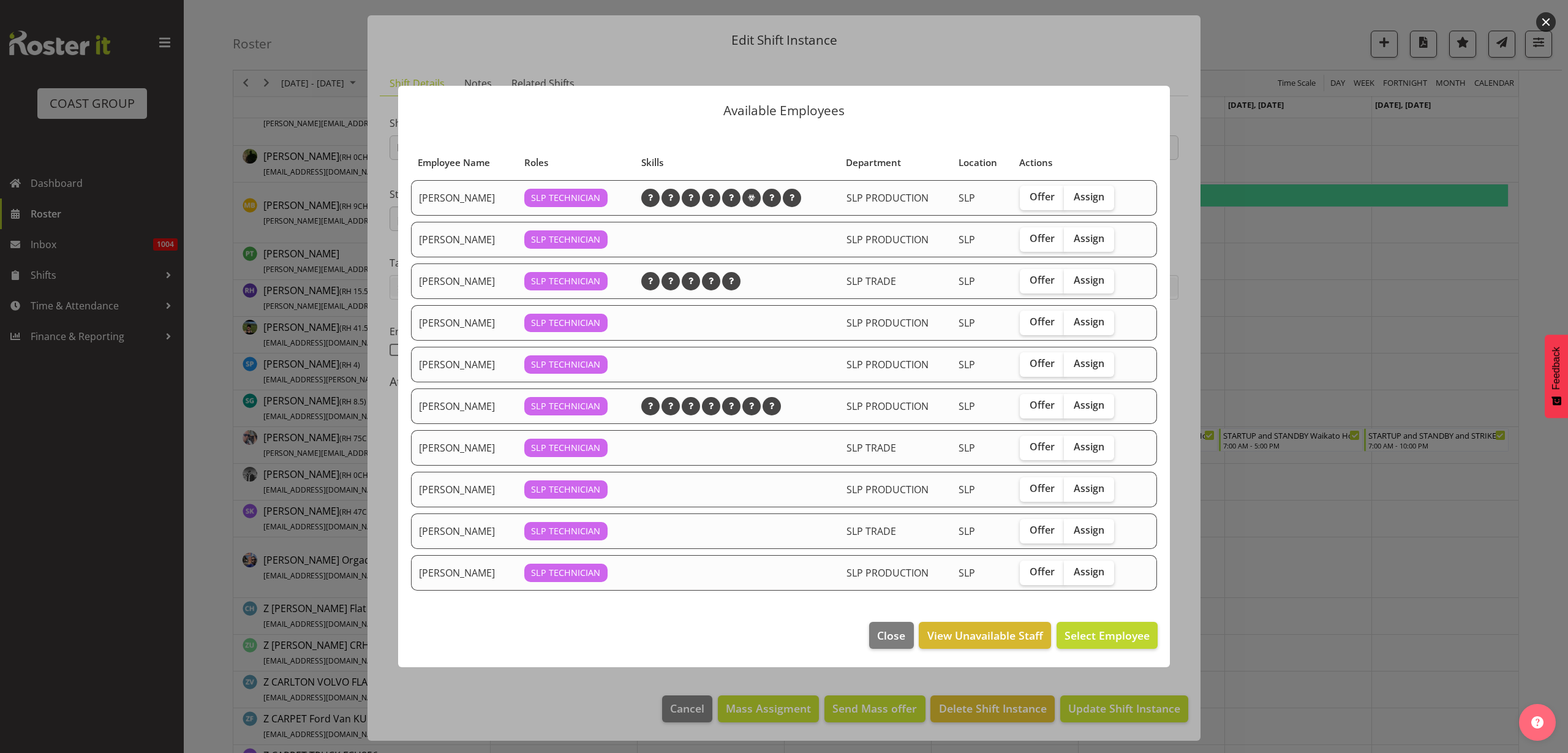
drag, startPoint x: 1086, startPoint y: 487, endPoint x: 1089, endPoint y: 497, distance: 10.4
click at [1087, 487] on span "Assign" at bounding box center [1089, 488] width 31 height 13
click at [1072, 487] on input "Assign" at bounding box center [1068, 488] width 8 height 8
checkbox input "true"
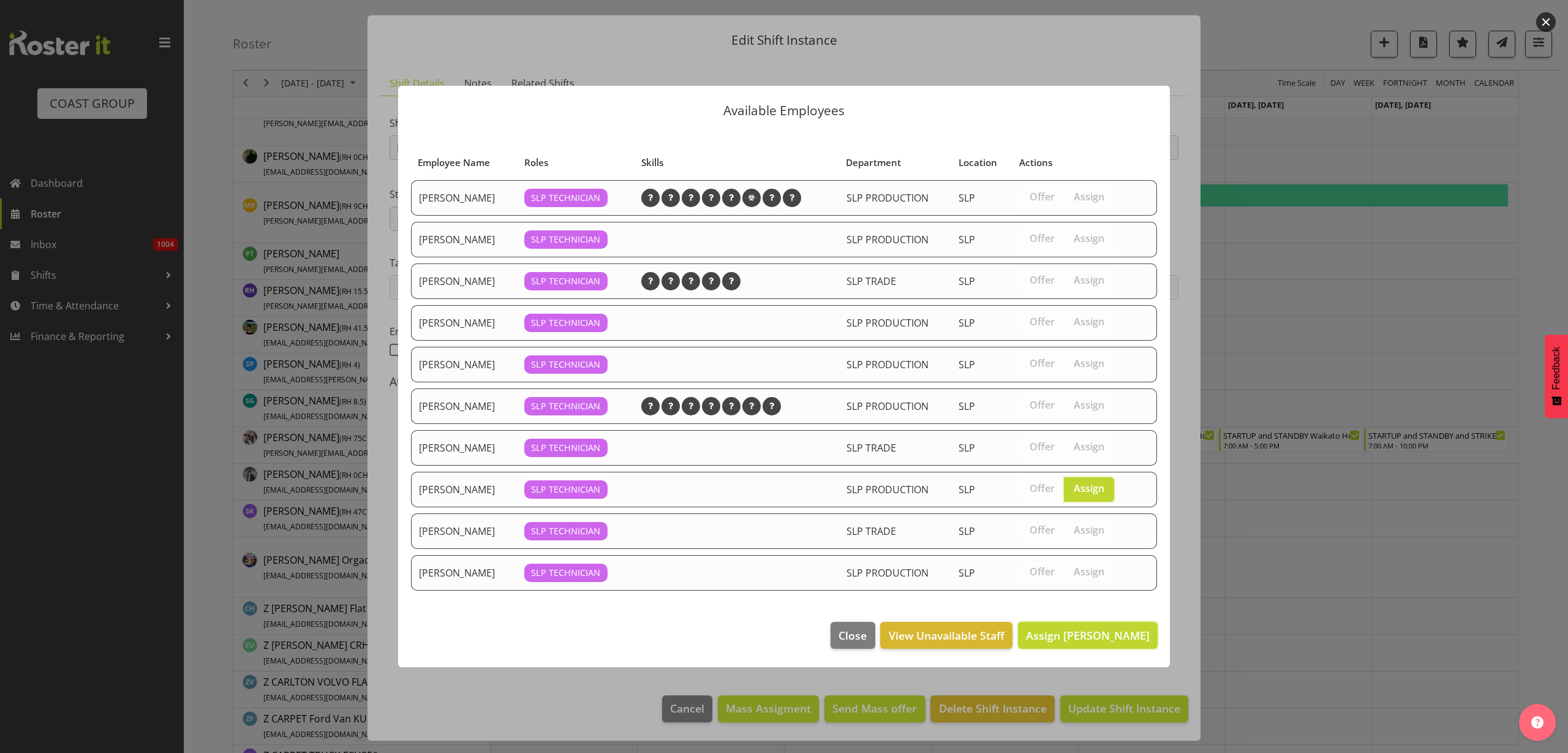
click at [1089, 632] on span "Assign Raf Hannah" at bounding box center [1087, 635] width 124 height 14
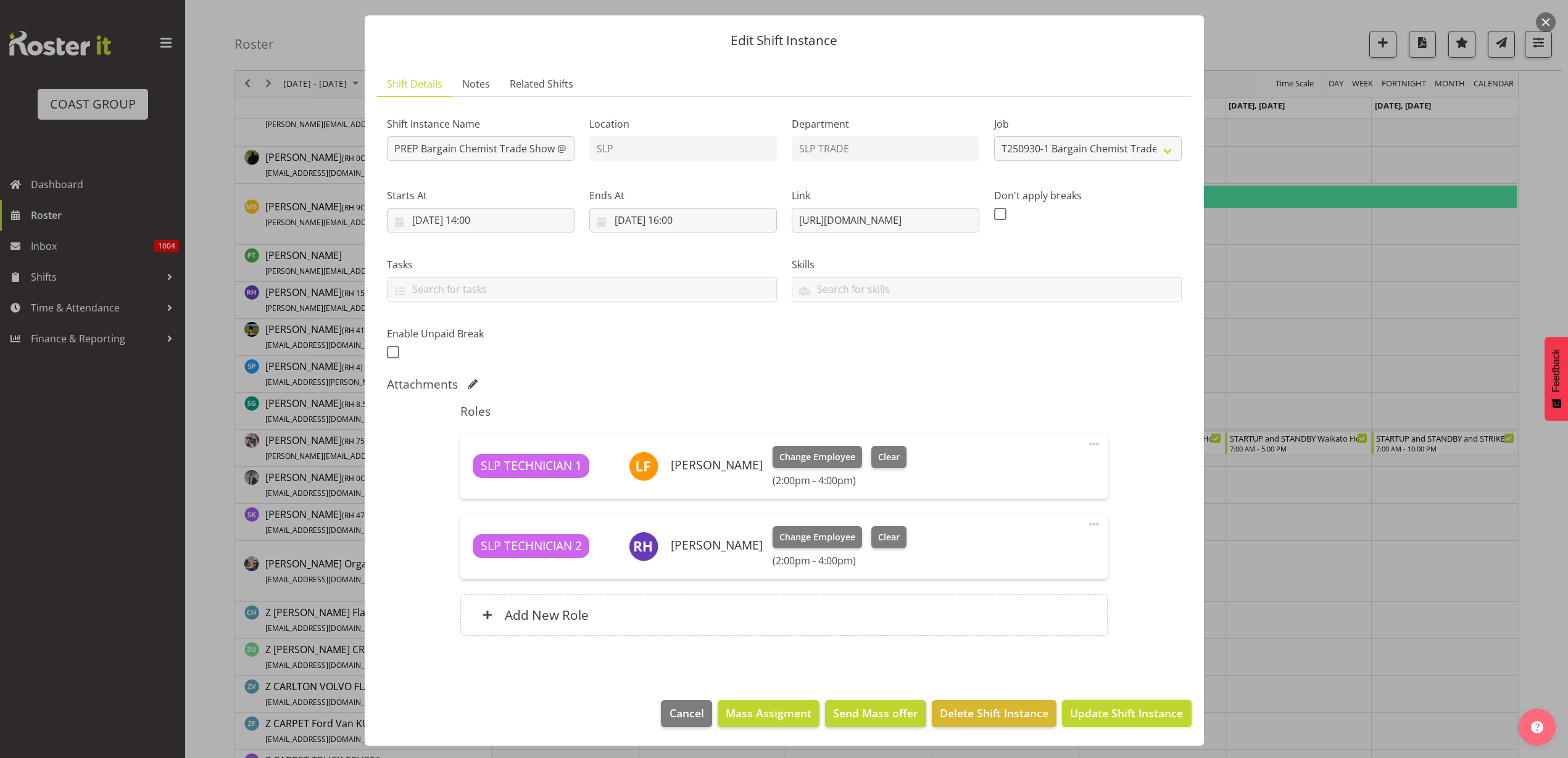
click at [1117, 716] on span "Update Shift Instance" at bounding box center [1126, 713] width 113 height 16
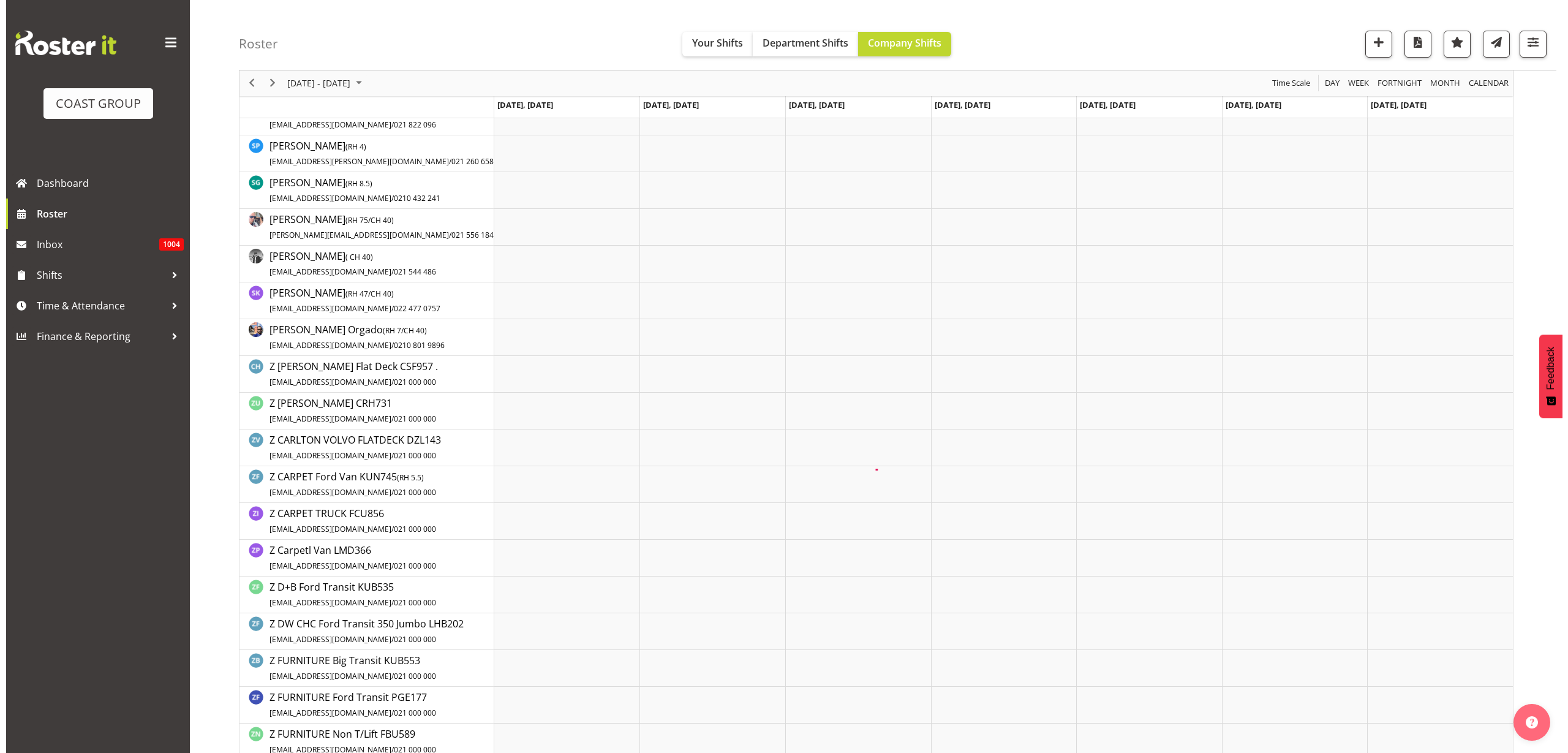
scroll to position [0, 0]
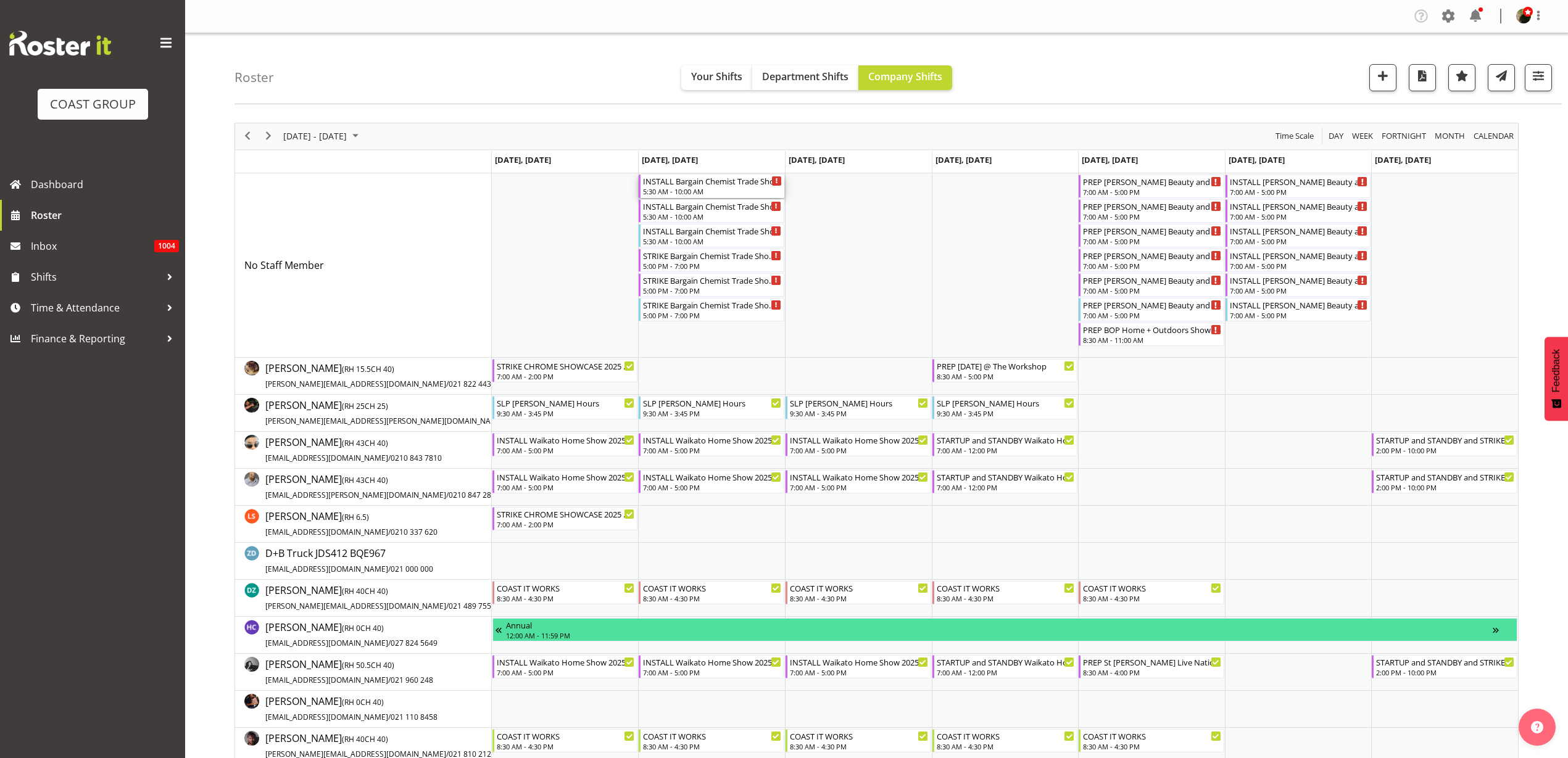
click at [700, 184] on div "INSTALL Bargain Chemist Trade Show @ Due Drop Events Center On SIte @ 0600" at bounding box center [712, 181] width 139 height 13
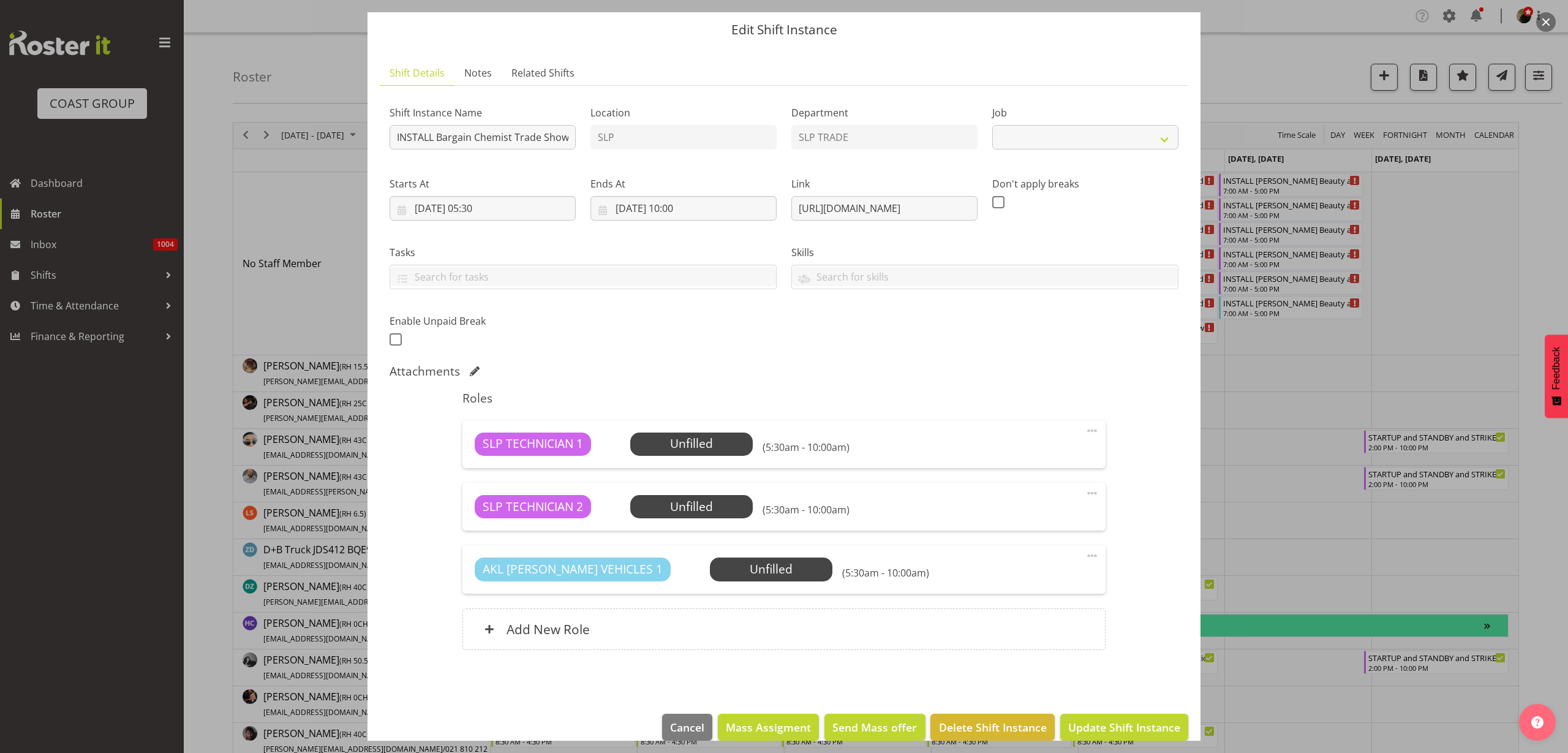
select select "10647"
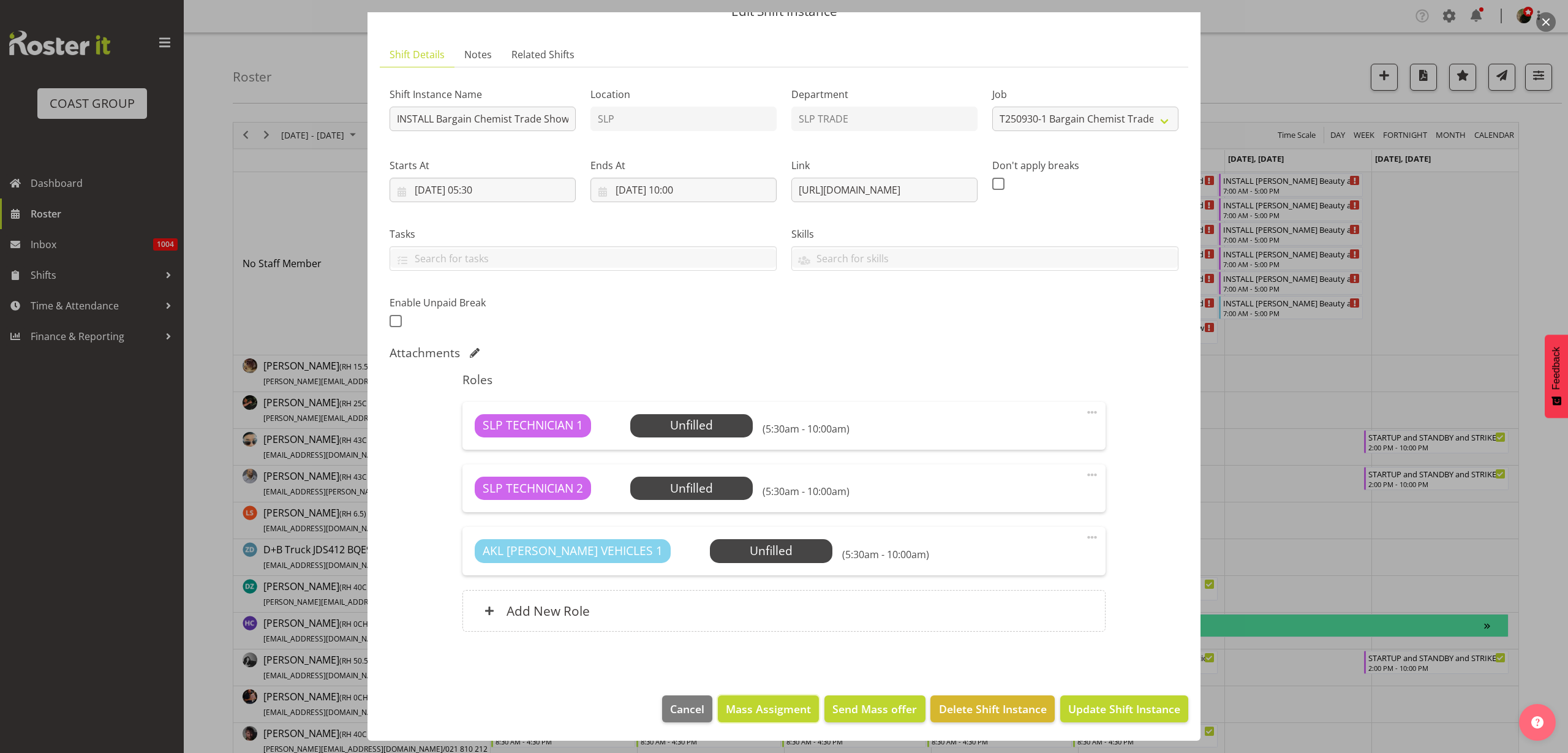
click at [763, 703] on span "Mass Assigment" at bounding box center [769, 709] width 85 height 16
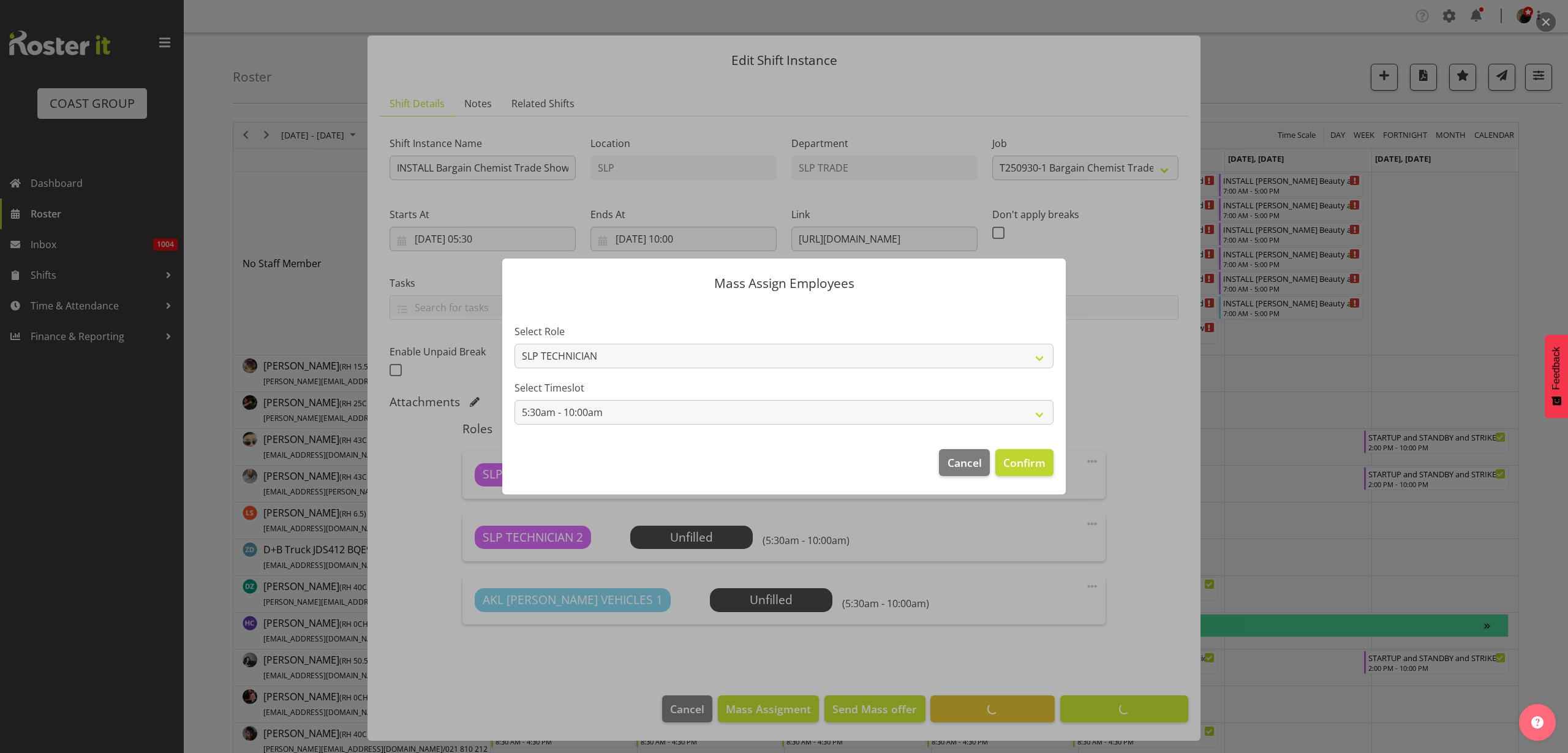
scroll to position [8, 0]
click at [1020, 467] on span "Confirm" at bounding box center [1024, 463] width 42 height 16
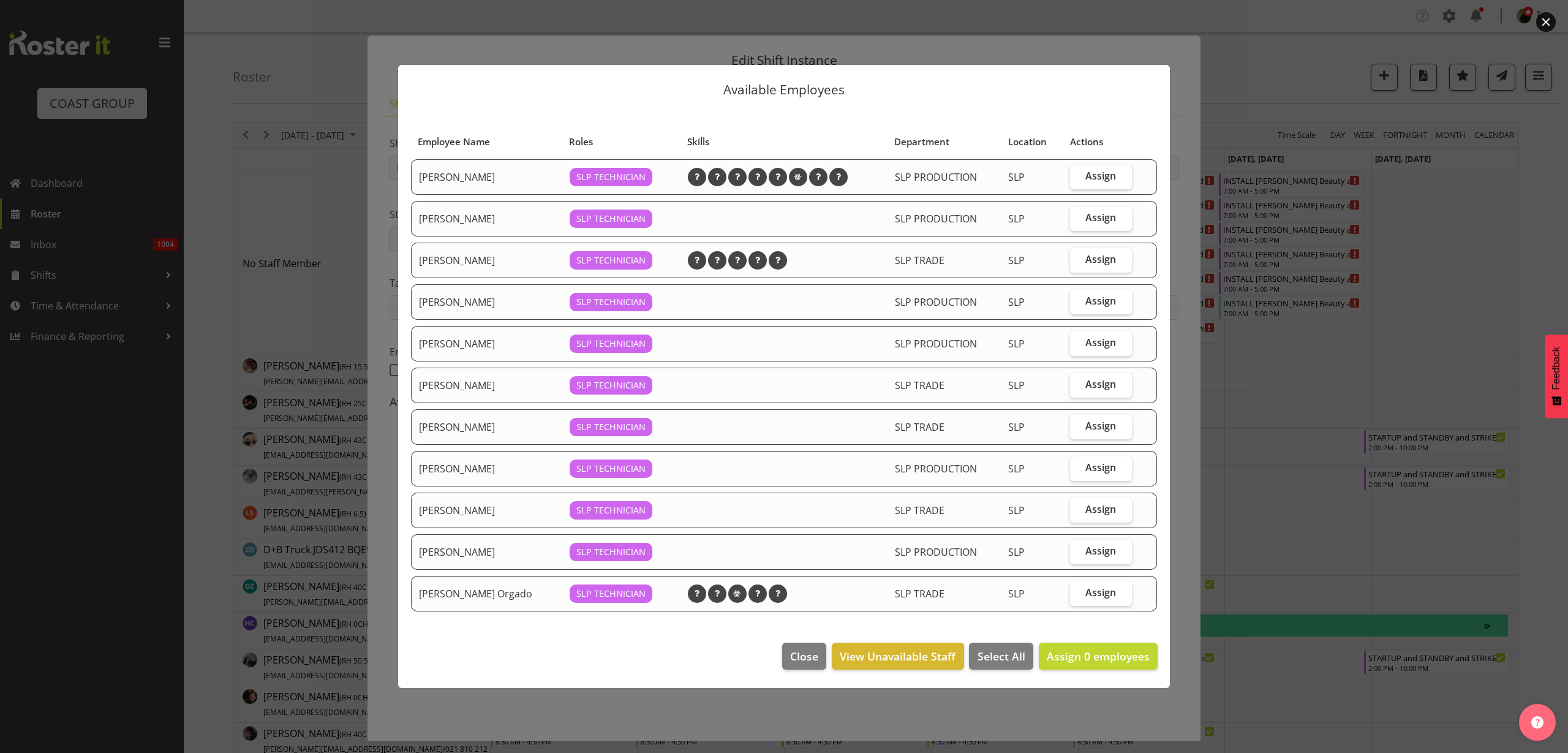
click at [1099, 389] on span "Assign" at bounding box center [1101, 385] width 31 height 13
click at [1078, 388] on input "Assign" at bounding box center [1074, 385] width 8 height 8
checkbox input "true"
click at [1116, 466] on label "Assign" at bounding box center [1101, 468] width 62 height 25
click at [1078, 466] on input "Assign" at bounding box center [1074, 468] width 8 height 8
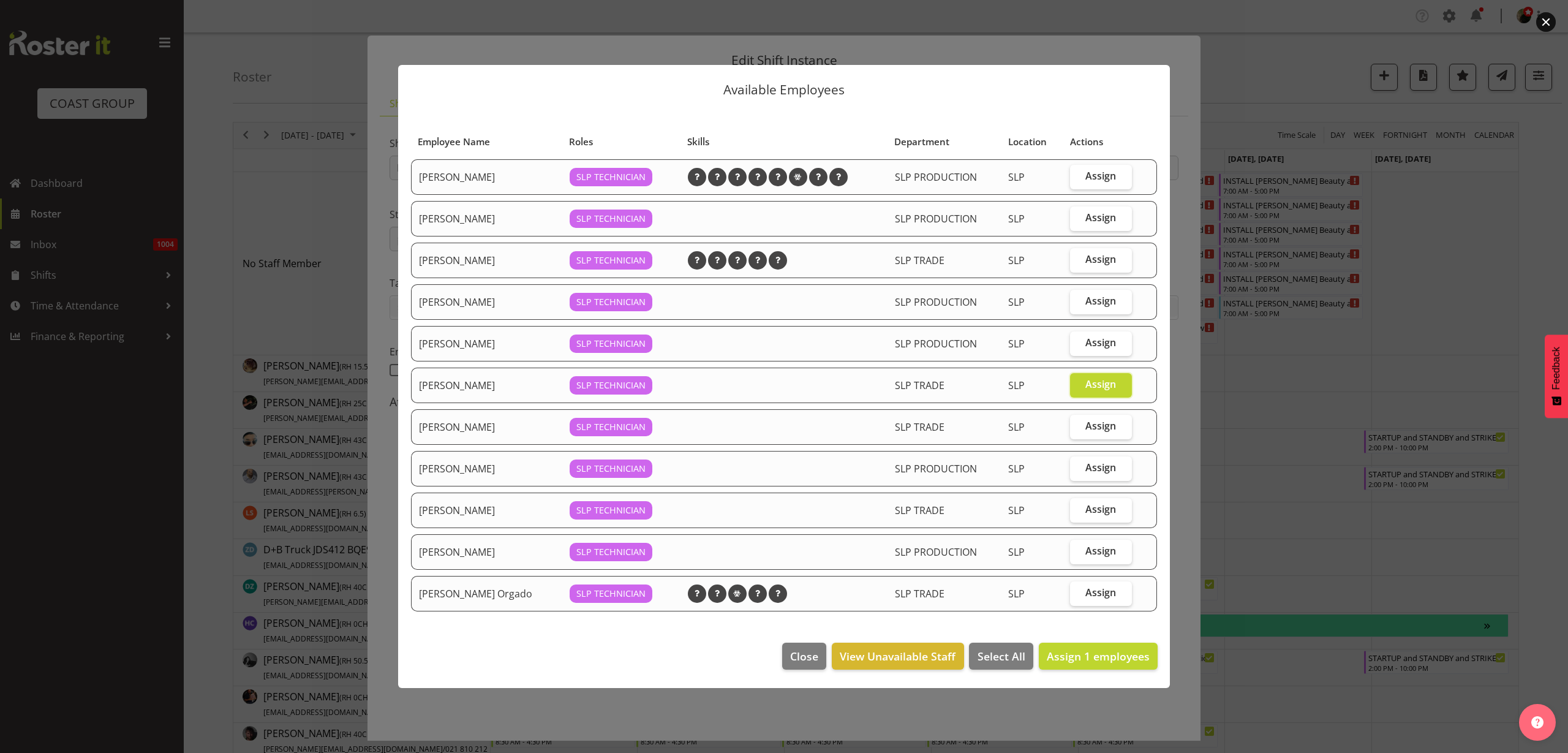
checkbox input "true"
click at [1097, 645] on button "Assign 2 employees" at bounding box center [1098, 656] width 119 height 27
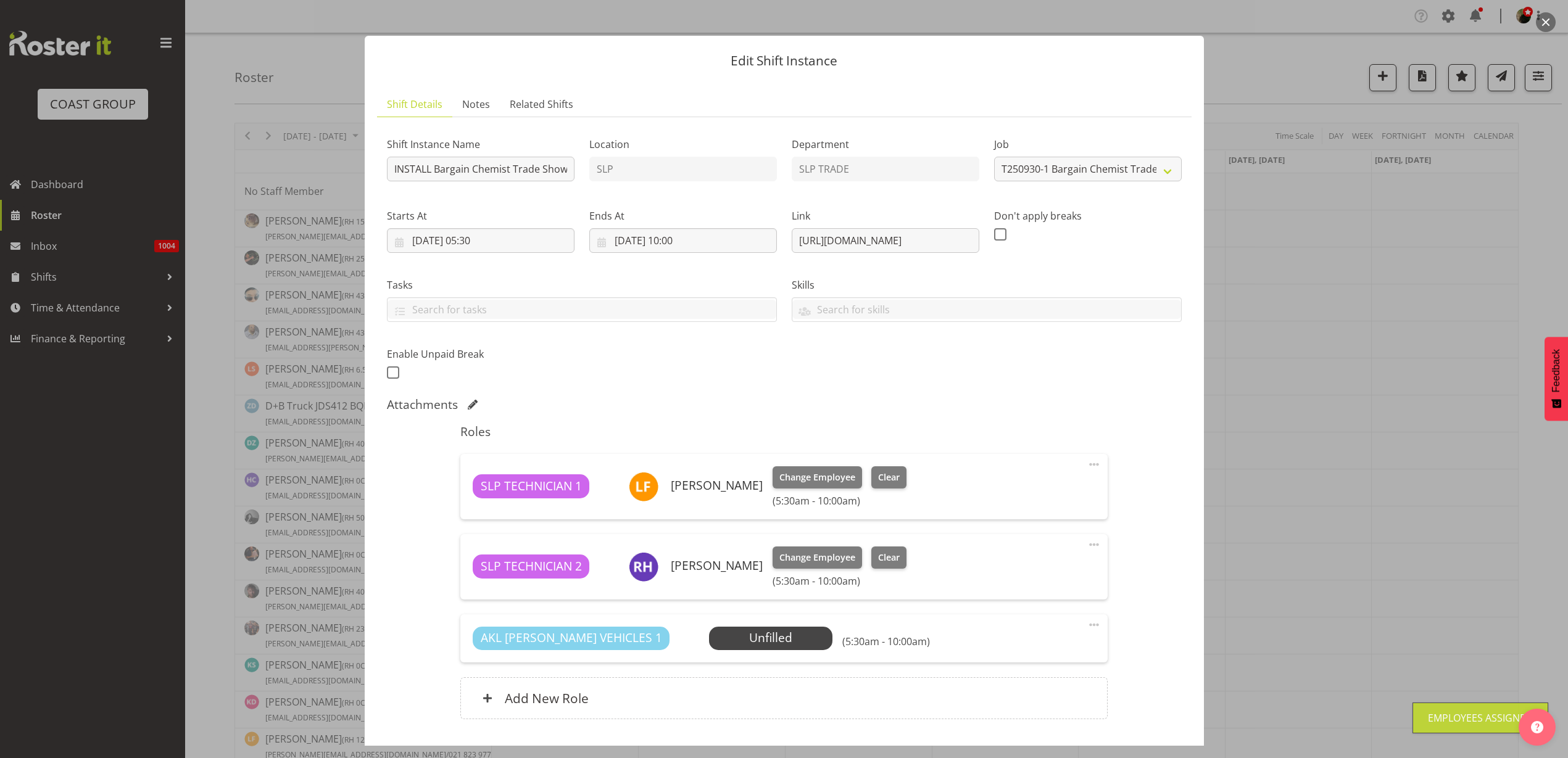
click at [0, 0] on span "Select Employee" at bounding box center [0, 0] width 0 height 0
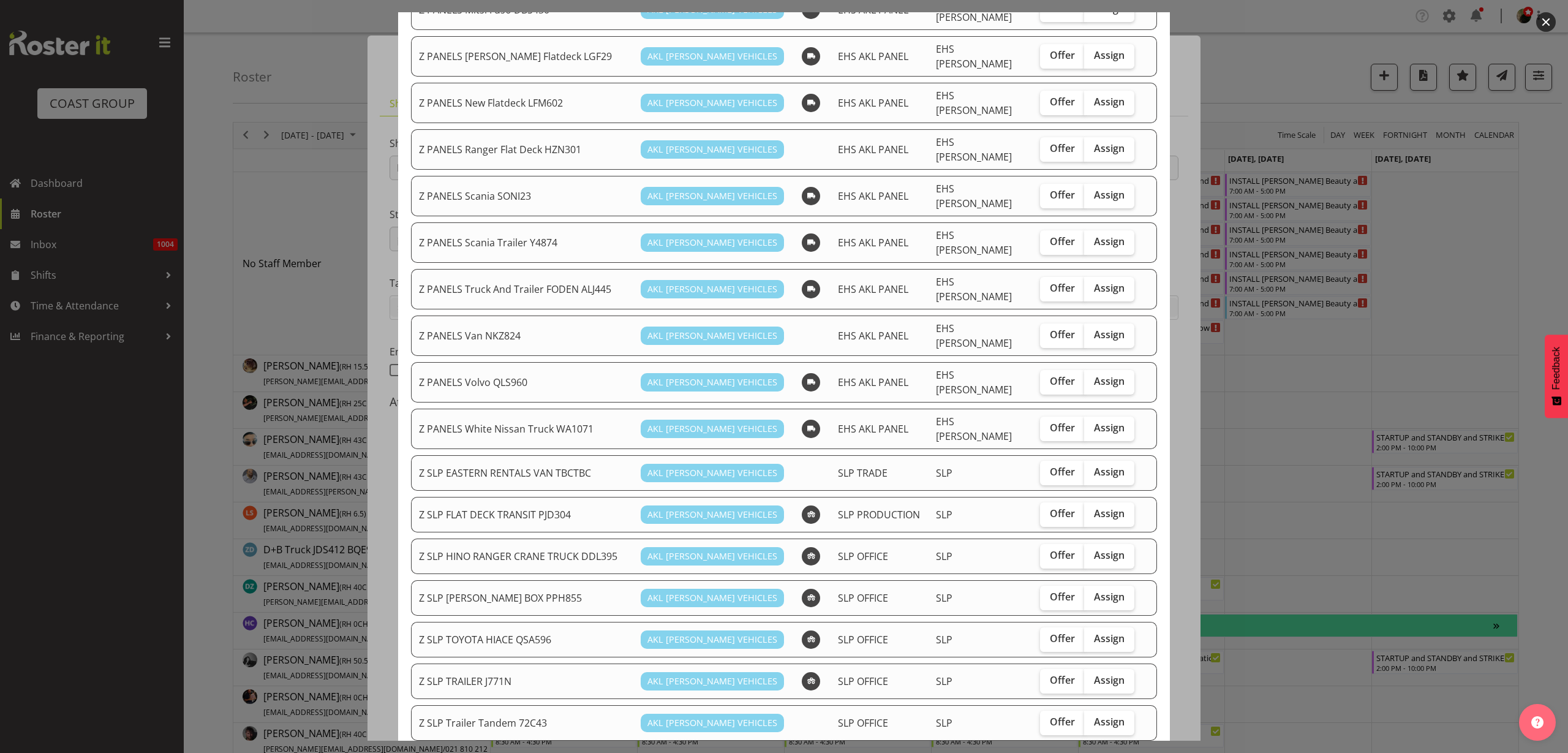
scroll to position [766, 0]
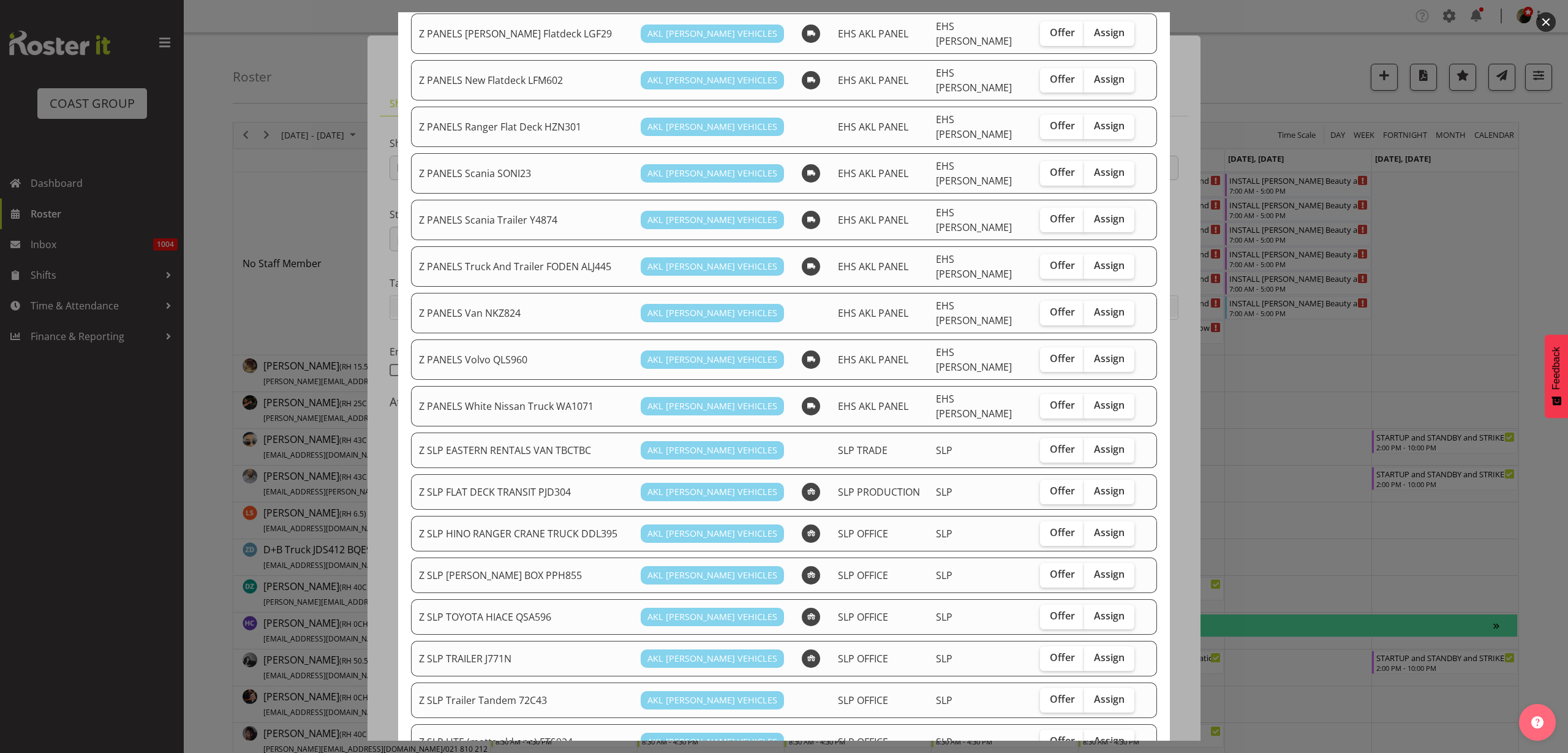
click at [1099, 610] on span "Assign" at bounding box center [1109, 616] width 31 height 13
click at [1092, 612] on input "Assign" at bounding box center [1088, 616] width 8 height 8
checkbox input "true"
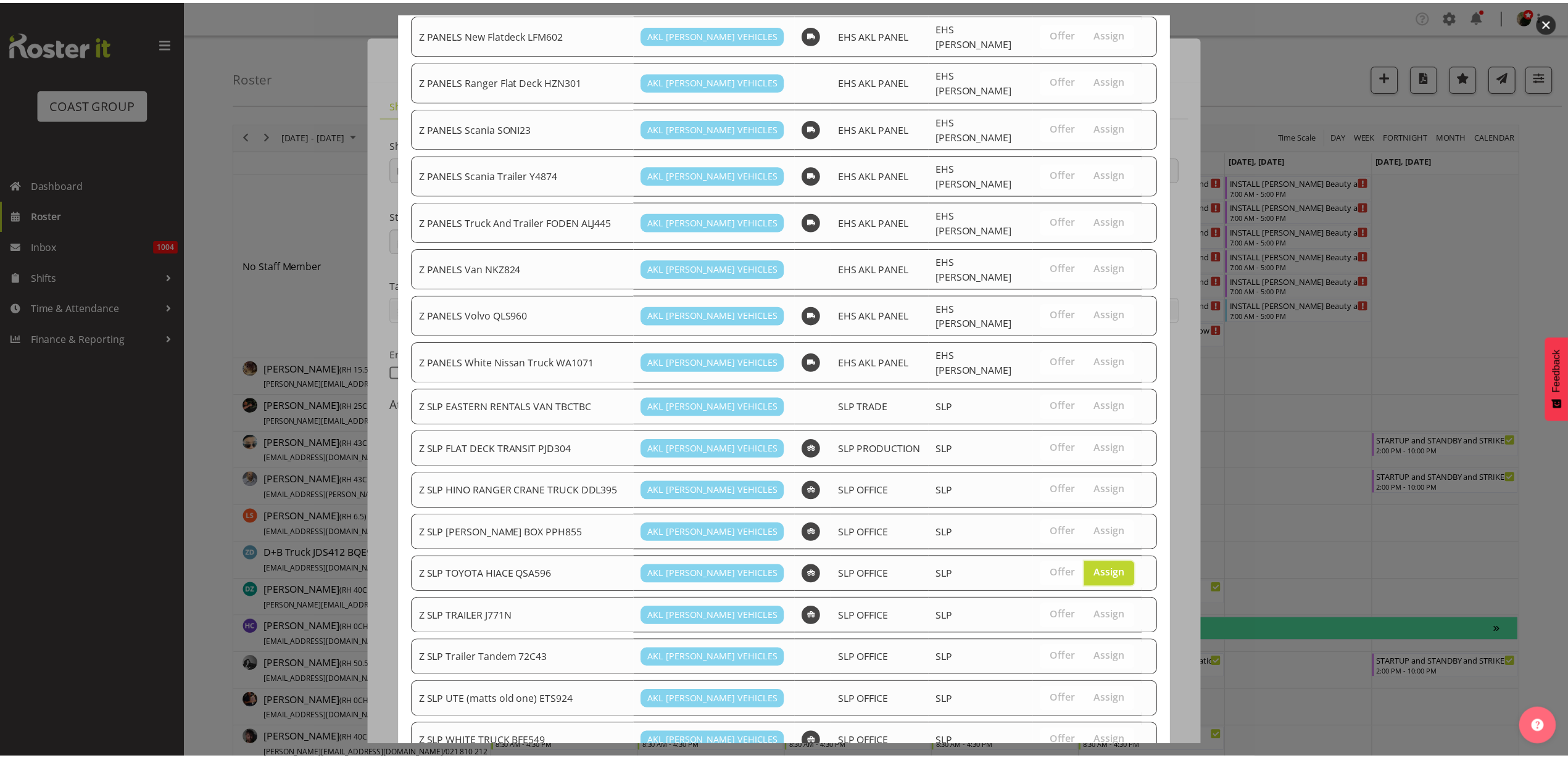
scroll to position [835, 0]
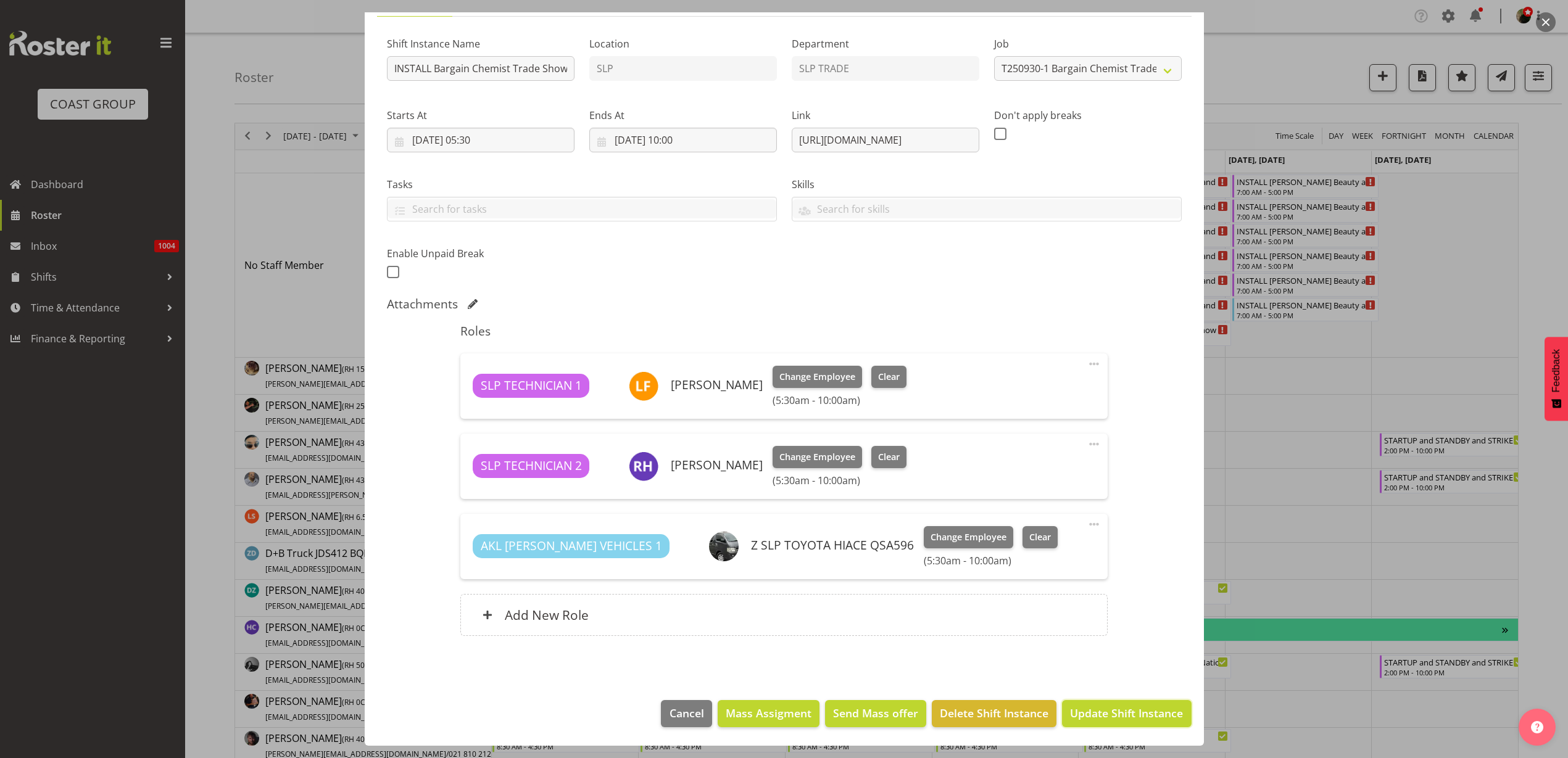
click at [1111, 709] on span "Update Shift Instance" at bounding box center [1126, 713] width 113 height 16
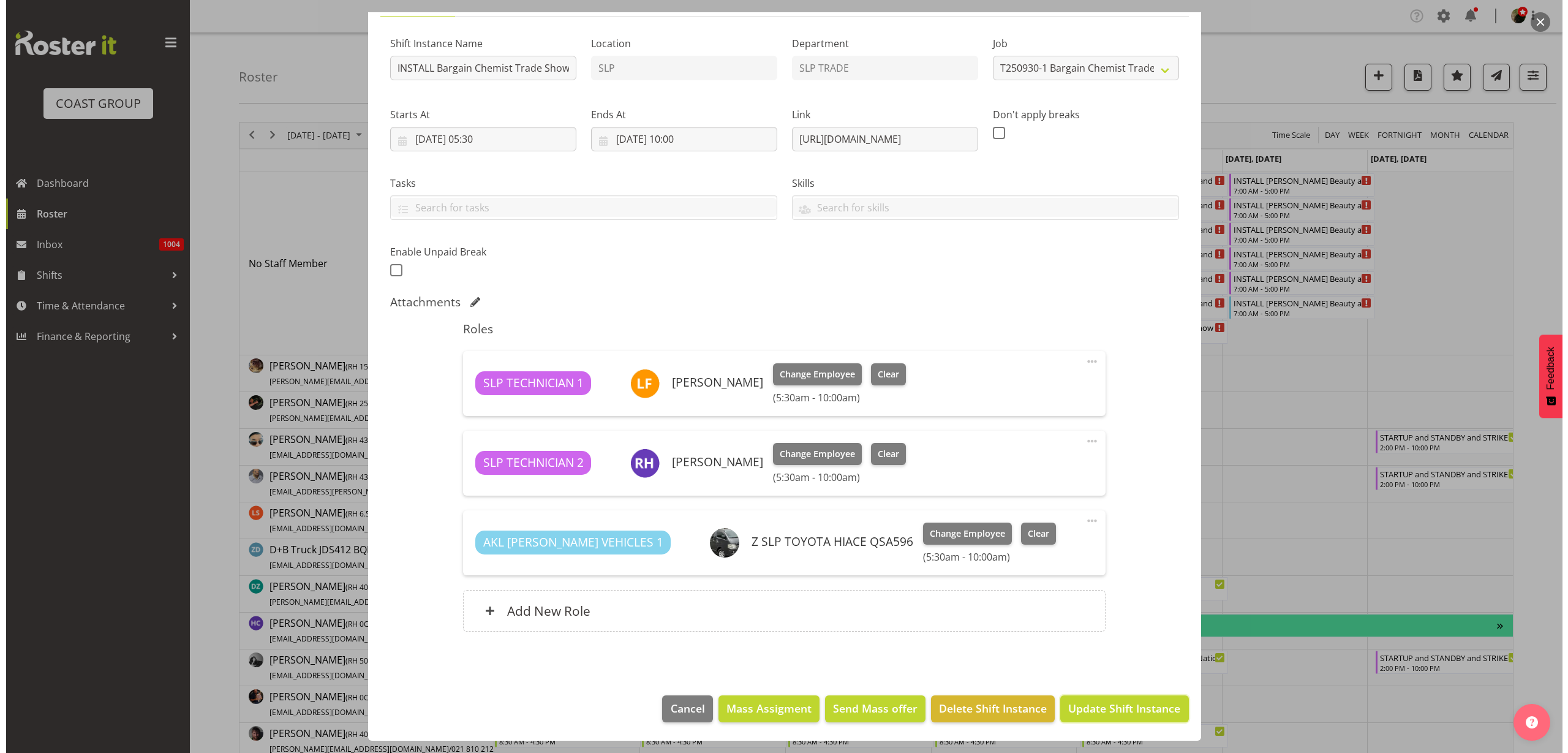
scroll to position [58, 0]
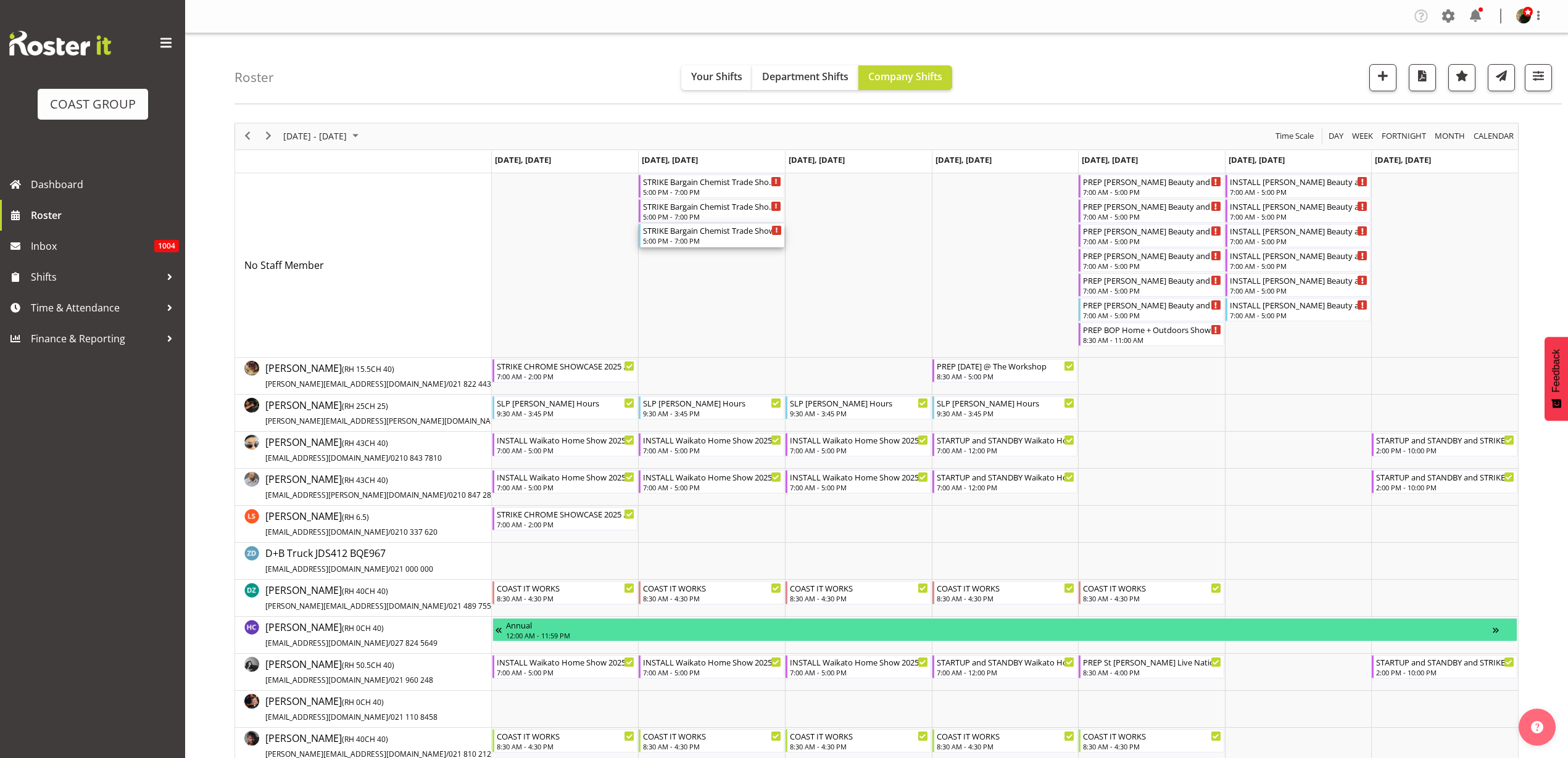
click at [713, 235] on div "STRIKE Bargain Chemist Trade Show @ Due Drop Events Center On SIte @ 1730" at bounding box center [712, 230] width 139 height 13
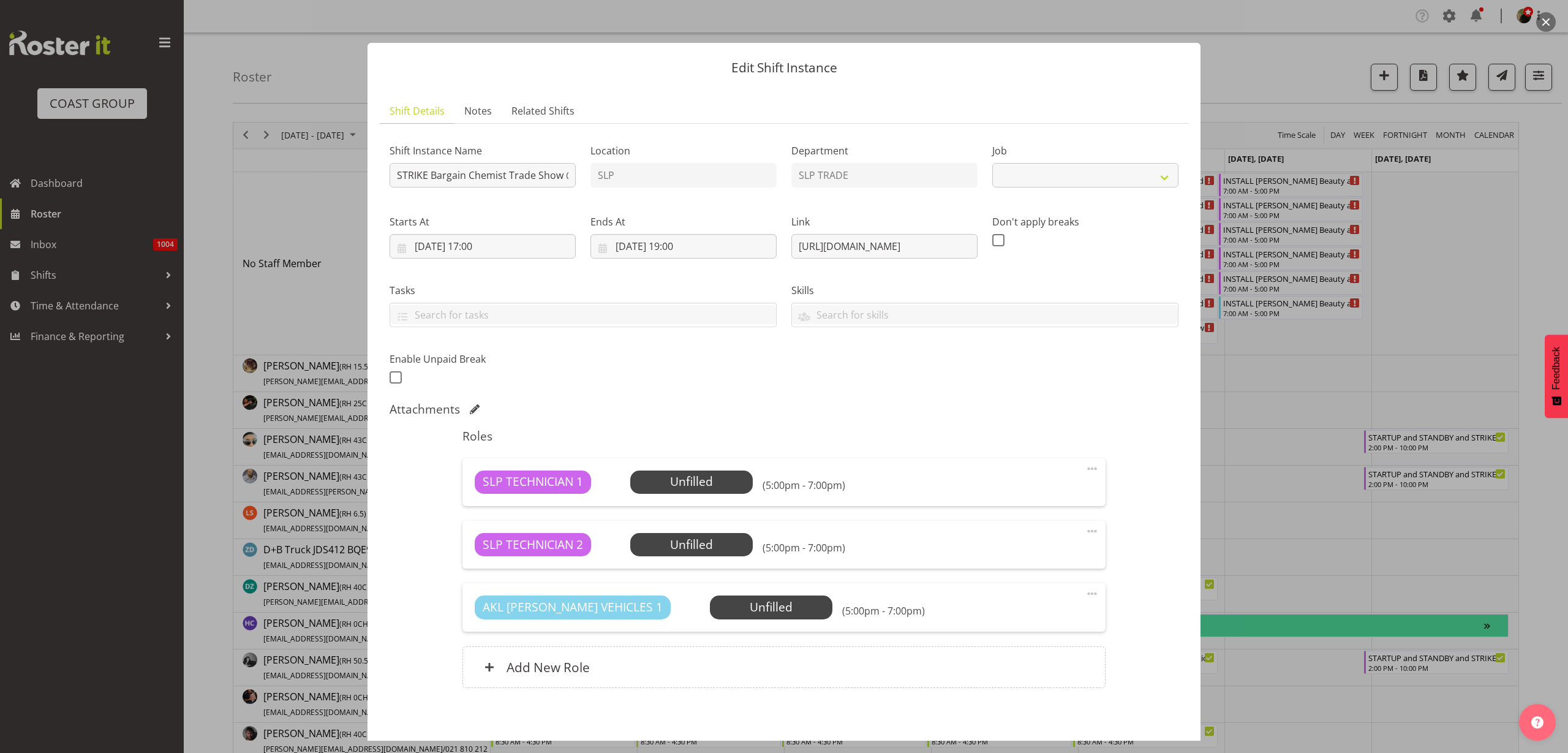
select select "10647"
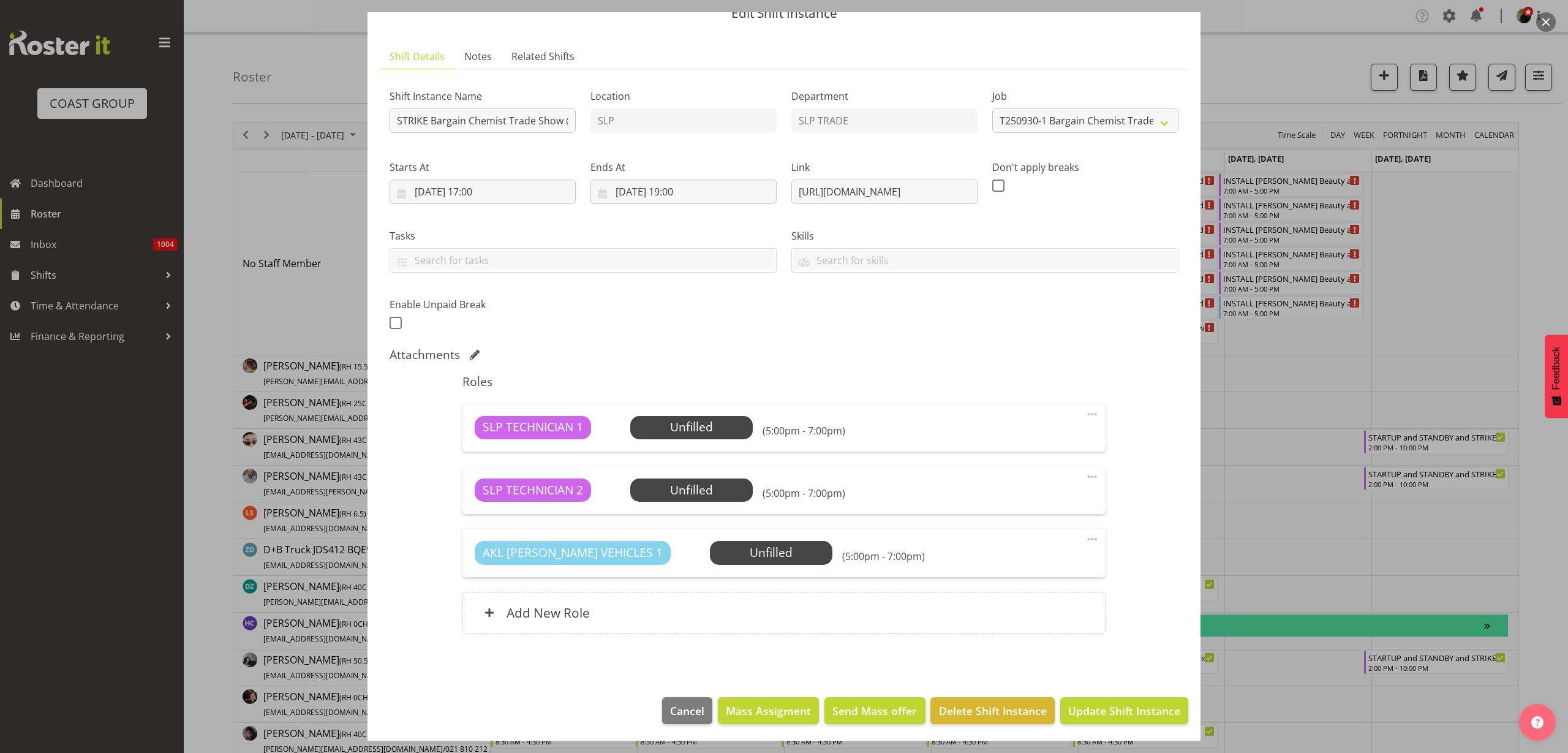
scroll to position [57, 0]
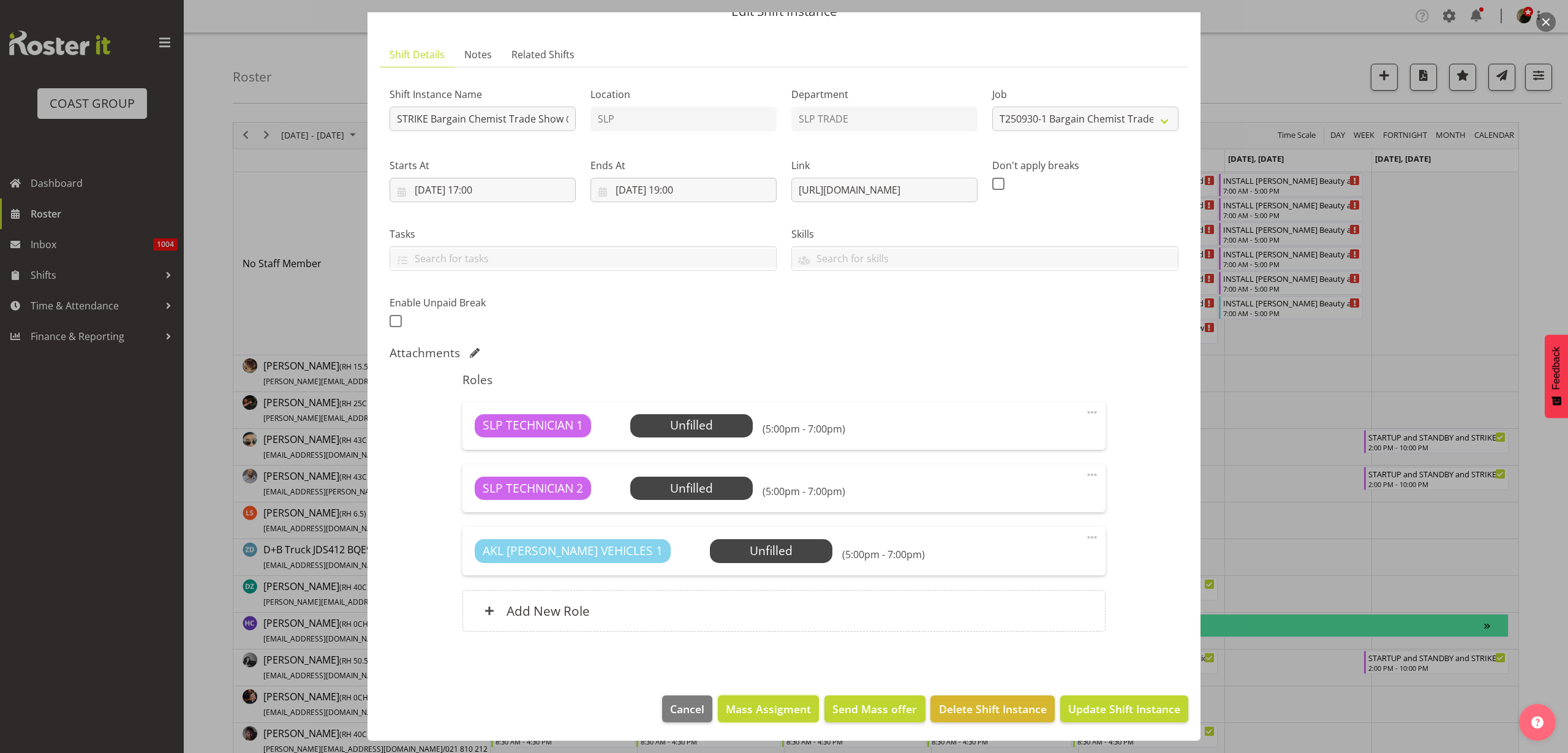
click at [752, 712] on span "Mass Assigment" at bounding box center [769, 709] width 85 height 16
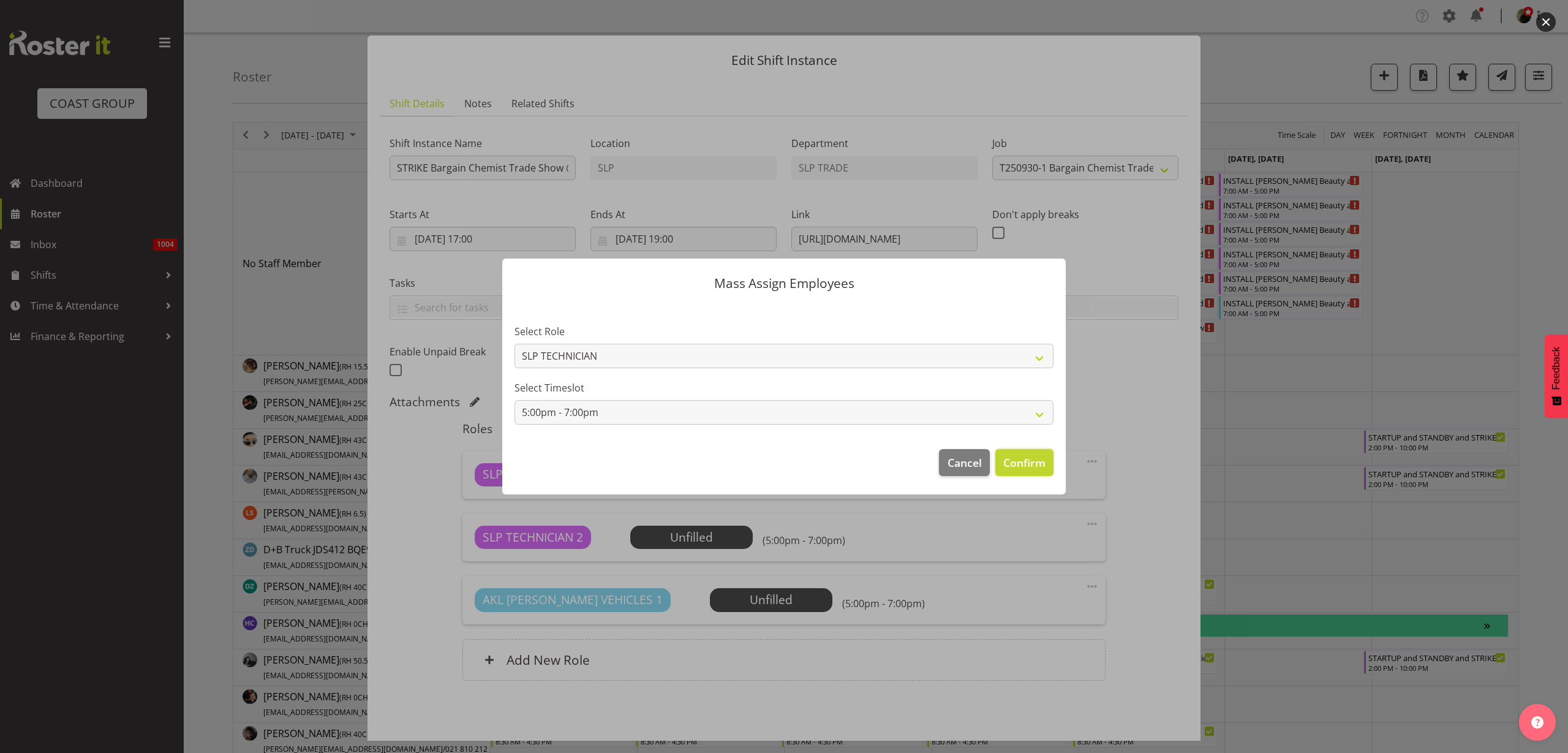
click at [1022, 465] on span "Confirm" at bounding box center [1024, 463] width 42 height 16
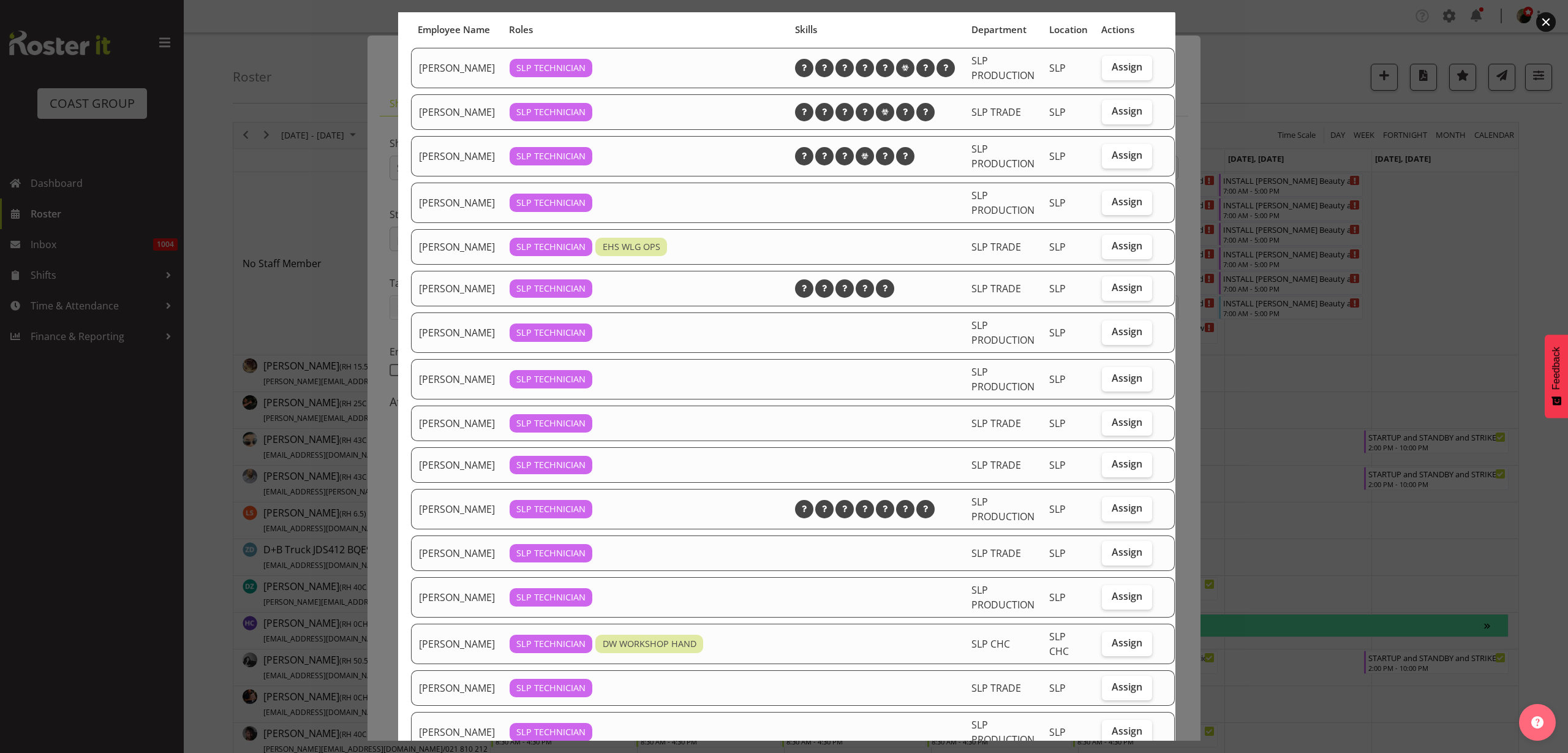
scroll to position [153, 0]
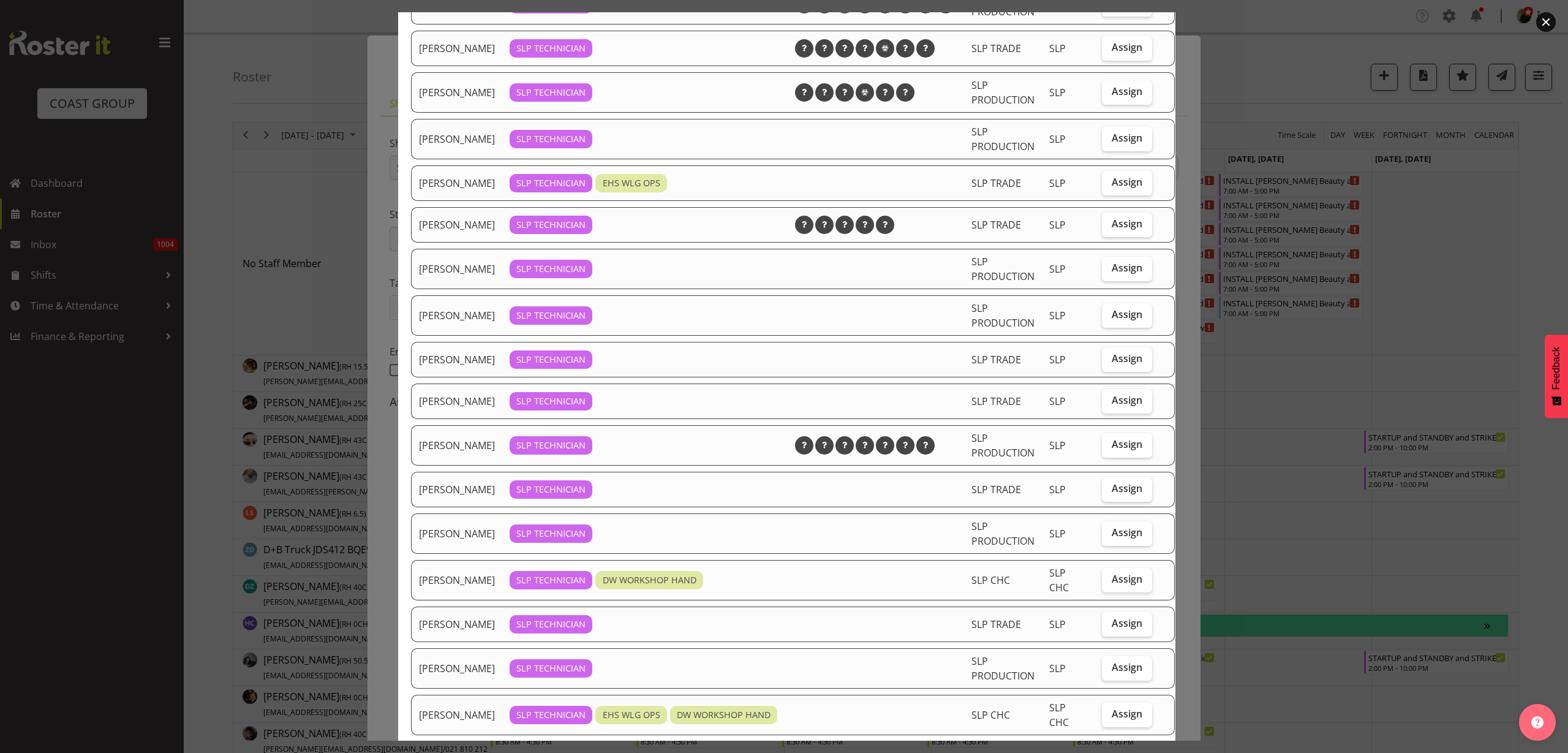
click at [1112, 365] on span "Assign" at bounding box center [1127, 359] width 31 height 13
click at [1105, 363] on input "Assign" at bounding box center [1106, 359] width 8 height 8
checkbox input "true"
click at [1112, 407] on span "Assign" at bounding box center [1127, 400] width 31 height 13
click at [1108, 405] on input "Assign" at bounding box center [1106, 400] width 8 height 8
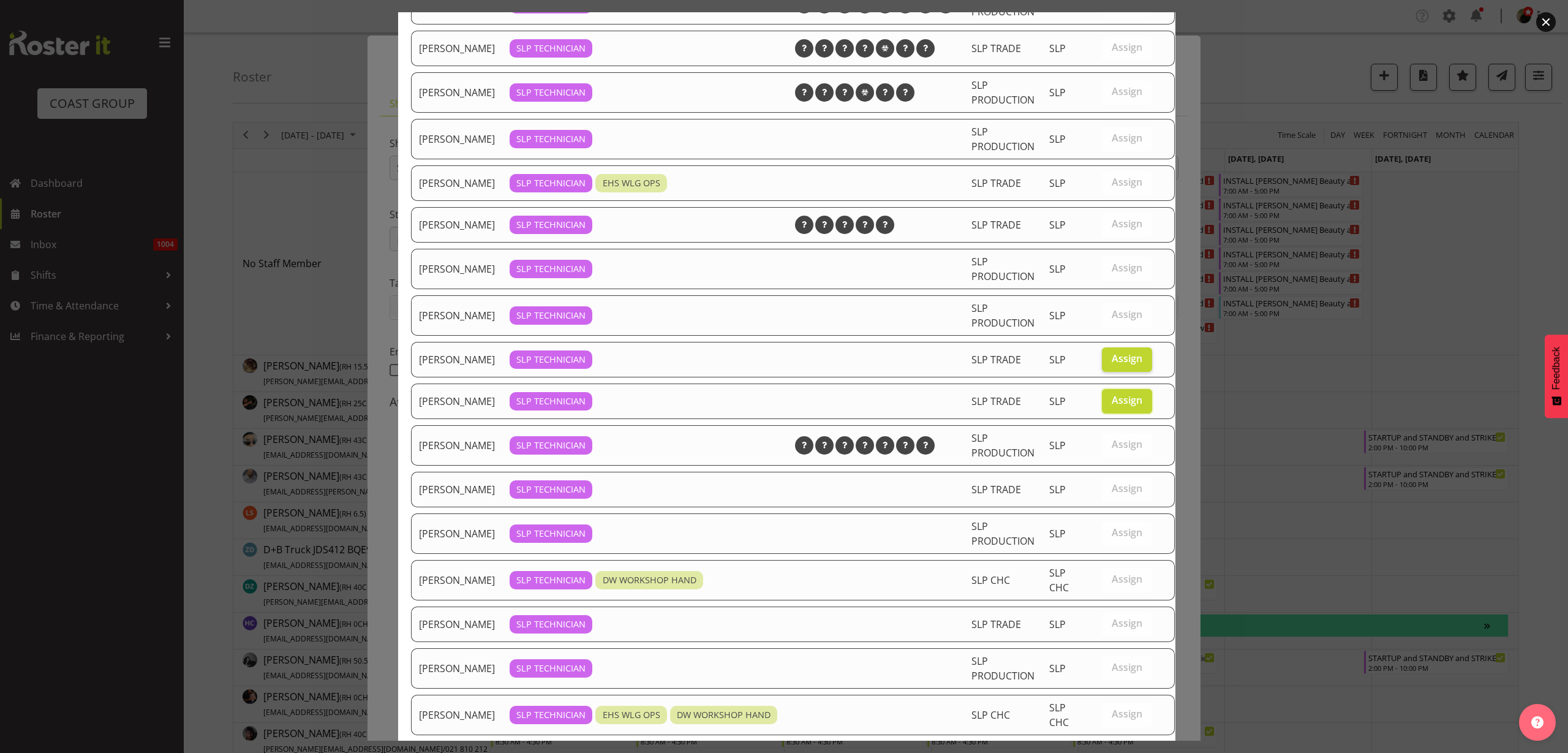
scroll to position [319, 0]
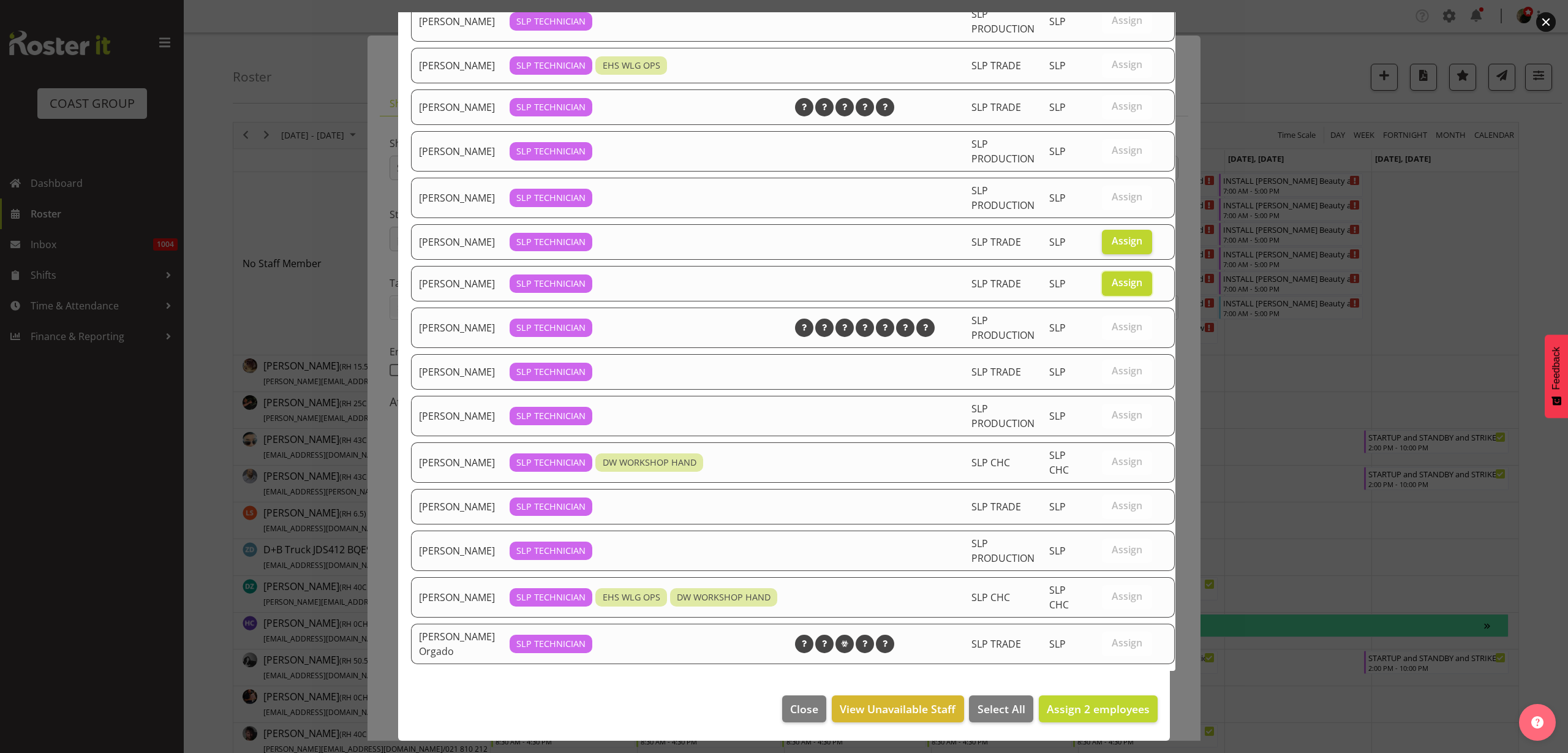
click at [1112, 277] on span "Assign" at bounding box center [1127, 283] width 31 height 13
click at [1109, 279] on input "Assign" at bounding box center [1106, 283] width 8 height 8
checkbox input "false"
click at [1114, 409] on span "Assign" at bounding box center [1127, 415] width 31 height 13
click at [1110, 411] on input "Assign" at bounding box center [1106, 415] width 8 height 8
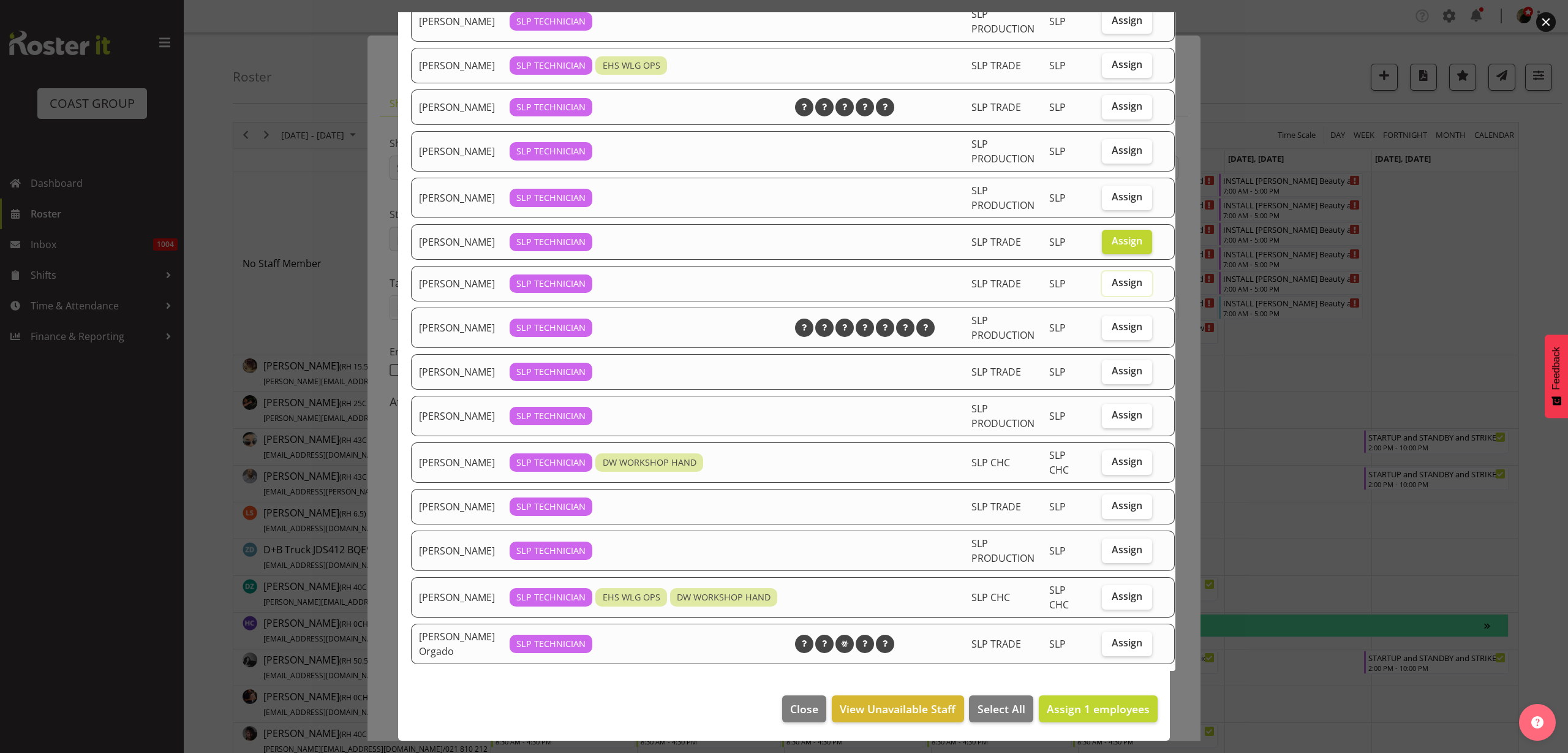
checkbox input "true"
click at [1105, 713] on span "Assign 2 employees" at bounding box center [1099, 709] width 103 height 14
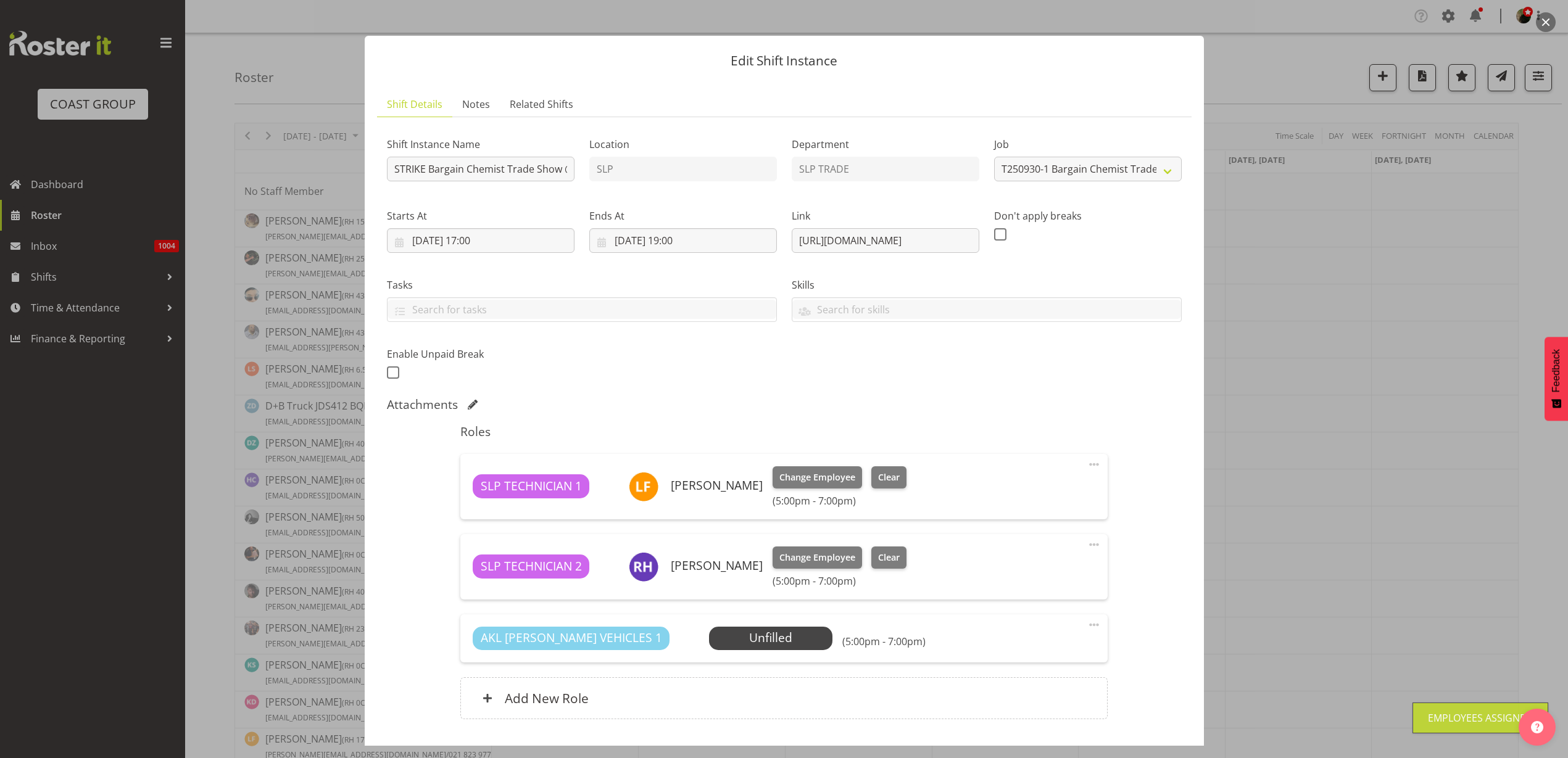
click at [0, 0] on span "Select Employee" at bounding box center [0, 0] width 0 height 0
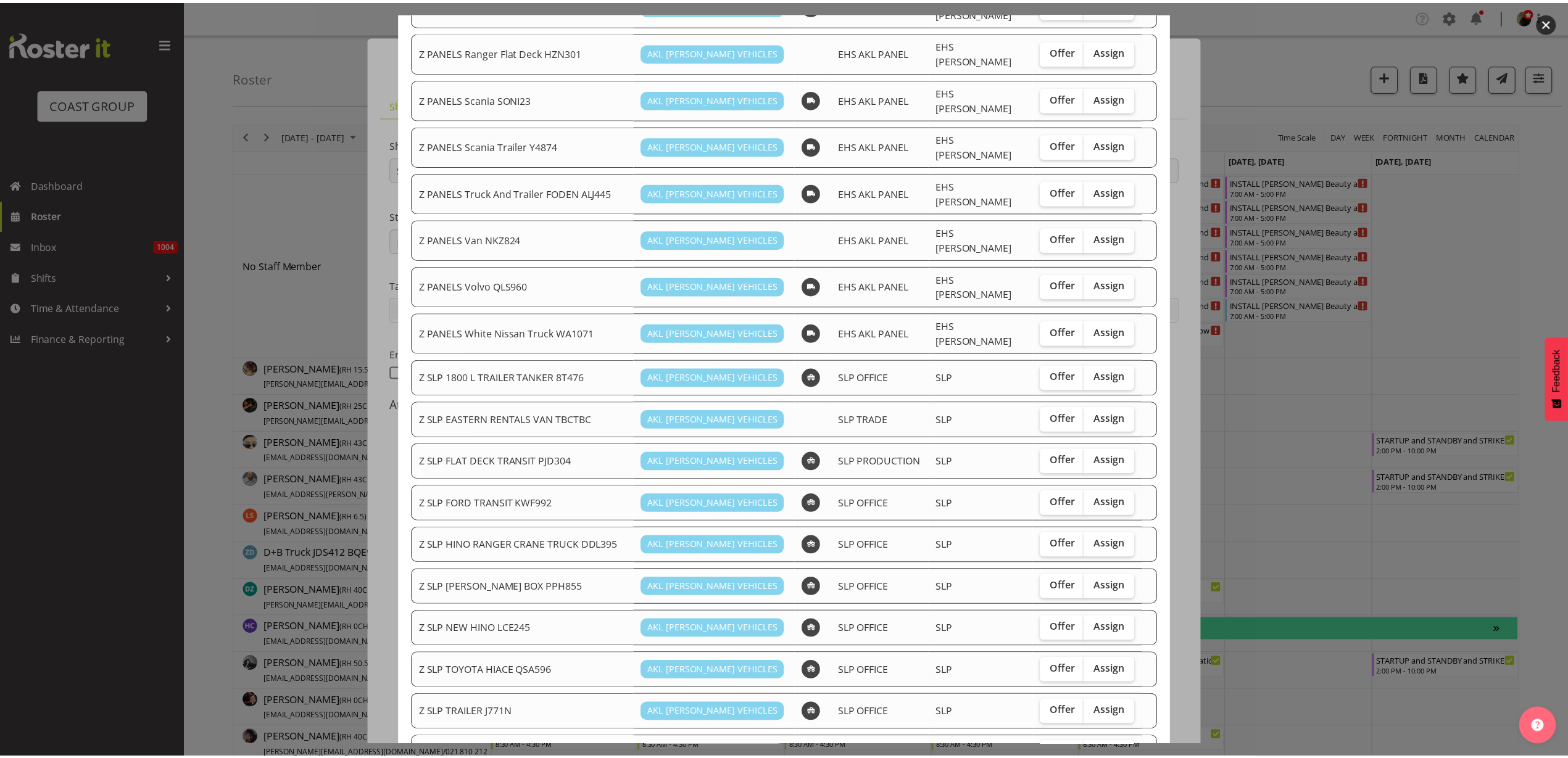
scroll to position [961, 0]
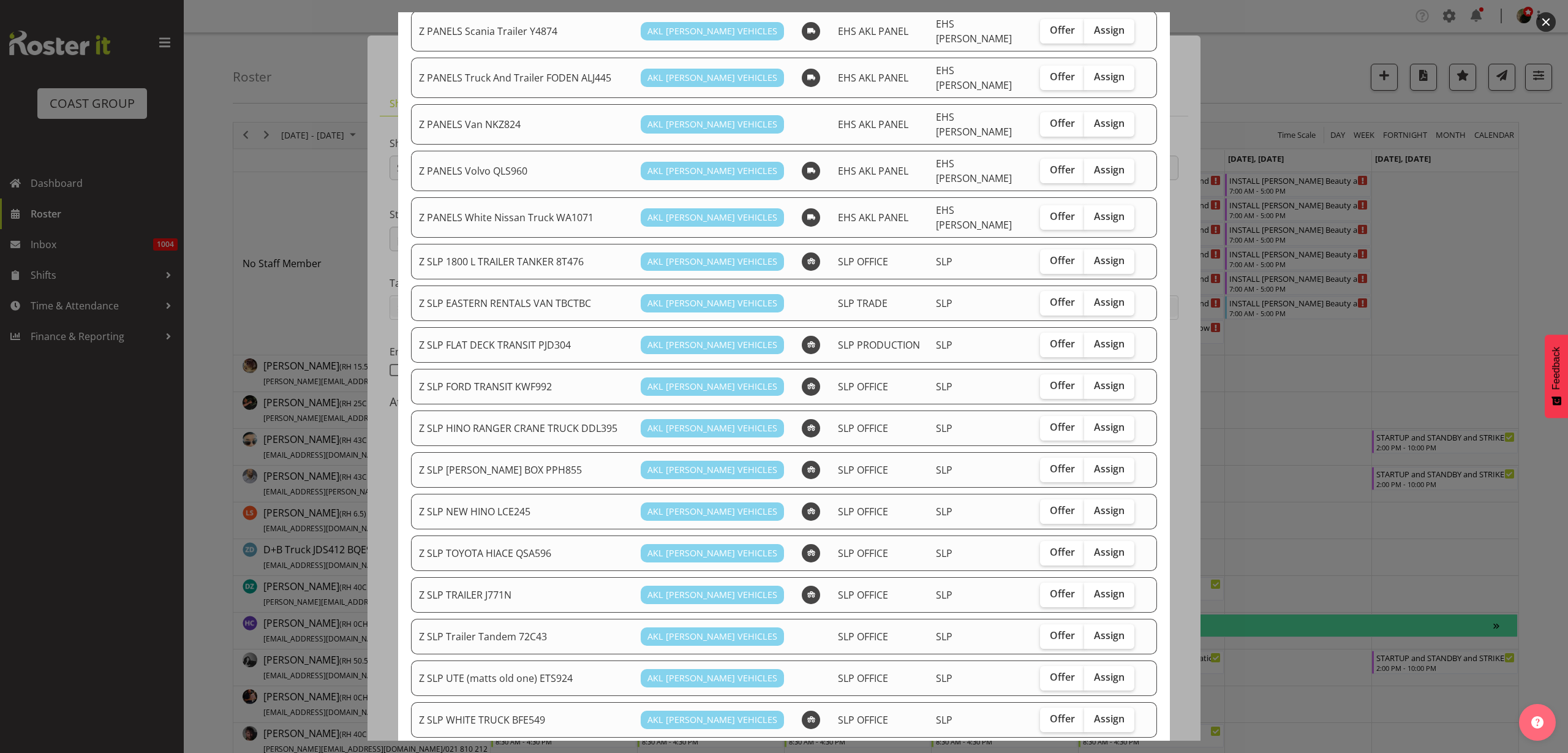
click at [1103, 546] on span "Assign" at bounding box center [1109, 552] width 31 height 13
click at [1092, 549] on input "Assign" at bounding box center [1088, 552] width 8 height 8
checkbox input "true"
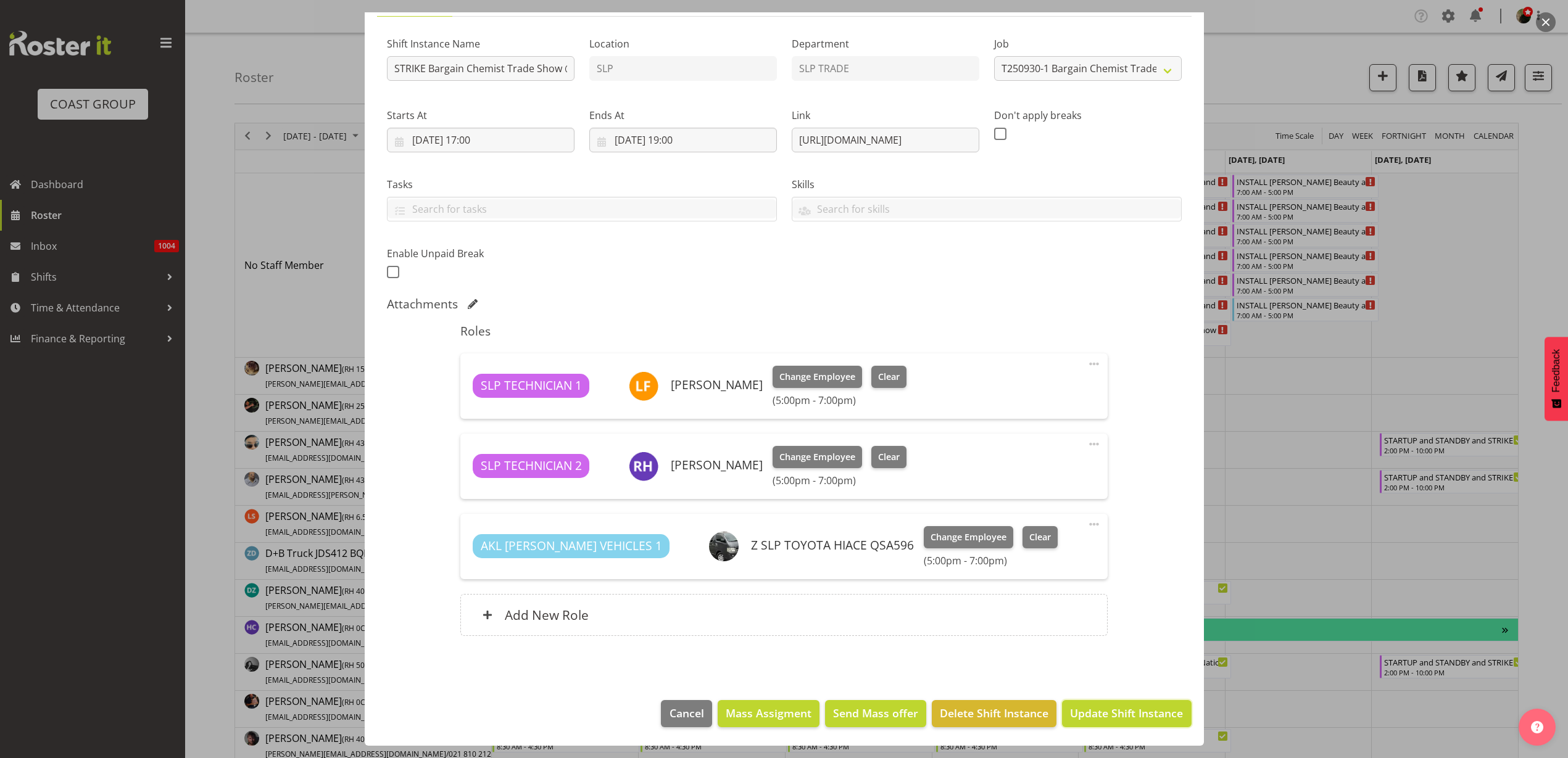
click at [1119, 718] on span "Update Shift Instance" at bounding box center [1126, 713] width 113 height 16
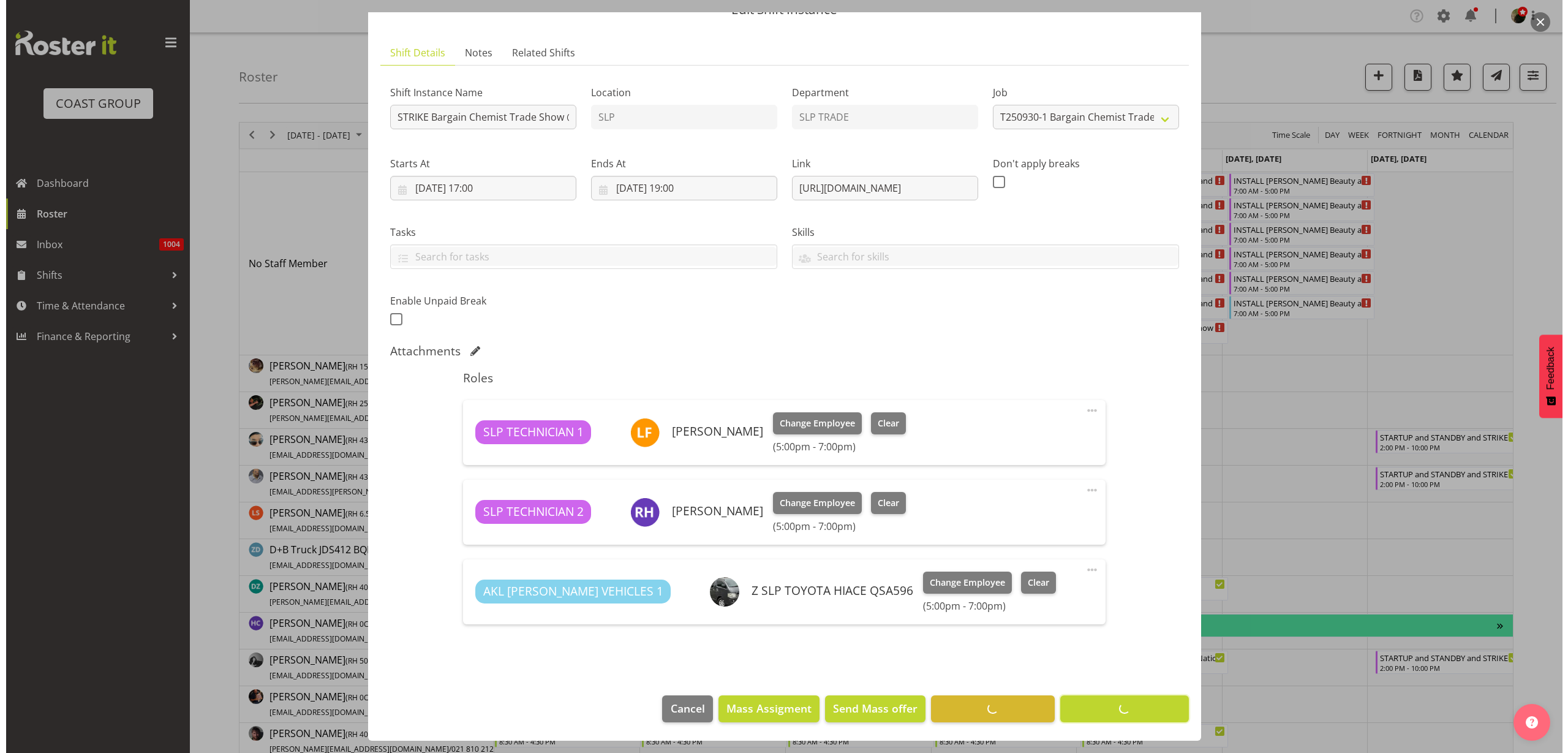
scroll to position [58, 0]
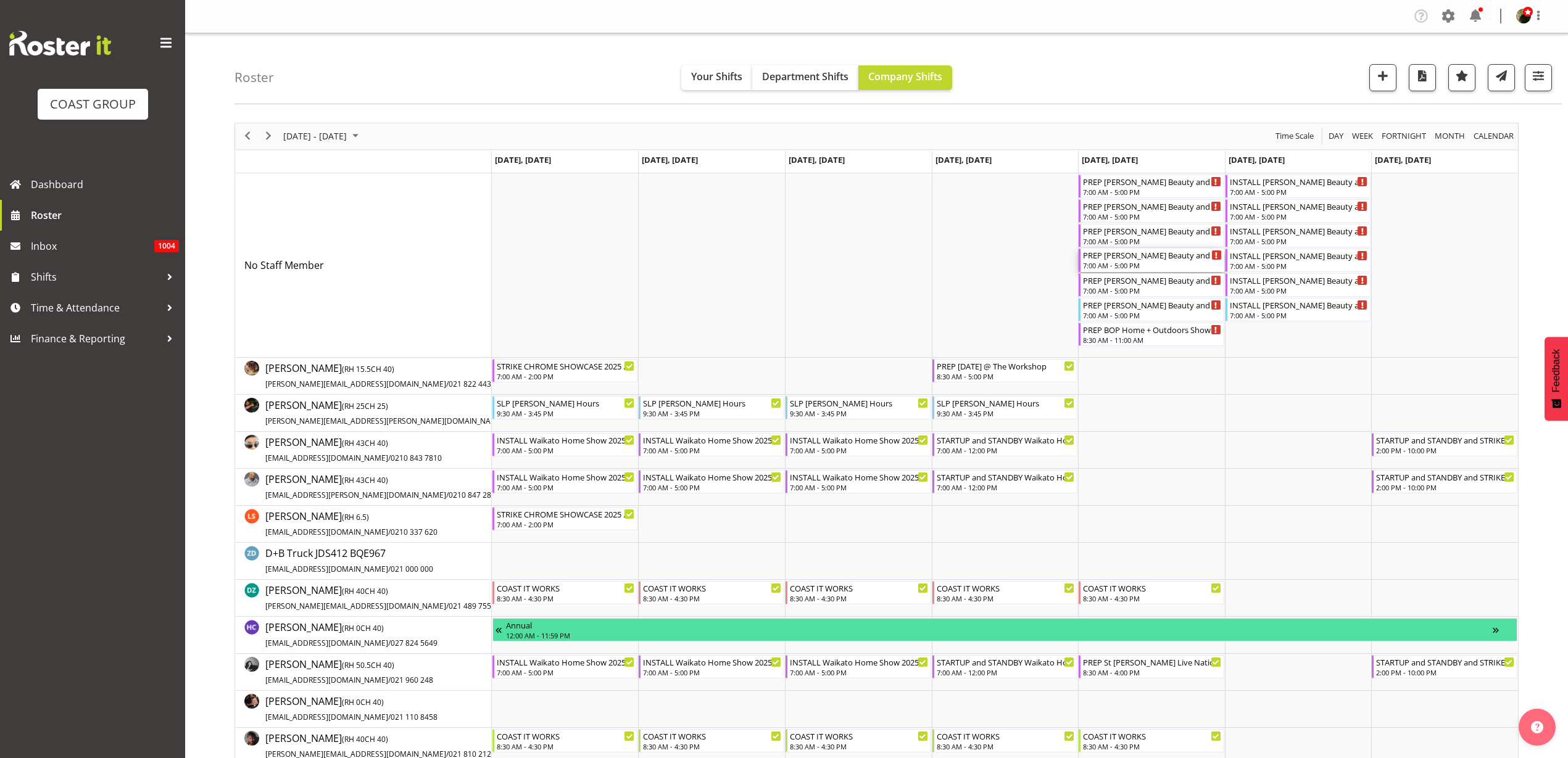
click at [1135, 260] on div "PREP Ormiston Beauty and The Beast 25 @ The Workshop" at bounding box center [1152, 255] width 139 height 13
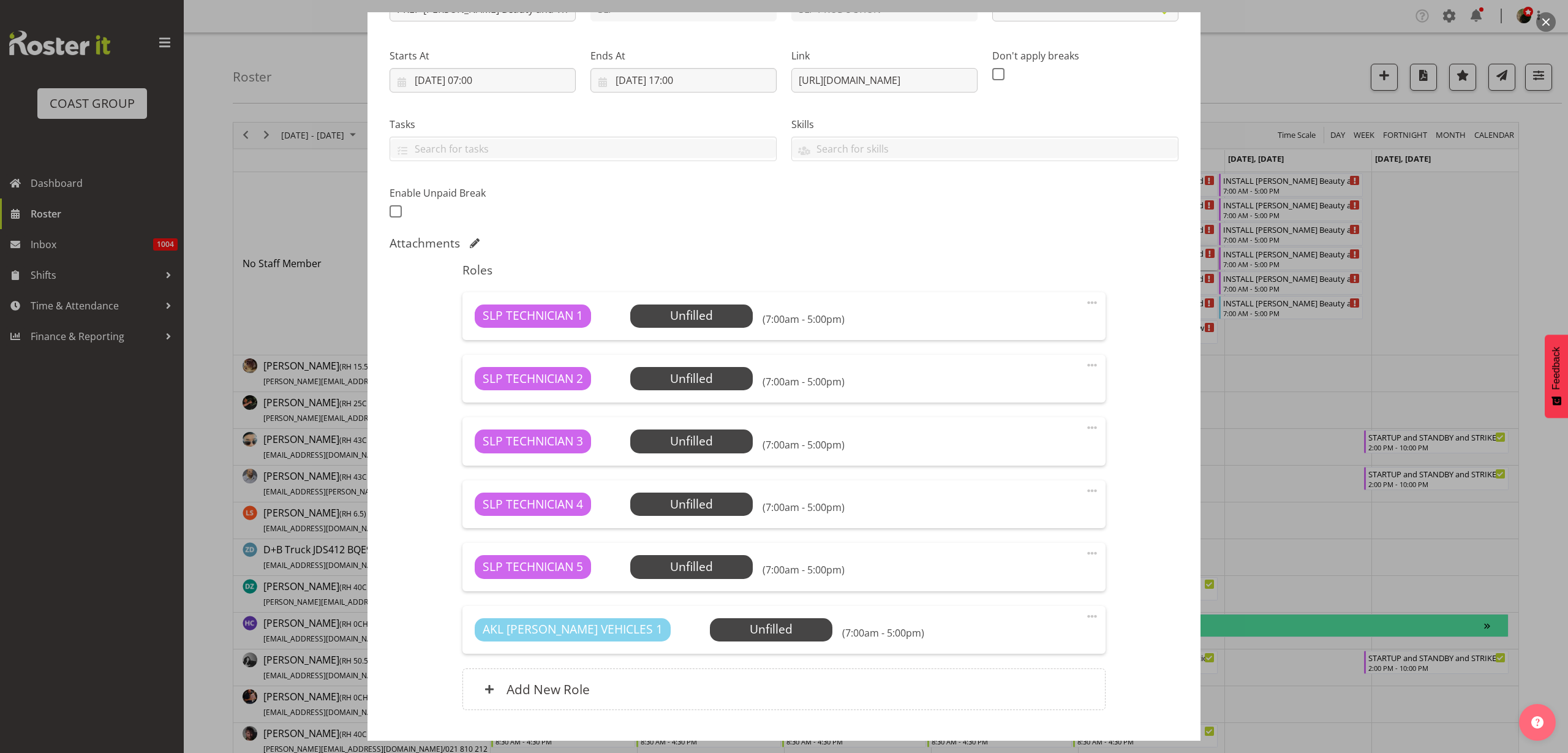
scroll to position [245, 0]
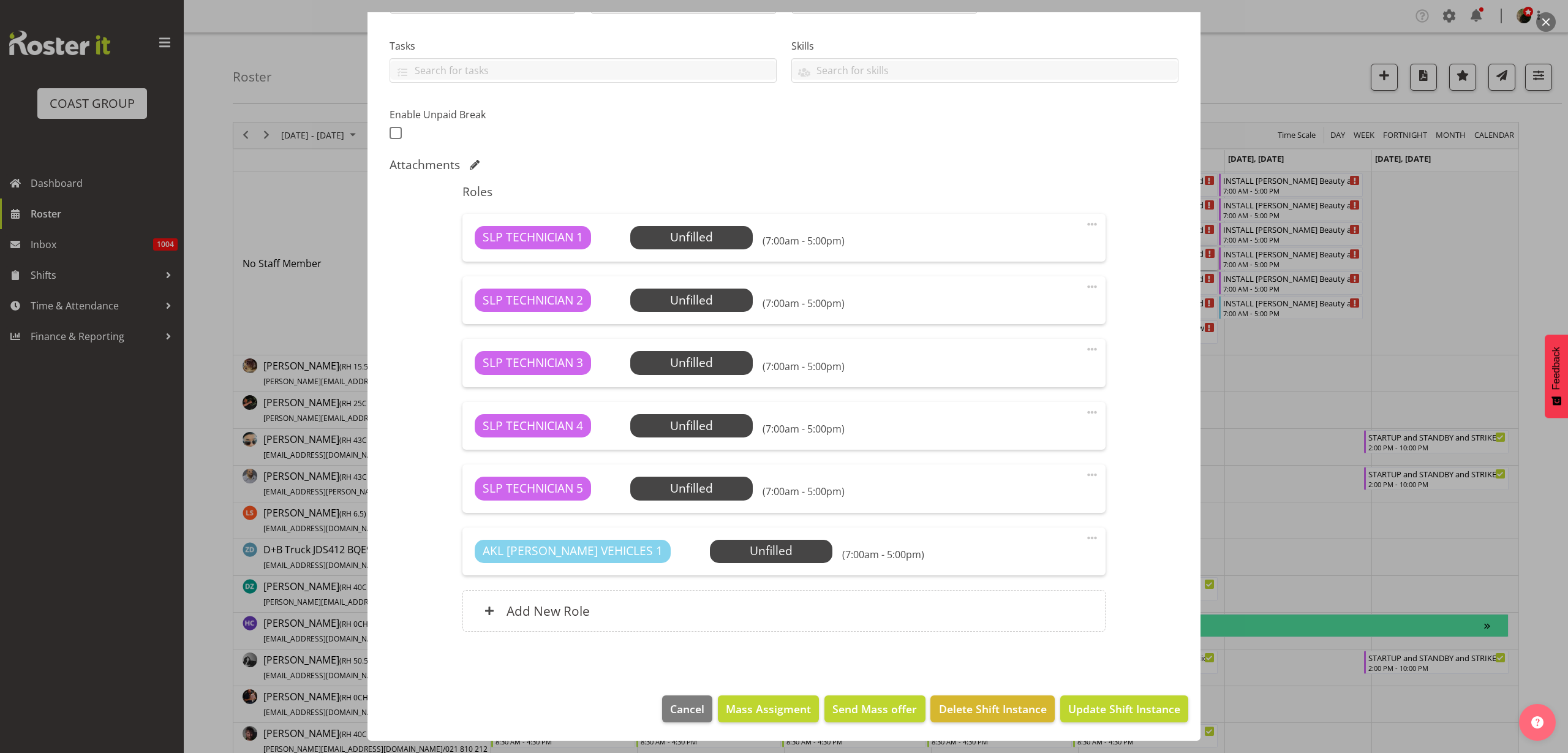
select select "10675"
click at [749, 710] on span "Mass Assigment" at bounding box center [769, 709] width 85 height 16
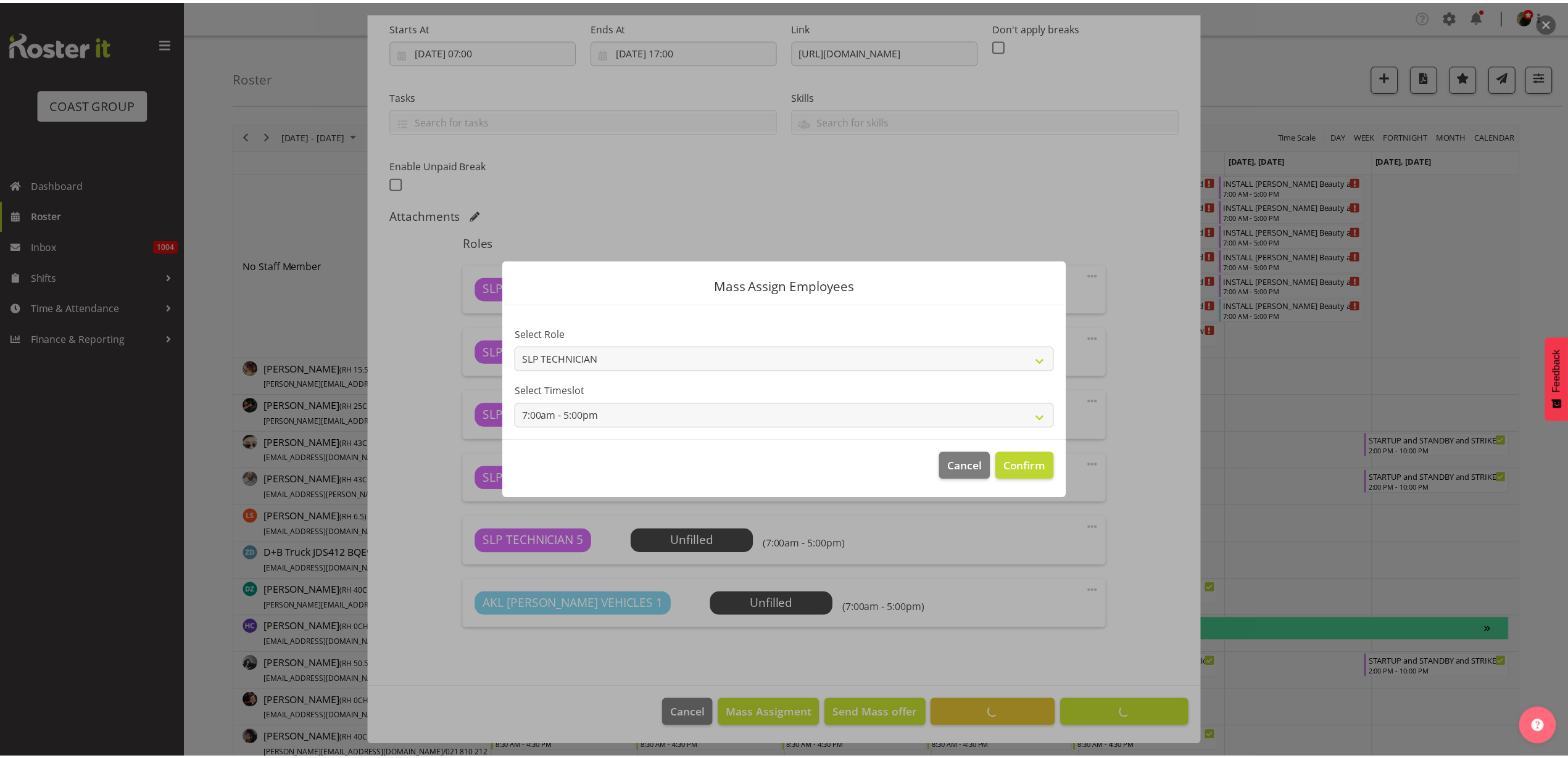
scroll to position [197, 0]
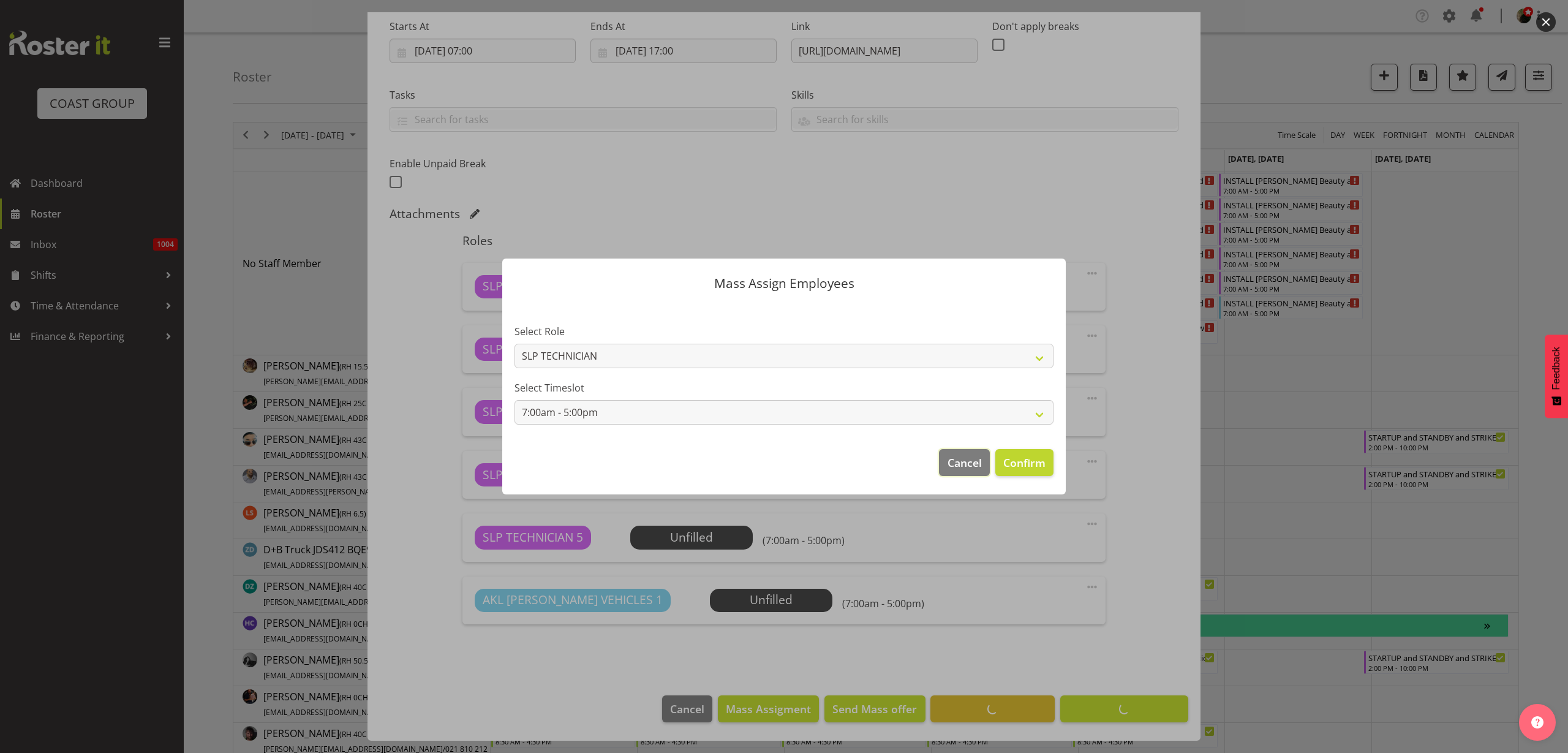
click at [969, 466] on span "Cancel" at bounding box center [965, 463] width 35 height 16
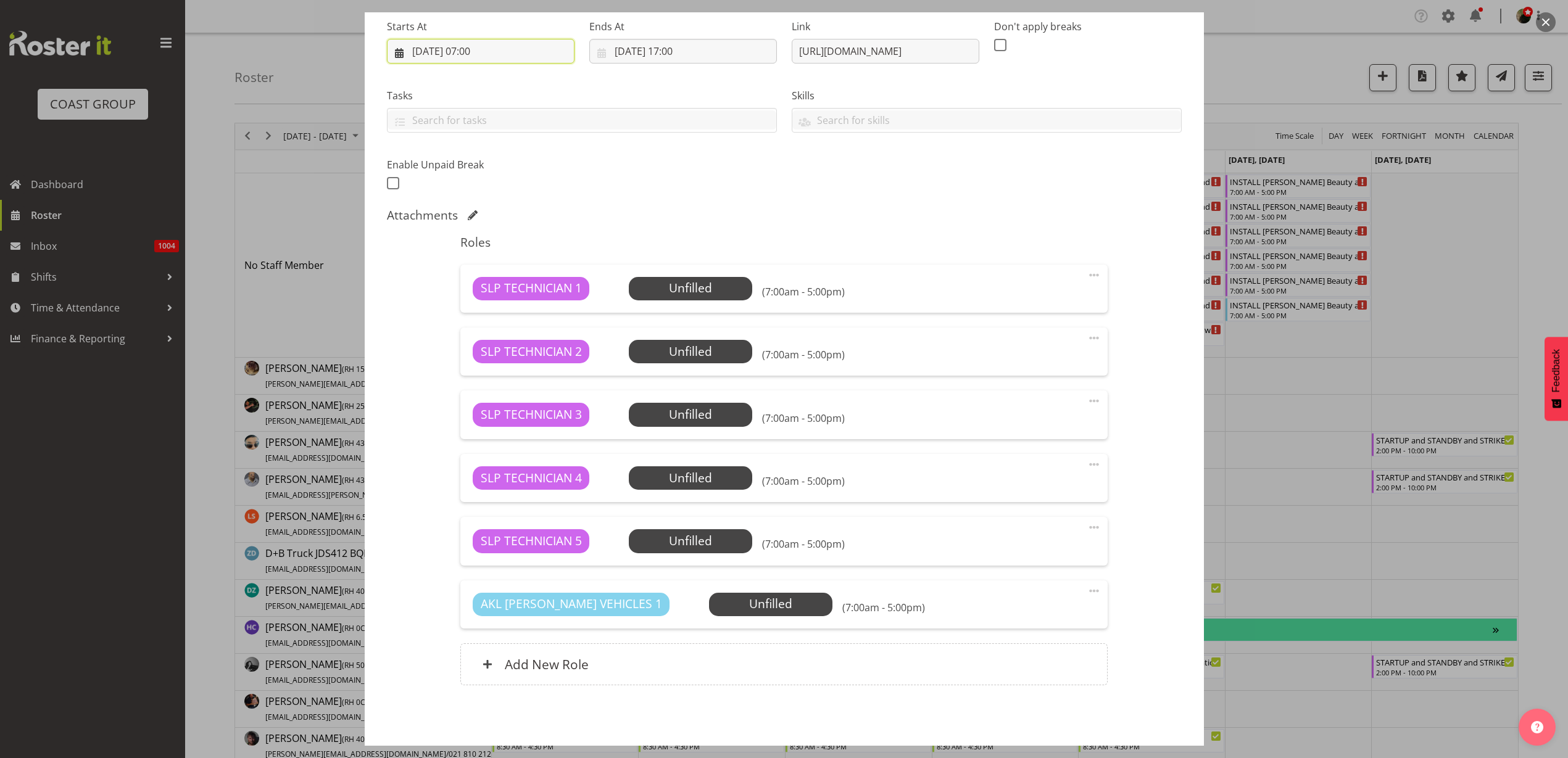
click at [488, 46] on input "03/10/2025, 07:00" at bounding box center [480, 51] width 187 height 25
click at [478, 314] on select "00 01 02 03 04 05 06 07 08 09 10 11 12 13 14 15 16 17 18 19 20 21 22 23" at bounding box center [481, 312] width 28 height 25
select select "8"
click at [467, 300] on select "00 01 02 03 04 05 06 07 08 09 10 11 12 13 14 15 16 17 18 19 20 21 22 23" at bounding box center [481, 312] width 28 height 25
type input "03/10/2025, 08:00"
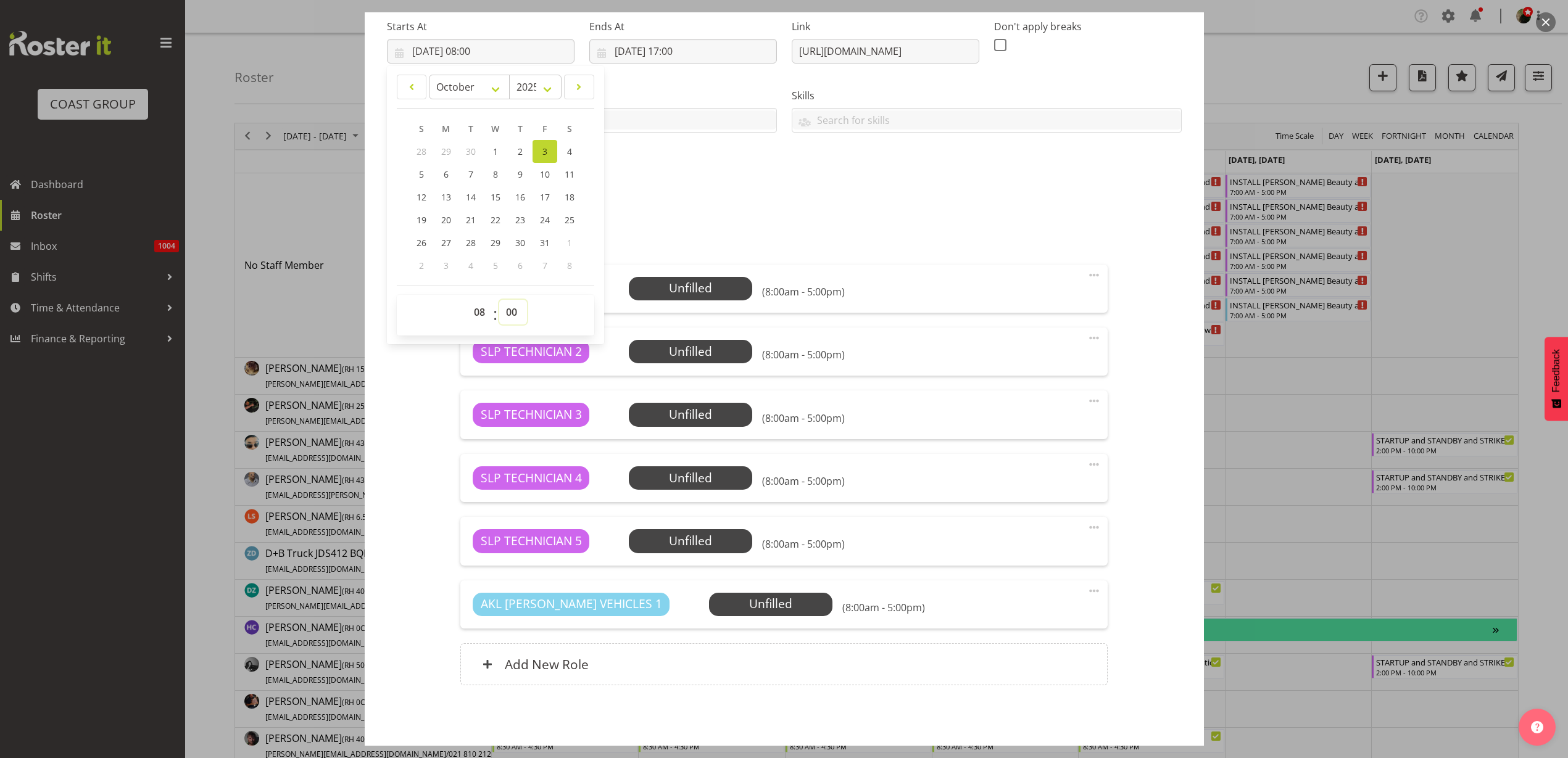
select select "30"
type input "03/10/2025, 08:30"
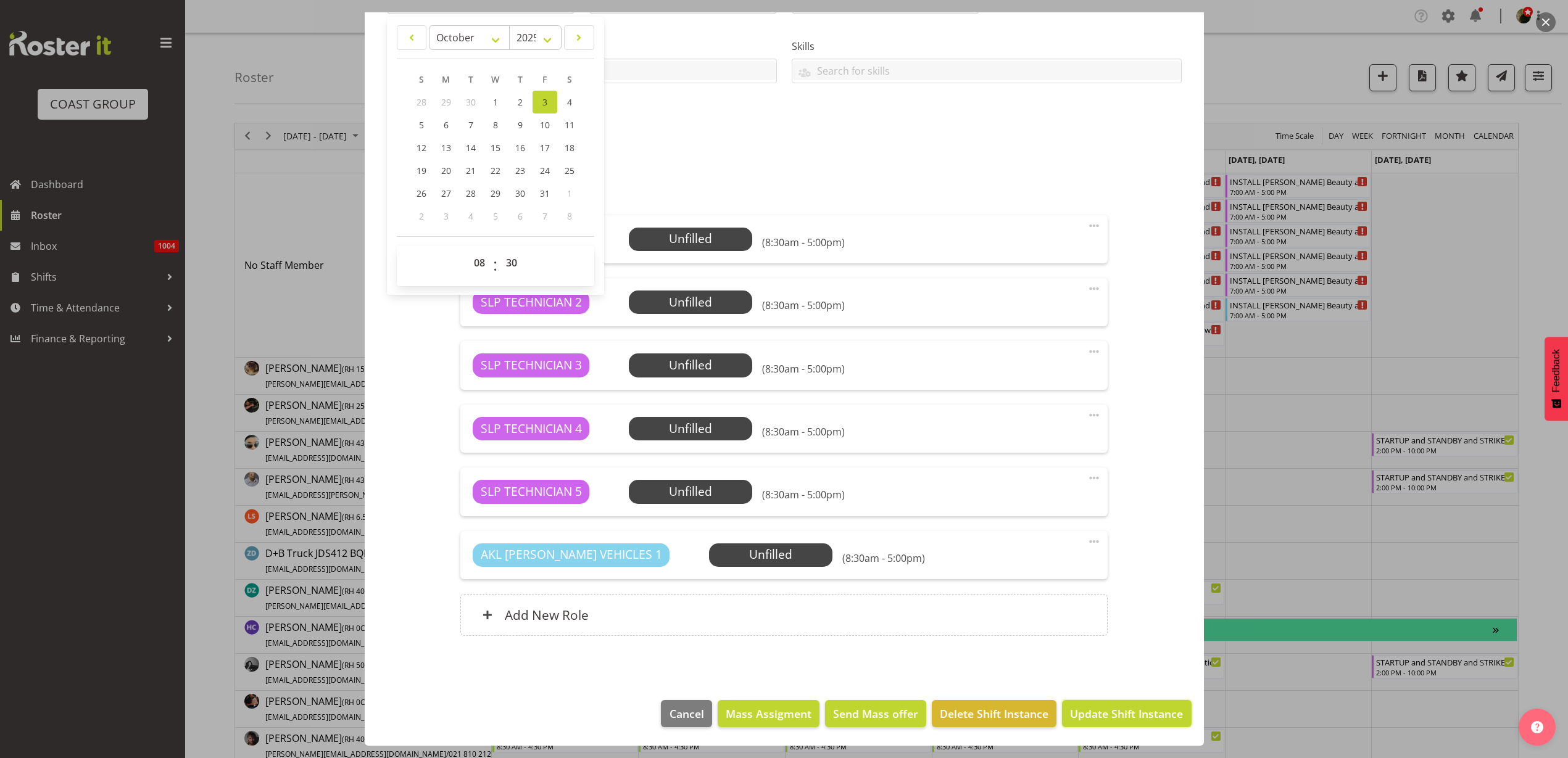
click at [1095, 719] on span "Update Shift Instance" at bounding box center [1126, 714] width 113 height 16
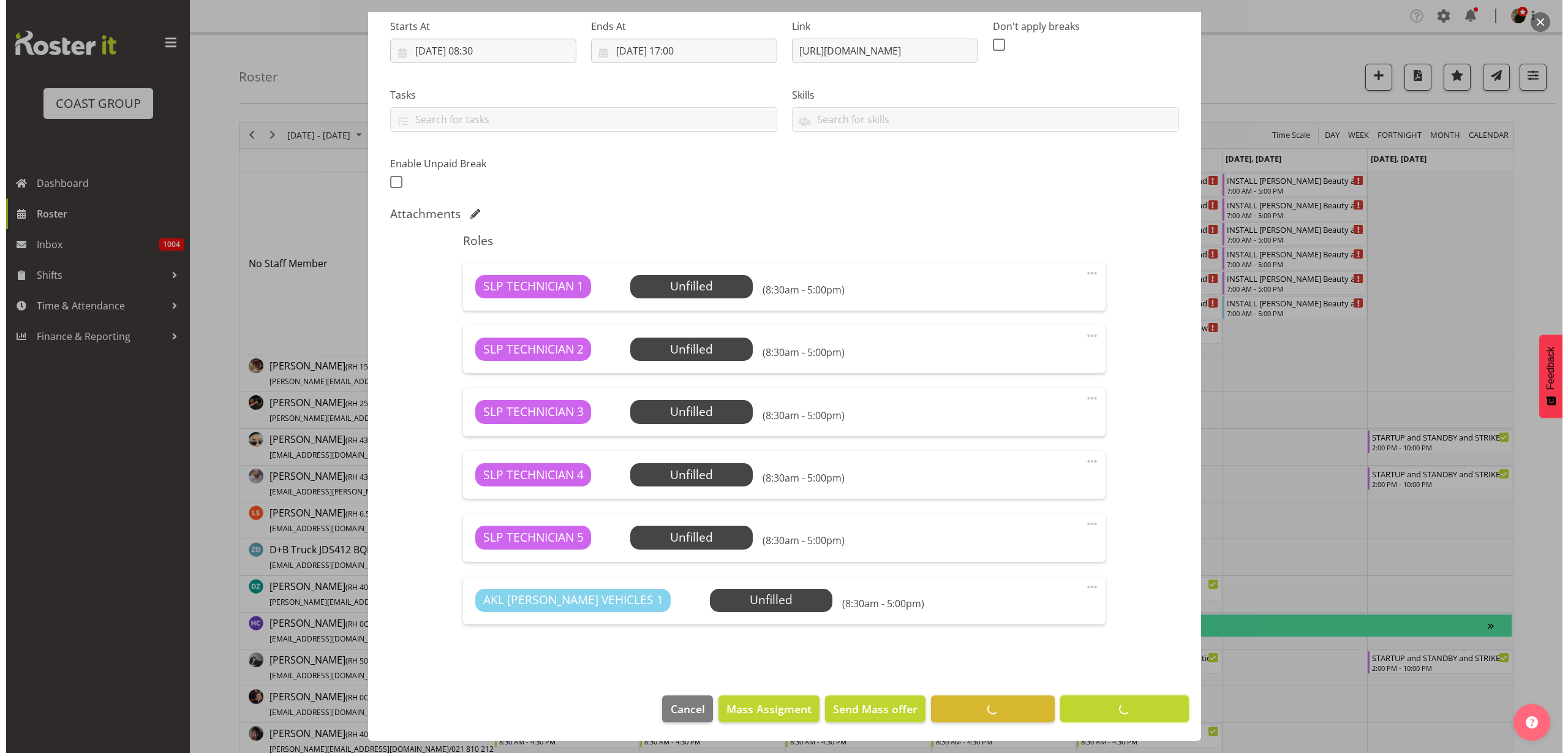
scroll to position [195, 0]
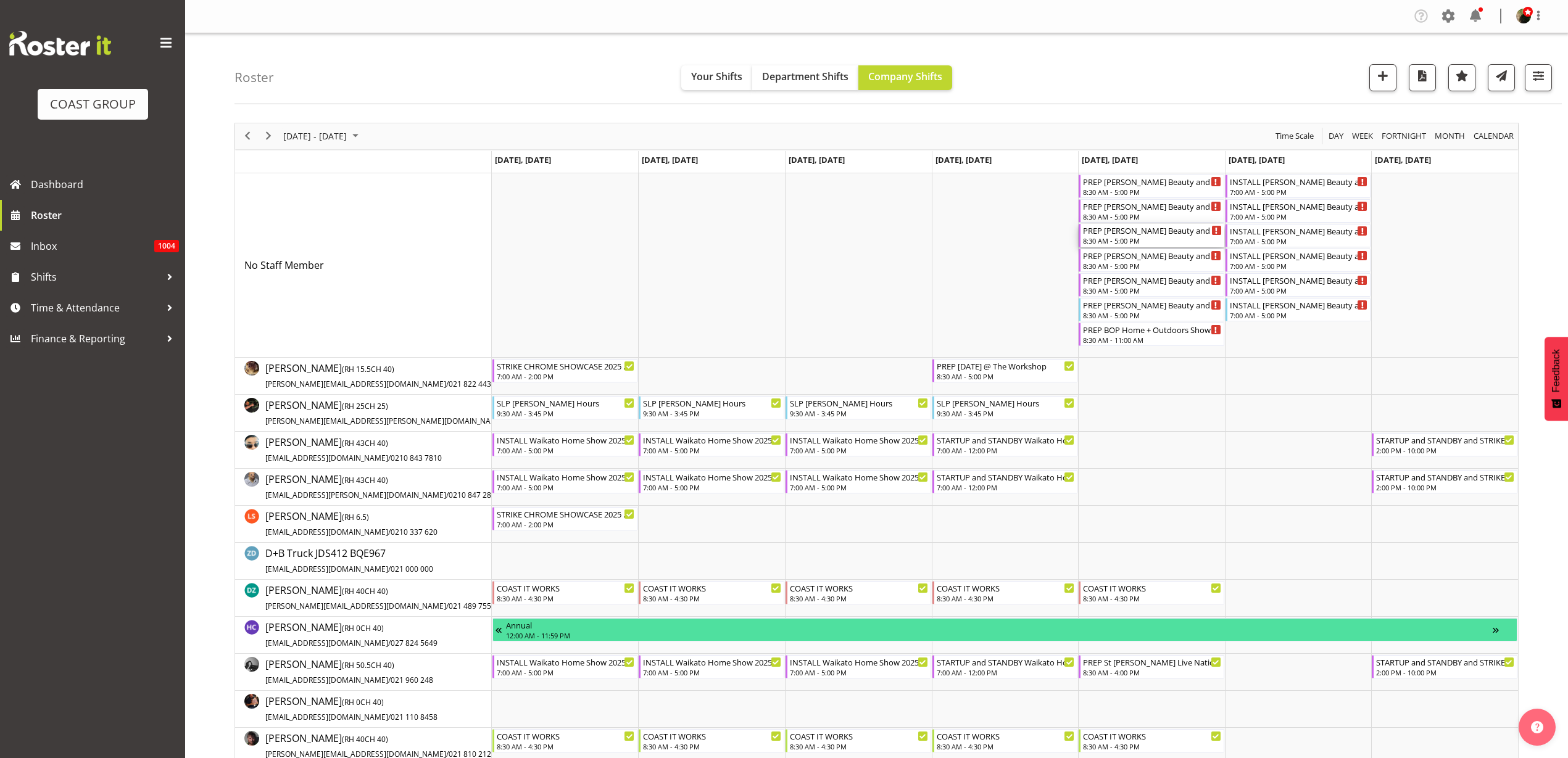
click at [1160, 236] on div "8:30 AM - 5:00 PM" at bounding box center [1152, 241] width 139 height 10
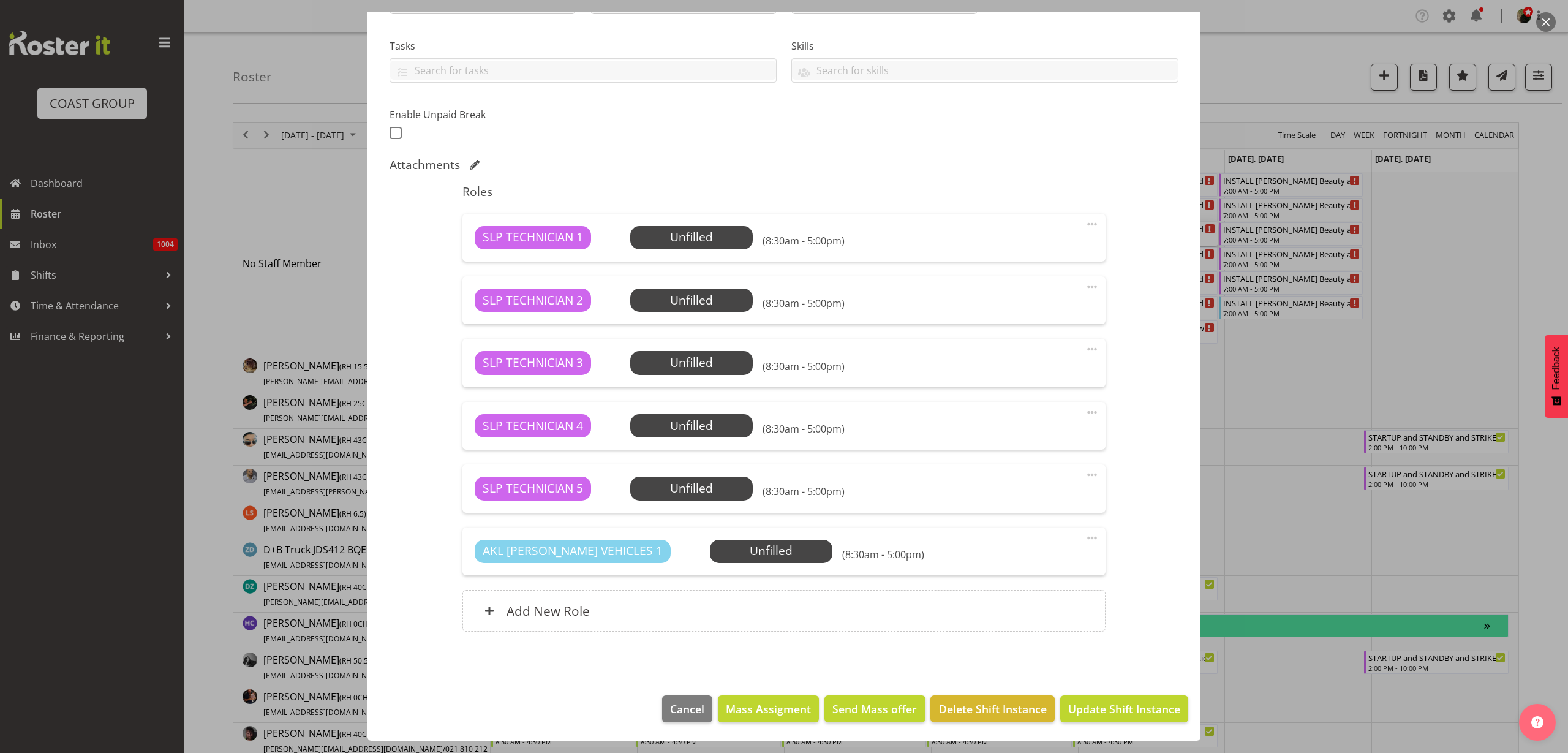
select select "10675"
click at [753, 711] on span "Mass Assigment" at bounding box center [769, 709] width 85 height 16
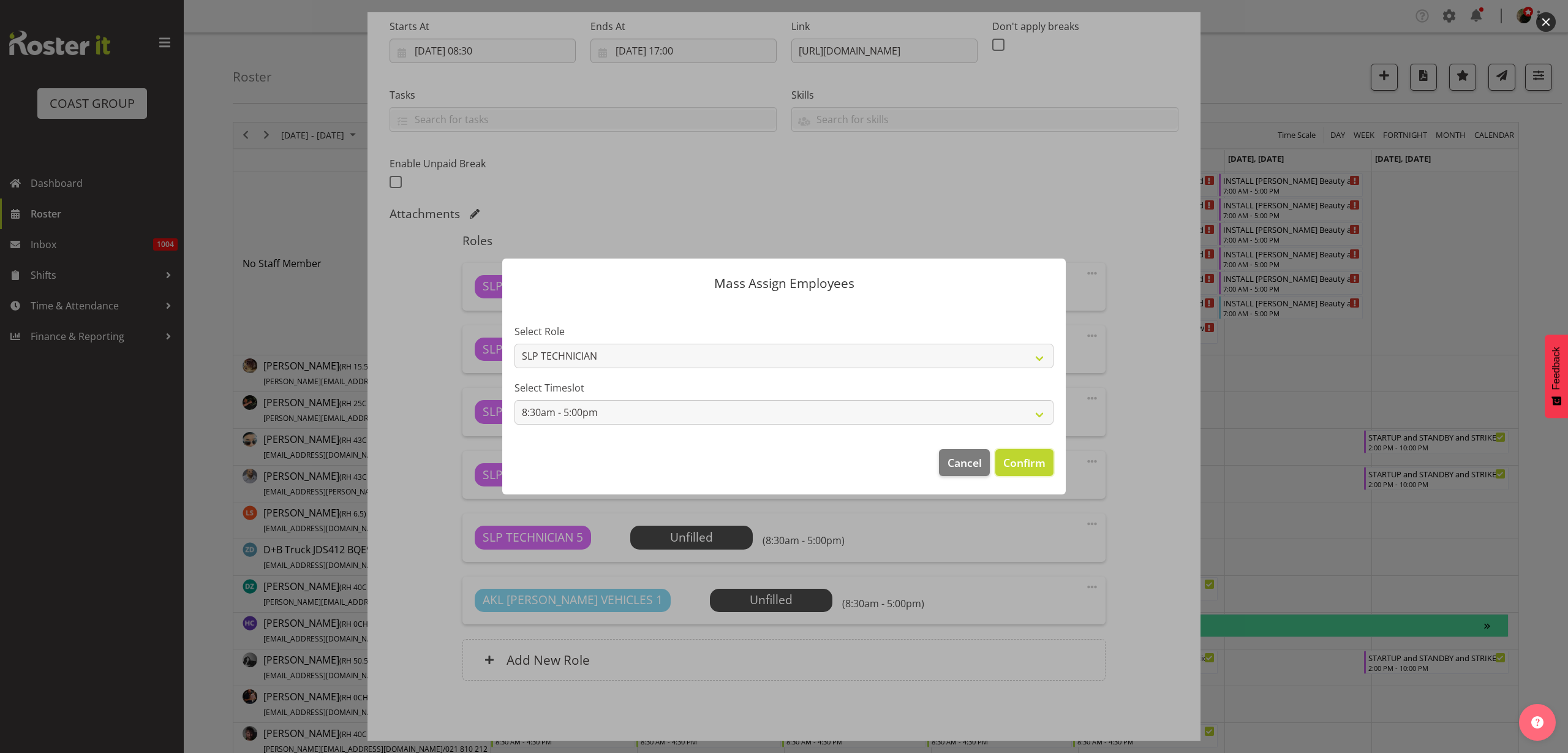
click at [1040, 465] on span "Confirm" at bounding box center [1024, 463] width 42 height 16
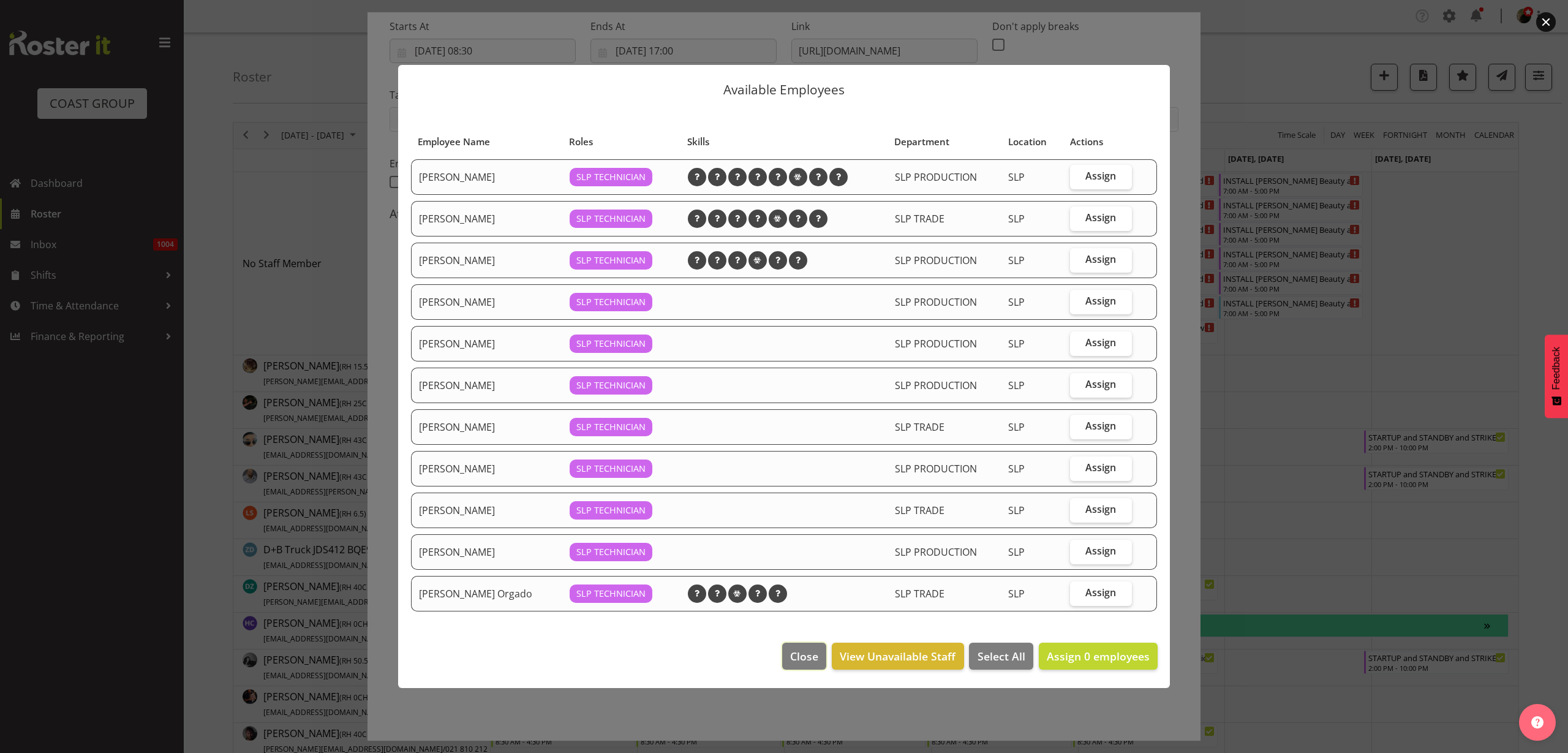
click at [811, 657] on span "Close" at bounding box center [804, 656] width 28 height 16
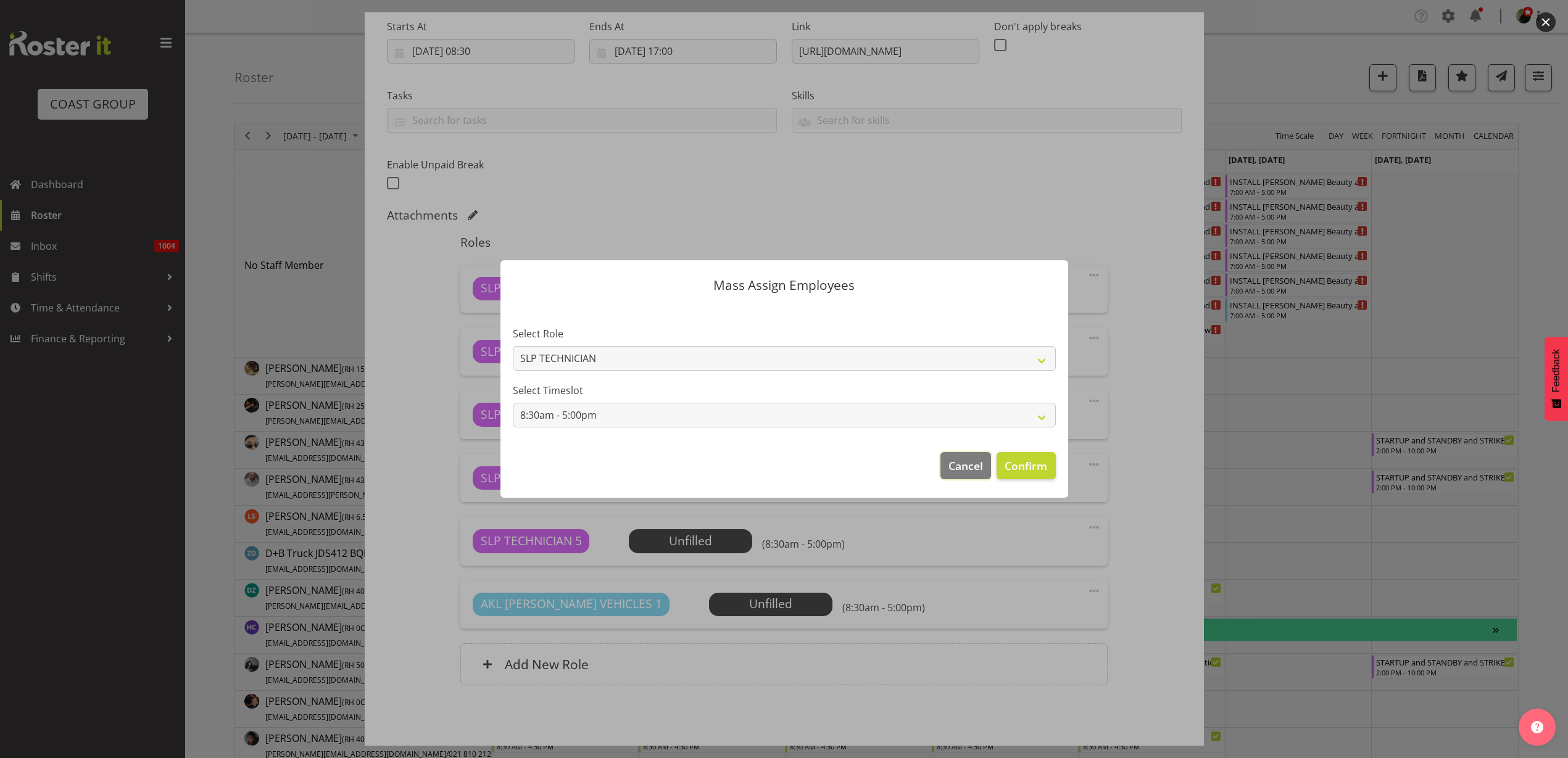
click at [979, 464] on span "Cancel" at bounding box center [966, 466] width 35 height 16
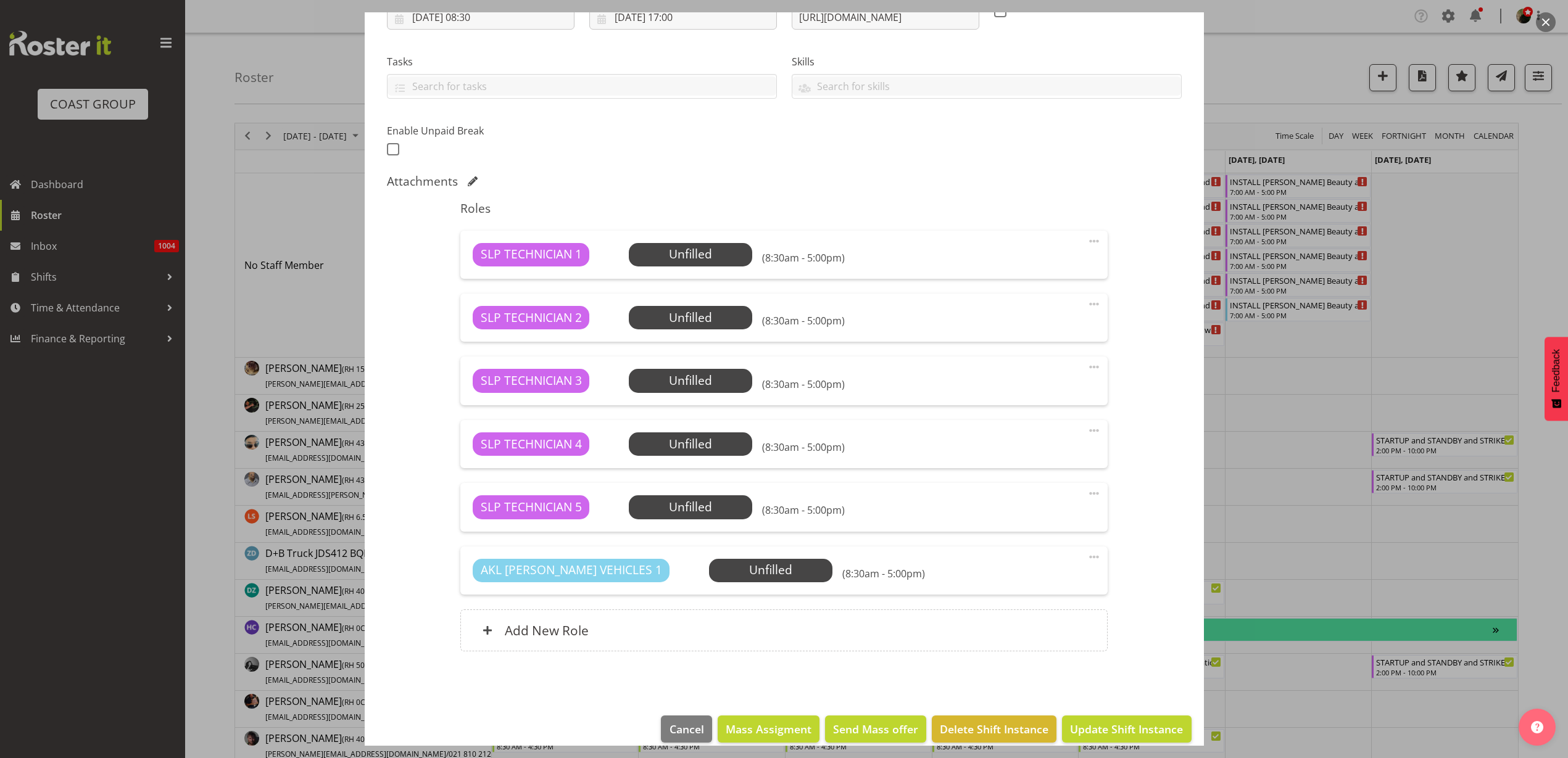
scroll to position [246, 0]
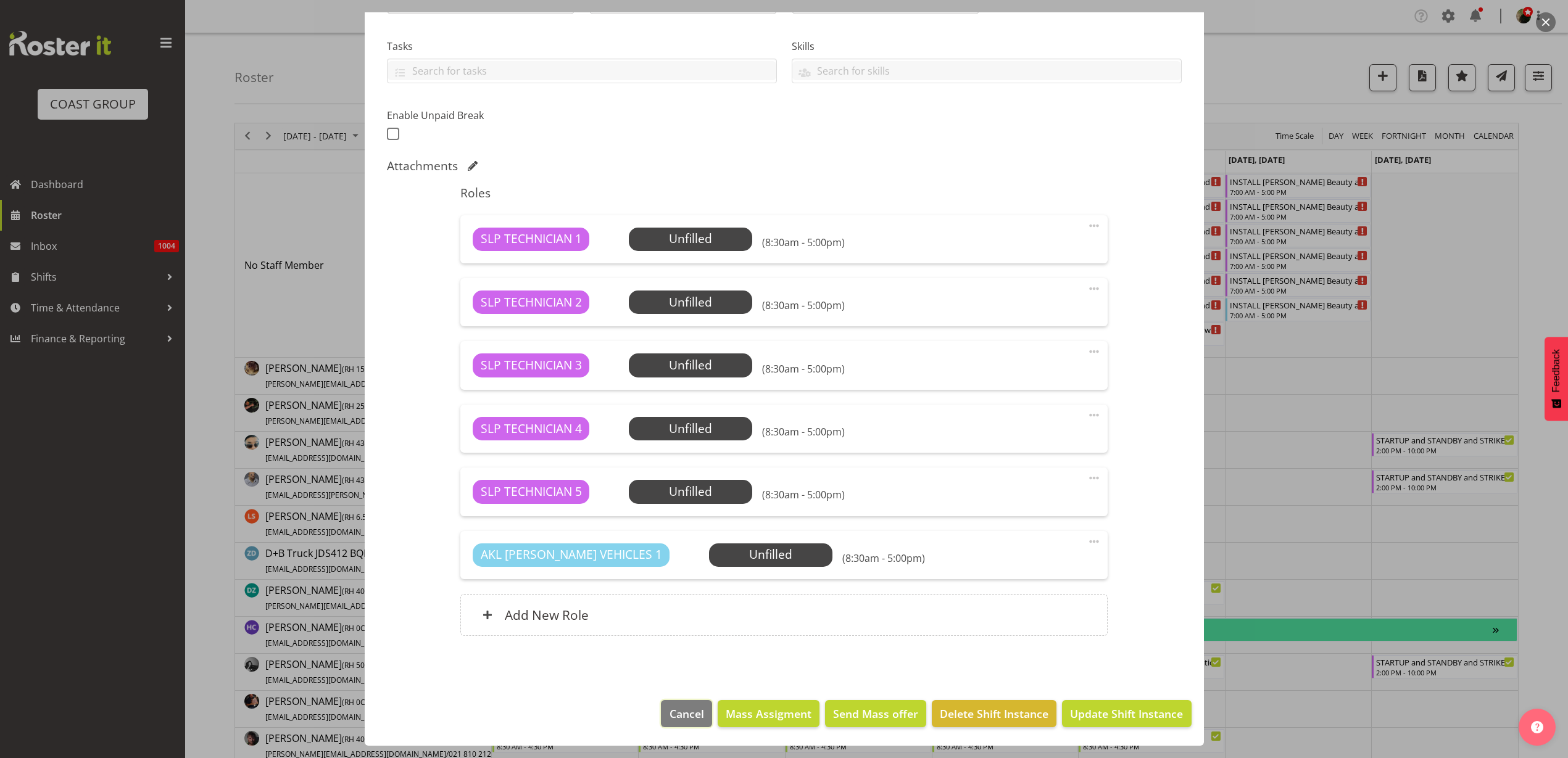
click at [683, 714] on span "Cancel" at bounding box center [687, 714] width 35 height 16
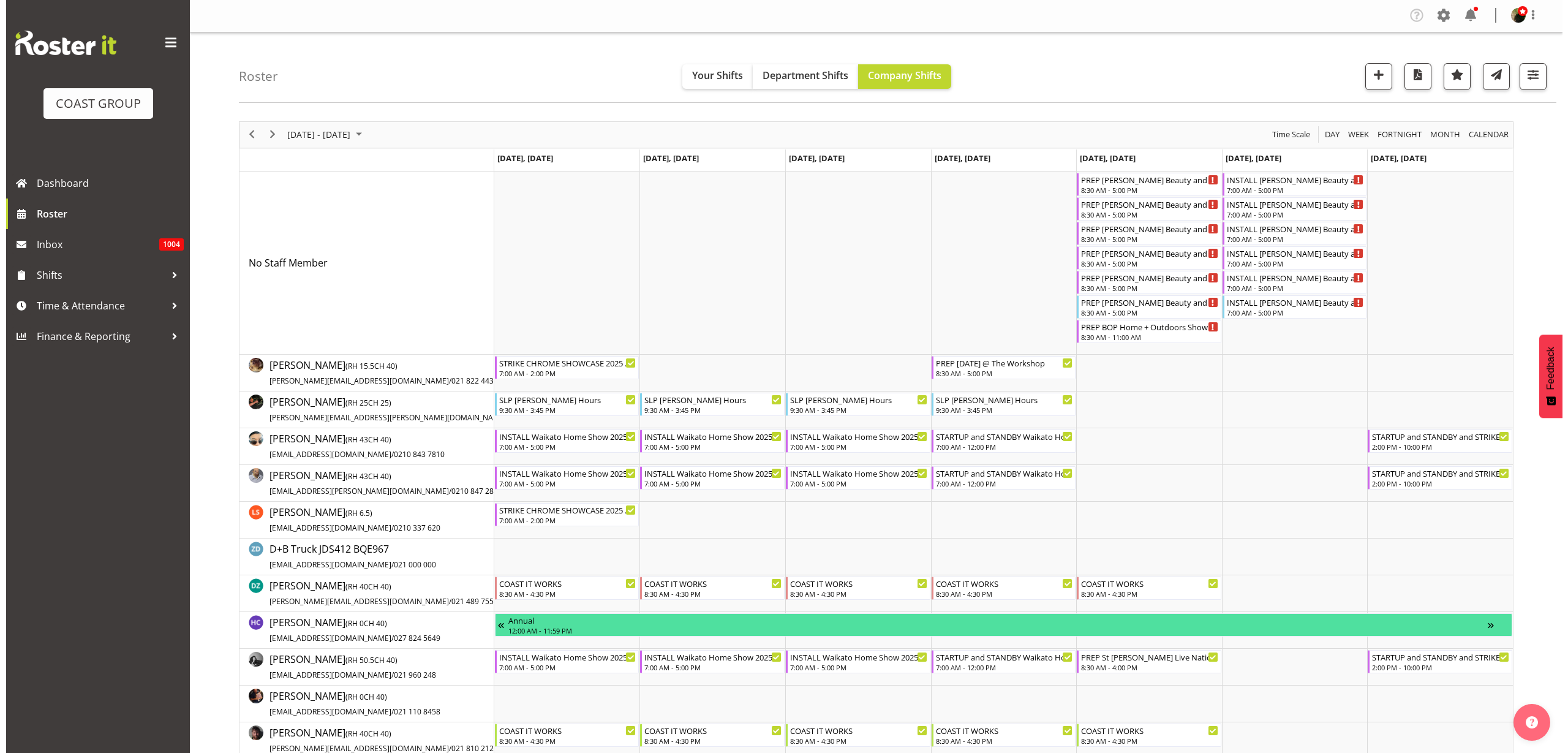
scroll to position [0, 0]
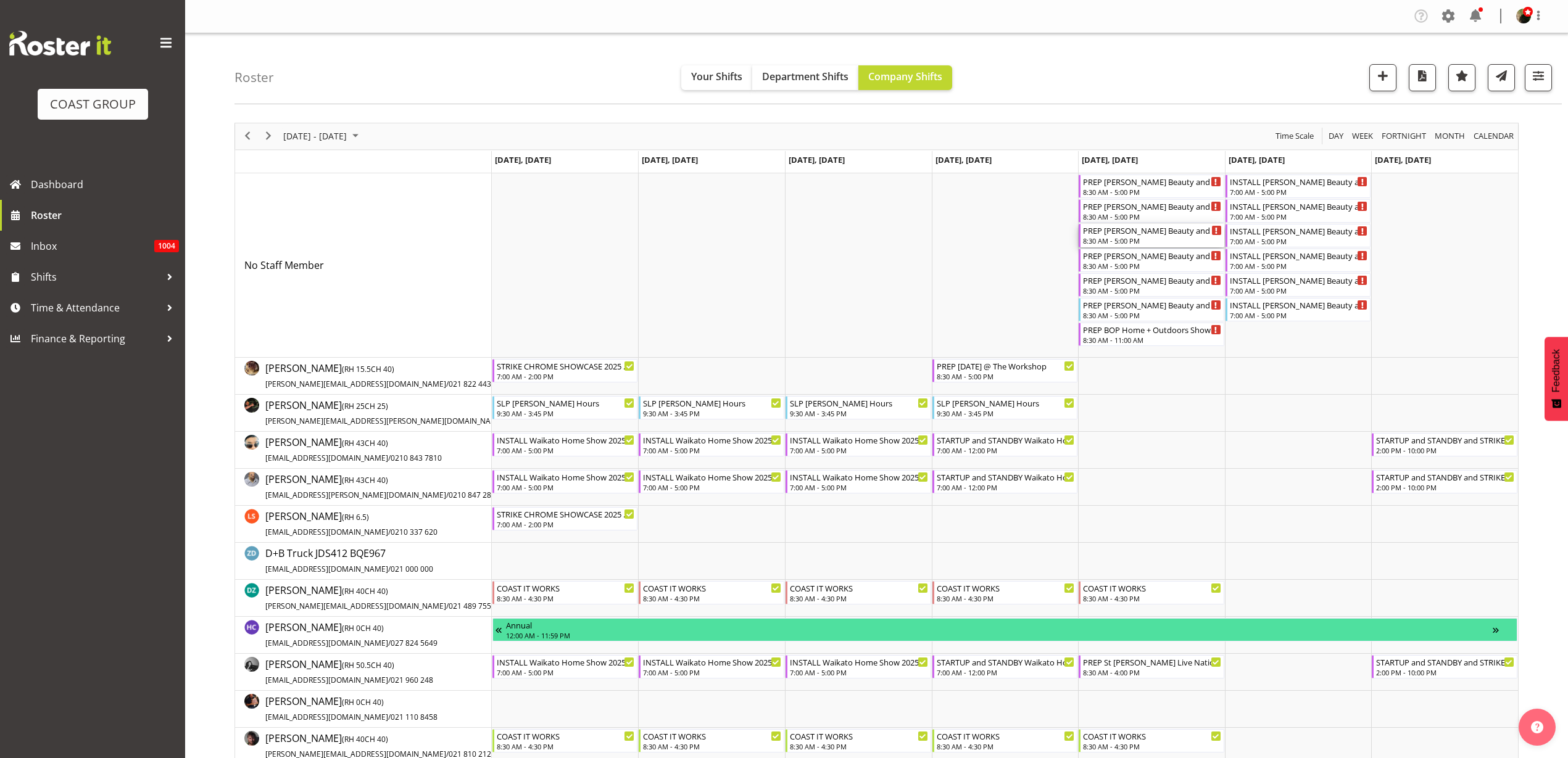
click at [1135, 233] on div "PREP Ormiston Beauty and The Beast 25 @ The Workshop" at bounding box center [1152, 230] width 139 height 13
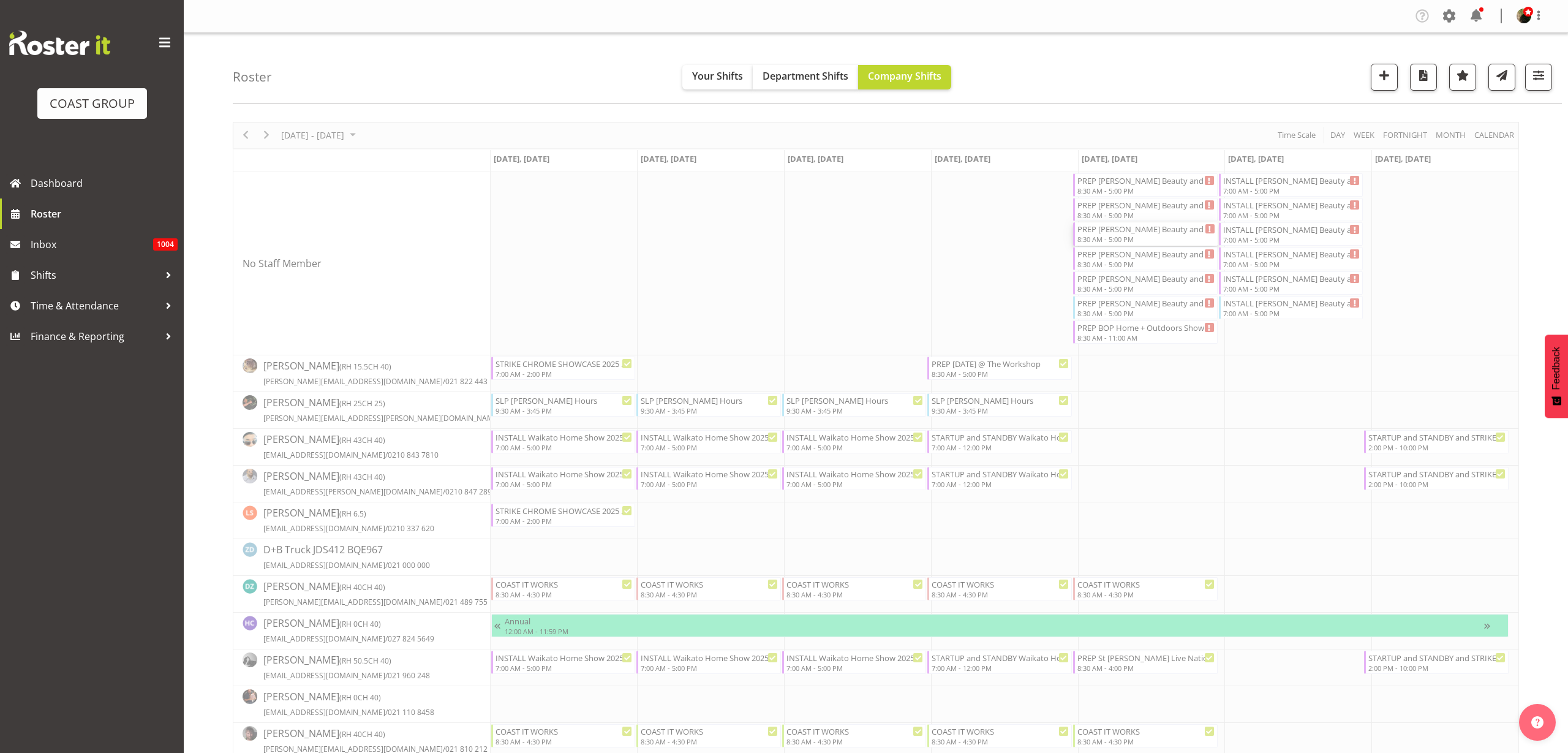
select select
select select "9"
select select "2025"
select select "8"
select select "30"
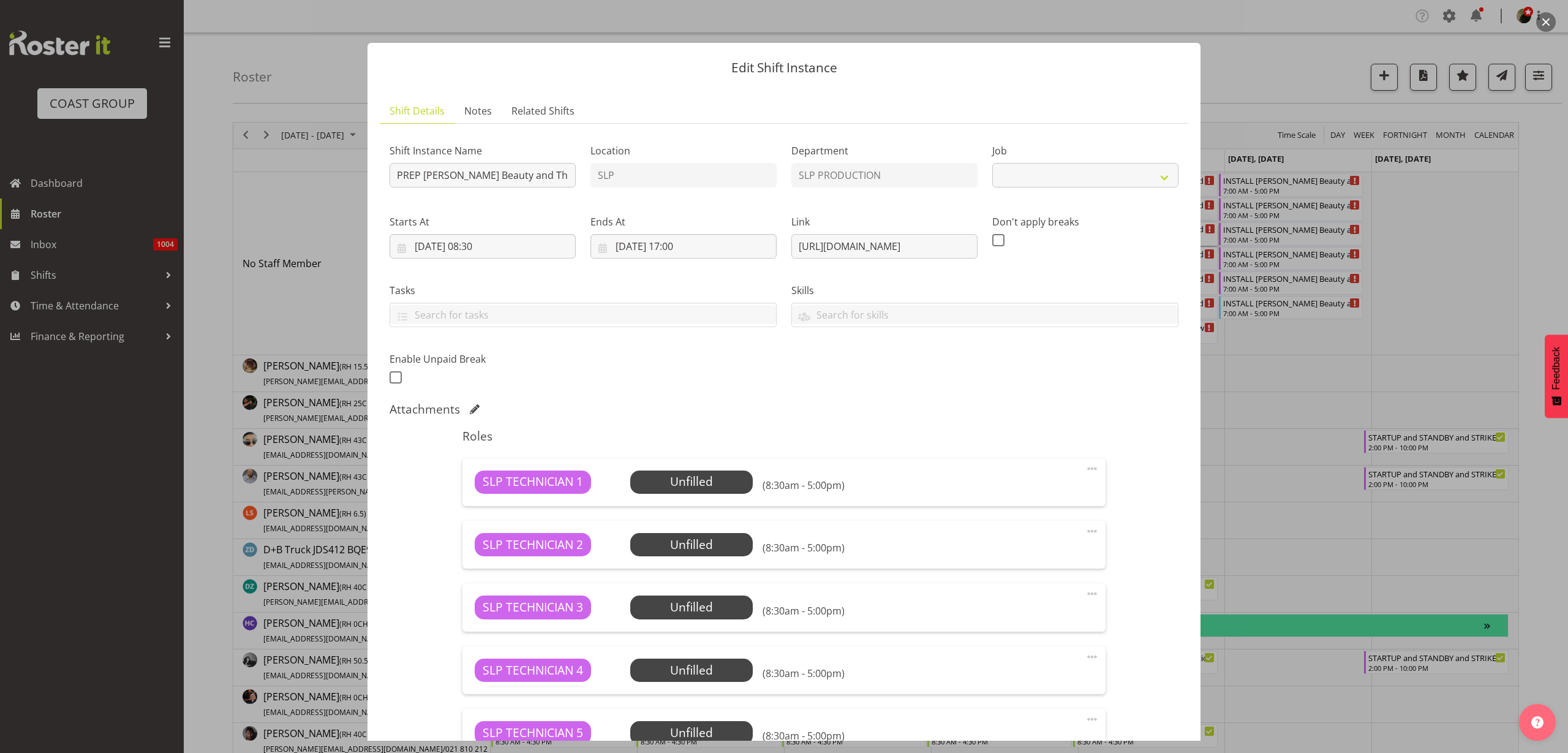
select select "10675"
click at [506, 245] on input "03/10/2025, 08:30" at bounding box center [482, 246] width 186 height 25
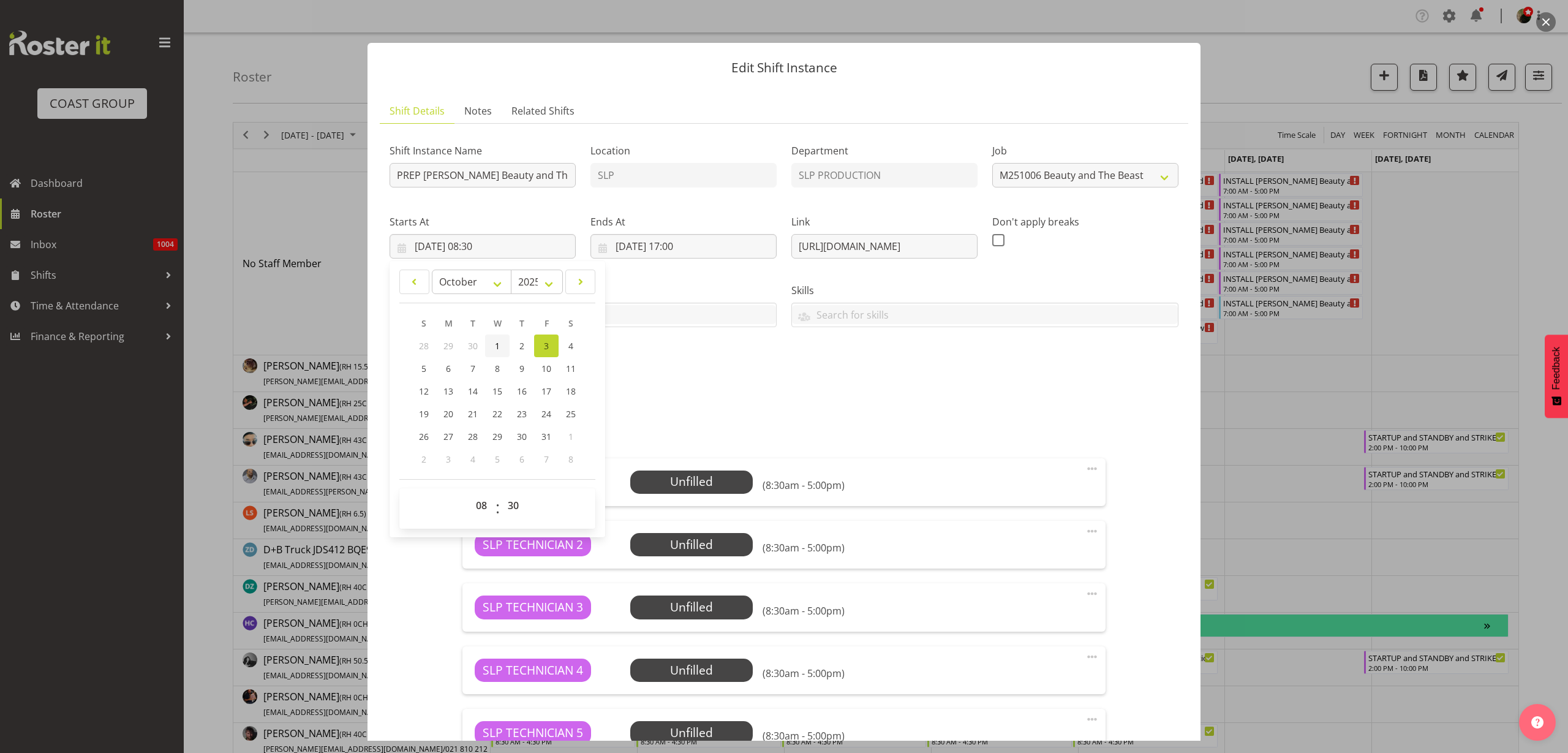
click at [496, 343] on span "1" at bounding box center [498, 346] width 5 height 12
type input "01/10/2025, 08:30"
click at [648, 245] on input "03/10/2025, 17:00" at bounding box center [683, 246] width 186 height 25
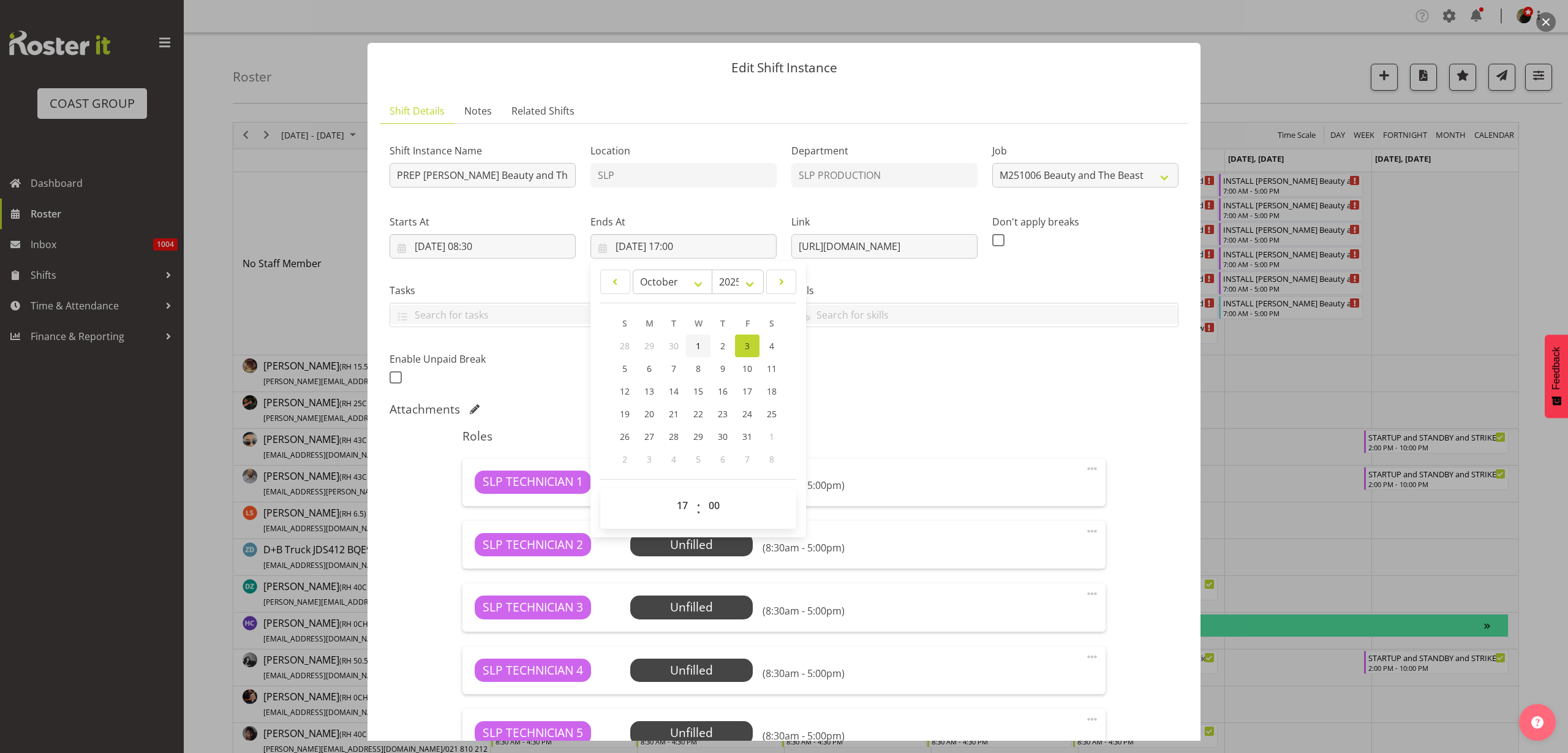
click at [696, 341] on span "1" at bounding box center [699, 346] width 5 height 12
type input "01/10/2025, 17:00"
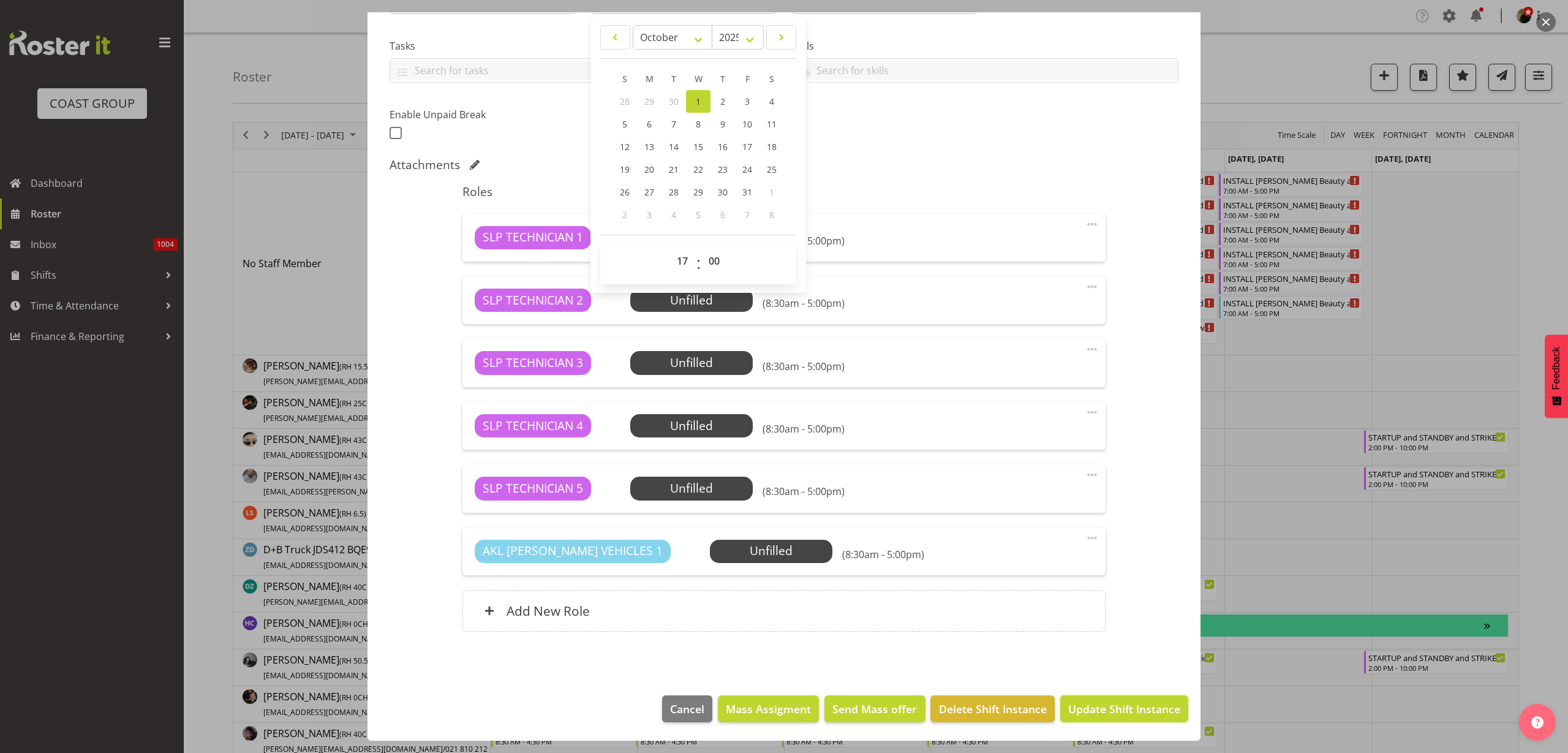
click at [1122, 705] on span "Update Shift Instance" at bounding box center [1124, 709] width 112 height 16
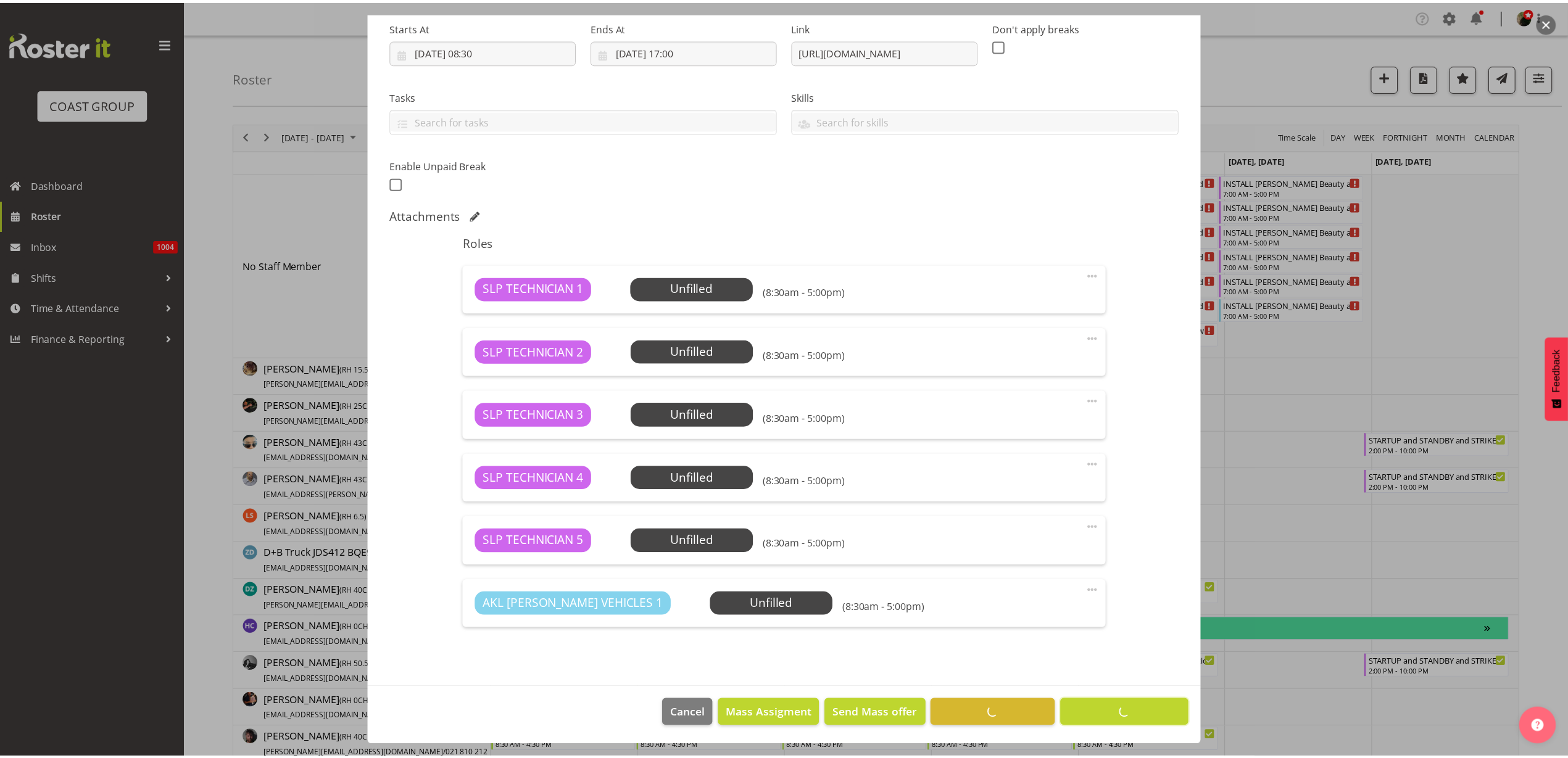
scroll to position [197, 0]
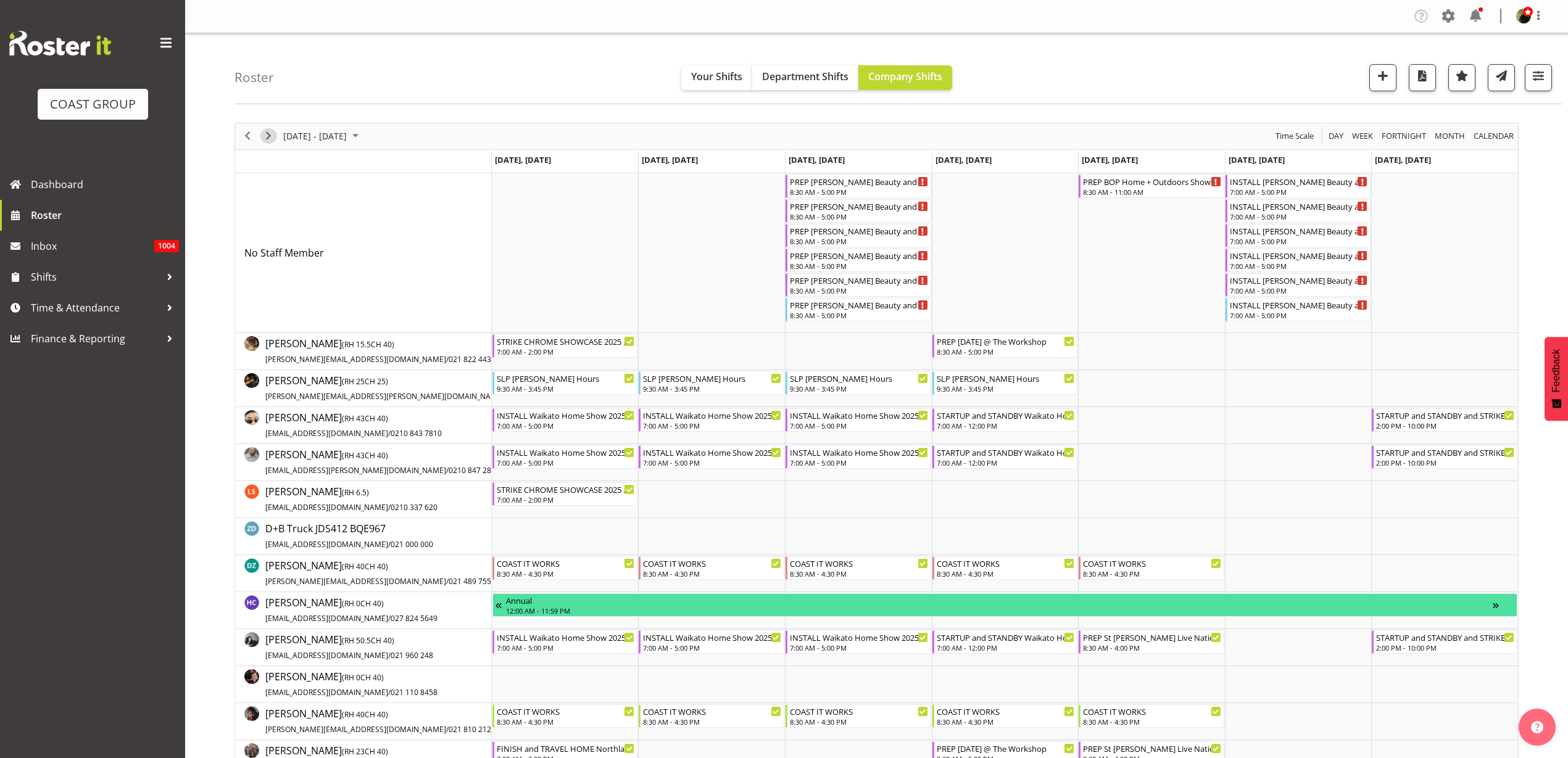
click at [271, 139] on span "Next" at bounding box center [268, 136] width 15 height 15
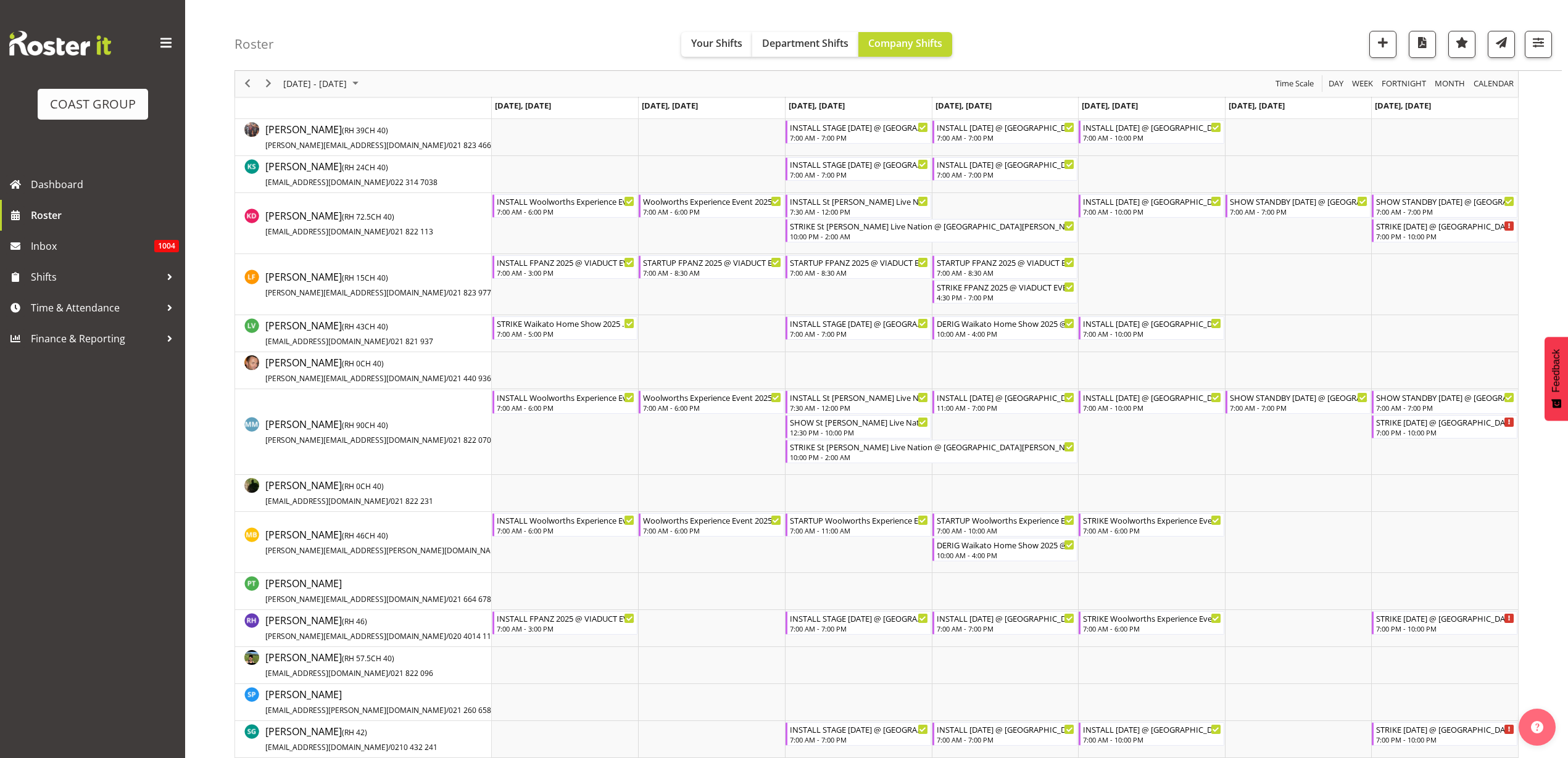
scroll to position [617, 0]
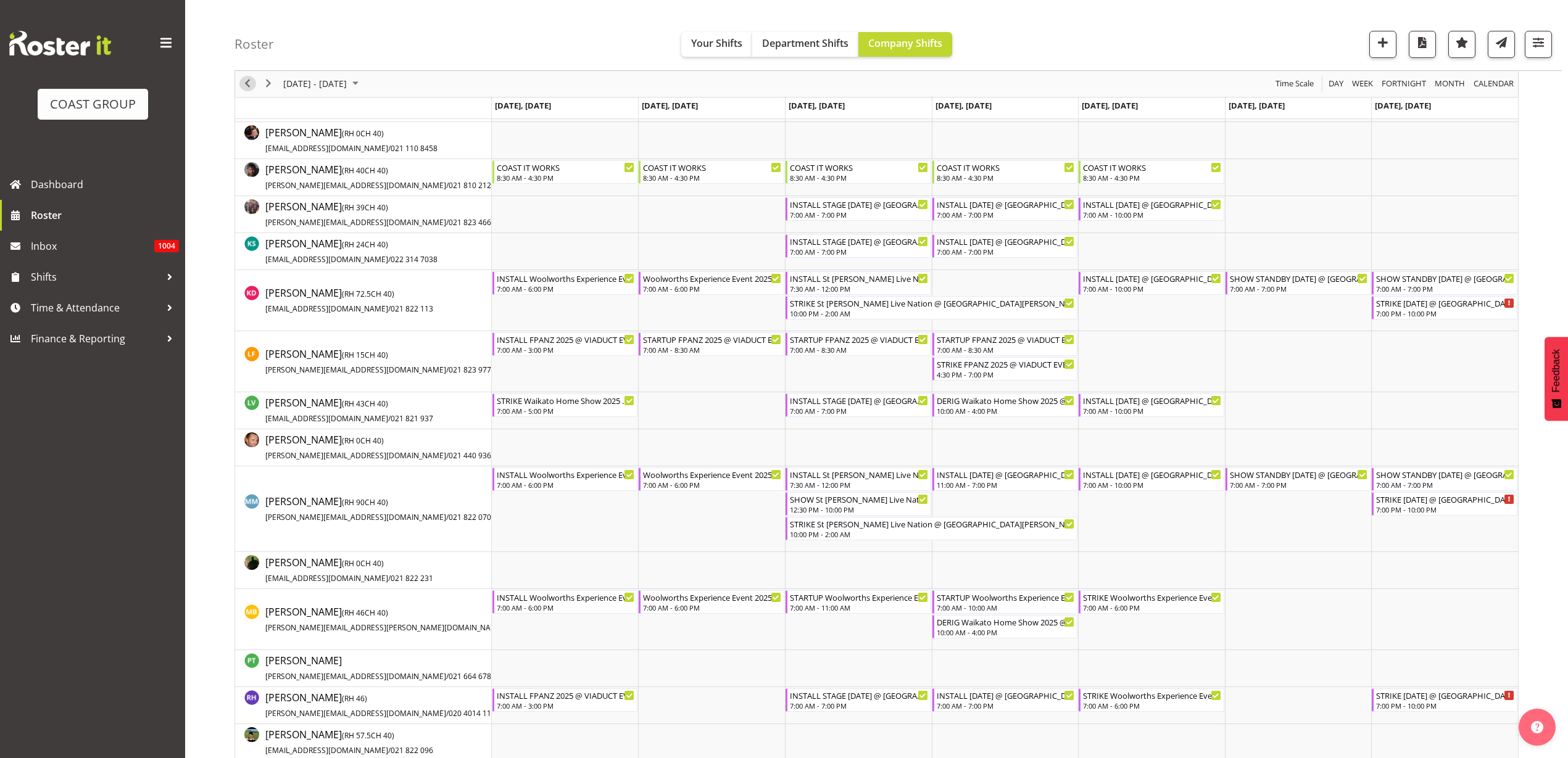
click at [247, 84] on span "Previous" at bounding box center [247, 84] width 15 height 15
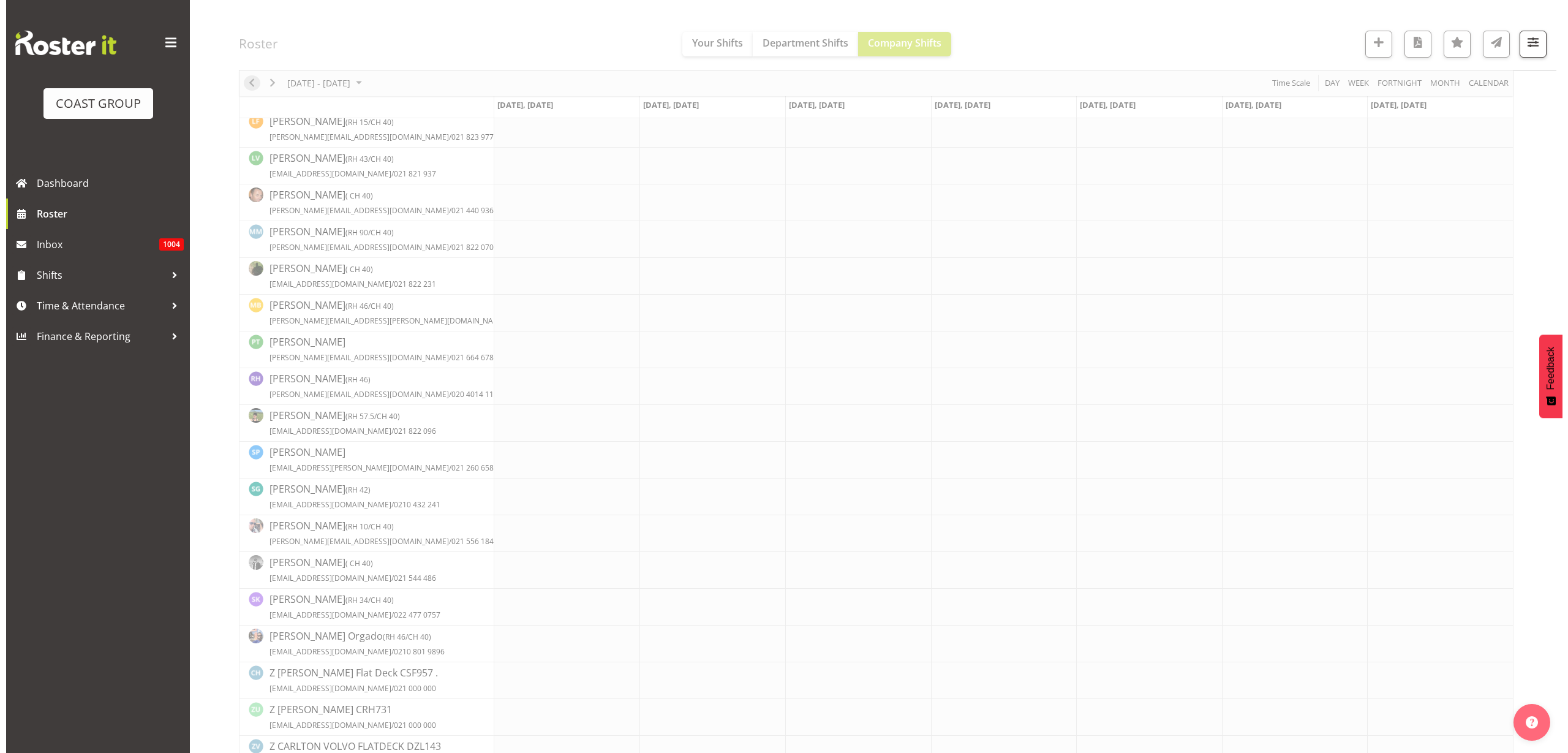
scroll to position [0, 0]
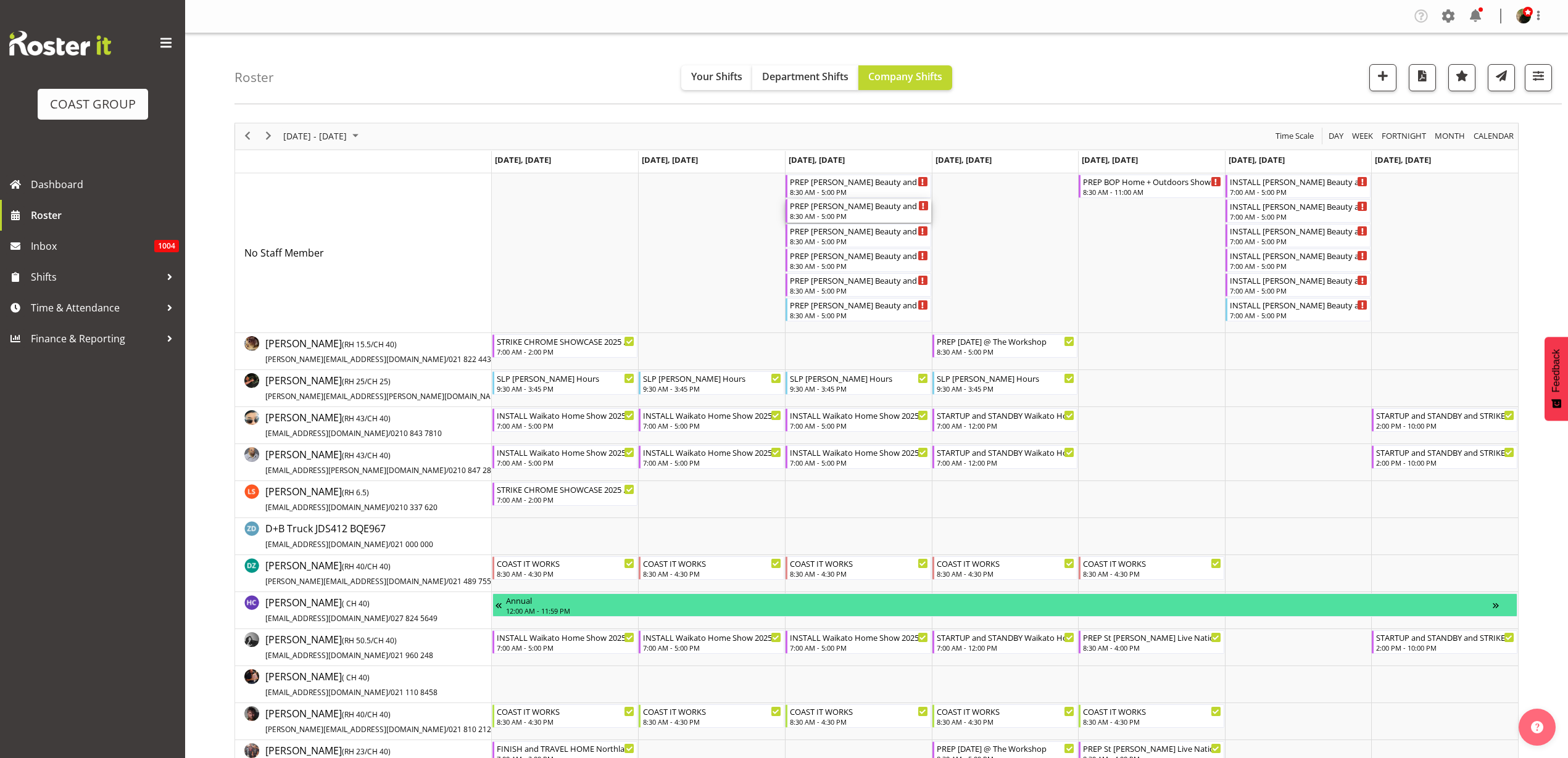
click at [828, 209] on div "PREP Ormiston Beauty and The Beast 25 @ The Workshop" at bounding box center [859, 206] width 139 height 13
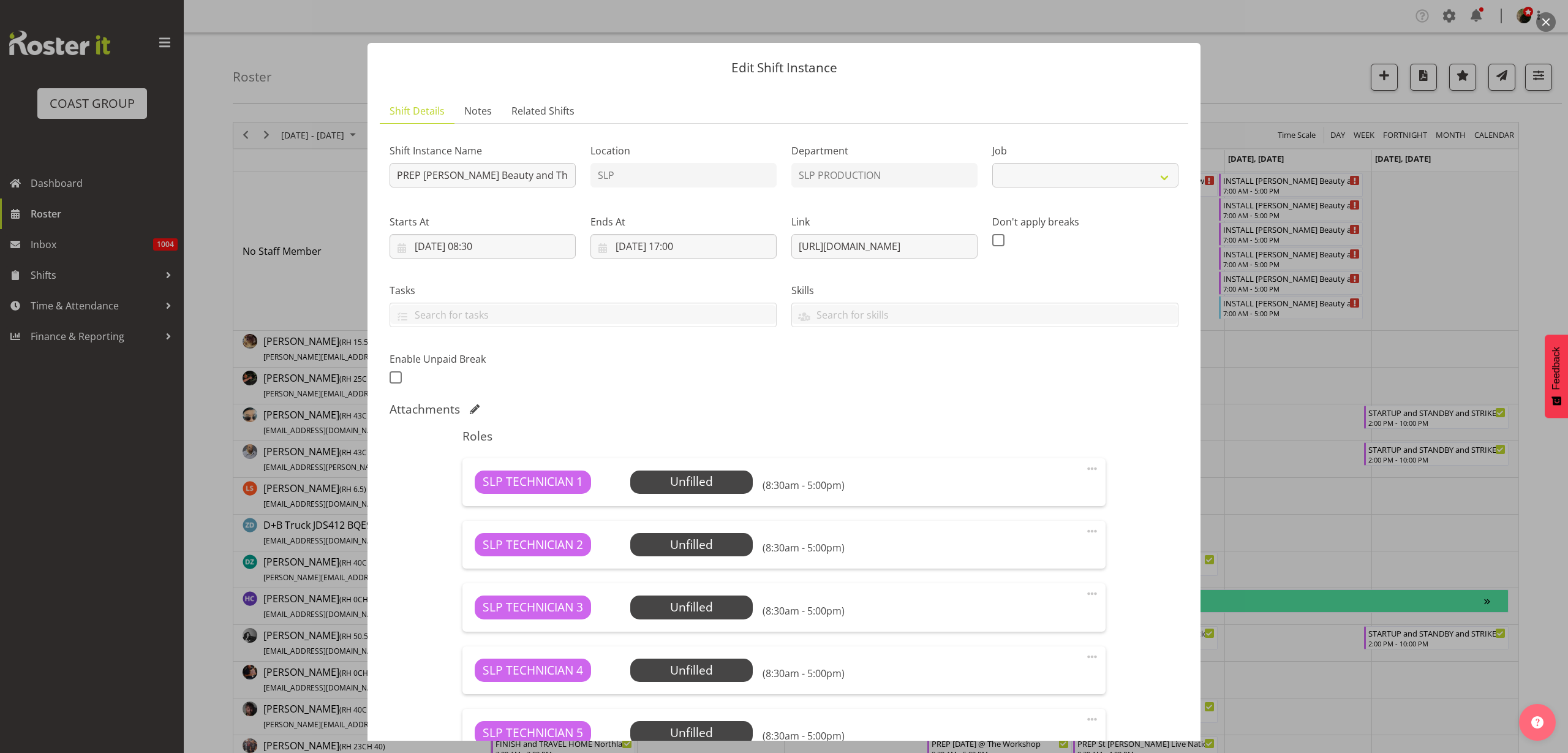
select select "10675"
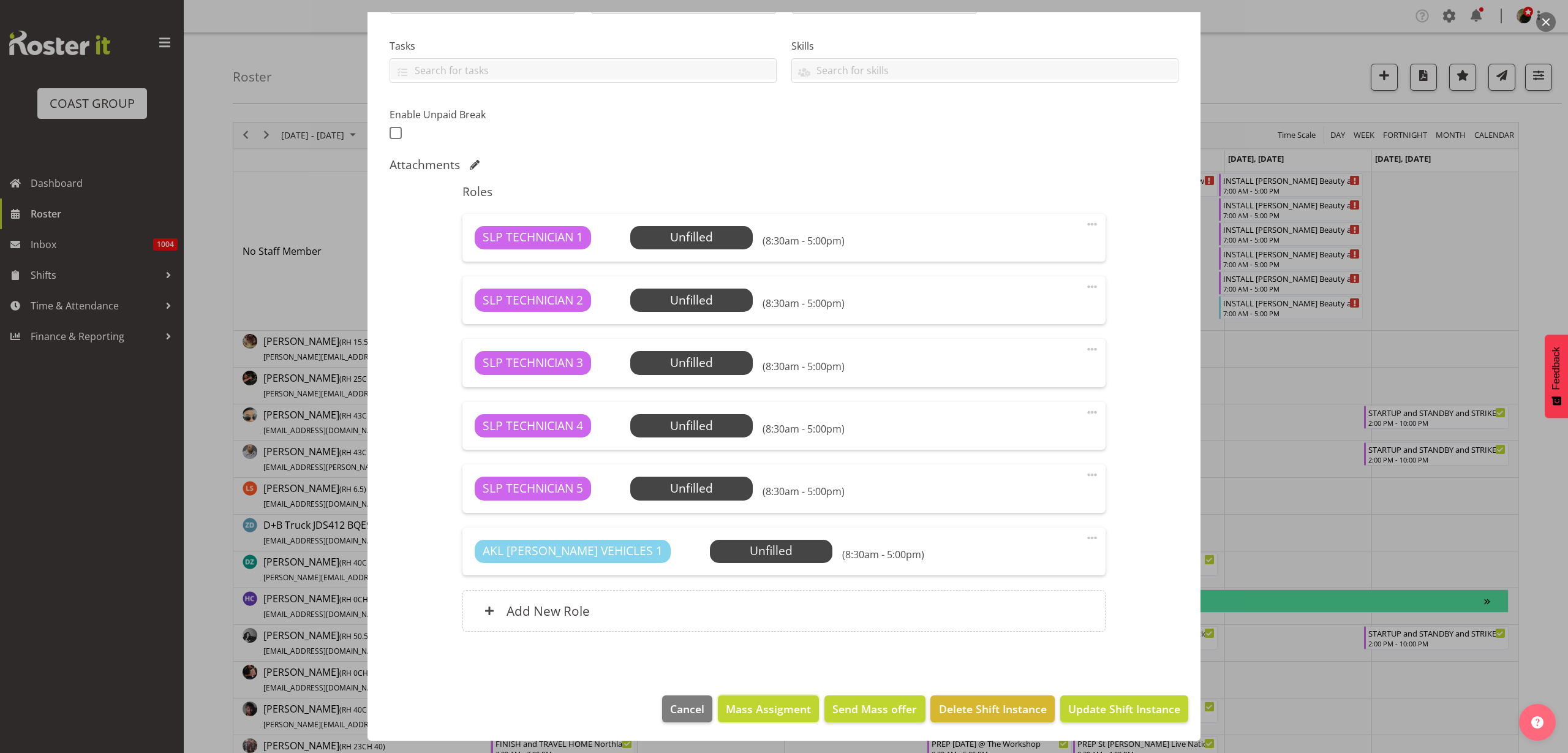
click at [776, 714] on span "Mass Assigment" at bounding box center [769, 709] width 85 height 16
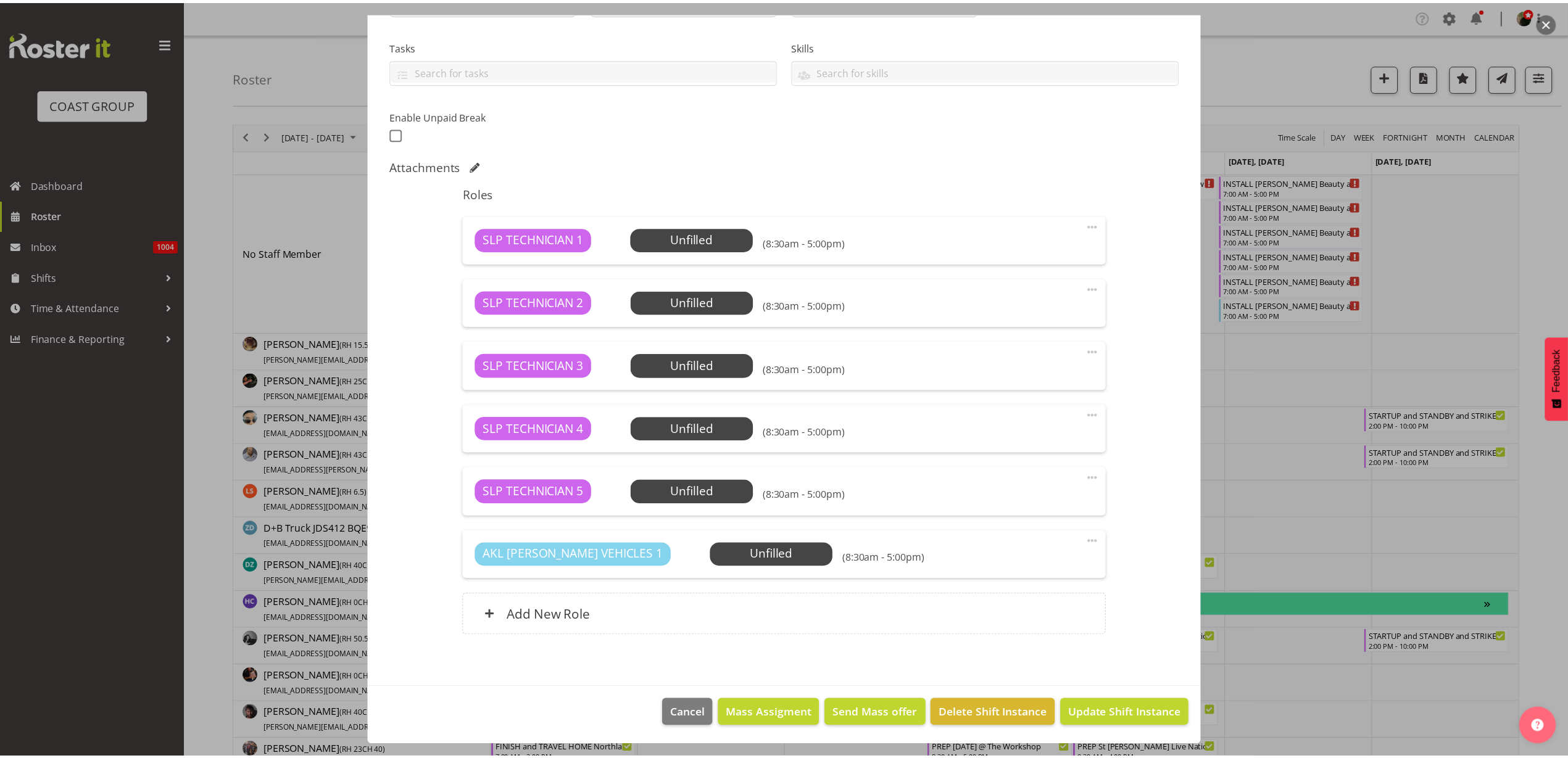
scroll to position [197, 0]
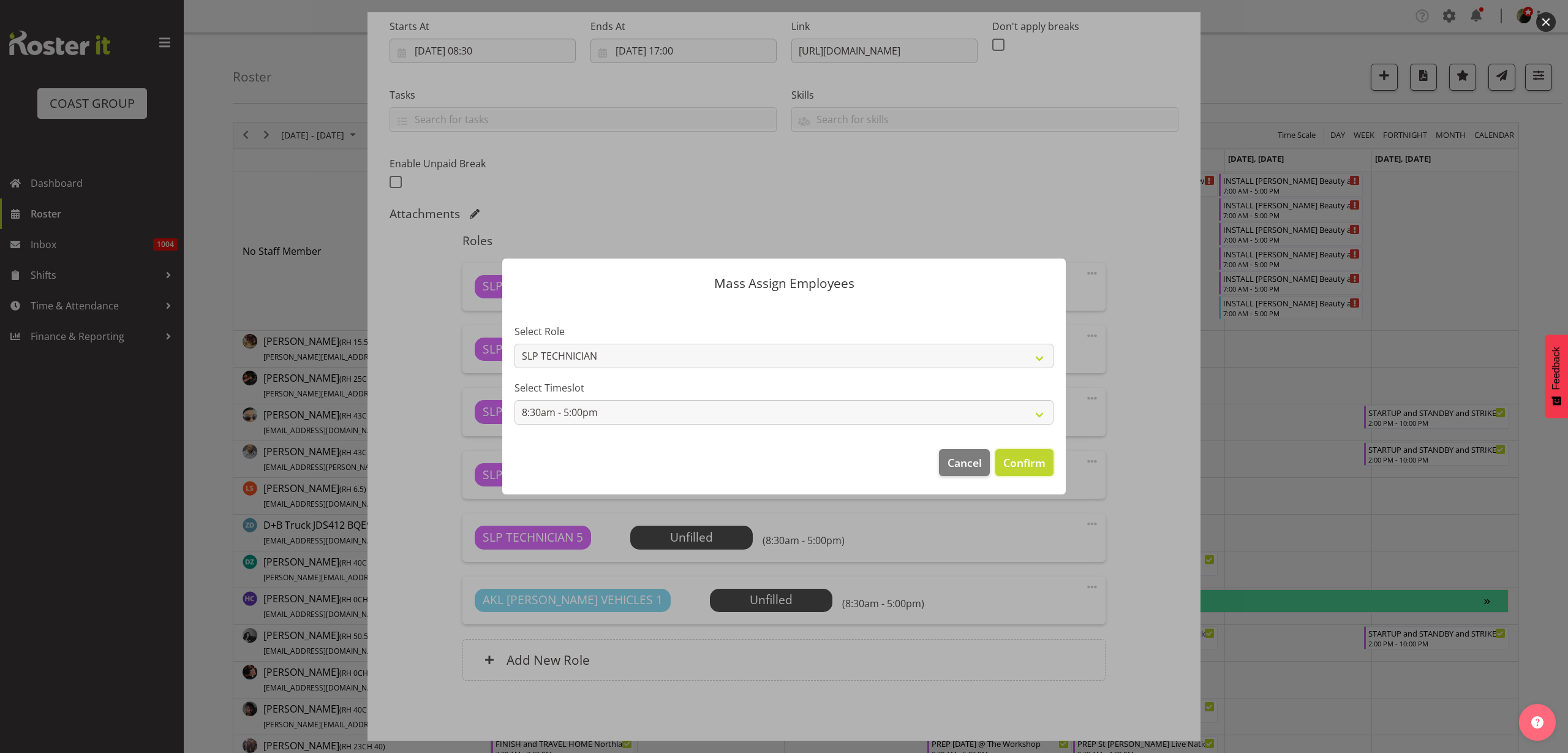
click at [1023, 461] on span "Confirm" at bounding box center [1024, 463] width 42 height 16
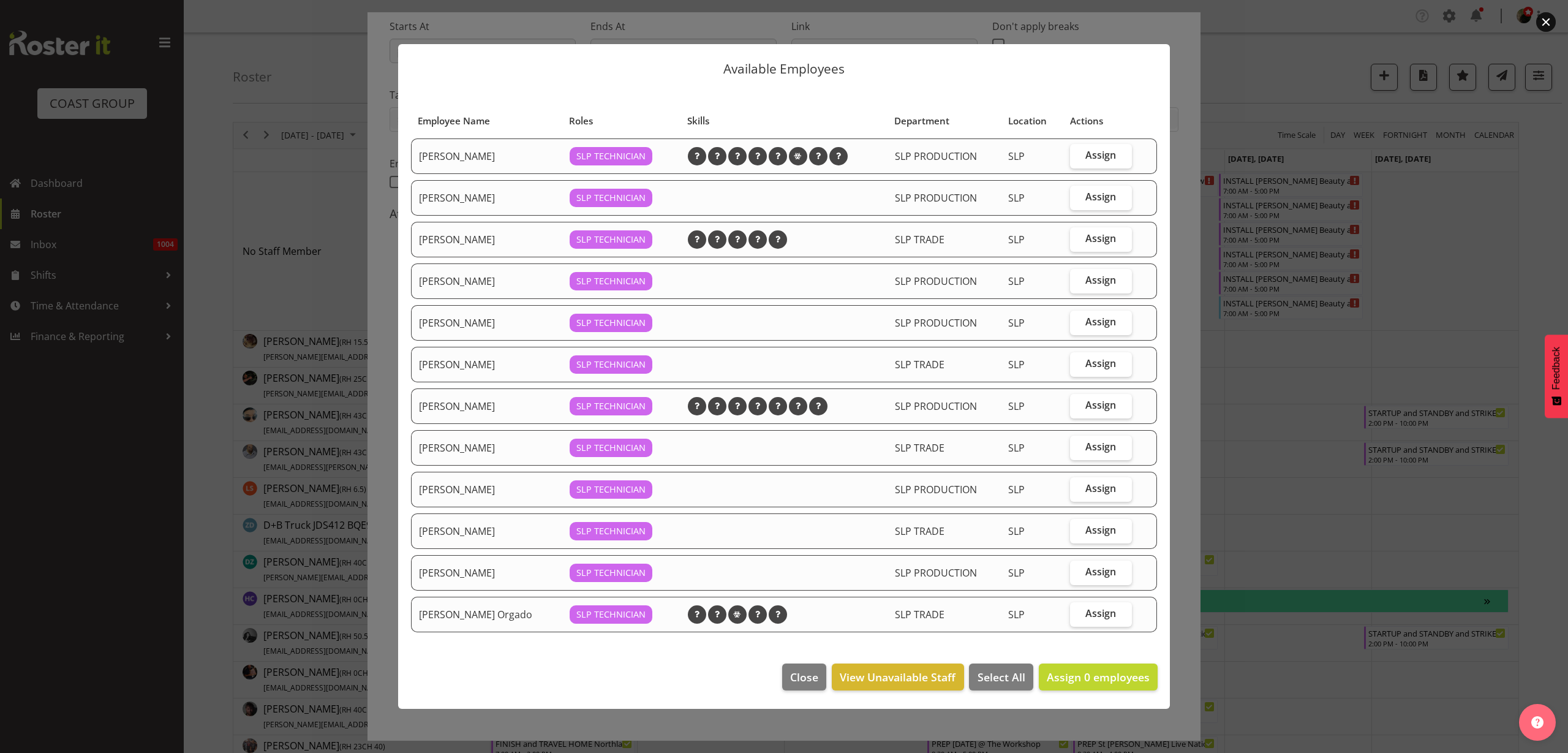
click at [1096, 405] on span "Assign" at bounding box center [1101, 405] width 31 height 13
click at [1078, 405] on input "Assign" at bounding box center [1074, 405] width 8 height 8
checkbox input "true"
click at [1100, 241] on span "Assign" at bounding box center [1101, 239] width 31 height 13
click at [1078, 241] on input "Assign" at bounding box center [1074, 238] width 8 height 8
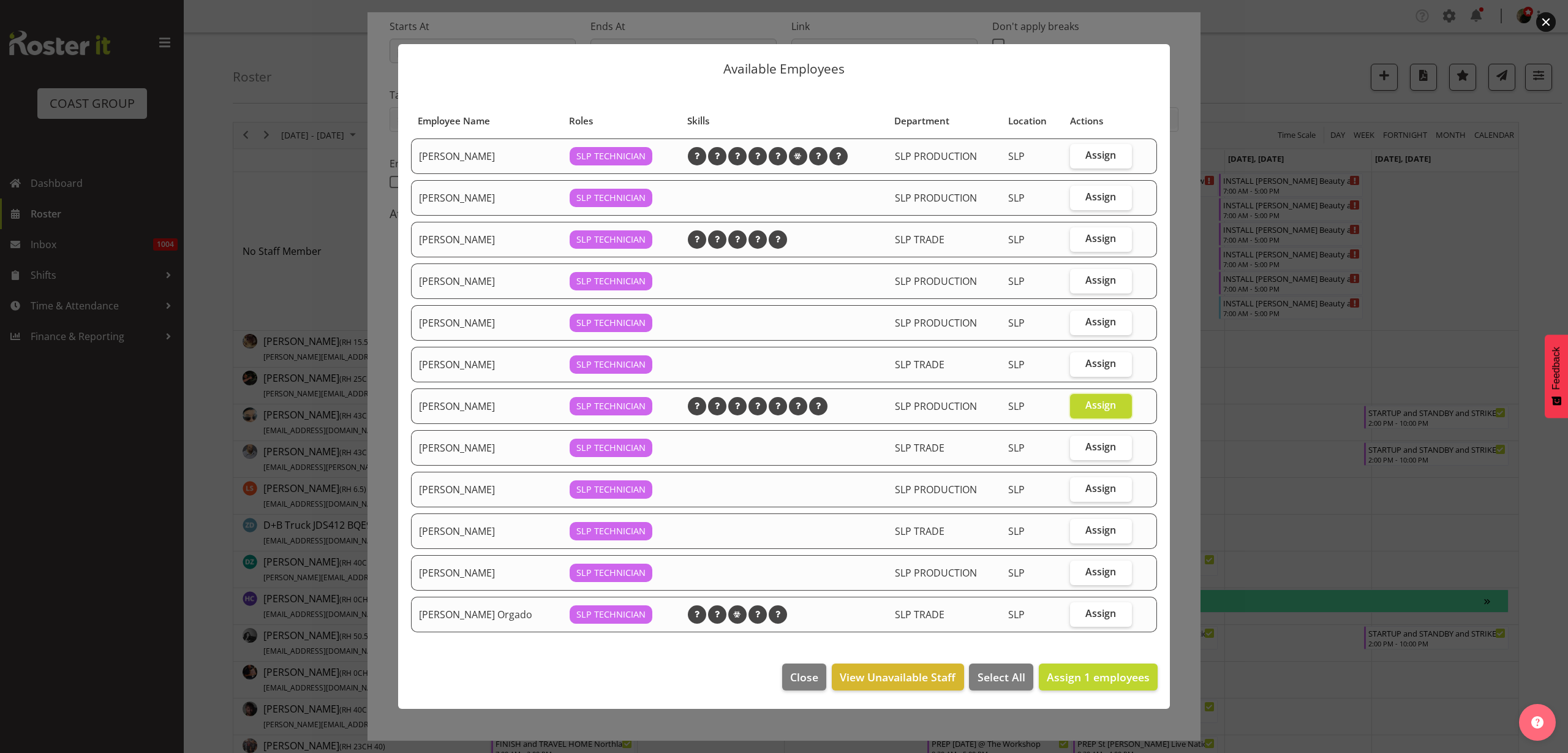
checkbox input "true"
click at [1095, 150] on span "Assign" at bounding box center [1101, 155] width 31 height 13
click at [1078, 151] on input "Assign" at bounding box center [1074, 155] width 8 height 8
checkbox input "true"
click at [1113, 678] on span "Assign 3 employees" at bounding box center [1099, 677] width 103 height 14
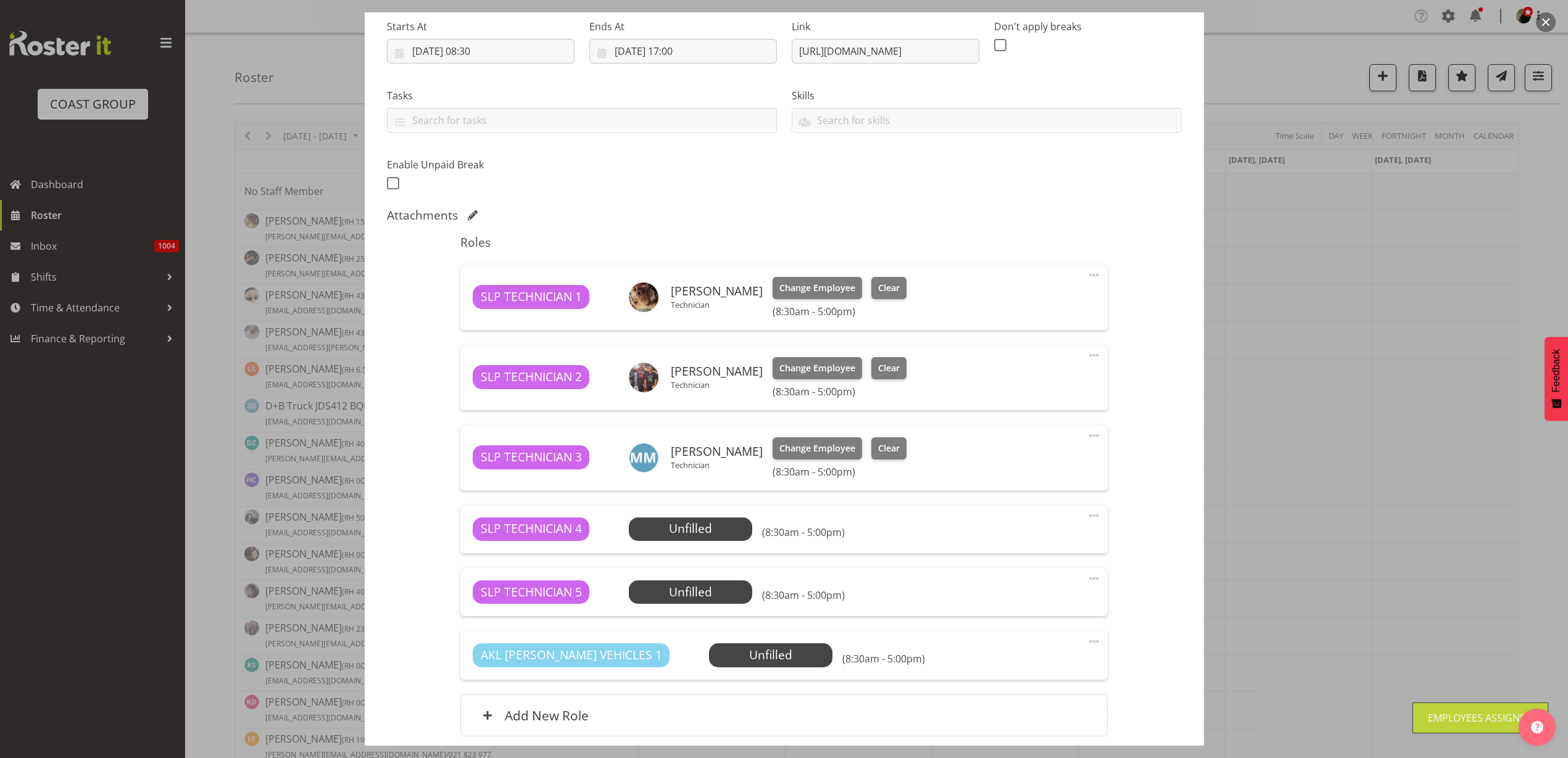
click at [0, 0] on span "Select Employee" at bounding box center [0, 0] width 0 height 0
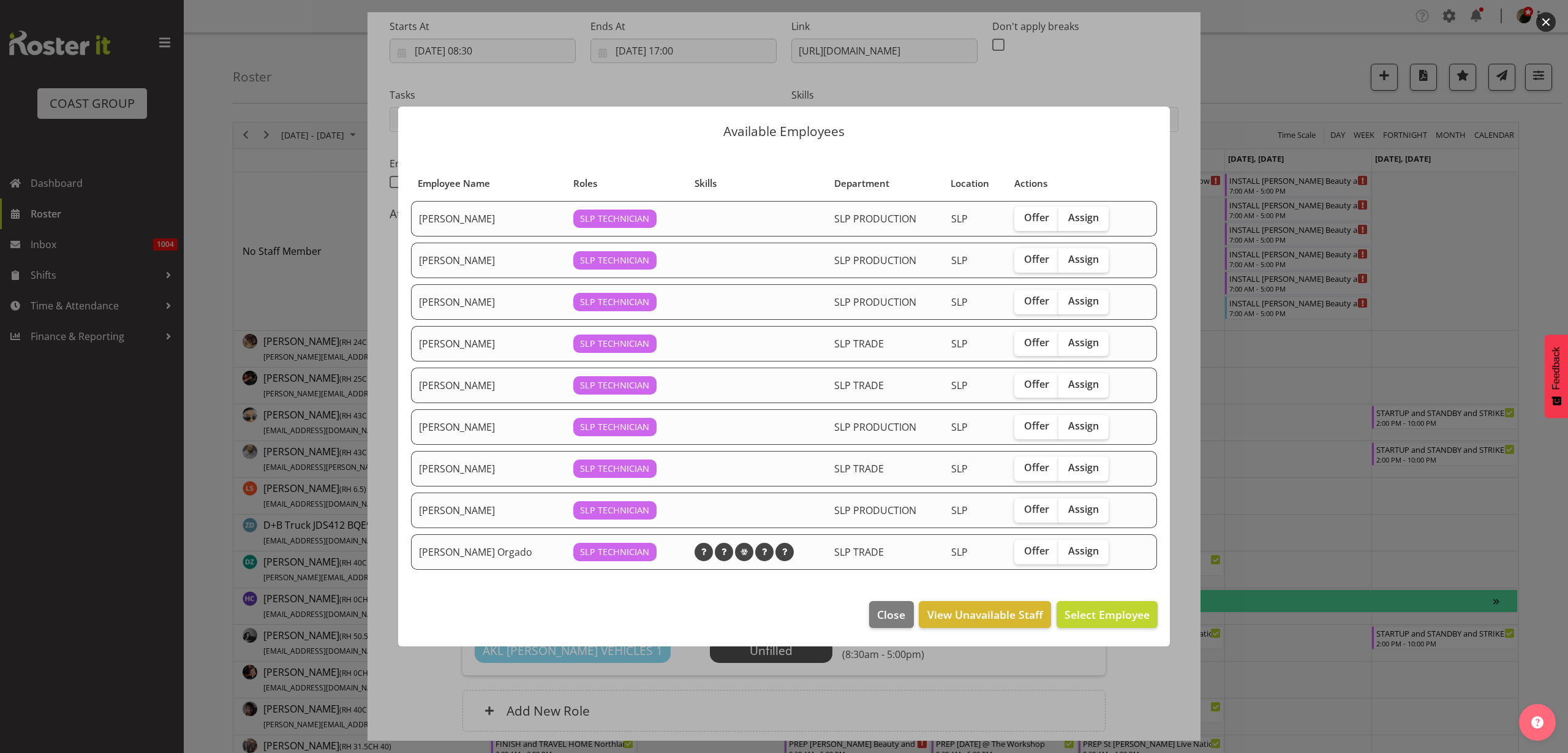
click at [1088, 556] on span "Assign" at bounding box center [1084, 551] width 31 height 13
click at [1067, 555] on input "Assign" at bounding box center [1062, 551] width 8 height 8
checkbox input "true"
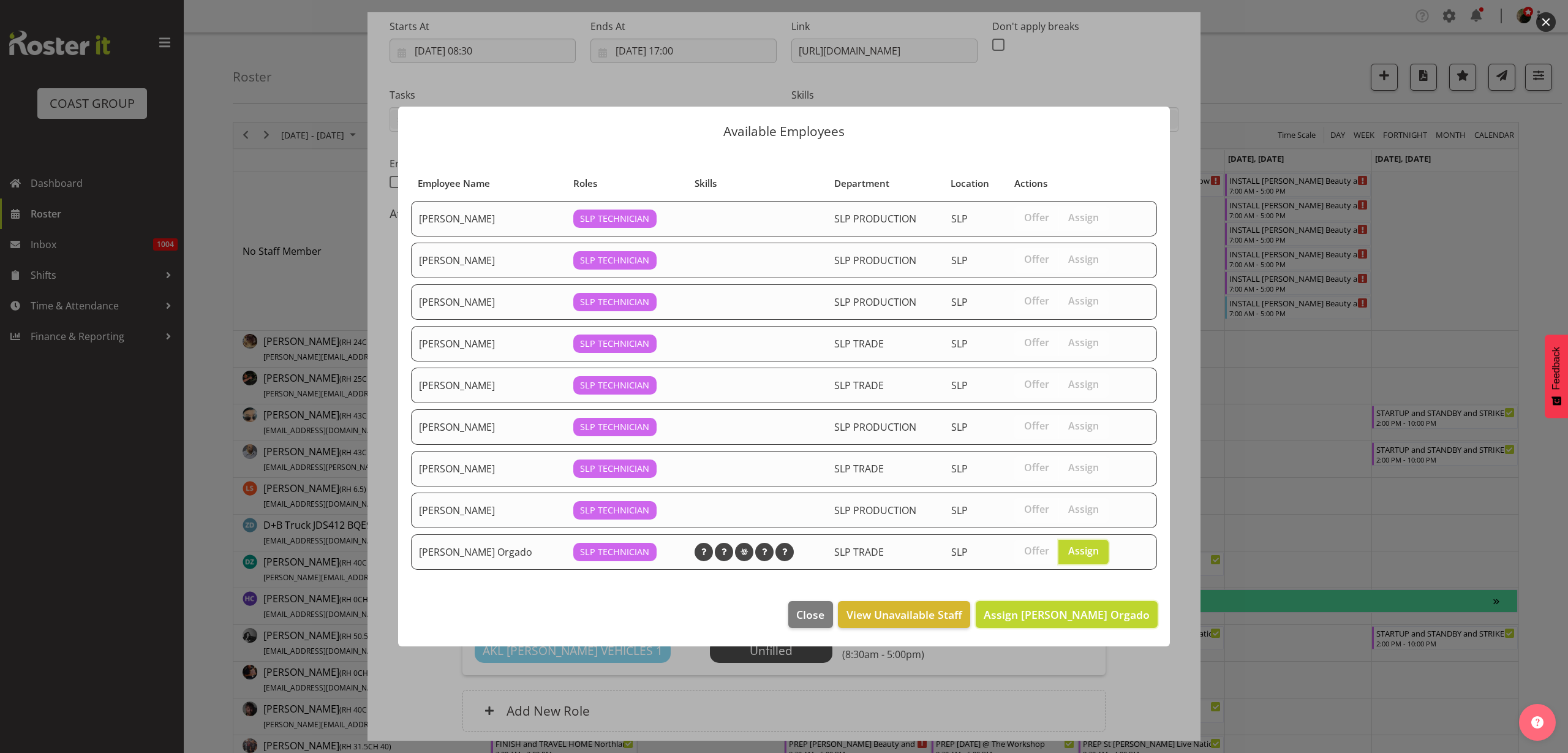
click at [1097, 608] on span "Assign Wiliam Cordeiro Orgado" at bounding box center [1067, 614] width 166 height 14
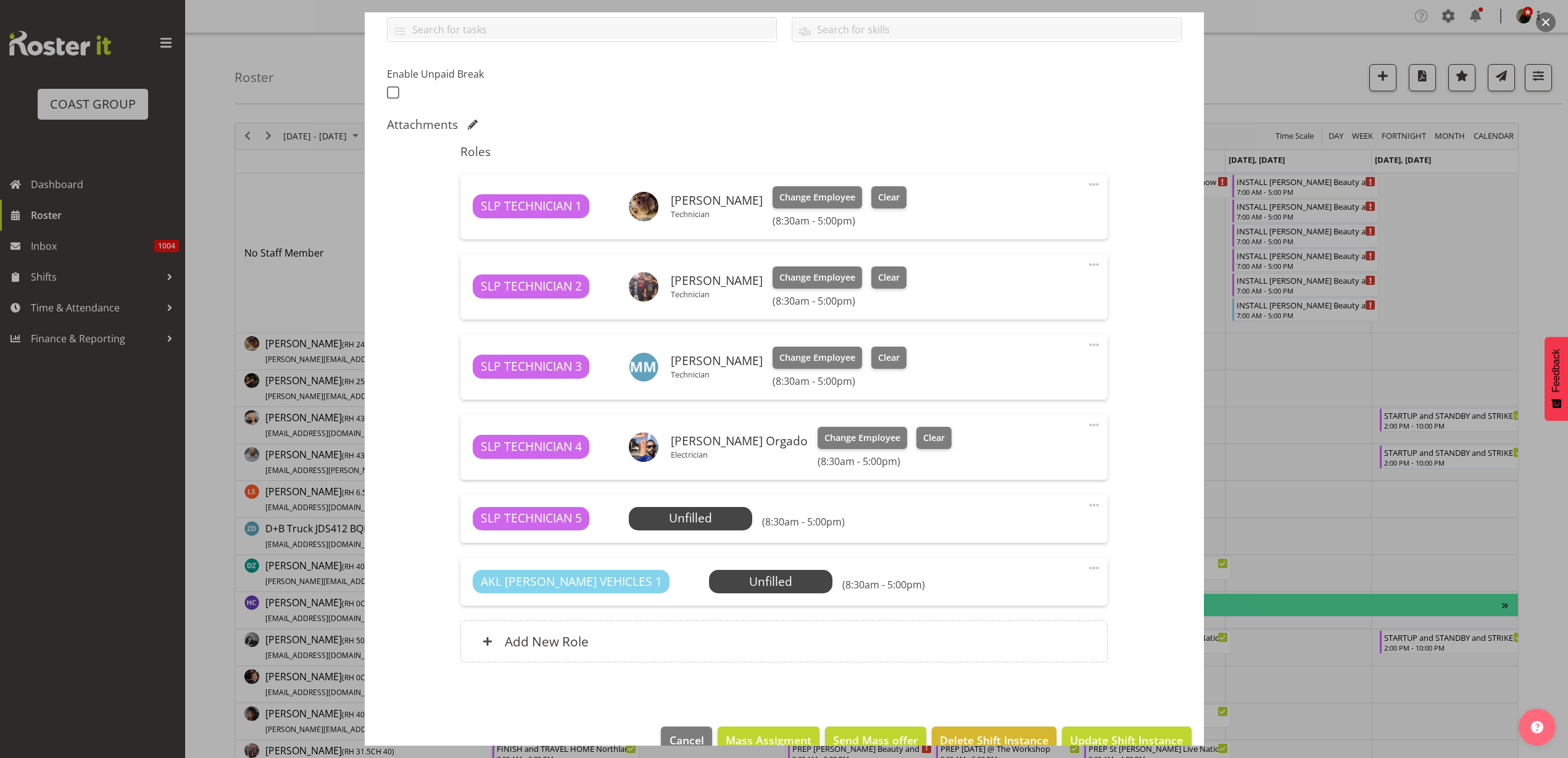
scroll to position [314, 0]
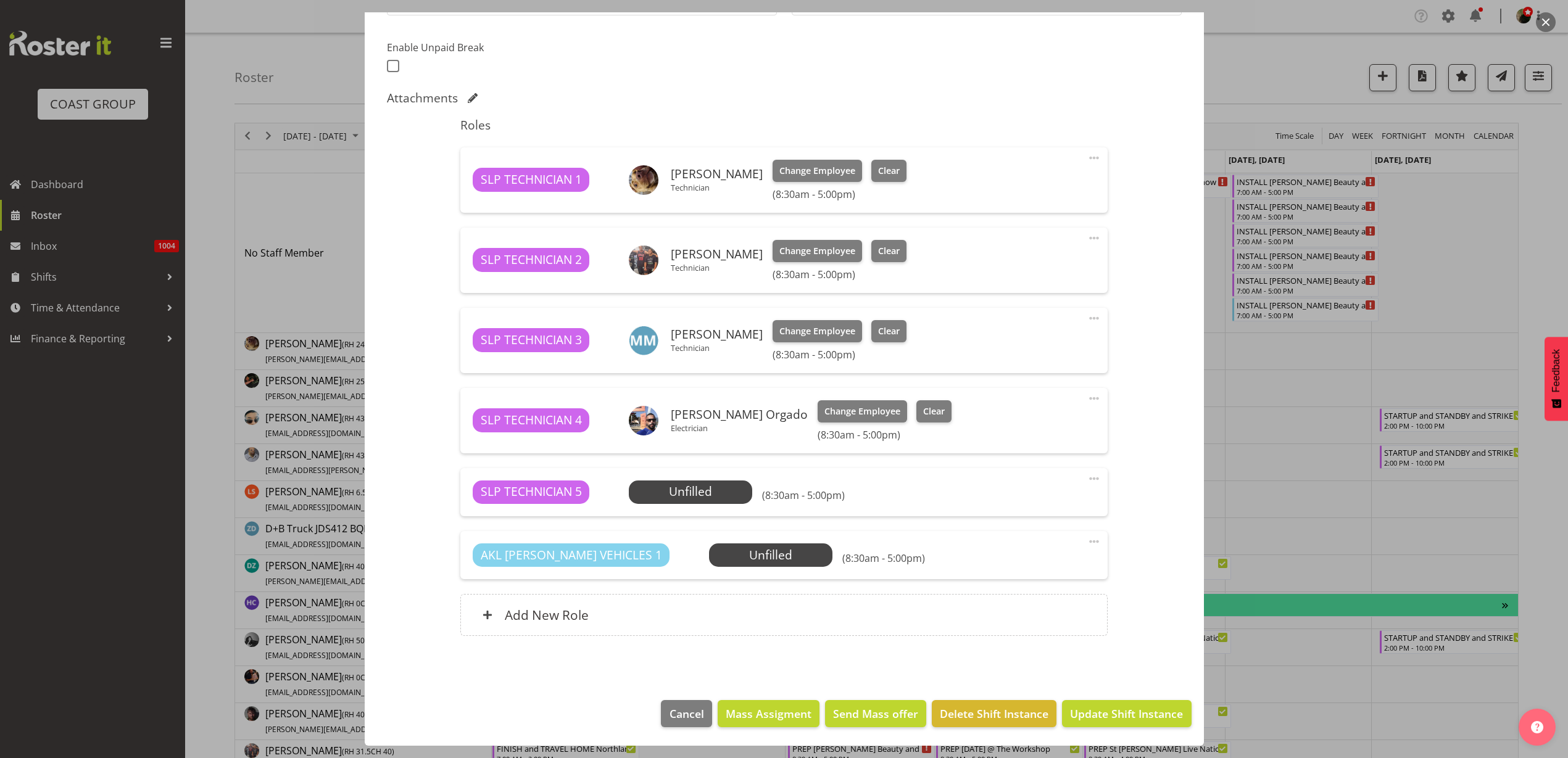
click at [1086, 477] on span at bounding box center [1093, 478] width 15 height 15
click at [1049, 557] on link "Delete" at bounding box center [1042, 550] width 118 height 22
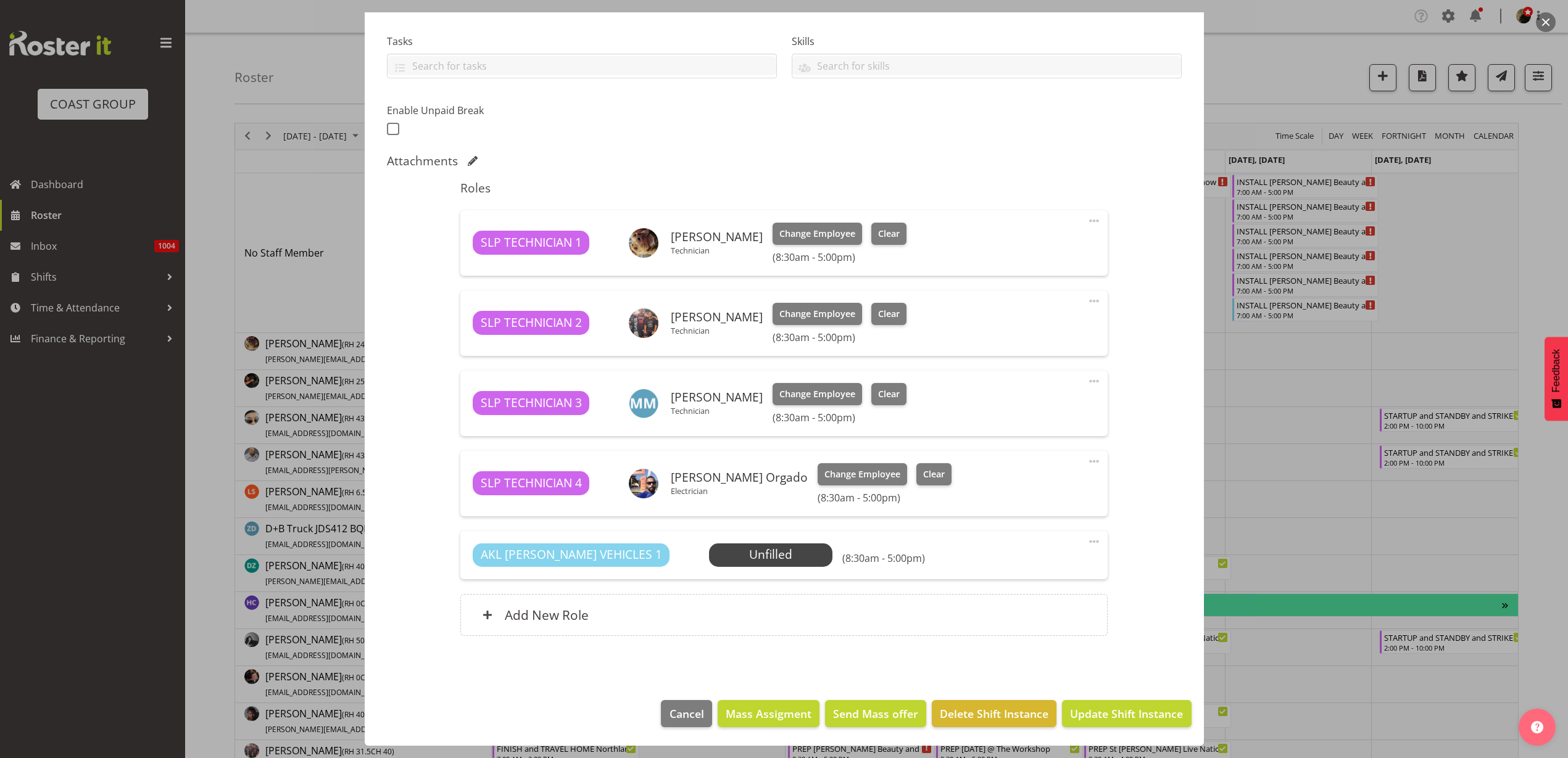
scroll to position [251, 0]
click at [1086, 542] on span at bounding box center [1093, 541] width 15 height 15
click at [1052, 615] on link "Delete" at bounding box center [1042, 613] width 118 height 22
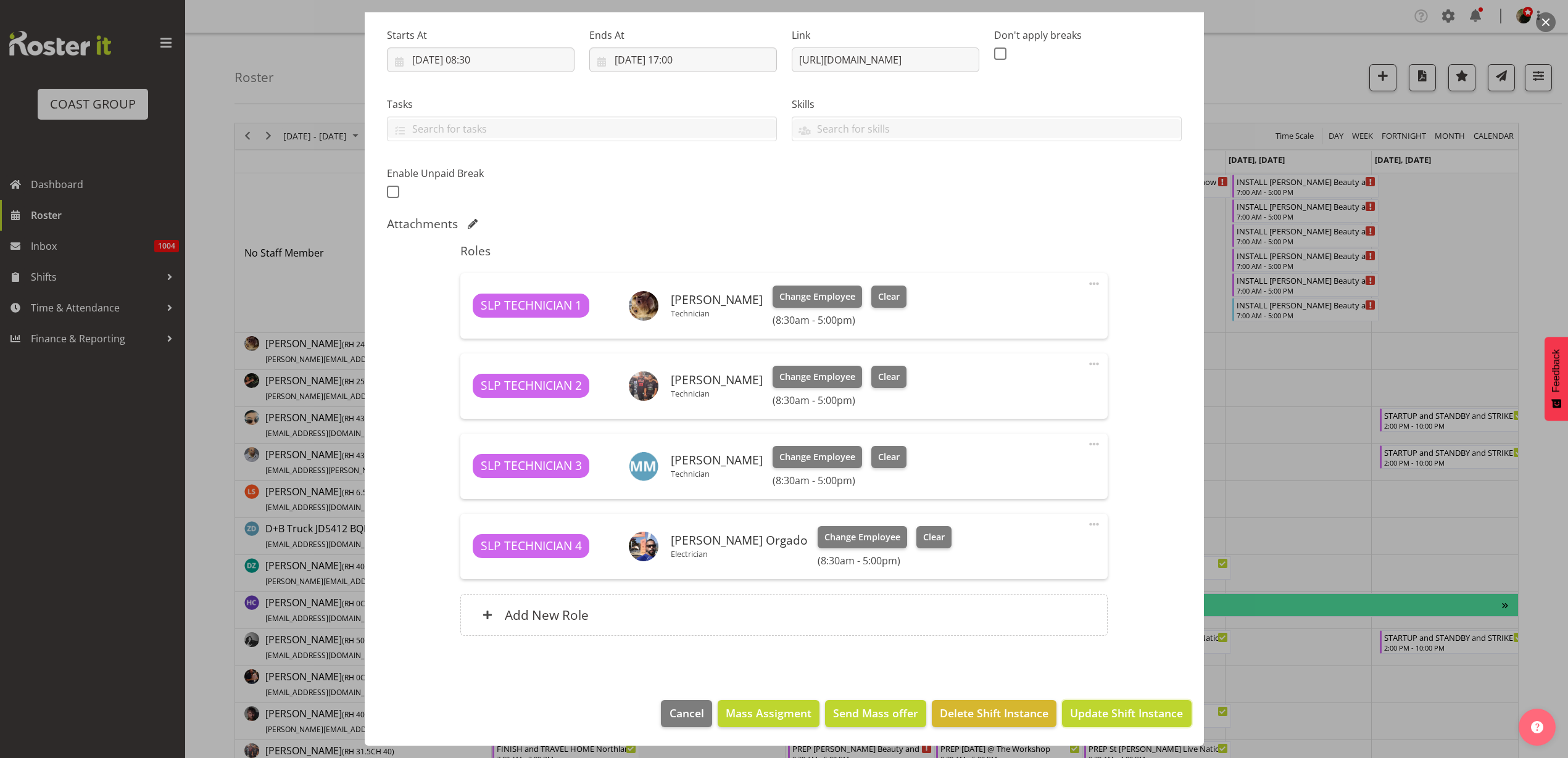
click at [1102, 712] on span "Update Shift Instance" at bounding box center [1126, 713] width 113 height 16
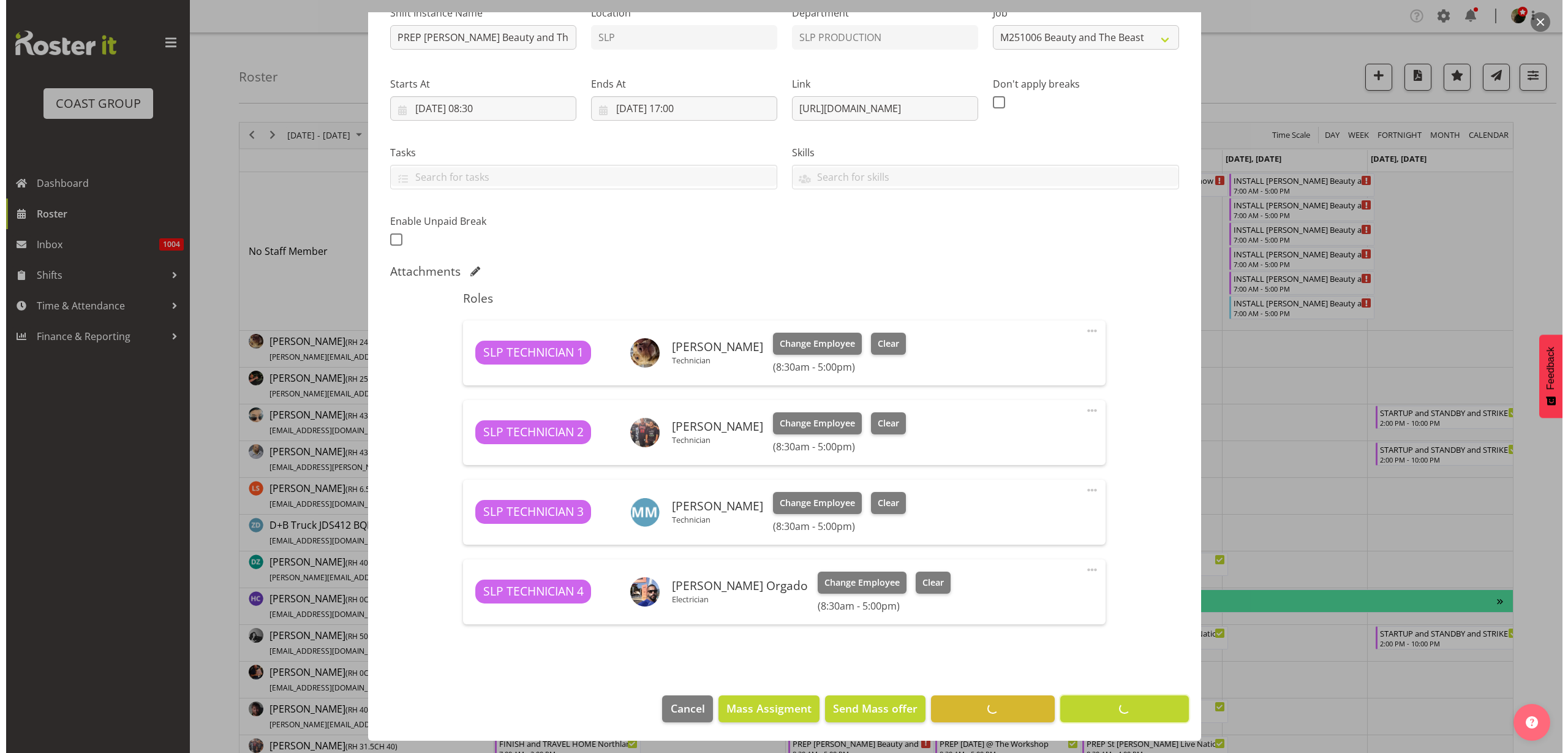
scroll to position [138, 0]
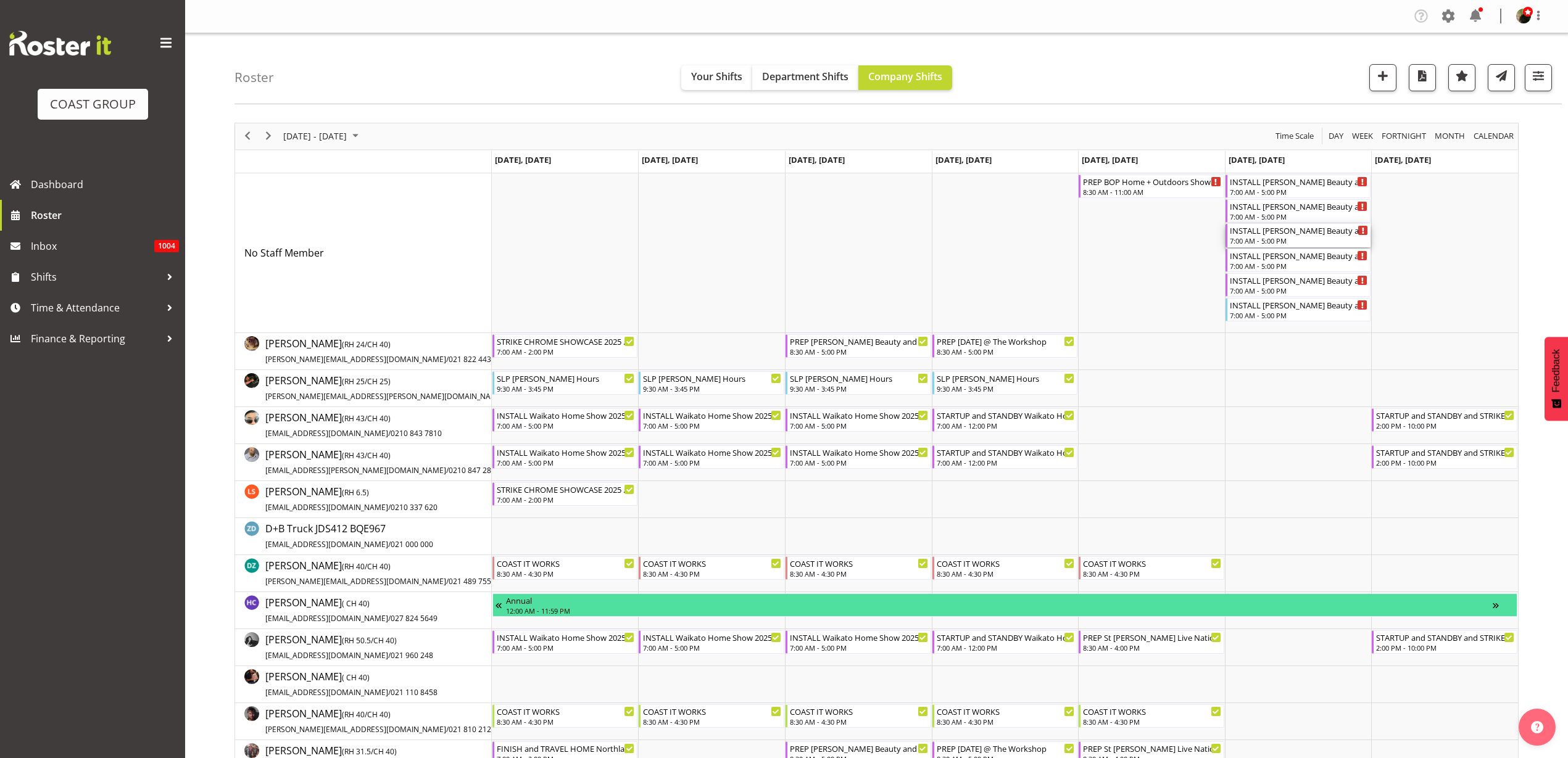
click at [1282, 237] on div "7:00 AM - 5:00 PM" at bounding box center [1298, 241] width 139 height 10
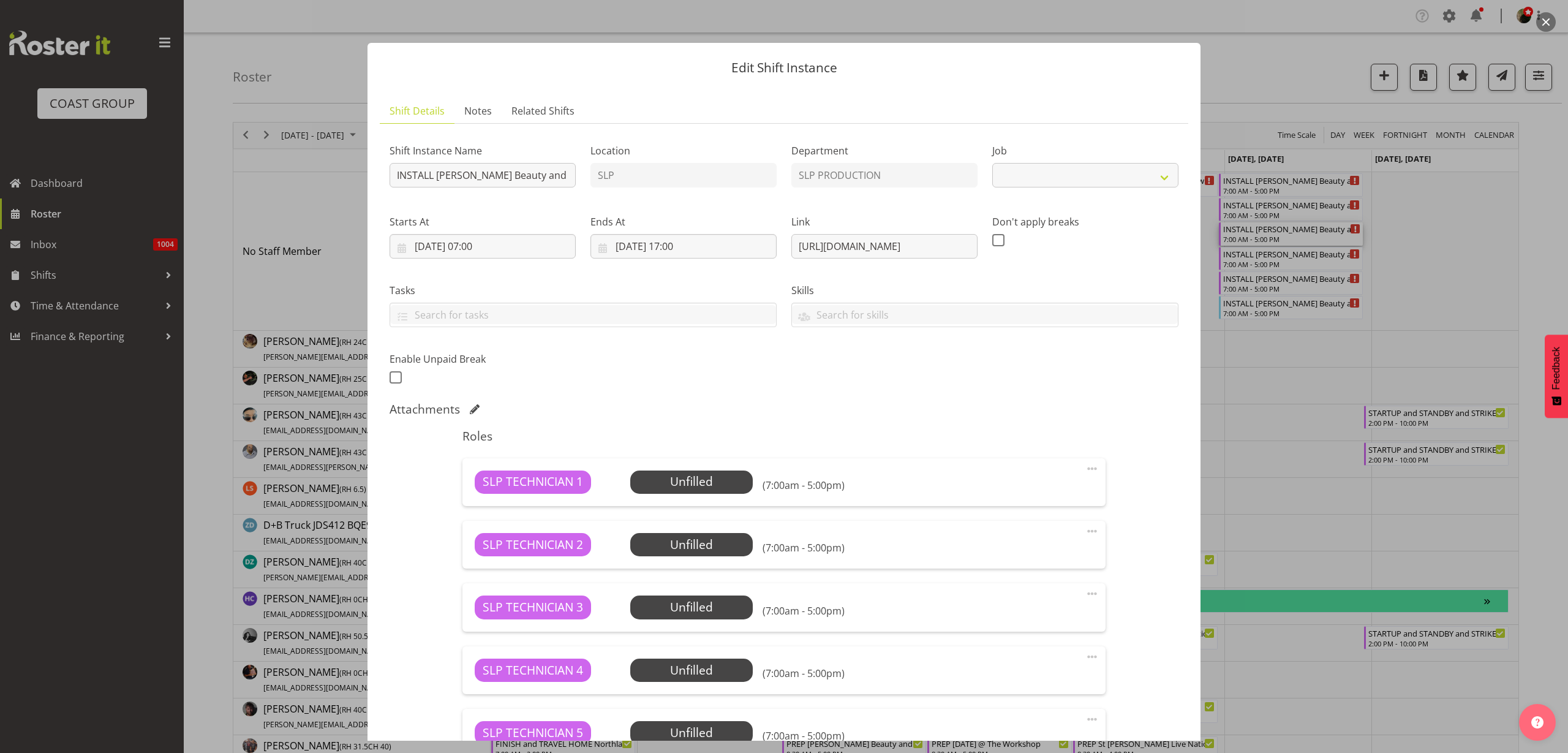
select select "10675"
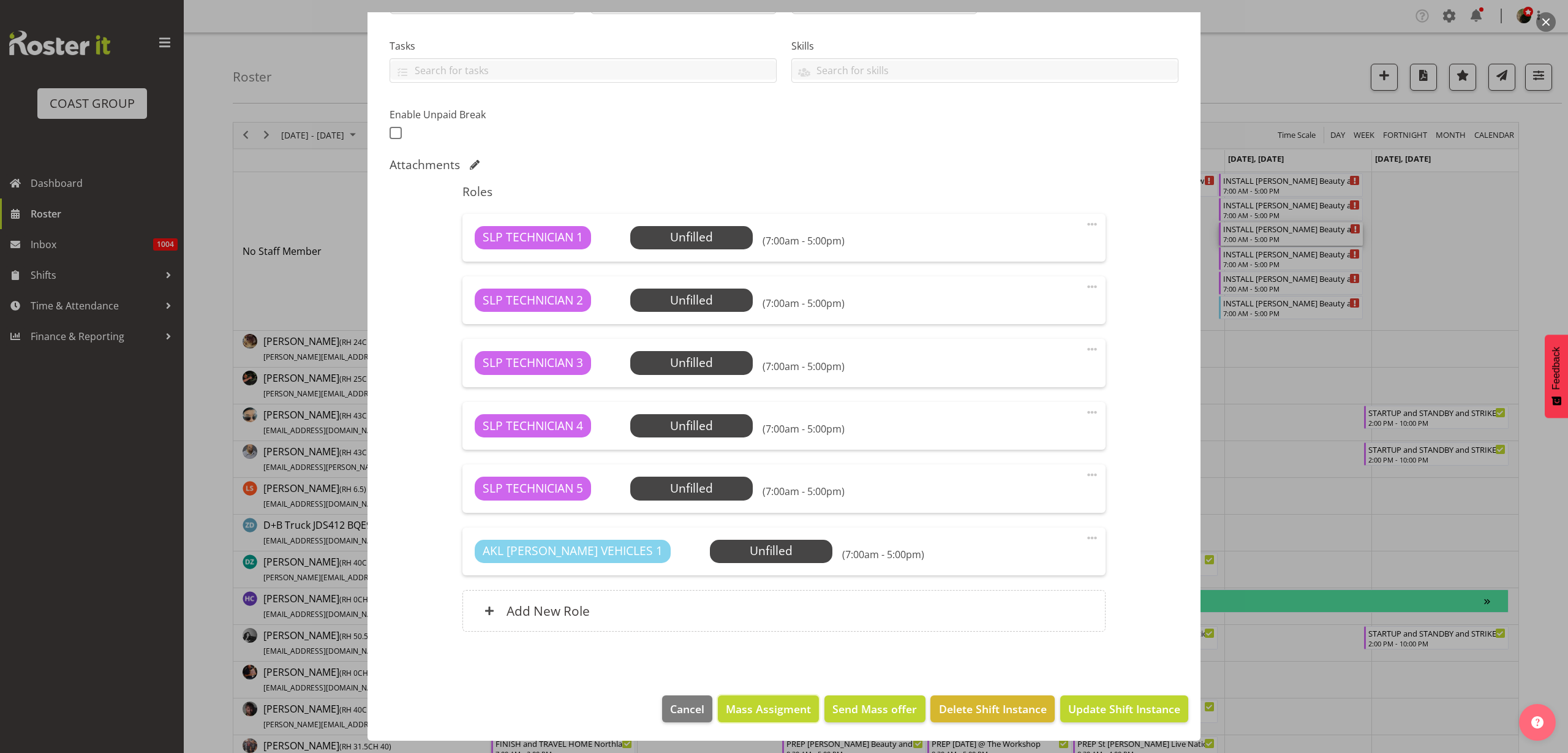
click at [769, 709] on span "Mass Assigment" at bounding box center [769, 709] width 85 height 16
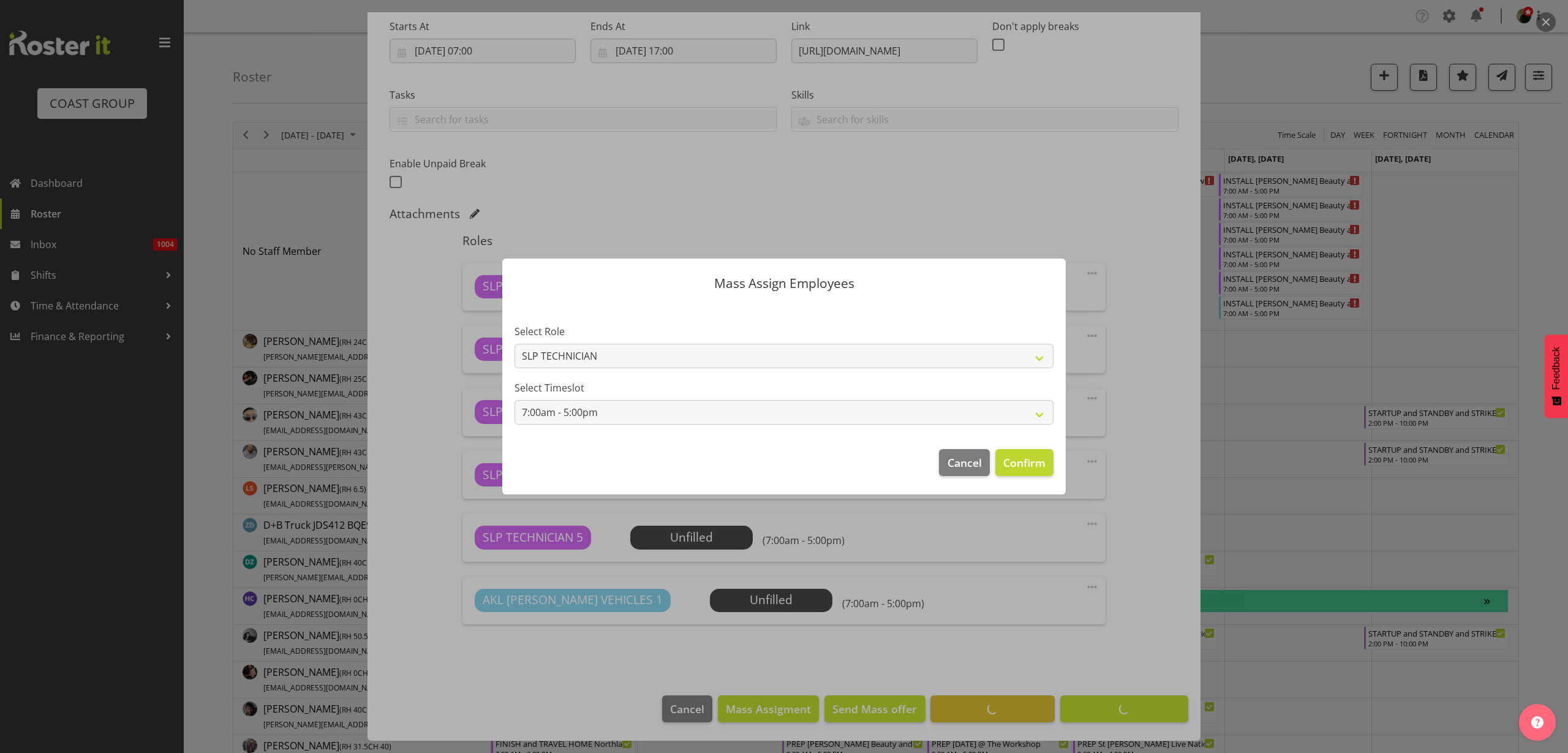
scroll to position [195, 0]
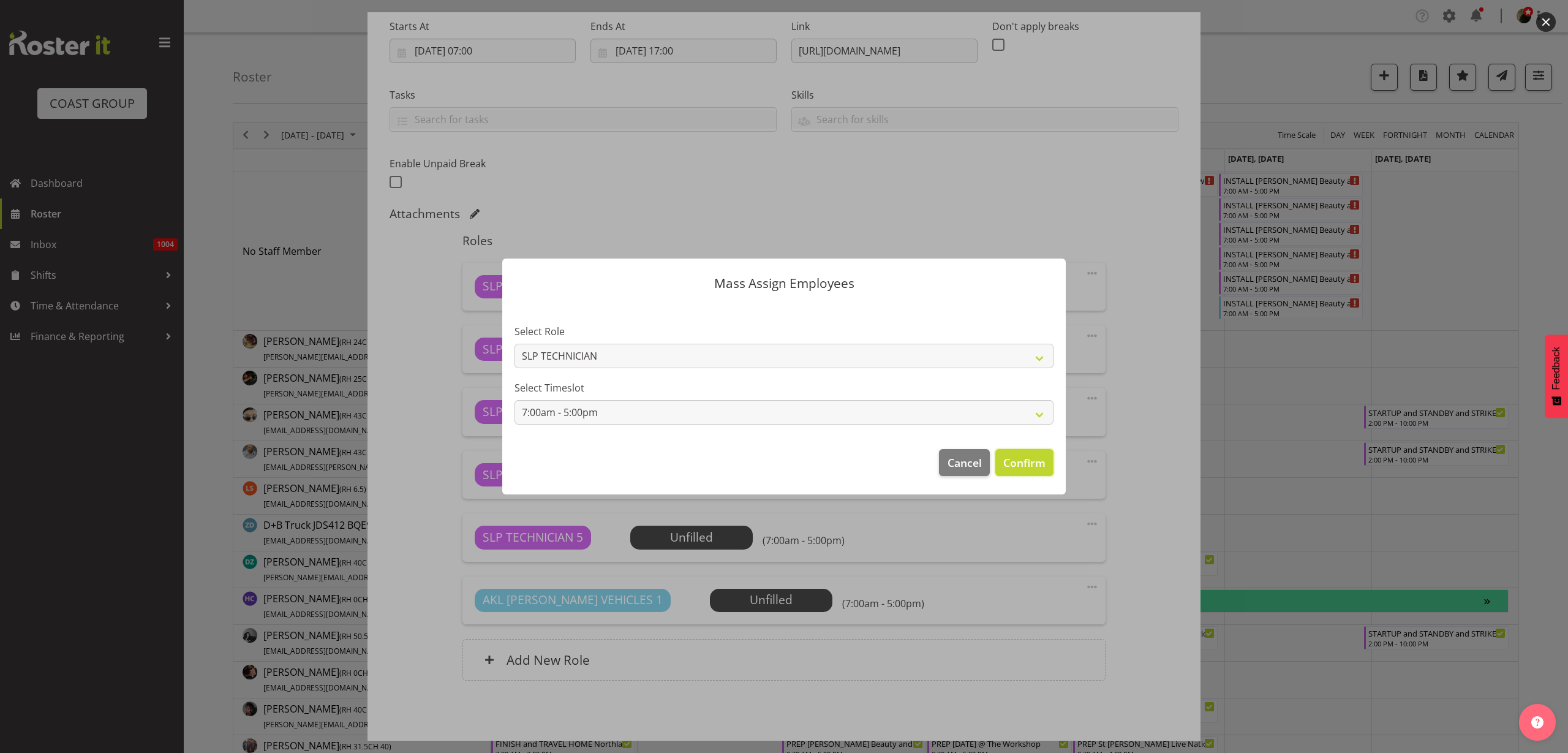
click at [1020, 462] on span "Confirm" at bounding box center [1024, 463] width 42 height 16
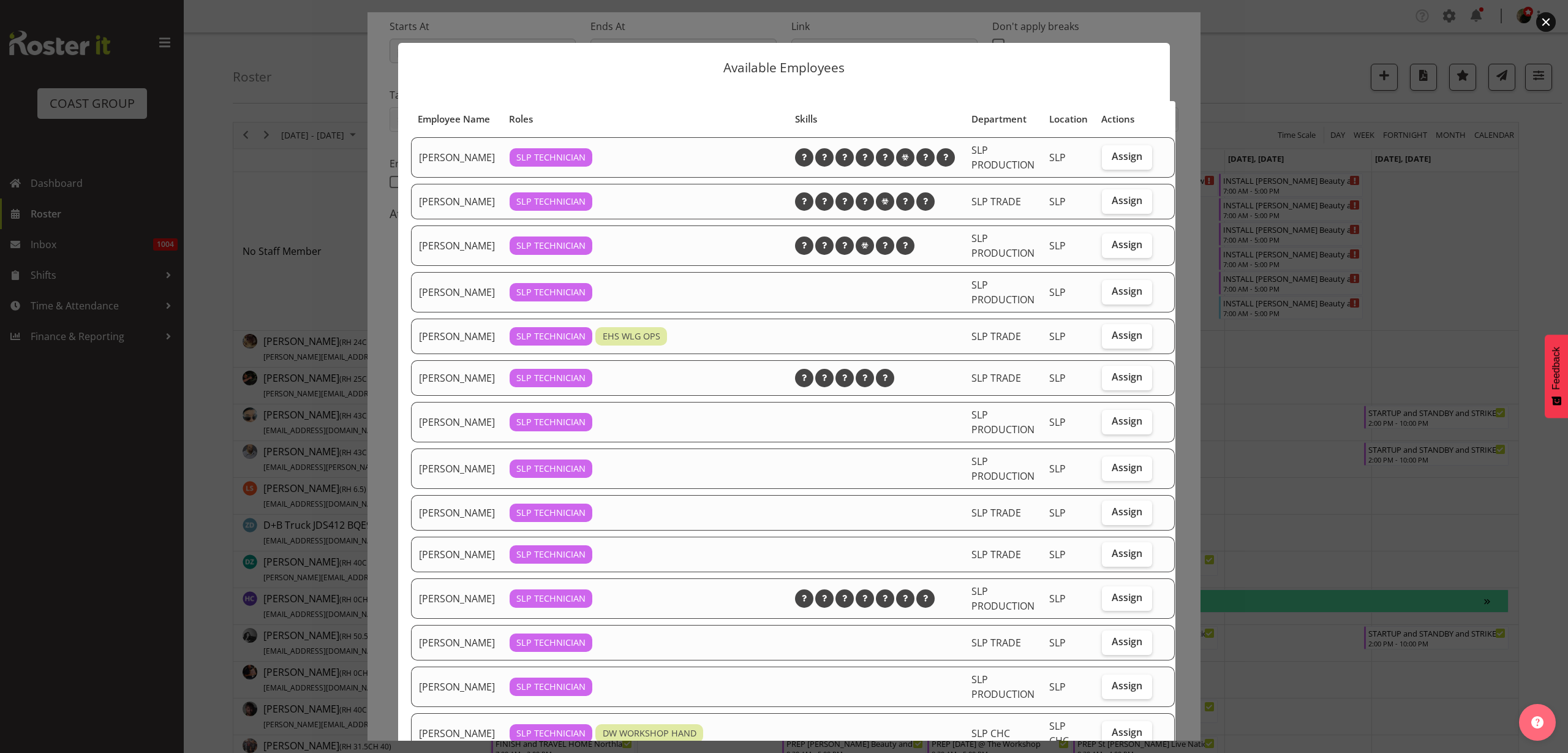
click at [1113, 162] on span "Assign" at bounding box center [1127, 157] width 31 height 13
click at [1110, 160] on input "Assign" at bounding box center [1106, 157] width 8 height 8
checkbox input "true"
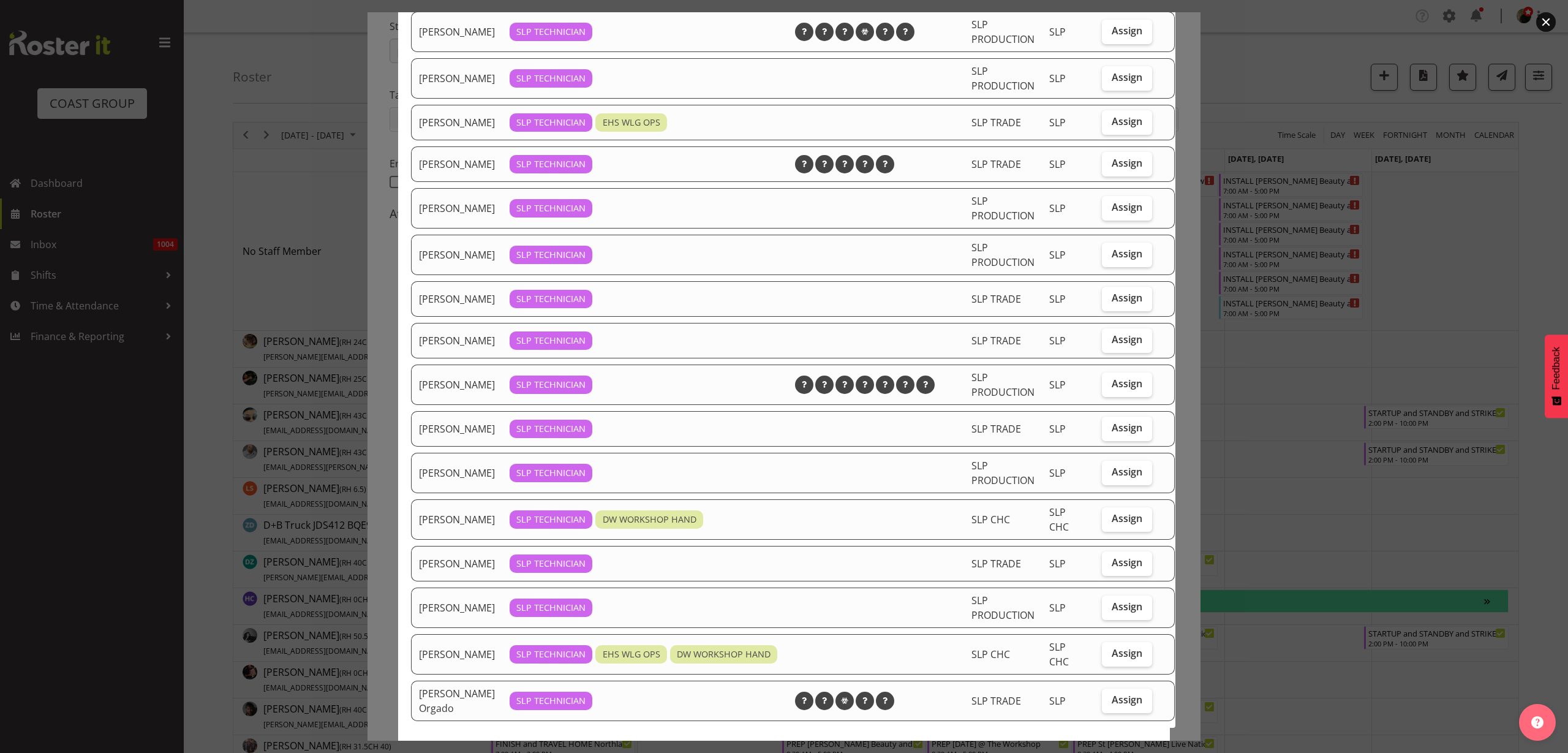
scroll to position [230, 0]
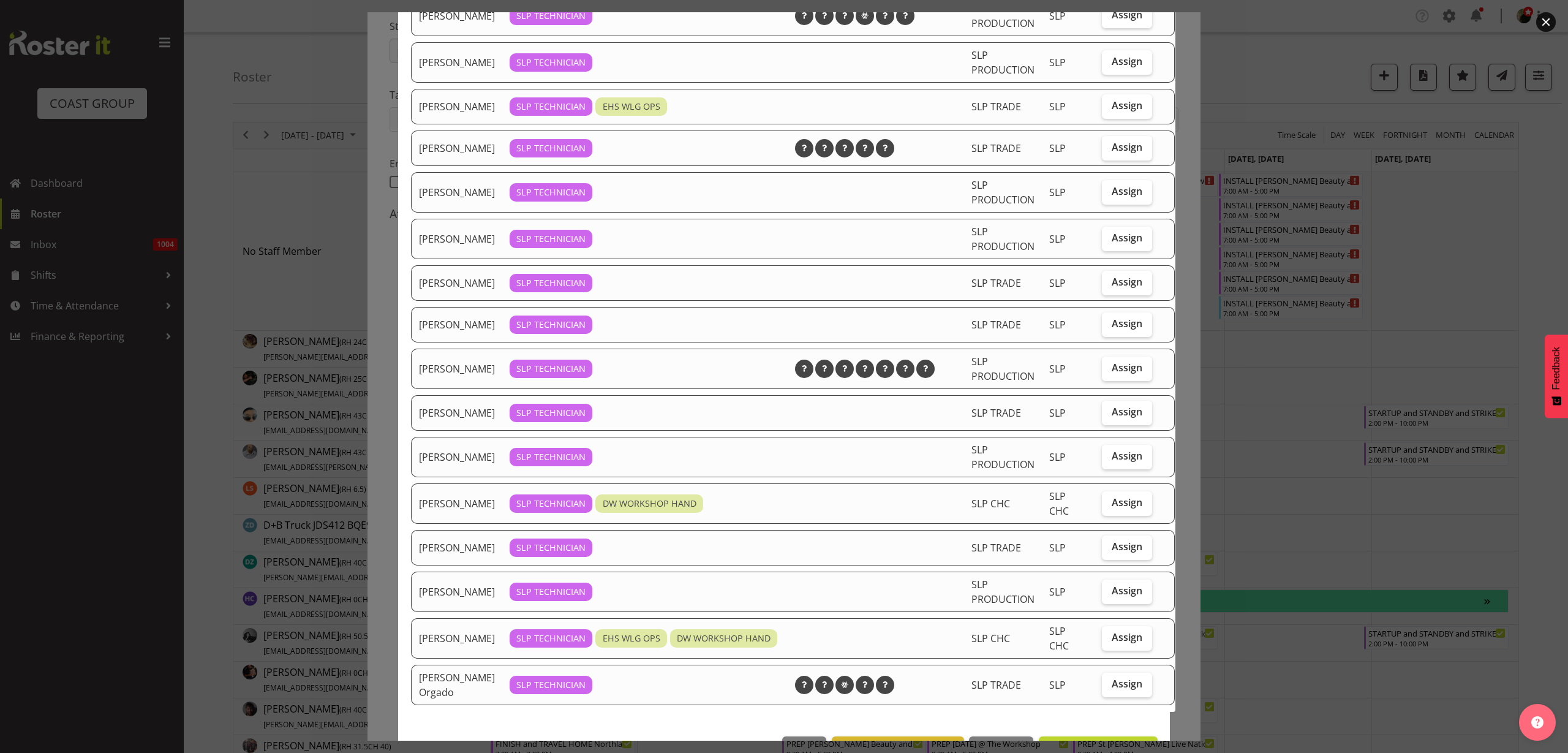
click at [1116, 374] on span "Assign" at bounding box center [1127, 368] width 31 height 13
click at [1110, 372] on input "Assign" at bounding box center [1106, 368] width 8 height 8
checkbox input "true"
click at [1113, 330] on span "Assign" at bounding box center [1127, 324] width 31 height 13
click at [1110, 328] on input "Assign" at bounding box center [1106, 324] width 8 height 8
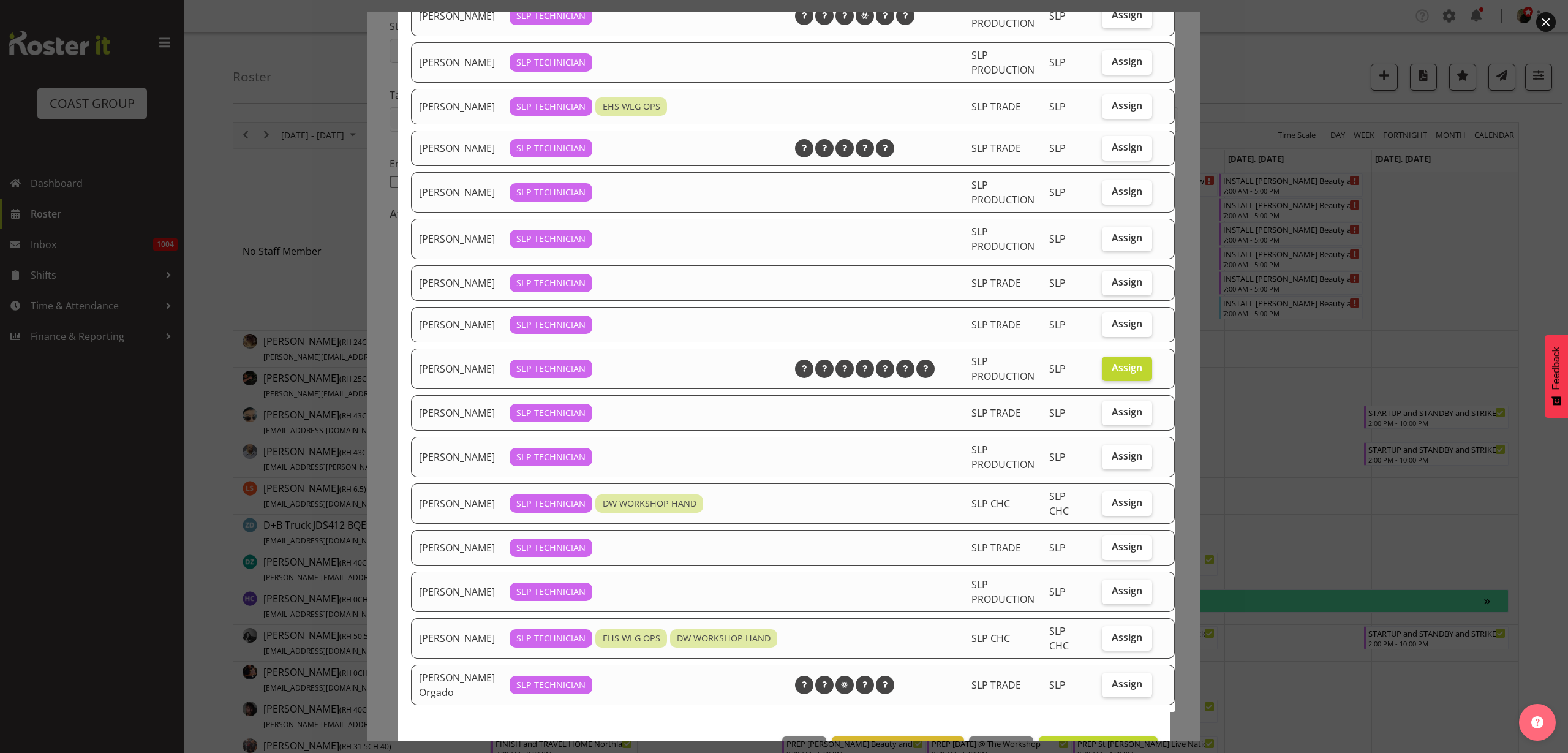
checkbox input "true"
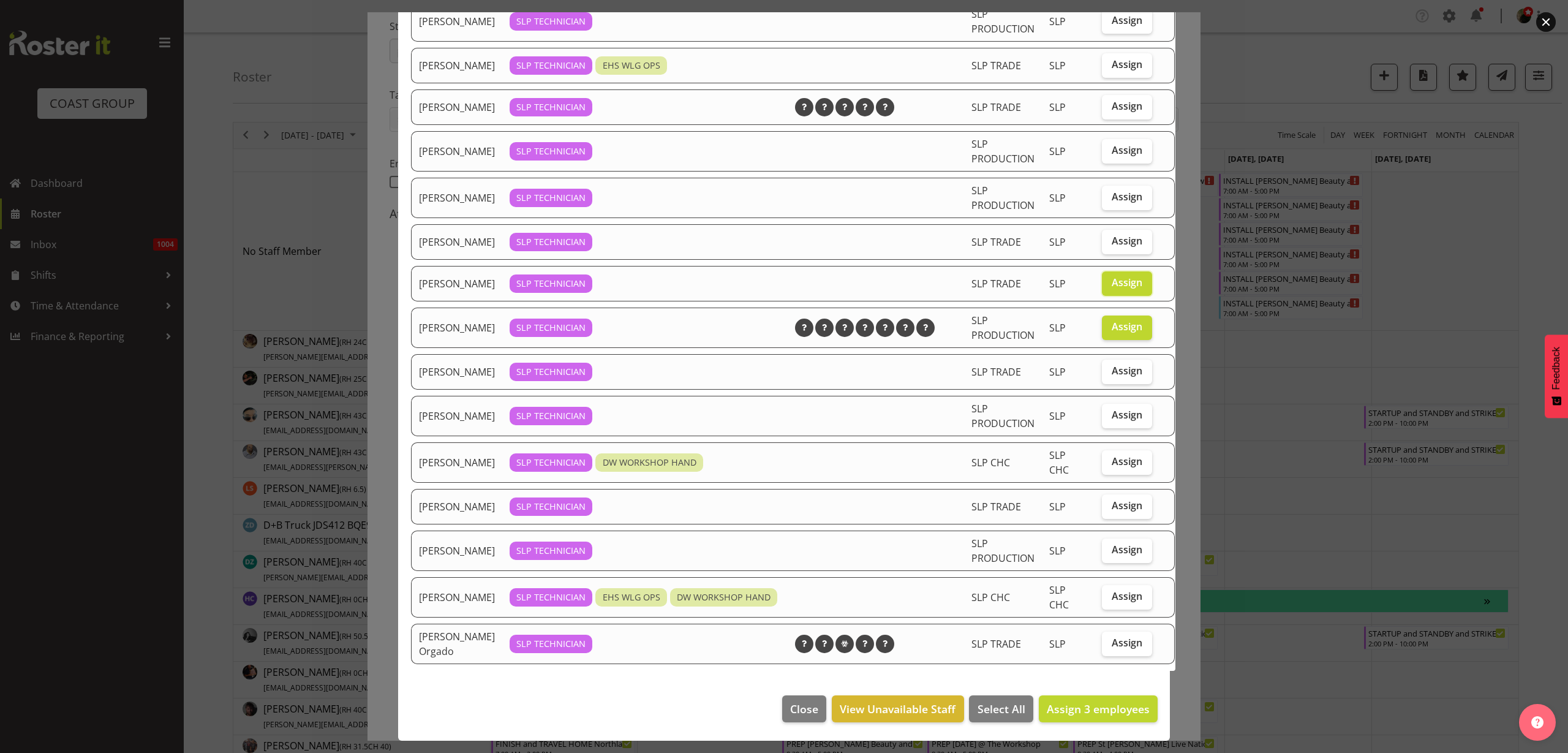
scroll to position [319, 0]
click at [1117, 637] on span "Assign" at bounding box center [1127, 643] width 31 height 13
click at [1110, 639] on input "Assign" at bounding box center [1106, 643] width 8 height 8
checkbox input "true"
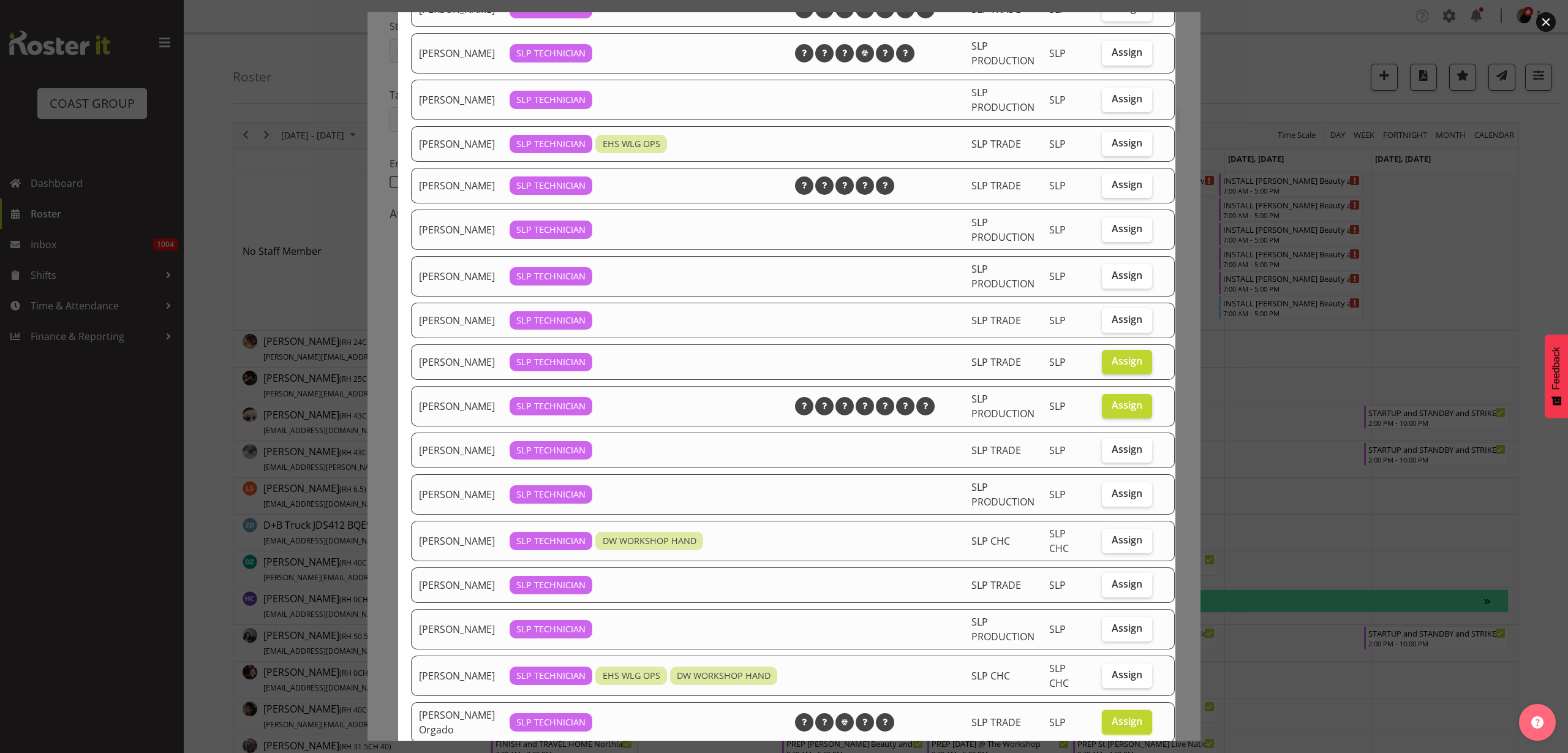
scroll to position [166, 0]
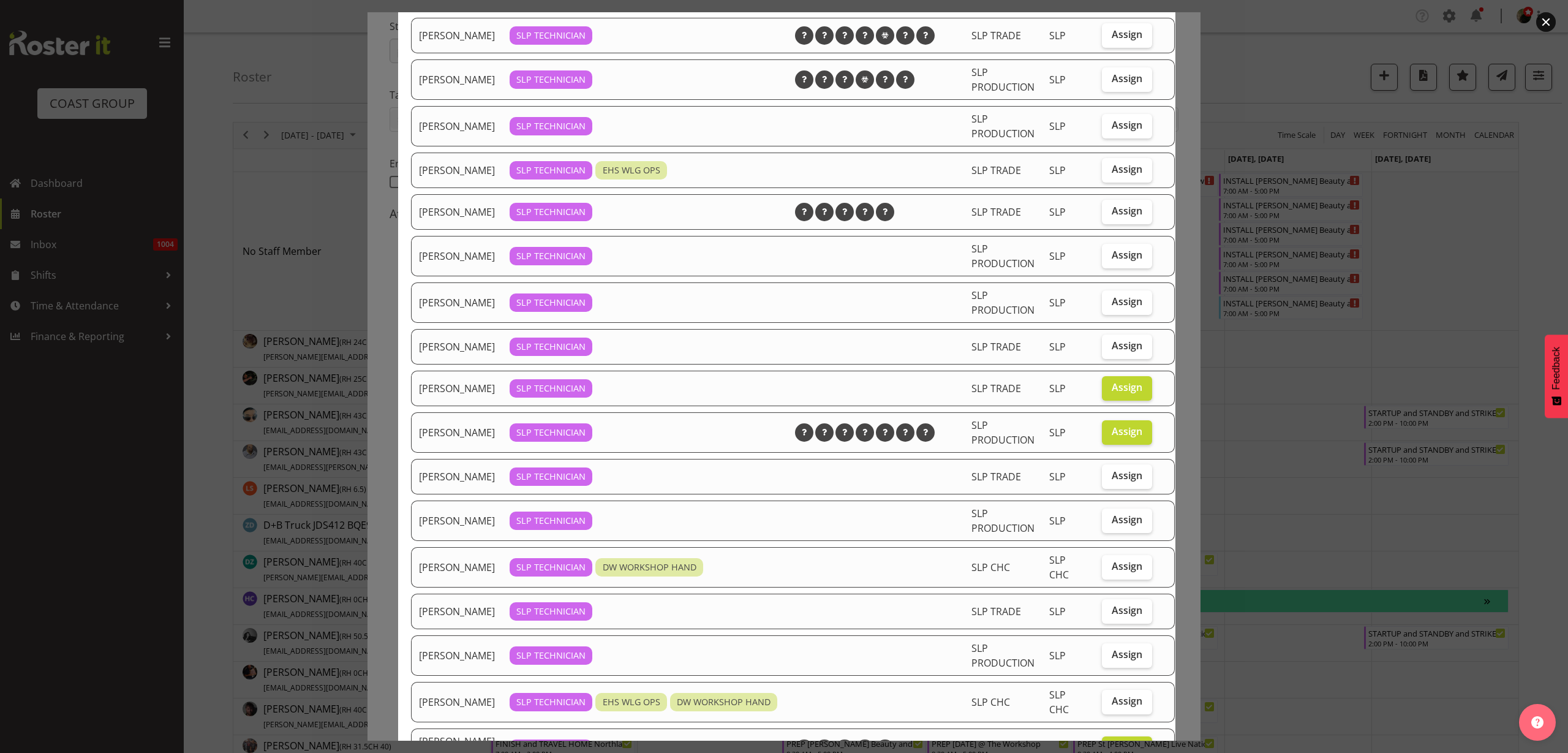
click at [1119, 175] on span "Assign" at bounding box center [1127, 169] width 31 height 13
click at [1110, 173] on input "Assign" at bounding box center [1106, 169] width 8 height 8
checkbox input "true"
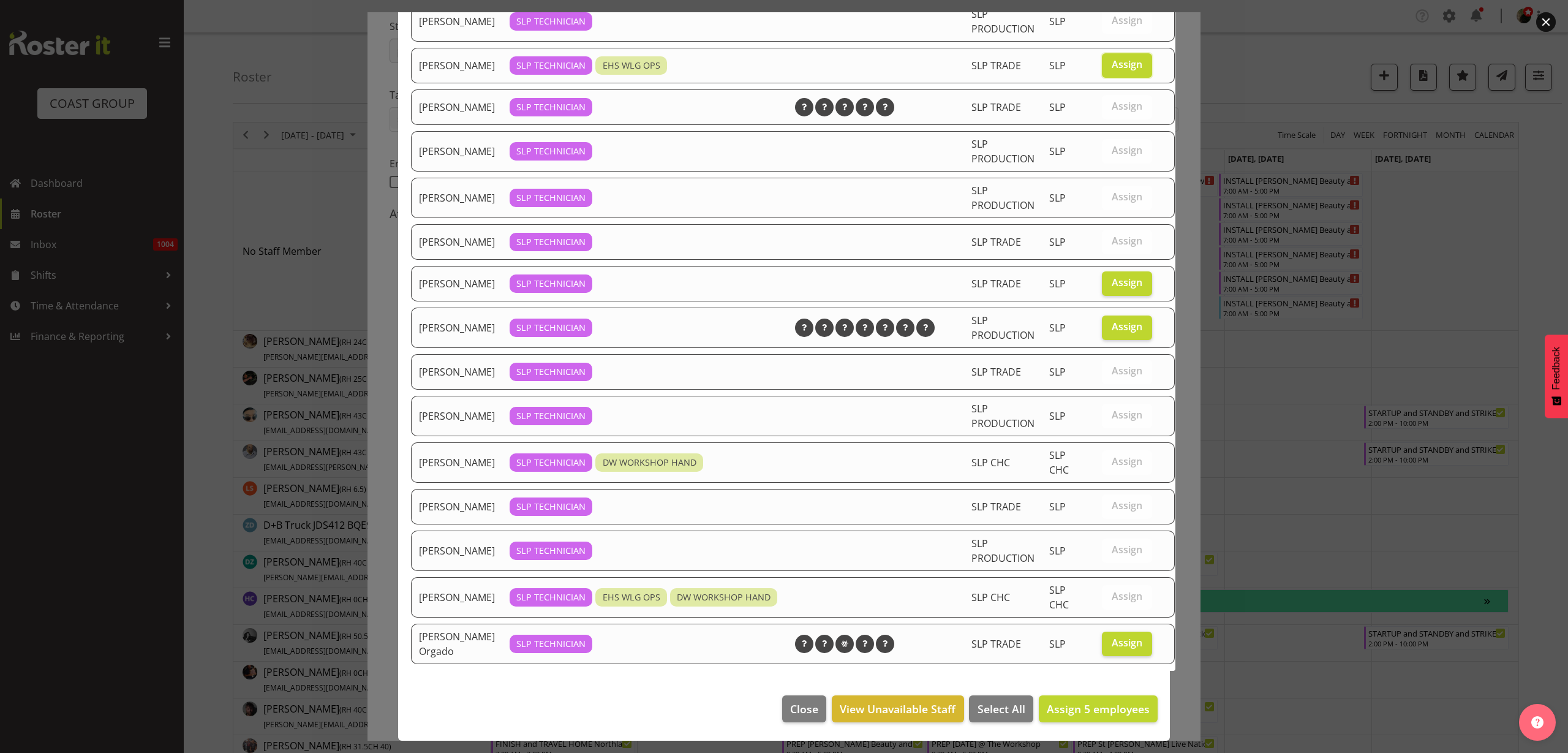
scroll to position [319, 0]
click at [1114, 710] on span "Assign 5 employees" at bounding box center [1099, 709] width 103 height 14
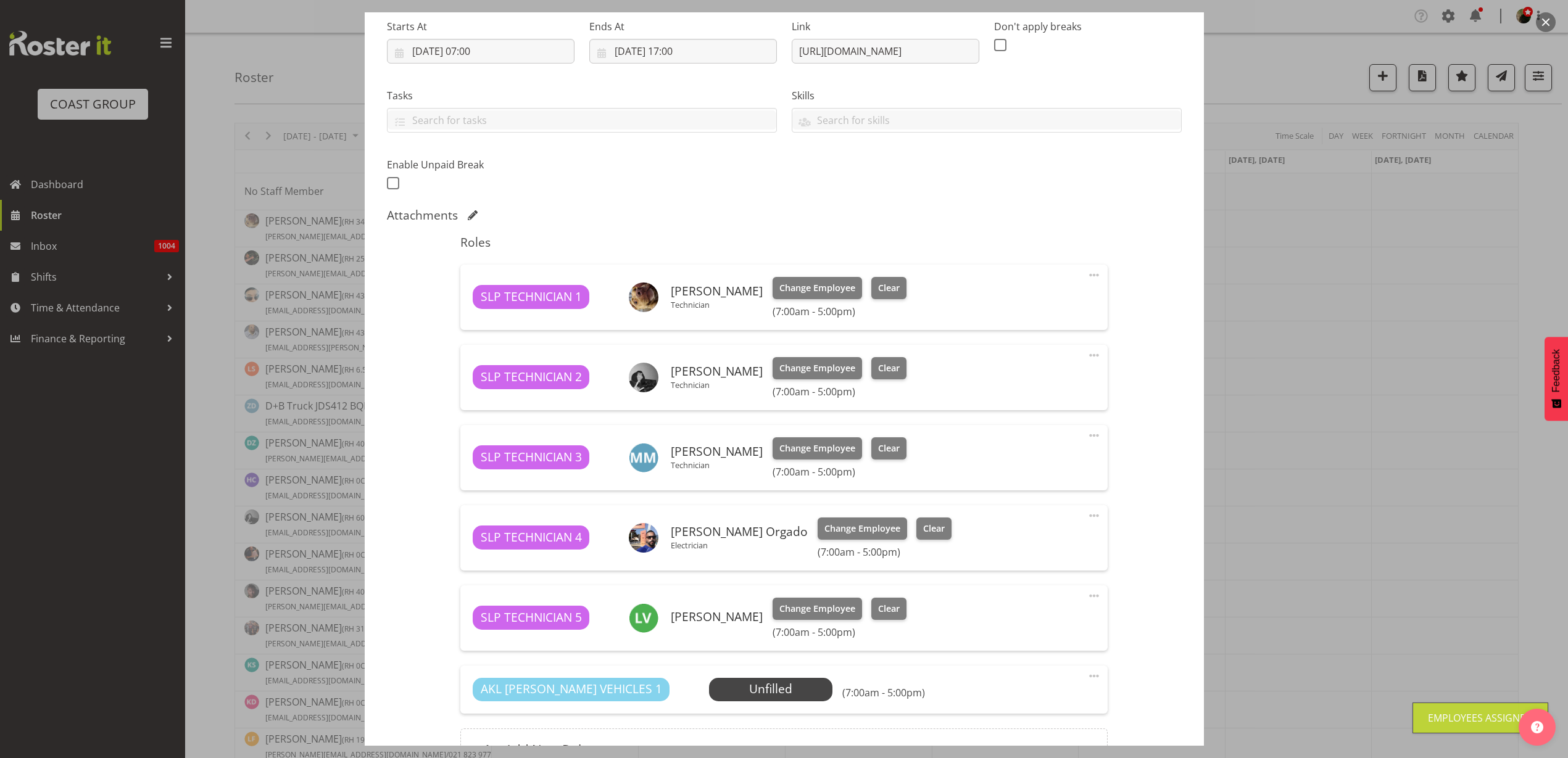
click at [0, 0] on span "Select Employee" at bounding box center [0, 0] width 0 height 0
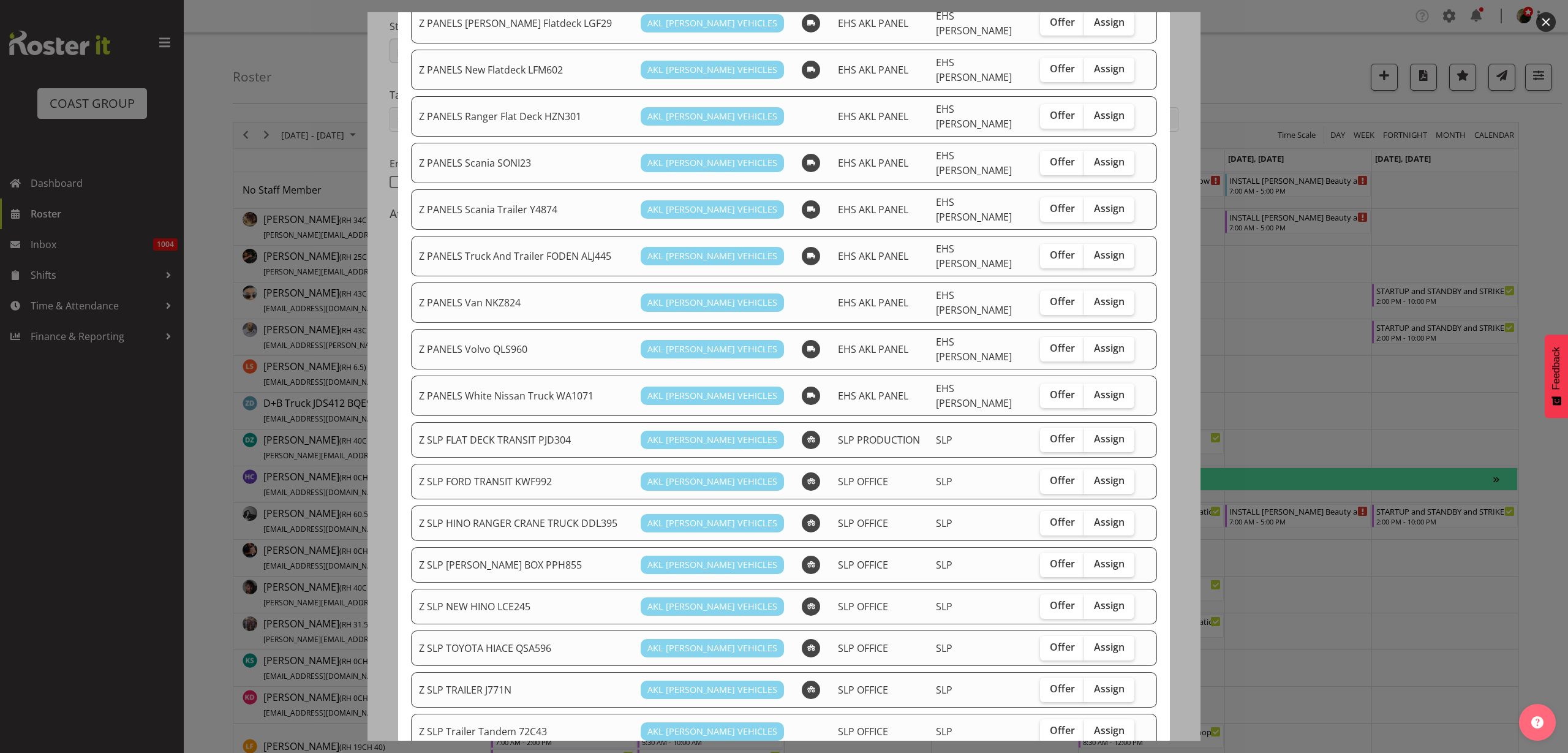
scroll to position [843, 0]
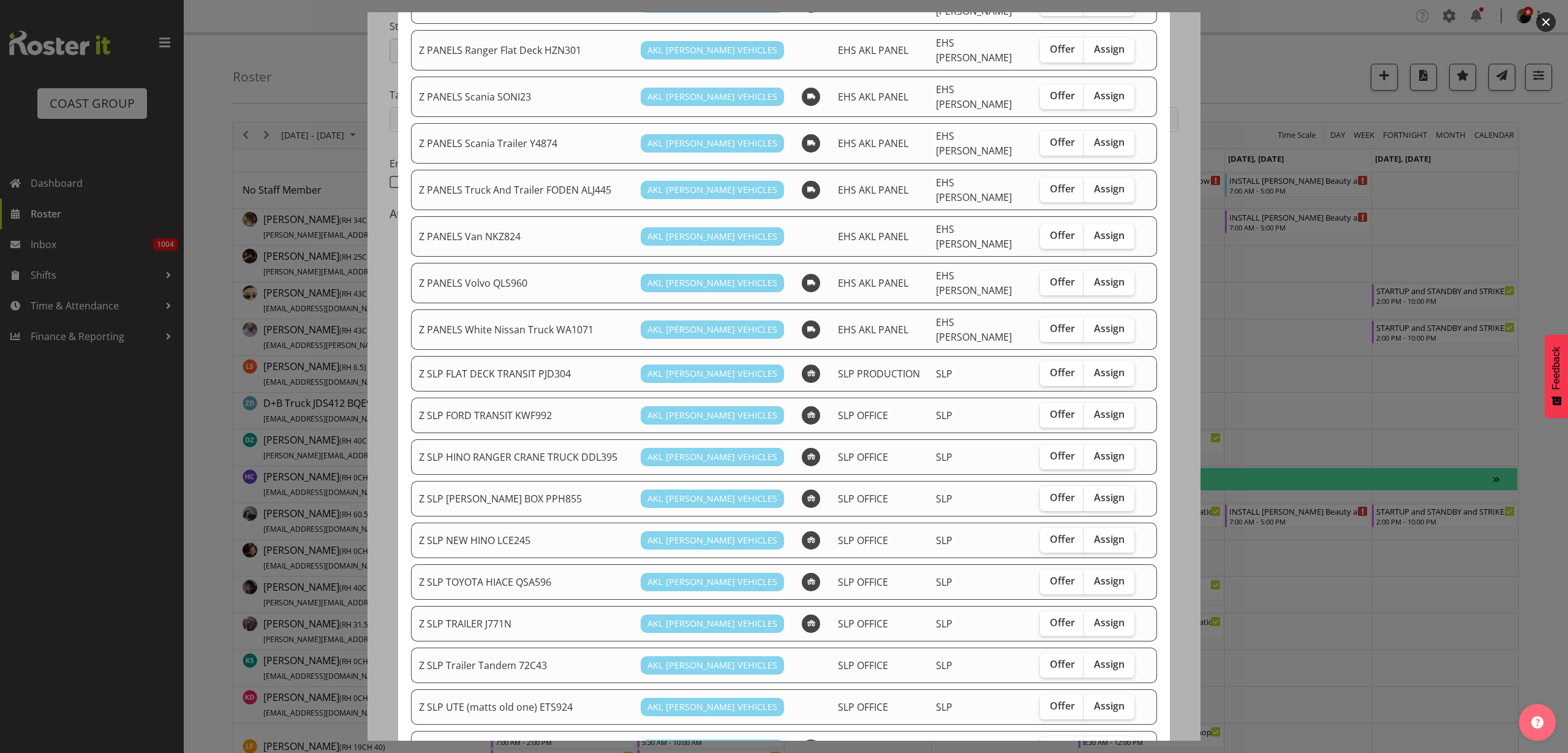
click at [1111, 533] on span "Assign" at bounding box center [1109, 539] width 31 height 13
click at [1092, 536] on input "Assign" at bounding box center [1088, 539] width 8 height 8
checkbox input "true"
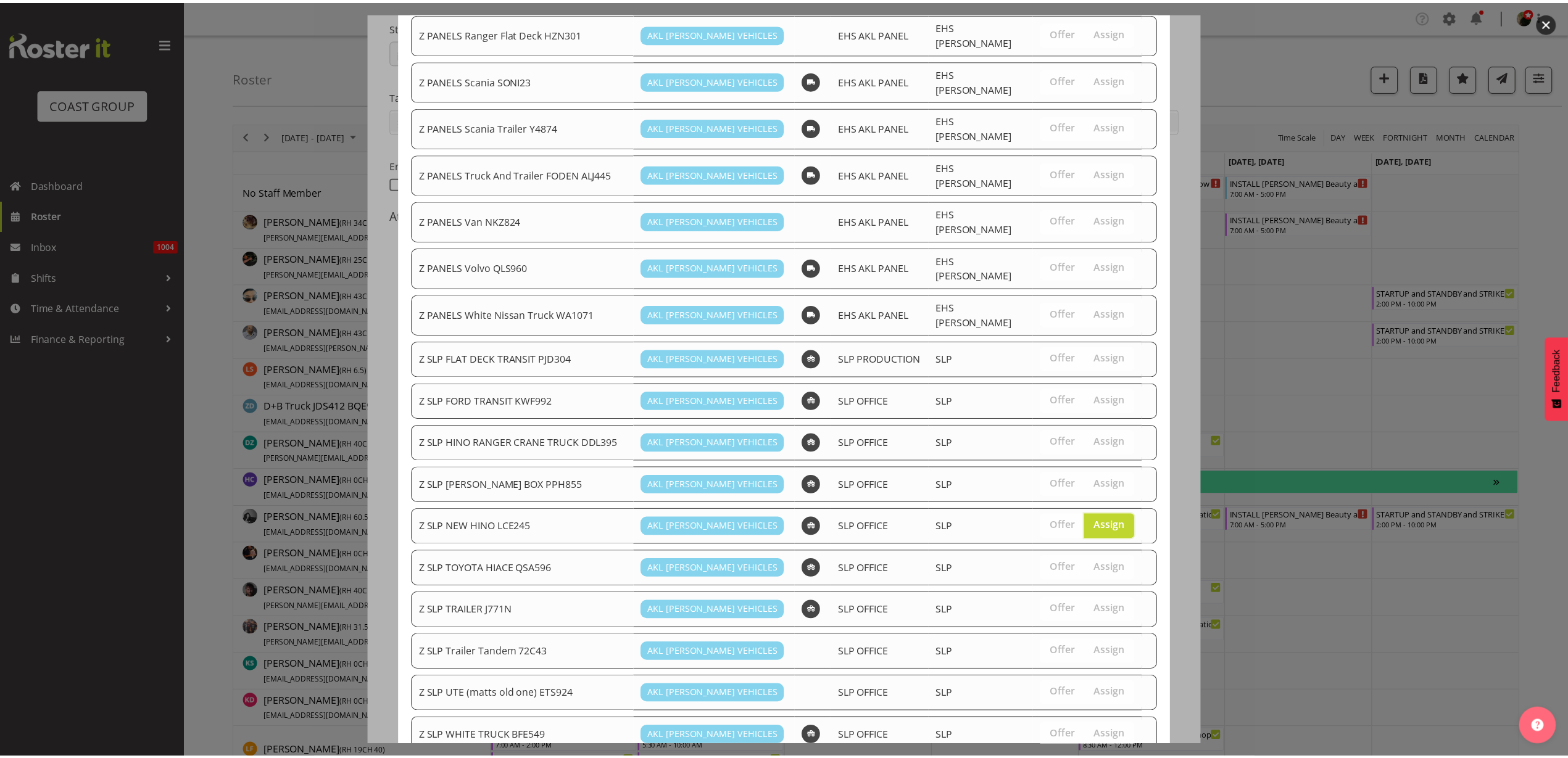
scroll to position [878, 0]
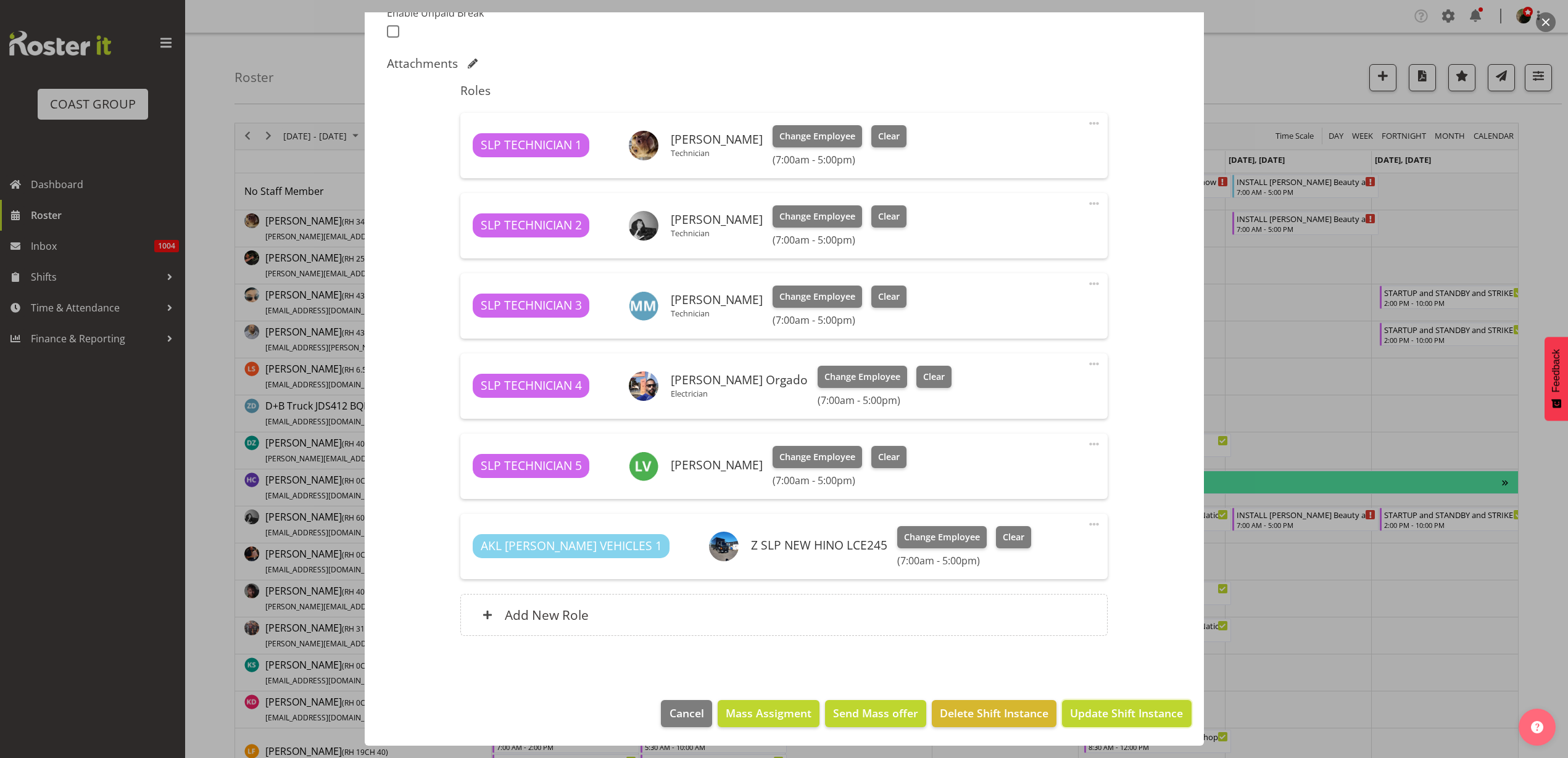
click at [1117, 711] on span "Update Shift Instance" at bounding box center [1126, 713] width 113 height 16
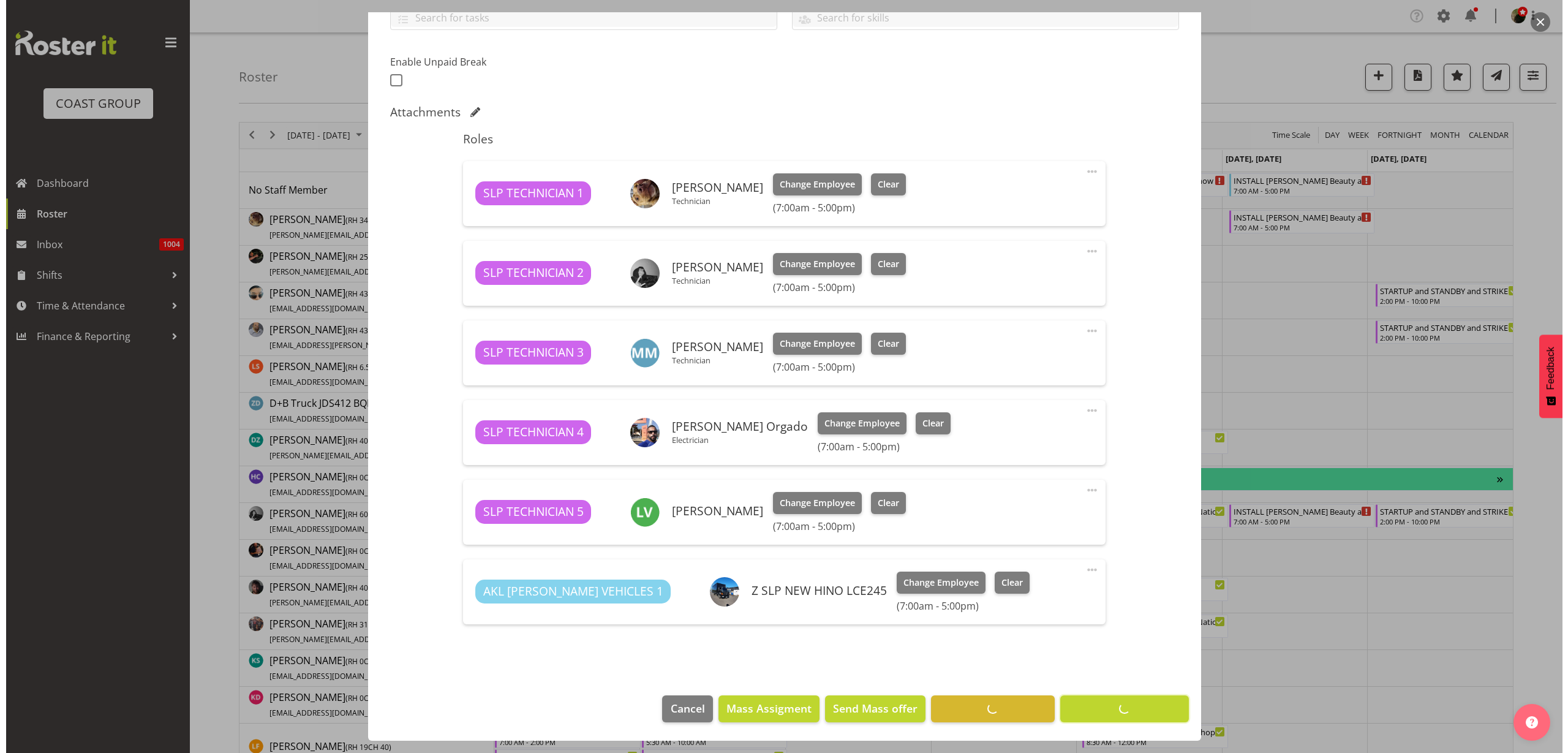
scroll to position [297, 0]
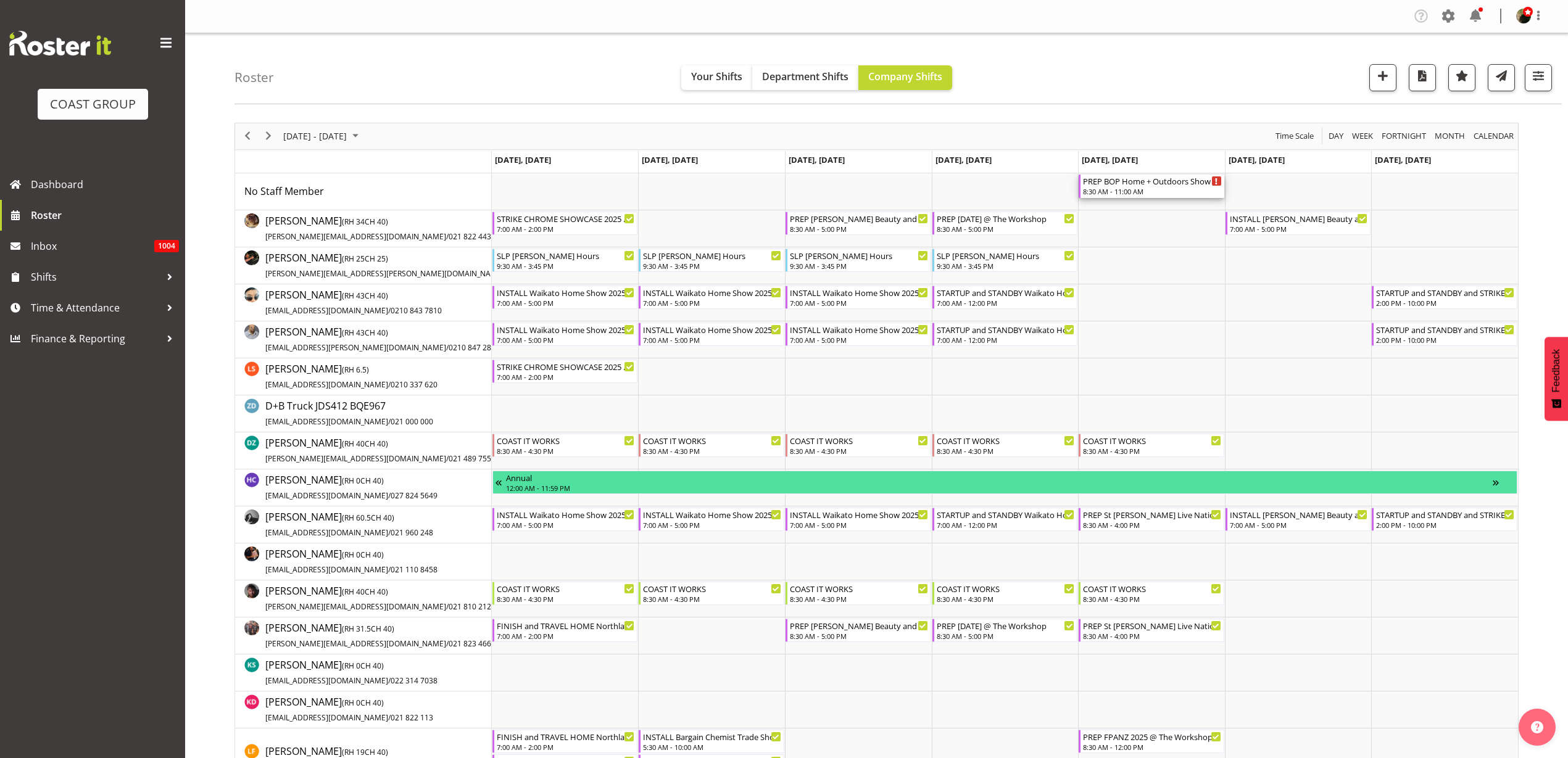
click at [1154, 185] on div "PREP BOP Home + Outdoors Show 25 @ The Workshop" at bounding box center [1152, 181] width 139 height 13
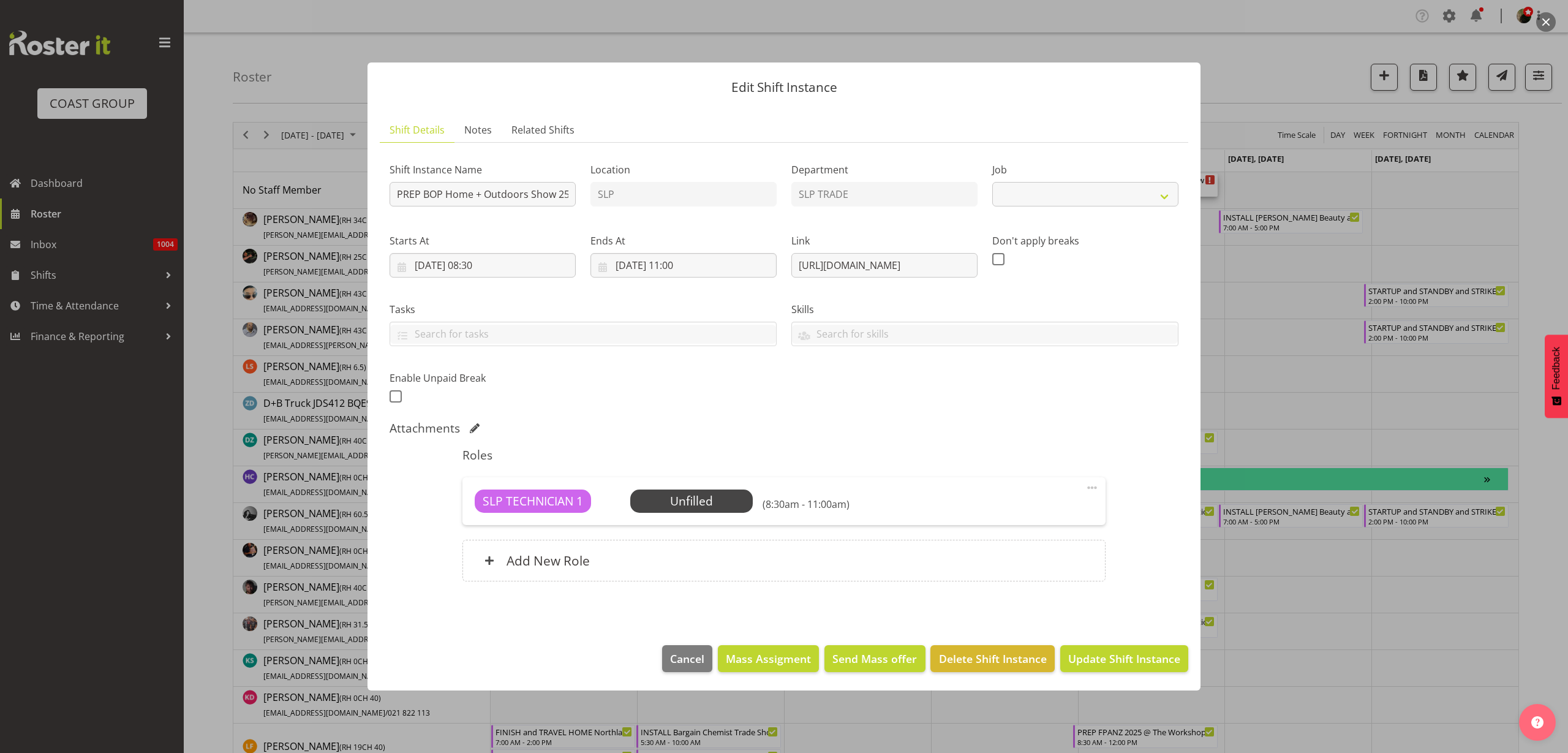
select select "10586"
click at [0, 0] on span "Select Employee" at bounding box center [0, 0] width 0 height 0
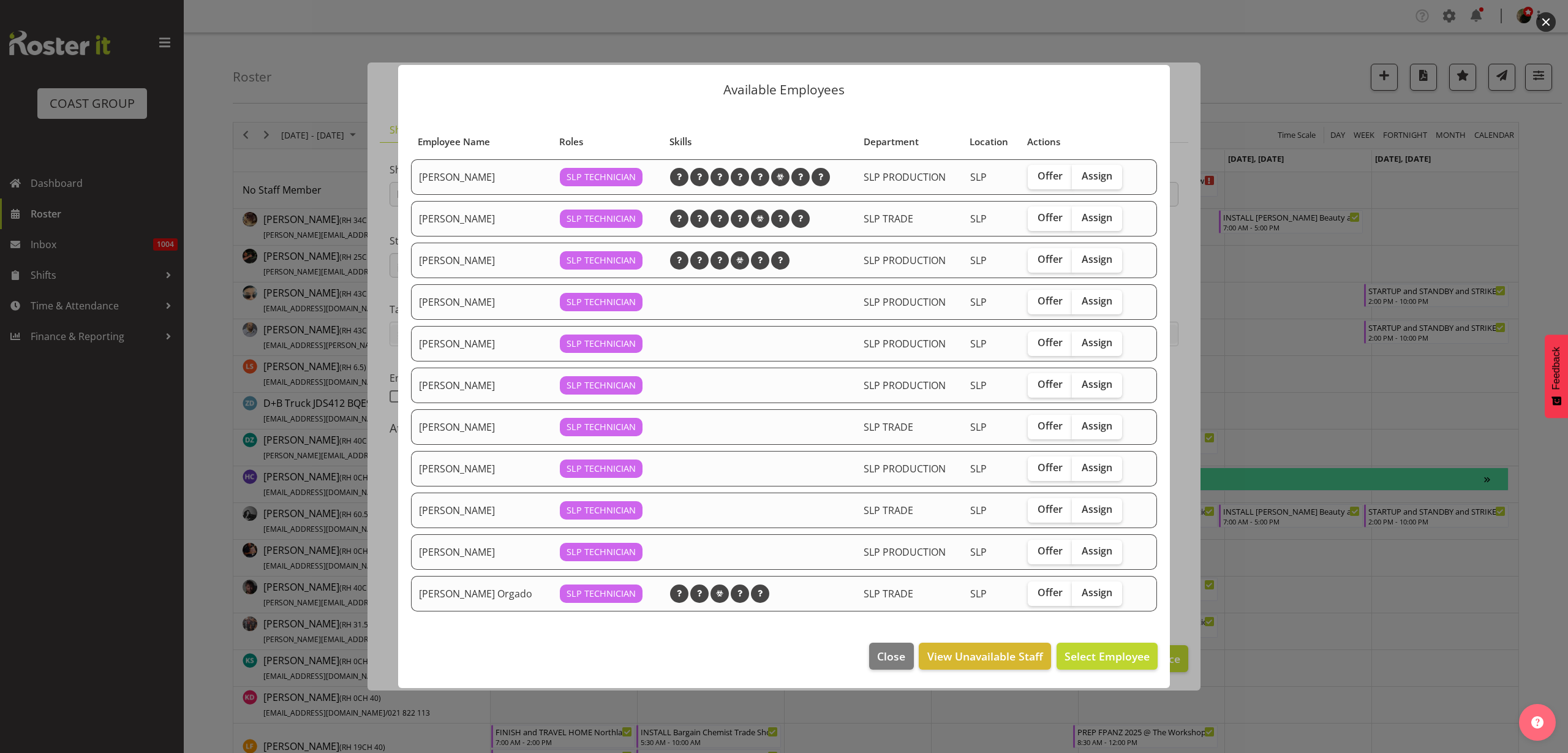
click at [1109, 177] on span "Assign" at bounding box center [1097, 176] width 31 height 13
click at [1080, 177] on input "Assign" at bounding box center [1076, 176] width 8 height 8
checkbox input "true"
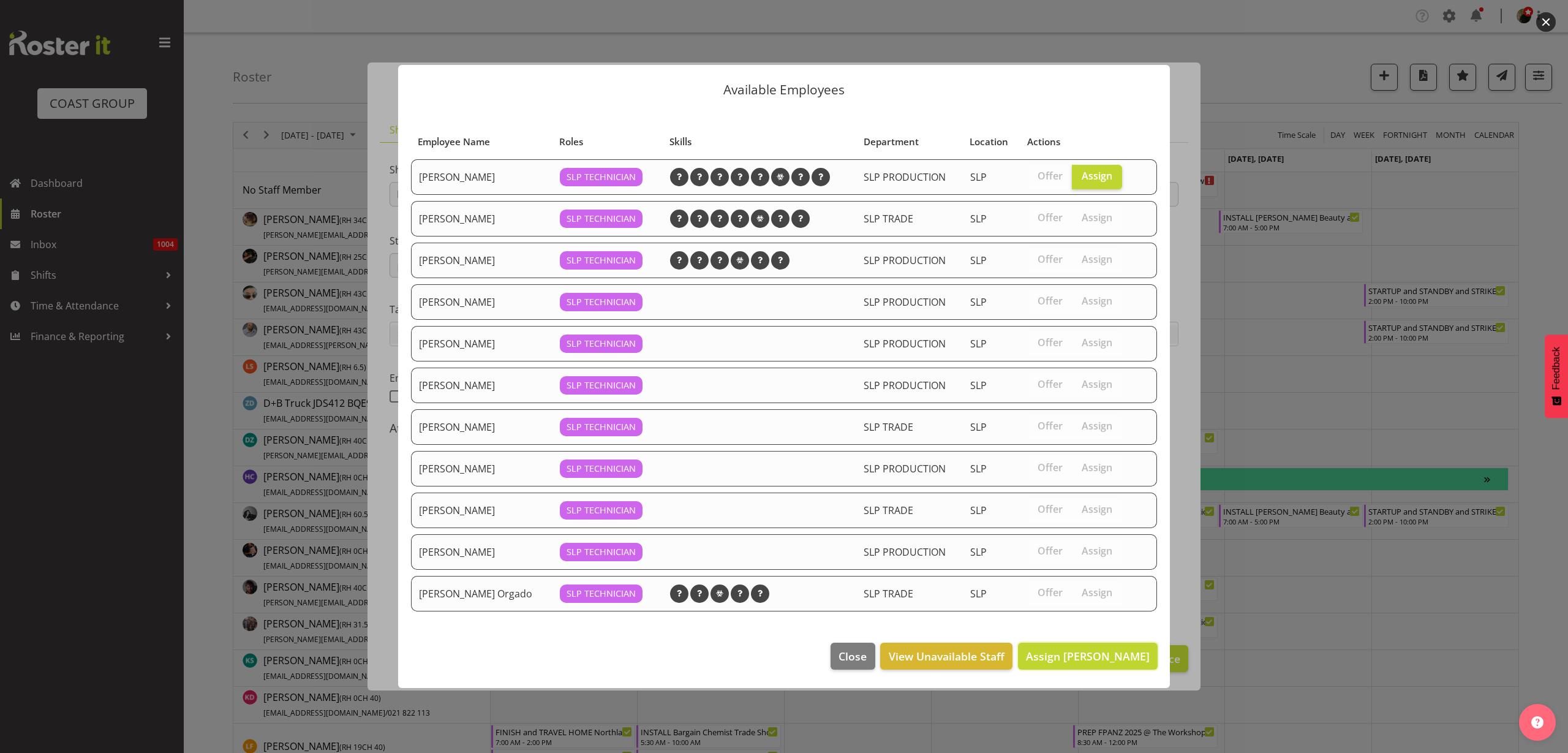
click at [1092, 657] on span "Assign Aaron Grant" at bounding box center [1087, 656] width 124 height 14
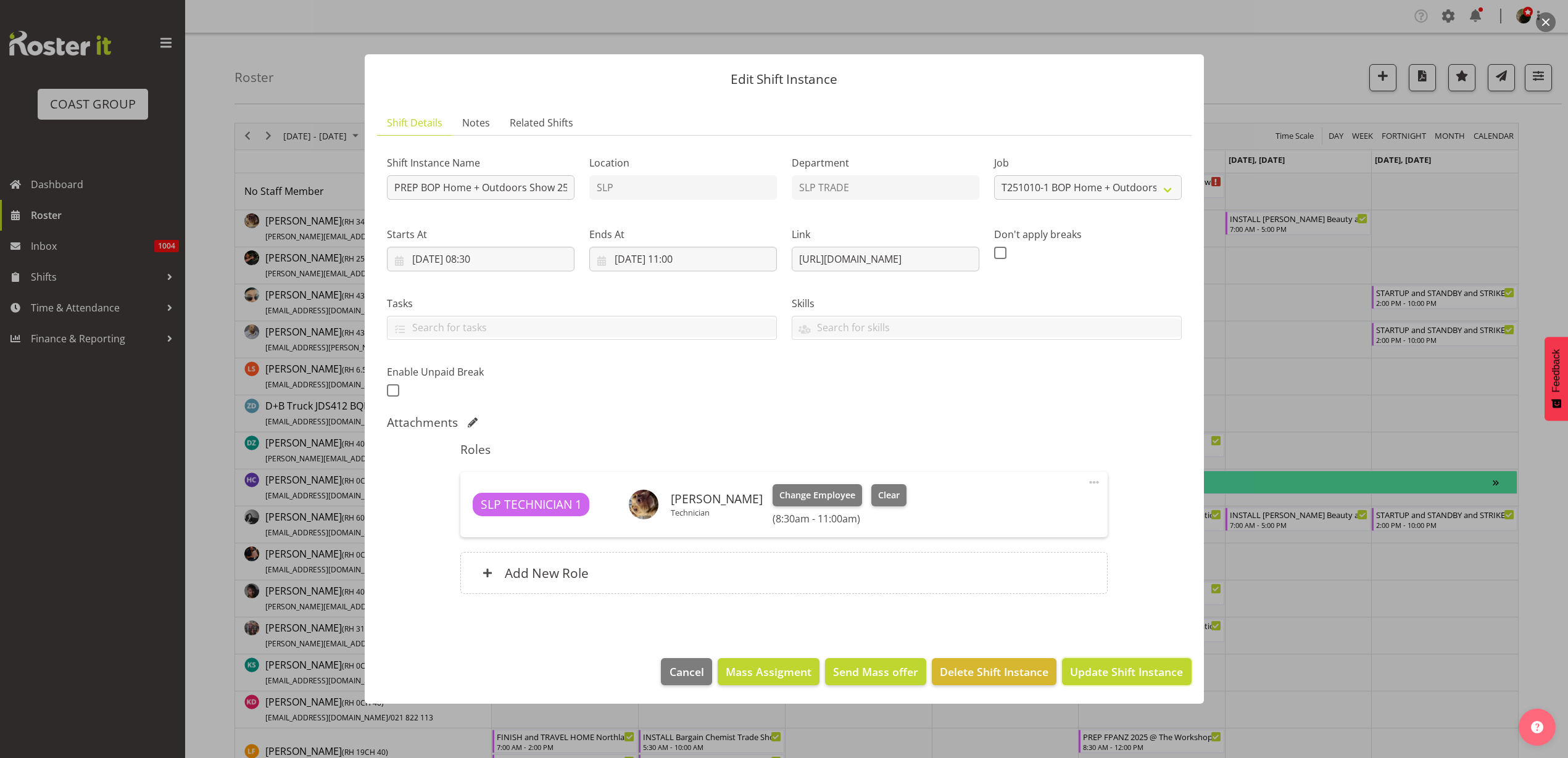
click at [1158, 667] on span "Update Shift Instance" at bounding box center [1126, 671] width 113 height 16
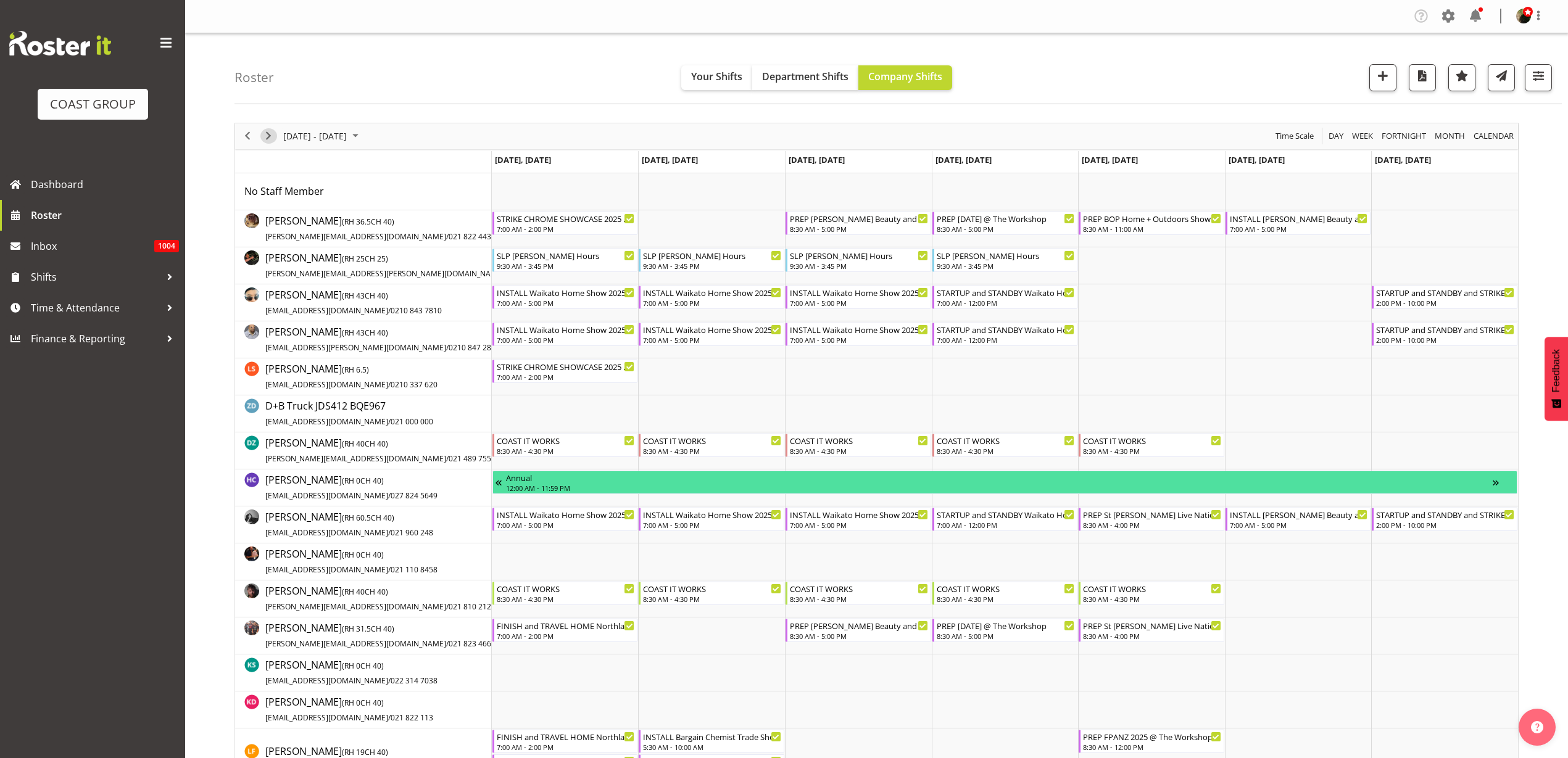
click at [269, 137] on span "Next" at bounding box center [268, 136] width 15 height 15
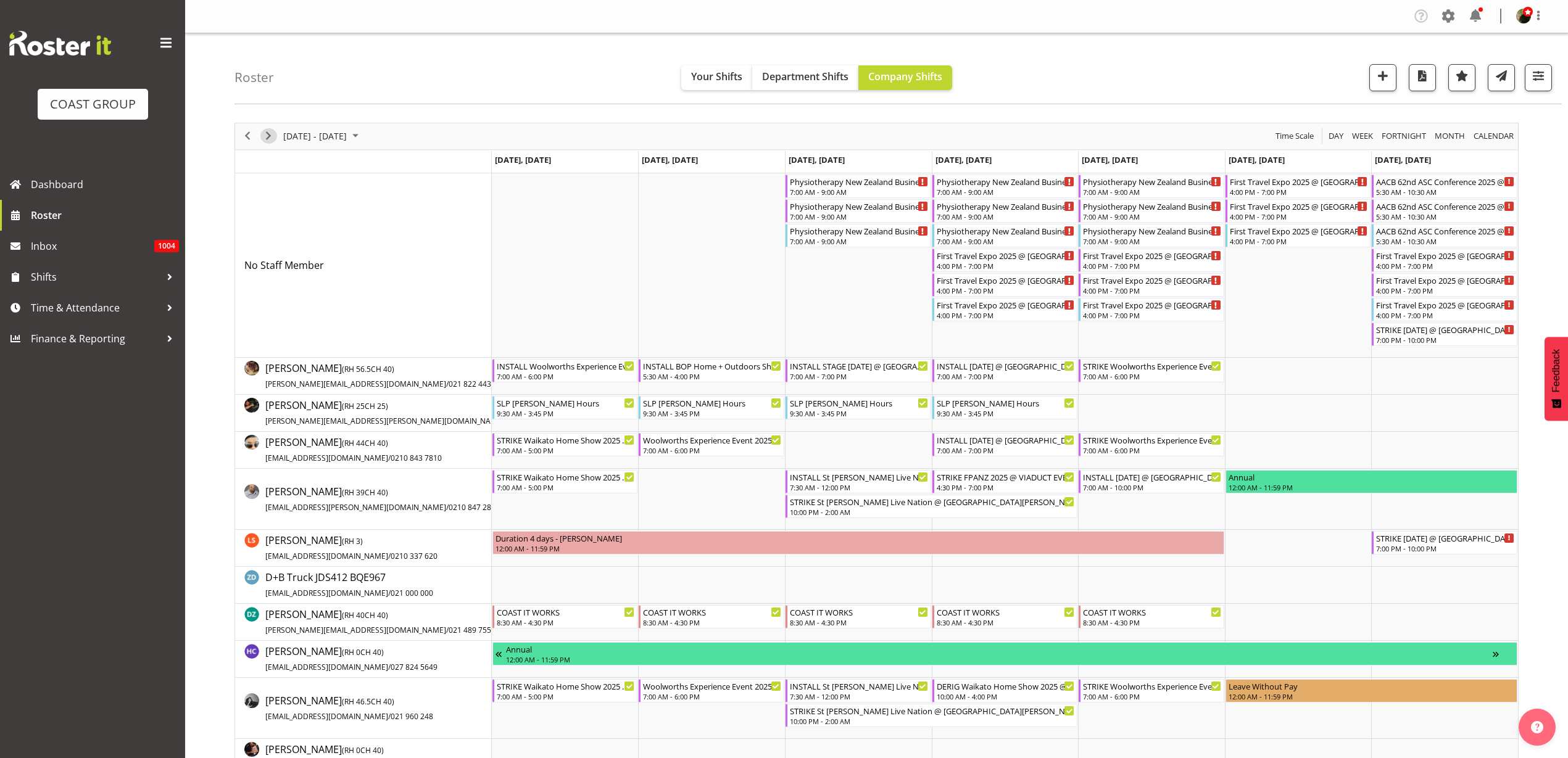
click at [268, 137] on span "Next" at bounding box center [268, 136] width 15 height 15
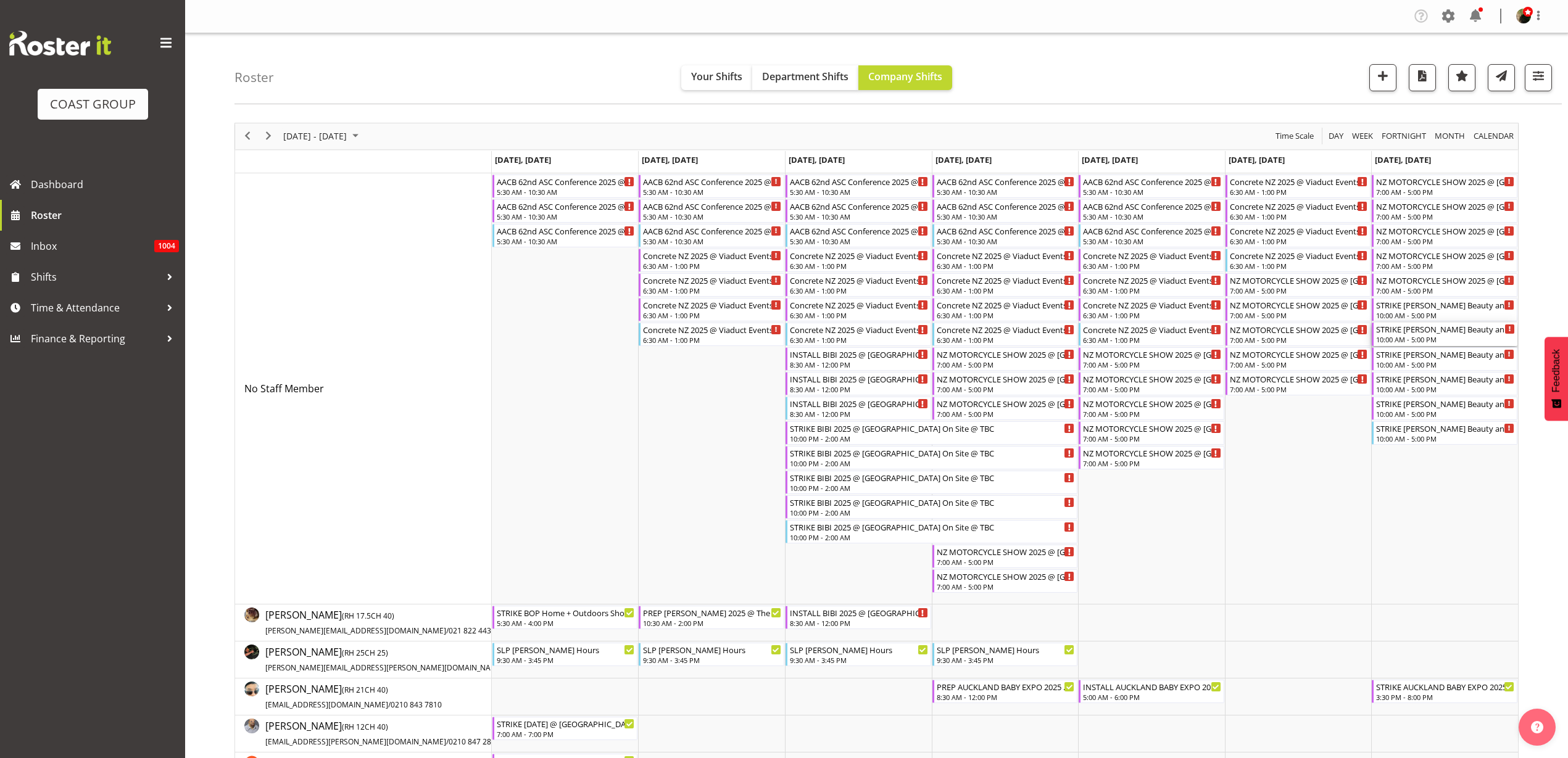
click at [1468, 335] on div "10:00 AM - 5:00 PM" at bounding box center [1445, 340] width 139 height 10
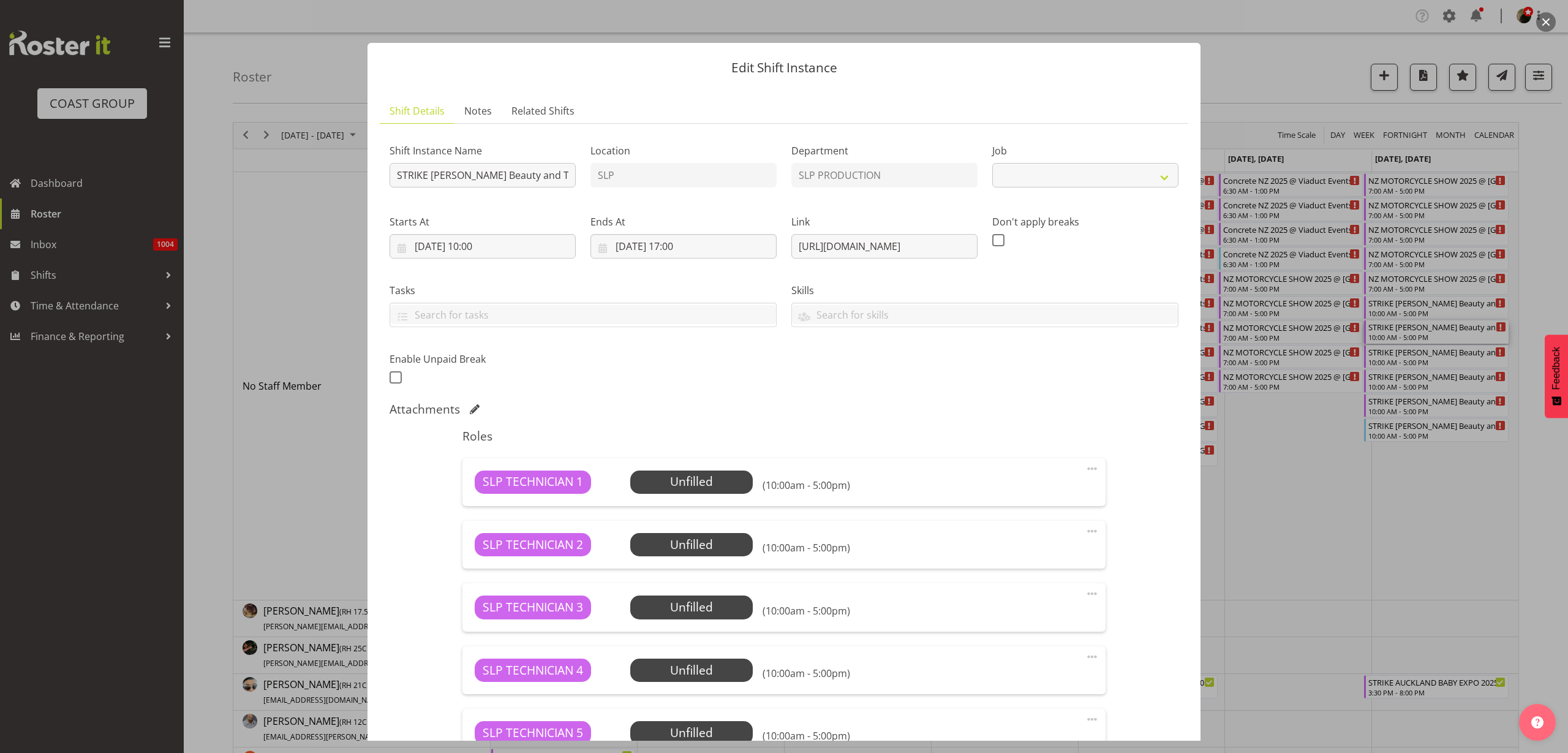
select select "10675"
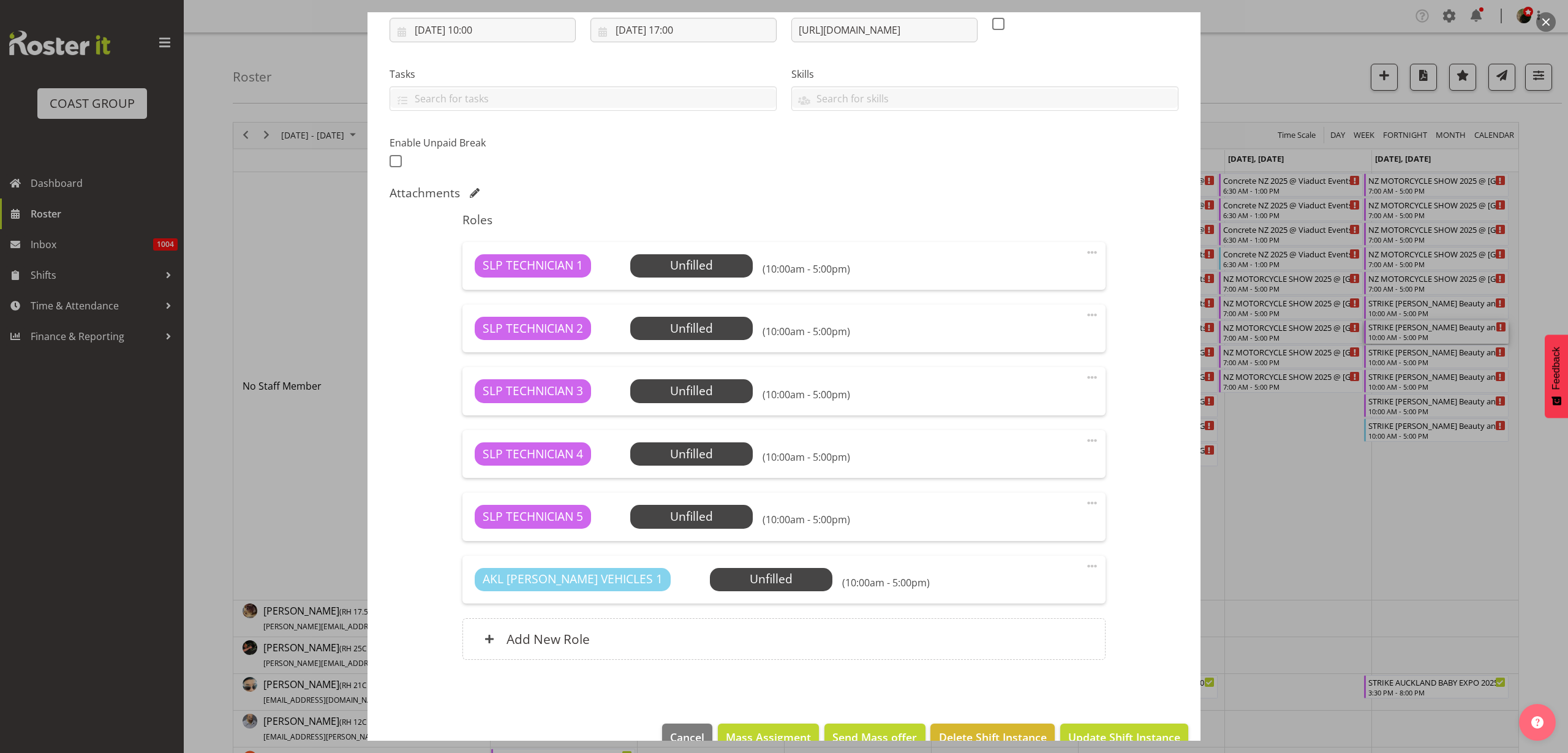
scroll to position [245, 0]
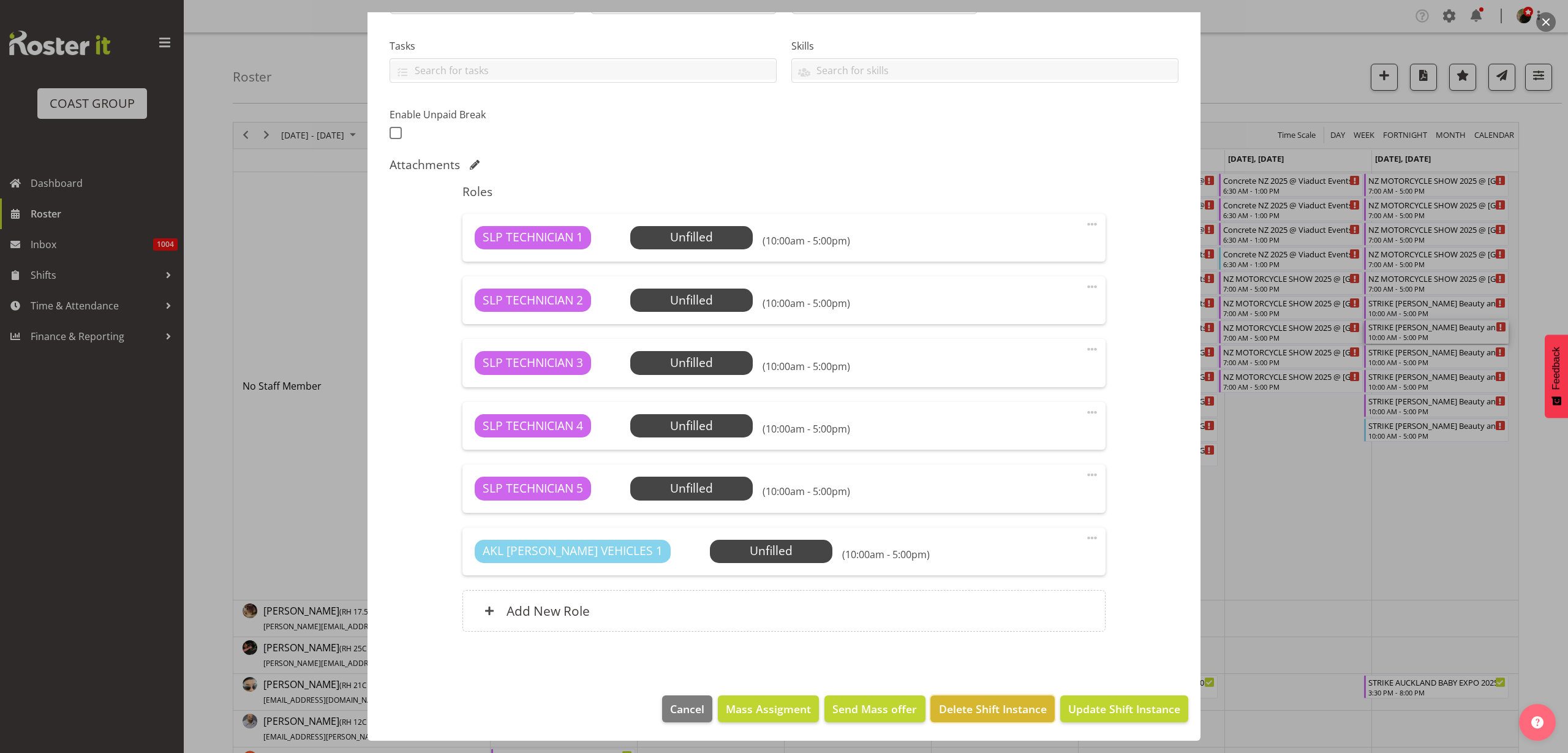
click at [977, 713] on span "Delete Shift Instance" at bounding box center [993, 709] width 108 height 16
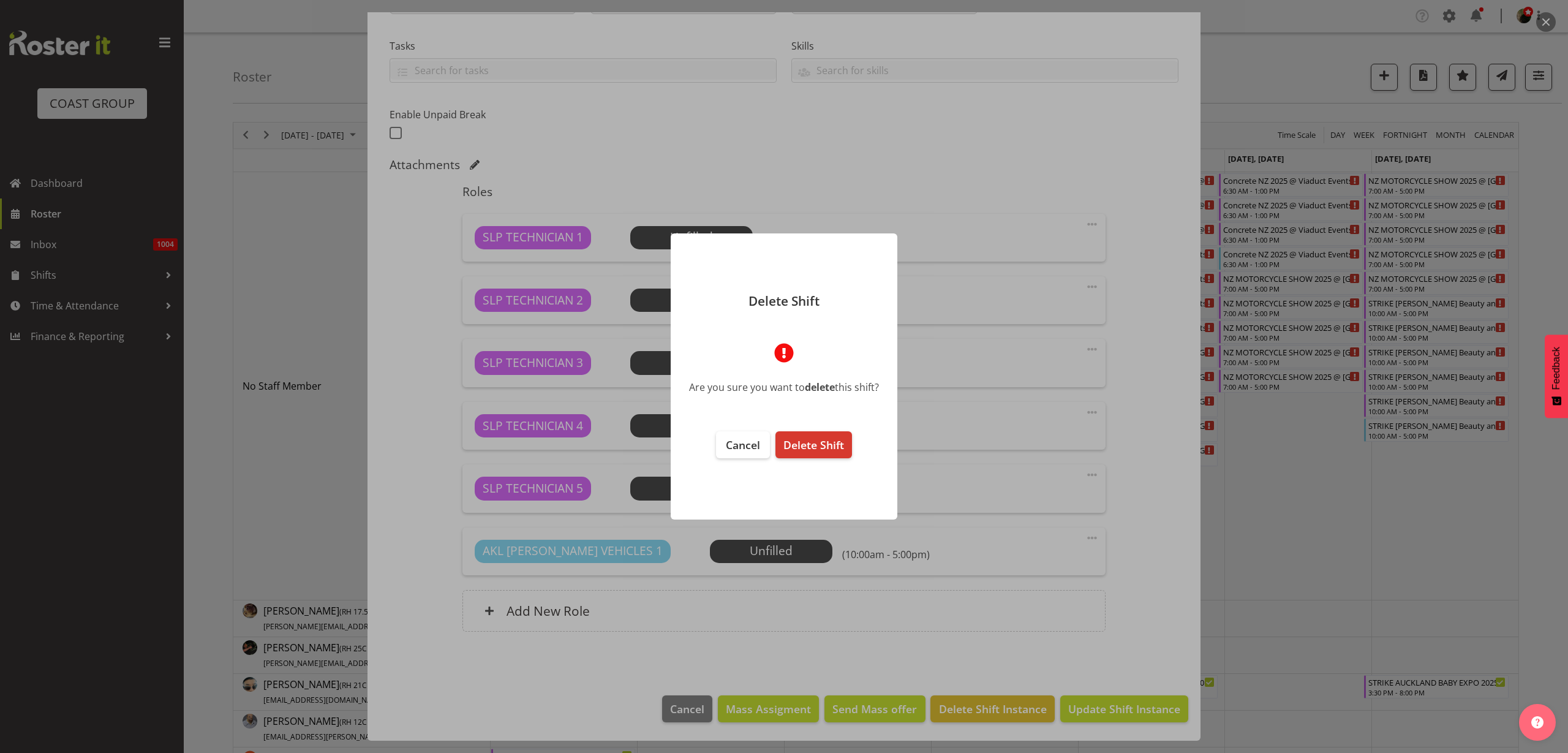
click at [812, 444] on span "Delete Shift" at bounding box center [814, 444] width 61 height 14
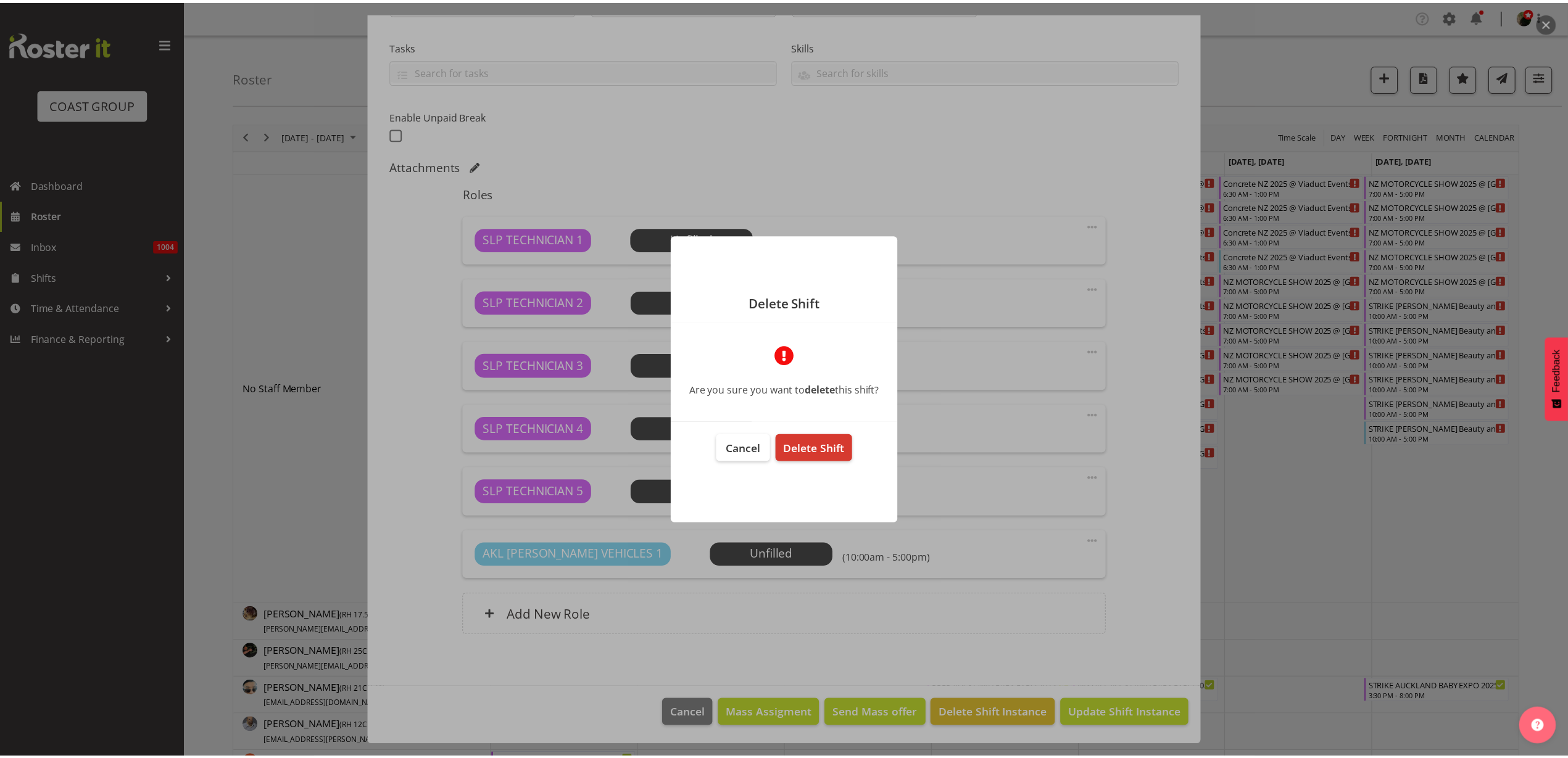
scroll to position [197, 0]
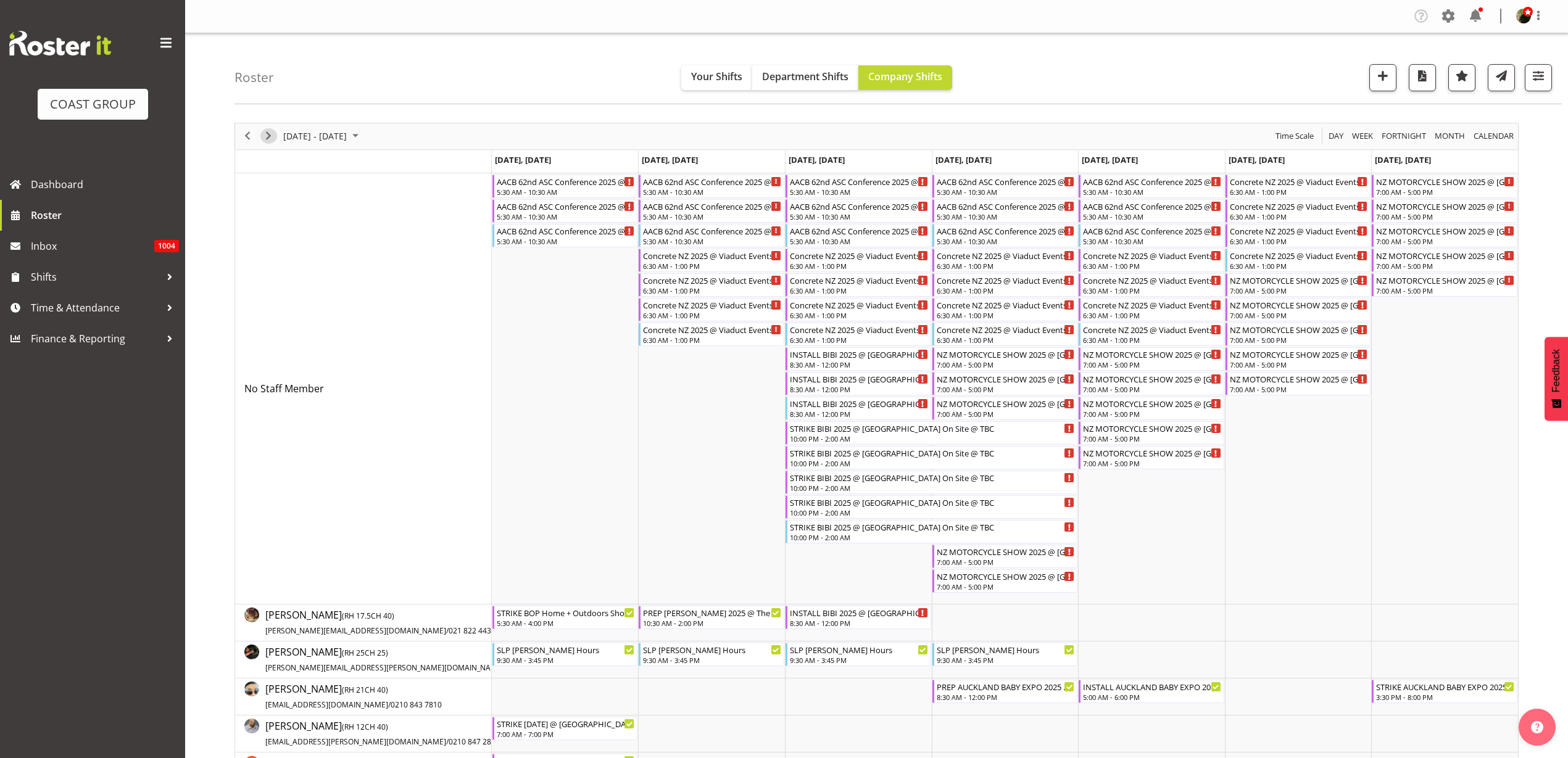
click at [264, 136] on span "Next" at bounding box center [268, 136] width 15 height 15
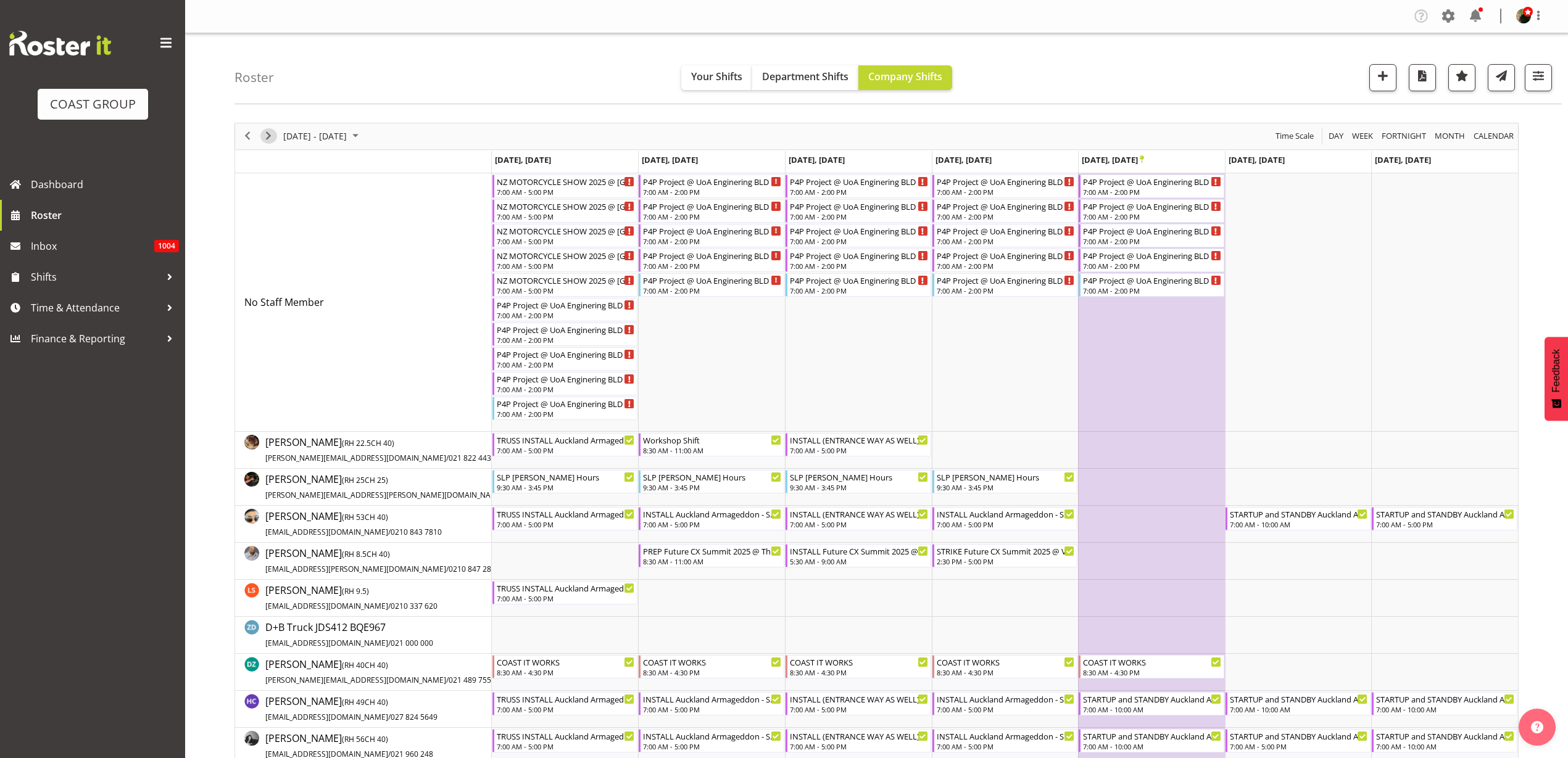
click at [268, 137] on span "Next" at bounding box center [268, 136] width 15 height 15
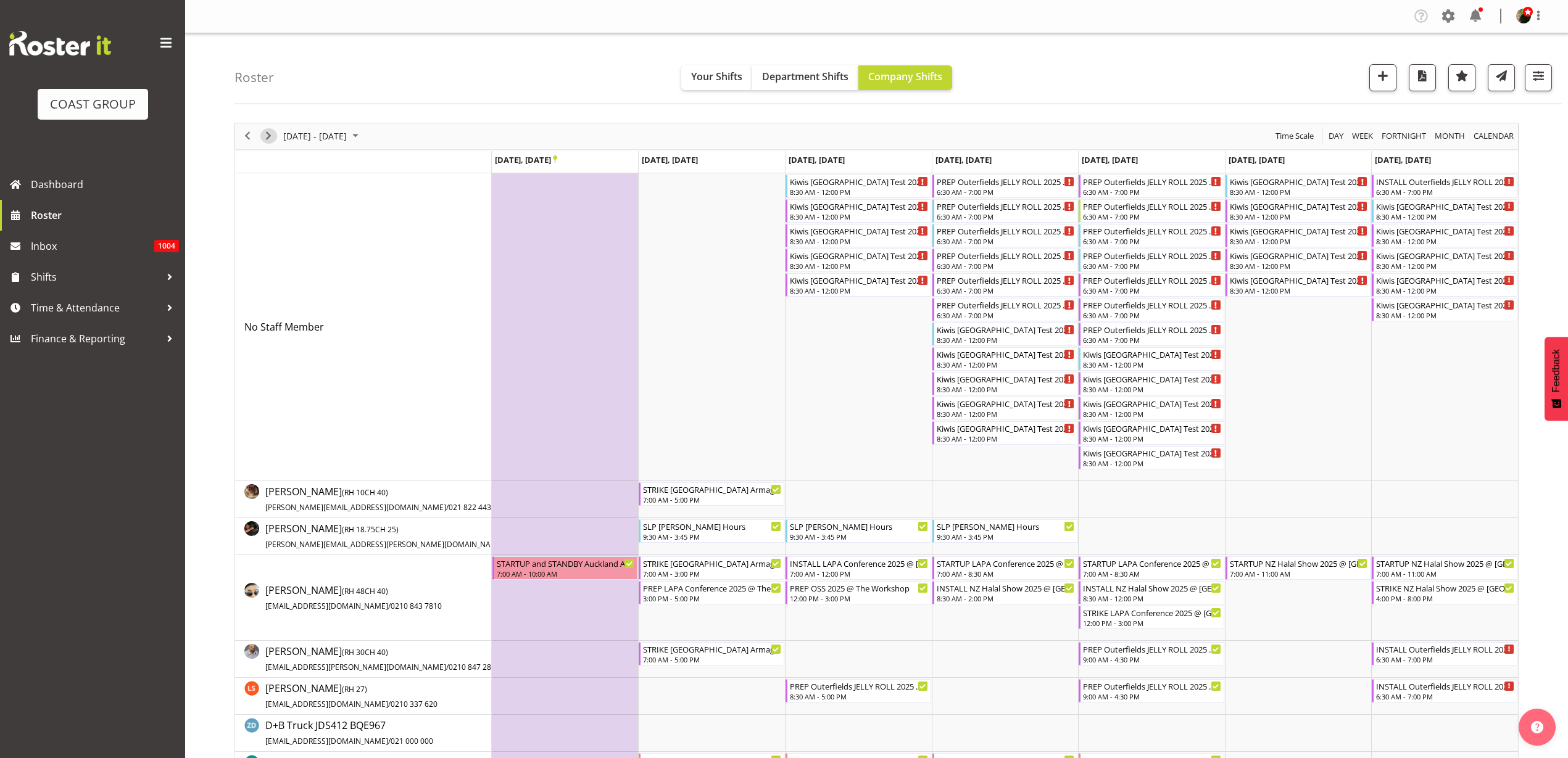
click at [268, 137] on span "Next" at bounding box center [268, 136] width 15 height 15
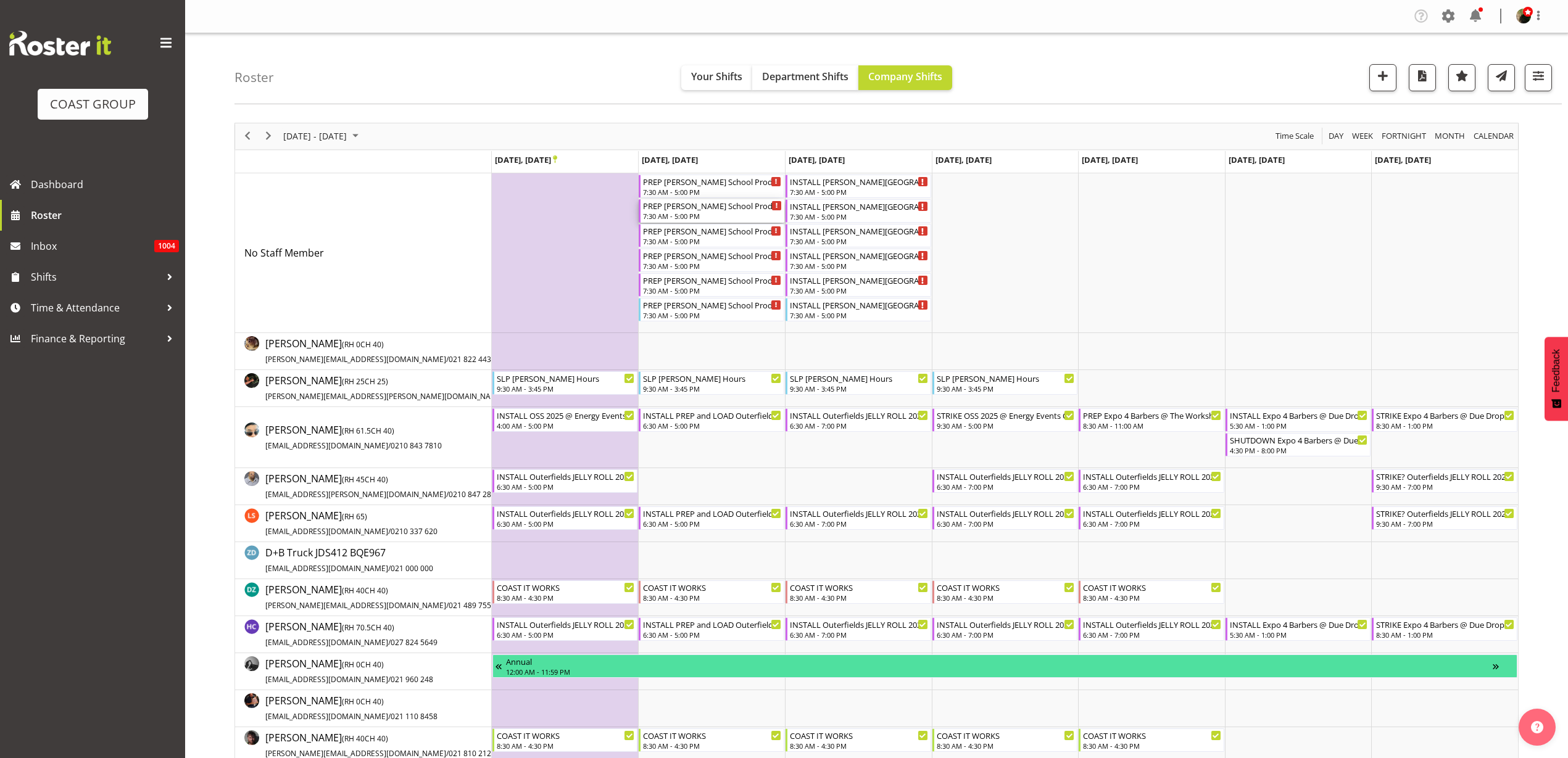
click at [725, 209] on div "PREP [PERSON_NAME] School Production 25 @ The Workshop" at bounding box center [712, 206] width 139 height 13
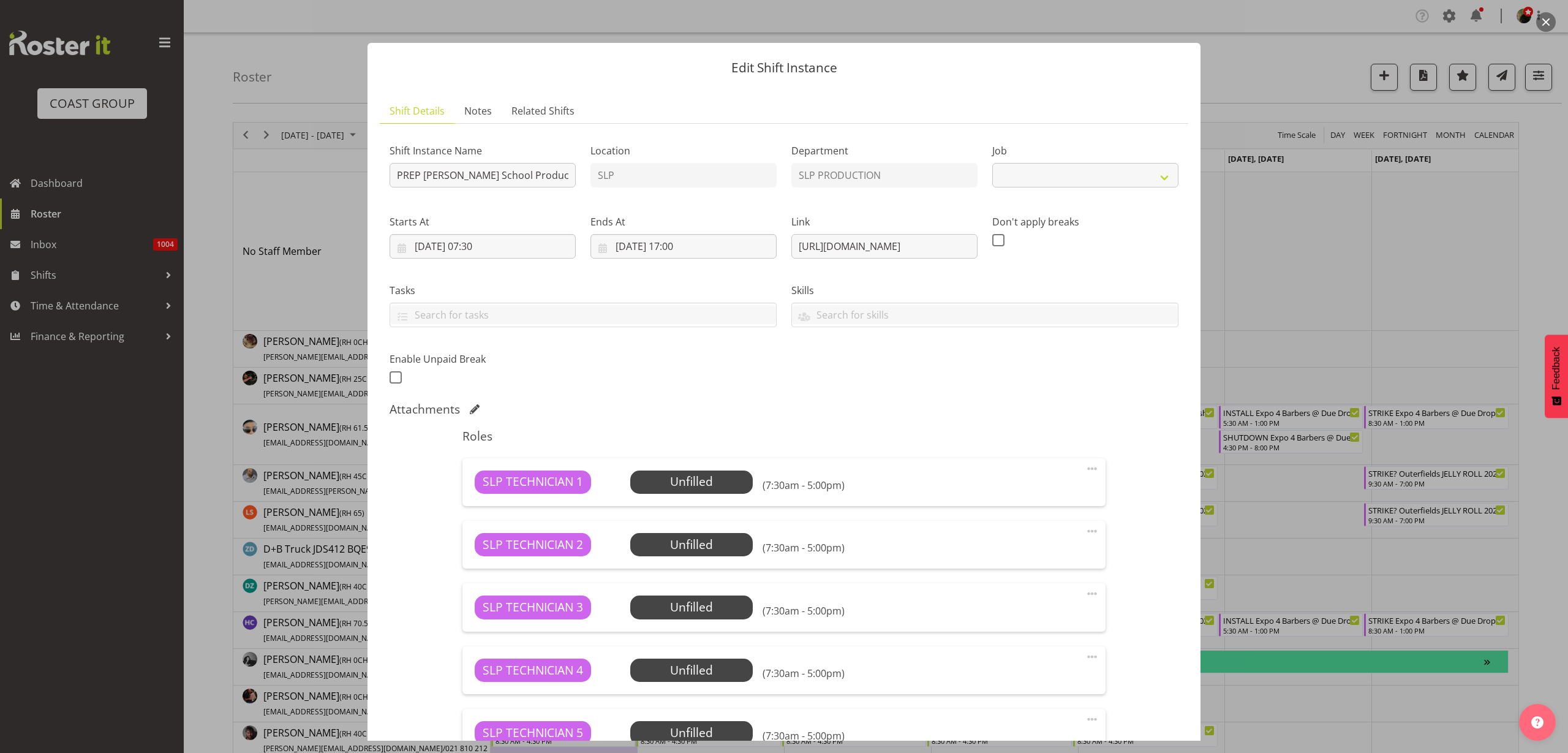
select select "10676"
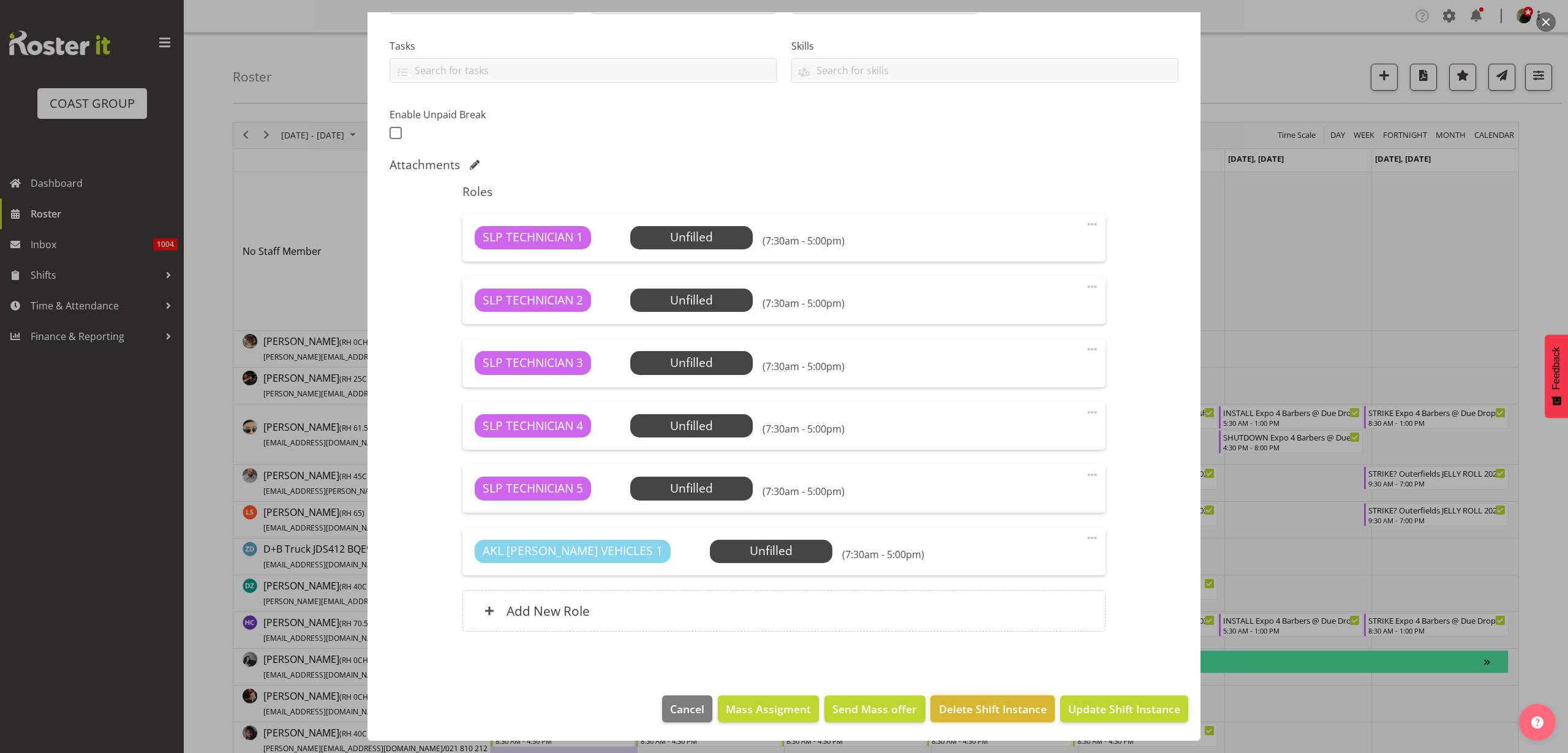
click at [991, 709] on span "Delete Shift Instance" at bounding box center [993, 709] width 108 height 16
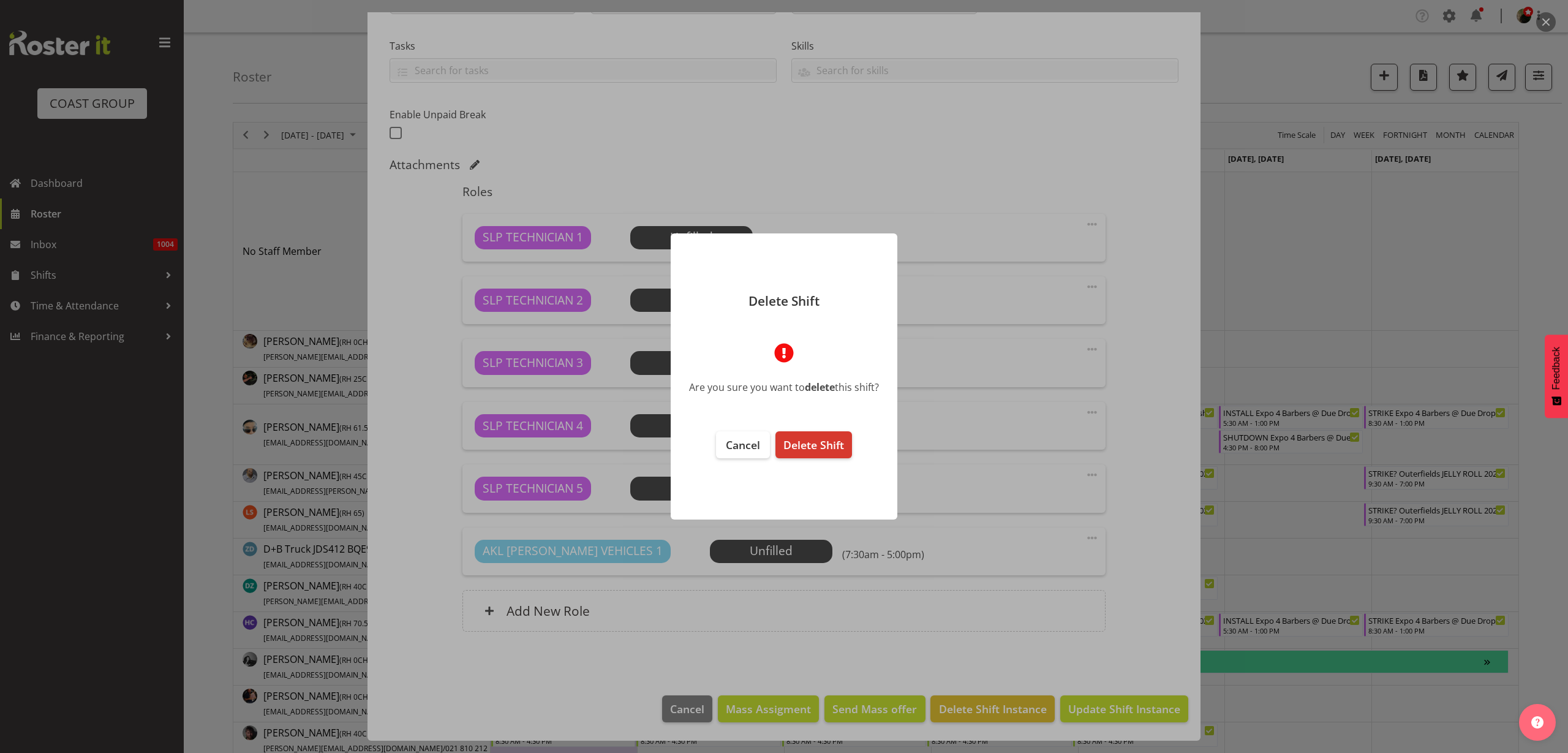
click at [825, 445] on span "Delete Shift" at bounding box center [814, 444] width 61 height 14
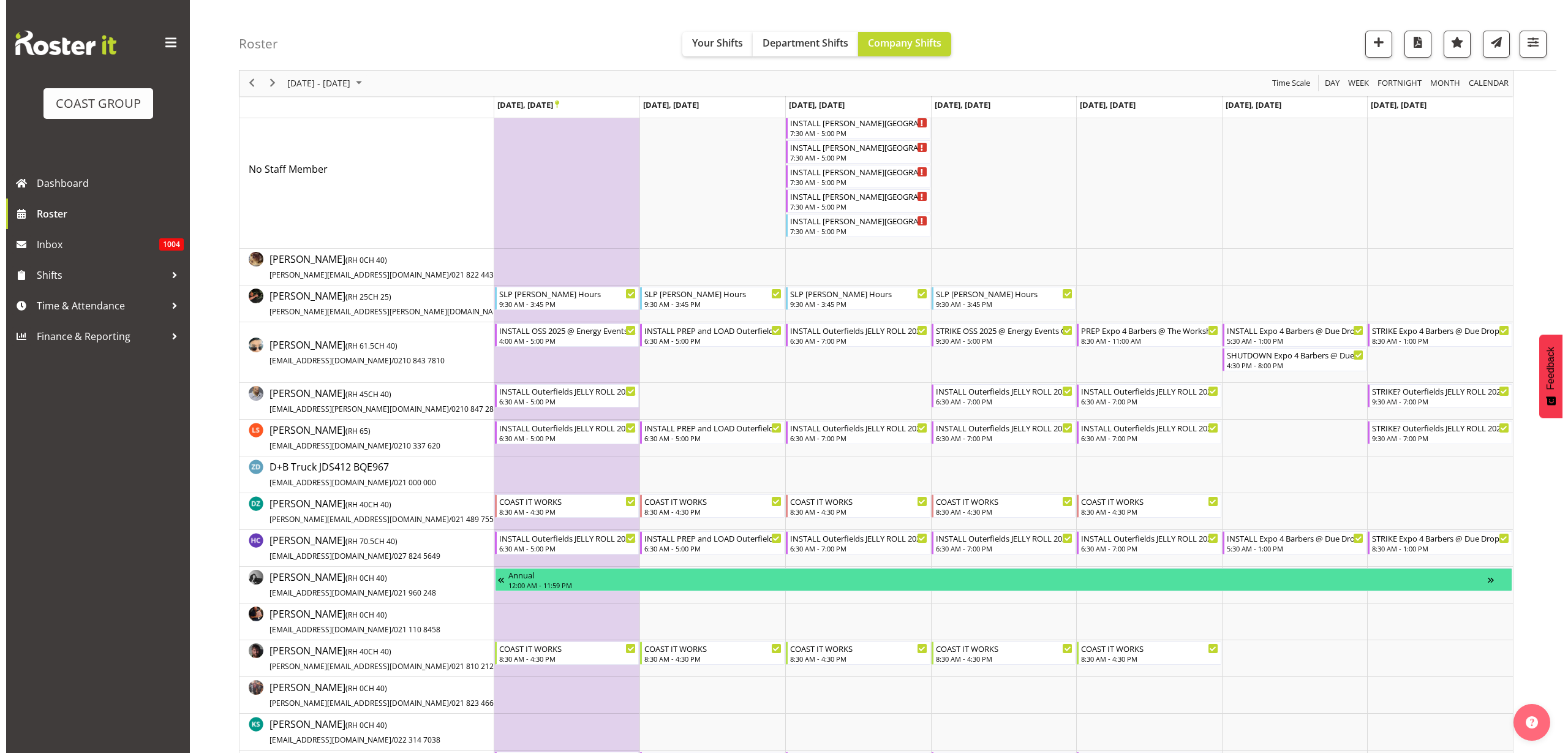
scroll to position [0, 0]
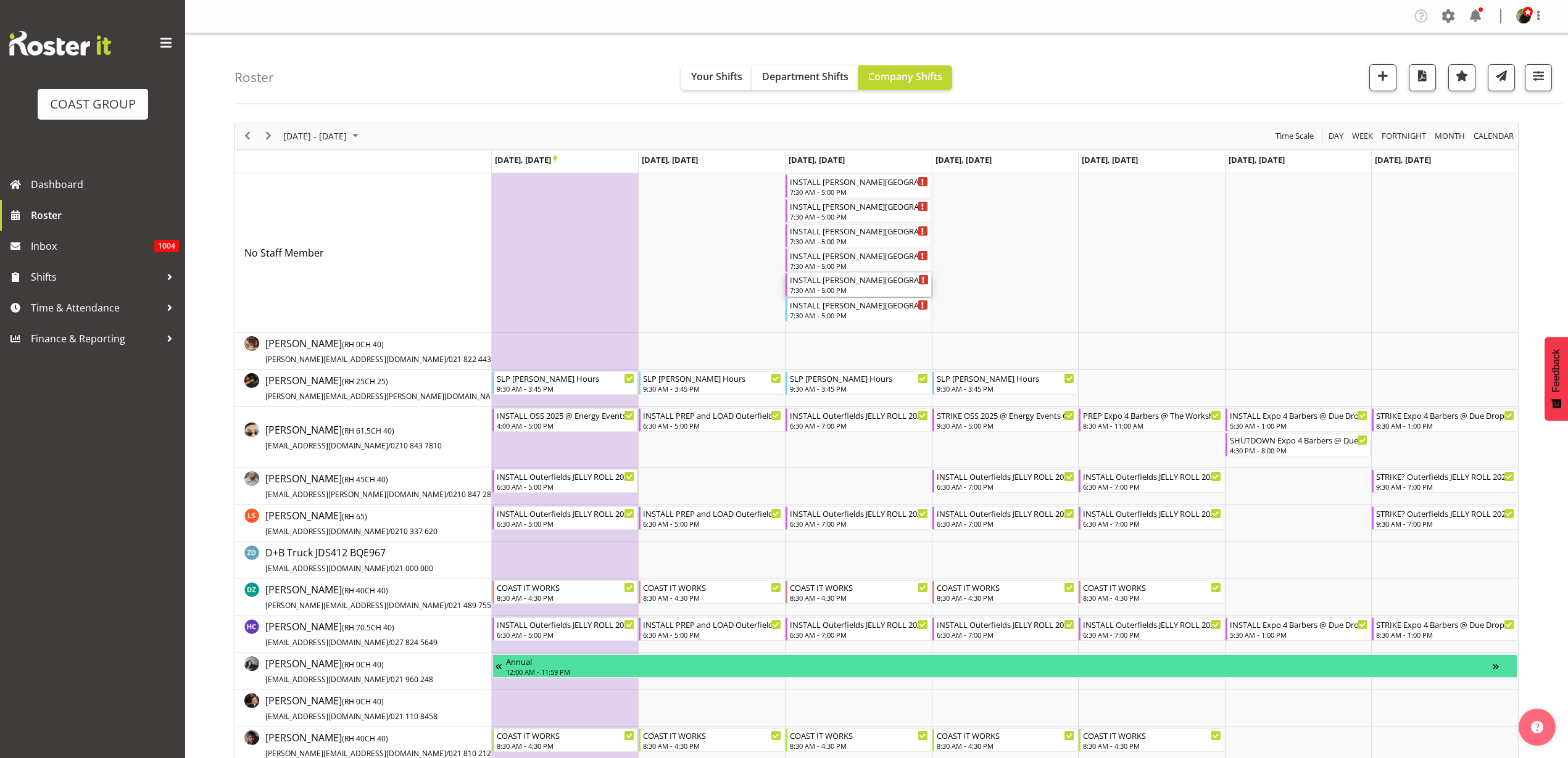
click at [824, 283] on div "INSTALL [PERSON_NAME][GEOGRAPHIC_DATA] Production 25 @ [PERSON_NAME] Juniot COl…" at bounding box center [859, 280] width 139 height 13
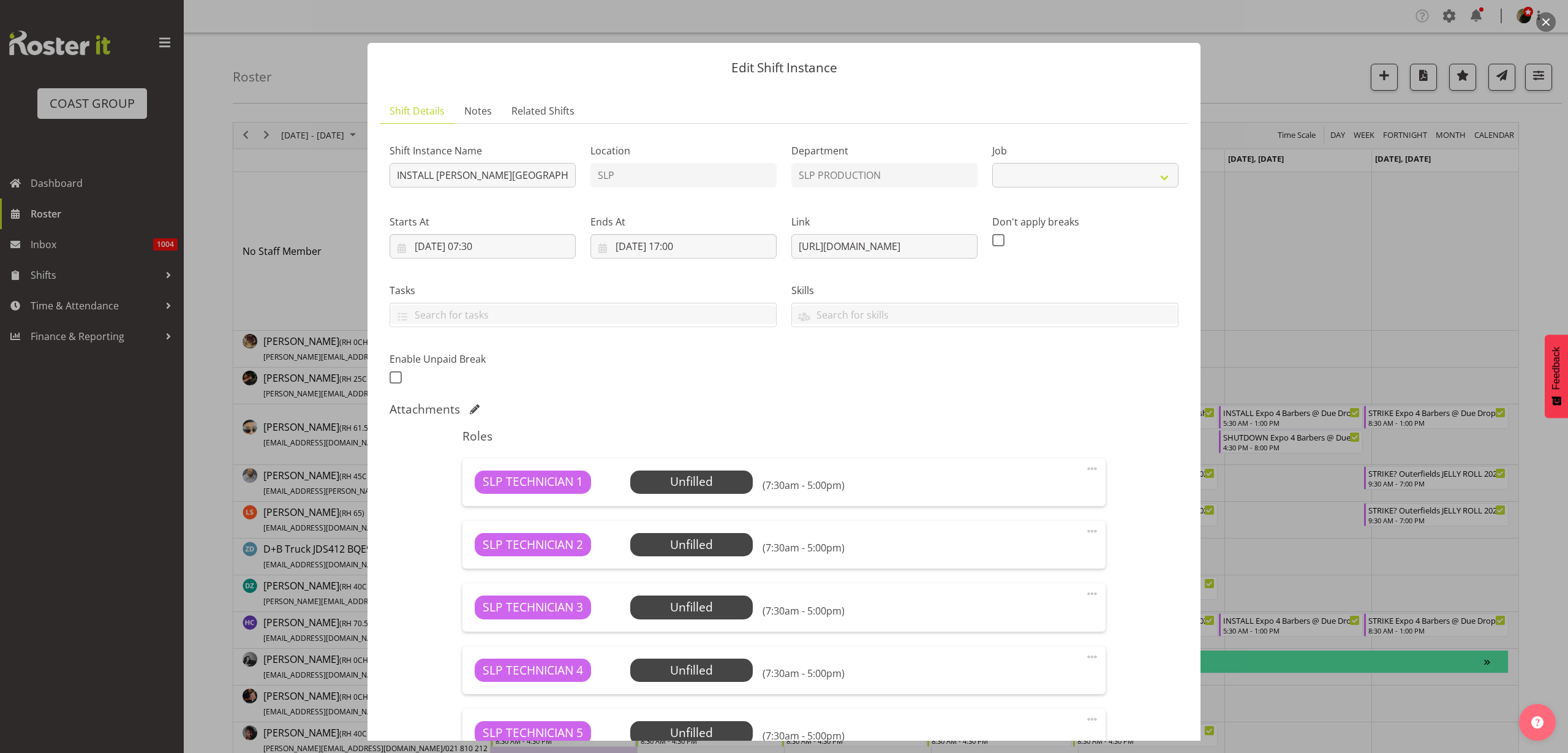
select select "10676"
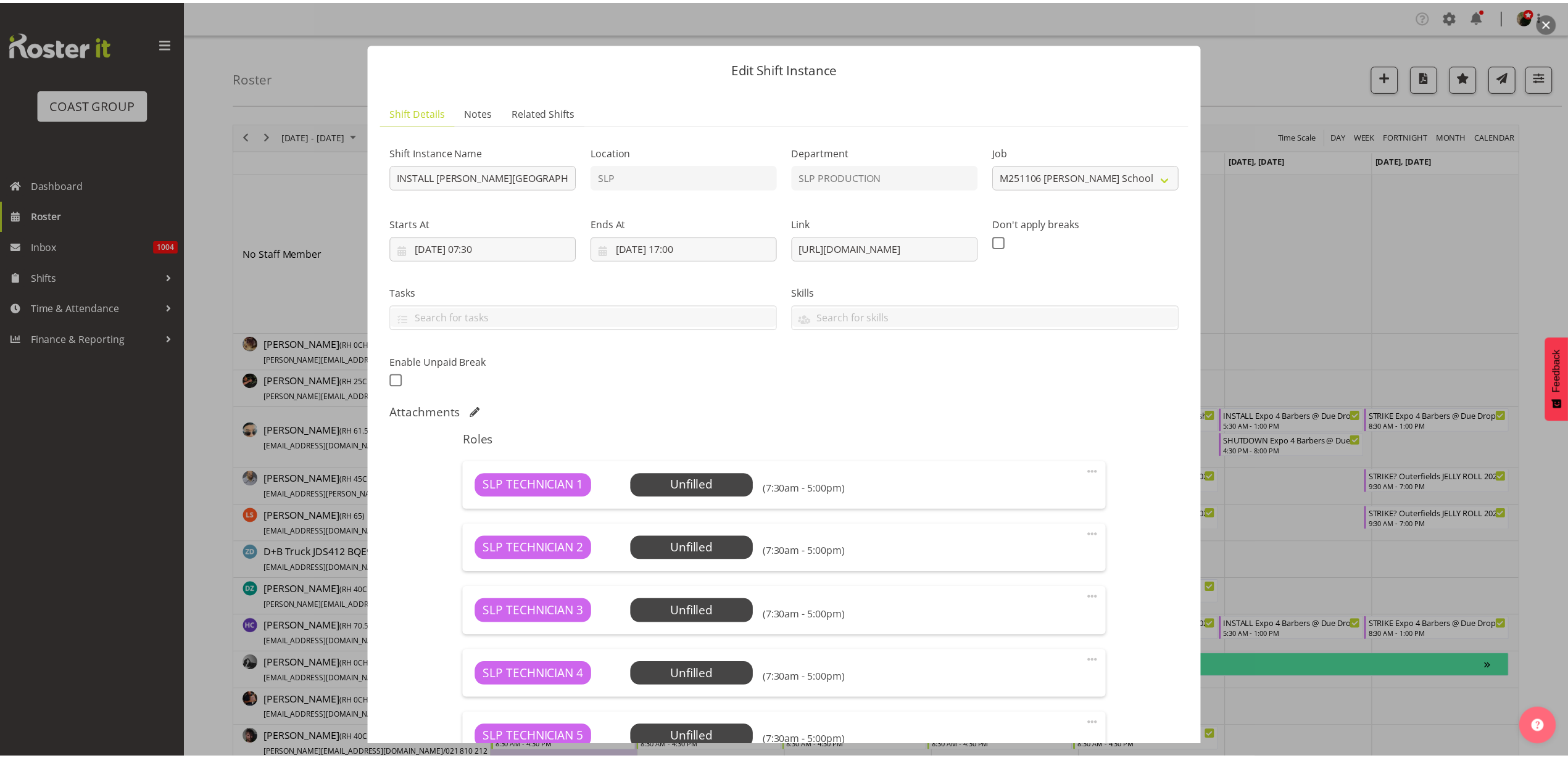
scroll to position [246, 0]
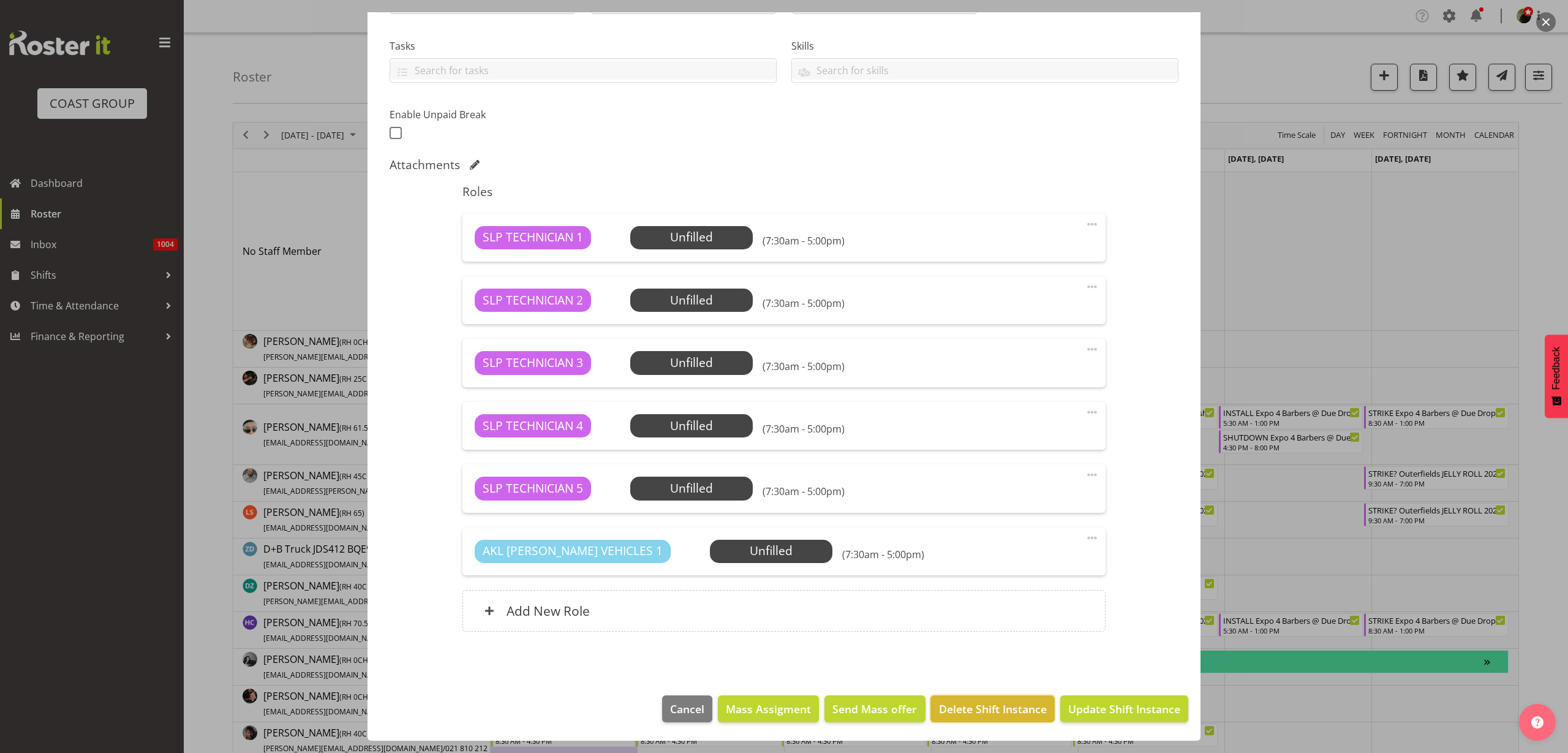
click at [1022, 715] on span "Delete Shift Instance" at bounding box center [993, 709] width 108 height 16
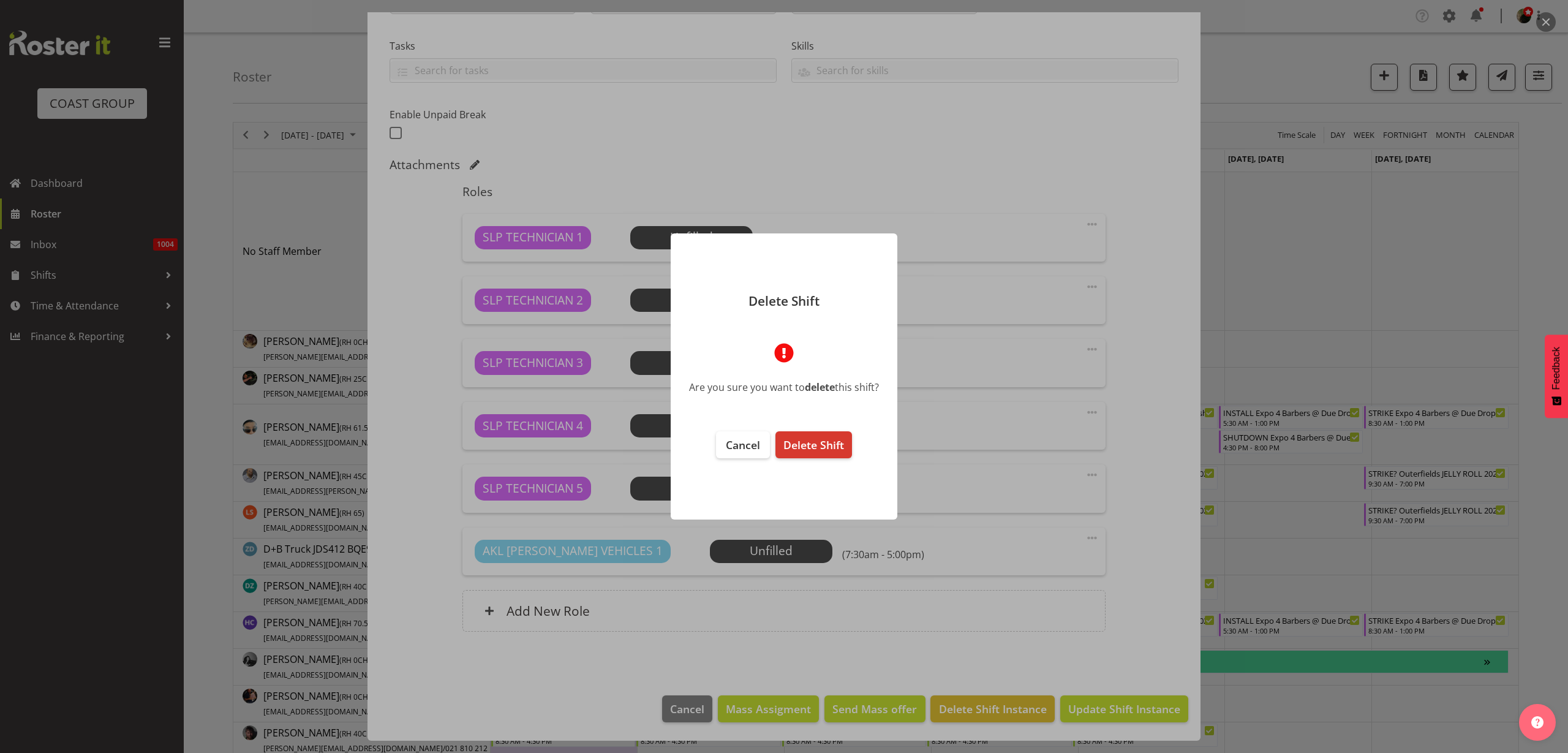
click at [814, 448] on span "Delete Shift" at bounding box center [814, 444] width 61 height 14
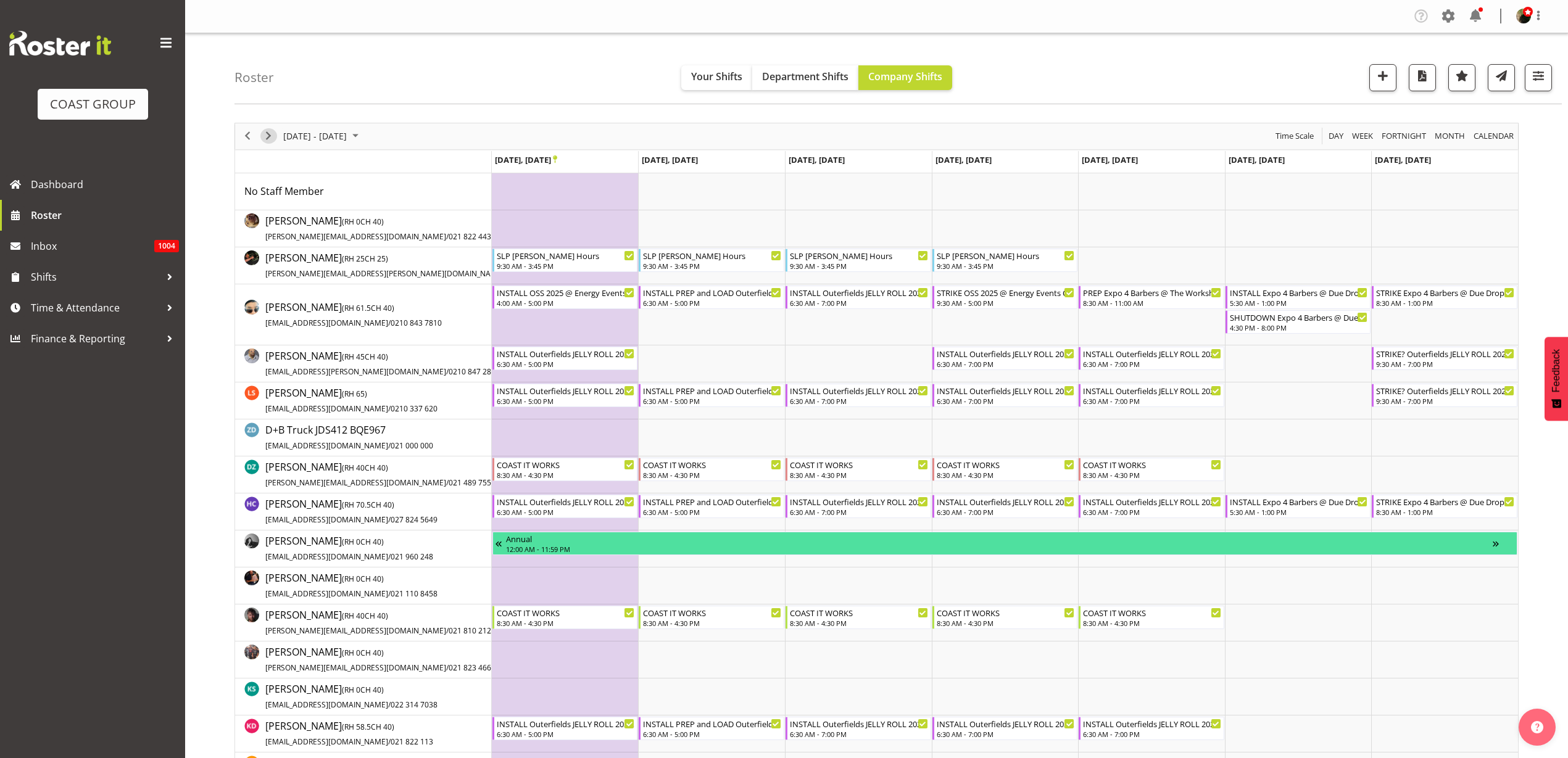
click at [268, 134] on span "Next" at bounding box center [268, 136] width 15 height 15
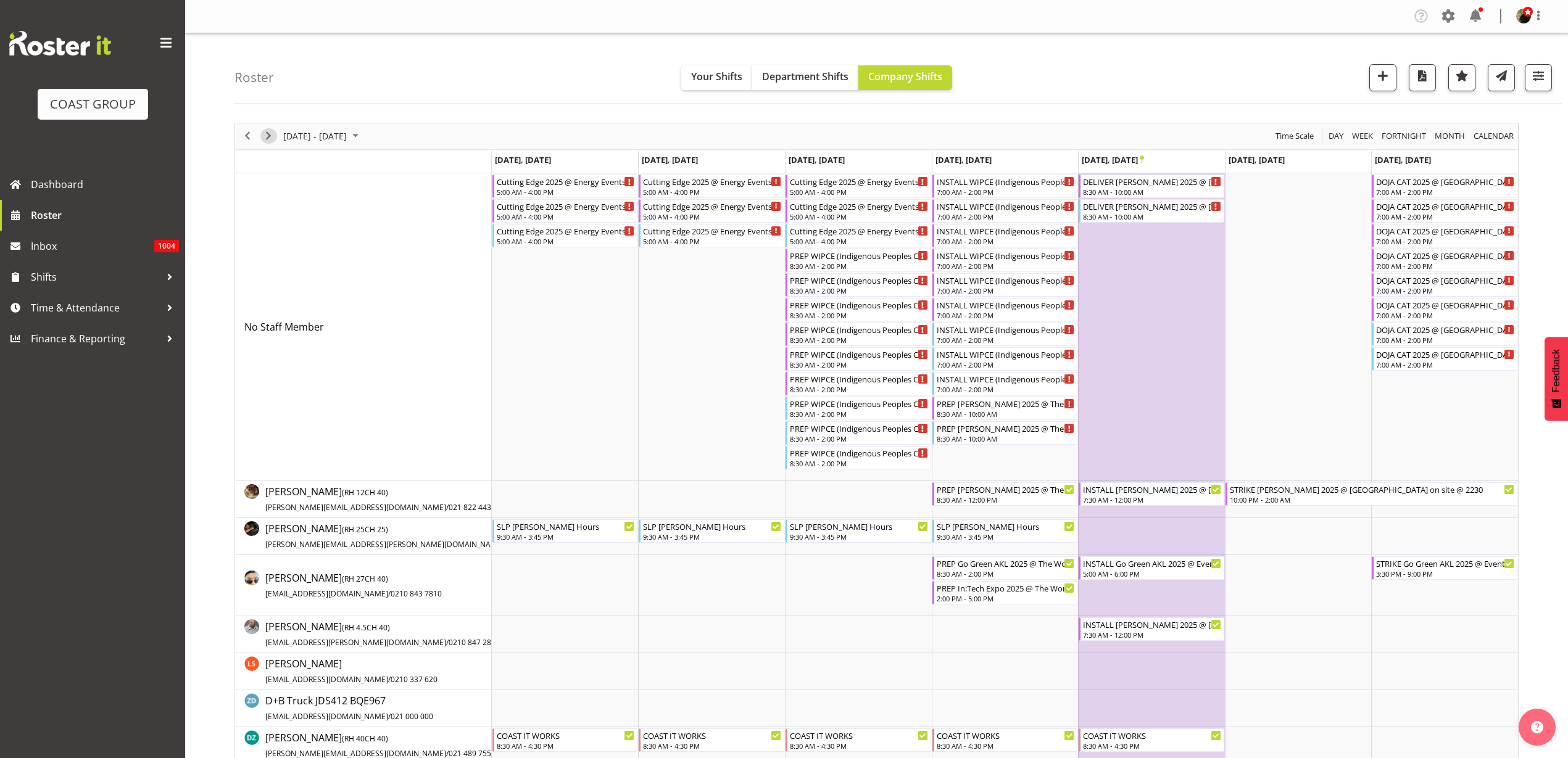
click at [268, 134] on span "Next" at bounding box center [268, 136] width 15 height 15
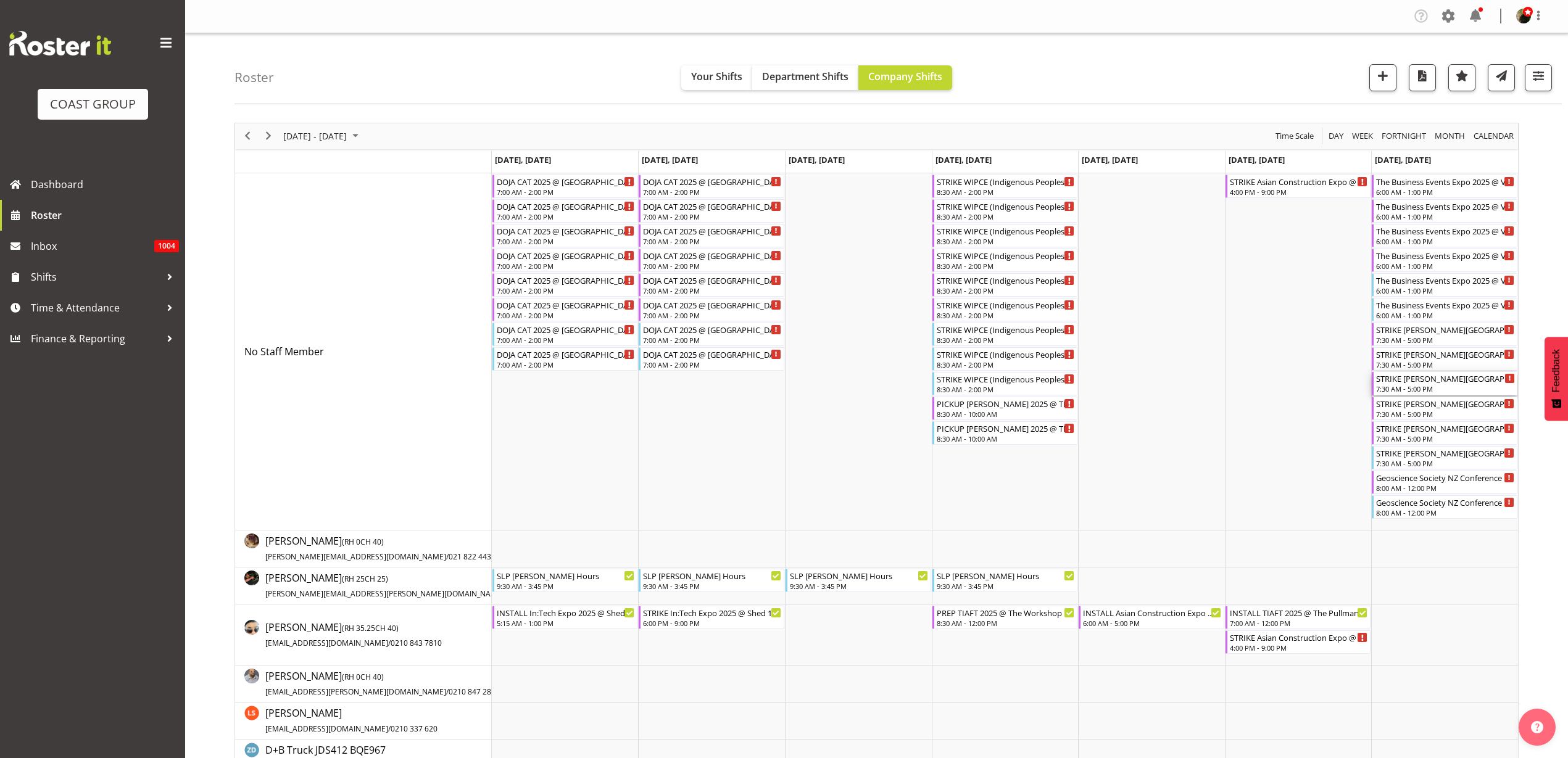
click at [1427, 382] on div "STRIKE [PERSON_NAME][GEOGRAPHIC_DATA] Production 25 @ [PERSON_NAME] Juniot COll…" at bounding box center [1445, 378] width 139 height 13
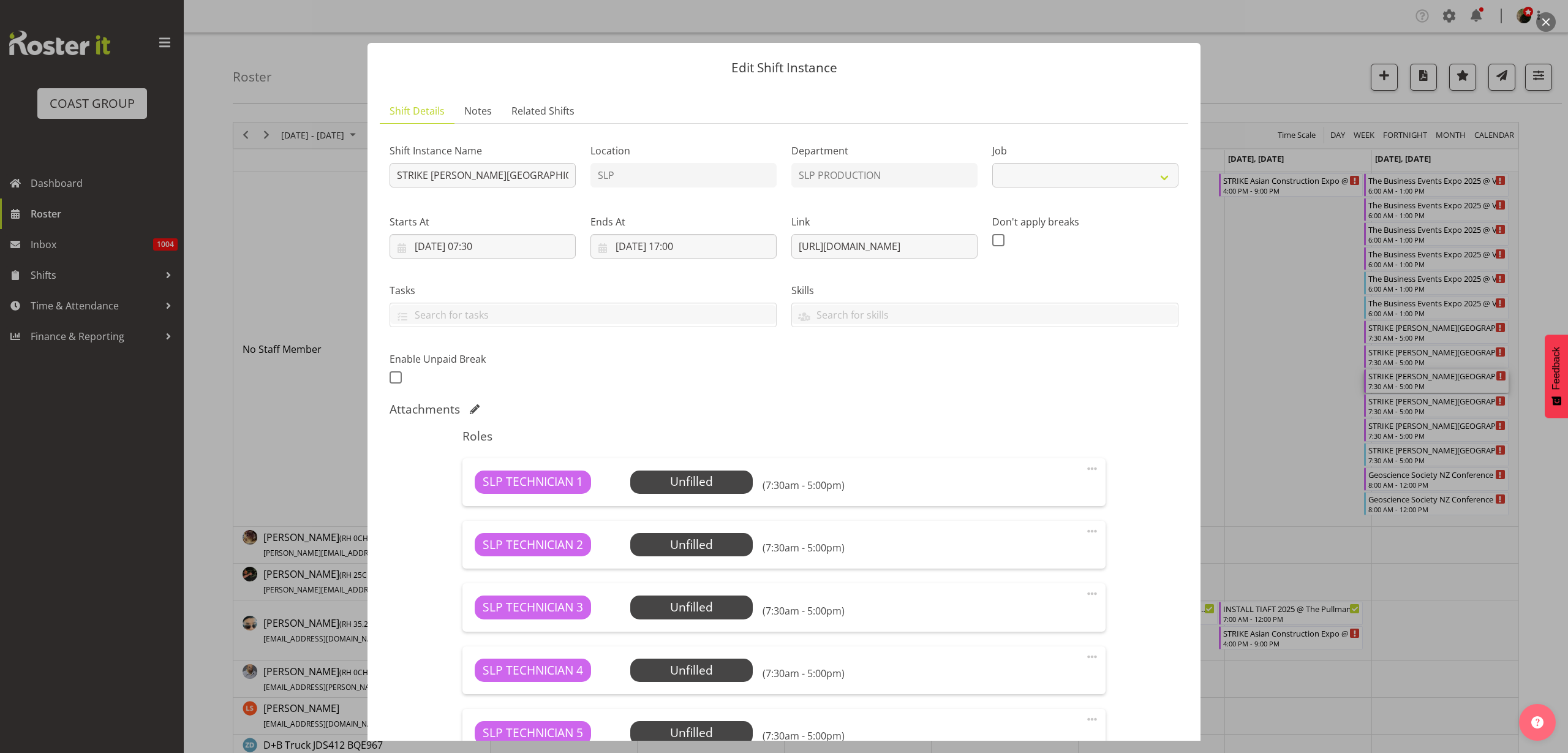
select select "10676"
click at [1550, 23] on button "button" at bounding box center [1546, 22] width 19 height 19
